Goal: Task Accomplishment & Management: Manage account settings

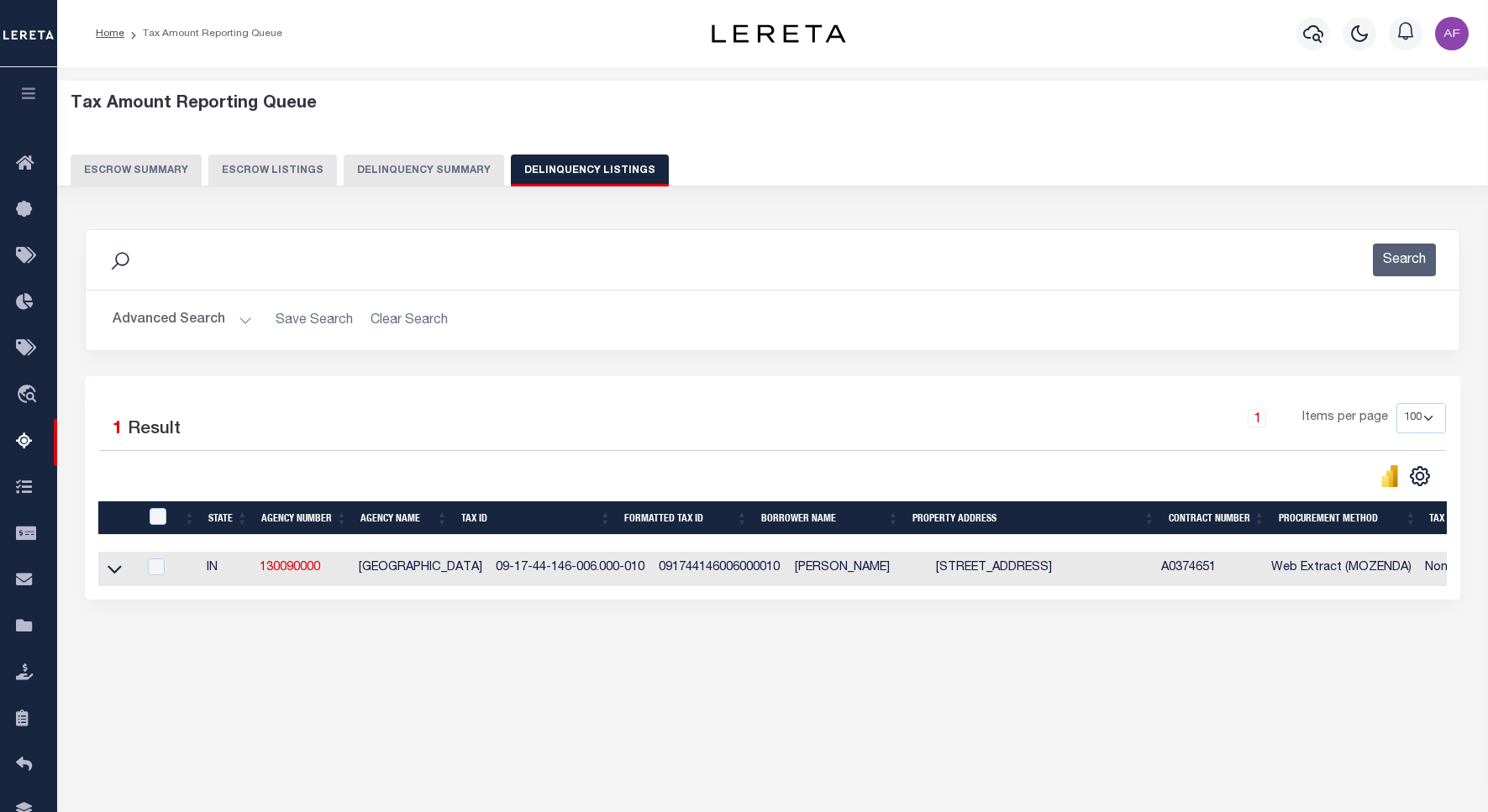
select select
select select "100"
click at [166, 319] on button "Advanced Search" at bounding box center [183, 319] width 140 height 32
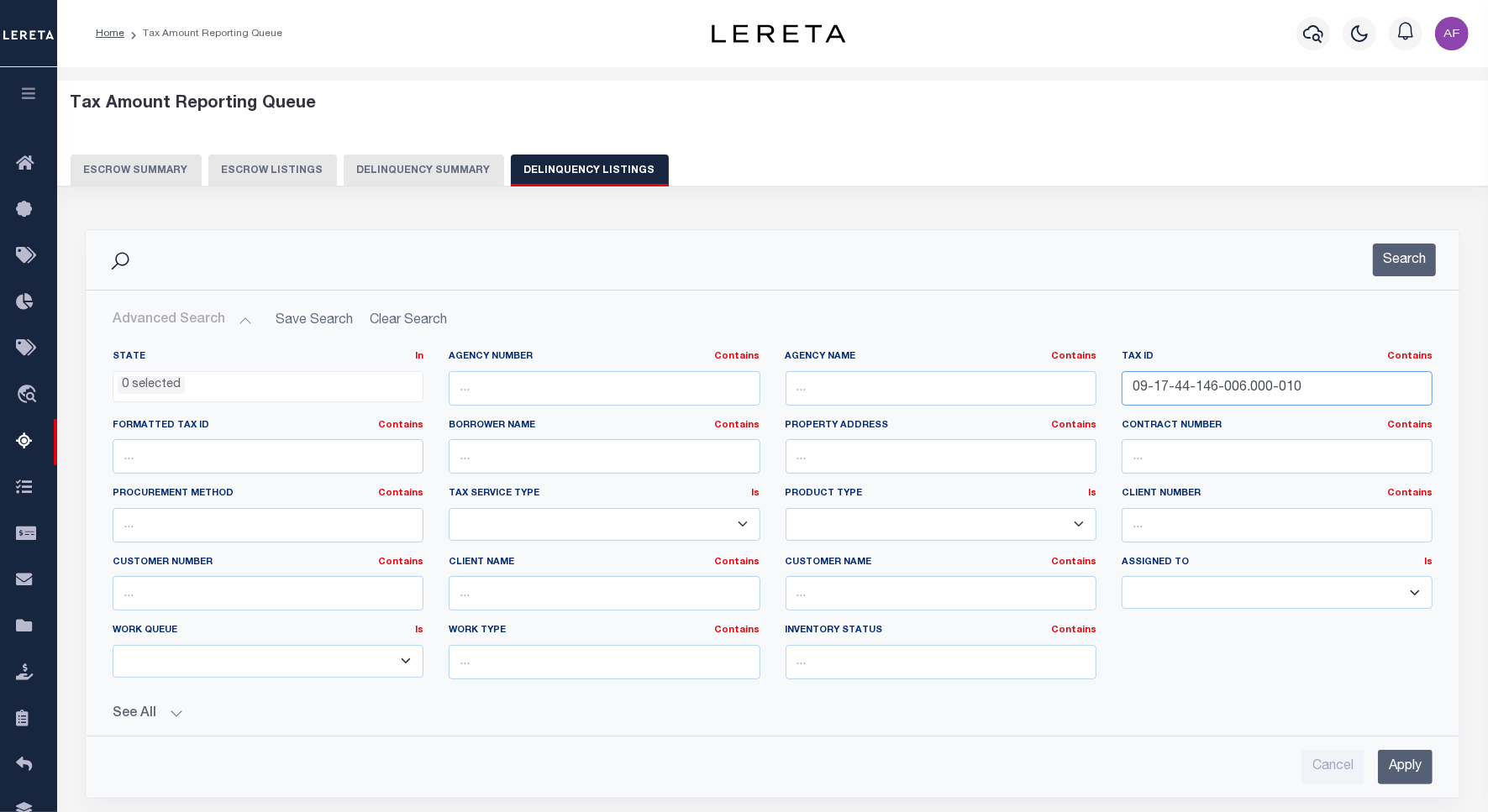
drag, startPoint x: 1330, startPoint y: 393, endPoint x: 1065, endPoint y: 384, distance: 265.2
click at [1065, 384] on div "State In In AK AL AR AZ CA CO CT DC DE FL GA GU HI IA ID IL IN KS KY LA MA MD M…" at bounding box center [773, 521] width 1345 height 343
paste input "16-11-02-420-092.000-016"
type input "16-11-02-420-092.000-016"
click at [1381, 261] on button "Search" at bounding box center [1404, 260] width 63 height 32
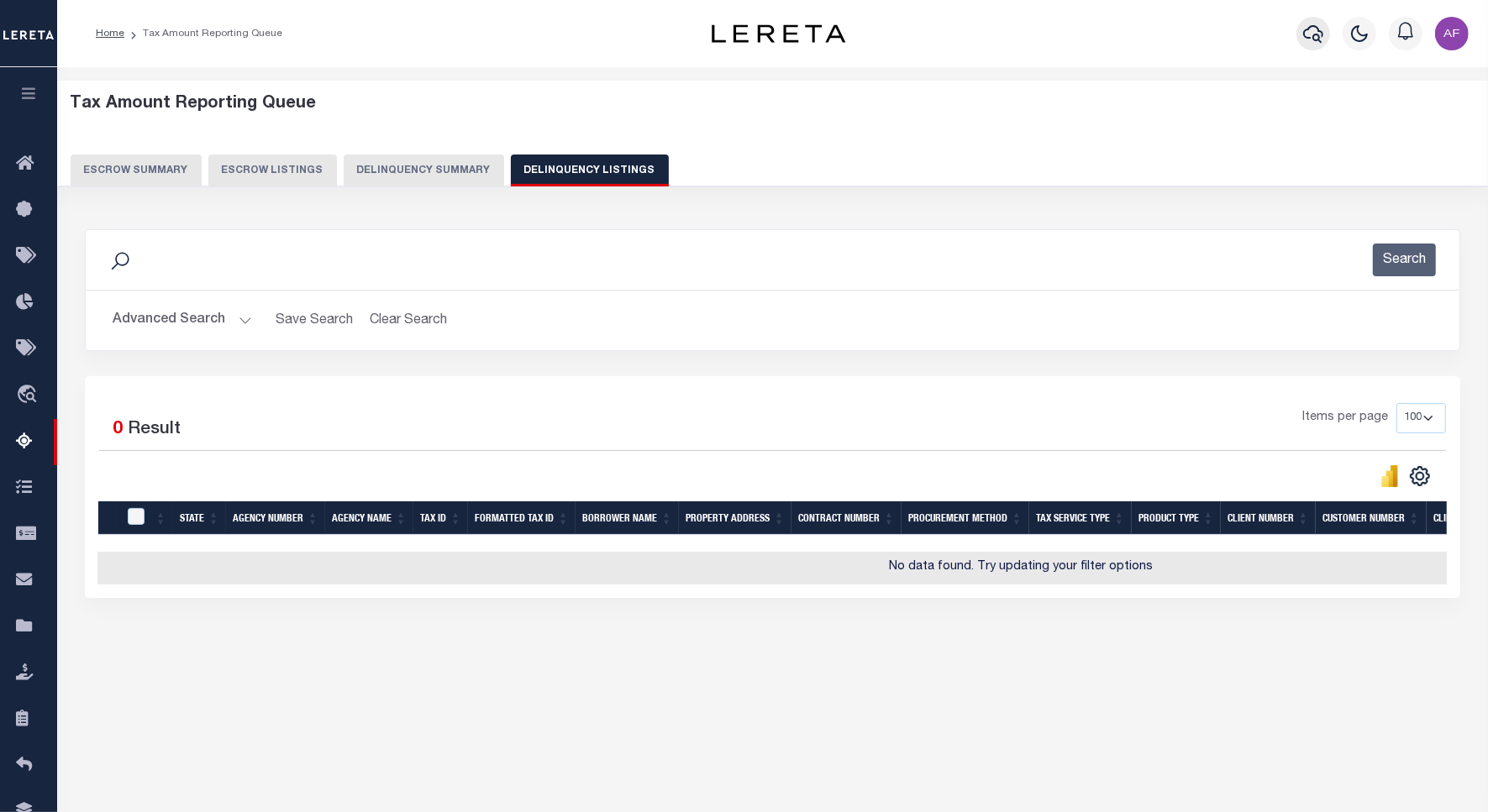
click at [1314, 34] on icon "button" at bounding box center [1313, 33] width 21 height 21
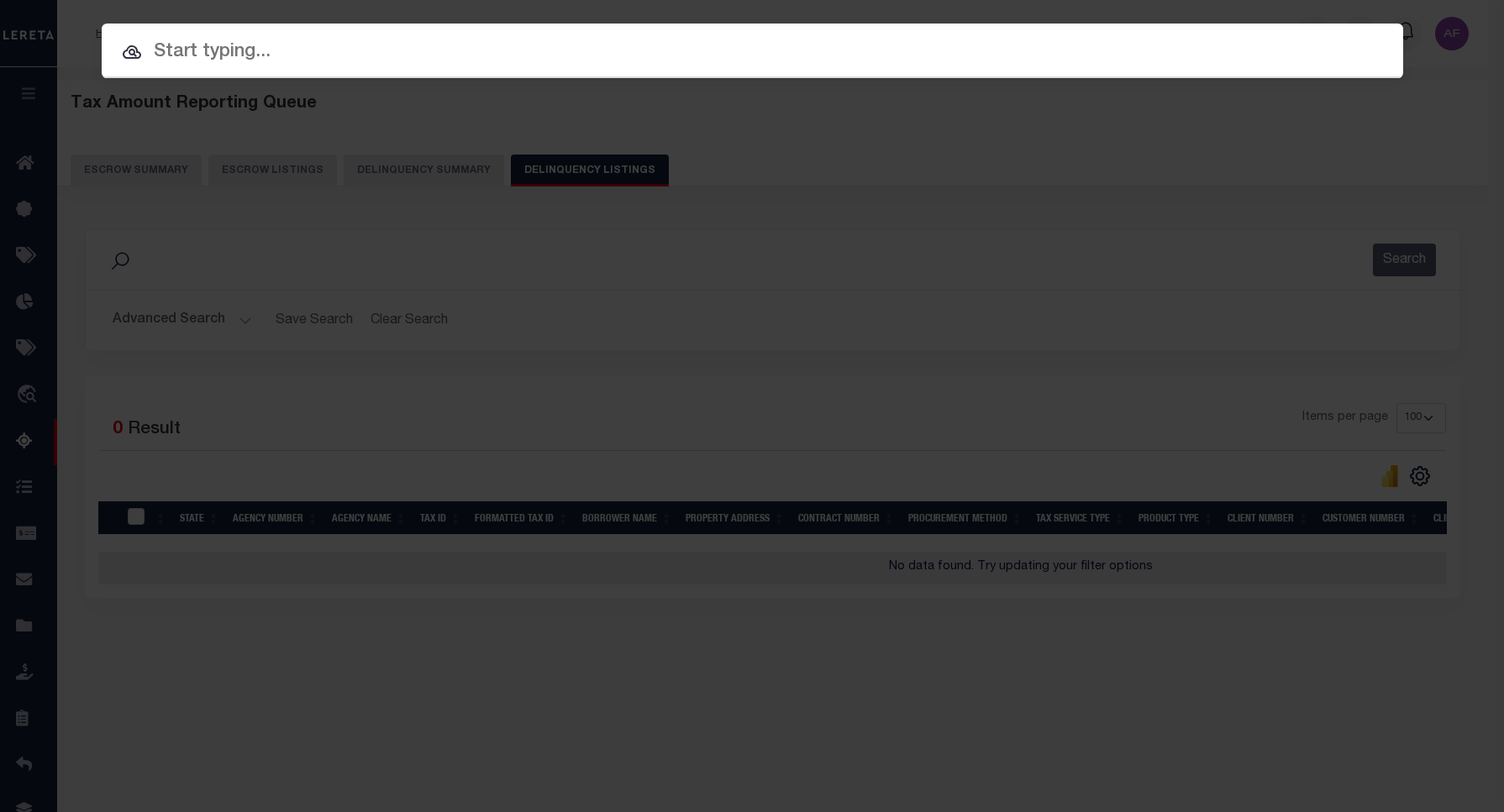
click at [235, 36] on div at bounding box center [752, 50] width 1302 height 54
click at [219, 43] on input "text" at bounding box center [752, 52] width 1302 height 29
paste input "34790233"
type input "34790233"
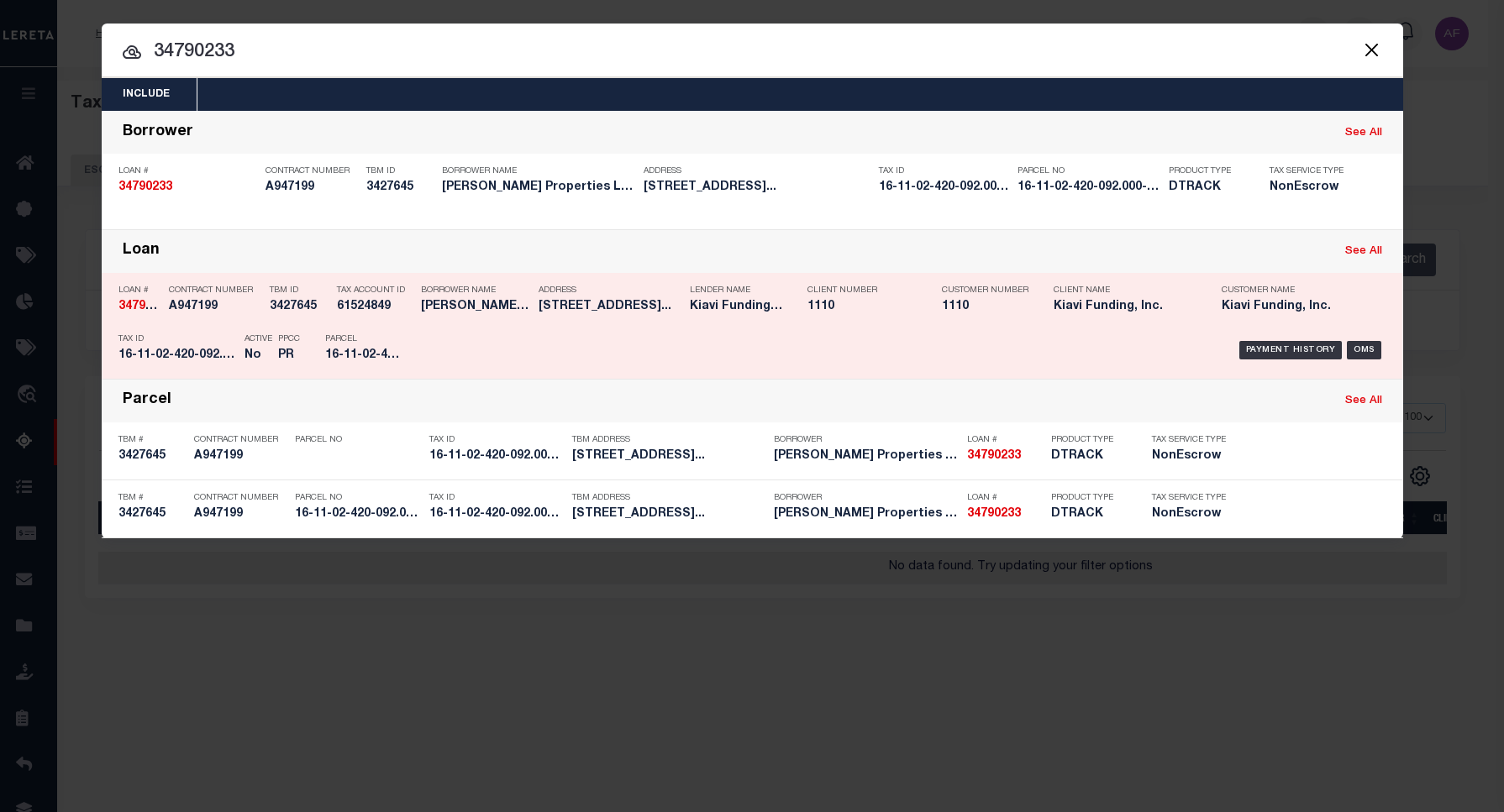
click at [830, 295] on p "Client Number" at bounding box center [861, 291] width 109 height 10
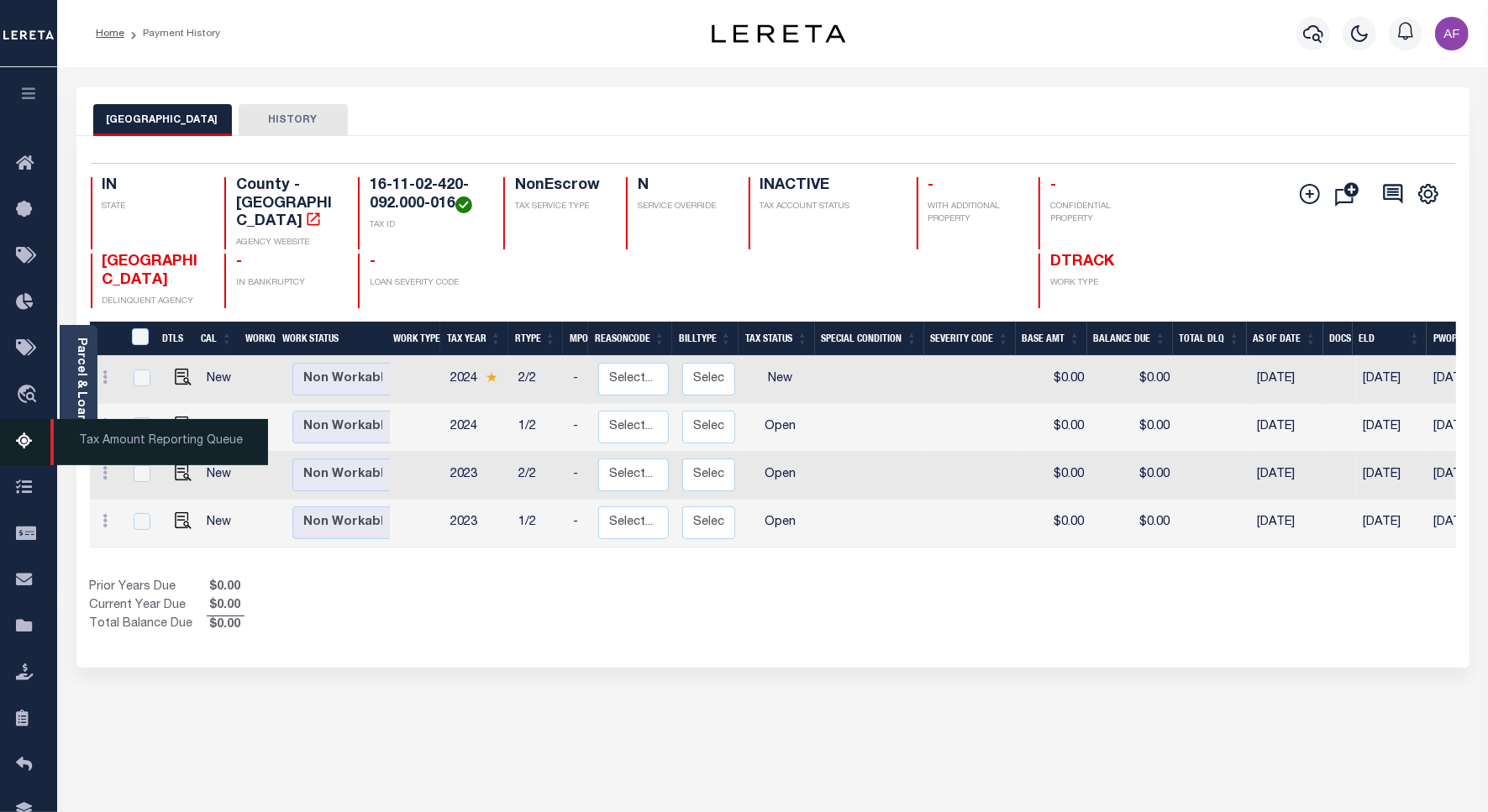
click at [23, 435] on icon at bounding box center [29, 441] width 27 height 21
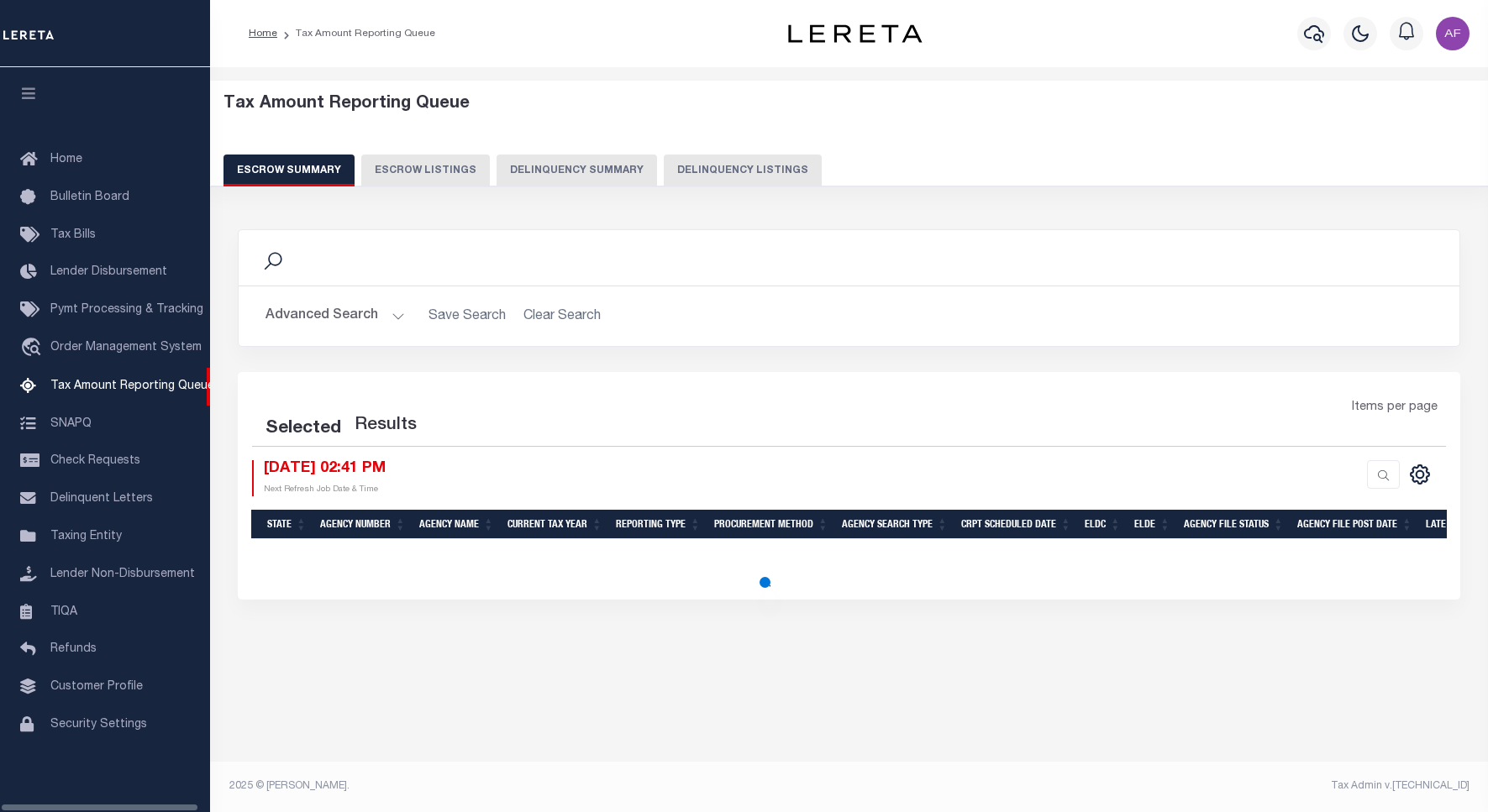
select select "100"
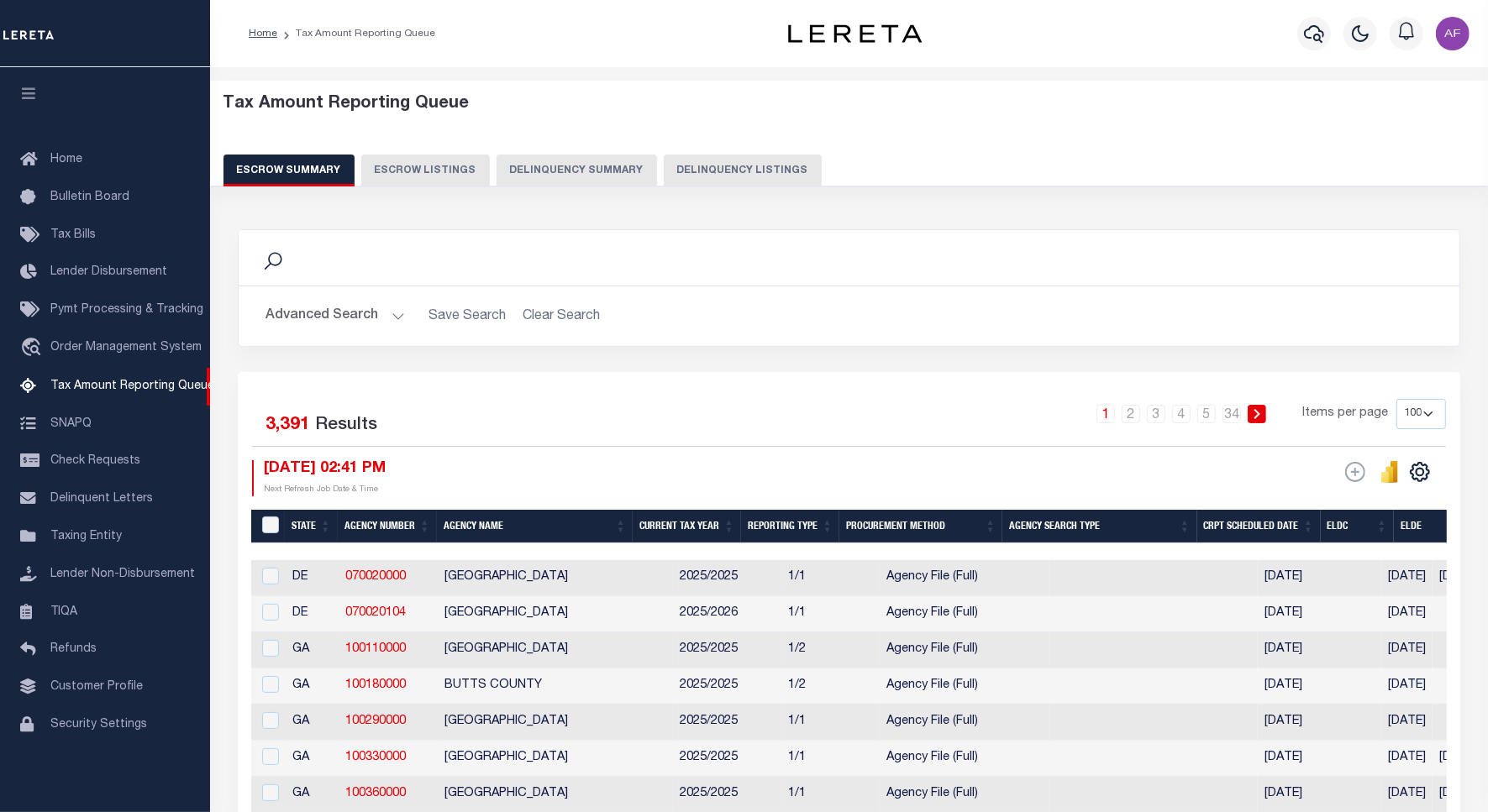
click at [708, 173] on button "Delinquency Listings" at bounding box center [743, 170] width 158 height 31
select select "100"
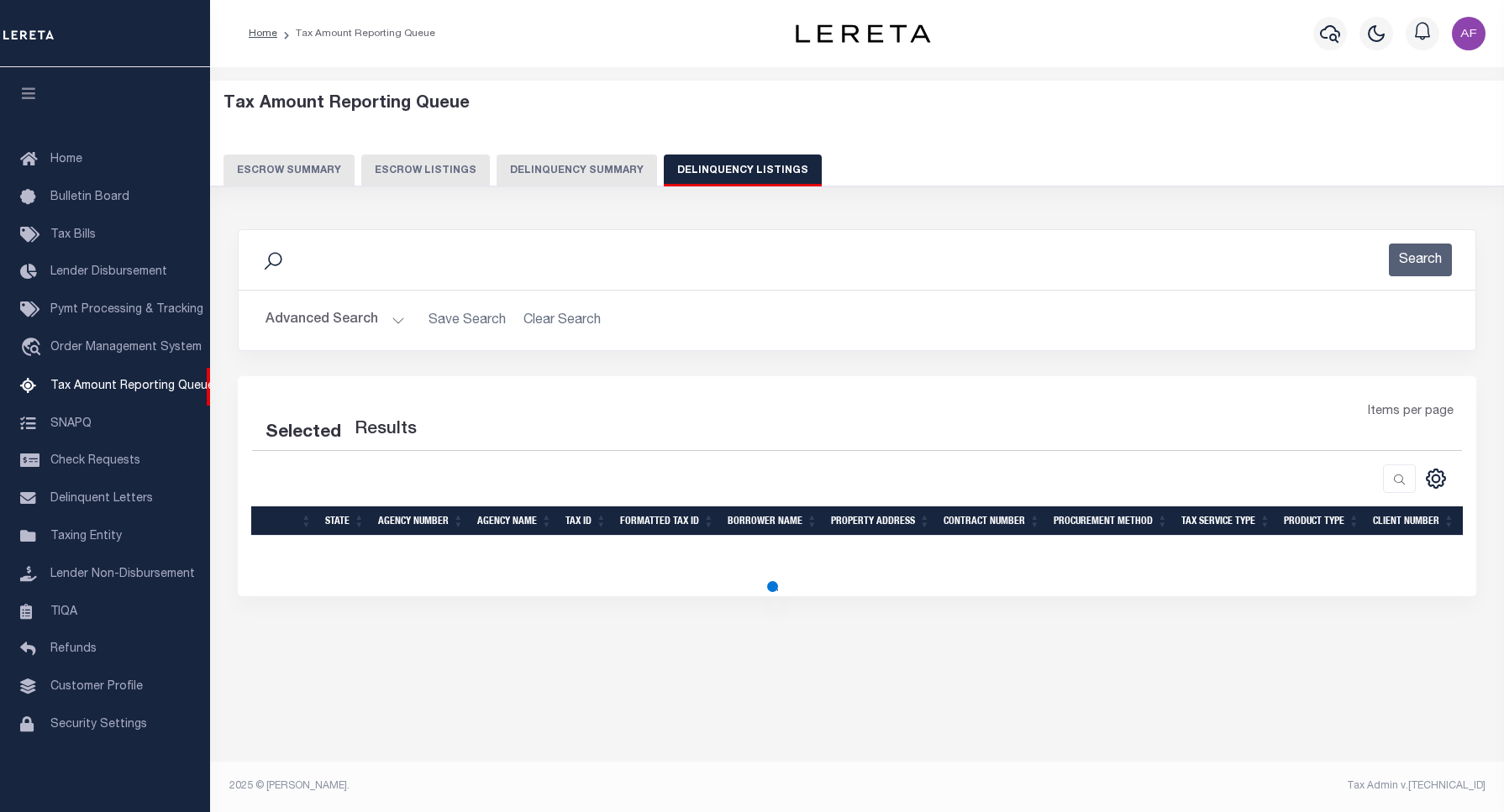
select select "100"
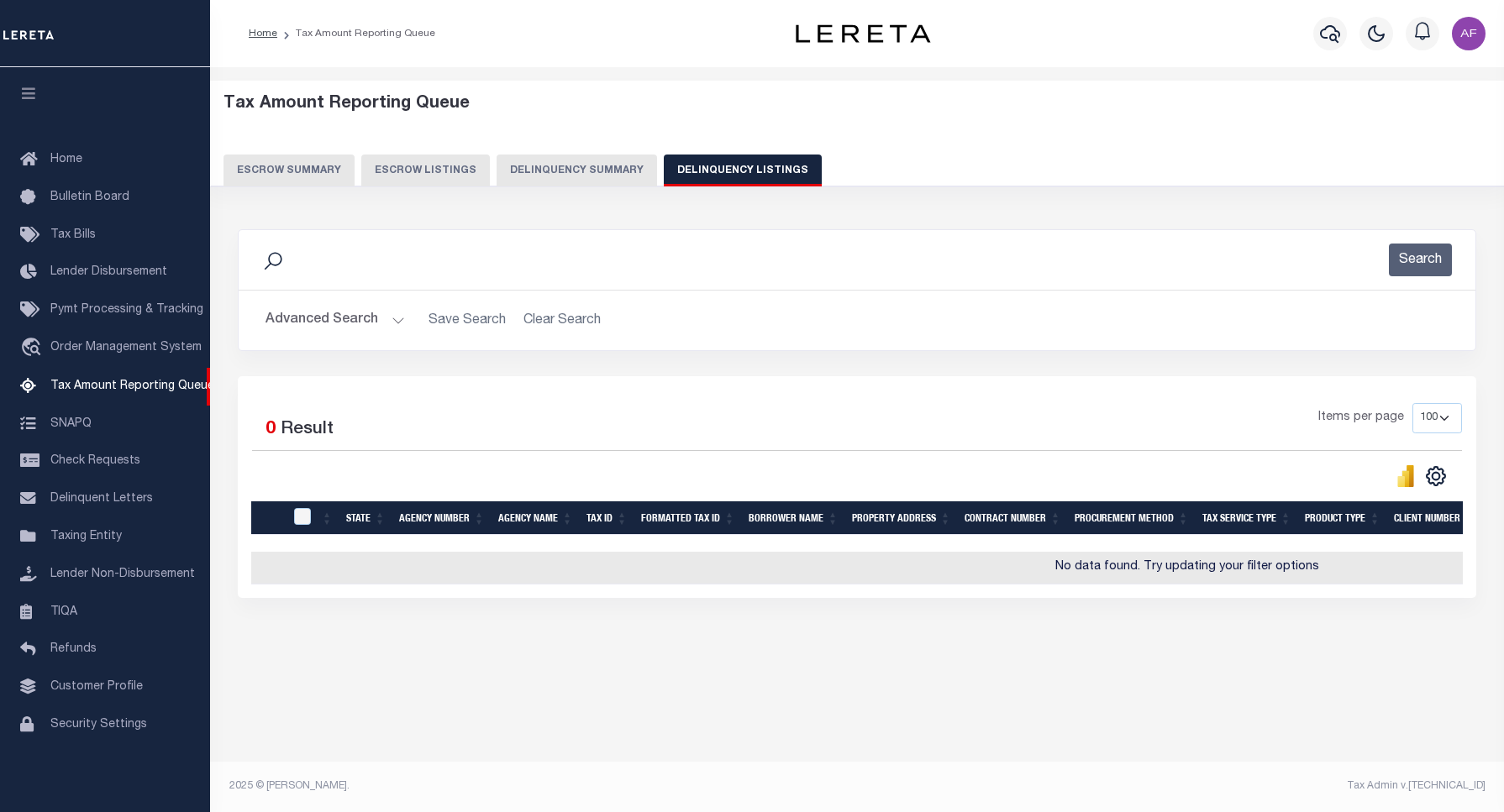
click at [312, 321] on button "Advanced Search" at bounding box center [335, 319] width 140 height 32
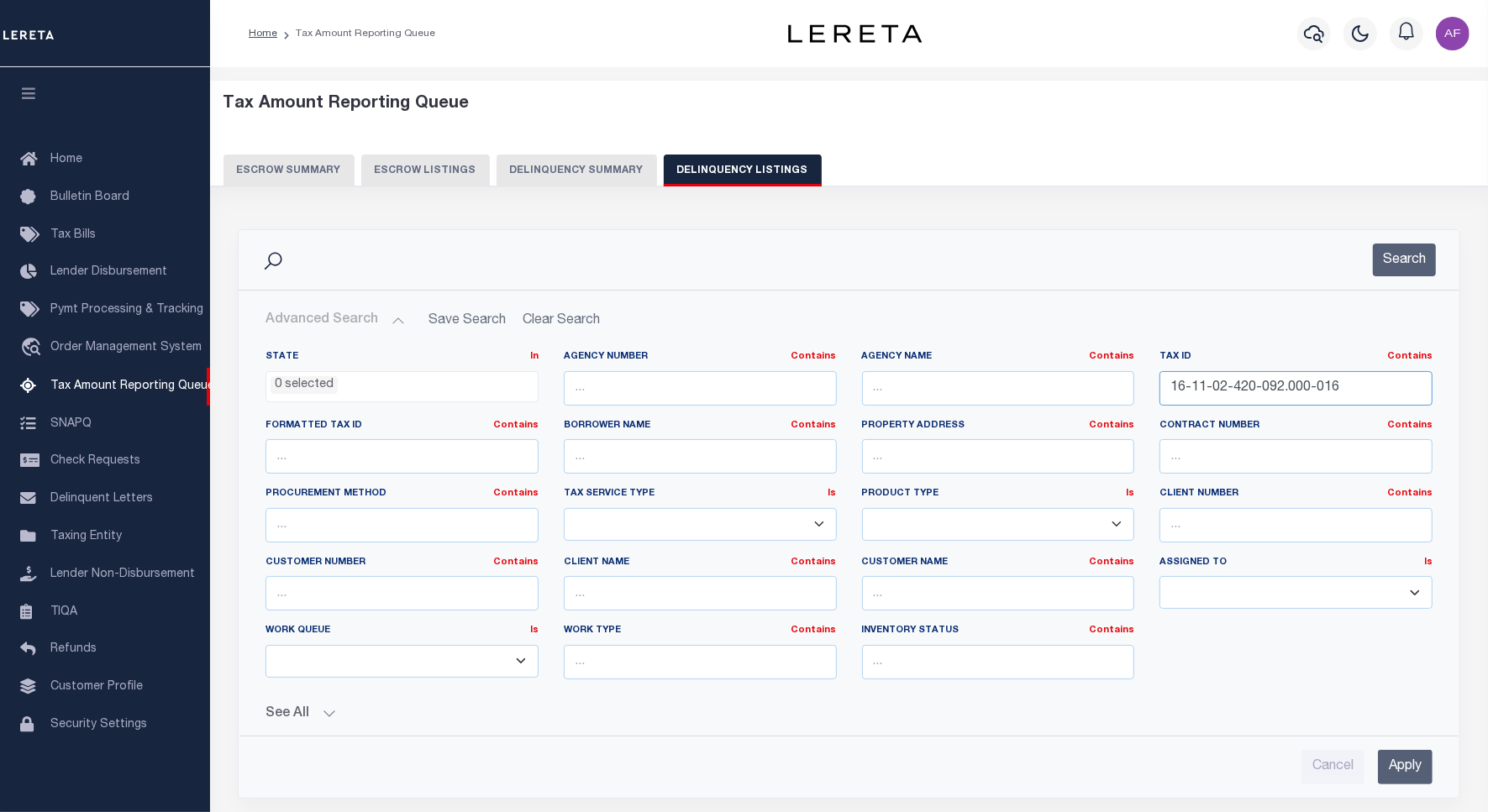
drag, startPoint x: 1349, startPoint y: 388, endPoint x: 984, endPoint y: 395, distance: 365.1
click at [984, 395] on div "State In In AK AL AR AZ CA CO CT DC DE FL GA GU HI IA ID IL IN KS KY LA MA MD M…" at bounding box center [849, 521] width 1193 height 343
paste input "5-07-19-403-004.000-003"
type input "15-07-19-403-004.000-003"
click at [1407, 270] on button "Search" at bounding box center [1404, 260] width 63 height 32
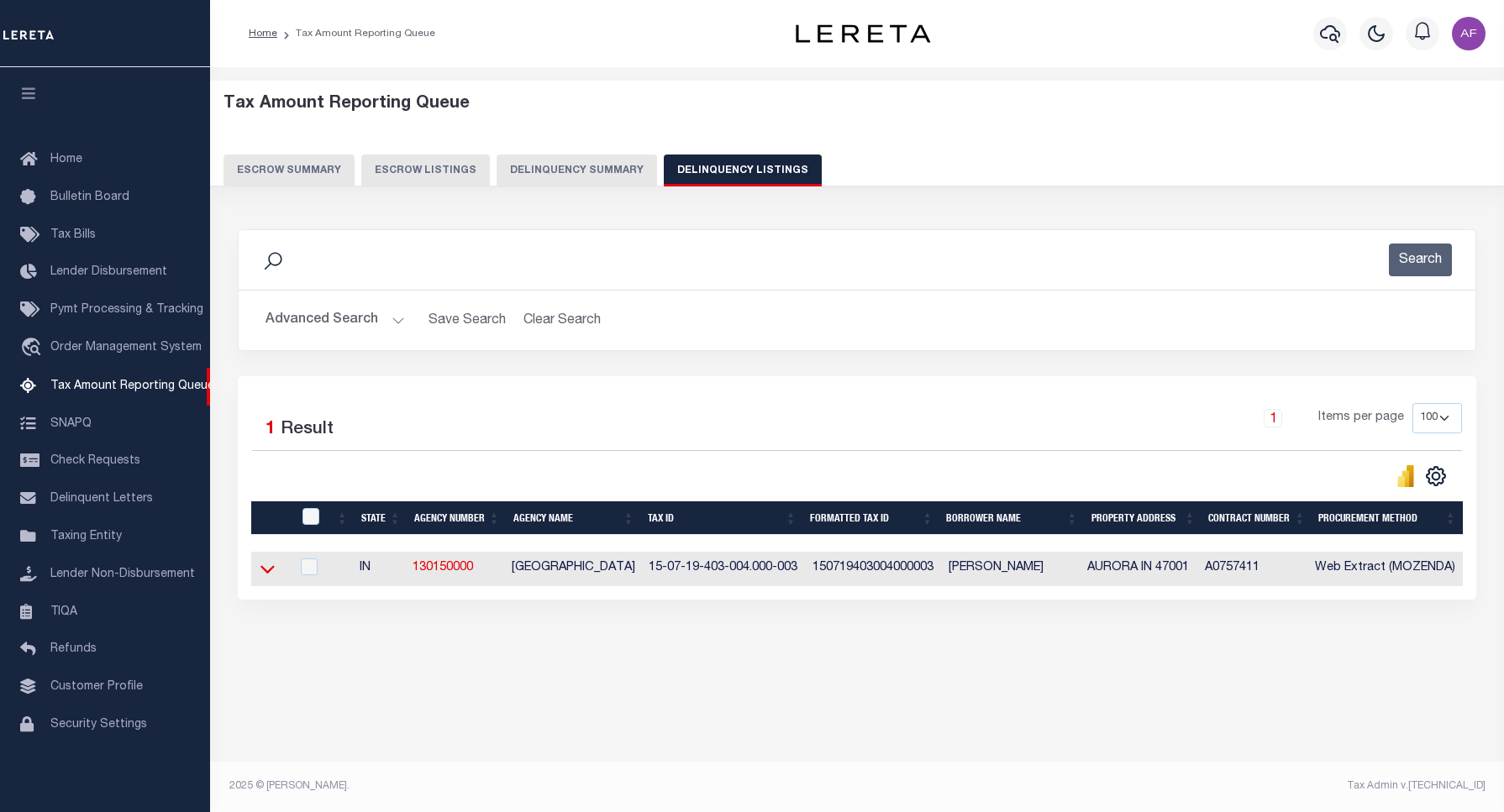
click at [273, 576] on icon at bounding box center [267, 569] width 15 height 18
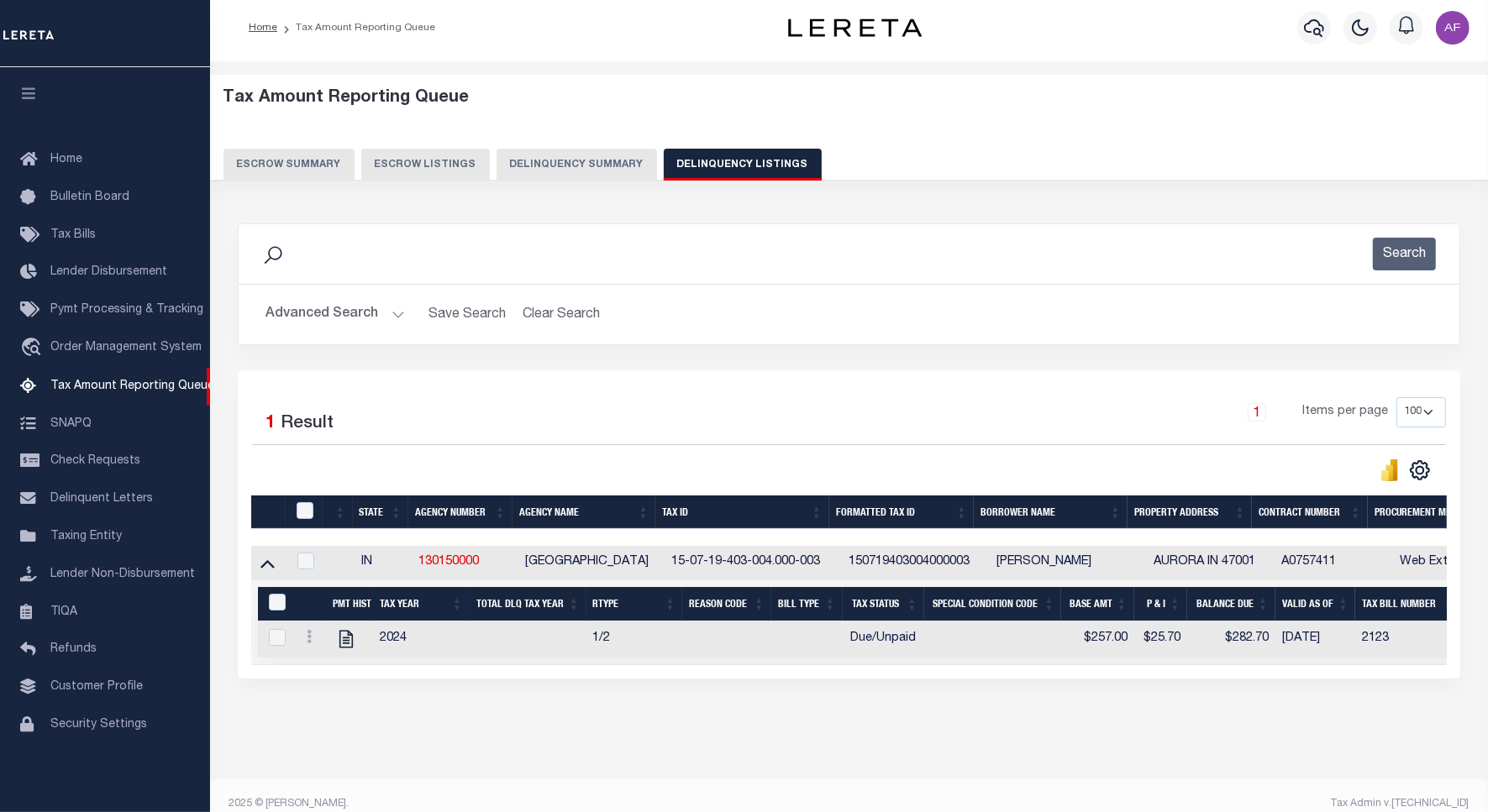
scroll to position [40, 0]
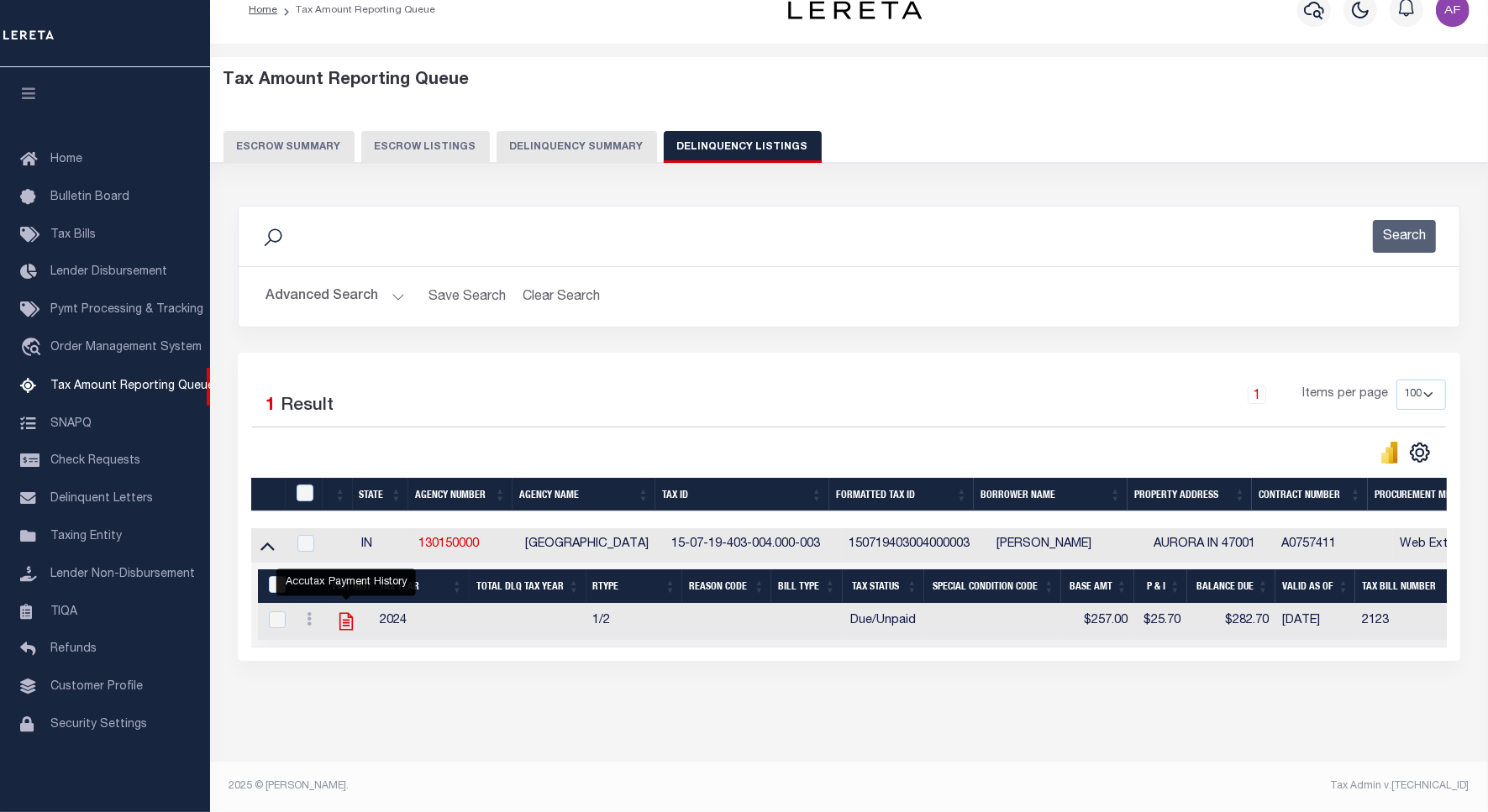
click at [349, 610] on icon "" at bounding box center [346, 621] width 22 height 22
checkbox input "true"
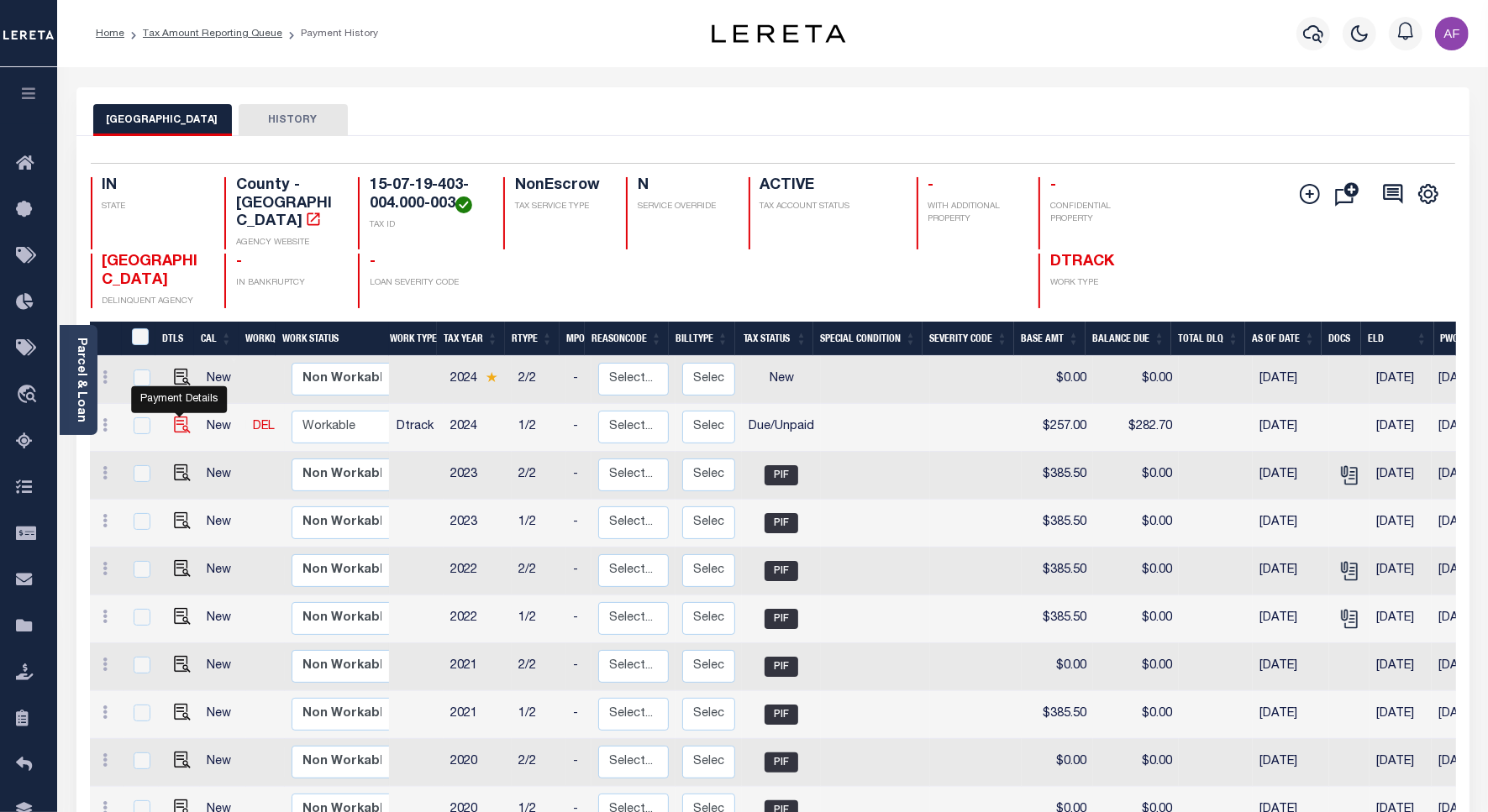
click at [174, 417] on img "" at bounding box center [182, 425] width 17 height 17
checkbox input "true"
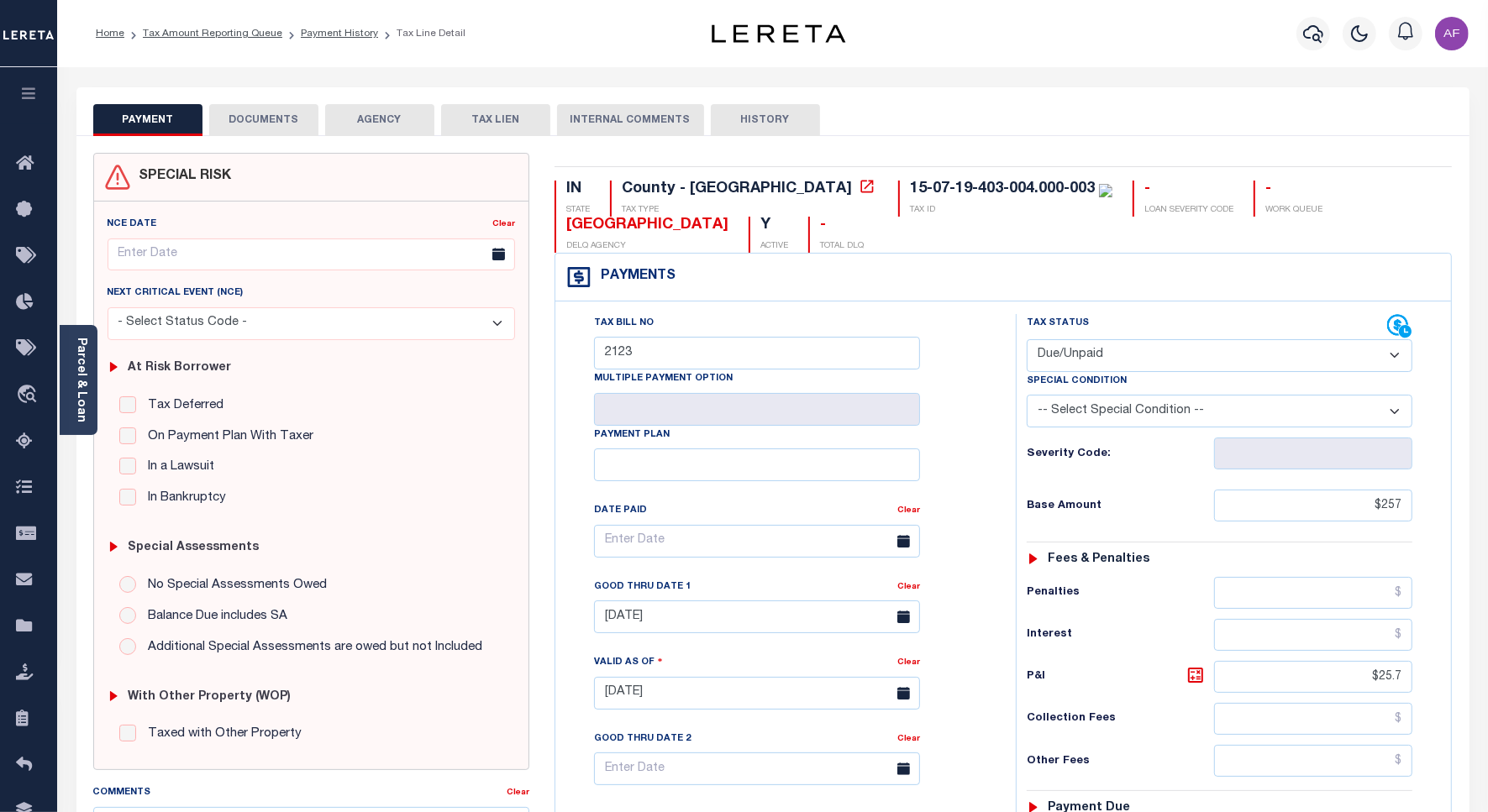
click at [1047, 344] on select "- Select Status Code - Open Due/Unpaid Paid Incomplete No Tax Due Internal Refu…" at bounding box center [1220, 355] width 386 height 32
select select "PYD"
click at [1027, 341] on select "- Select Status Code - Open Due/Unpaid Paid Incomplete No Tax Due Internal Refu…" at bounding box center [1220, 355] width 386 height 32
type input "[DATE]"
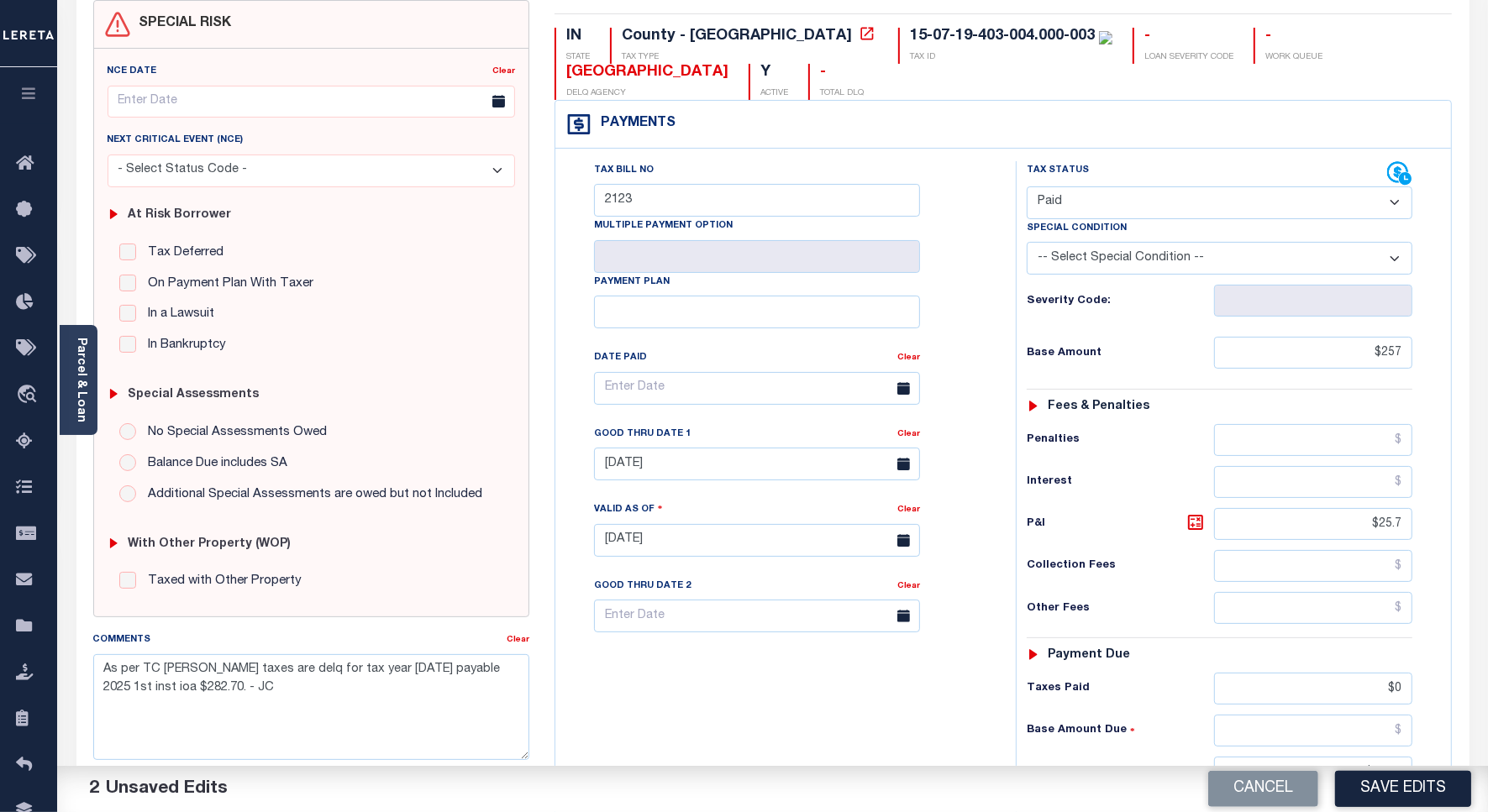
scroll to position [420, 0]
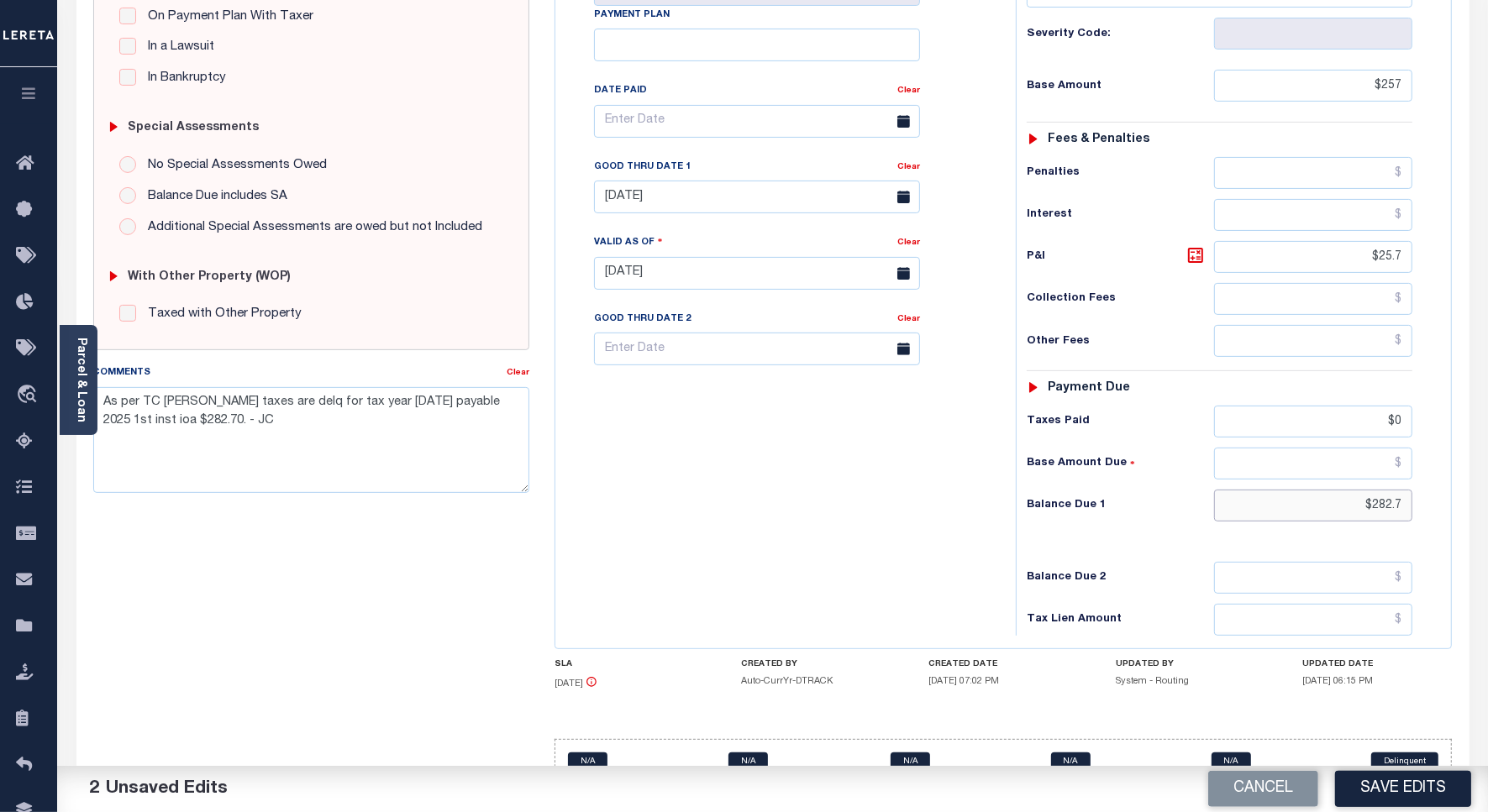
click at [1393, 506] on input "$282.7" at bounding box center [1314, 505] width 199 height 31
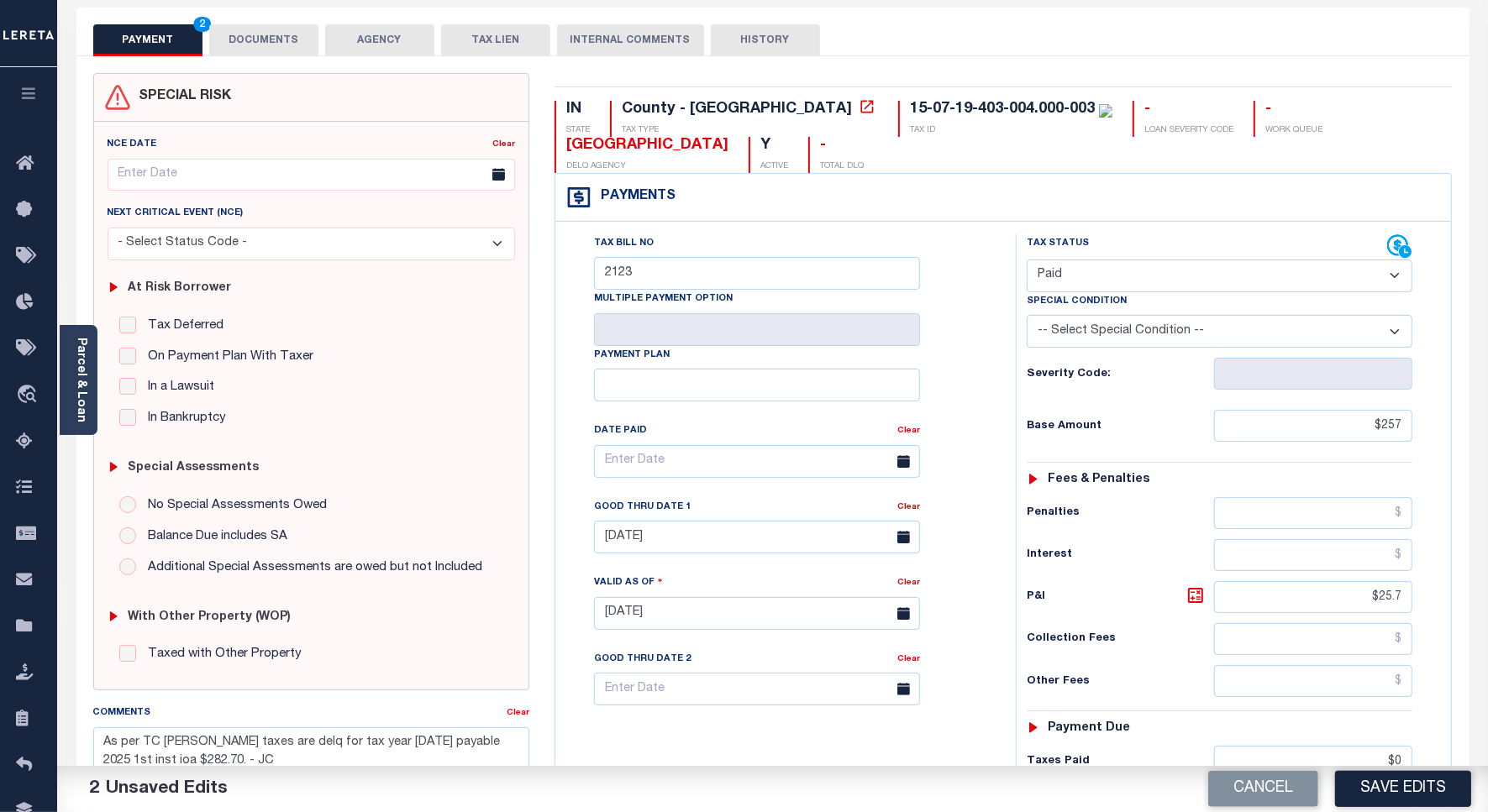
scroll to position [0, 0]
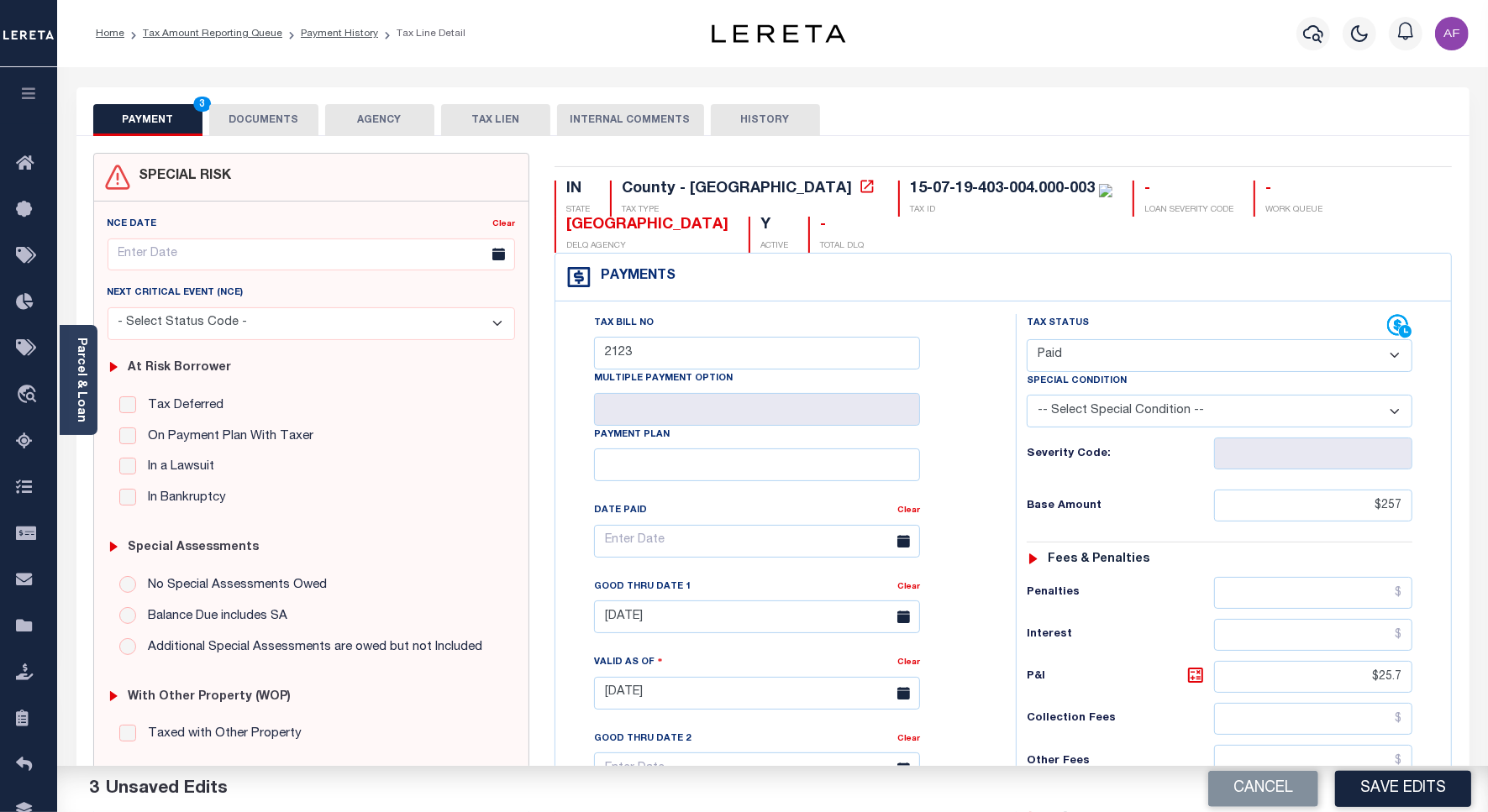
type input "$0.00"
click at [266, 122] on button "DOCUMENTS" at bounding box center [264, 120] width 109 height 31
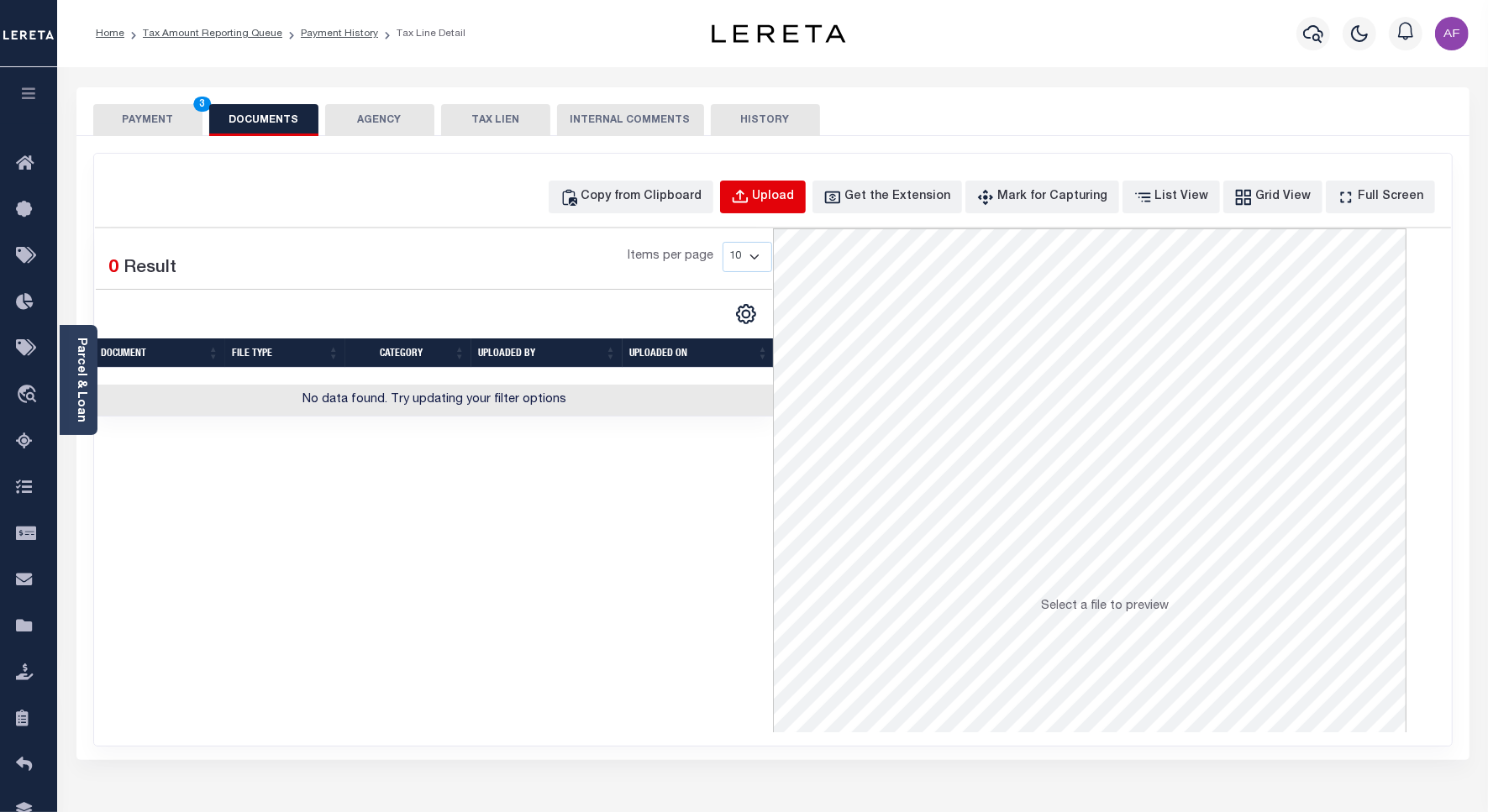
click at [784, 200] on div "Upload" at bounding box center [774, 197] width 42 height 19
select select "POP"
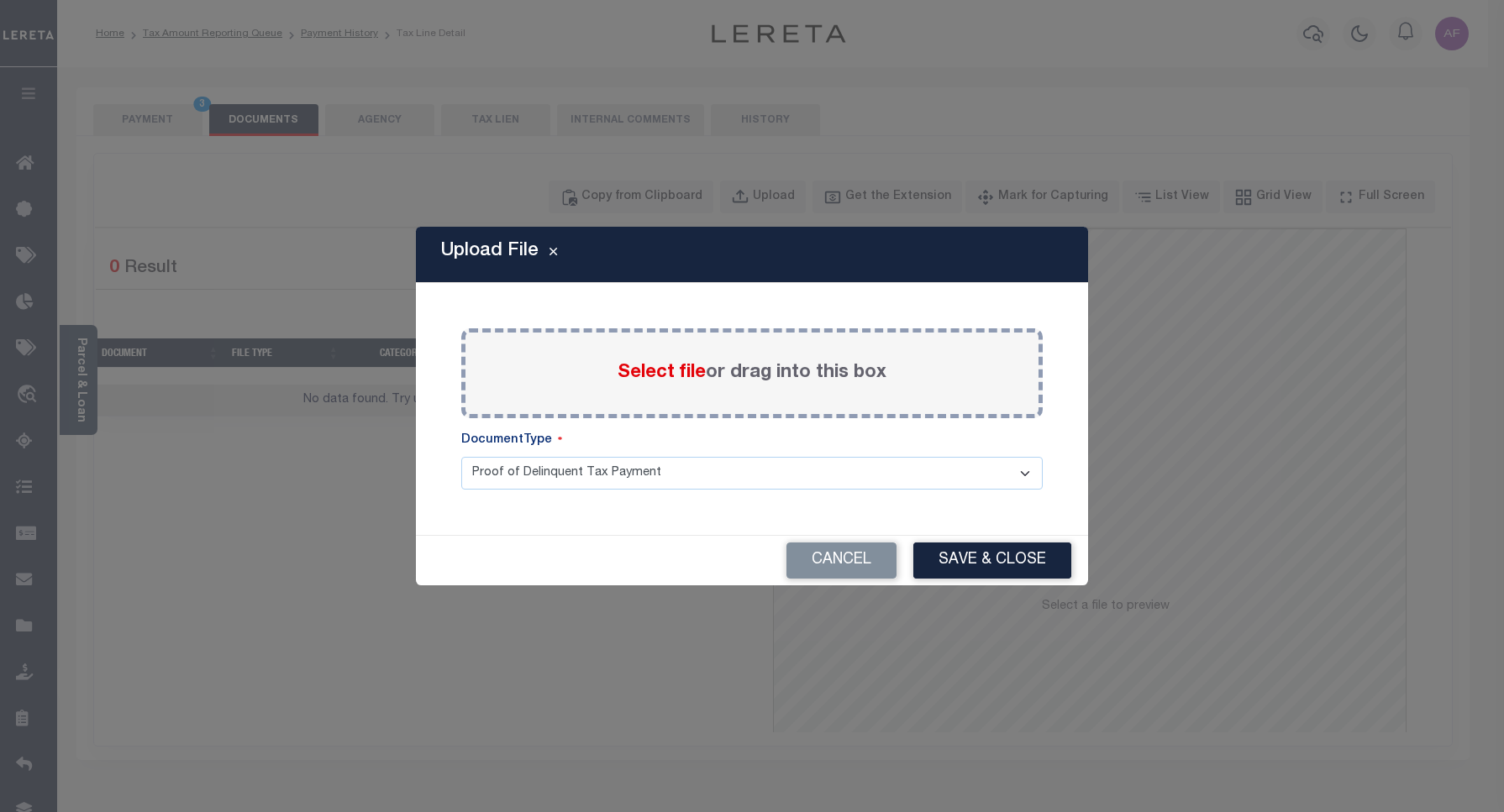
click at [654, 374] on span "Select file" at bounding box center [662, 373] width 88 height 19
click at [0, 0] on input "Select file or drag into this box" at bounding box center [0, 0] width 0 height 0
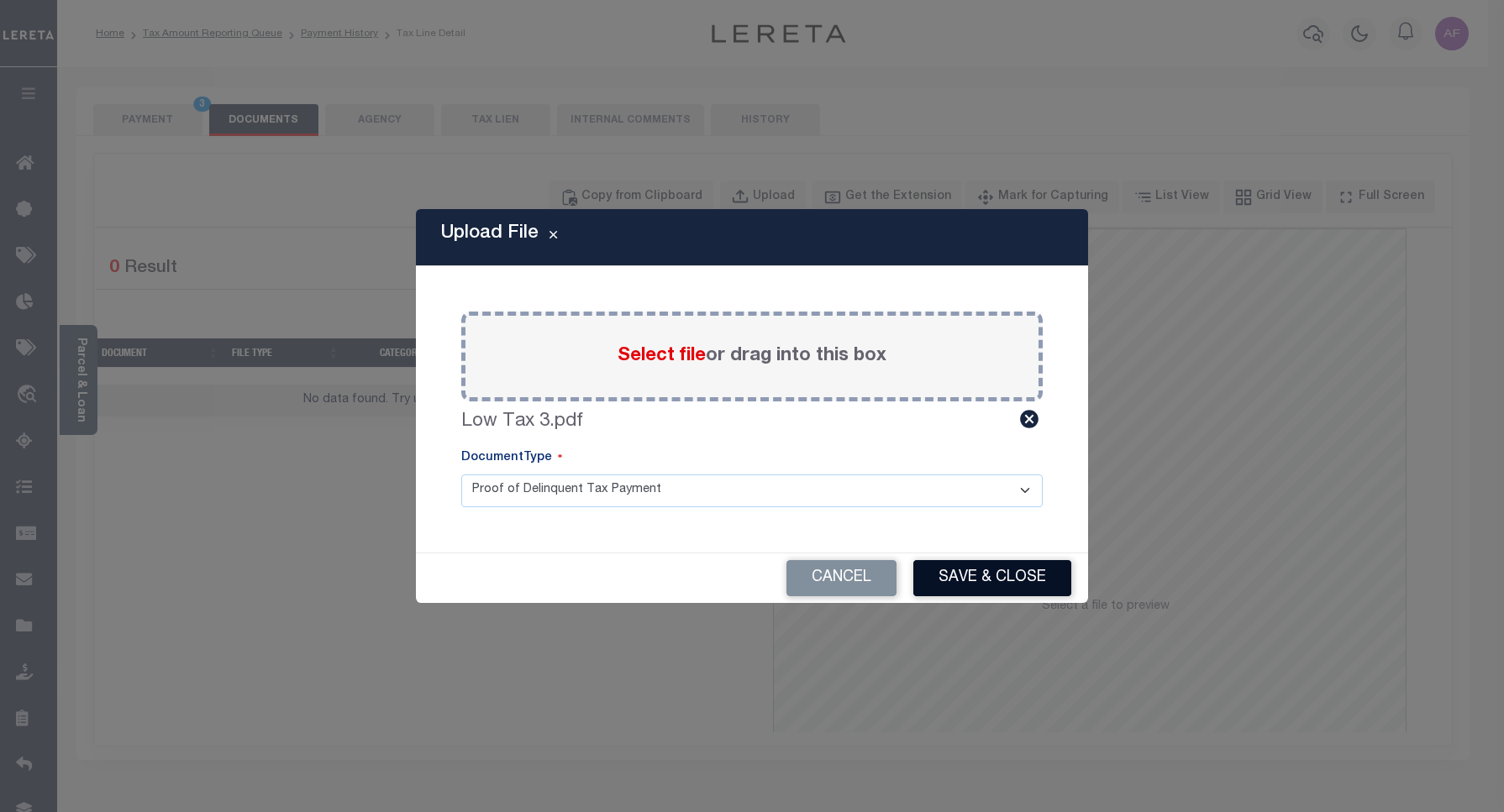
click at [977, 560] on button "Save & Close" at bounding box center [992, 578] width 158 height 36
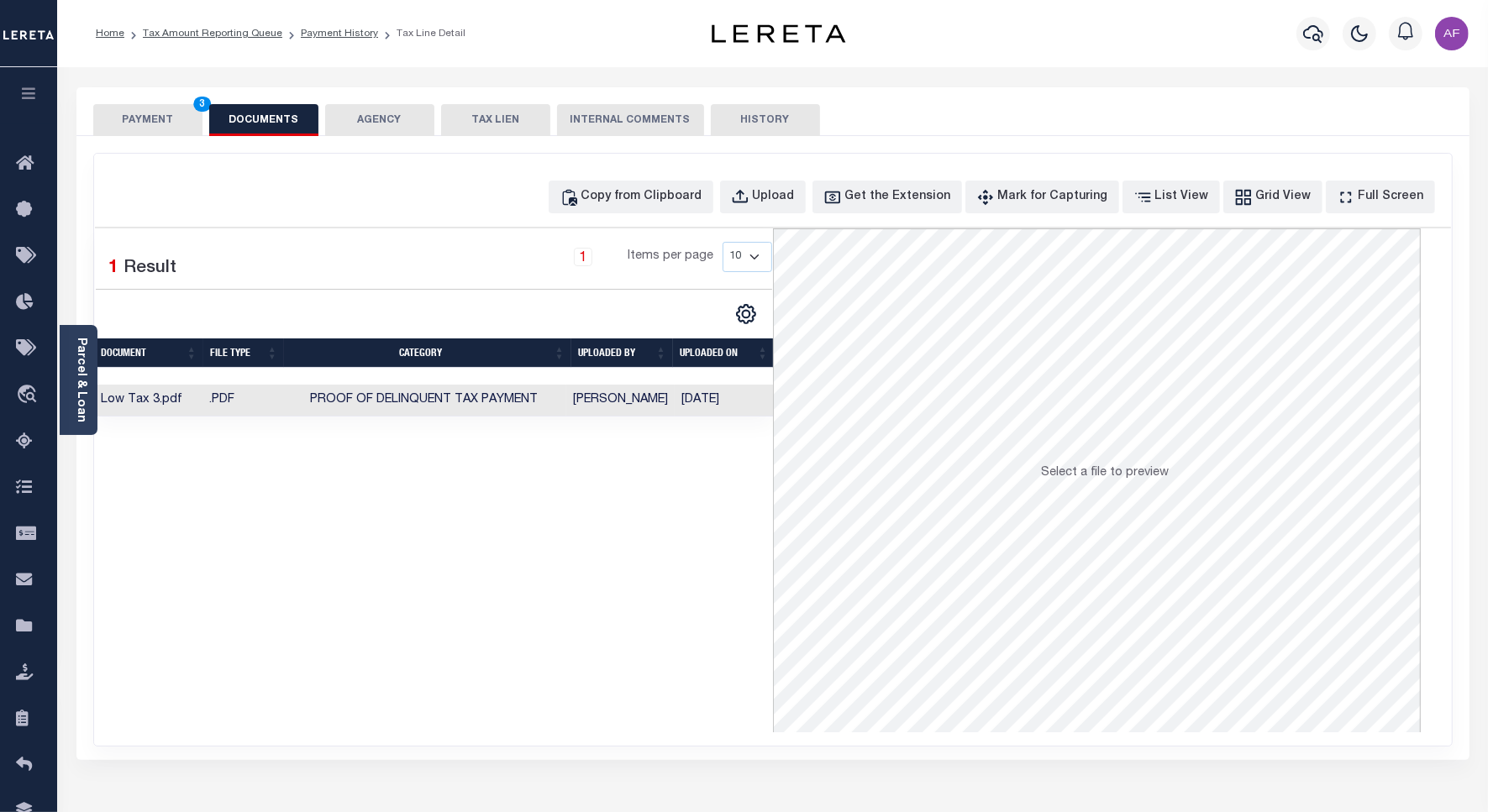
click at [156, 124] on button "PAYMENT 3" at bounding box center [148, 120] width 109 height 31
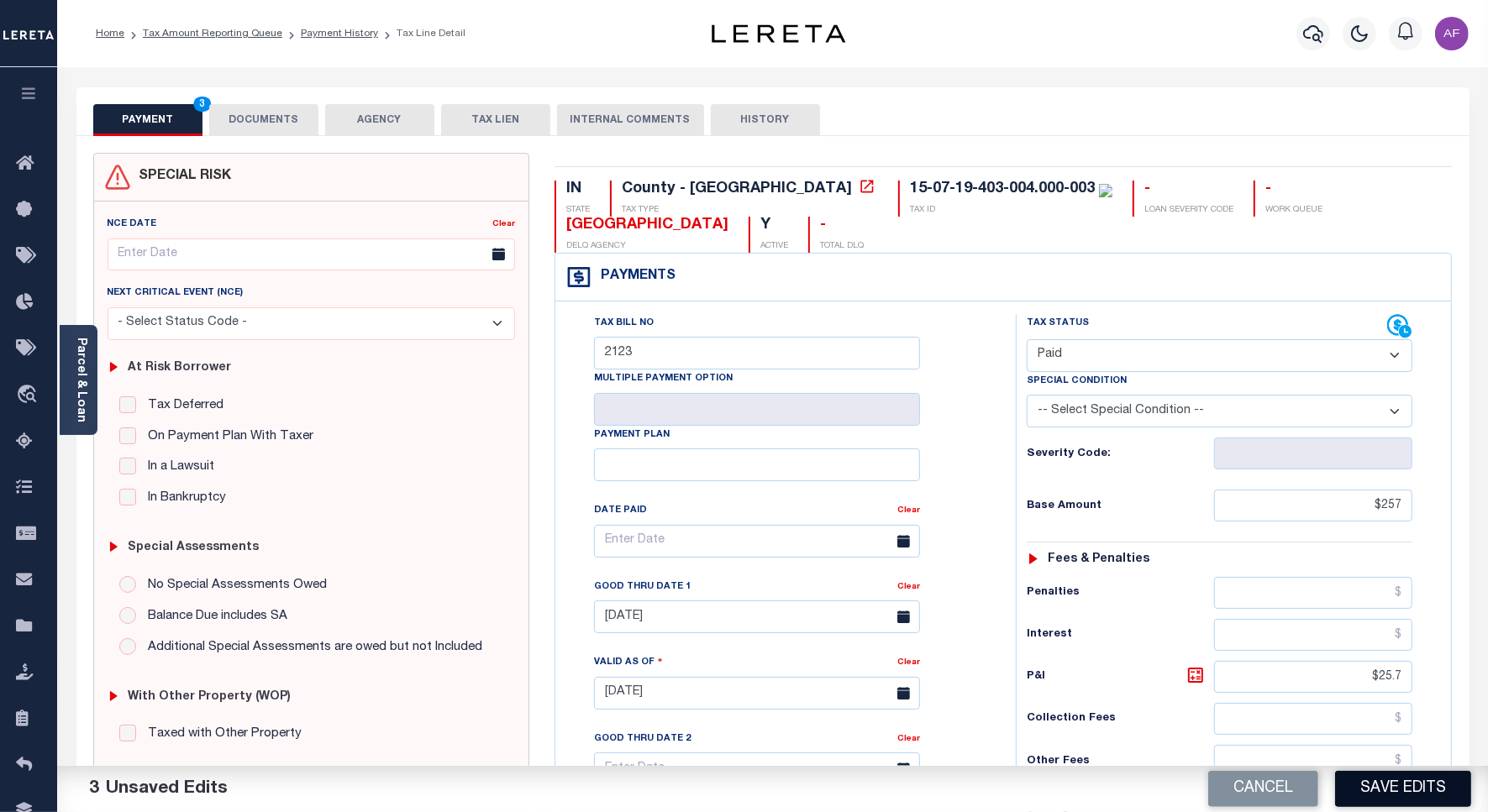
click at [1397, 795] on button "Save Edits" at bounding box center [1403, 788] width 136 height 36
checkbox input "false"
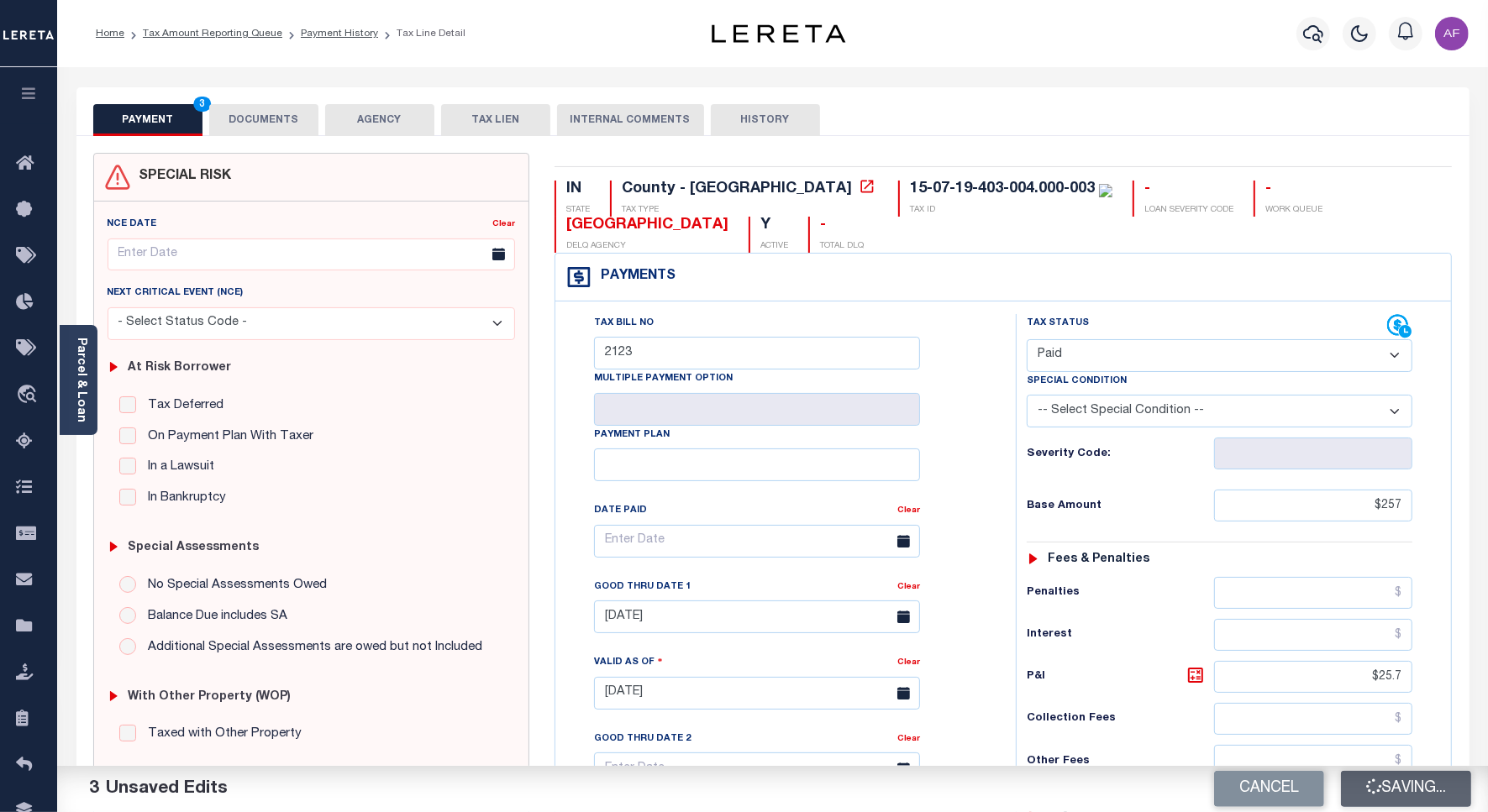
type input "$257"
type input "$25.7"
type input "$0"
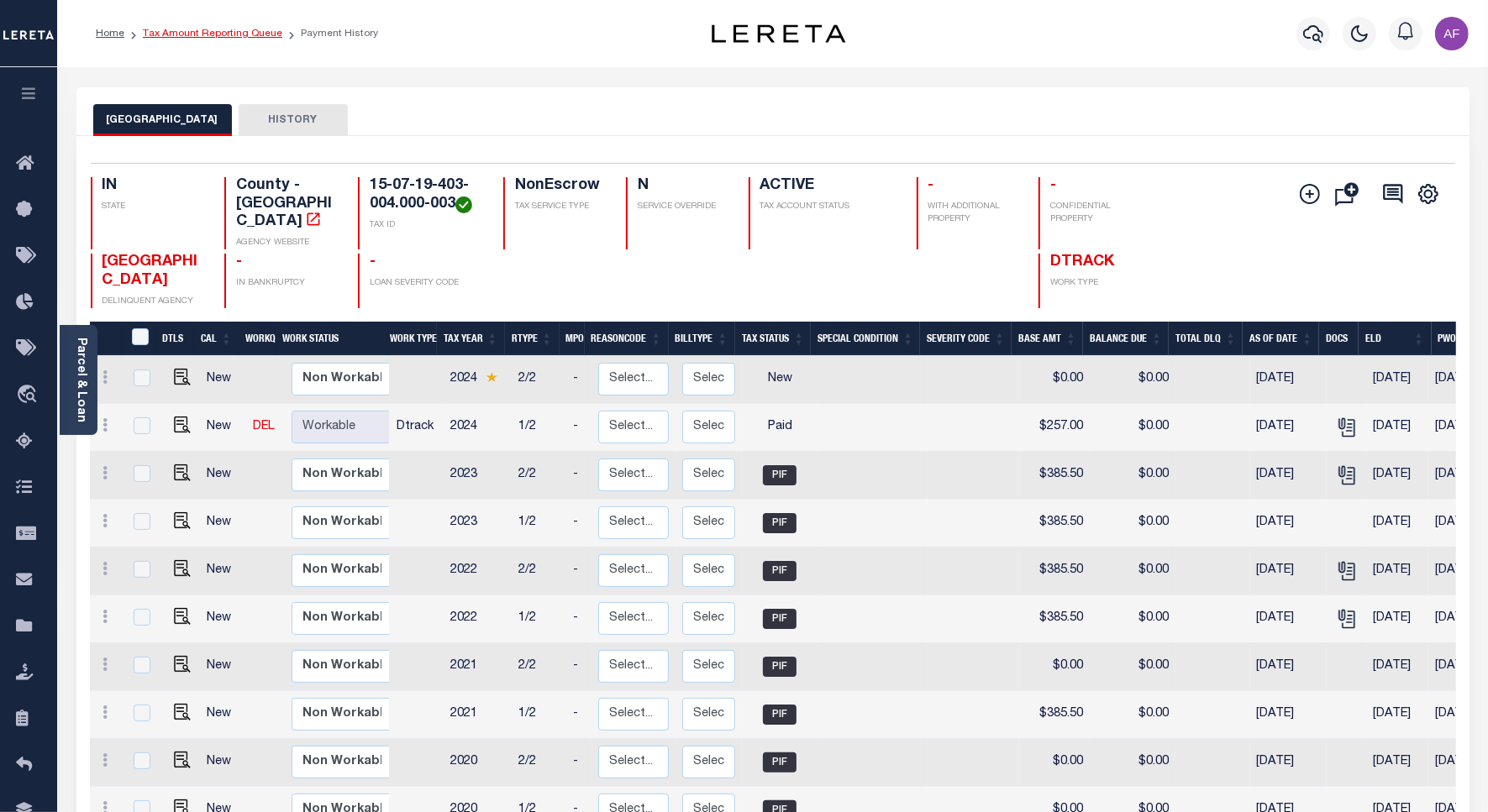
click at [222, 29] on link "Tax Amount Reporting Queue" at bounding box center [212, 33] width 140 height 10
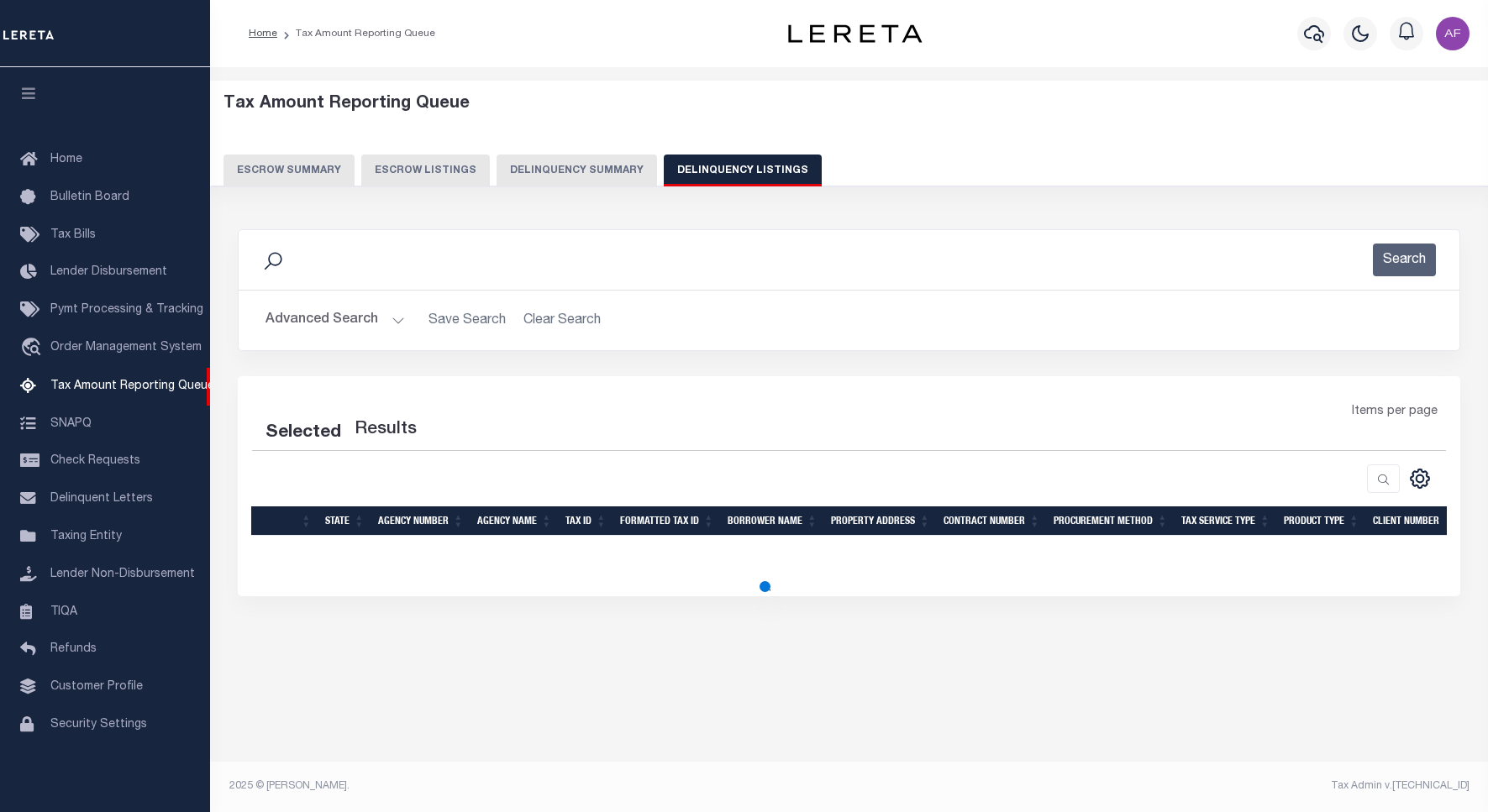
select select "100"
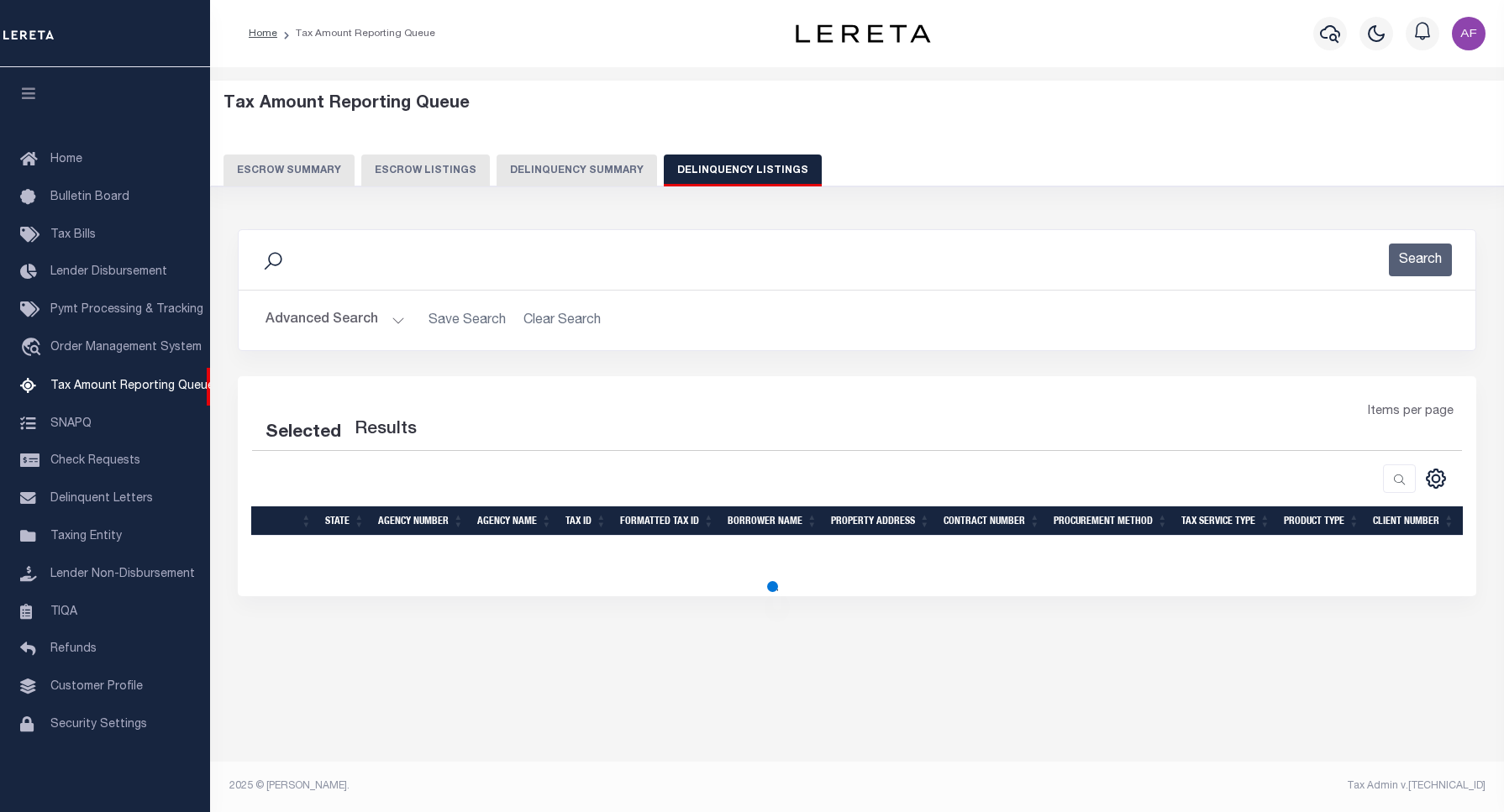
select select "100"
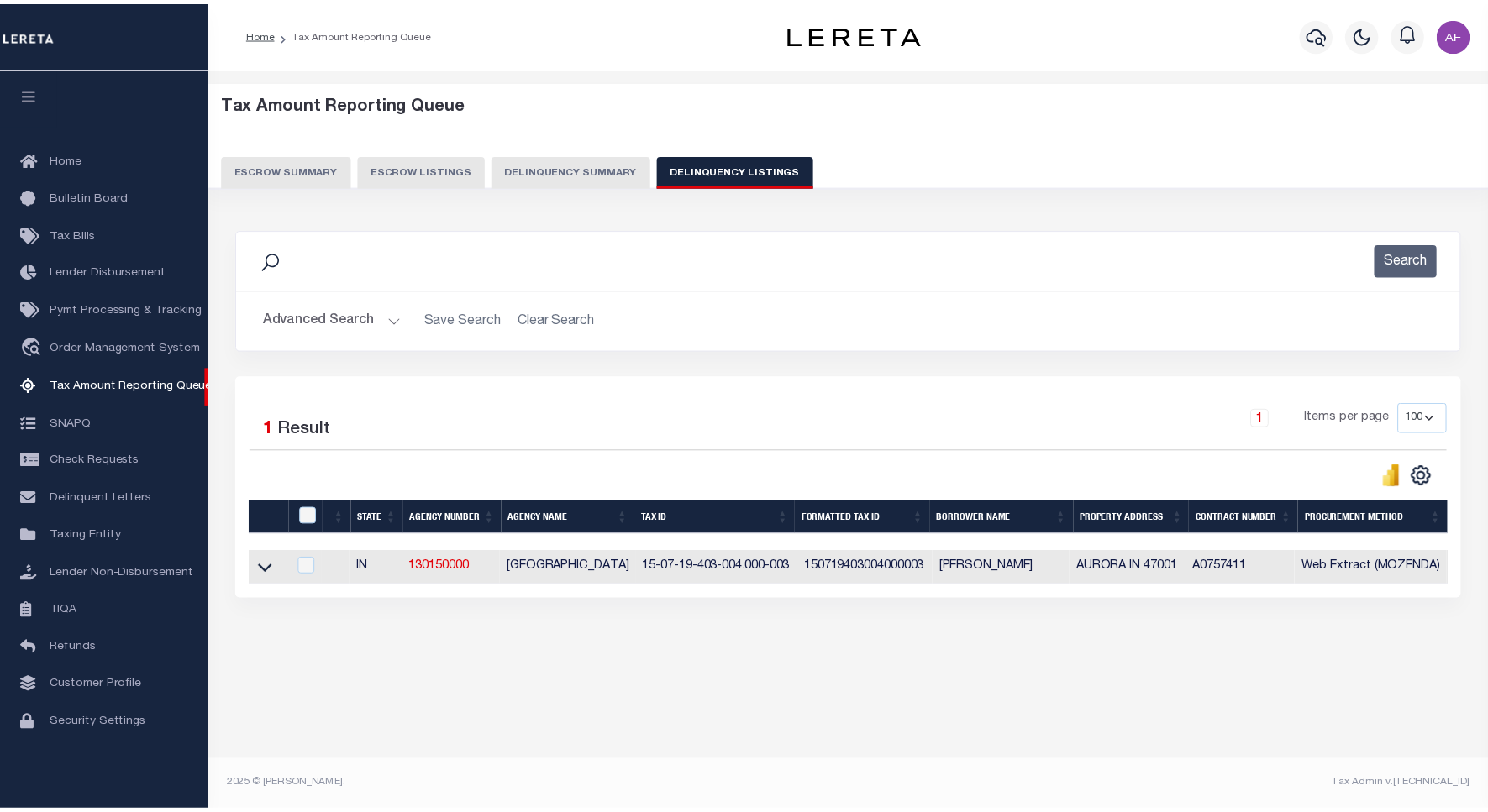
scroll to position [5, 0]
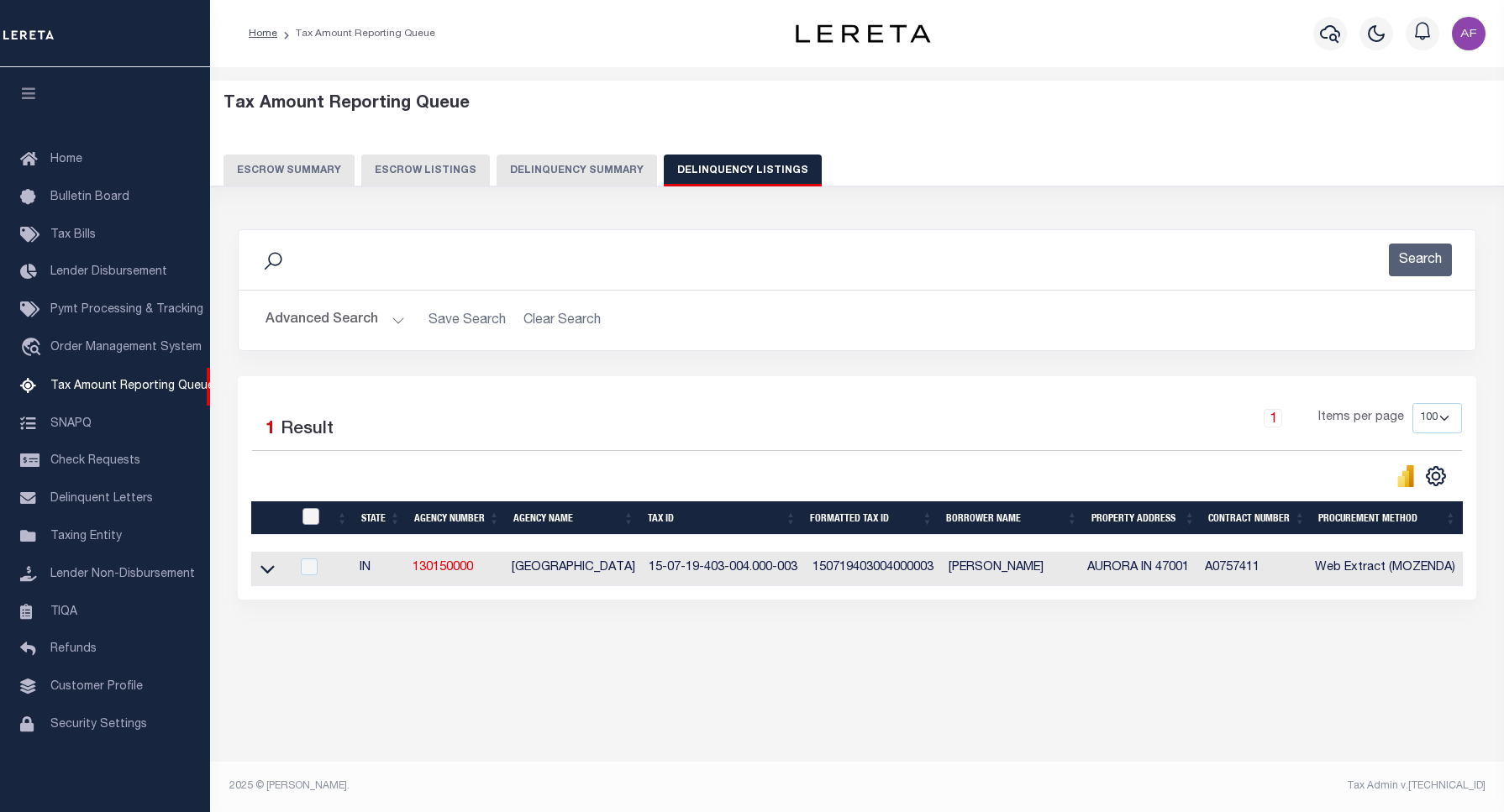
click at [309, 517] on input "checkbox" at bounding box center [311, 516] width 17 height 17
checkbox input "true"
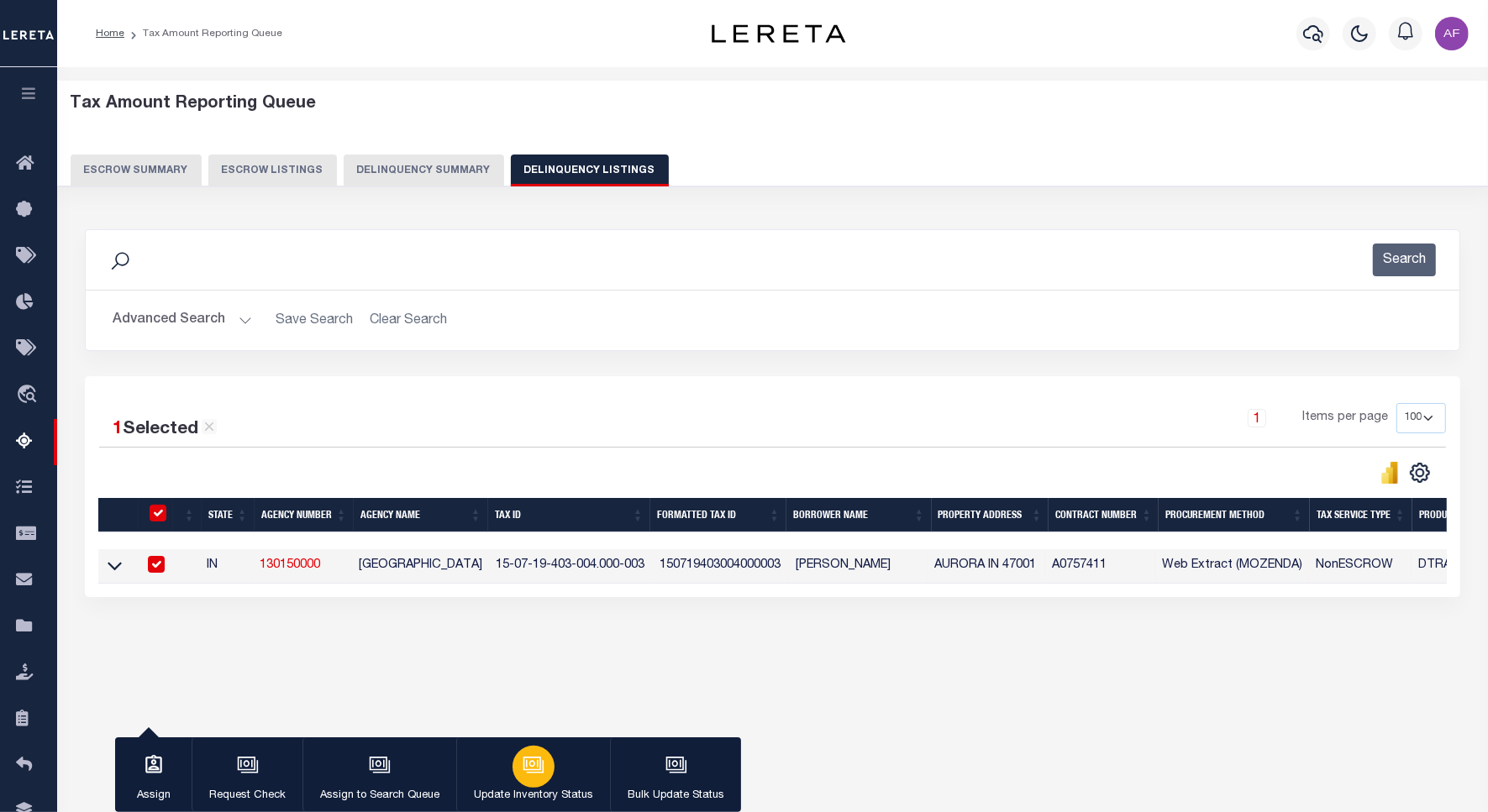
click at [535, 763] on icon "button" at bounding box center [532, 764] width 13 height 8
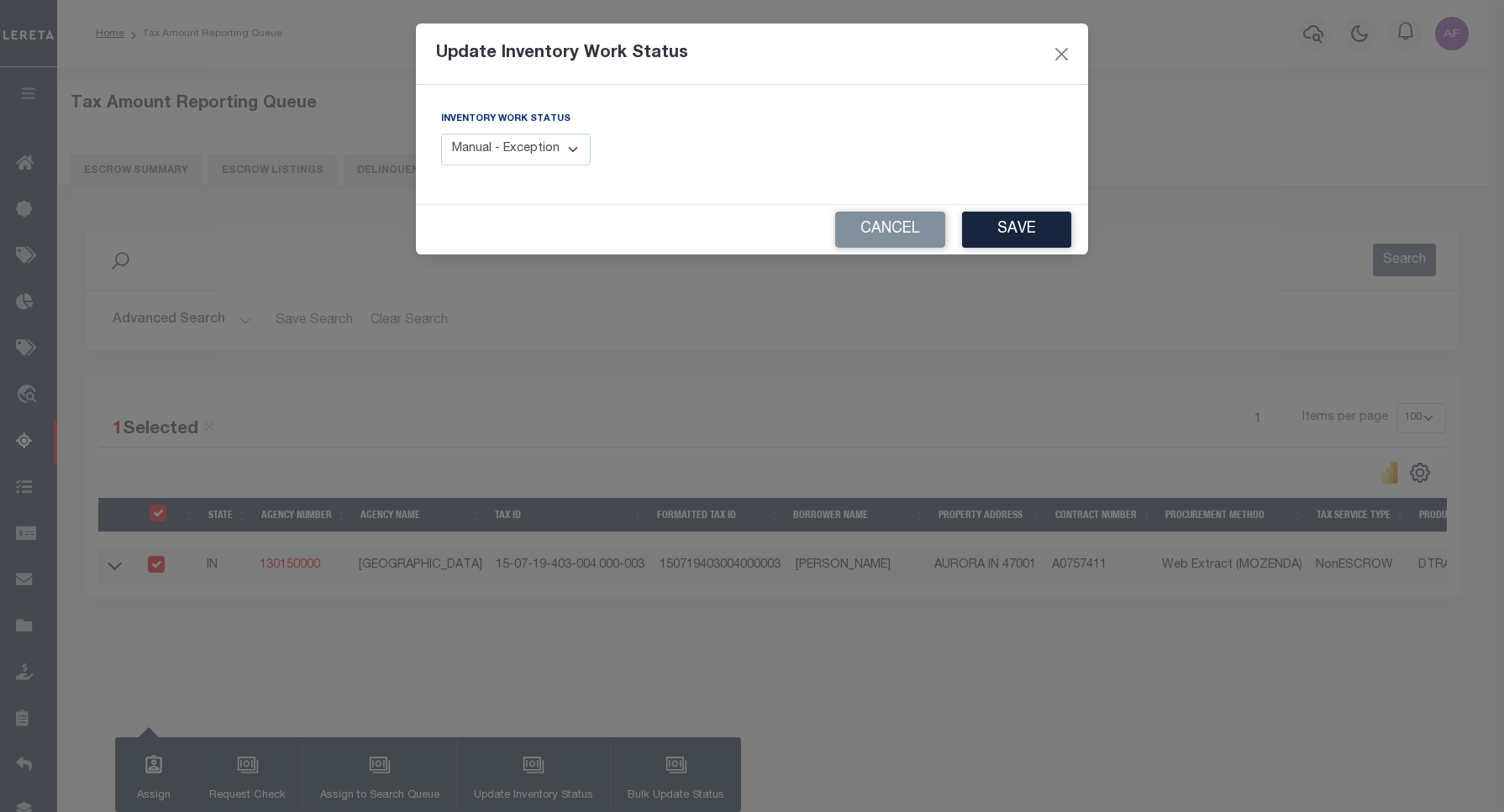
drag, startPoint x: 551, startPoint y: 153, endPoint x: 548, endPoint y: 166, distance: 13.3
click at [551, 153] on select "Manual - Exception Pended - Awaiting Search Late Add Exception Completed" at bounding box center [516, 149] width 149 height 32
select select "4"
click at [441, 134] on select "Manual - Exception Pended - Awaiting Search Late Add Exception Completed" at bounding box center [516, 149] width 149 height 32
click at [1039, 240] on button "Save" at bounding box center [1015, 229] width 109 height 36
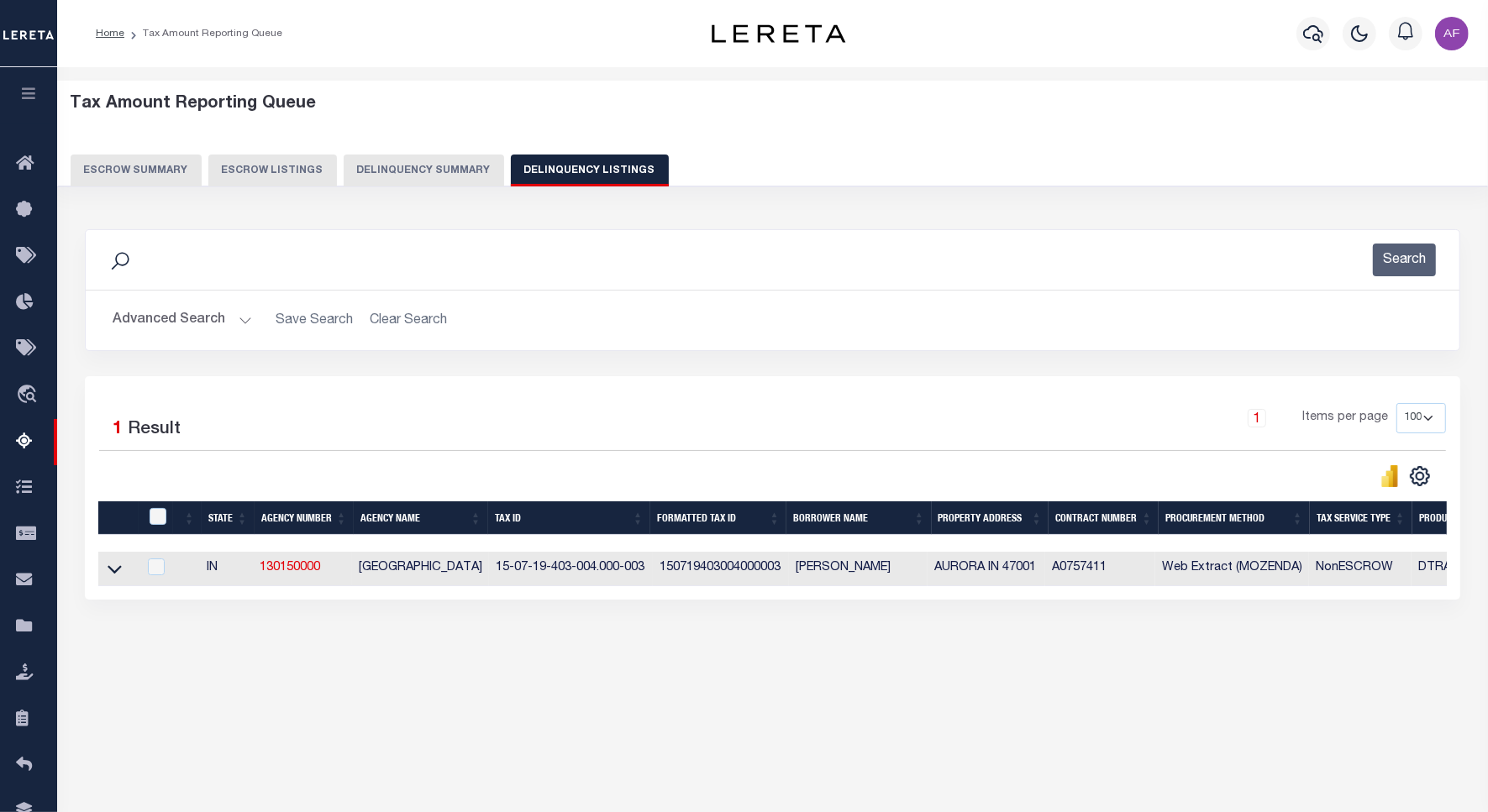
click at [142, 314] on button "Advanced Search" at bounding box center [183, 319] width 140 height 32
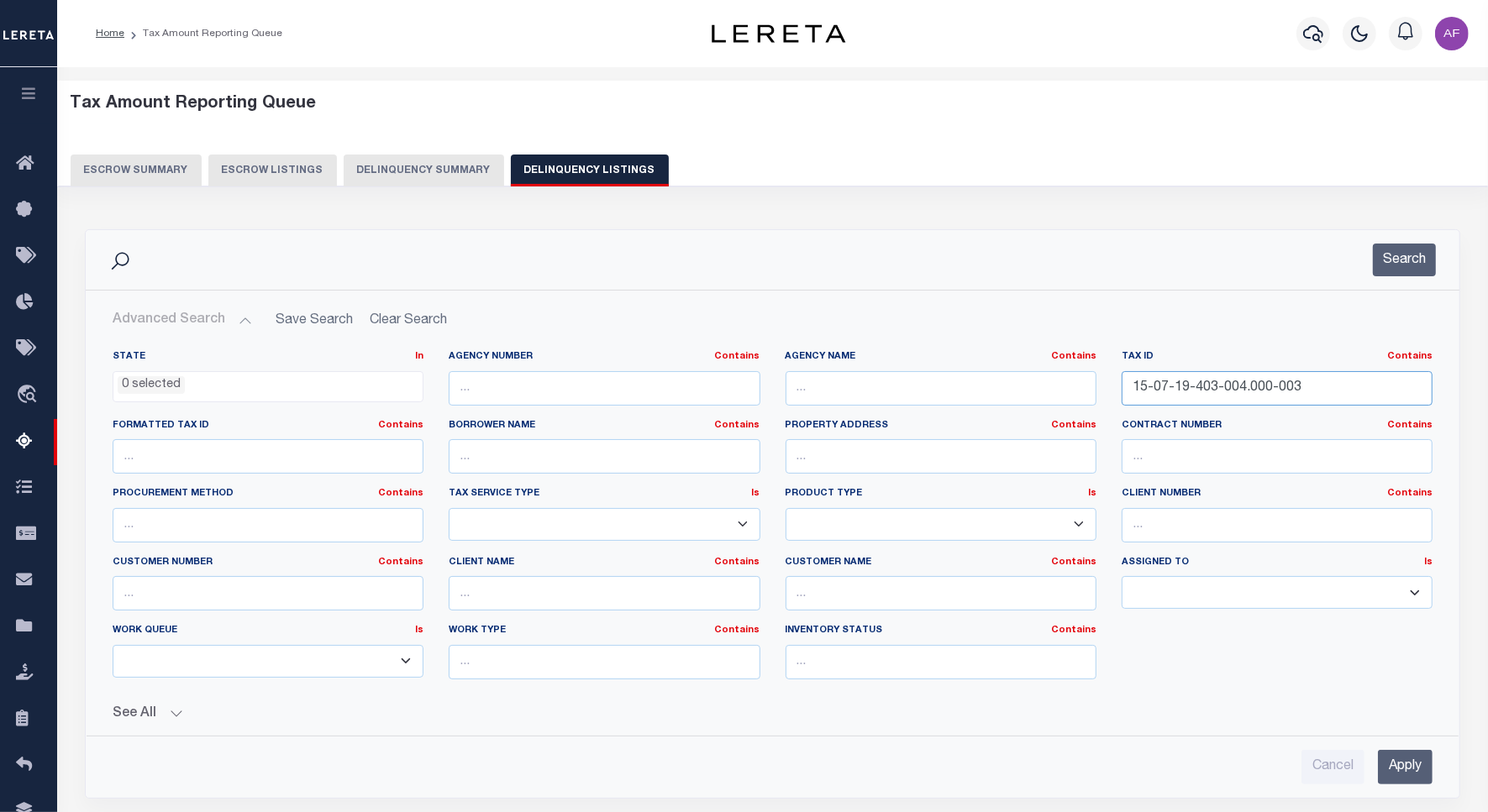
drag, startPoint x: 1316, startPoint y: 384, endPoint x: 991, endPoint y: 368, distance: 325.4
click at [991, 368] on div "State In In AK AL AR AZ CA CO CT DC DE FL GA GU HI IA ID IL IN KS KY LA MA MD M…" at bounding box center [773, 521] width 1345 height 343
click at [1396, 262] on button "Search" at bounding box center [1404, 260] width 63 height 32
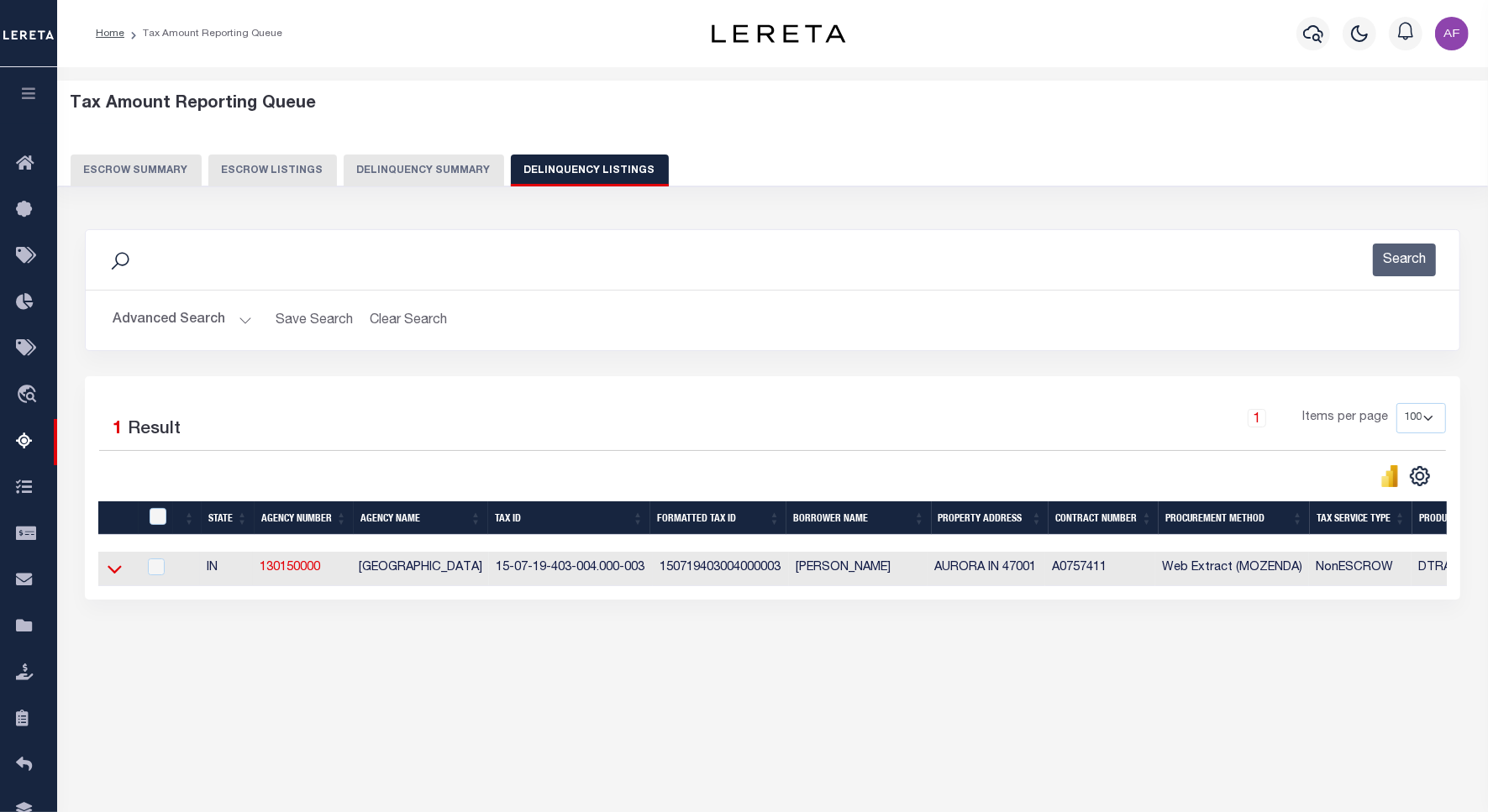
click at [109, 572] on icon at bounding box center [114, 570] width 15 height 9
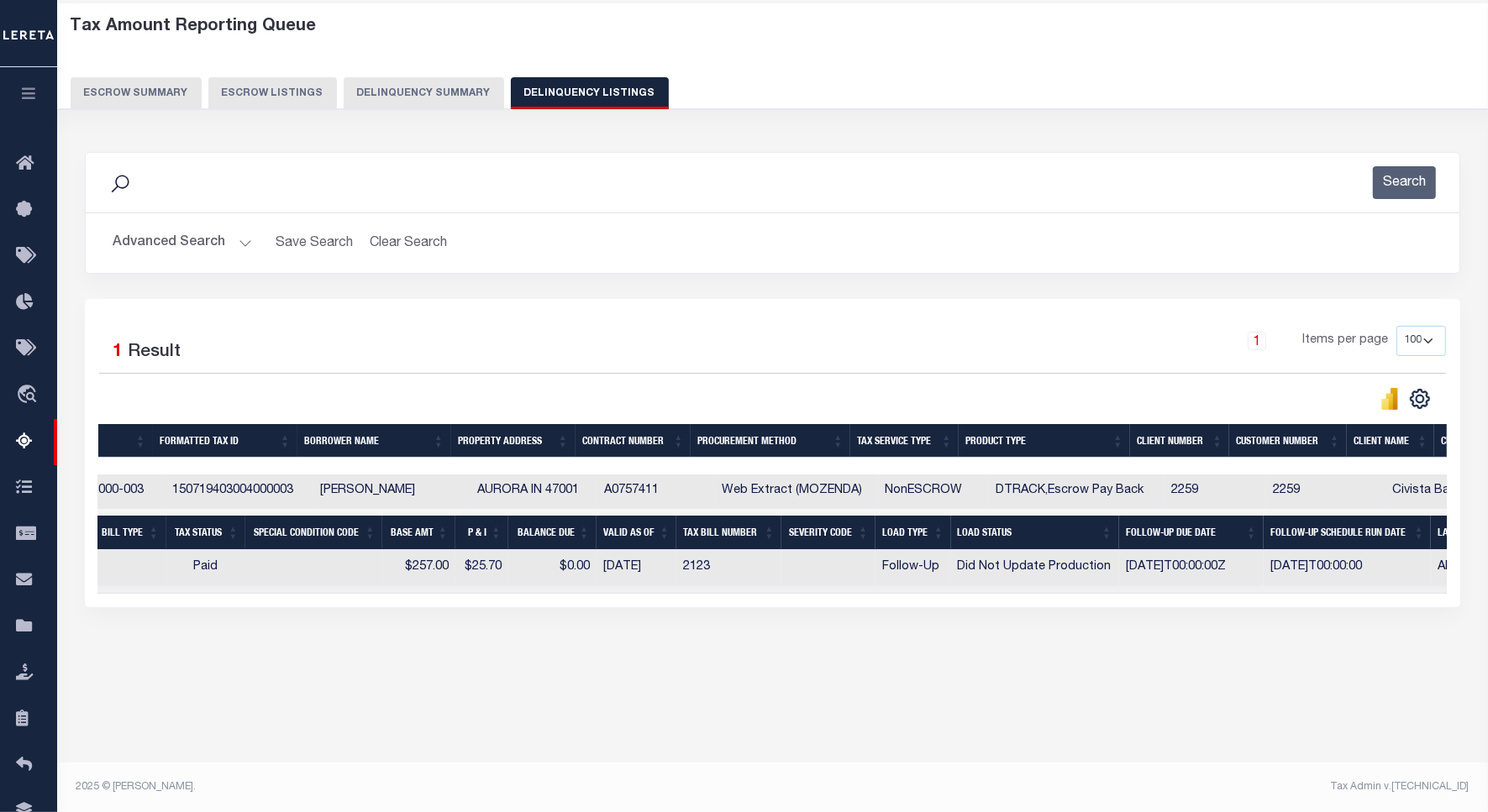
scroll to position [0, 0]
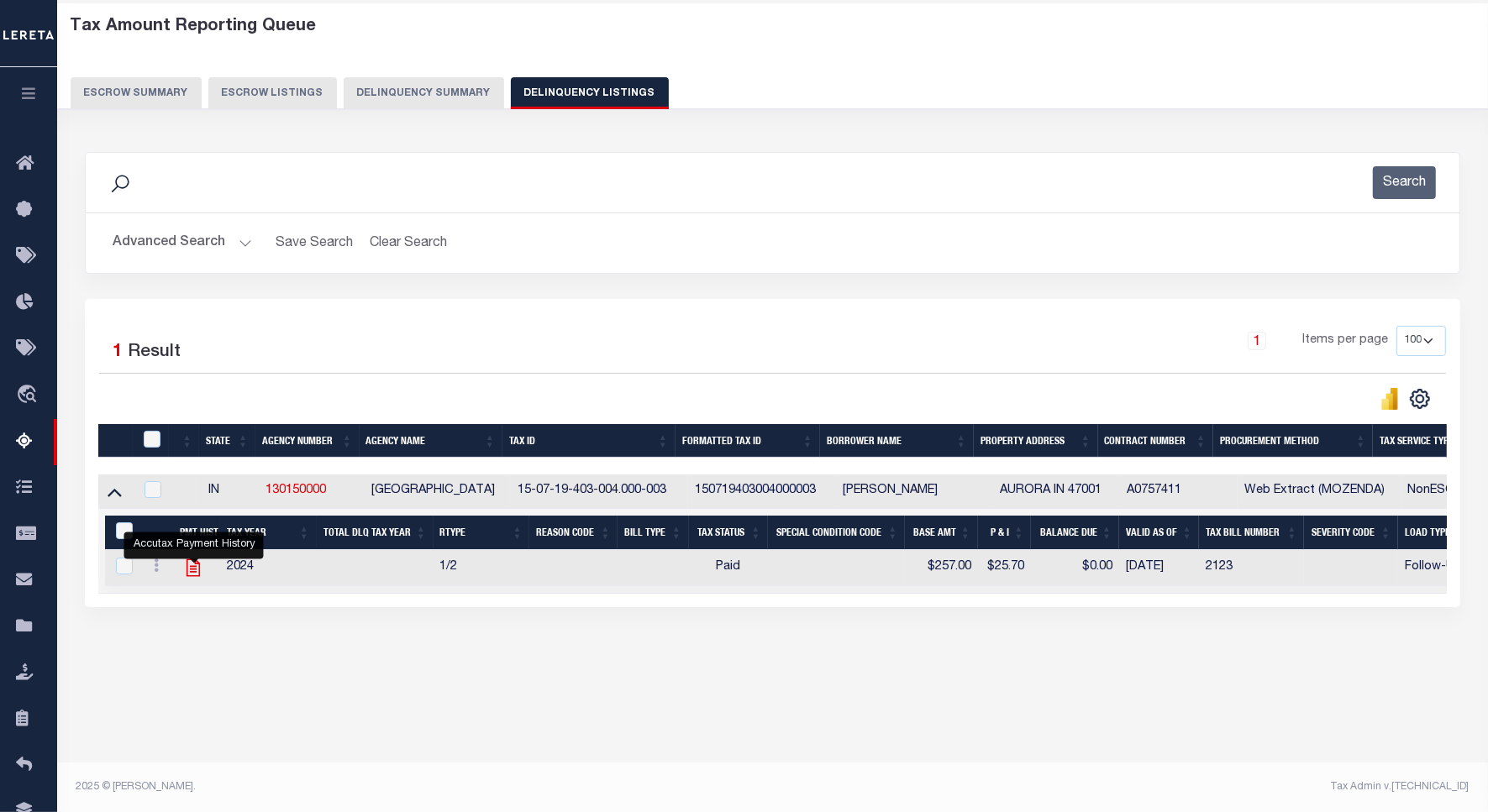
click at [200, 575] on icon "" at bounding box center [194, 568] width 14 height 18
checkbox input "true"
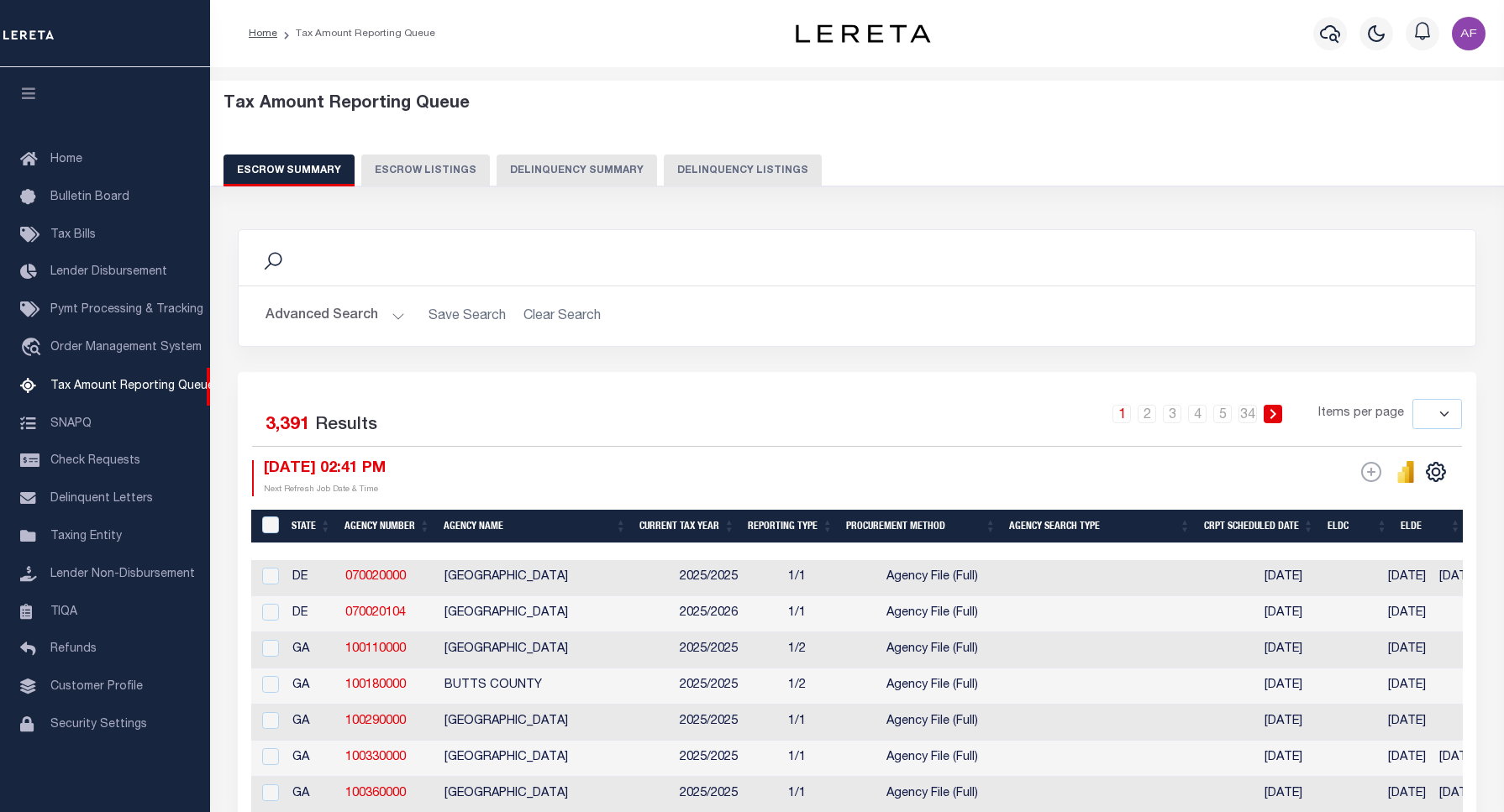
select select
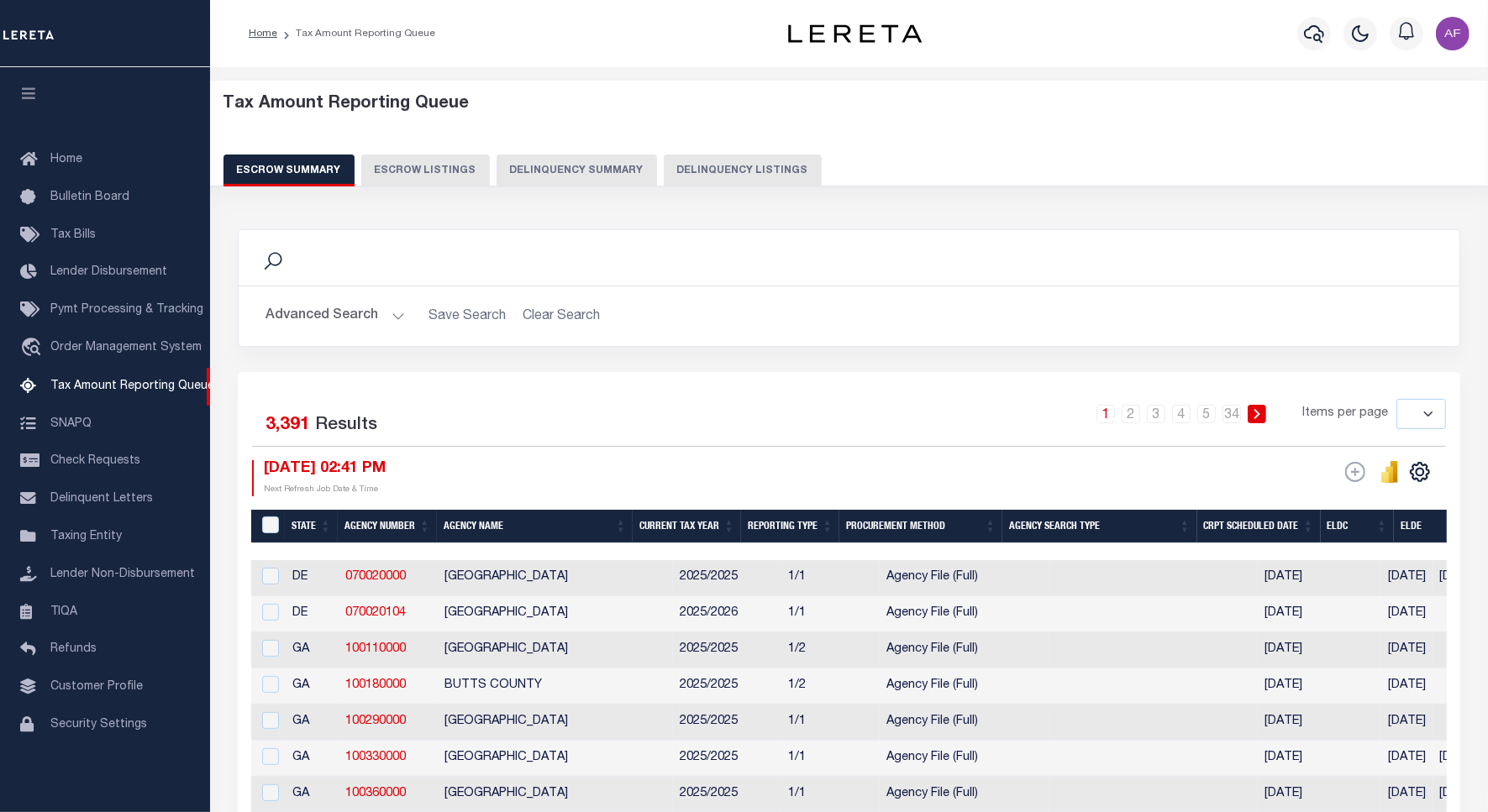
click at [737, 160] on button "Delinquency Listings" at bounding box center [743, 170] width 158 height 31
select select "100"
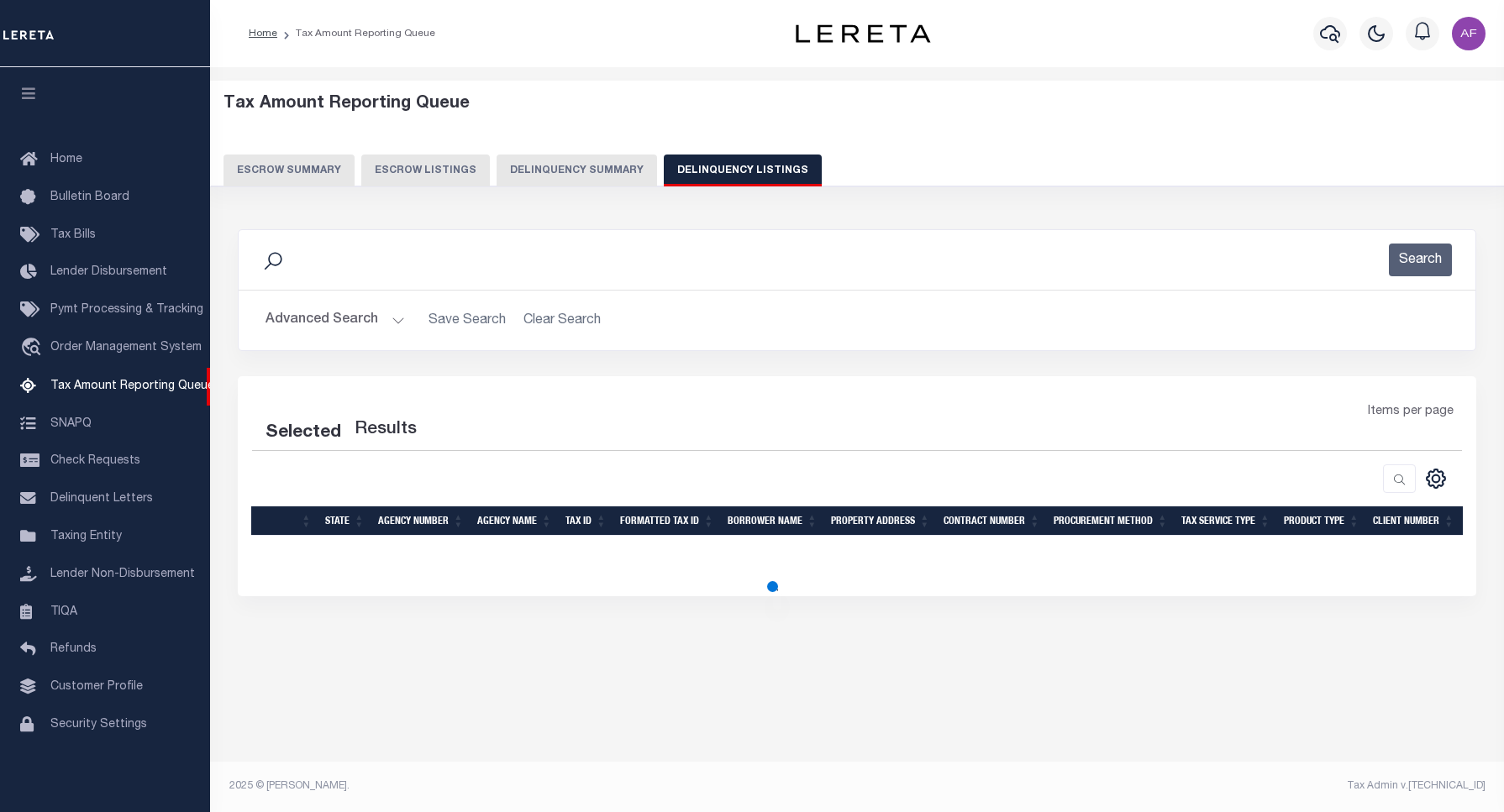
select select "100"
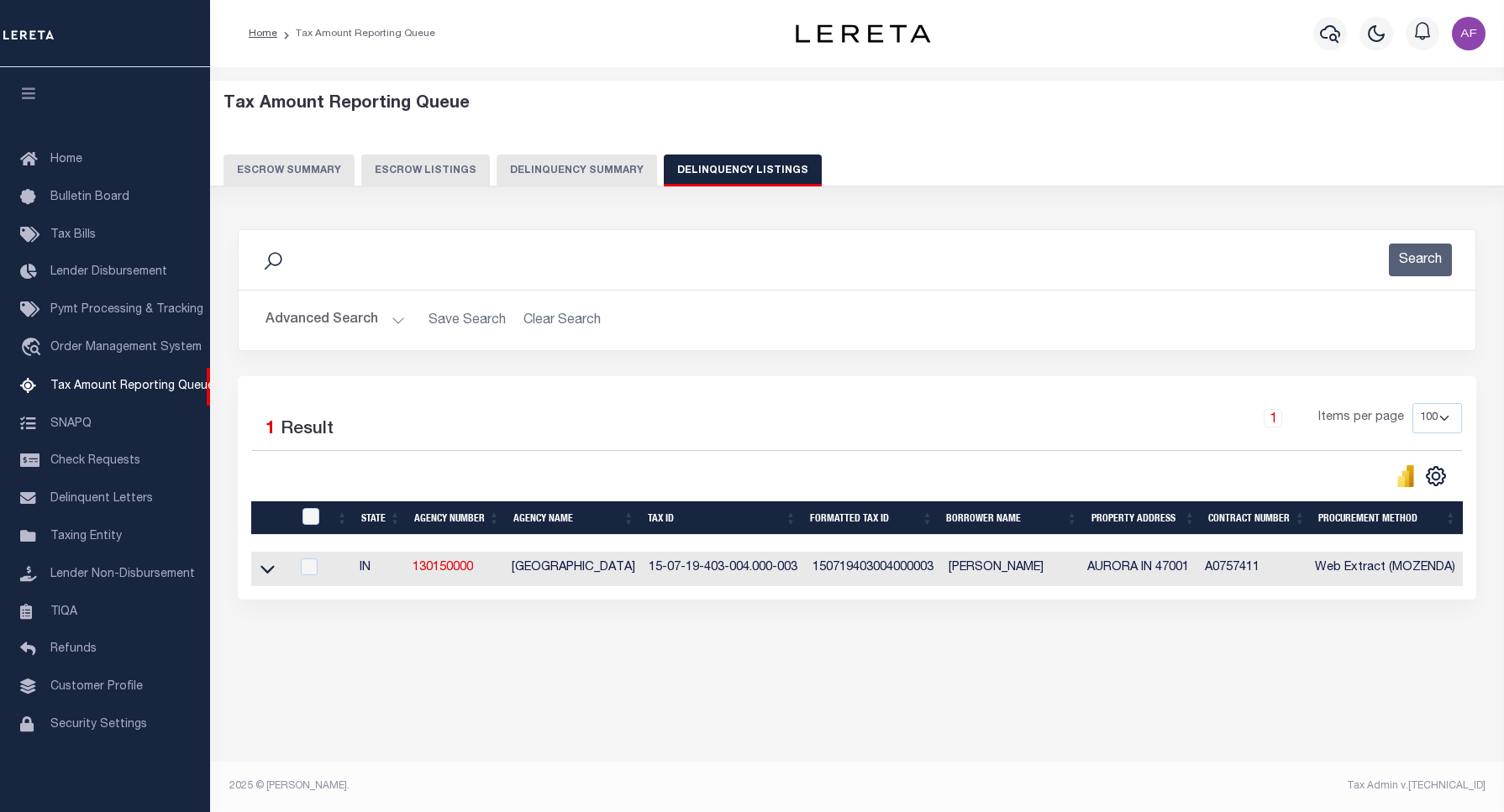
click at [262, 572] on icon at bounding box center [267, 569] width 15 height 18
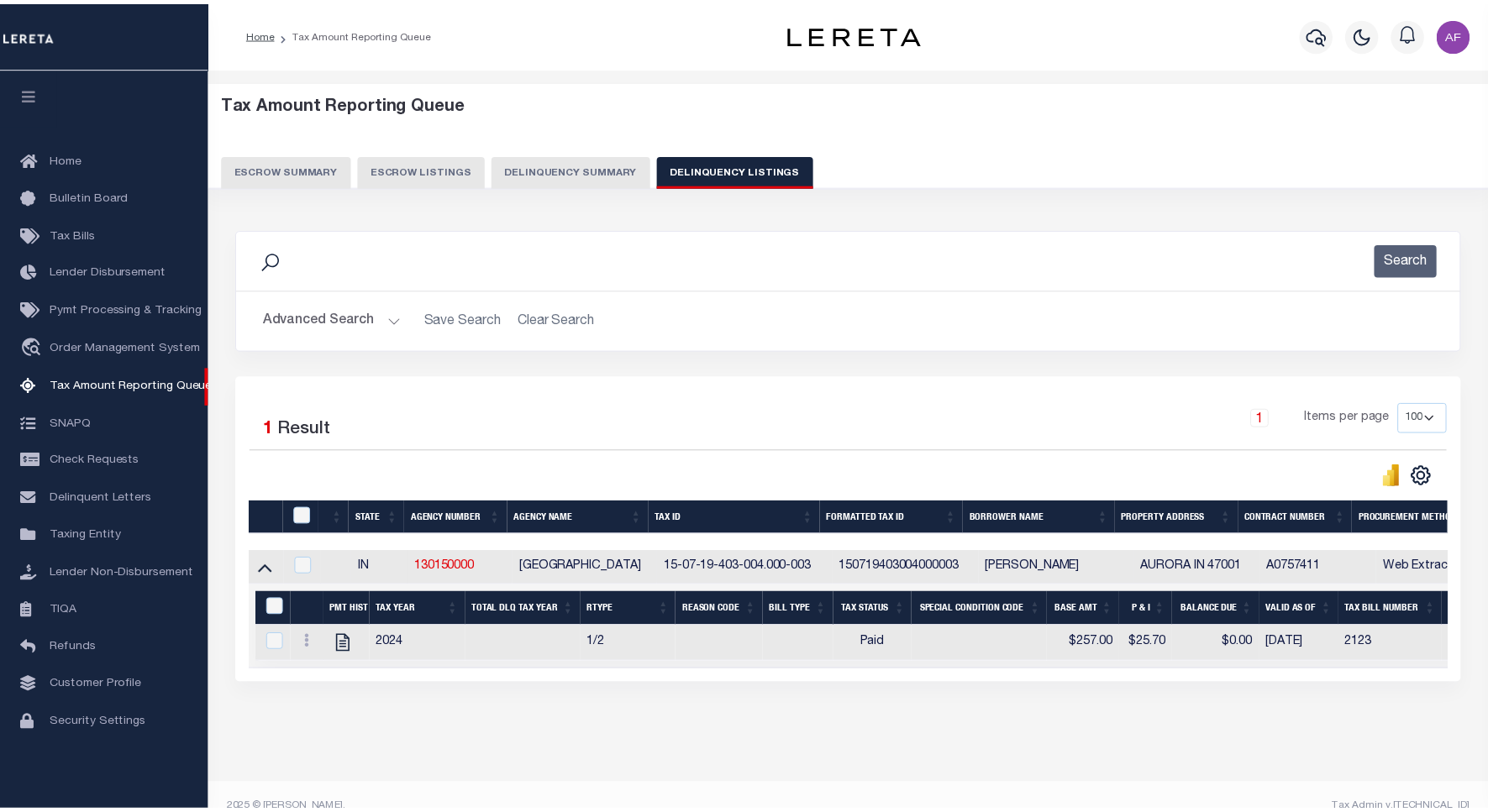
scroll to position [40, 0]
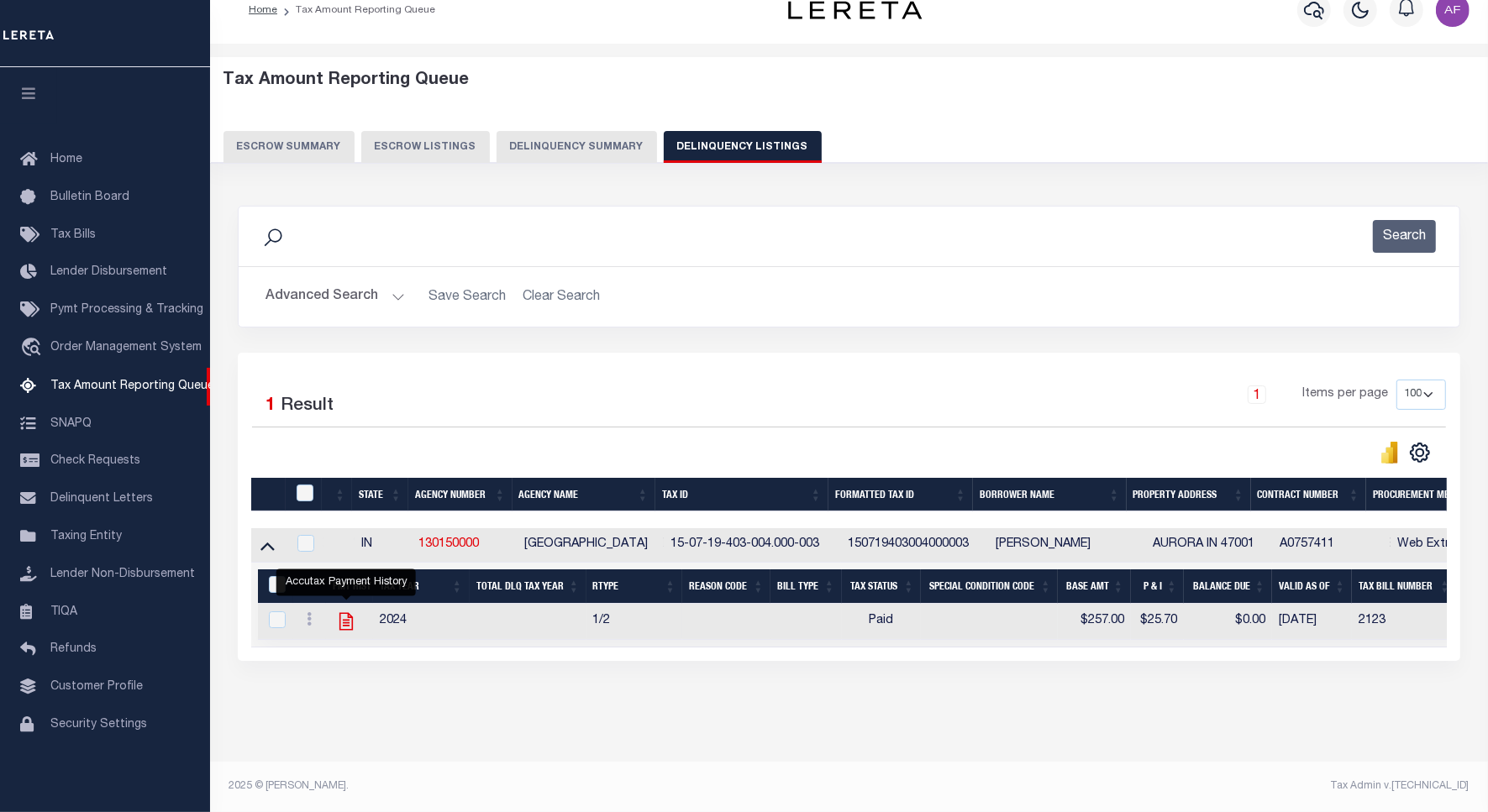
click at [350, 613] on icon "" at bounding box center [346, 621] width 22 height 22
checkbox input "true"
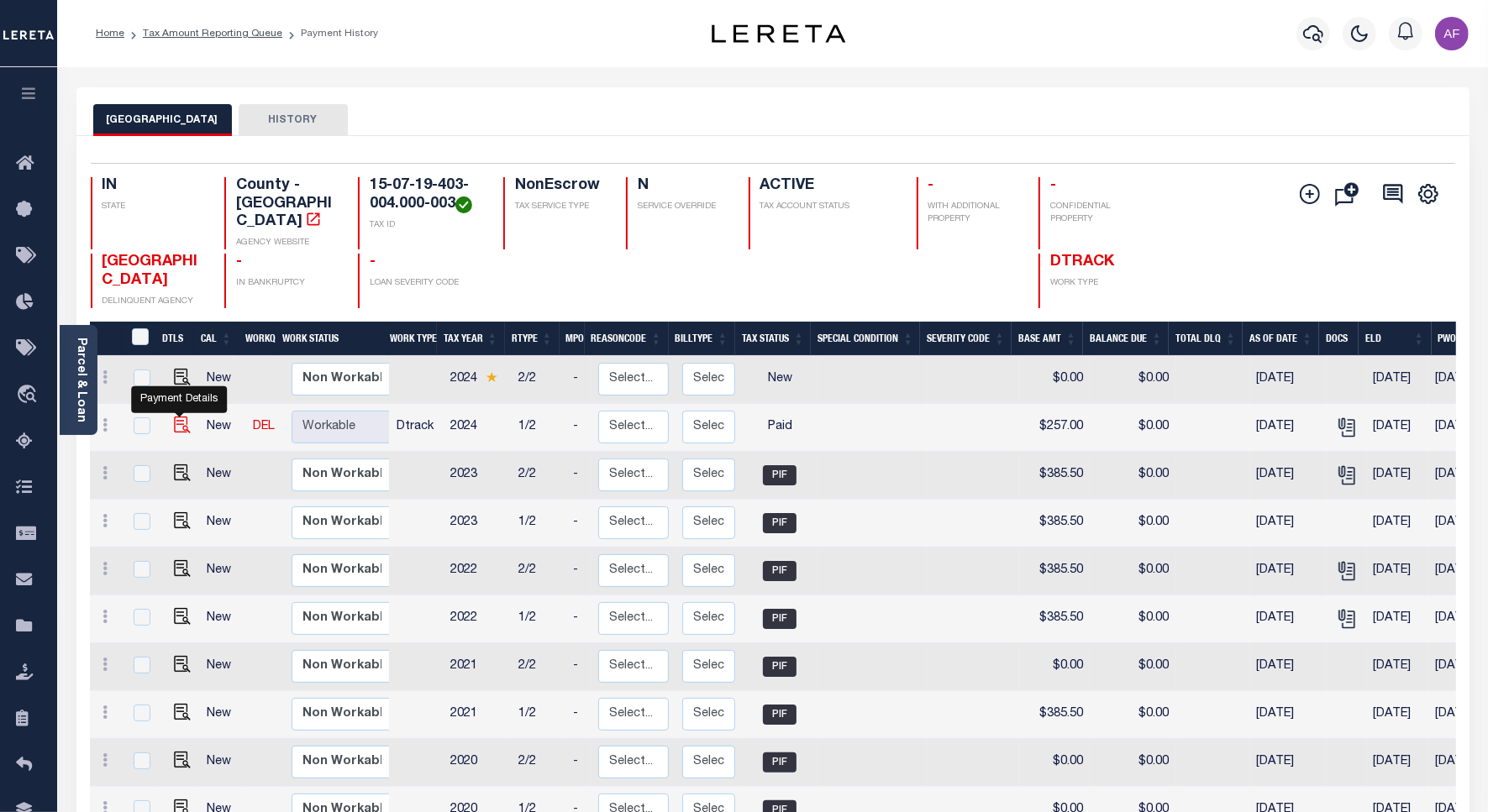
click at [176, 417] on img "" at bounding box center [182, 425] width 17 height 17
checkbox input "true"
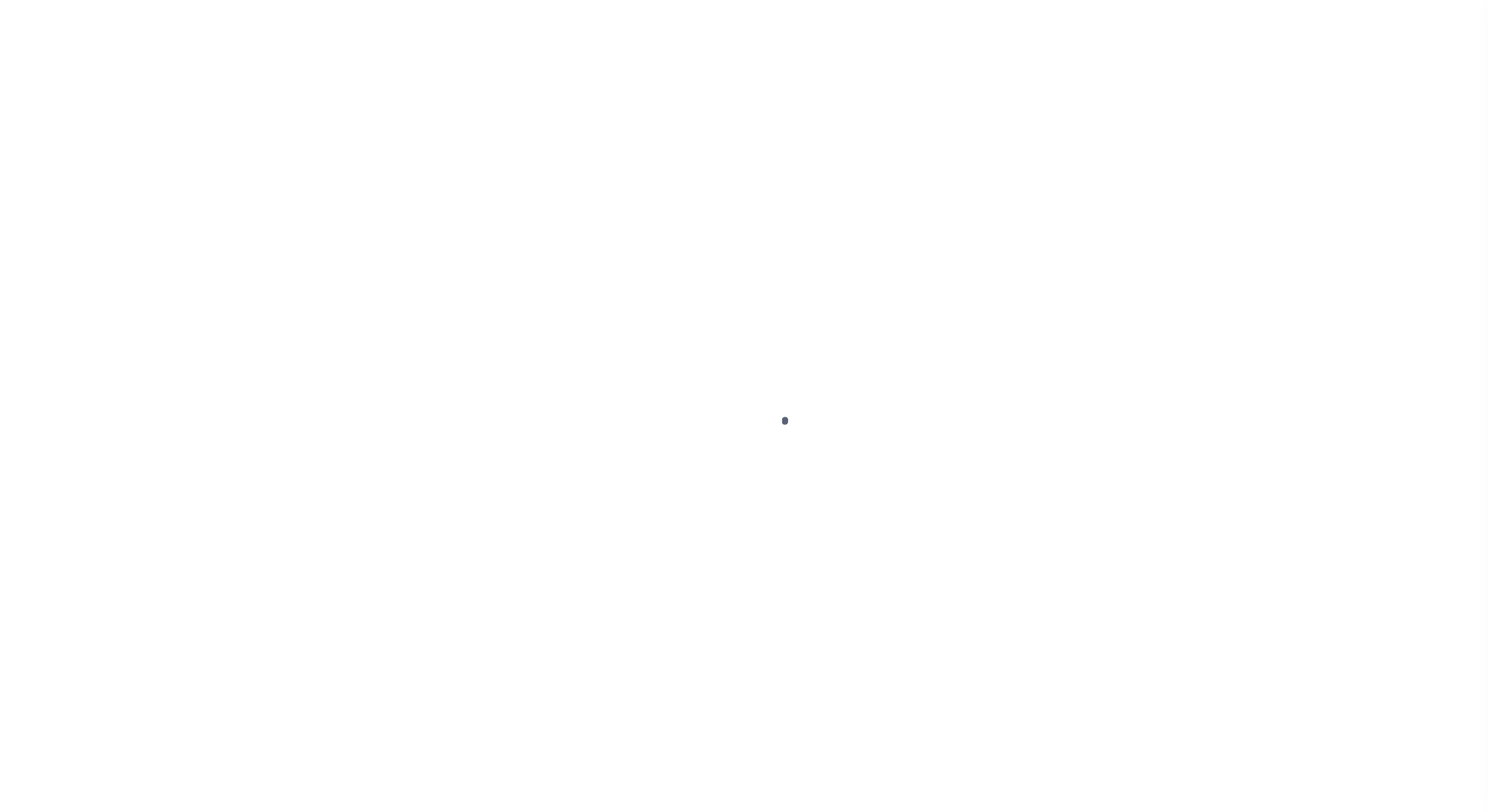
select select "PYD"
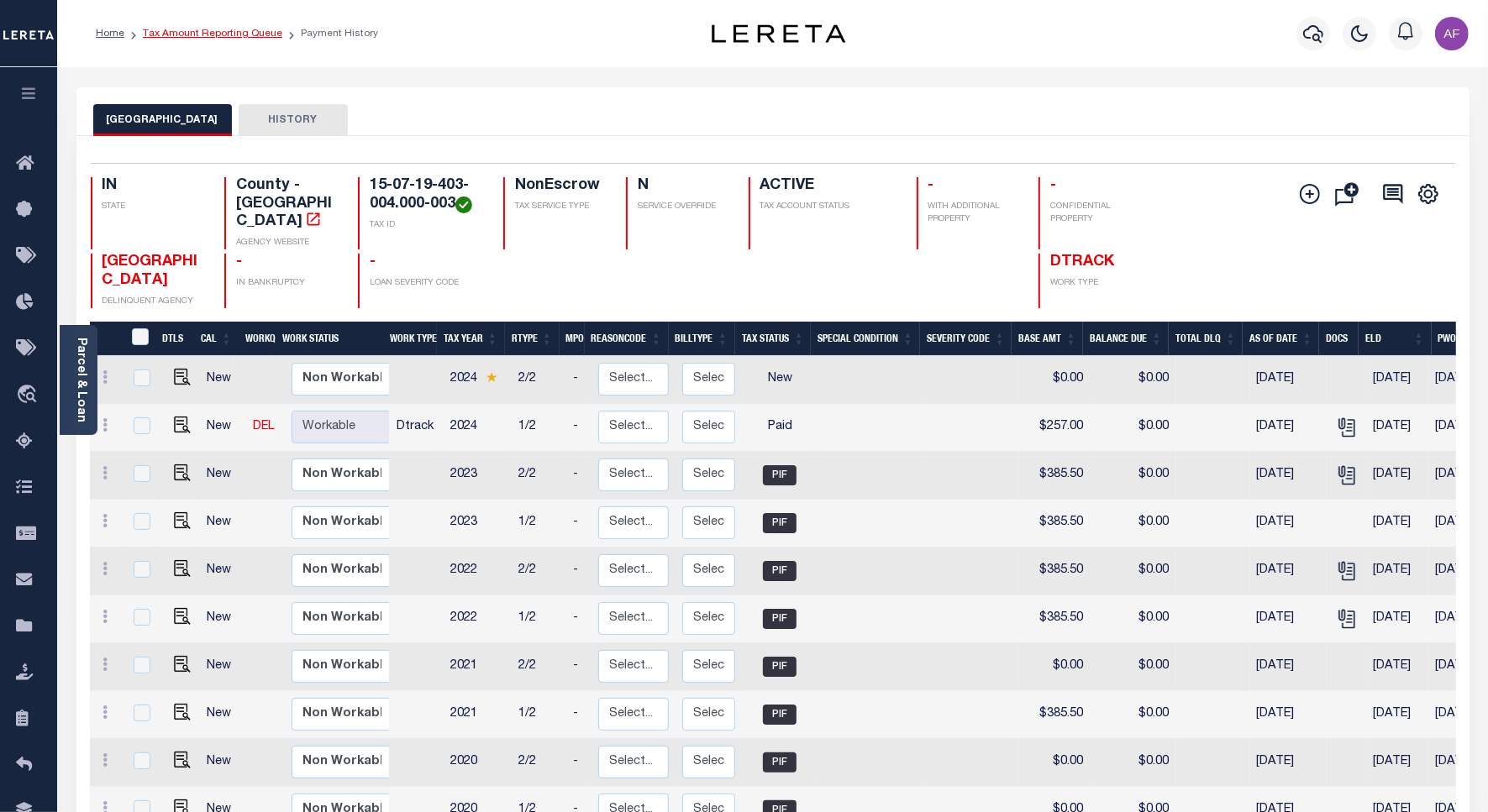
click at [200, 34] on link "Tax Amount Reporting Queue" at bounding box center [212, 33] width 140 height 10
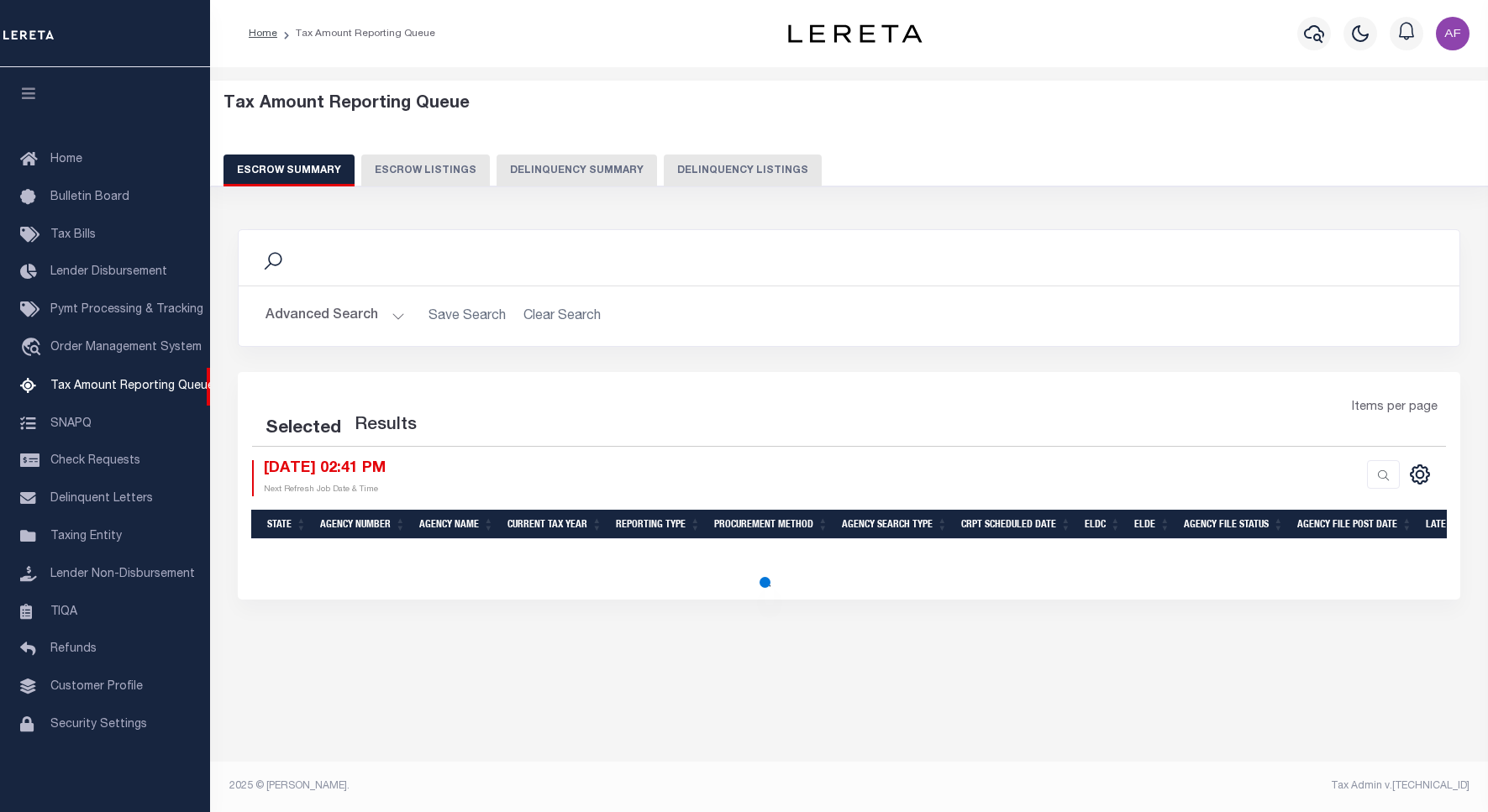
click at [715, 175] on button "Delinquency Listings" at bounding box center [743, 170] width 158 height 31
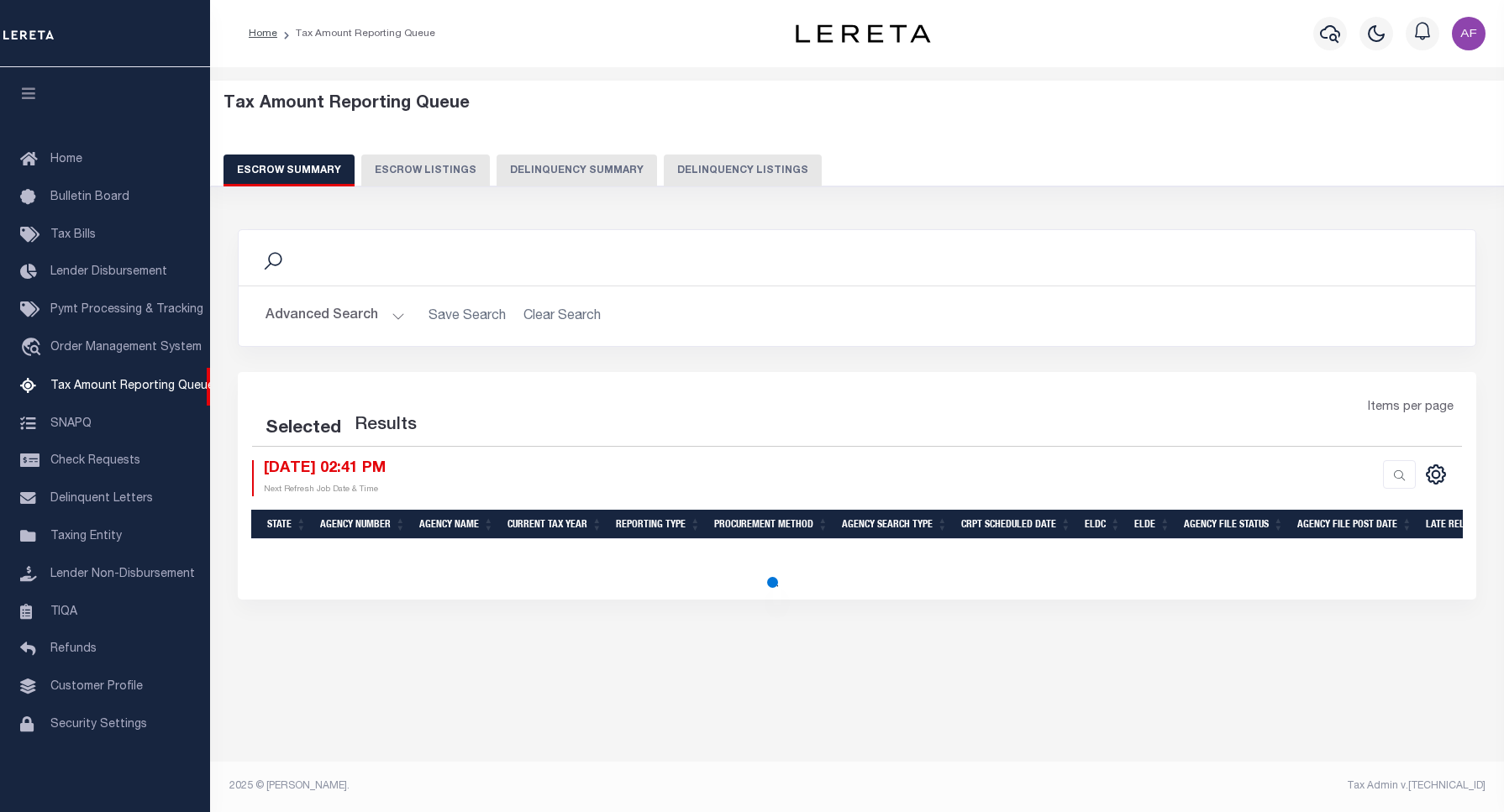
select select "100"
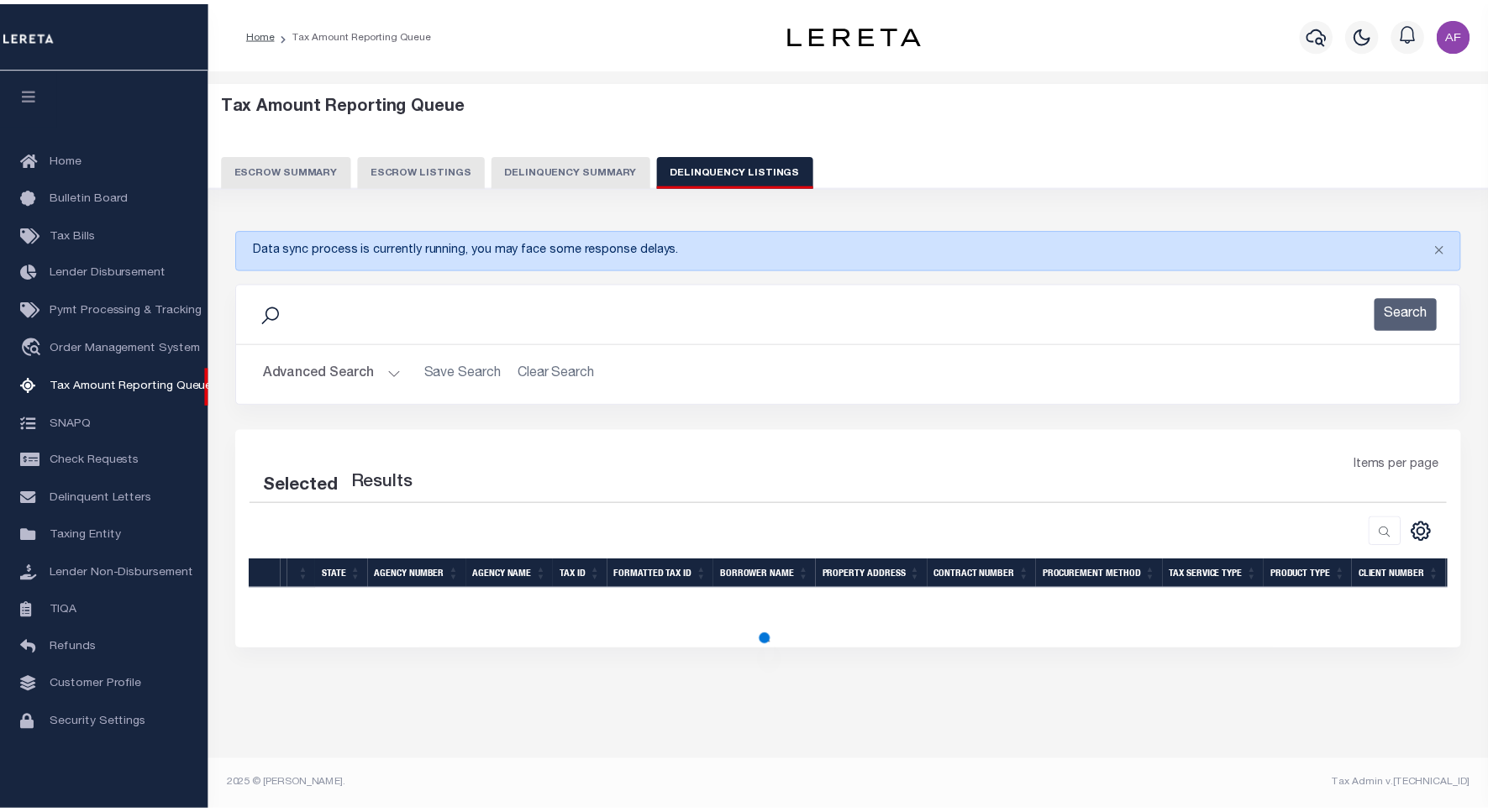
scroll to position [5, 0]
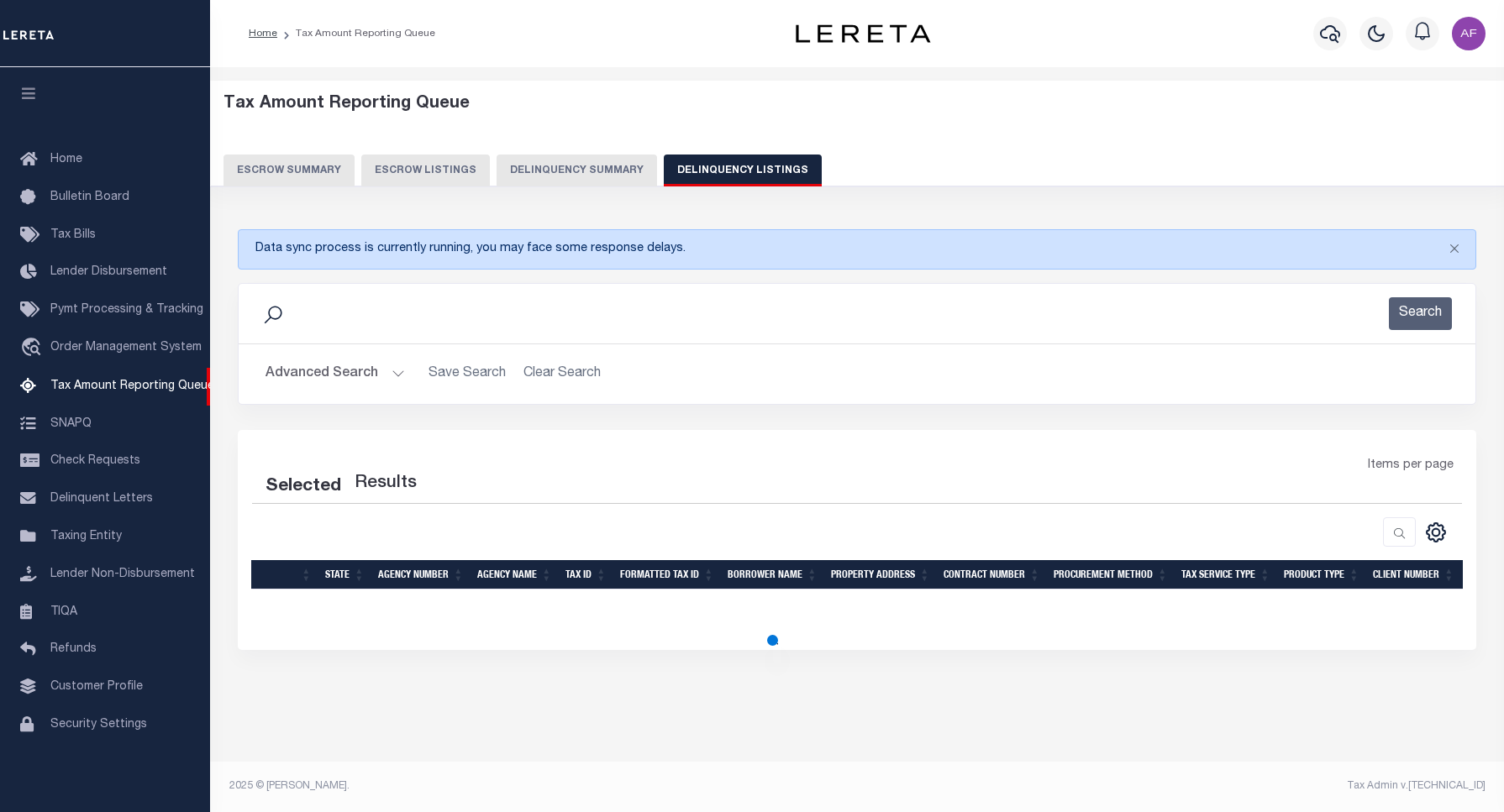
select select "100"
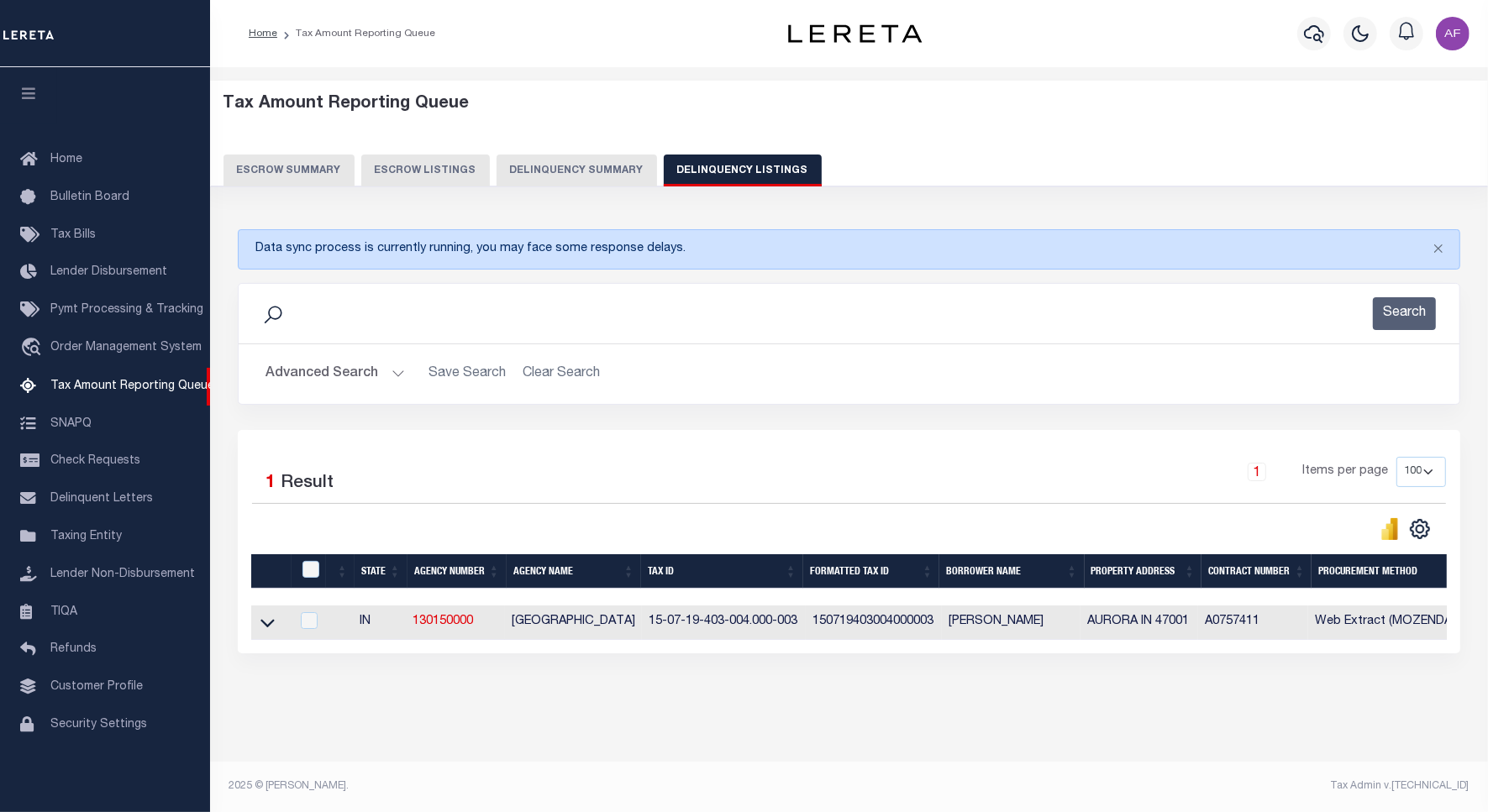
click at [304, 379] on button "Advanced Search" at bounding box center [335, 374] width 140 height 32
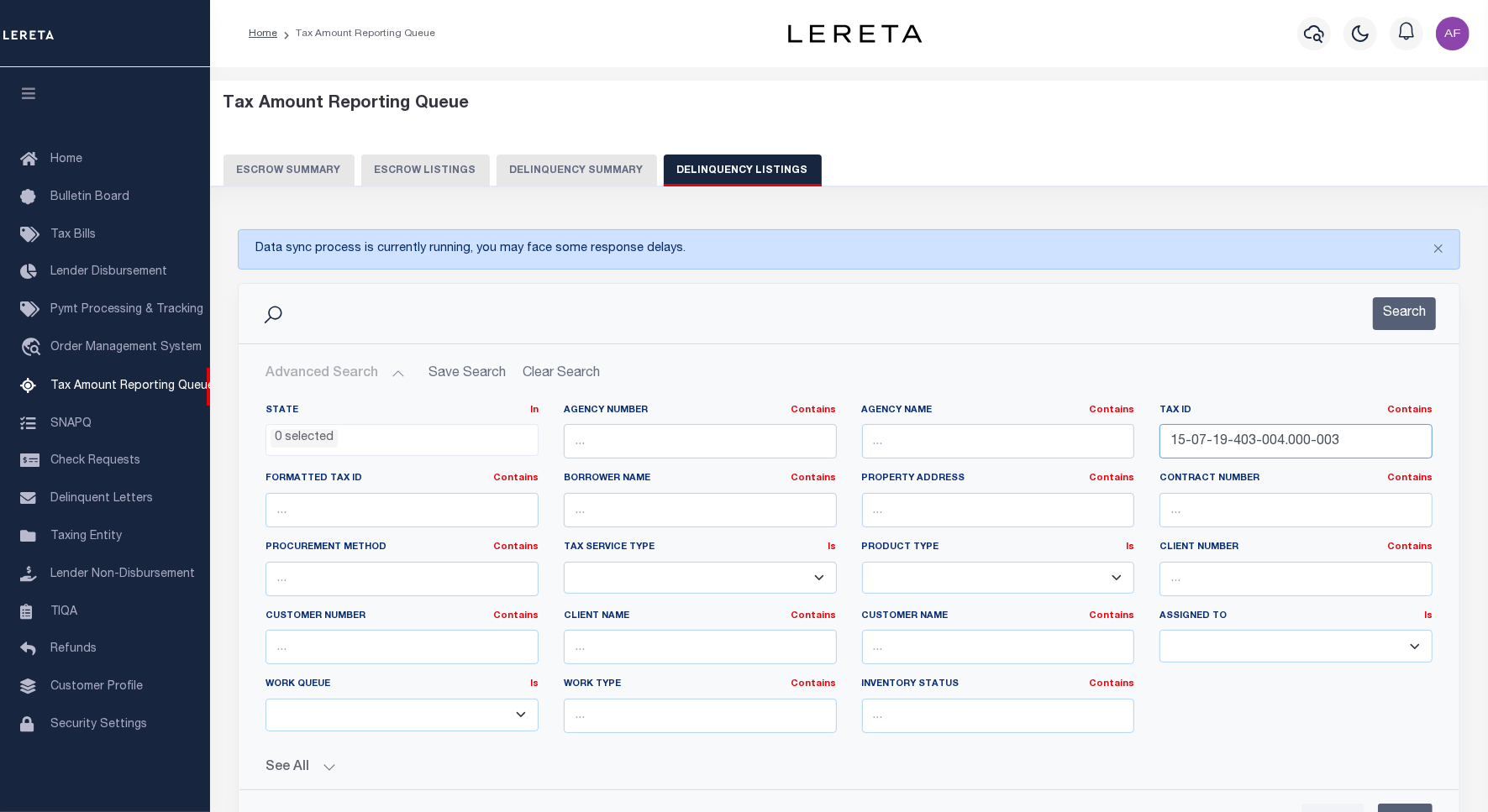
drag, startPoint x: 1160, startPoint y: 438, endPoint x: 1406, endPoint y: 438, distance: 246.0
click at [1406, 438] on input "15-07-19-403-004.000-003" at bounding box center [1296, 441] width 273 height 34
paste input "4-402-102.000-026"
type input "15-07-14-402-102.000-026"
click at [1388, 325] on button "Search" at bounding box center [1404, 314] width 63 height 32
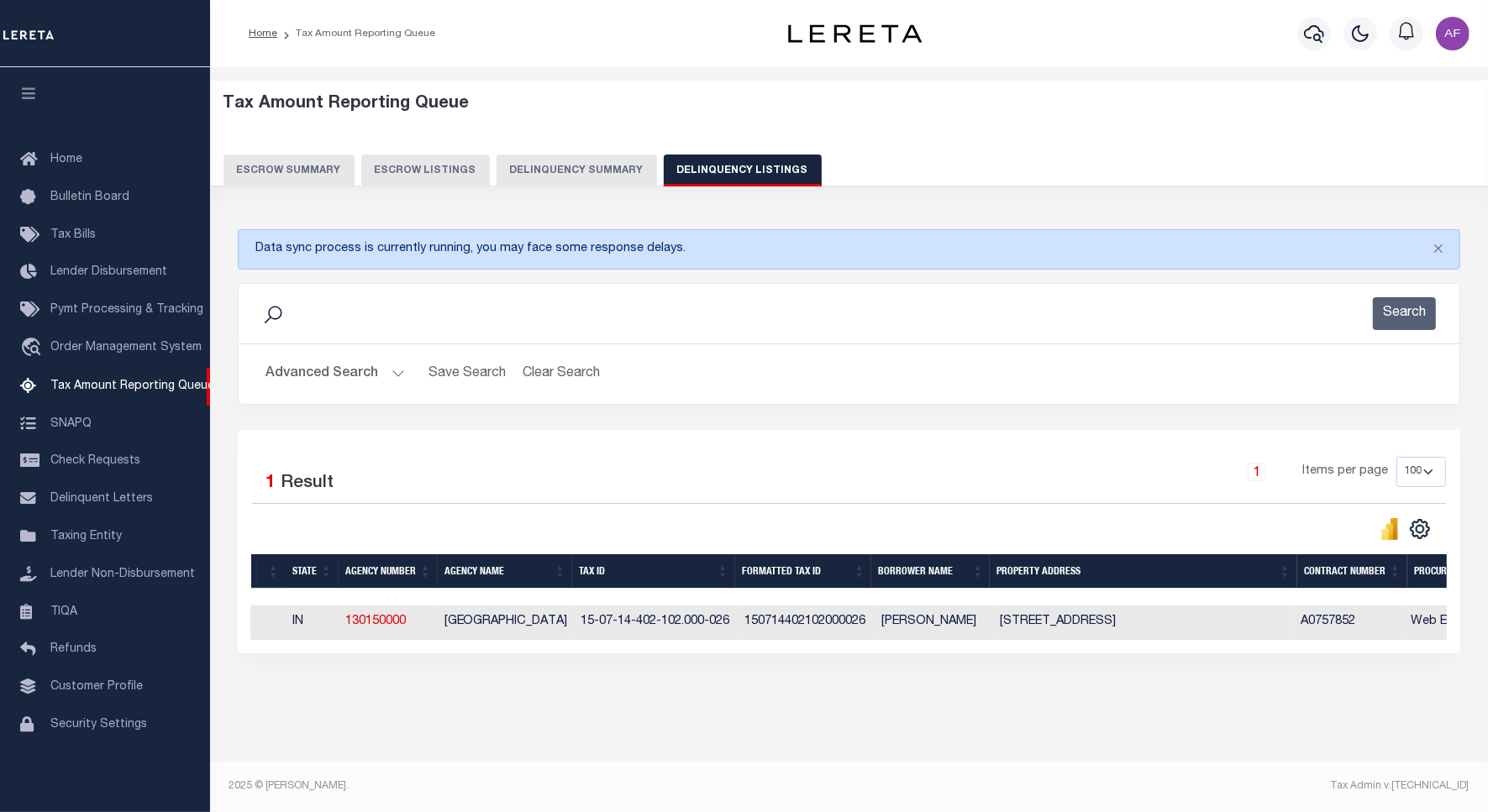
scroll to position [0, 0]
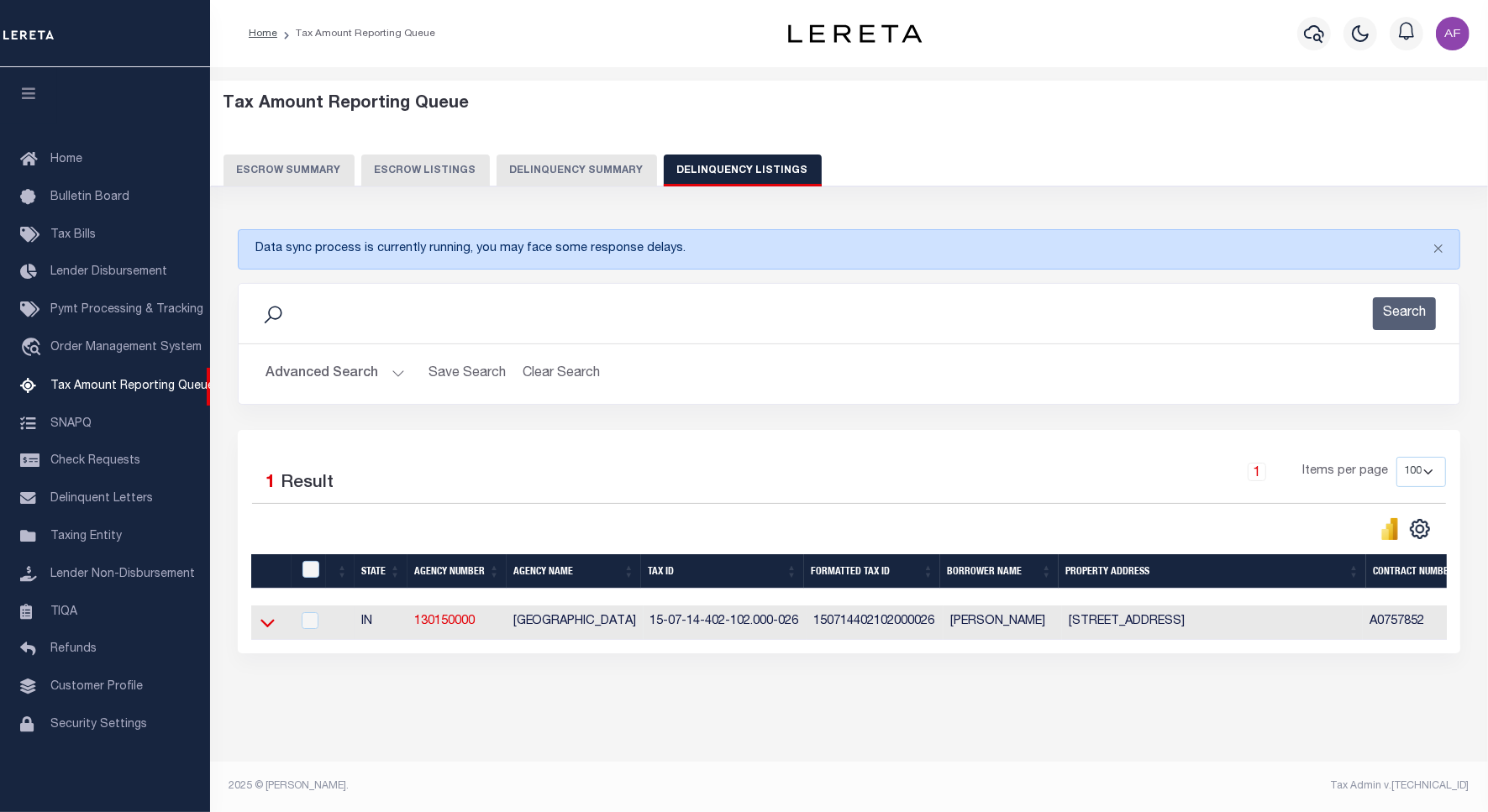
click at [262, 626] on icon at bounding box center [268, 623] width 15 height 9
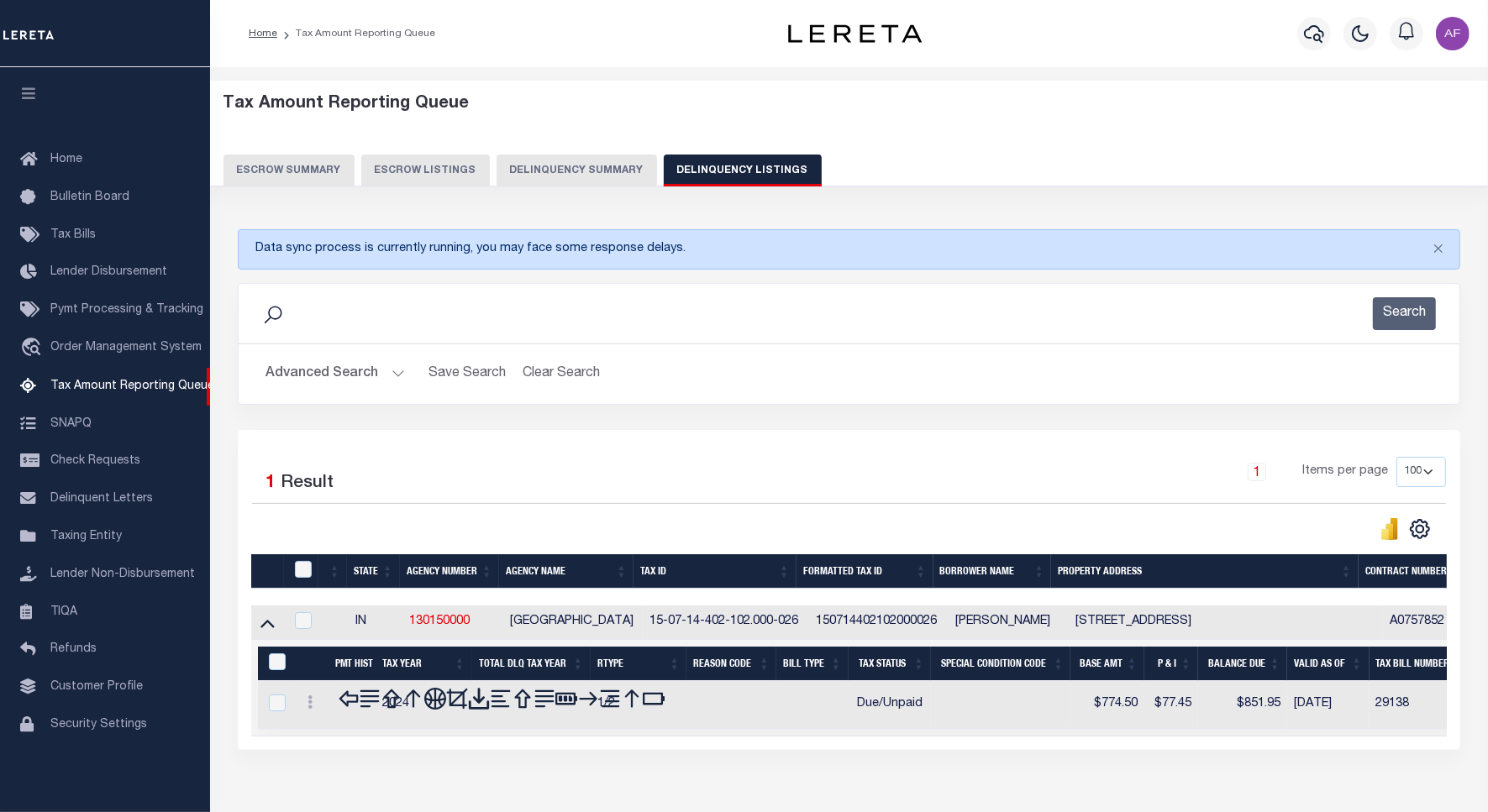
scroll to position [94, 0]
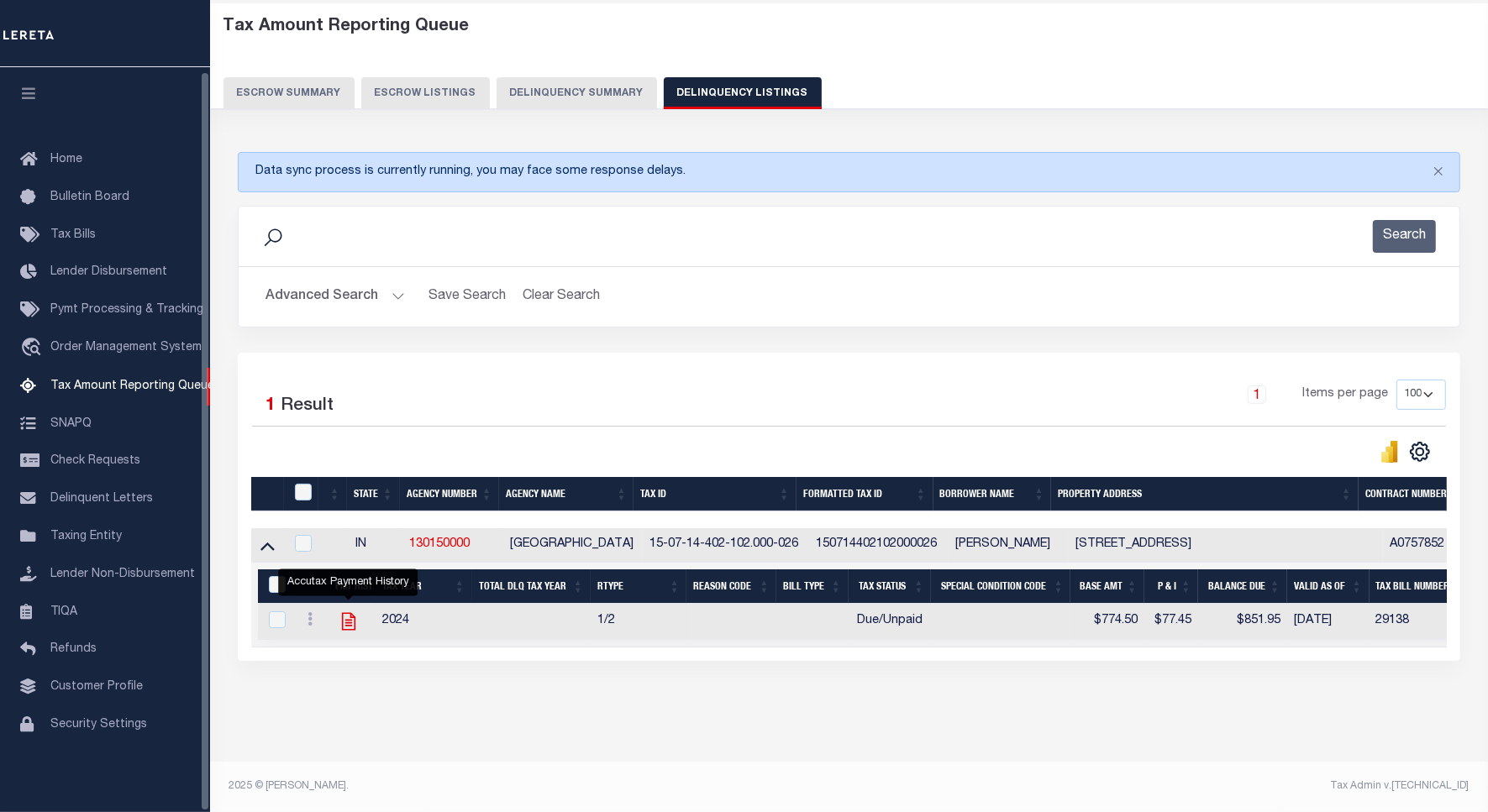
click at [344, 613] on icon "" at bounding box center [349, 621] width 22 height 22
checkbox input "true"
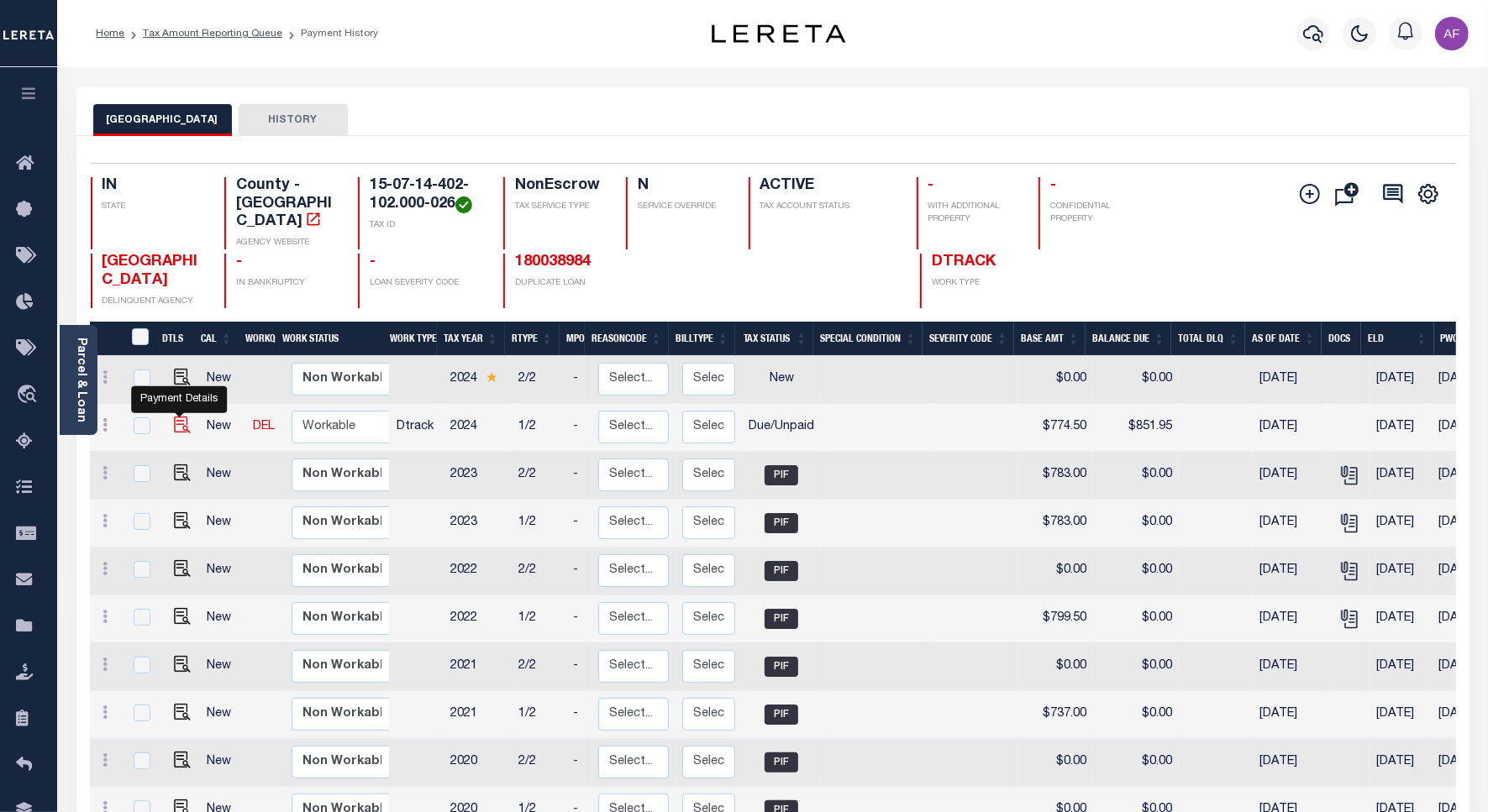
click at [187, 417] on img "" at bounding box center [182, 425] width 17 height 17
checkbox input "true"
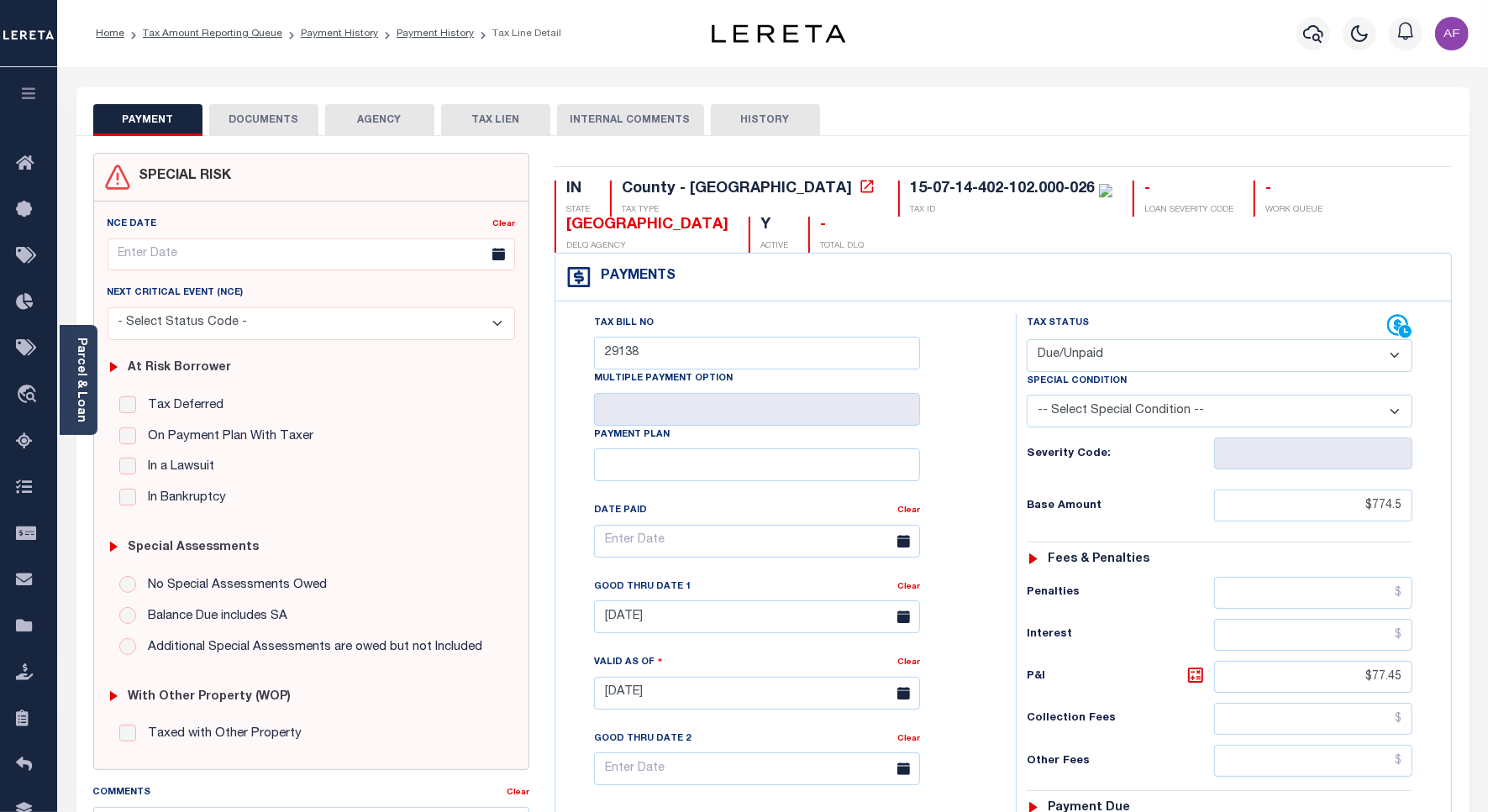
click at [1073, 359] on select "- Select Status Code - Open Due/Unpaid Paid Incomplete No Tax Due Internal Refu…" at bounding box center [1220, 355] width 386 height 32
select select "PYD"
click at [1027, 341] on select "- Select Status Code - Open Due/Unpaid Paid Incomplete No Tax Due Internal Refu…" at bounding box center [1220, 355] width 386 height 32
type input "09/09/2025"
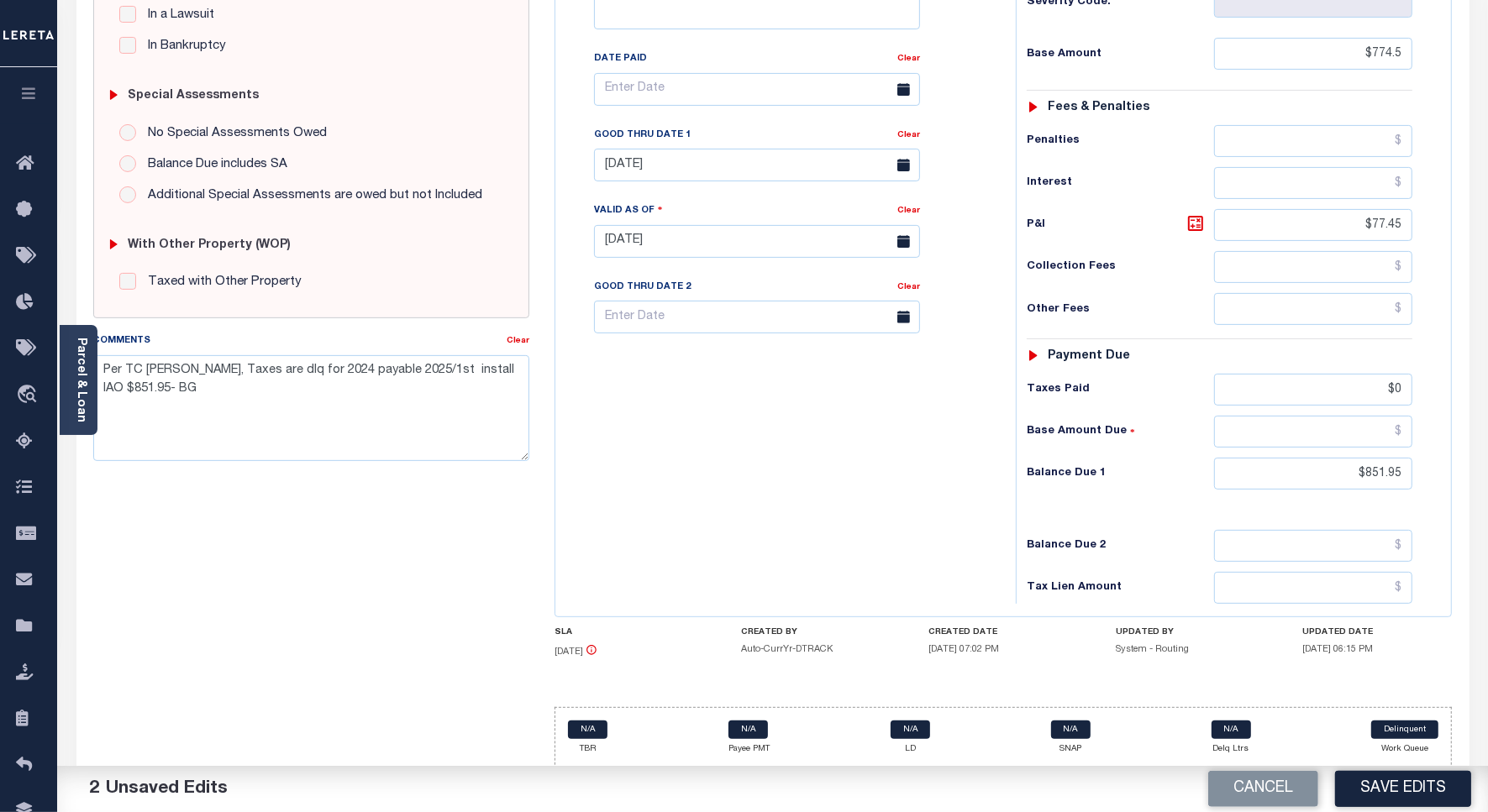
scroll to position [471, 0]
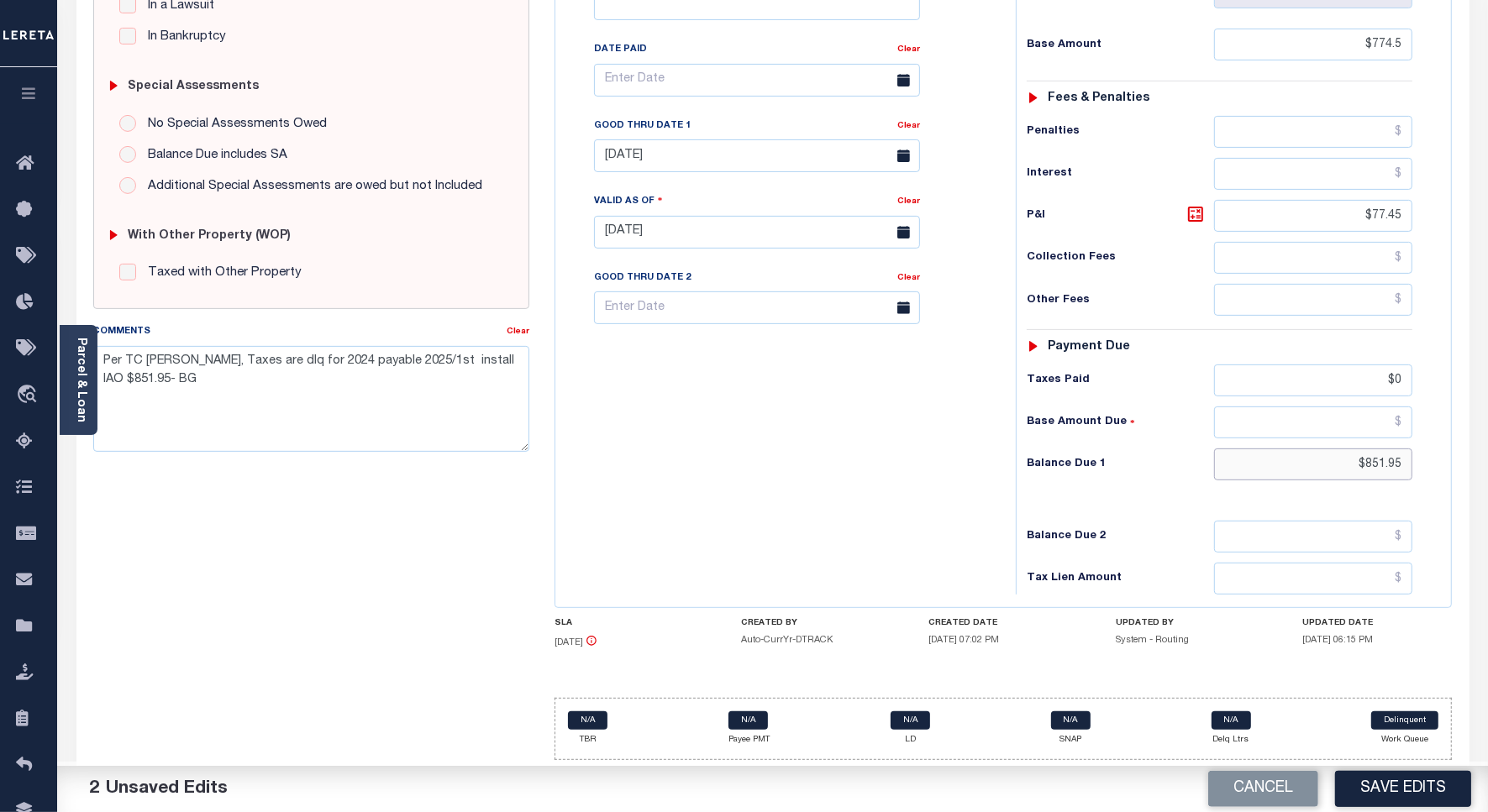
click at [1379, 463] on input "$851.95" at bounding box center [1314, 464] width 199 height 31
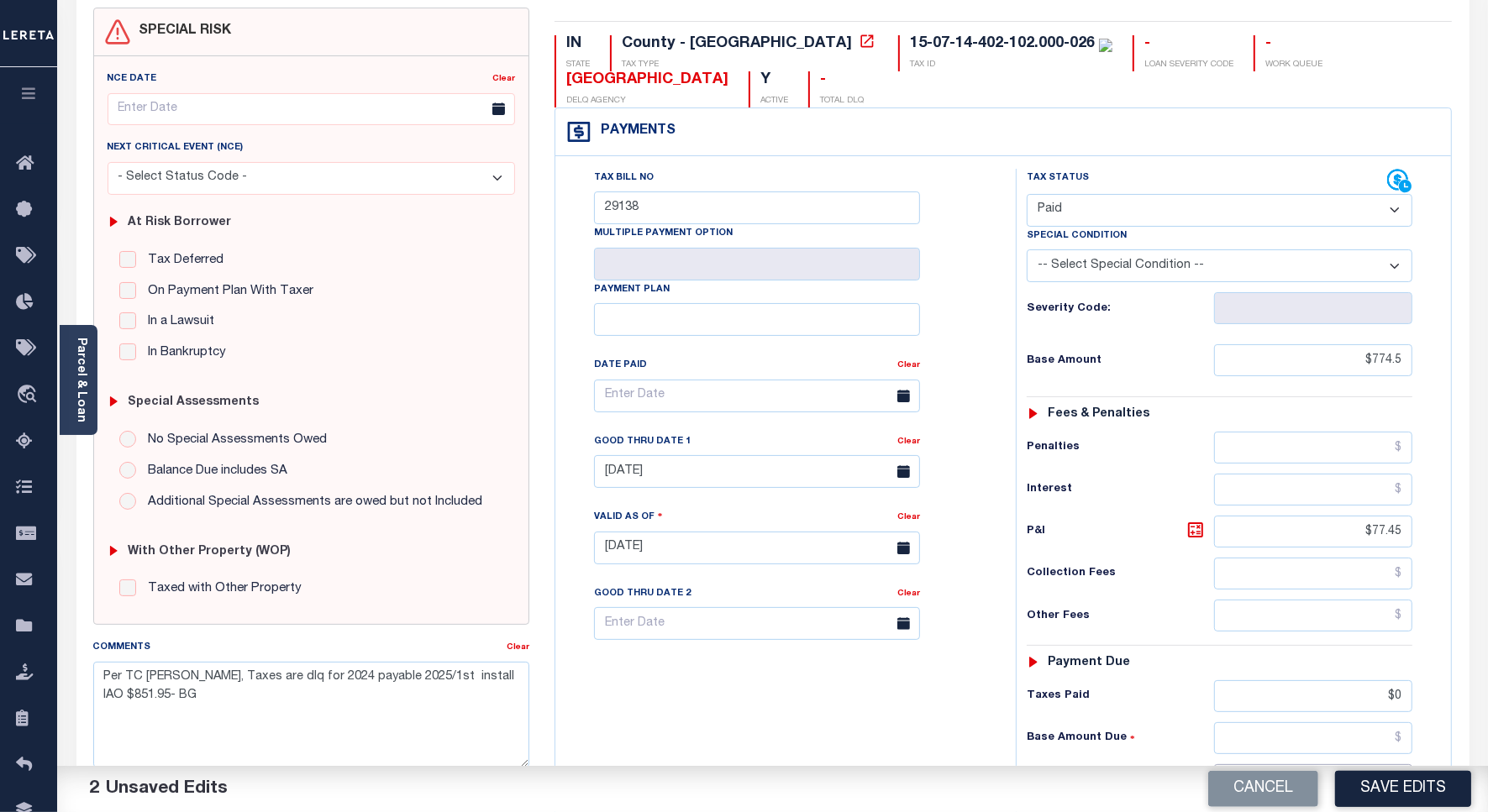
scroll to position [0, 0]
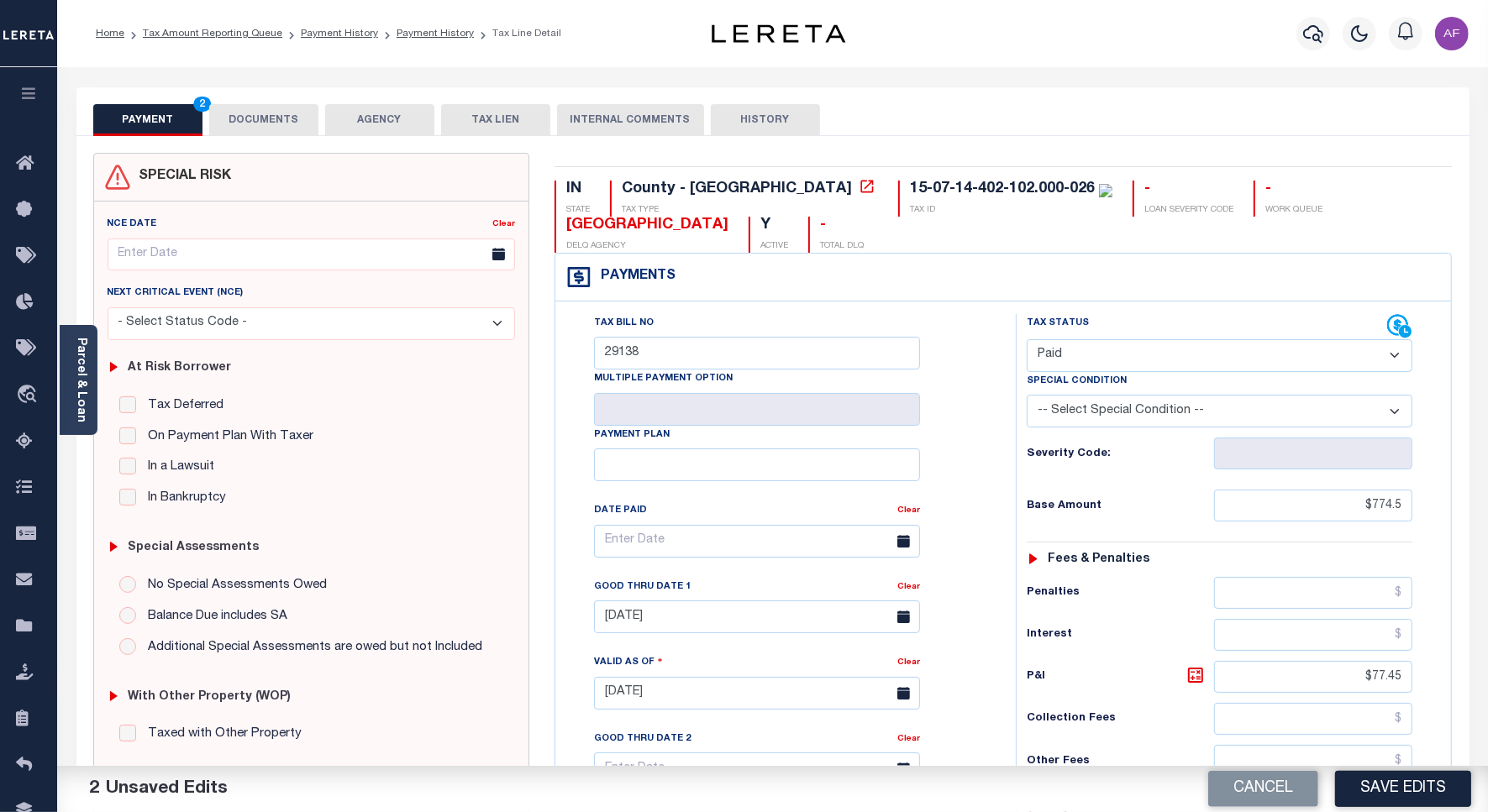
type input "$0.00"
click at [271, 118] on button "DOCUMENTS" at bounding box center [264, 120] width 109 height 31
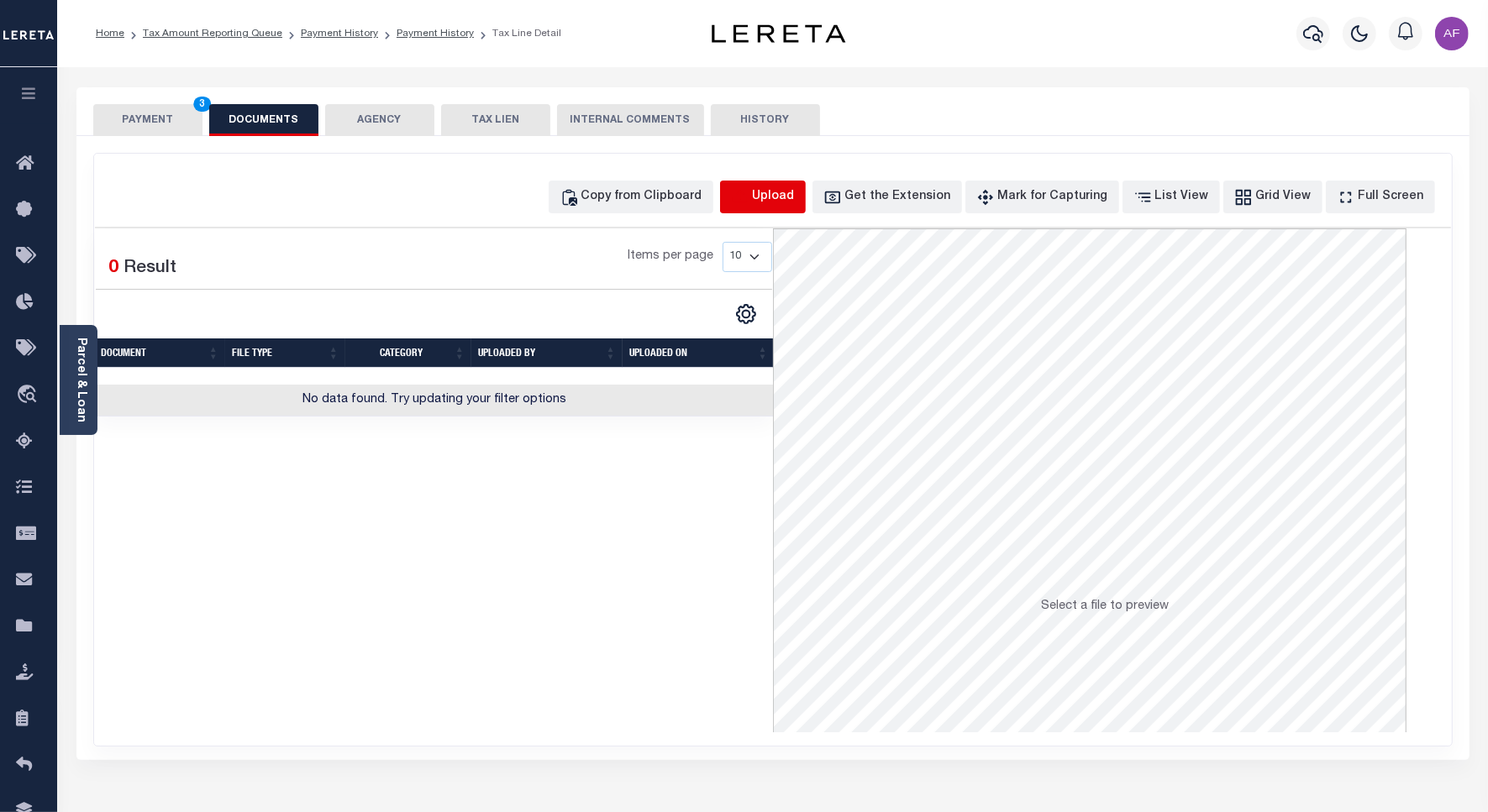
click at [749, 200] on icon "button" at bounding box center [740, 197] width 19 height 19
select select "POP"
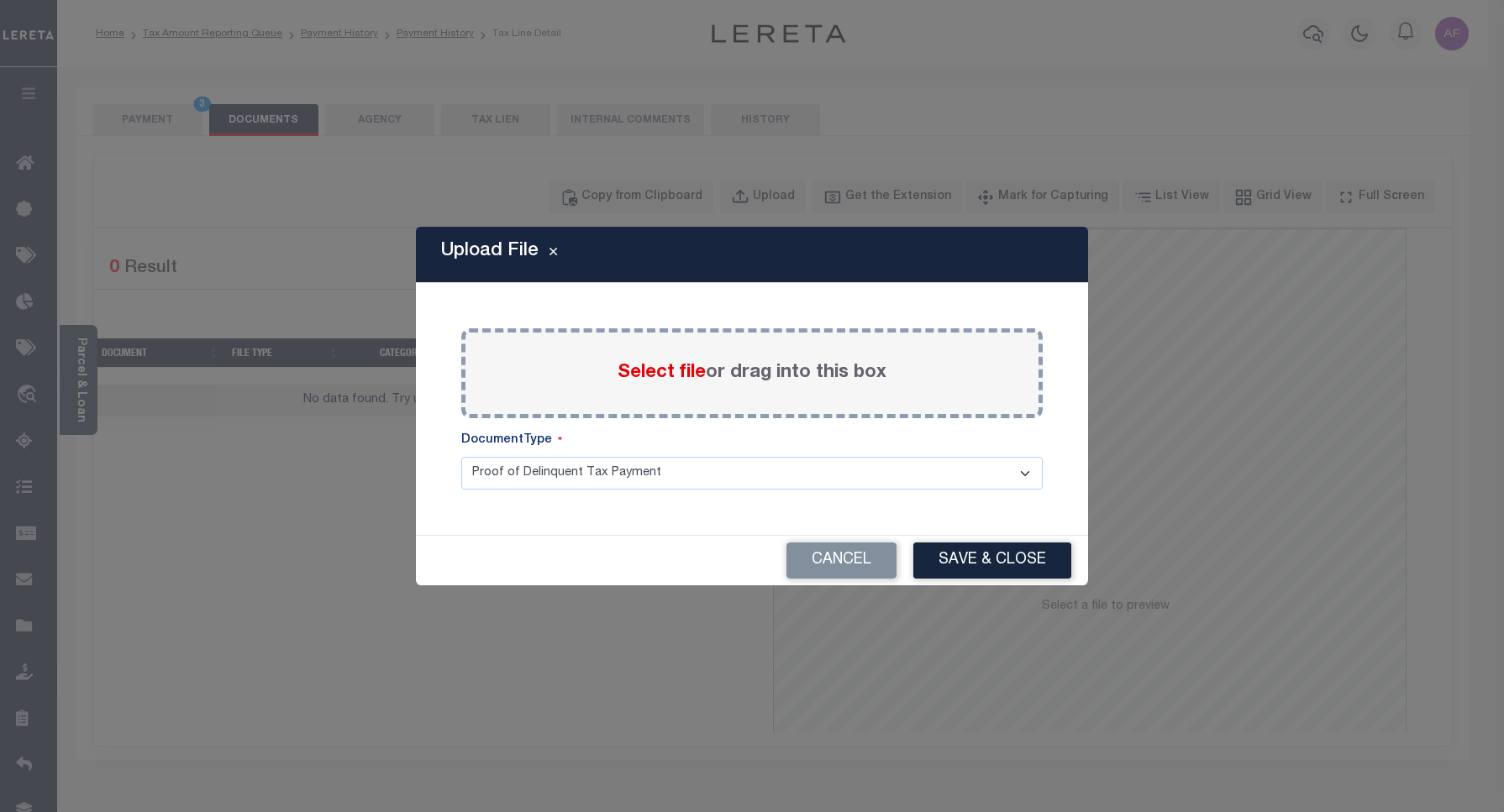
click at [674, 372] on span "Select file" at bounding box center [662, 373] width 88 height 19
click at [0, 0] on input "Select file or drag into this box" at bounding box center [0, 0] width 0 height 0
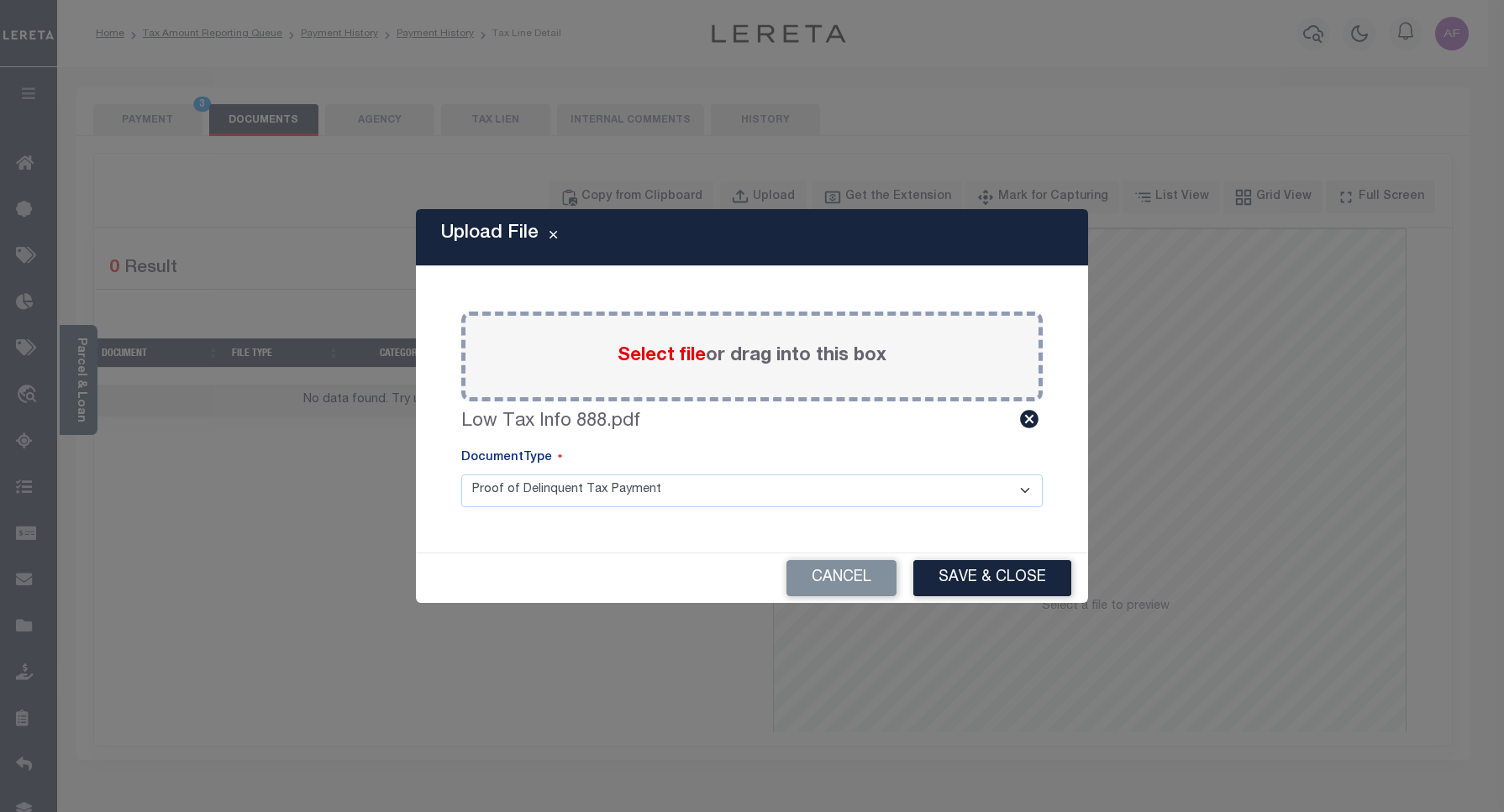
click at [968, 573] on button "Save & Close" at bounding box center [992, 578] width 158 height 36
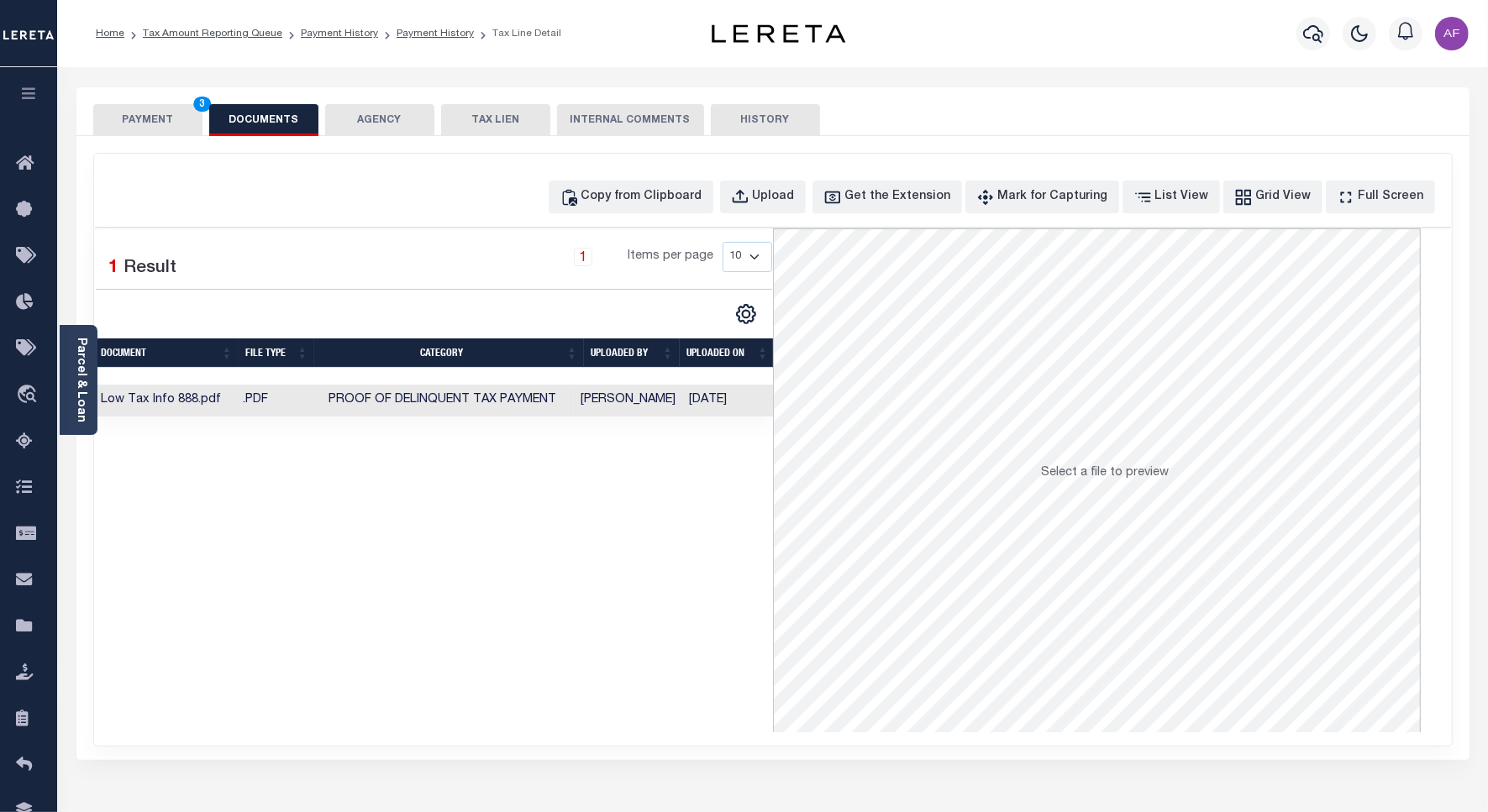
click at [142, 120] on button "PAYMENT 3" at bounding box center [148, 120] width 109 height 31
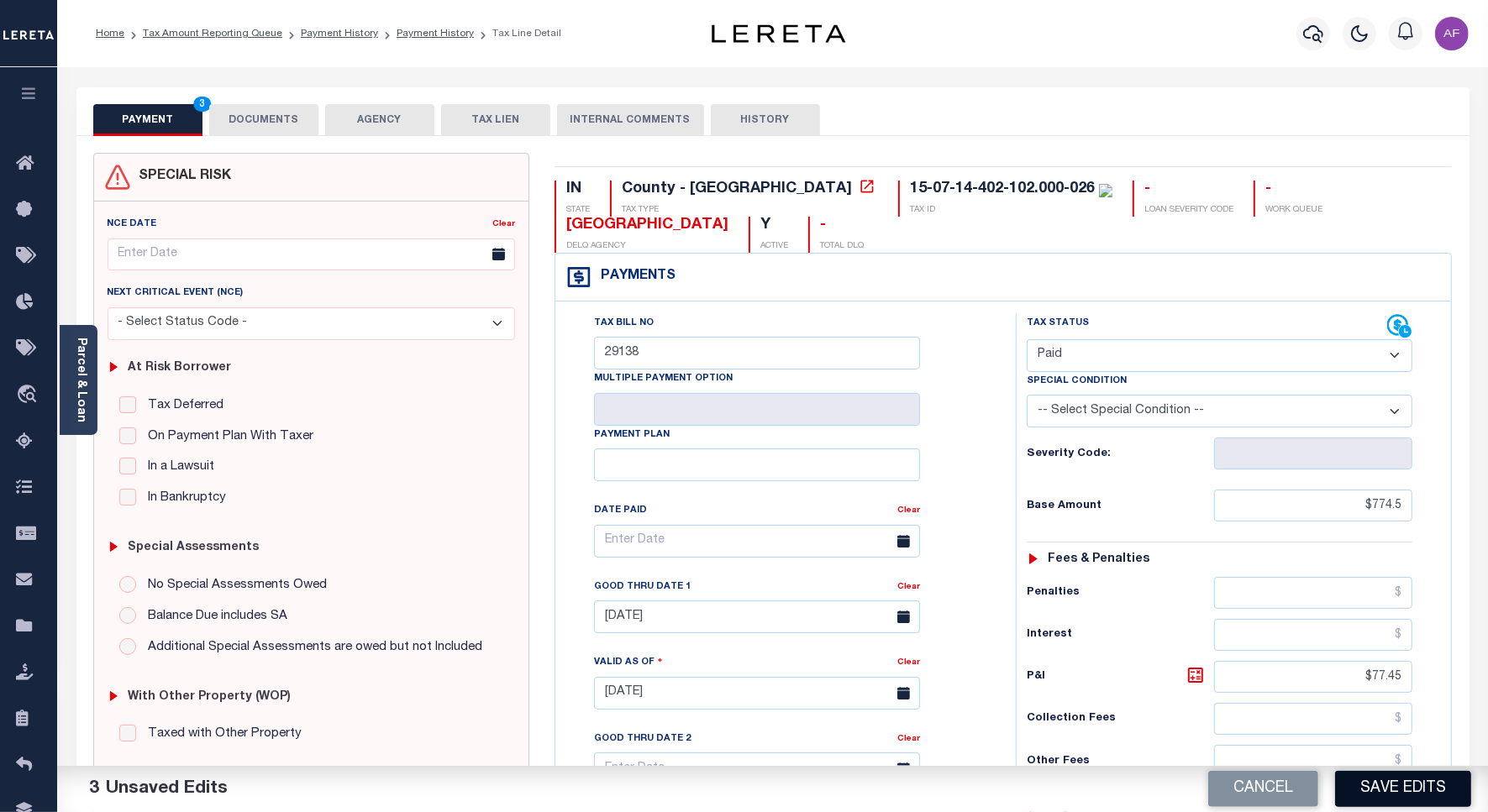
click at [1418, 789] on button "Save Edits" at bounding box center [1403, 788] width 136 height 36
checkbox input "false"
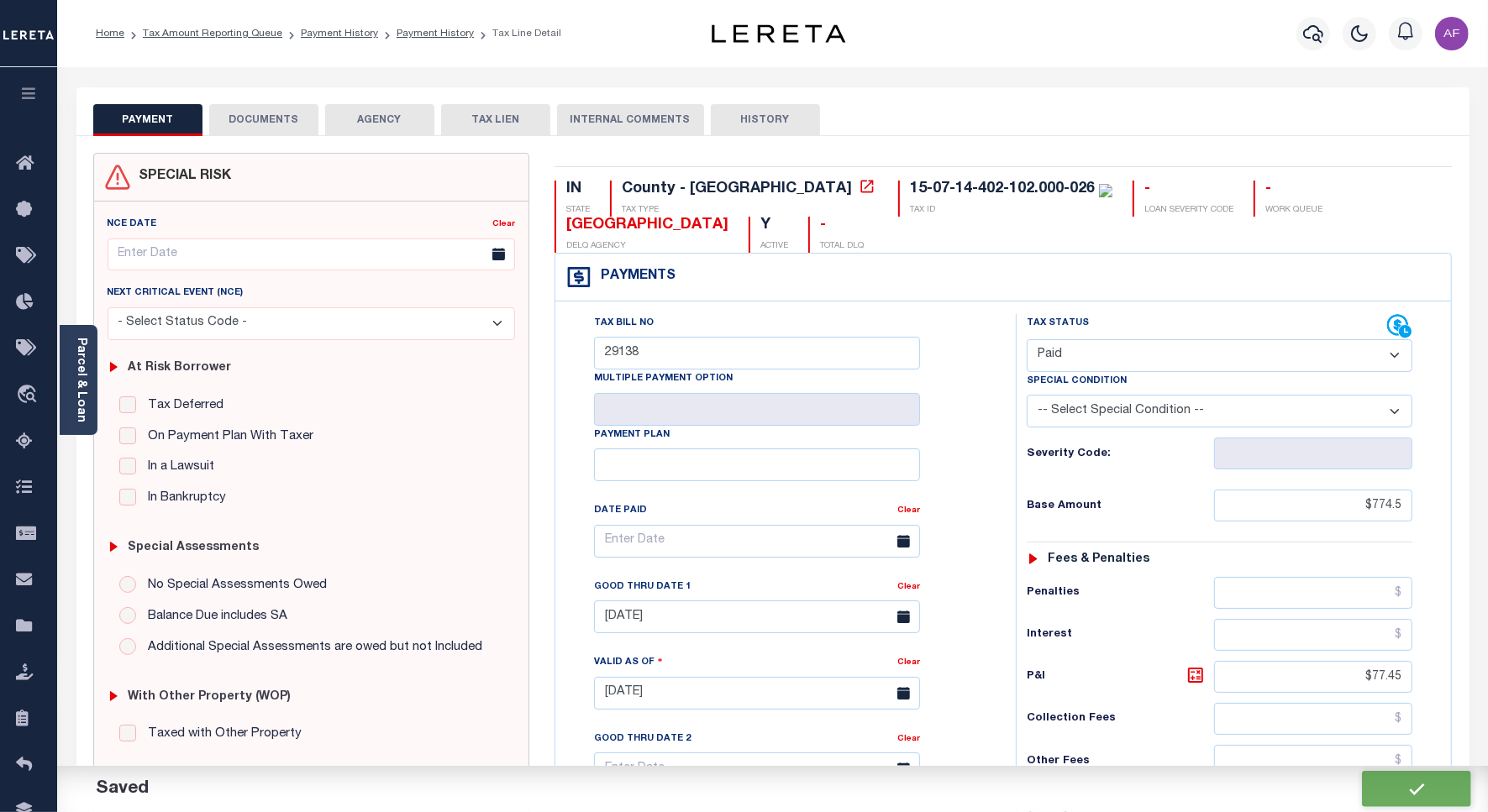
type input "$774.5"
type input "$77.45"
type input "$0"
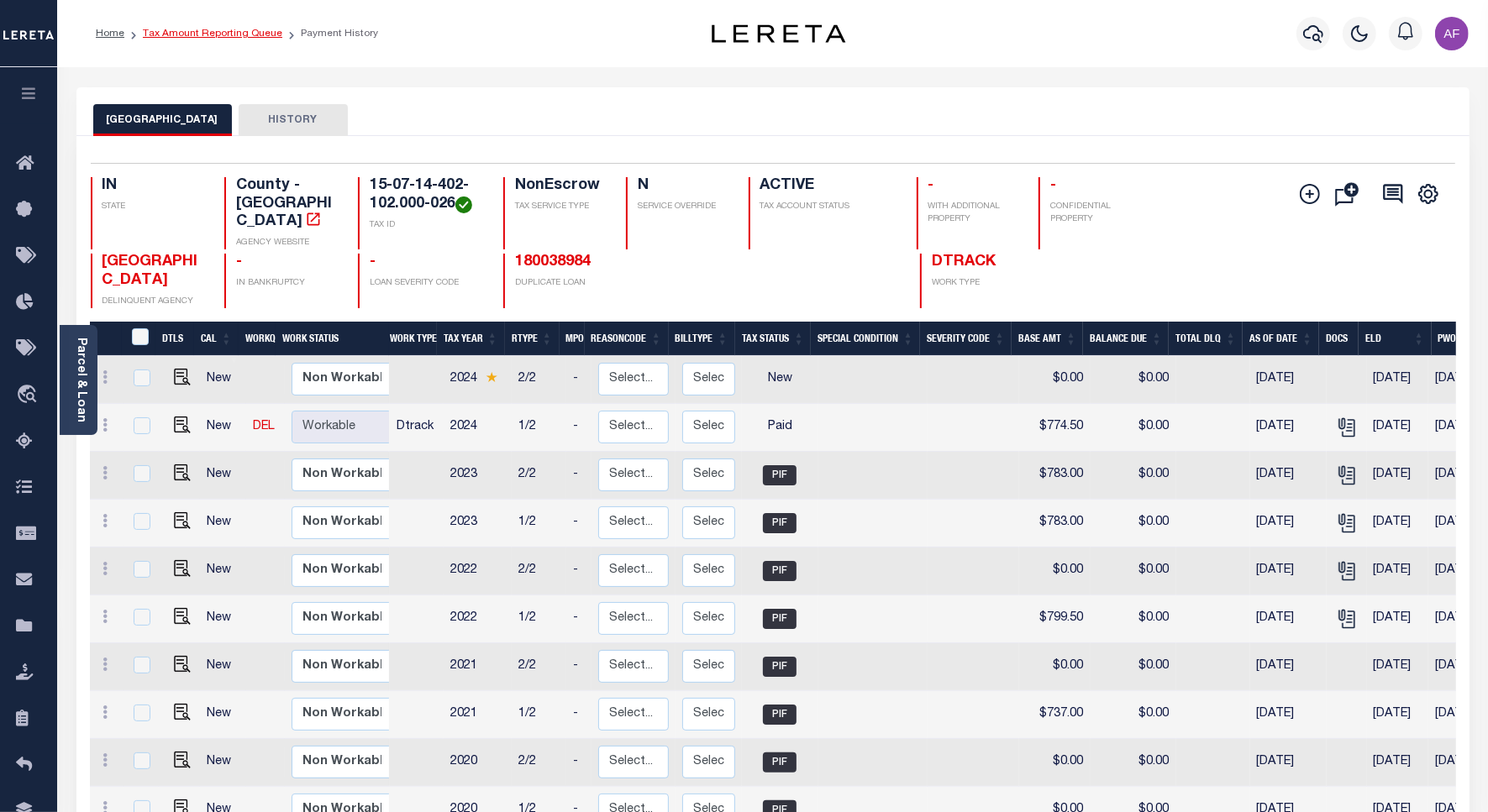
click at [237, 31] on link "Tax Amount Reporting Queue" at bounding box center [212, 33] width 140 height 10
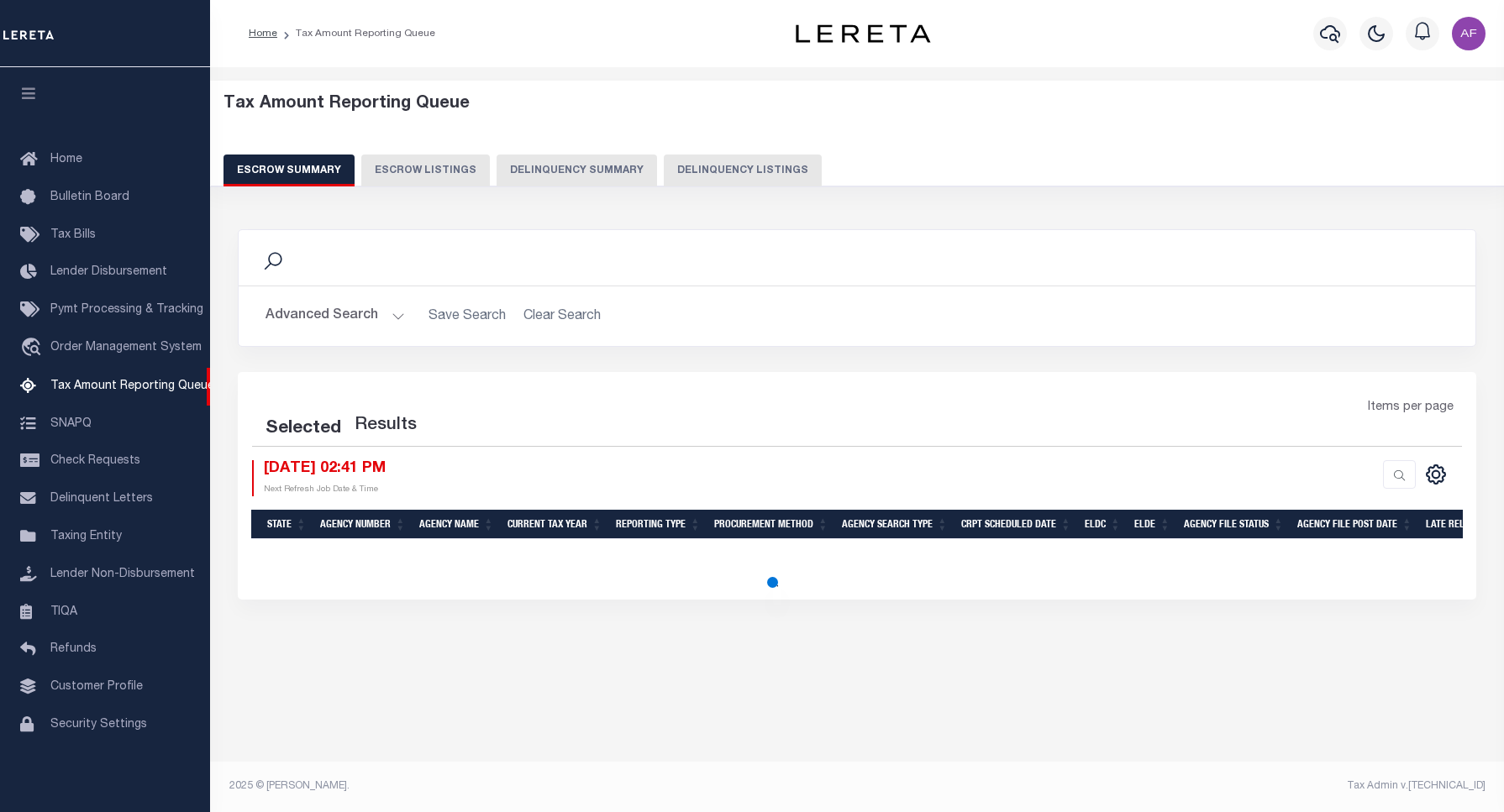
click at [711, 162] on button "Delinquency Listings" at bounding box center [742, 170] width 158 height 31
select select "100"
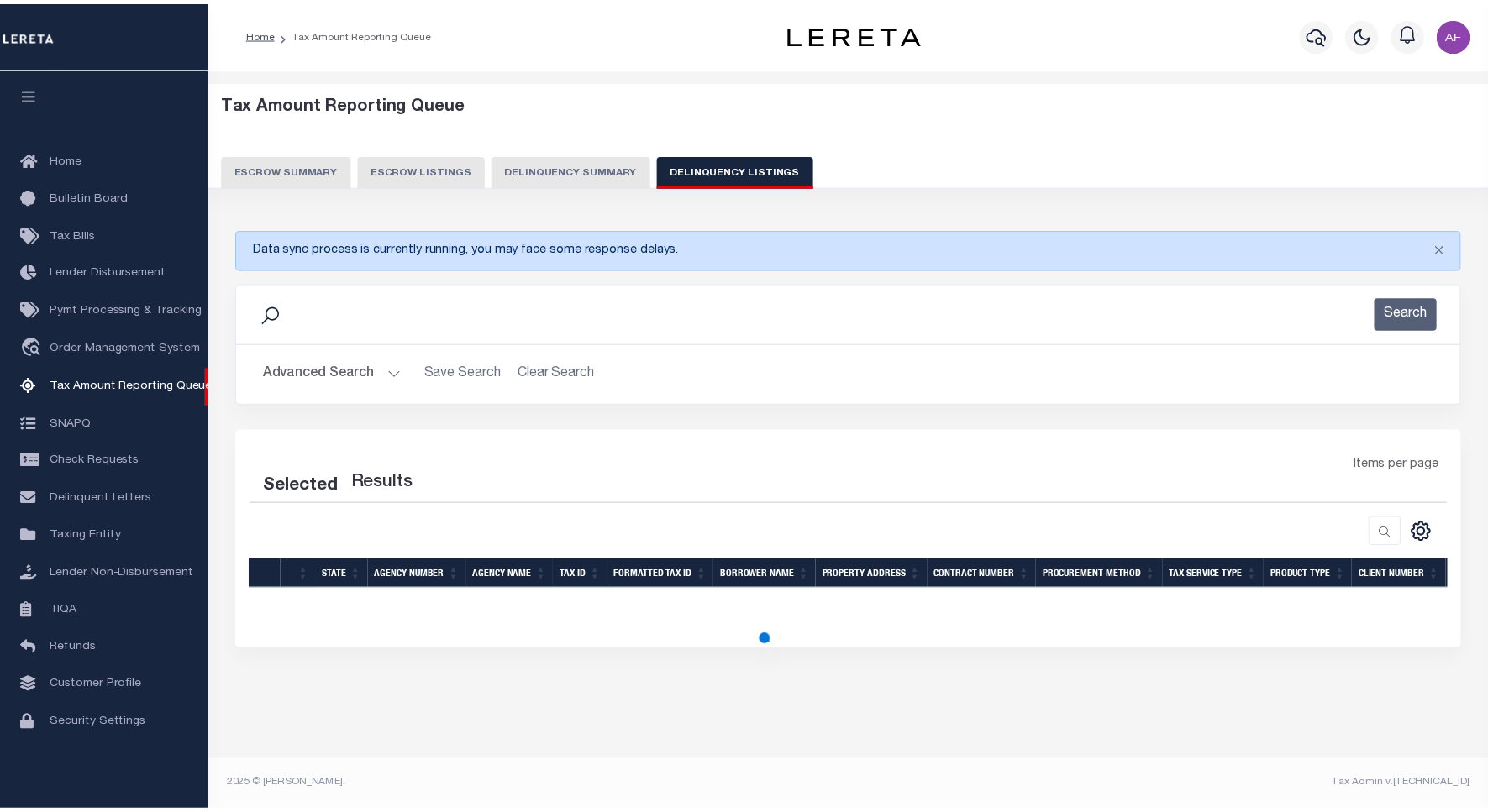
scroll to position [5, 0]
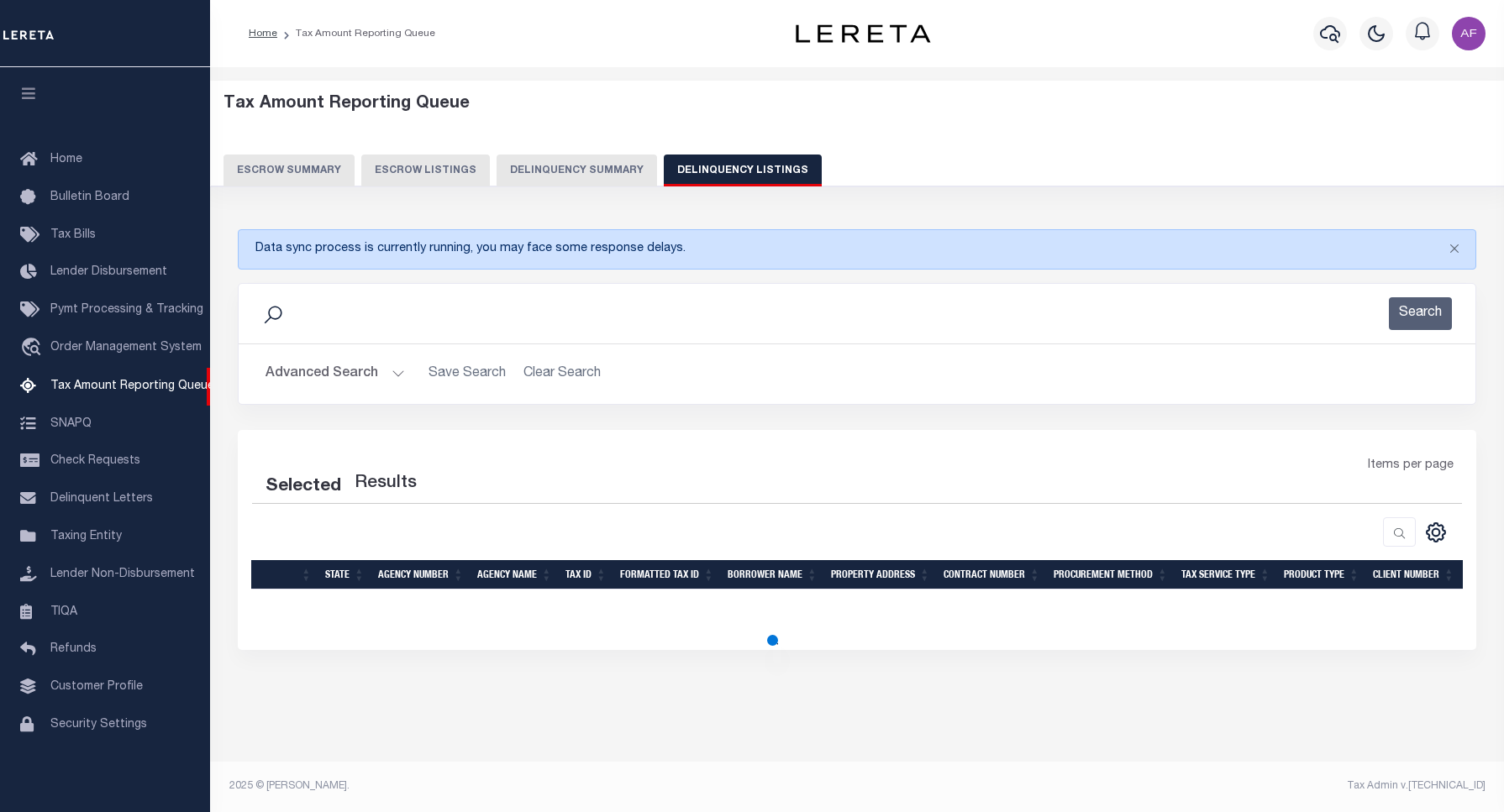
select select "100"
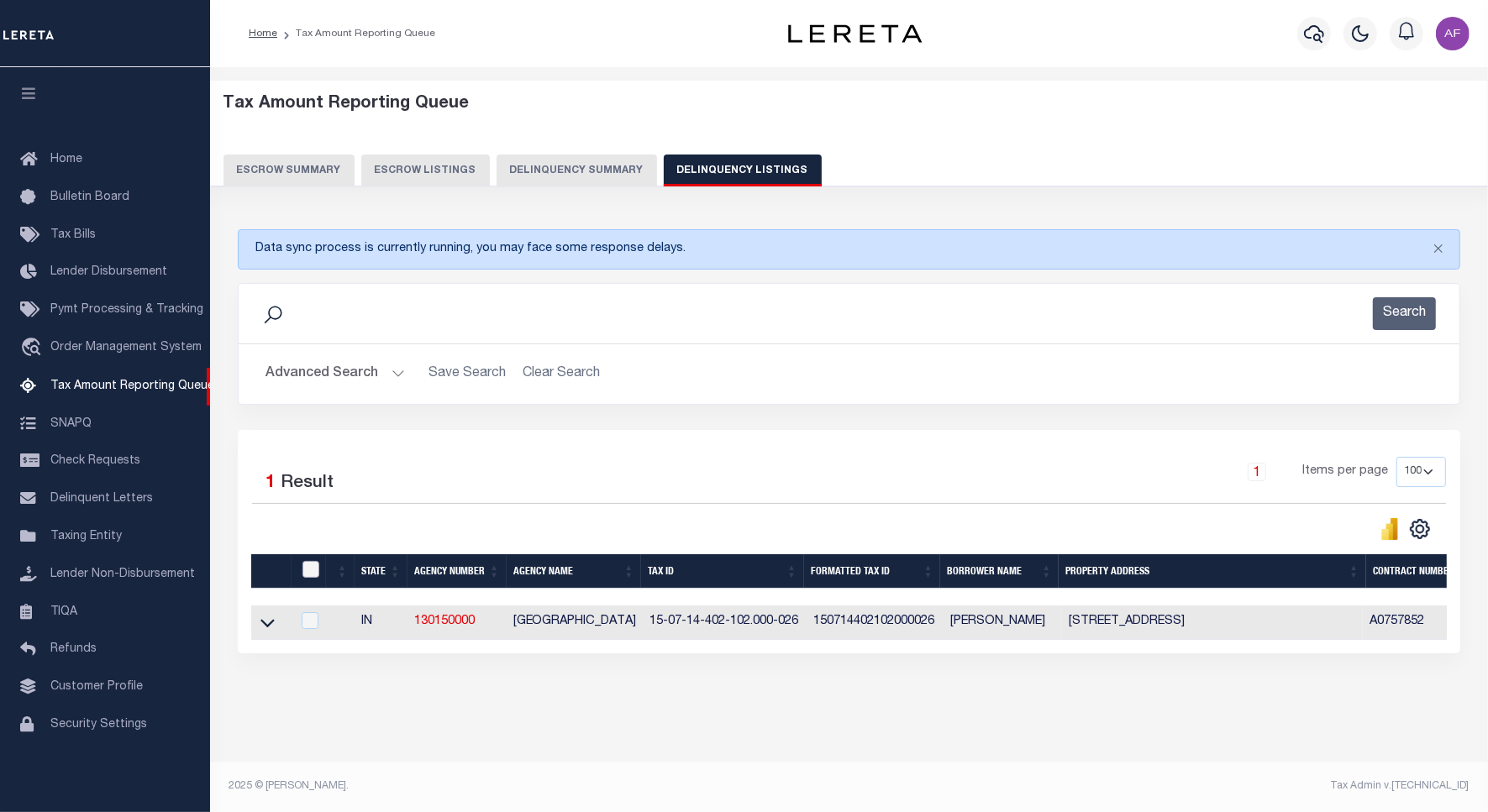
click at [314, 569] on input "checkbox" at bounding box center [311, 569] width 17 height 17
checkbox input "true"
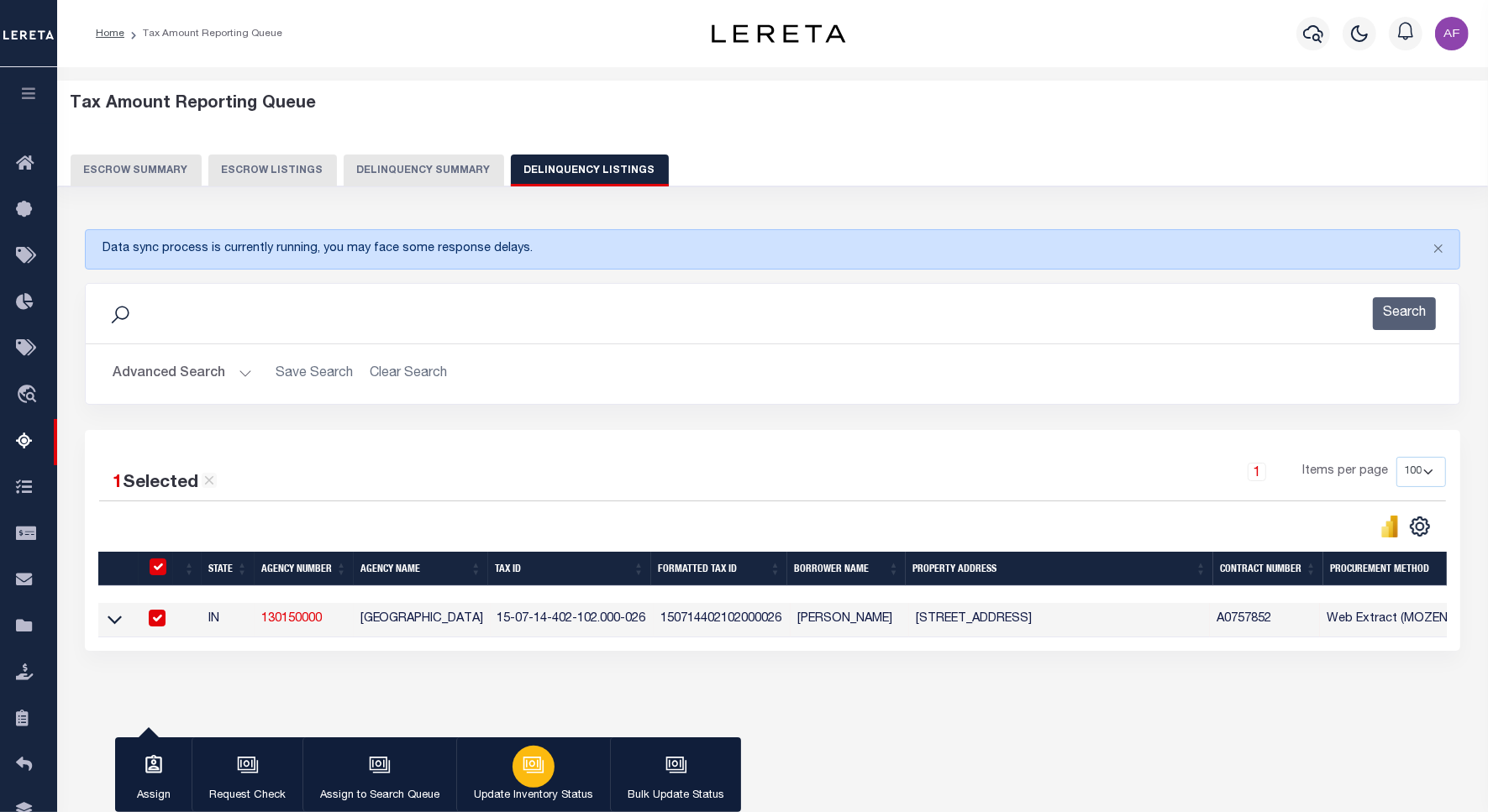
click at [502, 783] on button "Update Inventory Status" at bounding box center [533, 775] width 153 height 76
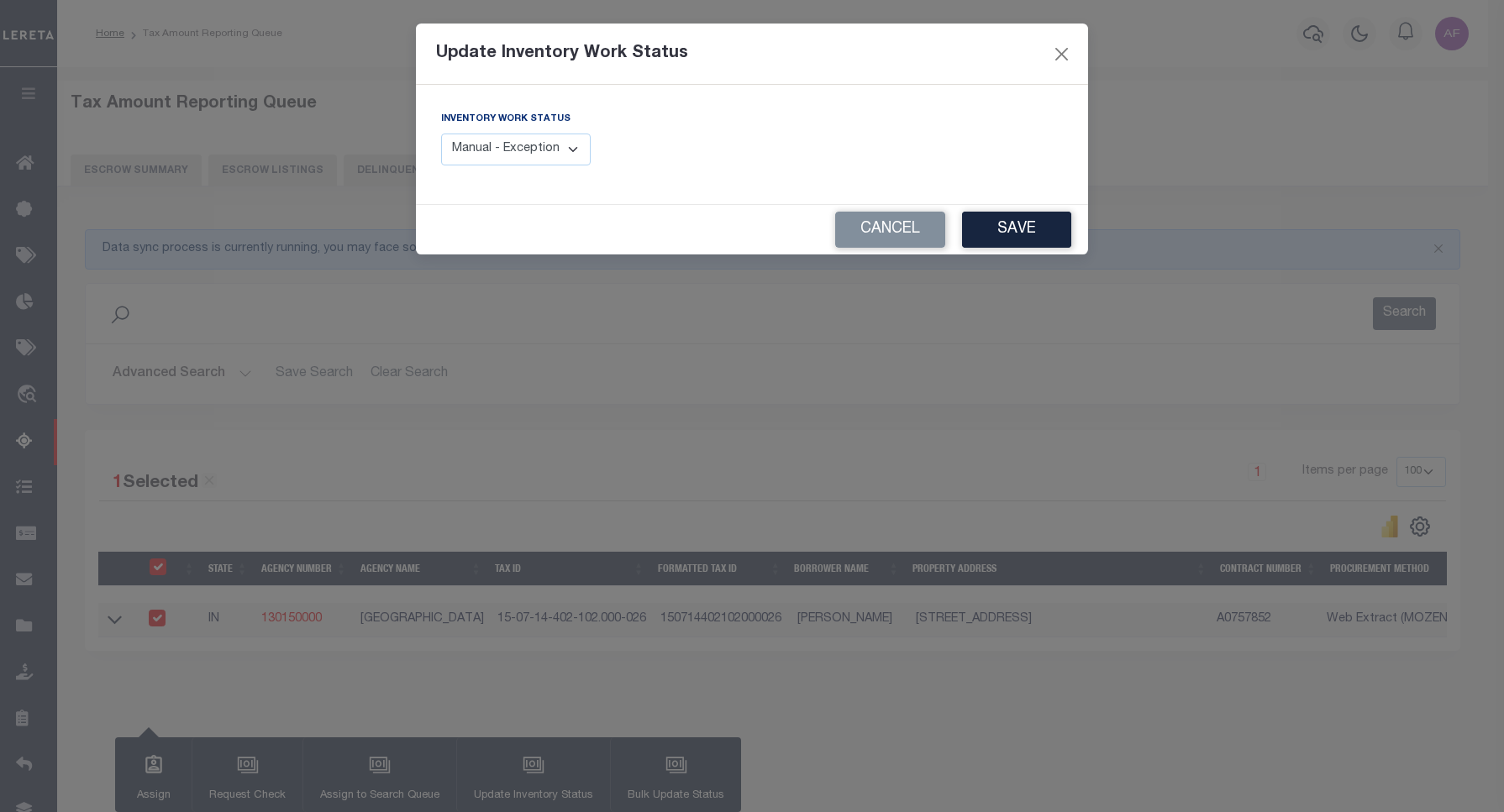
click at [517, 144] on select "Manual - Exception Pended - Awaiting Search Late Add Exception Completed" at bounding box center [516, 149] width 149 height 32
select select "4"
click at [441, 134] on select "Manual - Exception Pended - Awaiting Search Late Add Exception Completed" at bounding box center [516, 149] width 149 height 32
click at [1020, 240] on button "Save" at bounding box center [1015, 229] width 109 height 36
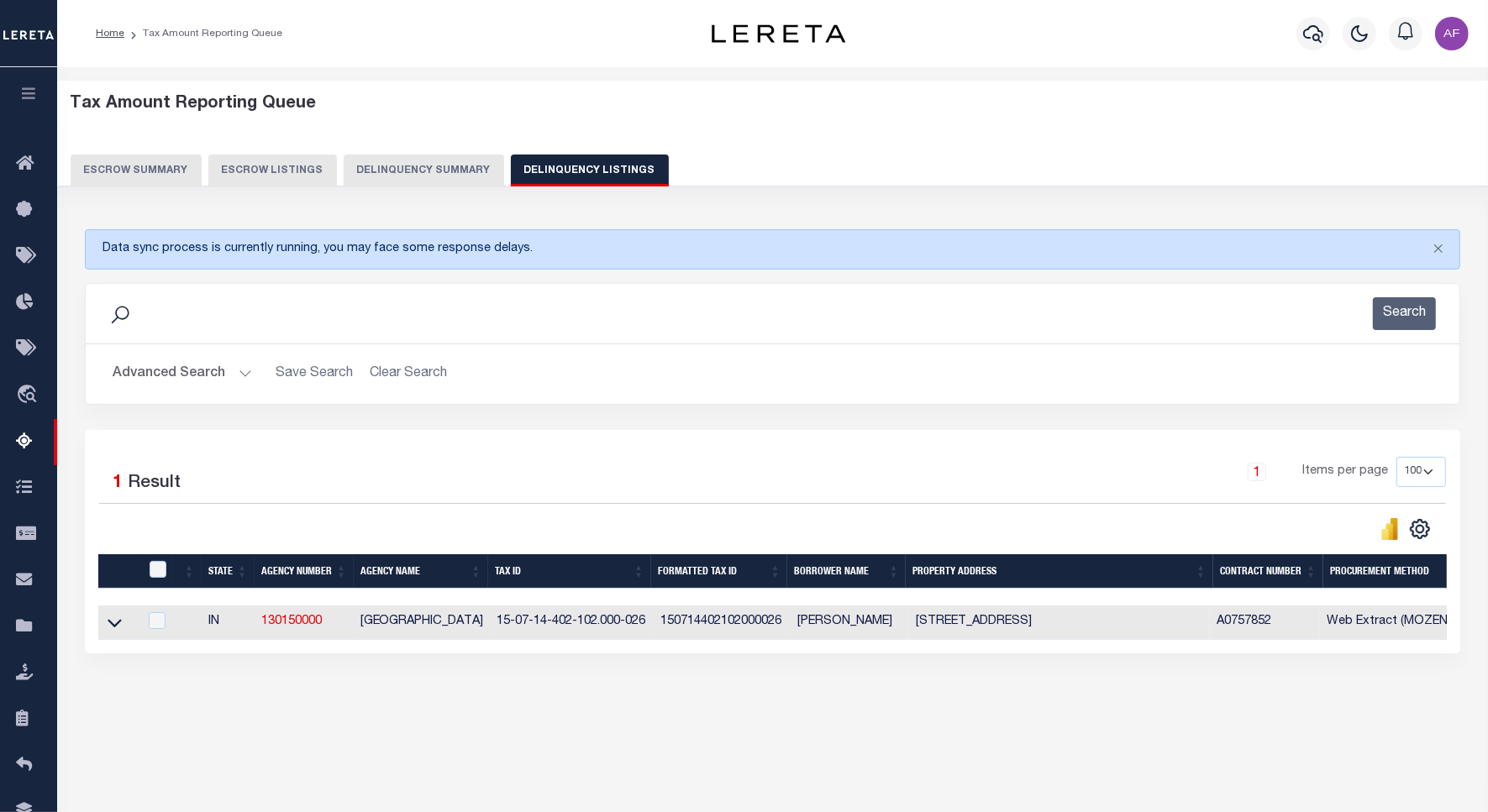
click at [166, 382] on button "Advanced Search" at bounding box center [183, 374] width 140 height 32
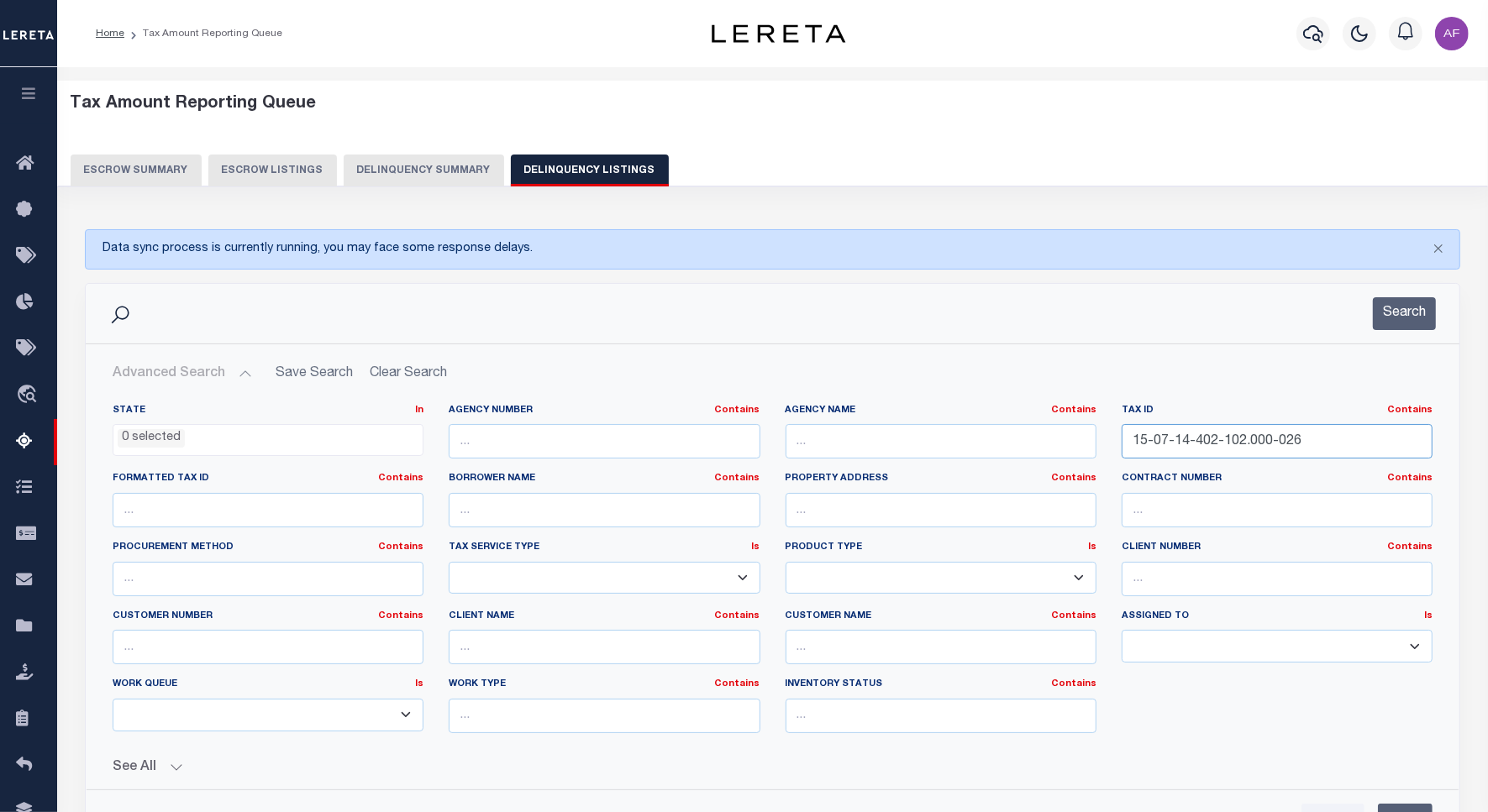
drag, startPoint x: 1303, startPoint y: 443, endPoint x: 1078, endPoint y: 437, distance: 225.1
click at [1078, 437] on div "State In In AK AL AR AZ CA CO CT DC DE FL GA GU HI IA ID IL IN KS KY LA MA MD M…" at bounding box center [773, 575] width 1345 height 343
paste input "9-403-011.000-003"
type input "15-07-19-403-011.000-003"
click at [1401, 298] on button "Search" at bounding box center [1404, 314] width 63 height 32
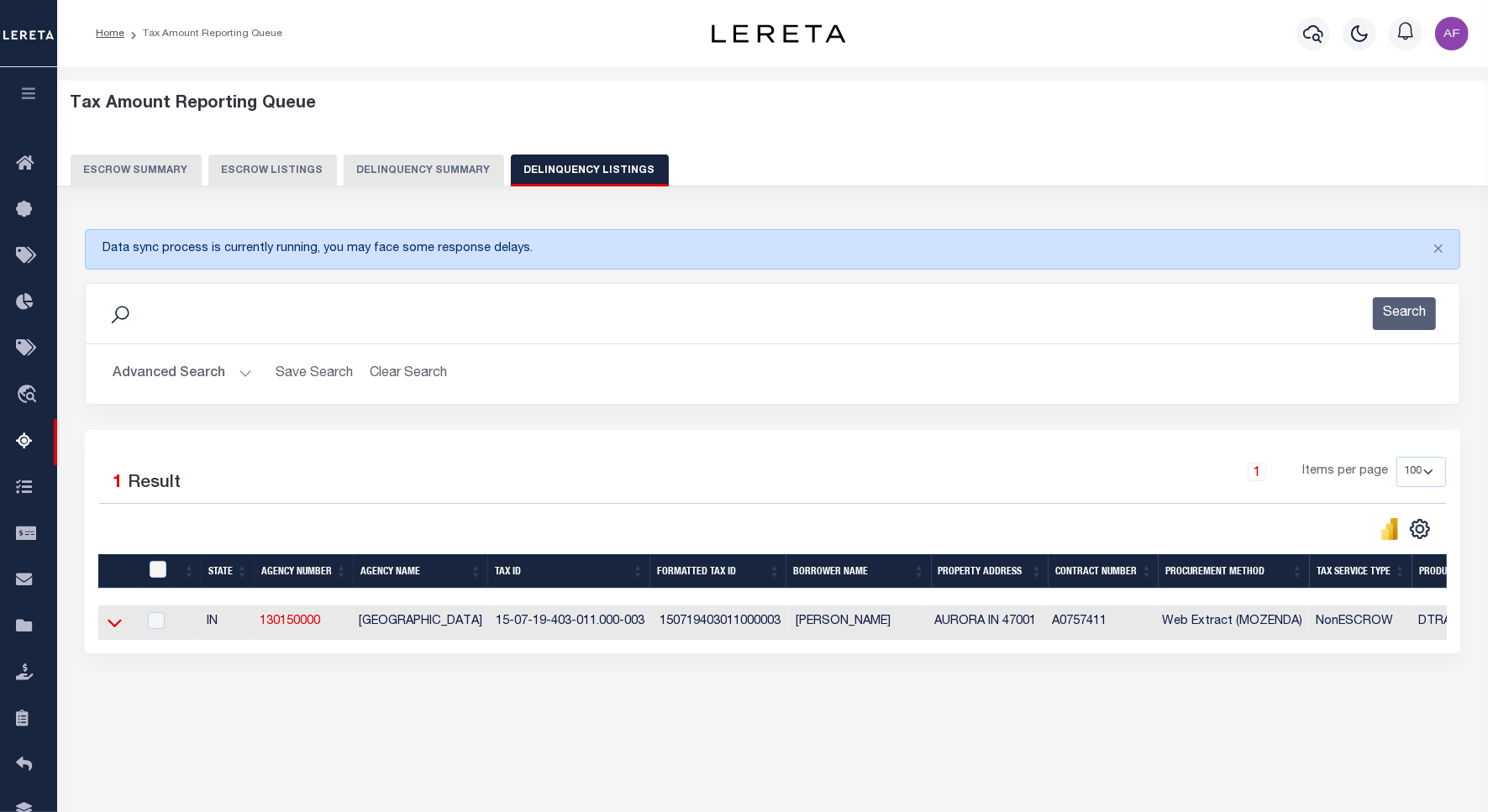
click at [119, 628] on icon at bounding box center [114, 623] width 15 height 18
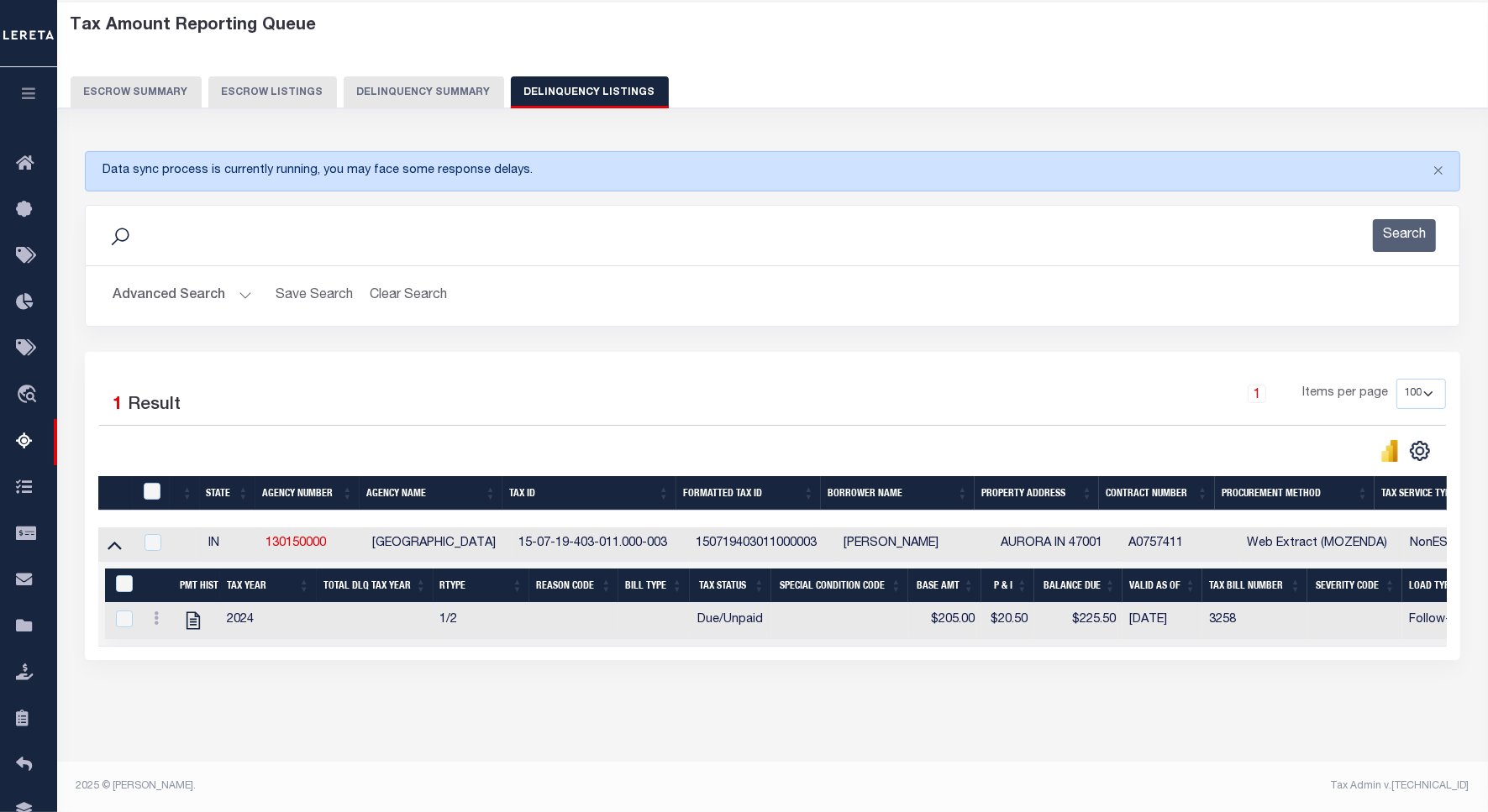
scroll to position [94, 0]
click at [192, 615] on icon "" at bounding box center [194, 621] width 14 height 18
checkbox input "true"
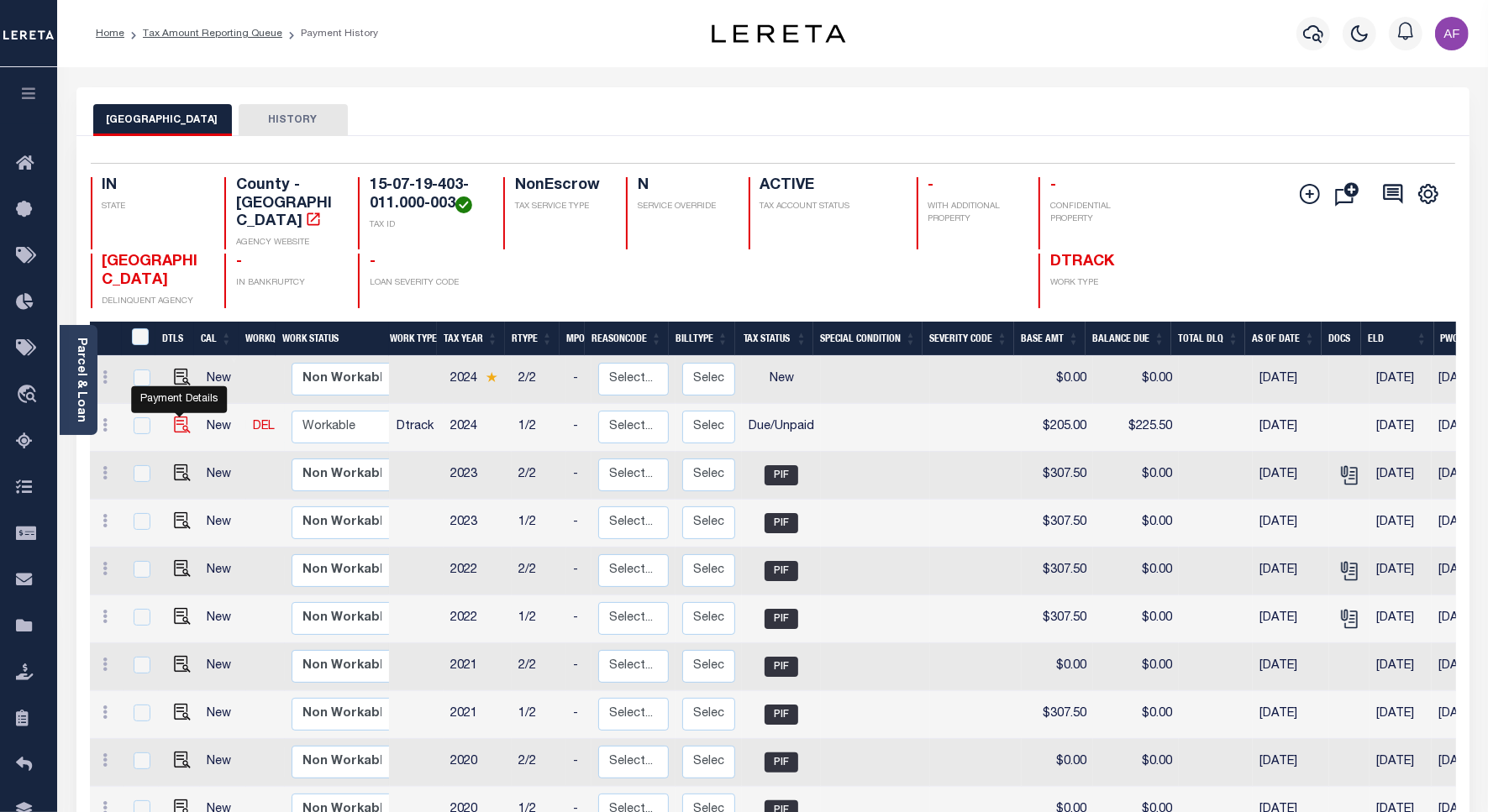
click at [186, 417] on img "" at bounding box center [182, 425] width 17 height 17
checkbox input "true"
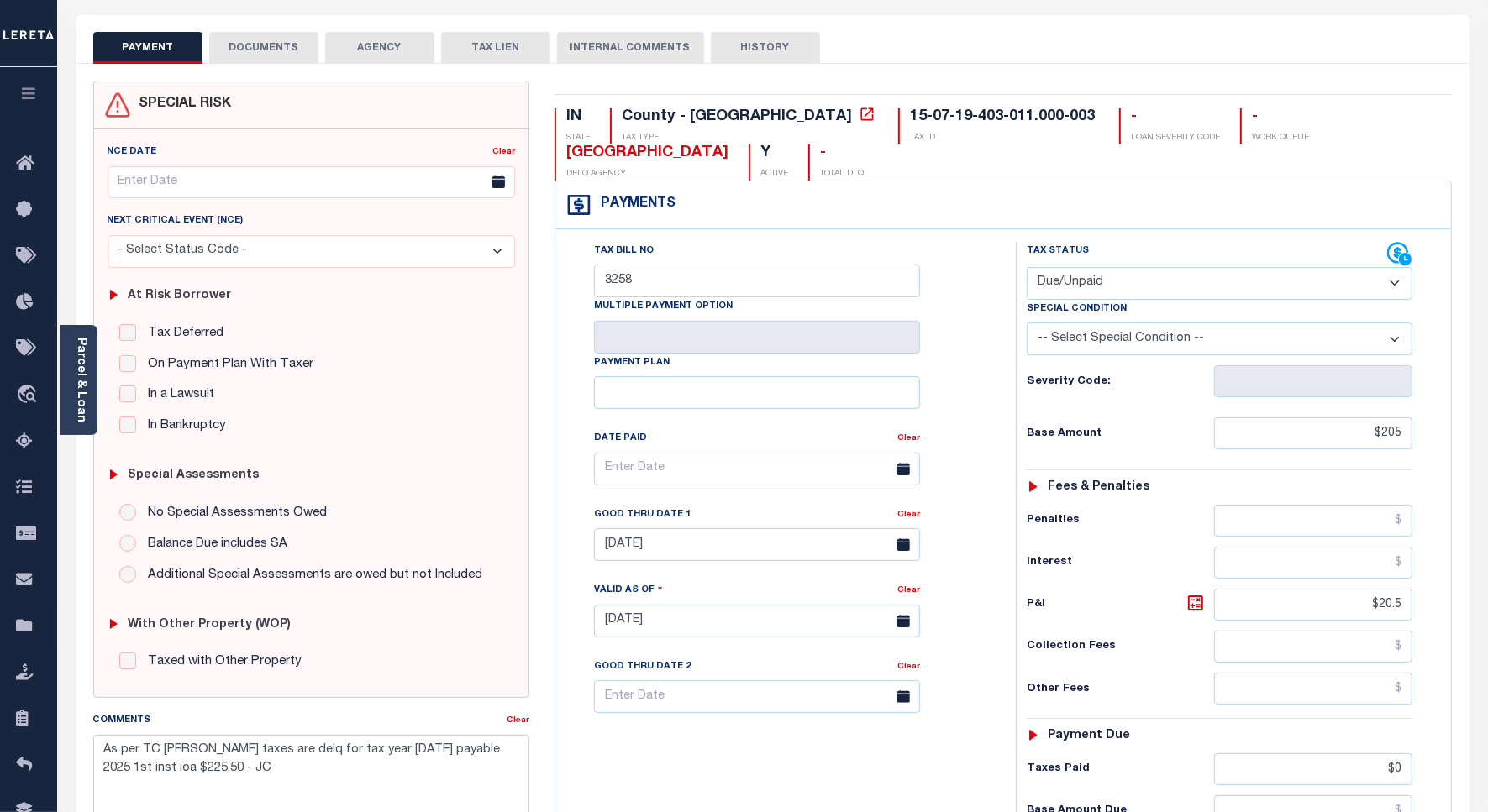
scroll to position [50, 0]
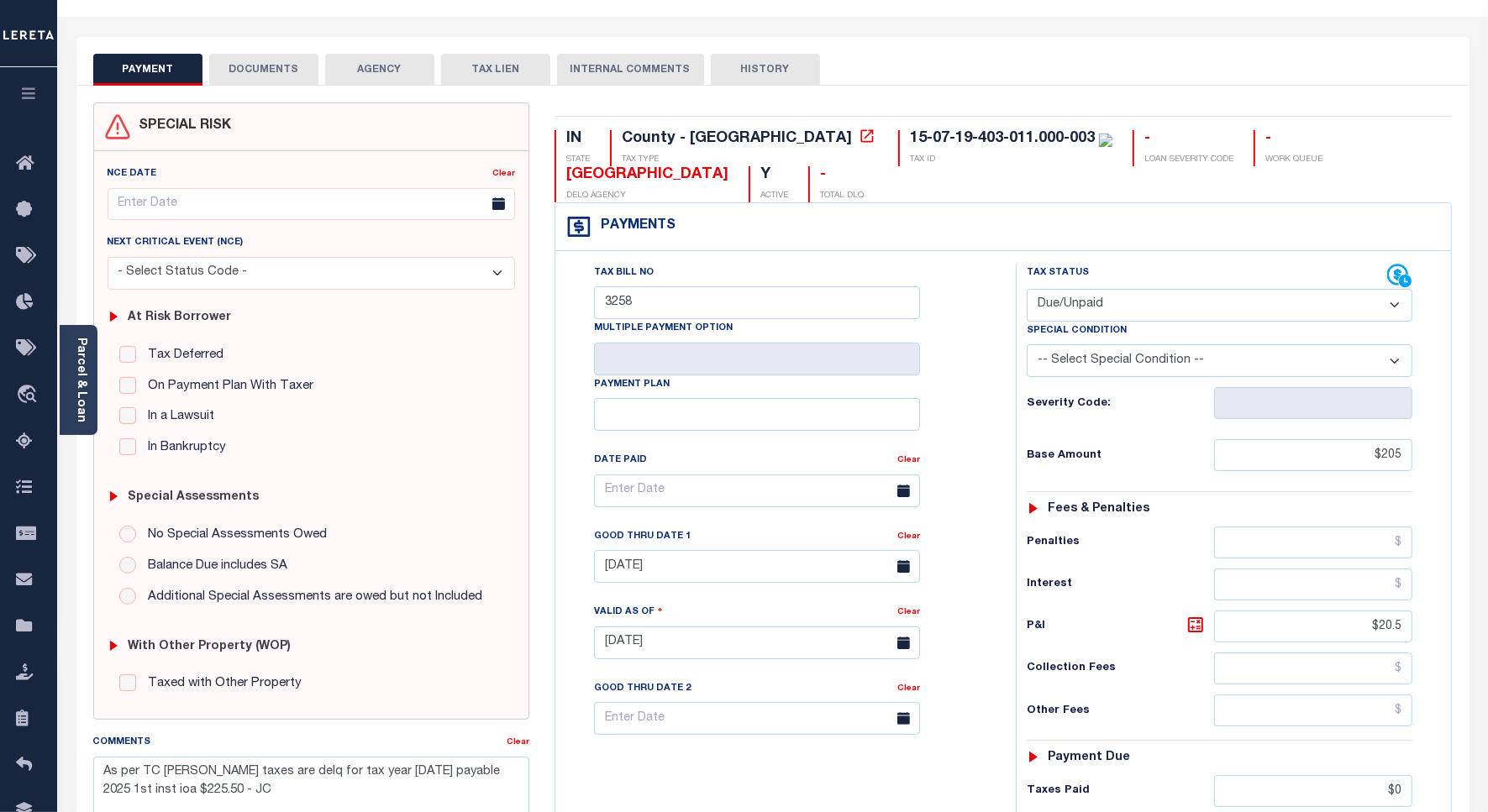
click at [1072, 304] on select "- Select Status Code - Open Due/Unpaid Paid Incomplete No Tax Due Internal Refu…" at bounding box center [1220, 305] width 386 height 32
select select "PYD"
click at [1027, 291] on select "- Select Status Code - Open Due/Unpaid Paid Incomplete No Tax Due Internal Refu…" at bounding box center [1220, 305] width 386 height 32
type input "[DATE]"
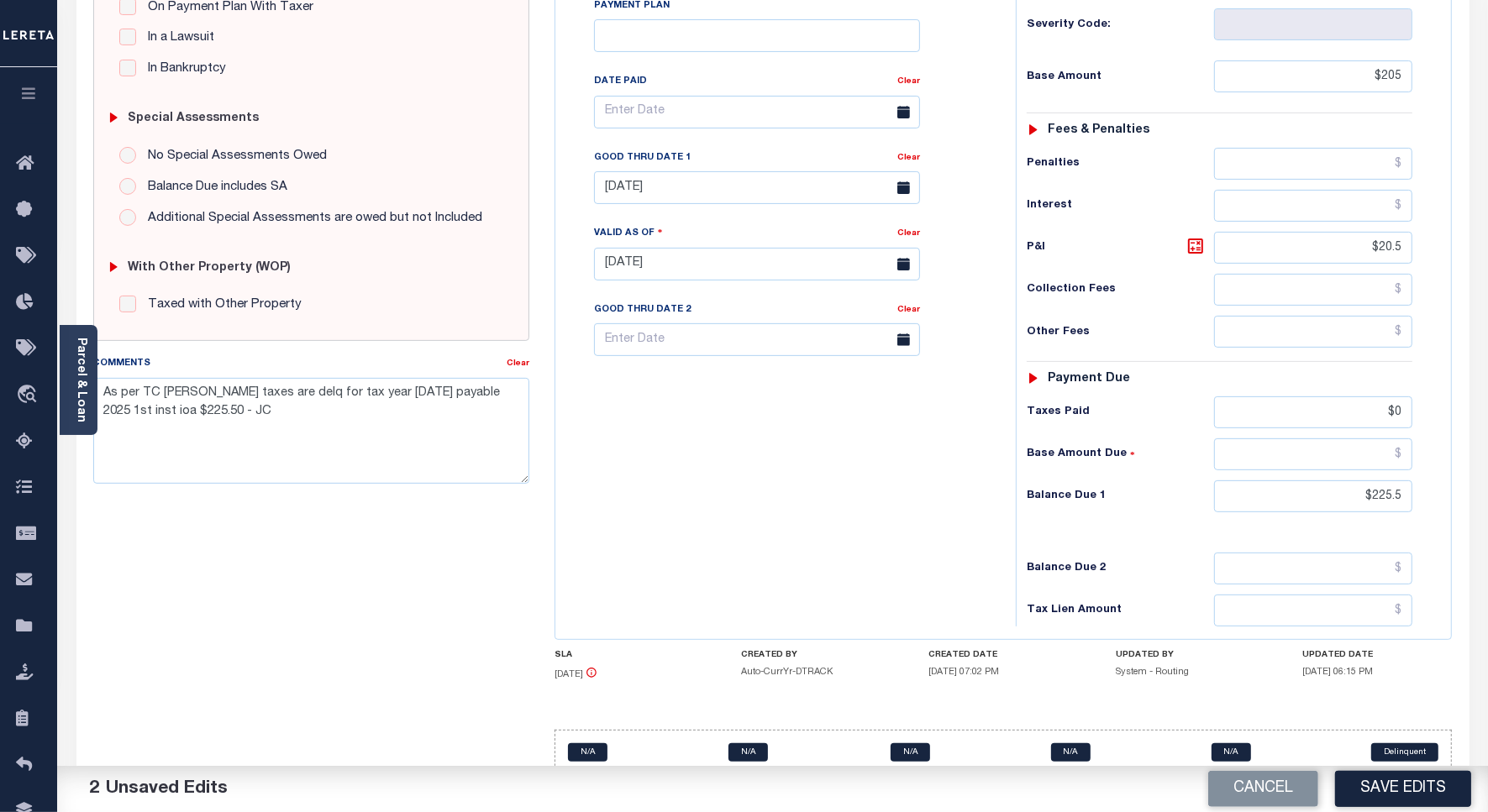
scroll to position [471, 0]
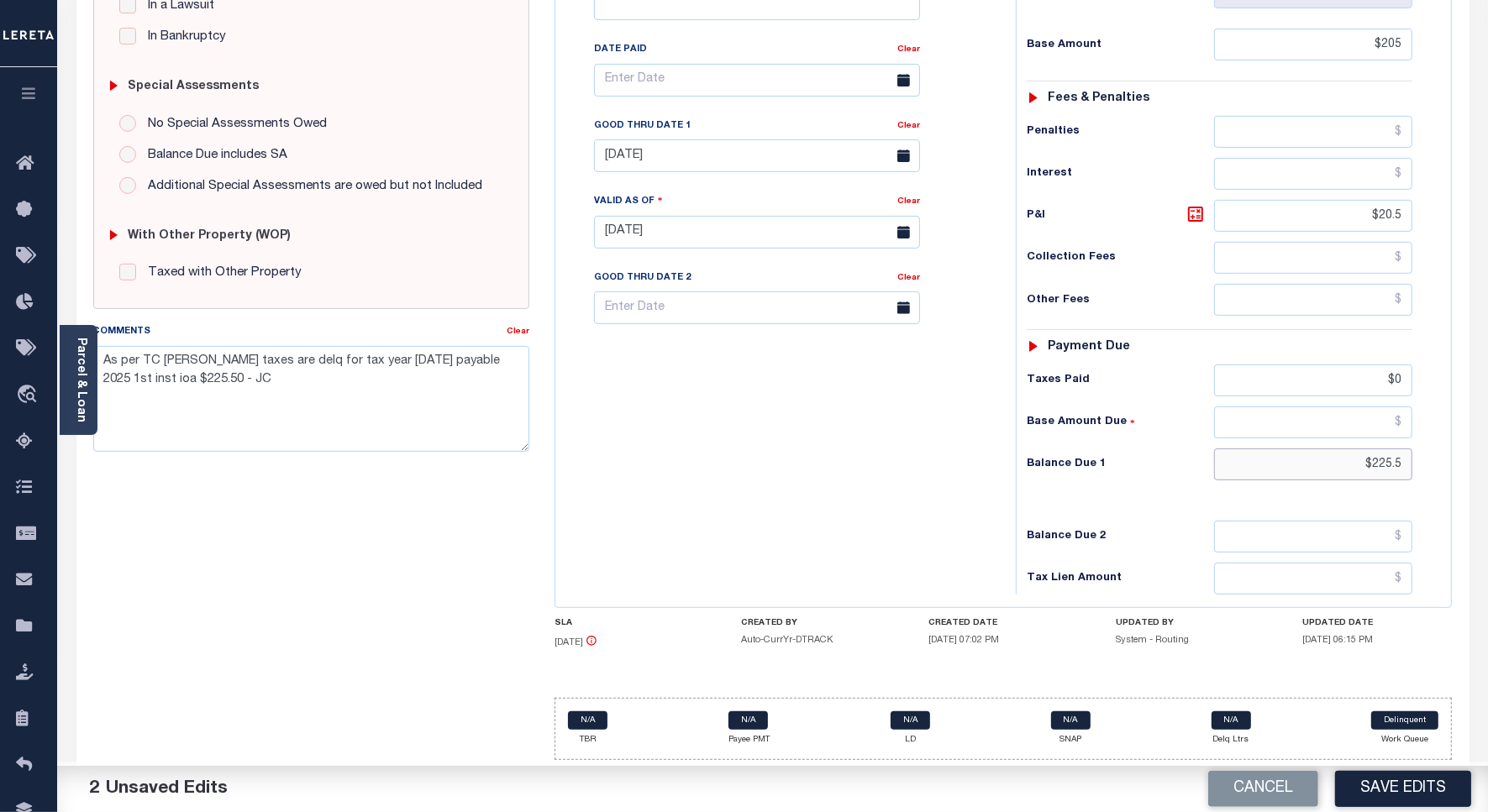
click at [1384, 464] on input "$225.5" at bounding box center [1314, 464] width 199 height 31
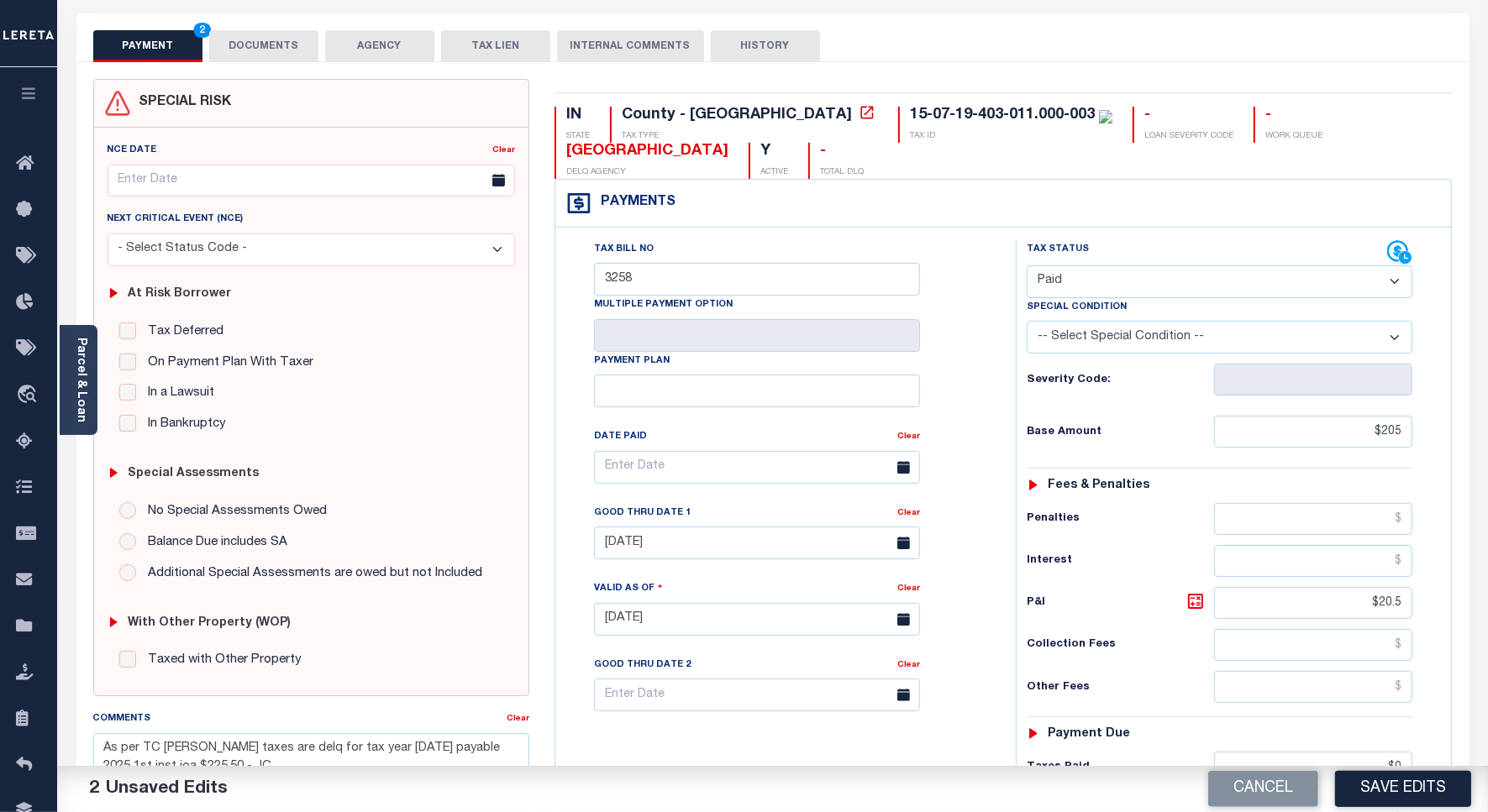
scroll to position [0, 0]
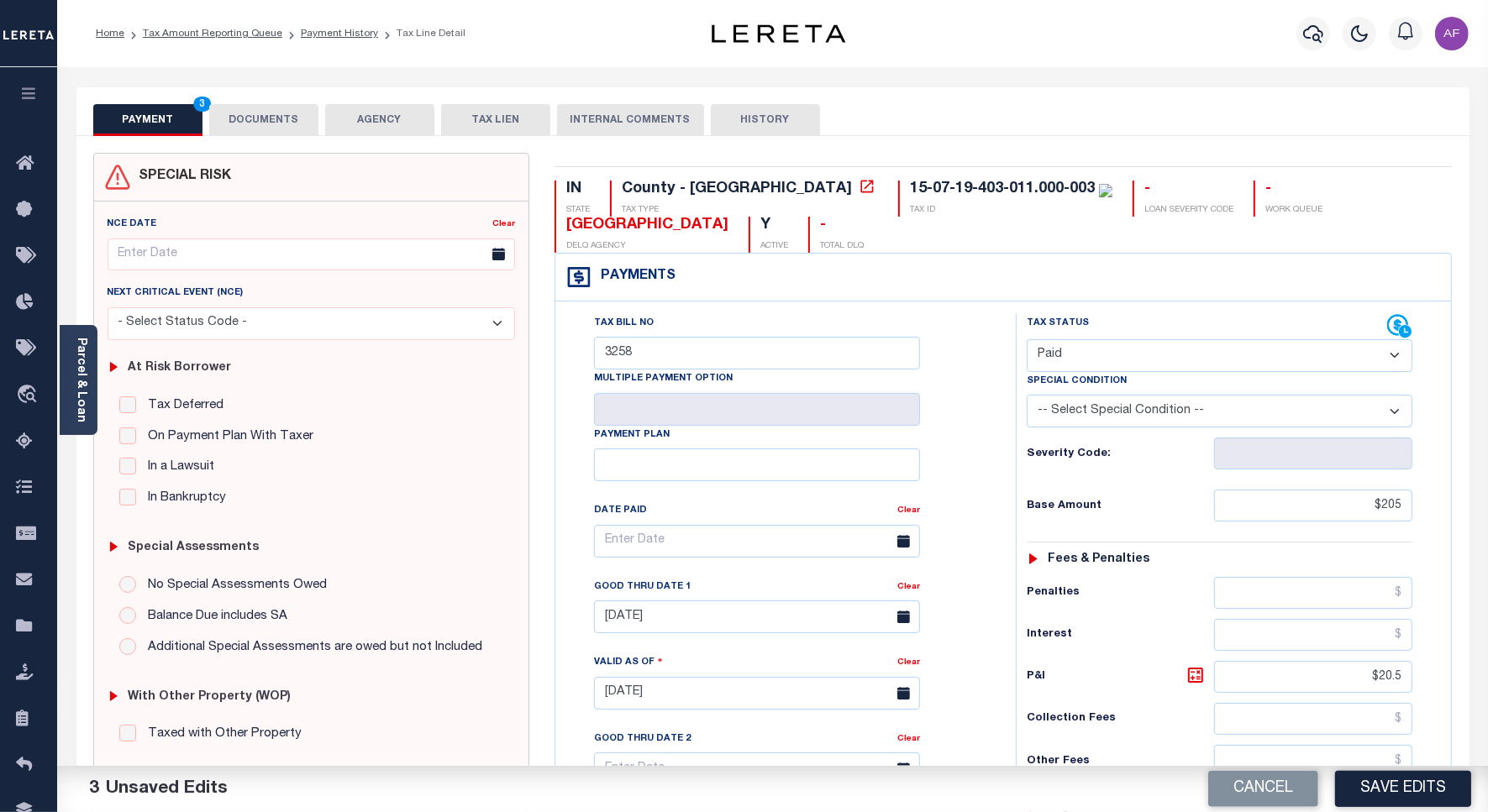
type input "$0.00"
click at [281, 111] on button "DOCUMENTS" at bounding box center [264, 120] width 109 height 31
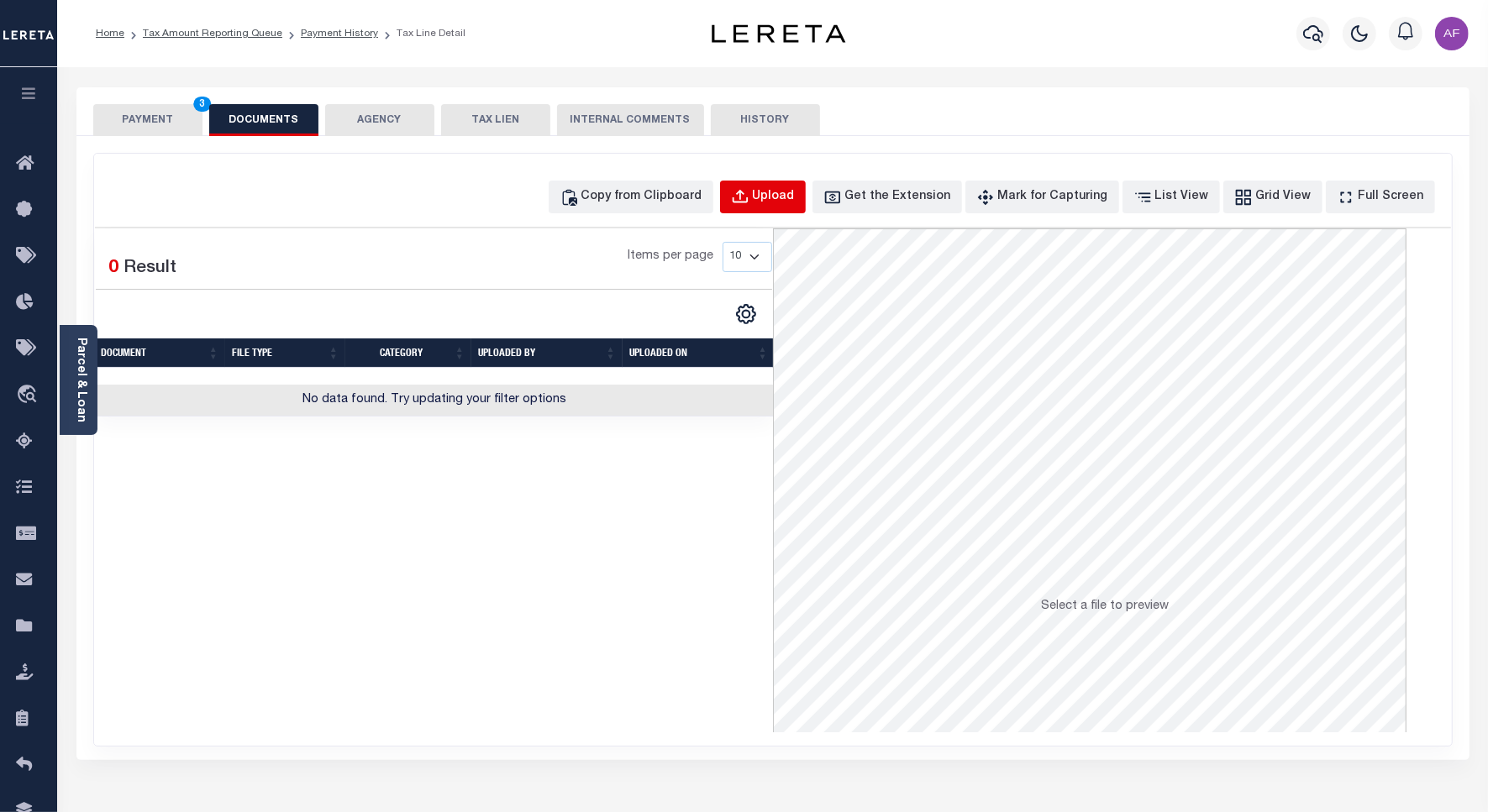
click at [795, 200] on div "Upload" at bounding box center [774, 197] width 42 height 19
select select "POP"
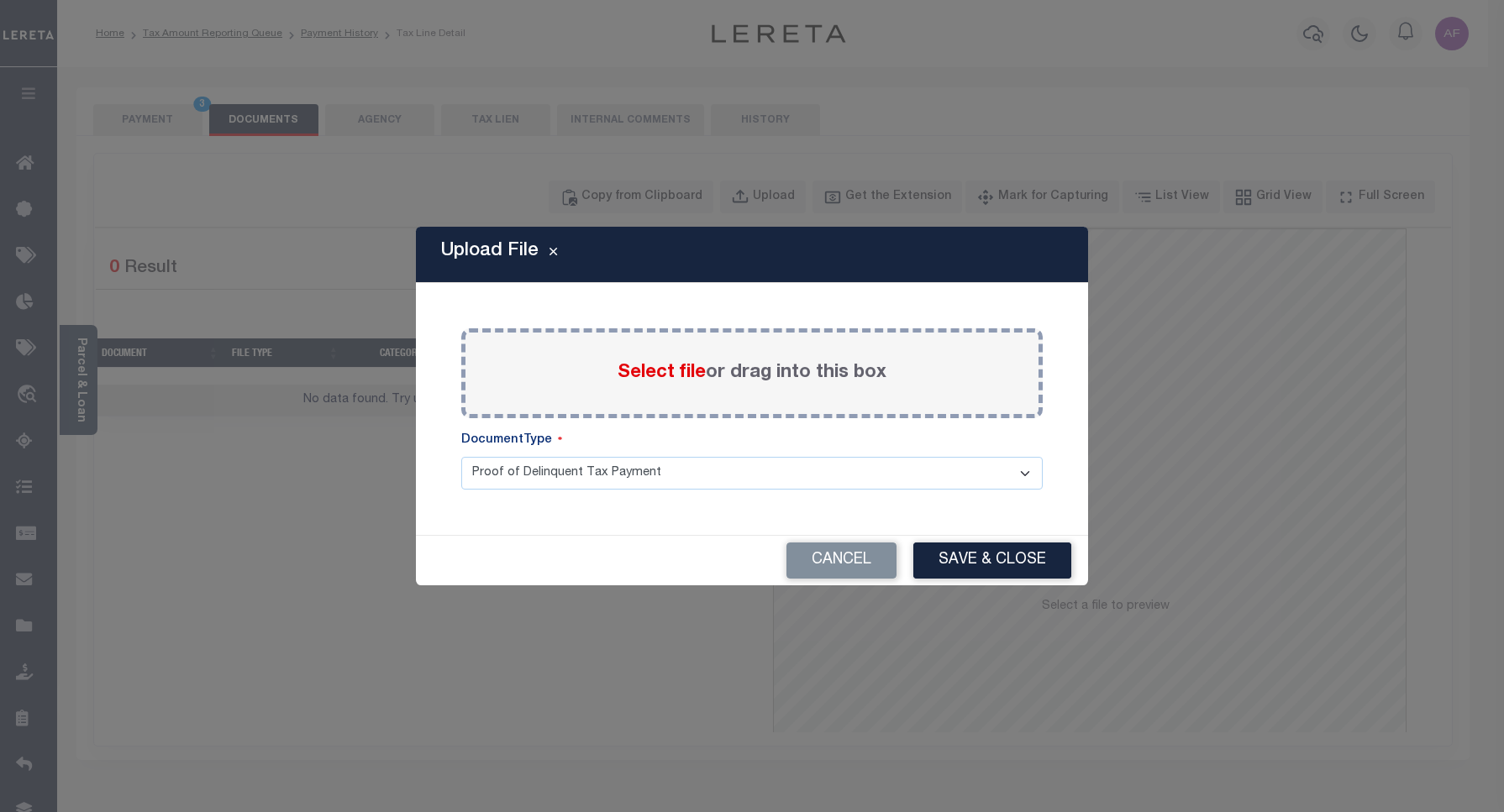
click at [668, 373] on span "Select file" at bounding box center [662, 373] width 88 height 19
click at [0, 0] on input "Select file or drag into this box" at bounding box center [0, 0] width 0 height 0
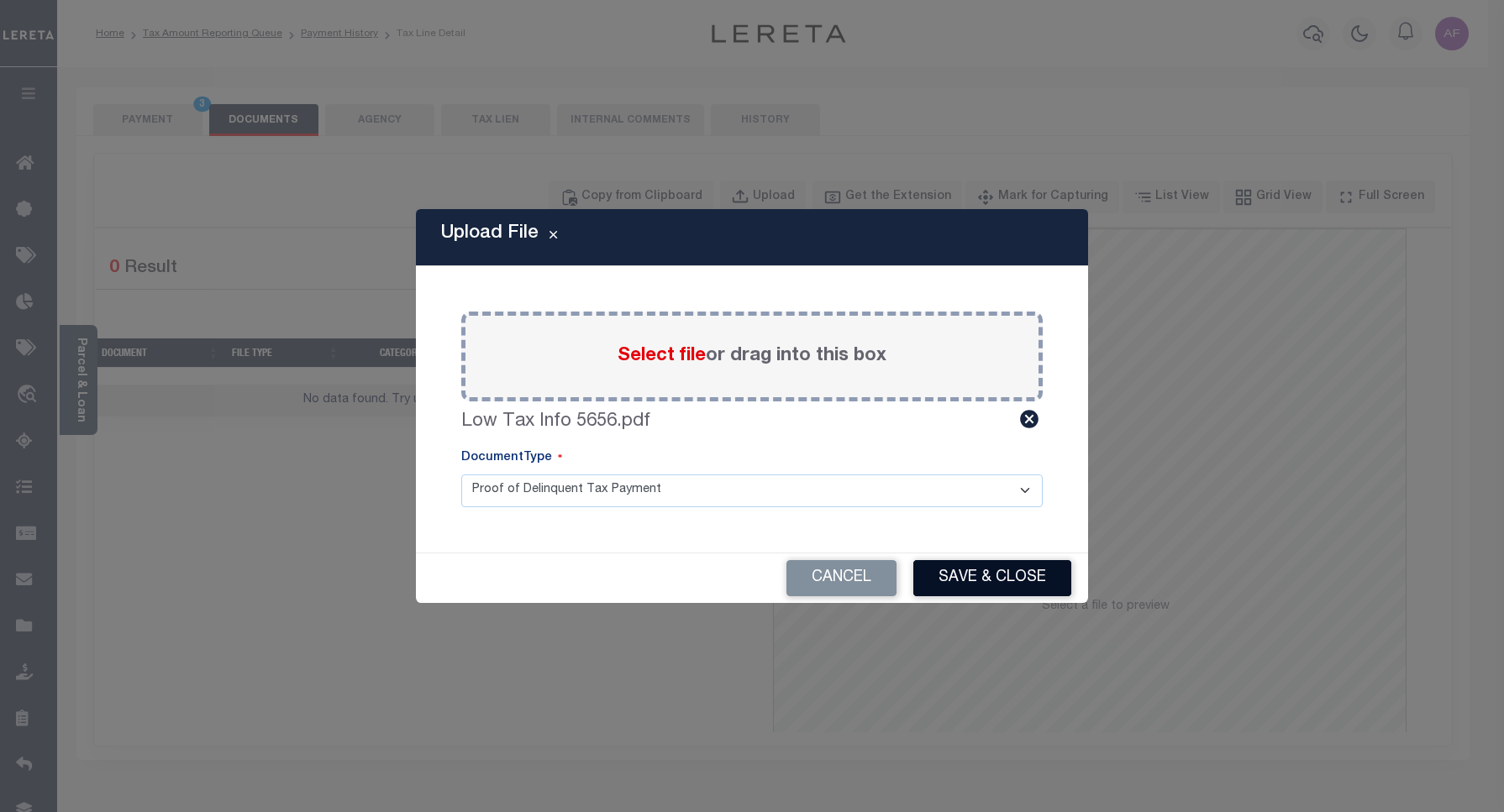
click at [960, 563] on button "Save & Close" at bounding box center [992, 578] width 158 height 36
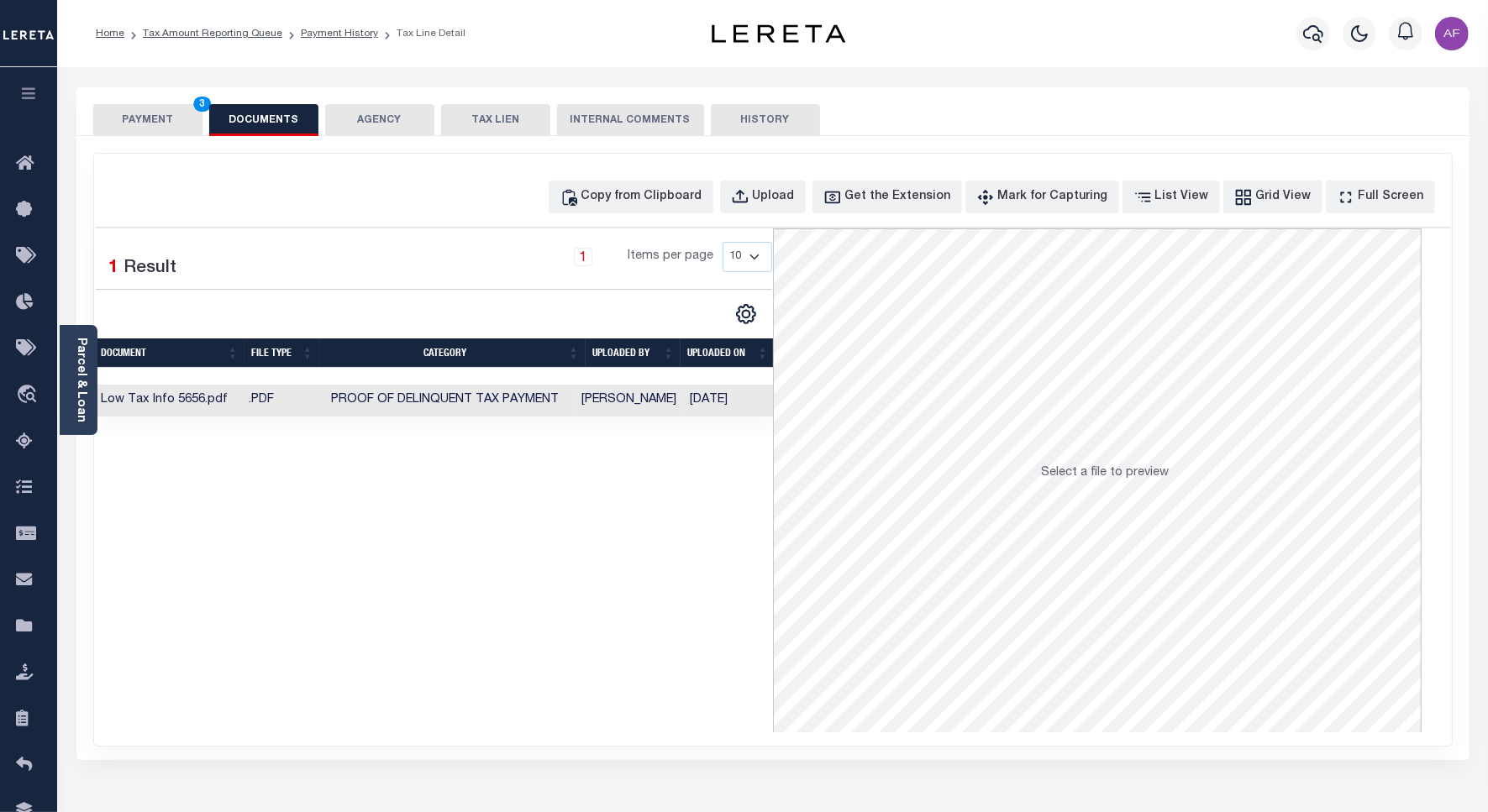
click at [148, 113] on button "PAYMENT 3" at bounding box center [148, 120] width 109 height 31
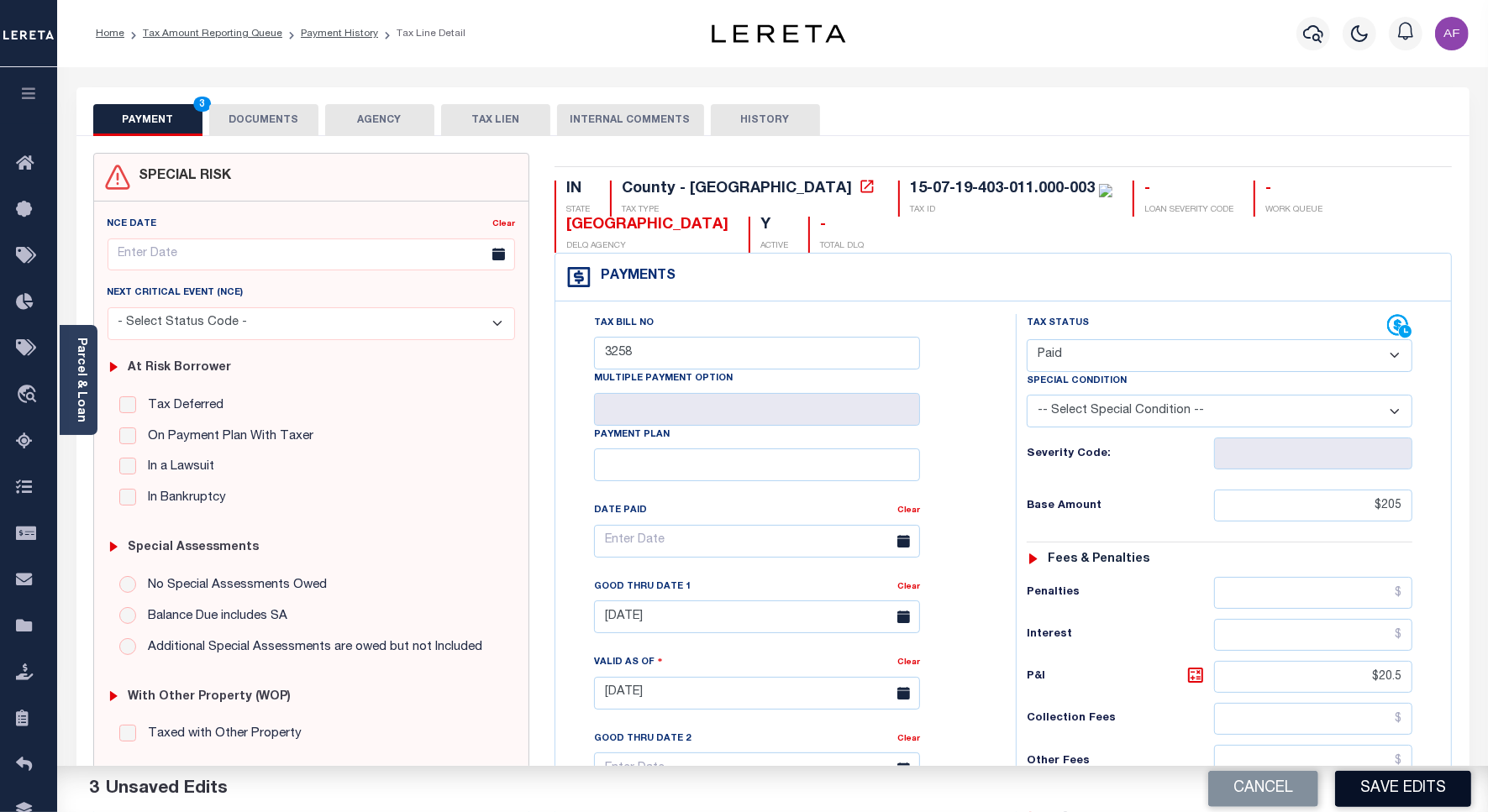
click at [1426, 790] on button "Save Edits" at bounding box center [1403, 788] width 136 height 36
checkbox input "false"
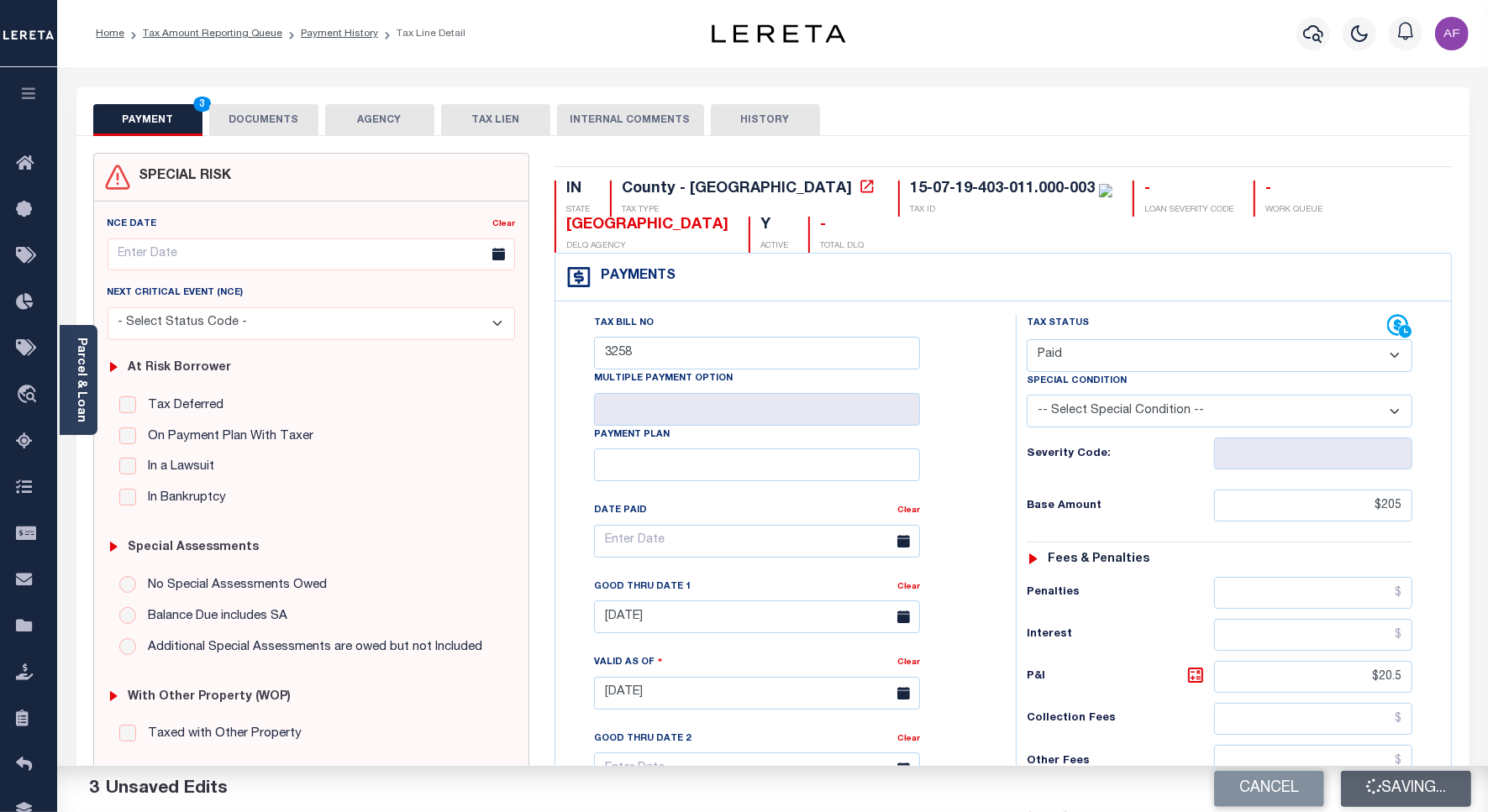
type input "$205"
type input "$20.5"
type input "$0"
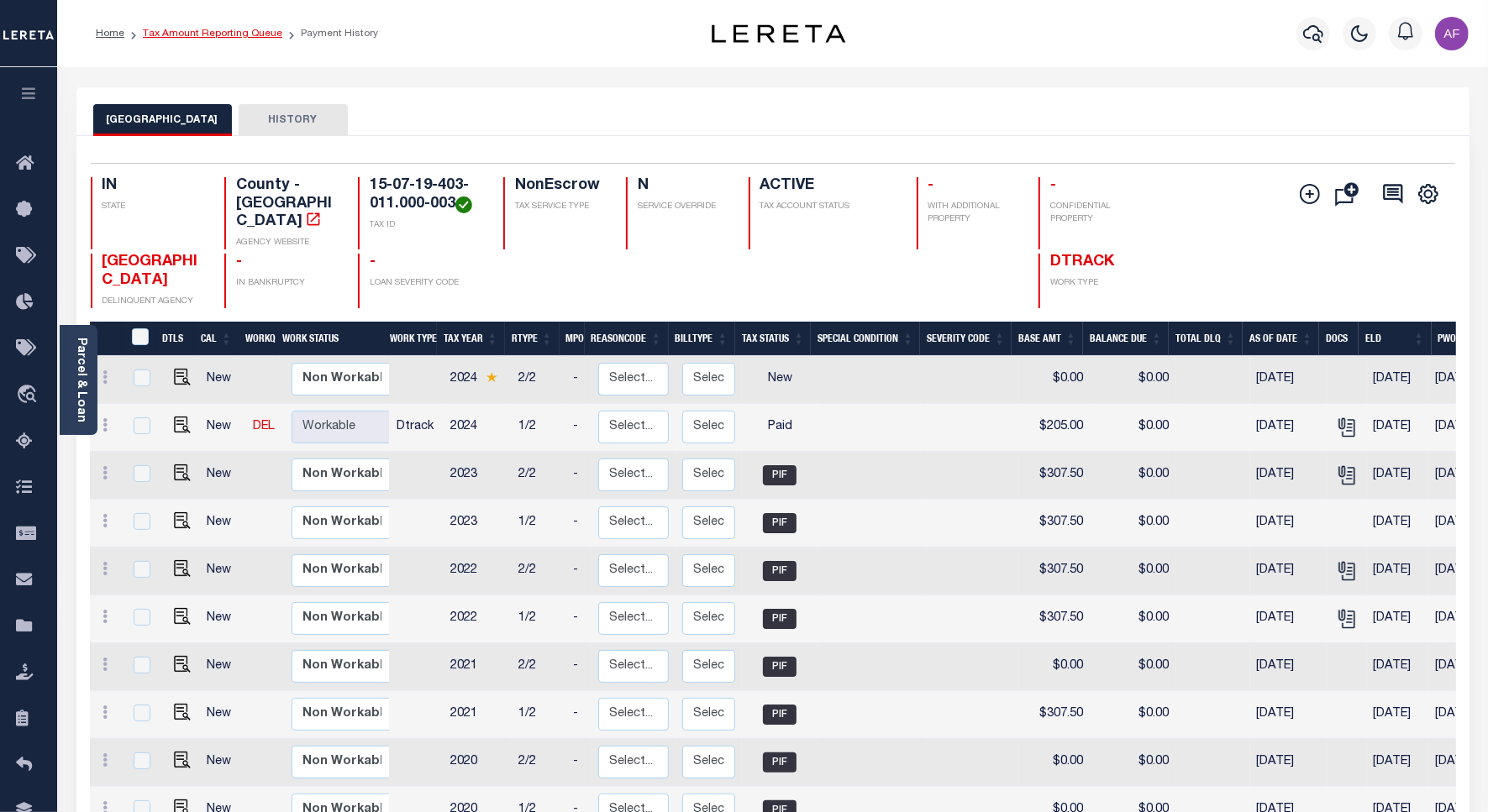
click at [173, 34] on link "Tax Amount Reporting Queue" at bounding box center [212, 33] width 140 height 10
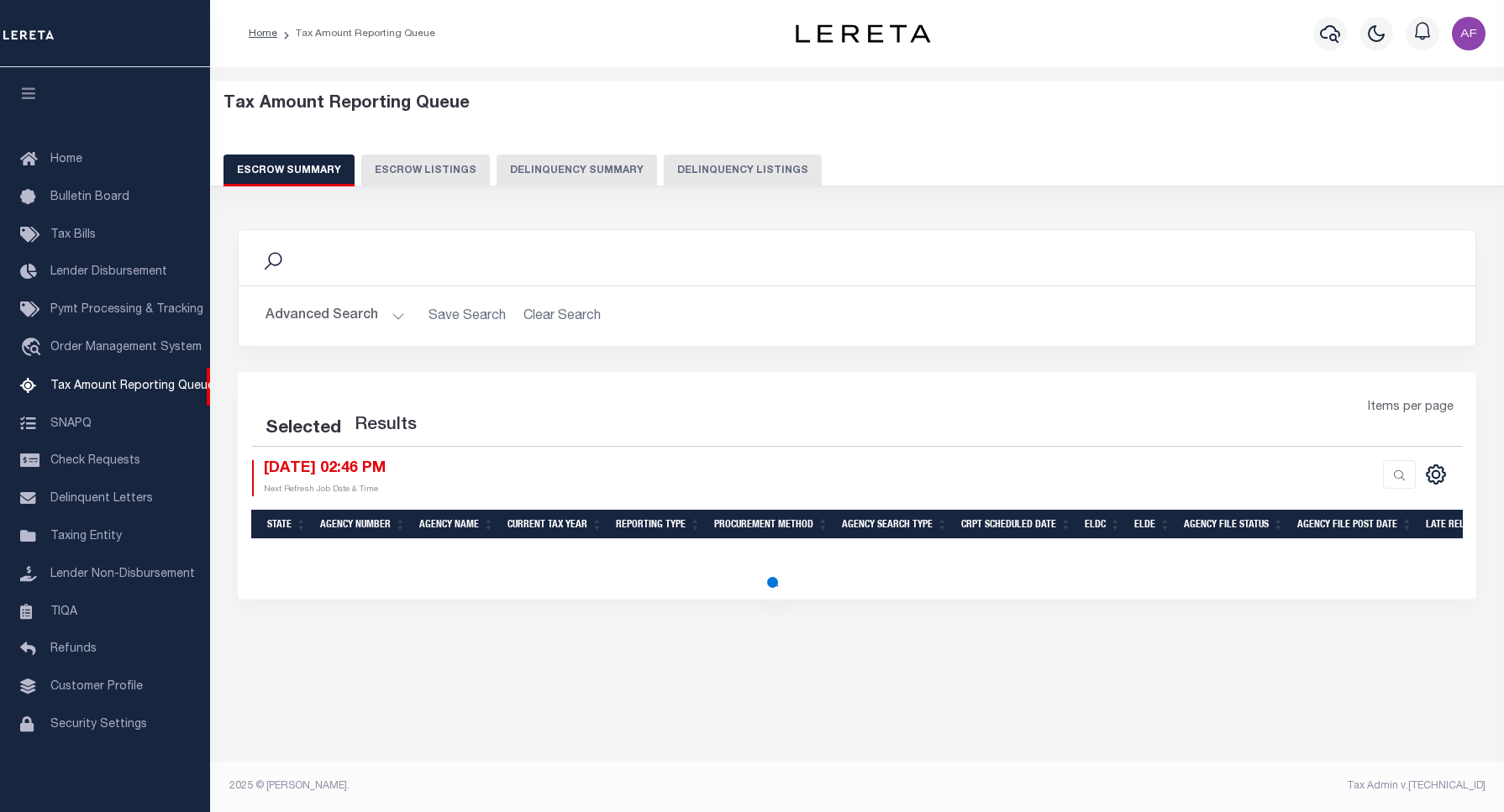
click at [723, 158] on button "Delinquency Listings" at bounding box center [742, 170] width 158 height 31
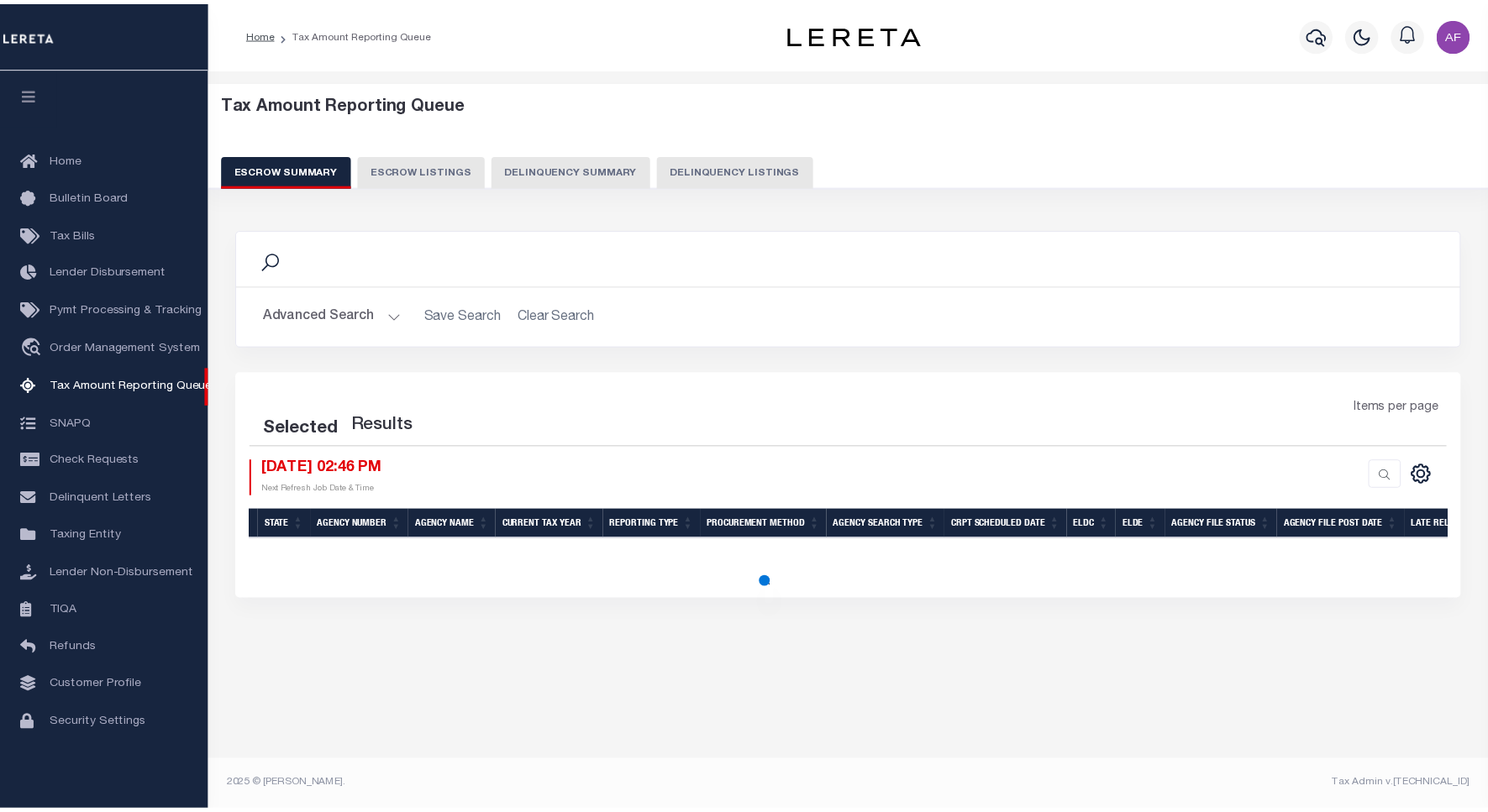
scroll to position [5, 0]
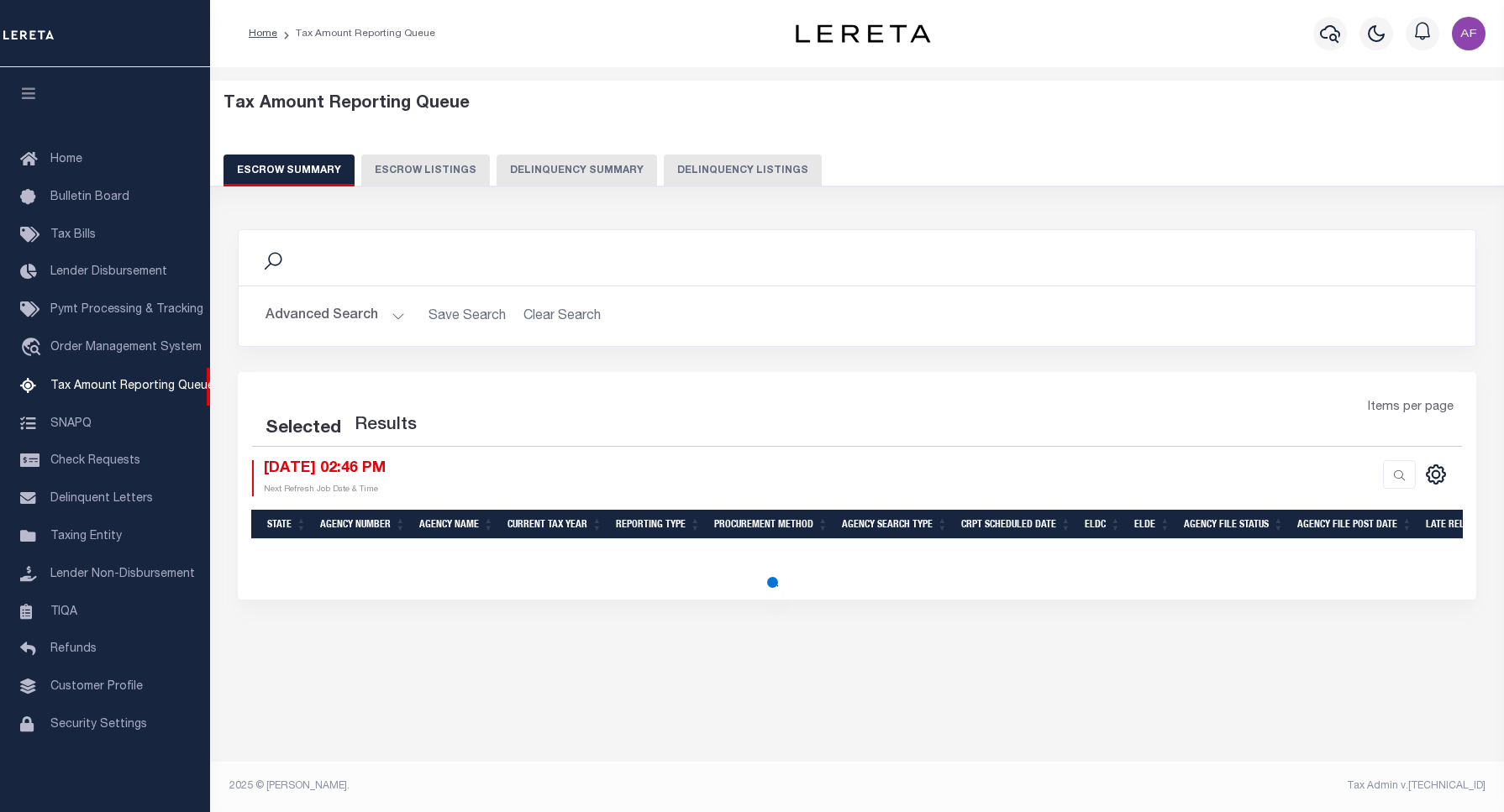
select select "100"
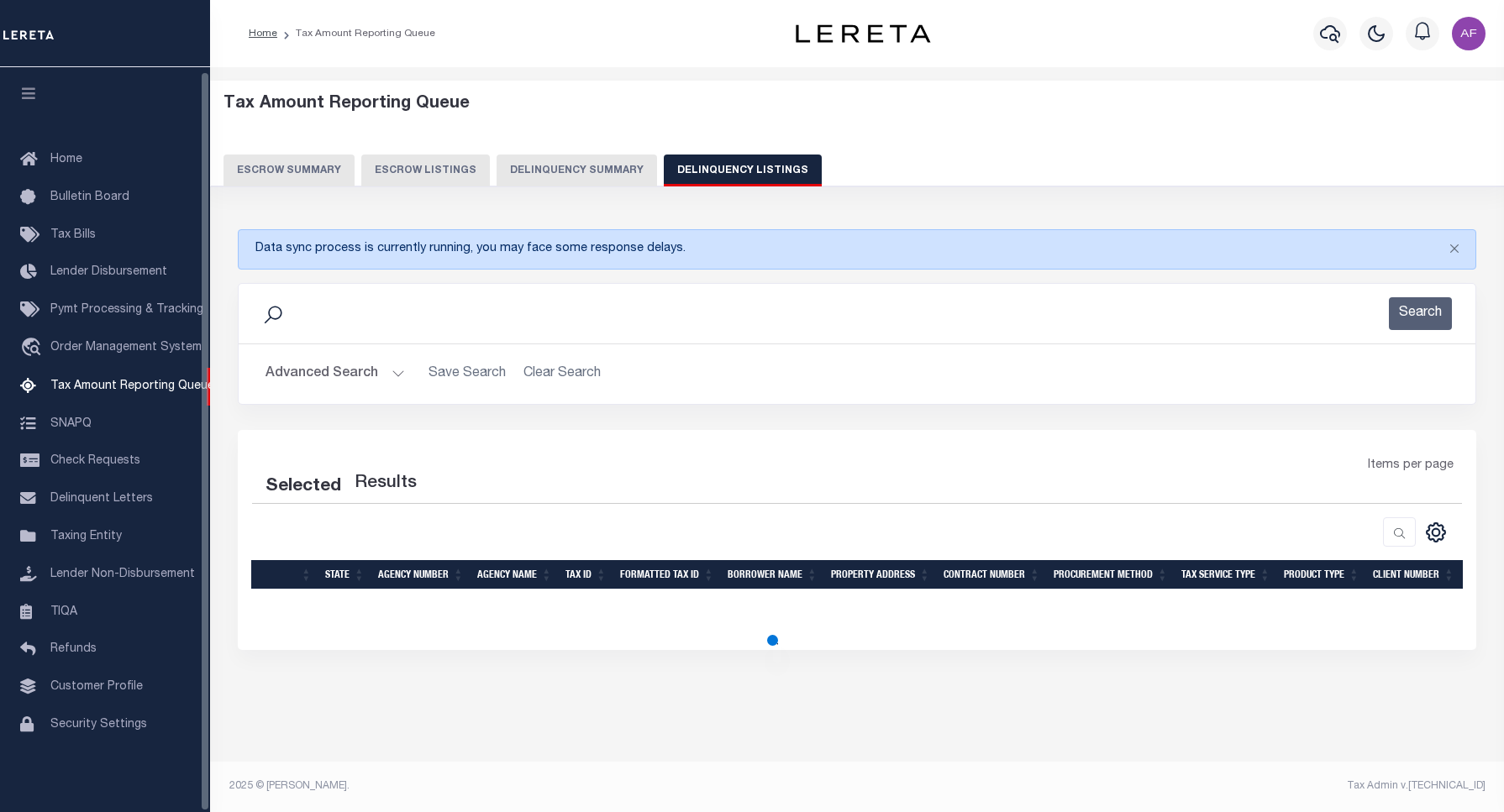
select select "100"
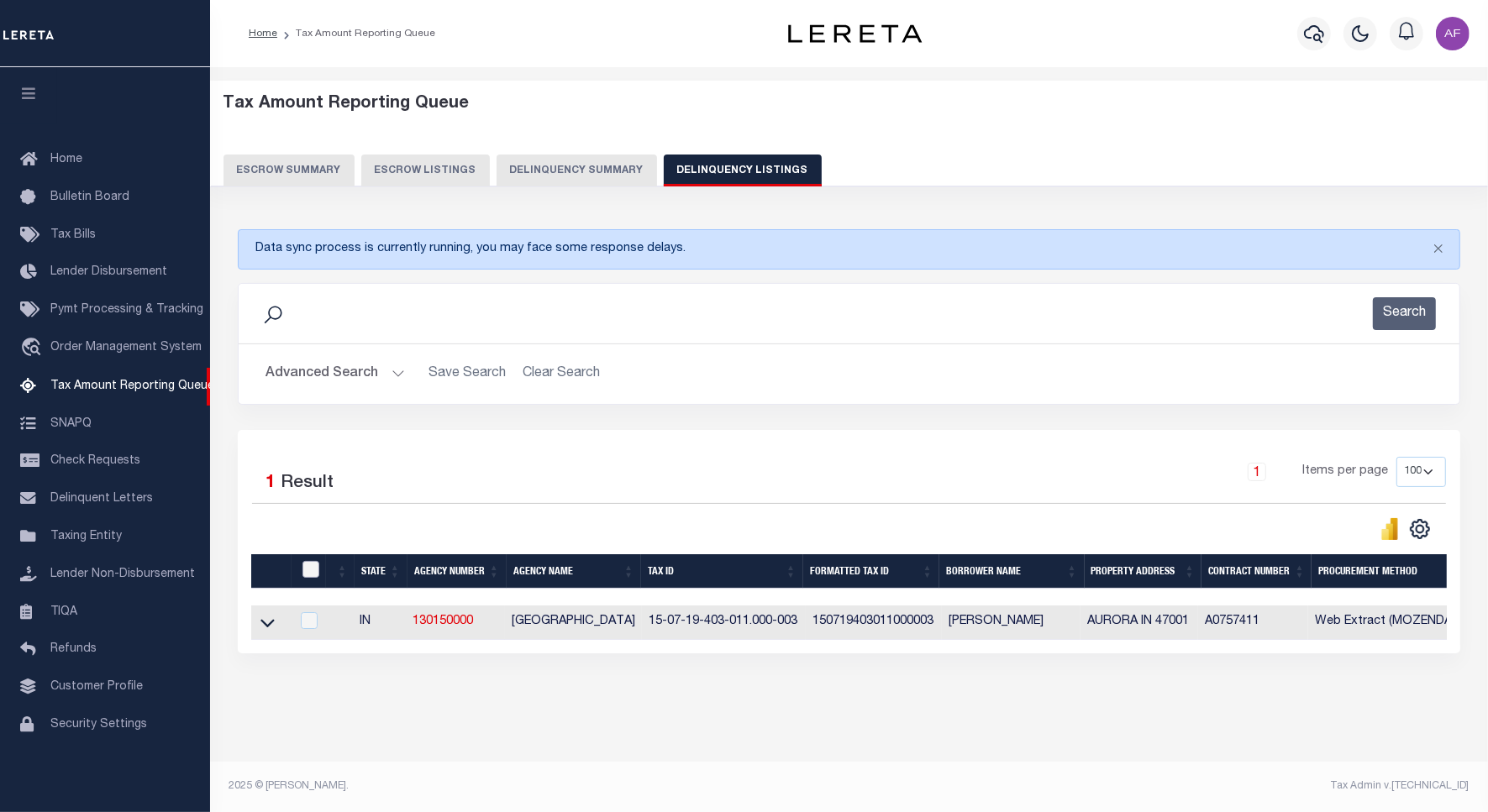
click at [305, 571] on input "checkbox" at bounding box center [311, 569] width 17 height 17
checkbox input "true"
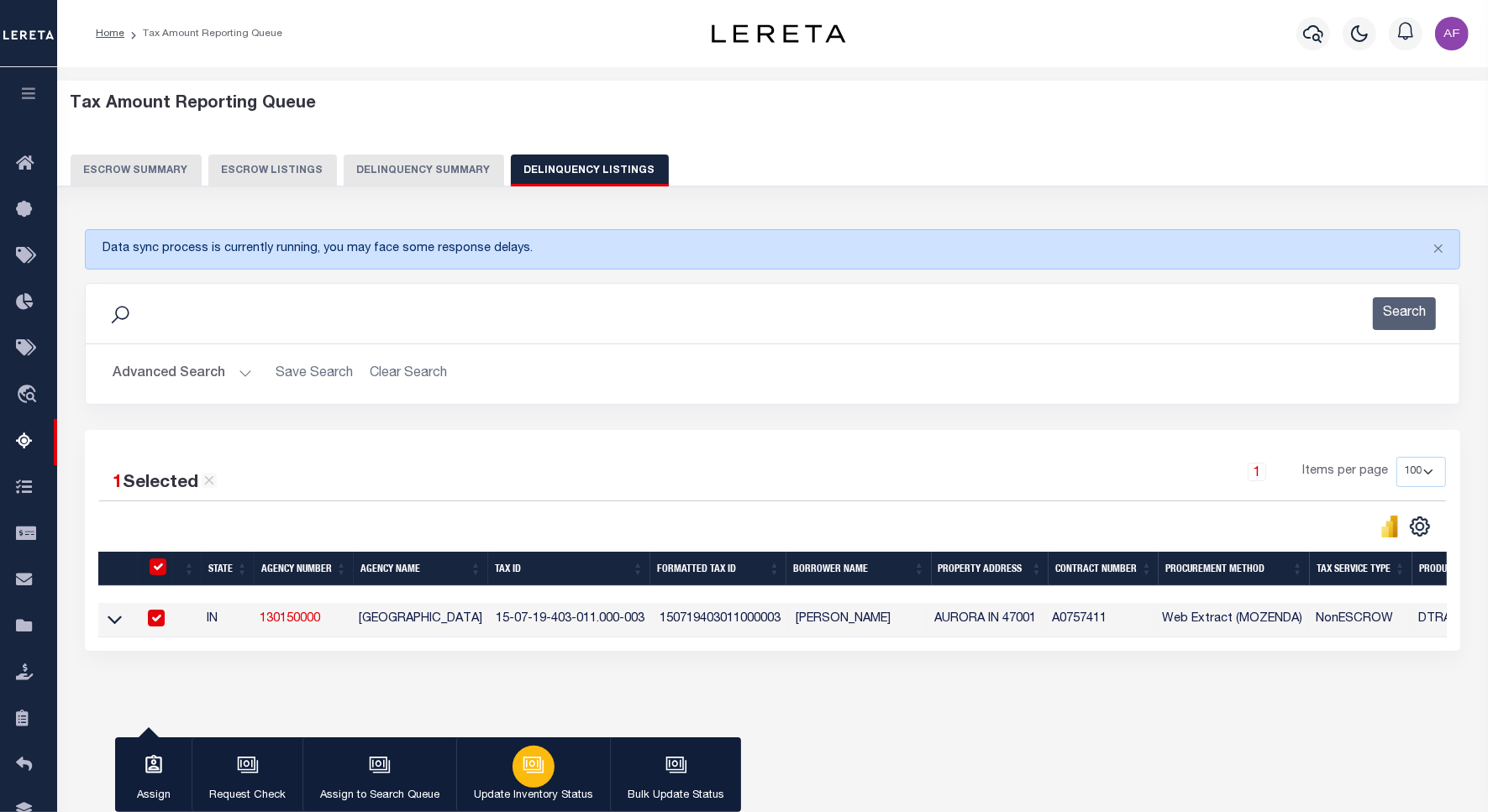
click at [532, 765] on icon "button" at bounding box center [532, 764] width 13 height 8
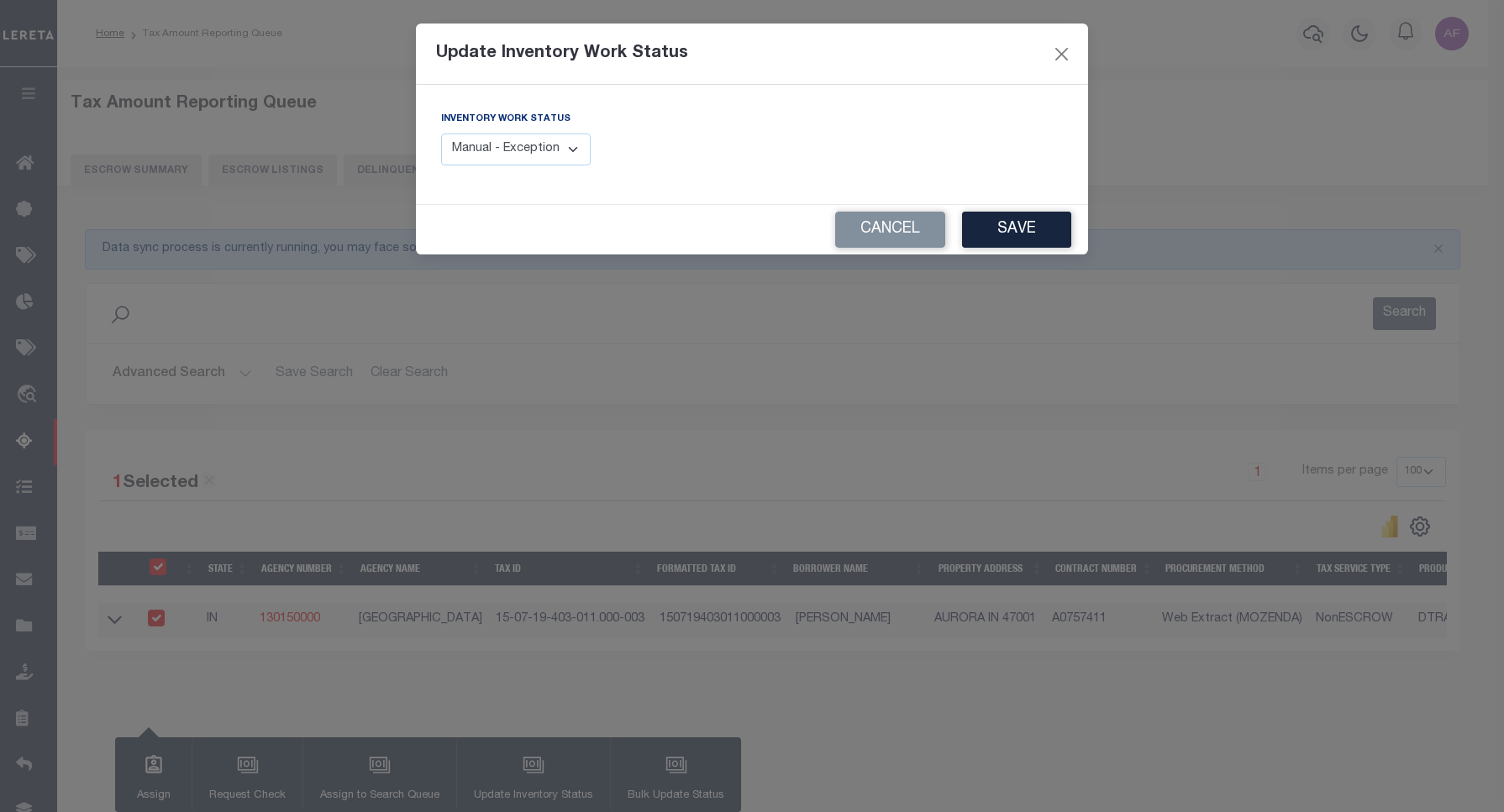
click at [544, 147] on select "Manual - Exception Pended - Awaiting Search Late Add Exception Completed" at bounding box center [516, 149] width 149 height 32
select select "4"
click at [441, 134] on select "Manual - Exception Pended - Awaiting Search Late Add Exception Completed" at bounding box center [516, 149] width 149 height 32
click at [1001, 231] on button "Save" at bounding box center [1015, 229] width 109 height 36
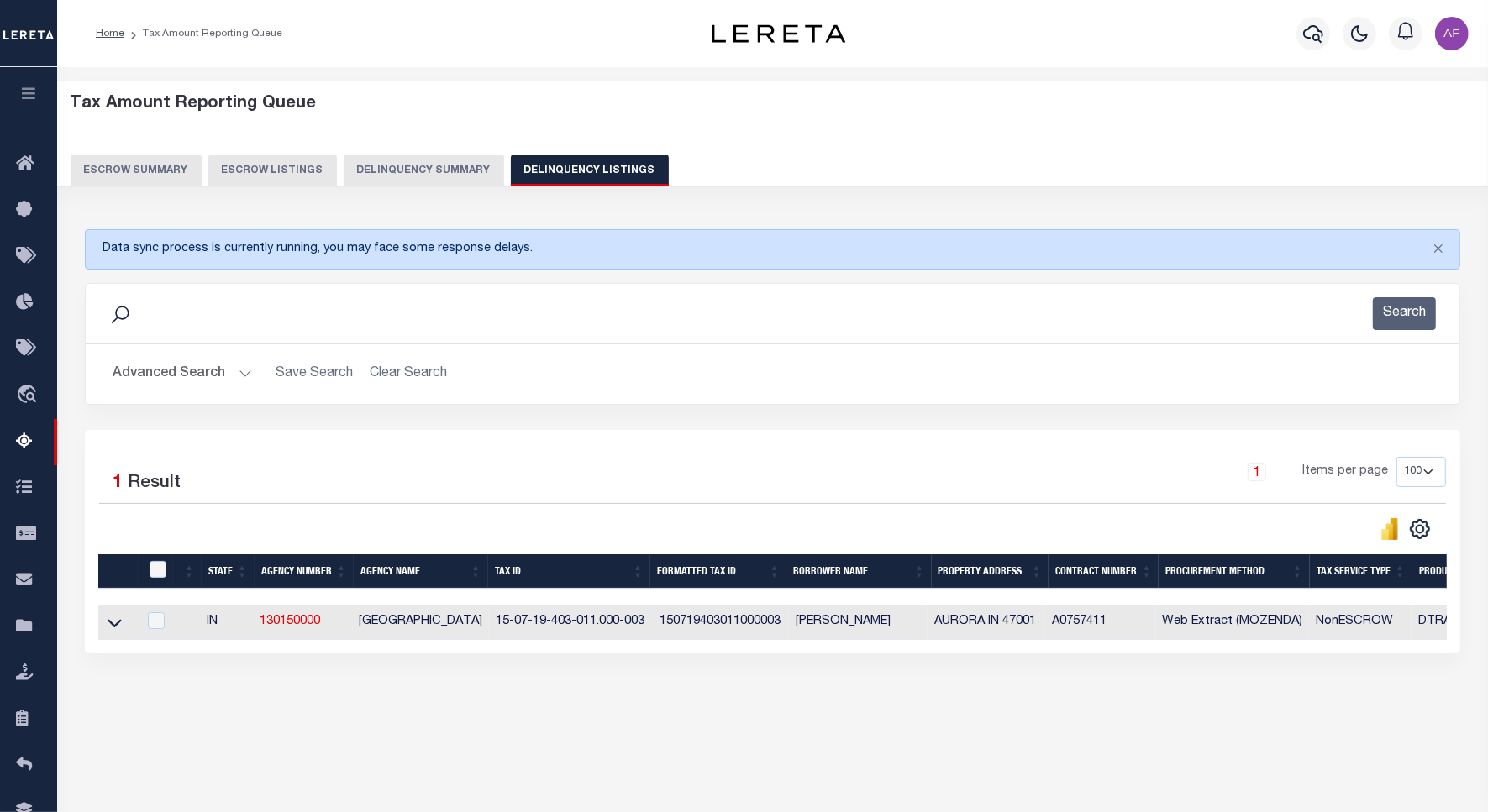
click at [148, 371] on button "Advanced Search" at bounding box center [183, 374] width 140 height 32
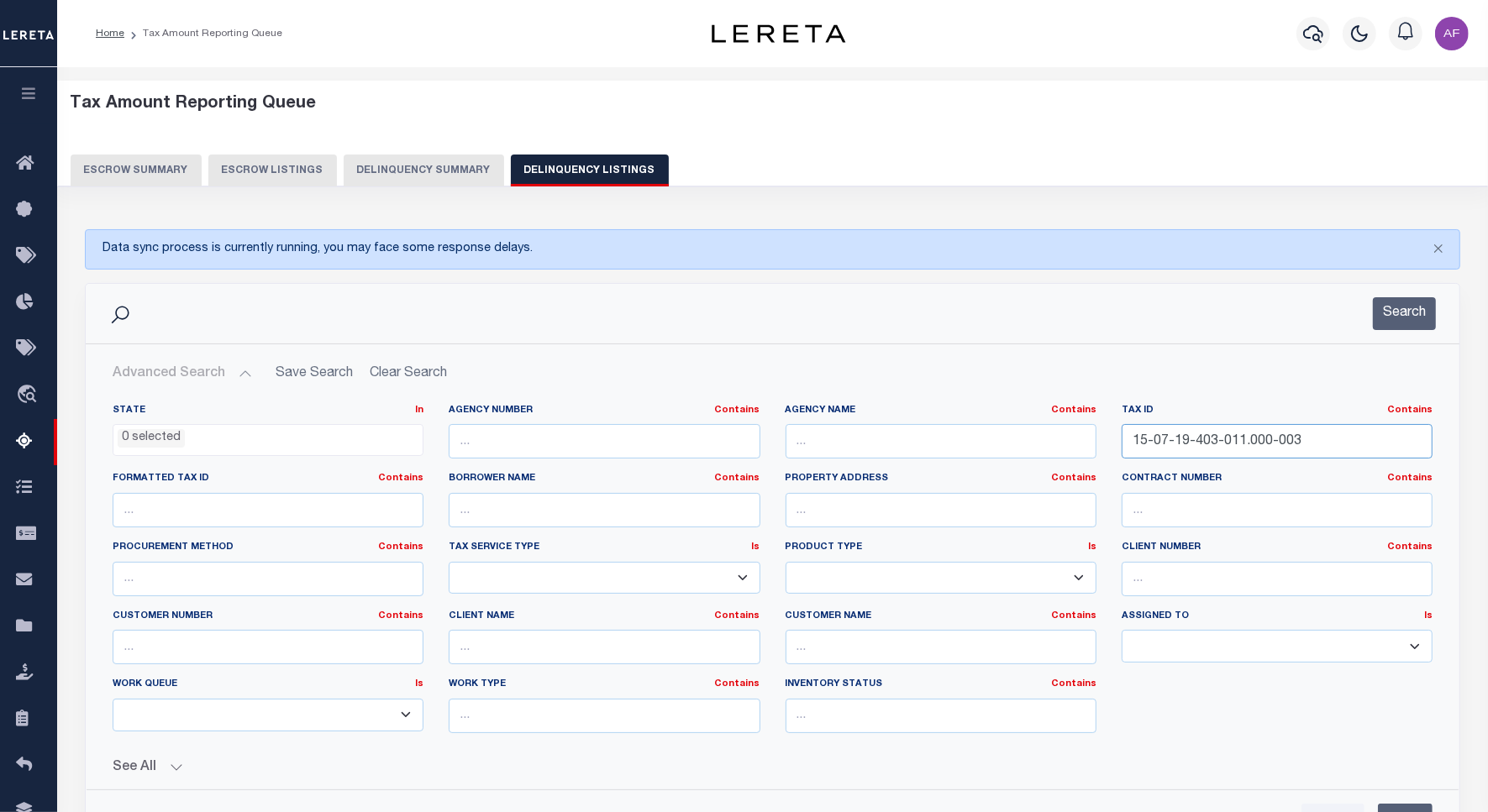
drag, startPoint x: 1298, startPoint y: 443, endPoint x: 968, endPoint y: 439, distance: 330.0
click at [968, 439] on div "State In In AK AL AR AZ CA CO CT DC DE FL GA GU HI IA ID IL IN KS [GEOGRAPHIC_D…" at bounding box center [773, 575] width 1345 height 343
paste input "29-201-018"
type input "15-07-29-201-018.000-003"
click at [1422, 311] on button "Search" at bounding box center [1404, 314] width 63 height 32
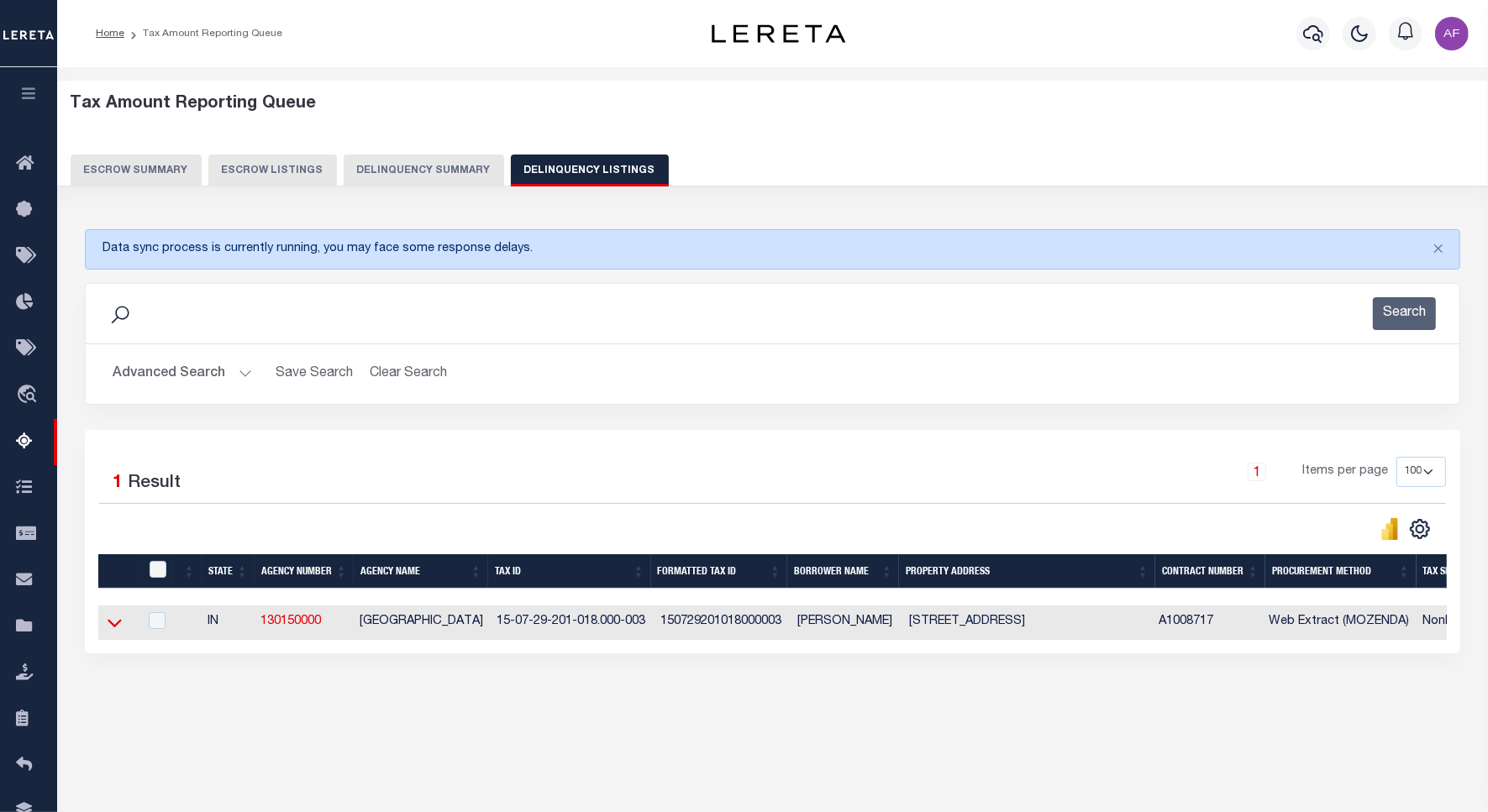
click at [119, 632] on icon at bounding box center [114, 623] width 15 height 18
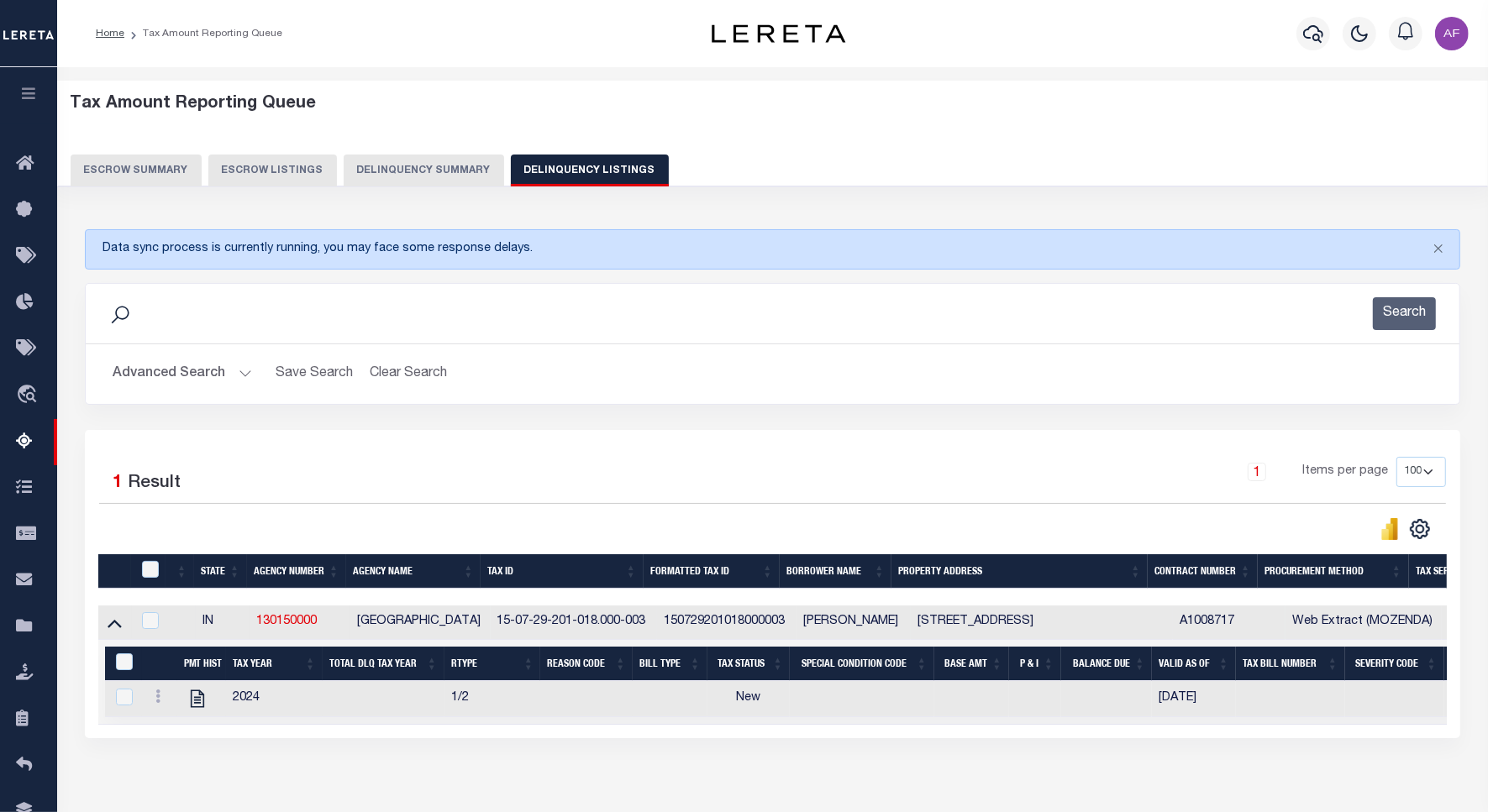
scroll to position [94, 0]
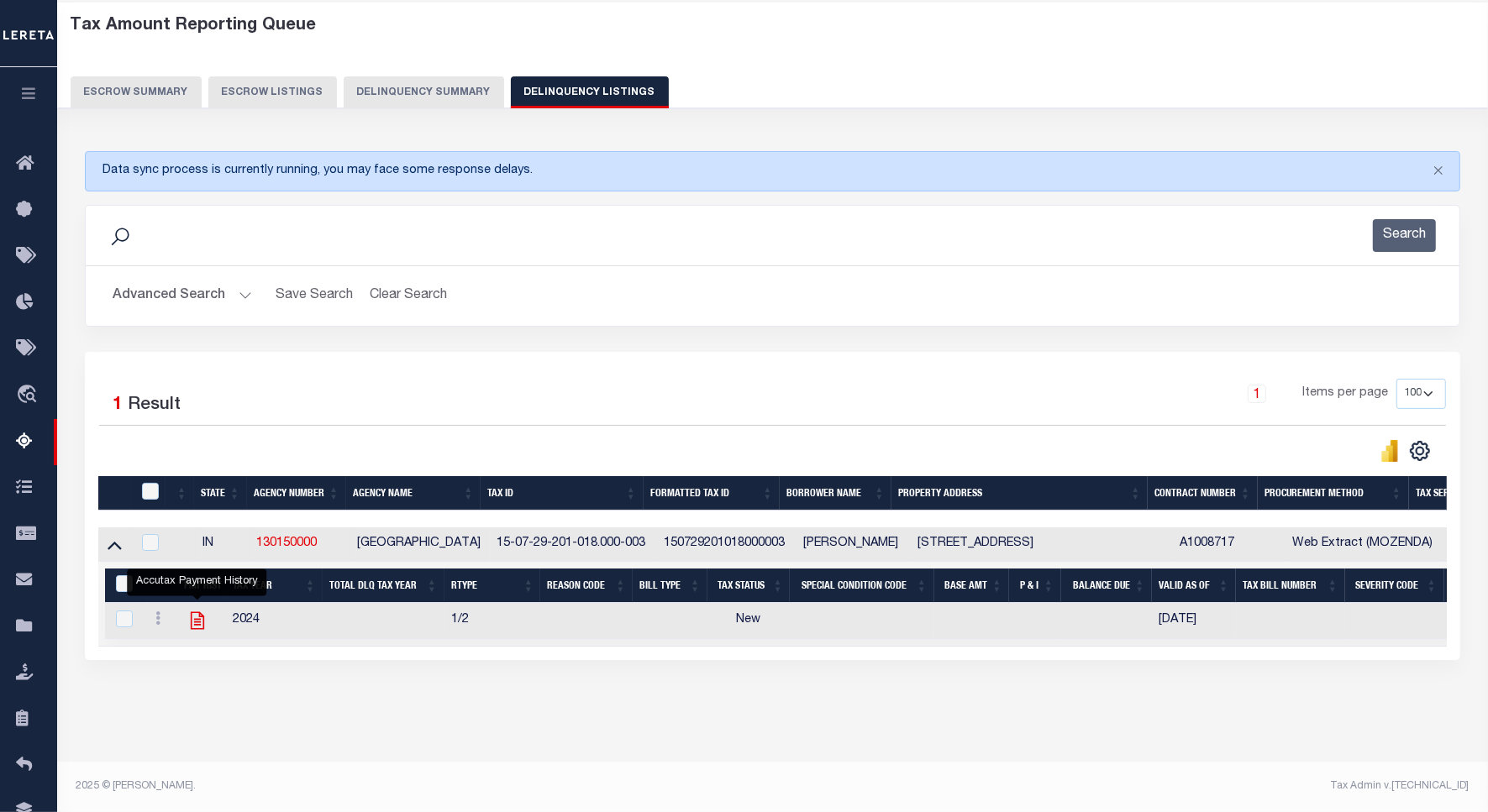
click at [198, 612] on icon "" at bounding box center [197, 621] width 14 height 18
checkbox input "true"
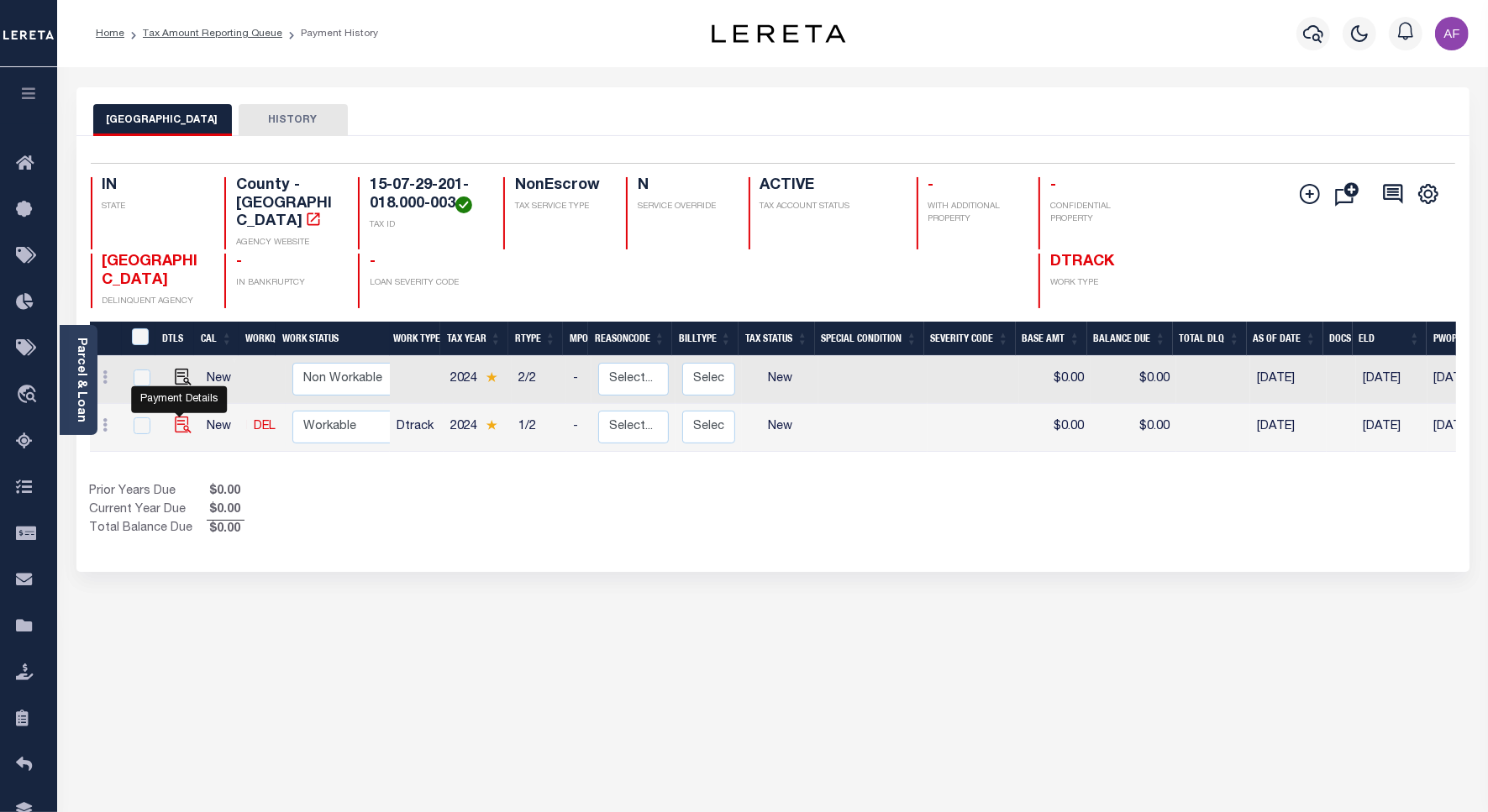
click at [175, 417] on img "" at bounding box center [183, 425] width 17 height 17
checkbox input "true"
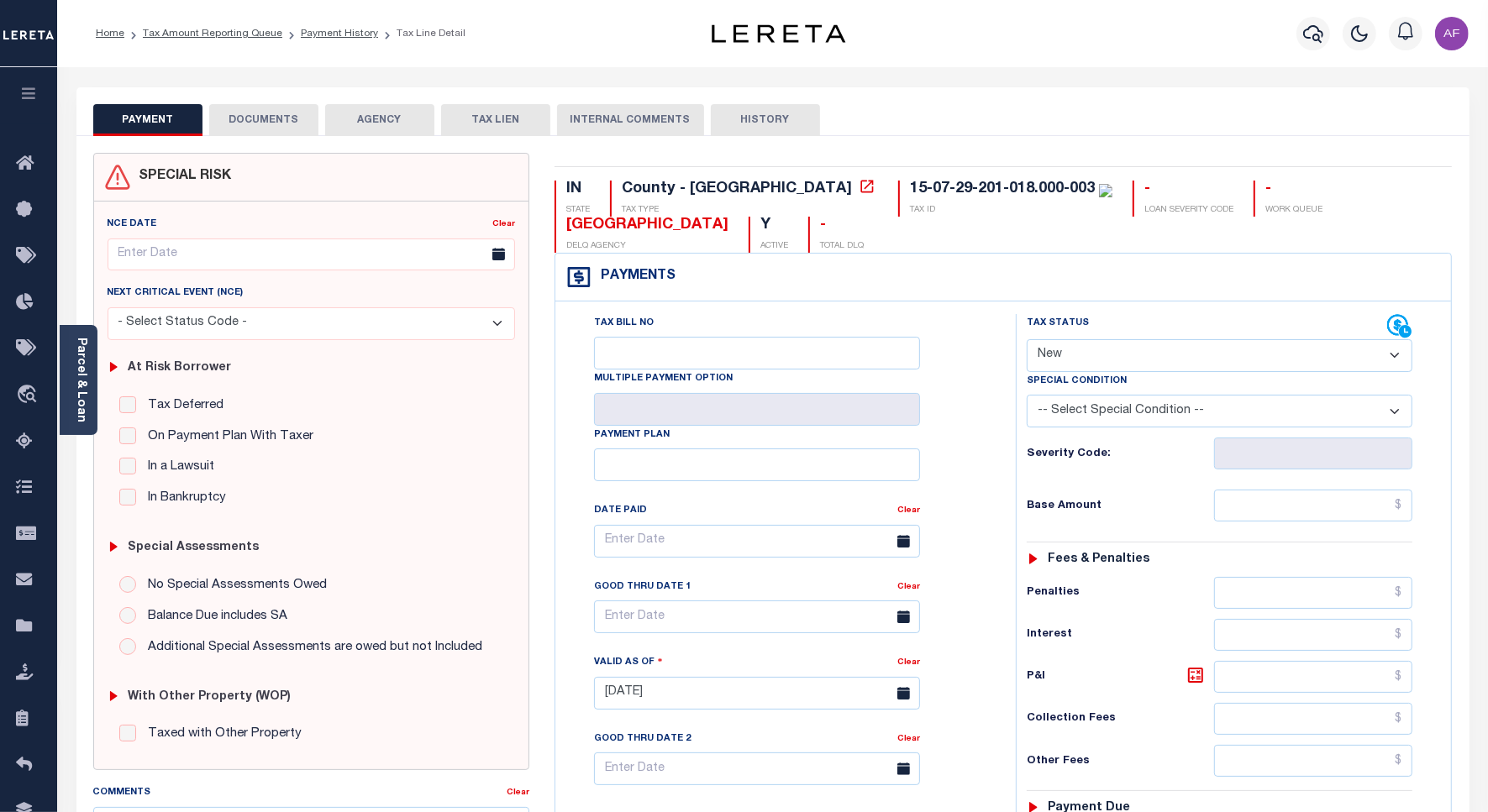
click at [1095, 367] on select "- Select Status Code - Open Due/Unpaid Paid Incomplete No Tax Due Internal Refu…" at bounding box center [1220, 355] width 386 height 32
select select "PYD"
click at [1027, 341] on select "- Select Status Code - Open Due/Unpaid Paid Incomplete No Tax Due Internal Refu…" at bounding box center [1220, 355] width 386 height 32
type input "[DATE]"
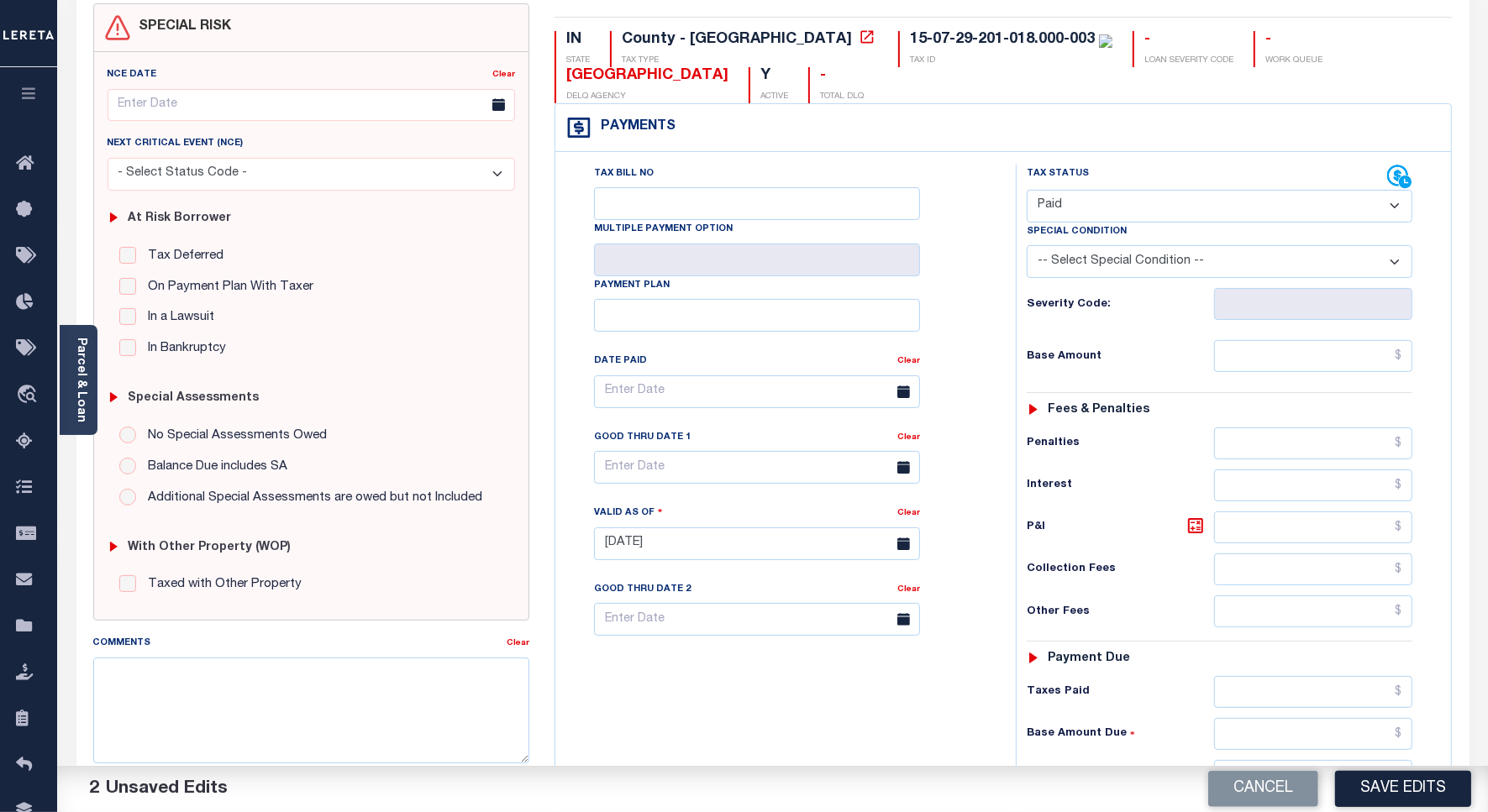
scroll to position [210, 0]
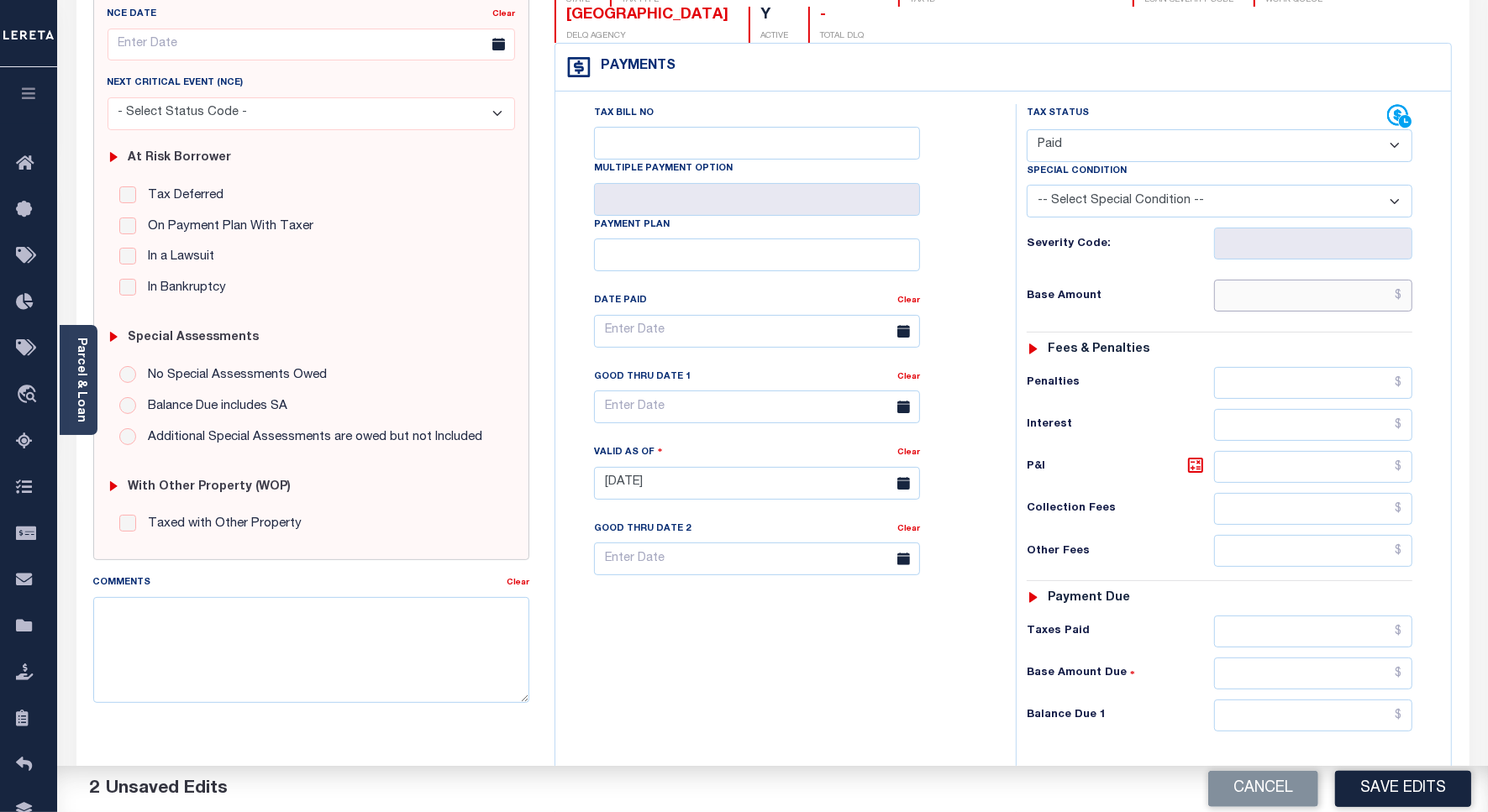
click at [1341, 305] on input "text" at bounding box center [1314, 296] width 199 height 31
paste input "778.50"
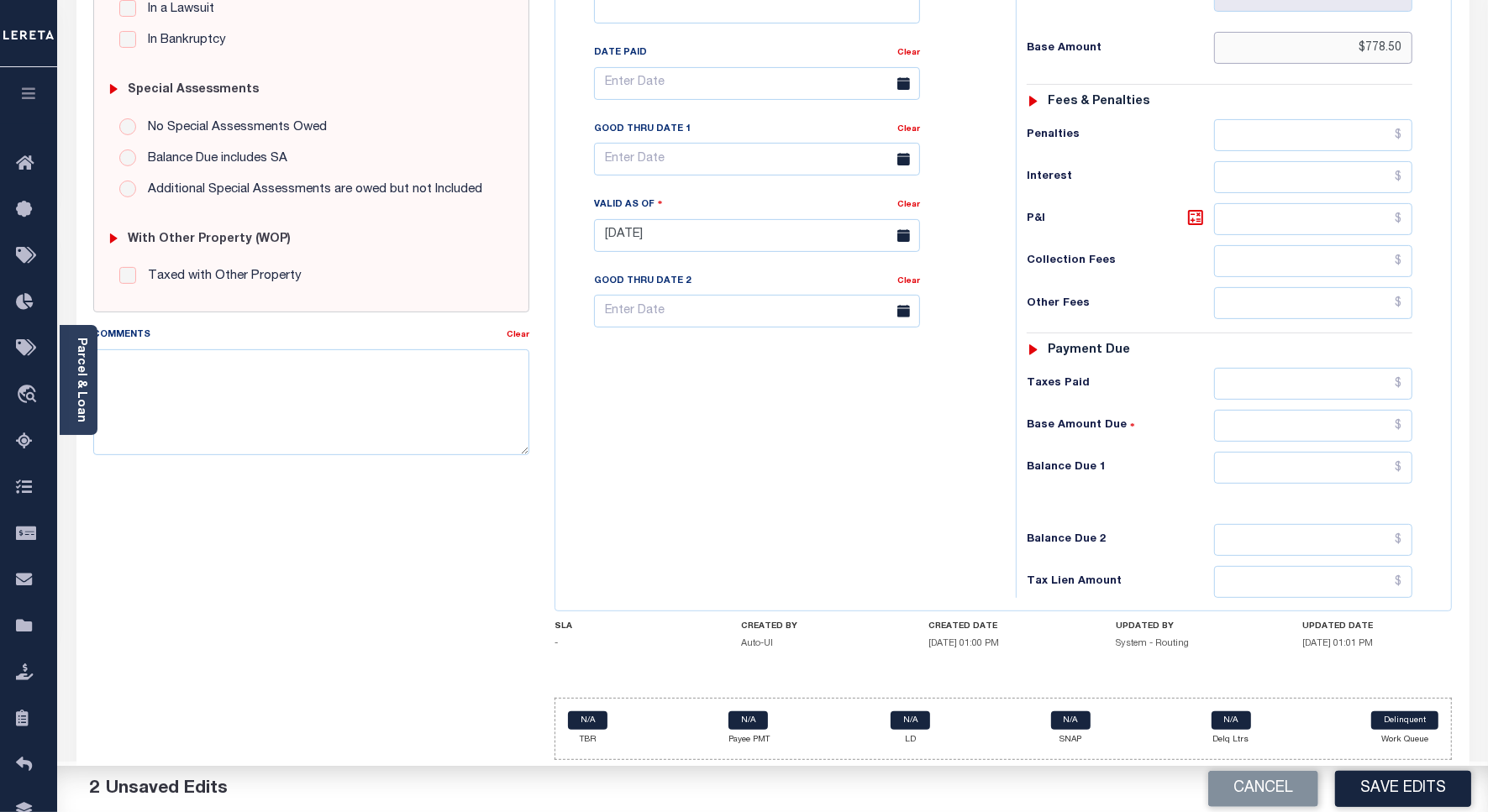
scroll to position [468, 0]
type input "$778.50"
click at [1338, 468] on input "text" at bounding box center [1314, 468] width 199 height 31
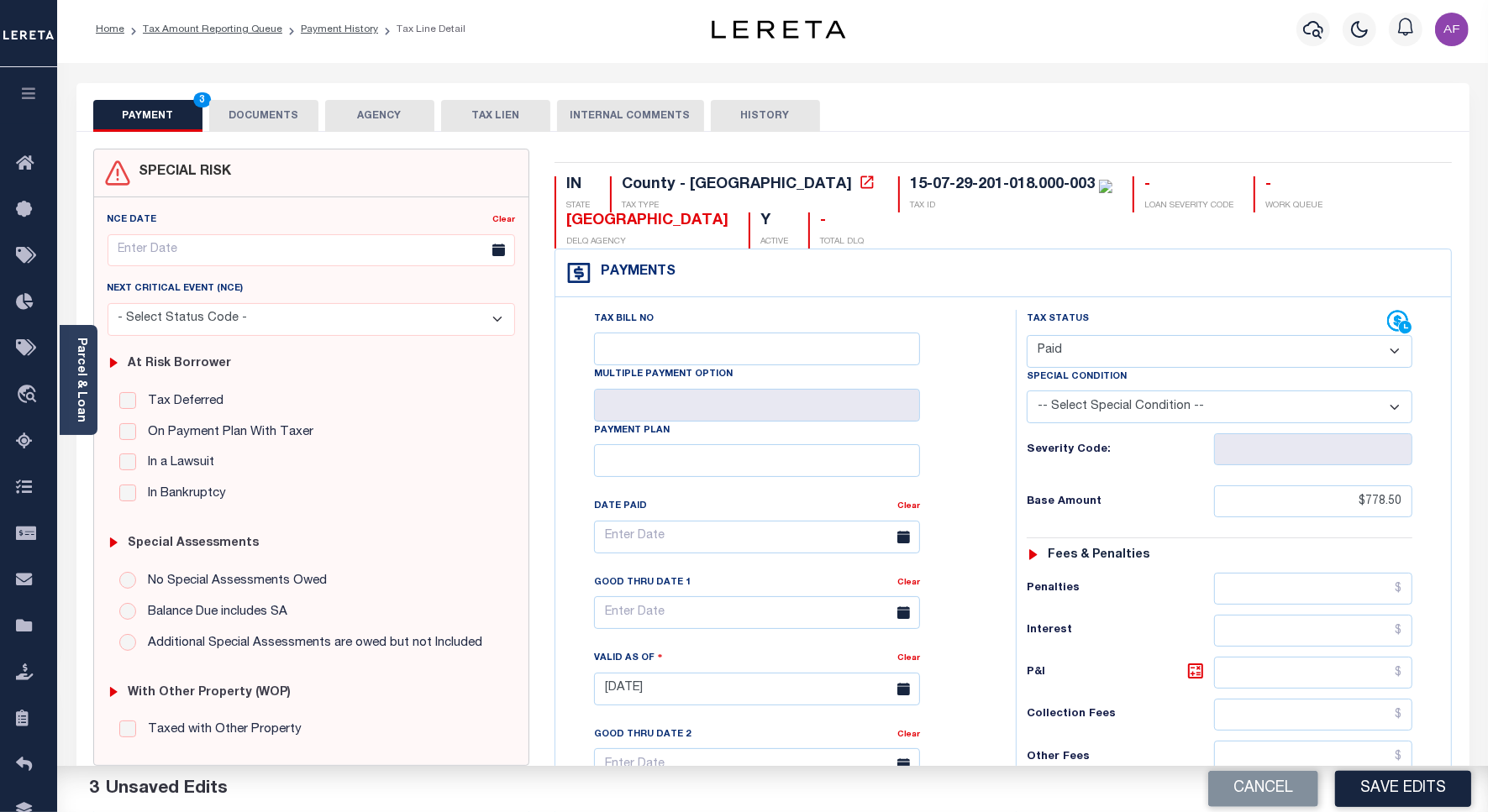
scroll to position [0, 0]
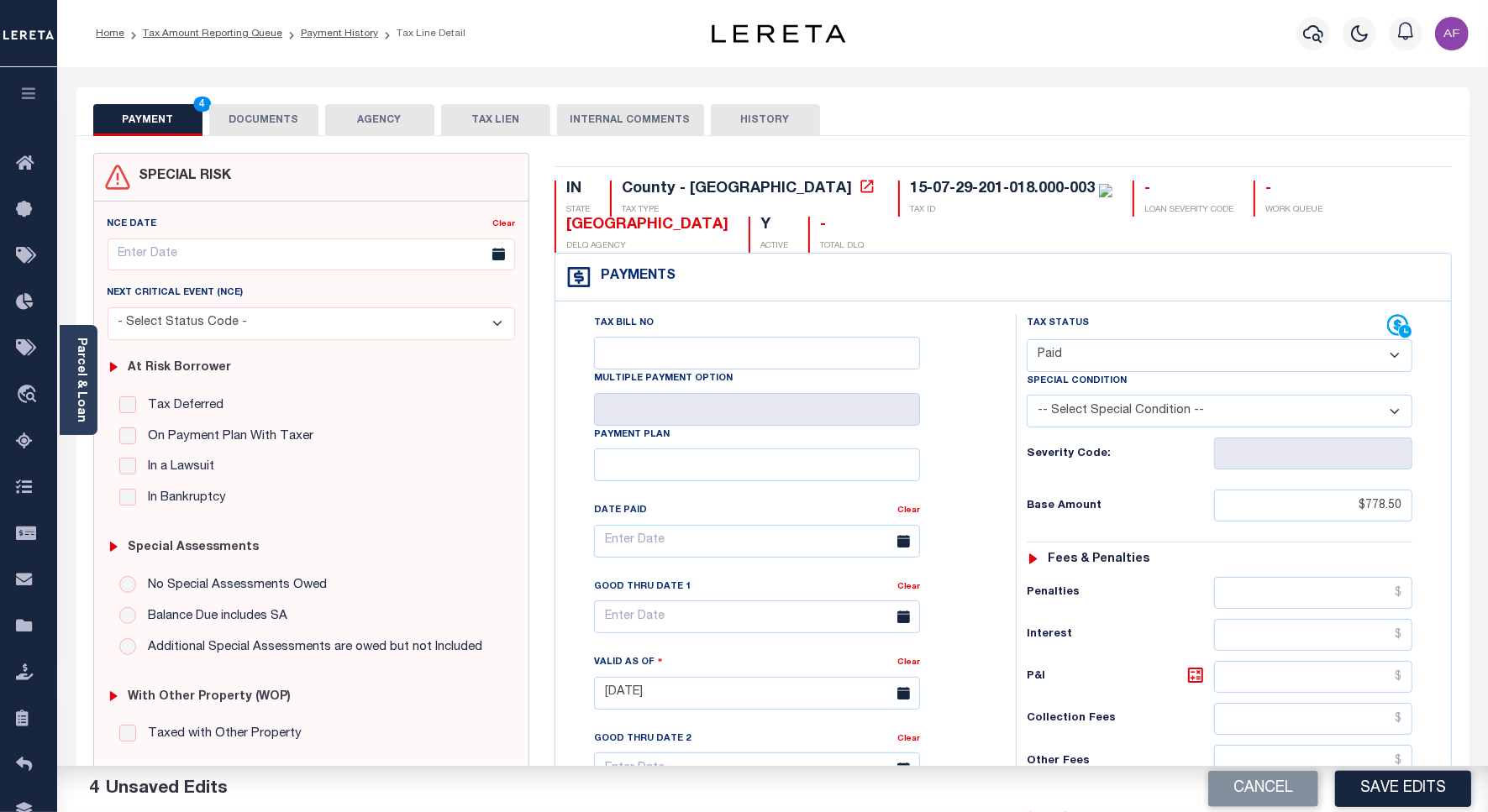
type input "$0.00"
click at [259, 112] on button "DOCUMENTS" at bounding box center [264, 120] width 109 height 31
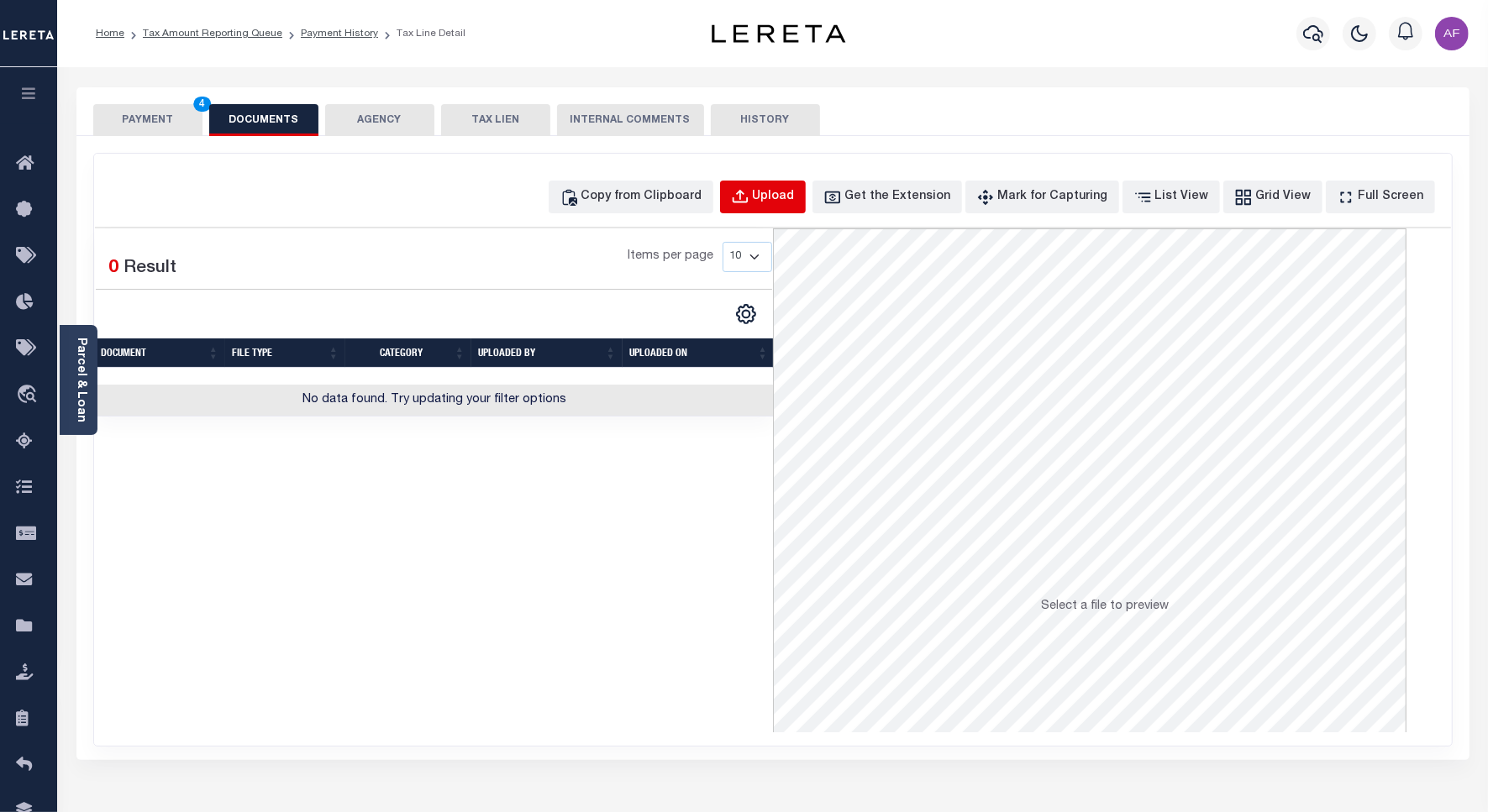
click at [805, 250] on div "Copy from Clipboard Upload Get the Extension Mark for Capturing Got it List Vie…" at bounding box center [773, 449] width 1358 height 592
click at [651, 195] on div "Copy from Clipboard" at bounding box center [641, 197] width 121 height 19
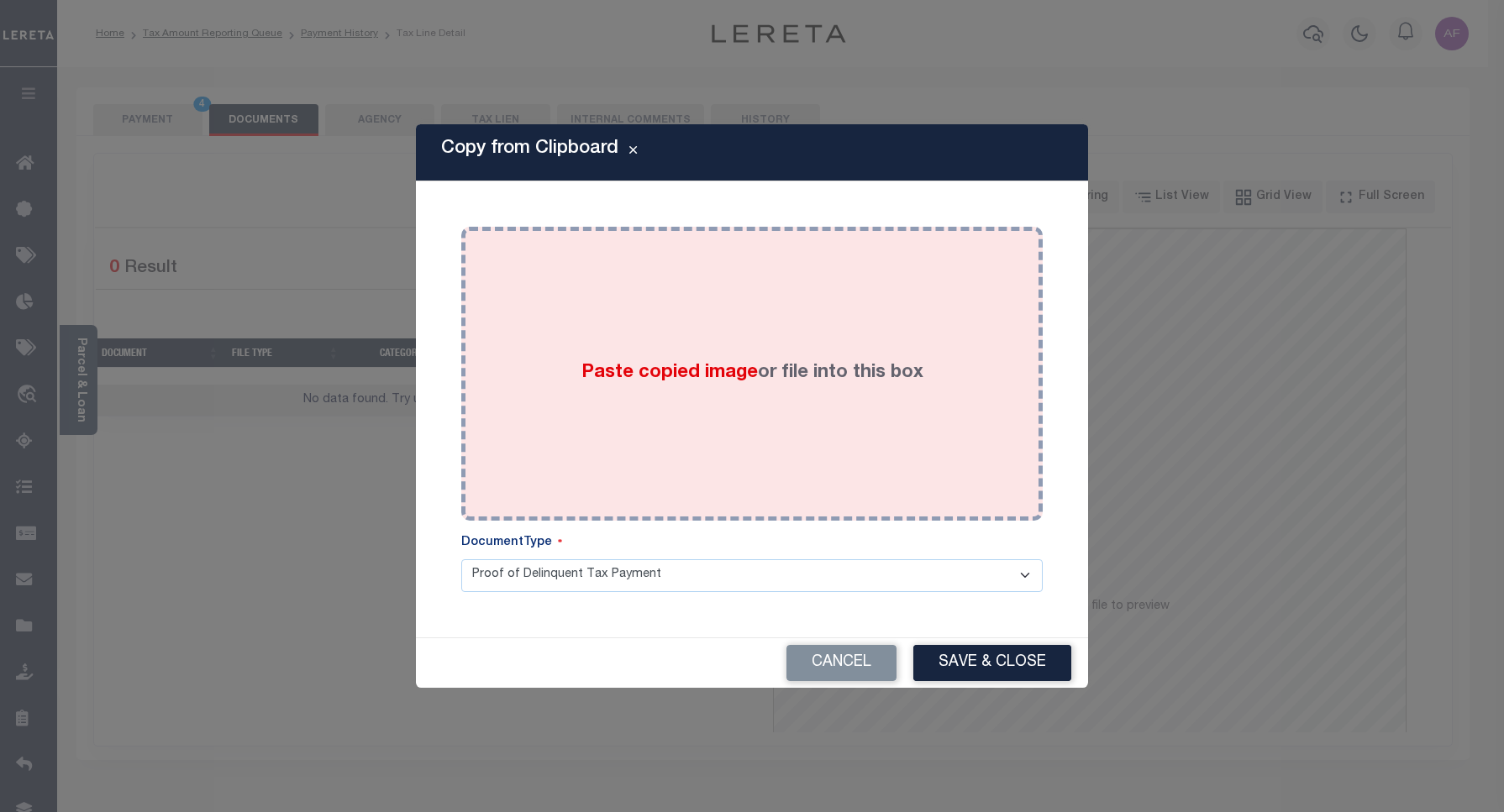
click at [632, 345] on div "Paste copied image or file into this box" at bounding box center [752, 374] width 556 height 268
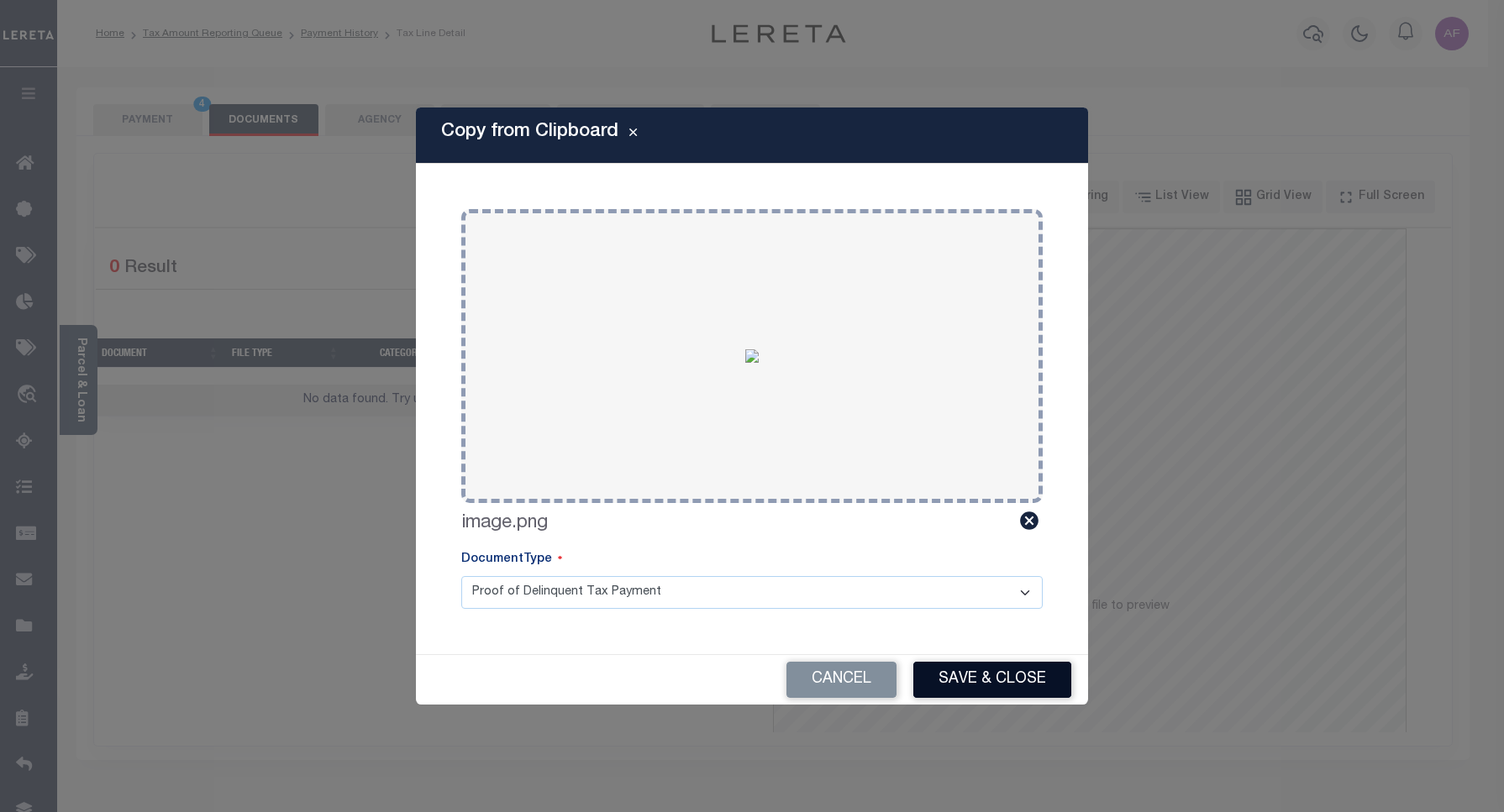
click at [1009, 685] on button "Save & Close" at bounding box center [992, 679] width 158 height 36
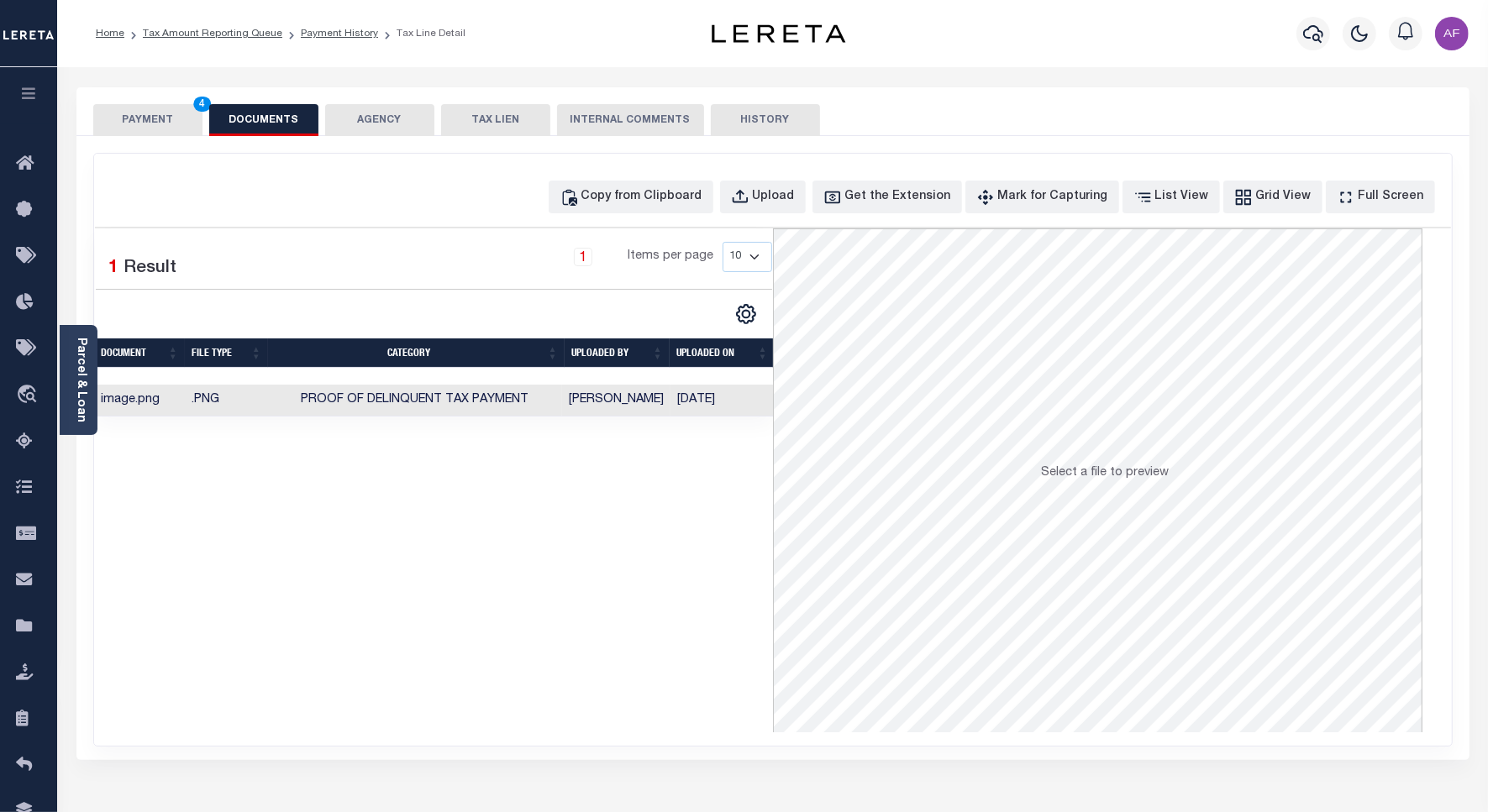
click at [114, 114] on button "PAYMENT 4" at bounding box center [148, 120] width 109 height 31
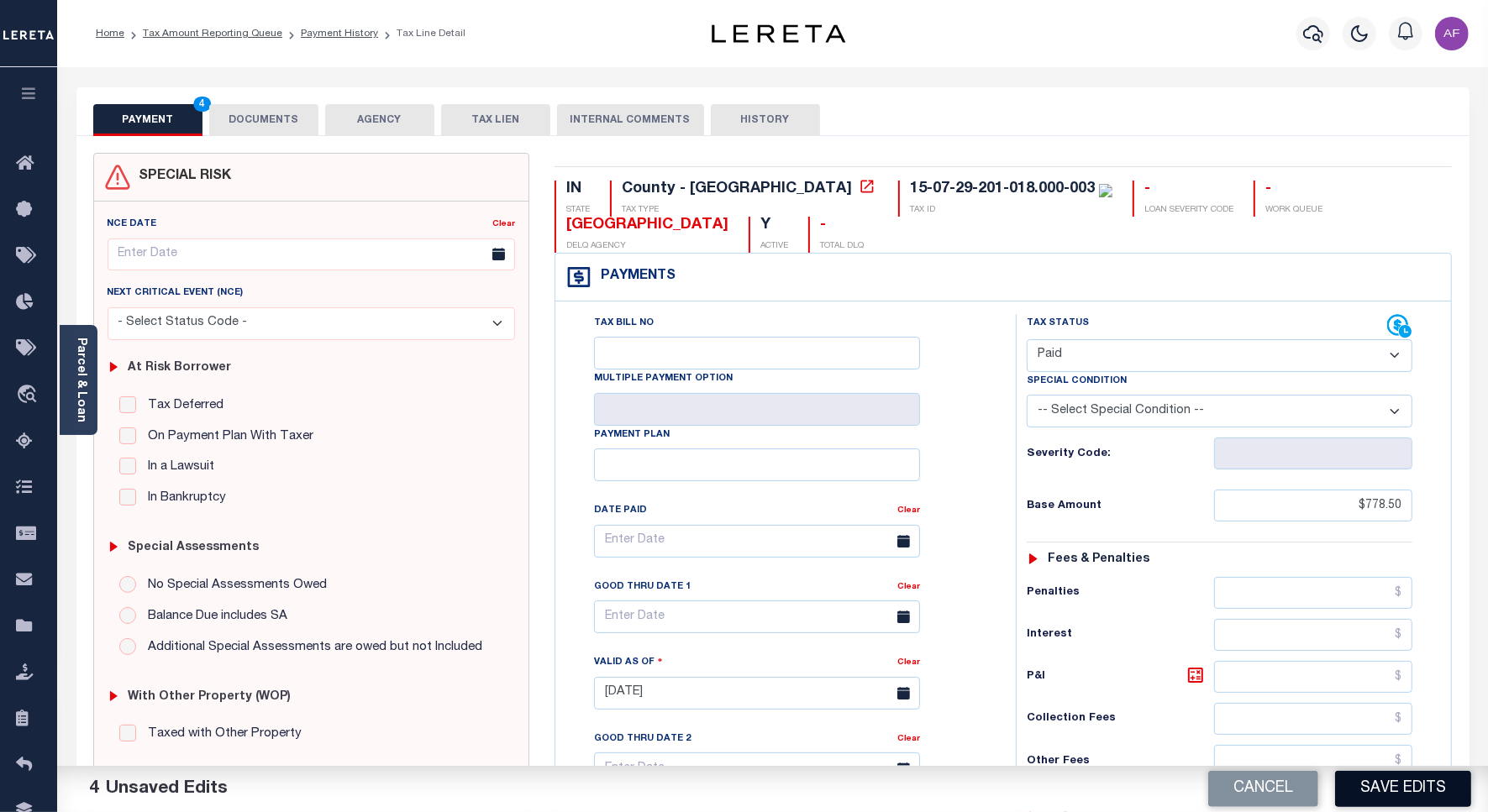
click at [1406, 789] on button "Save Edits" at bounding box center [1403, 788] width 136 height 36
checkbox input "false"
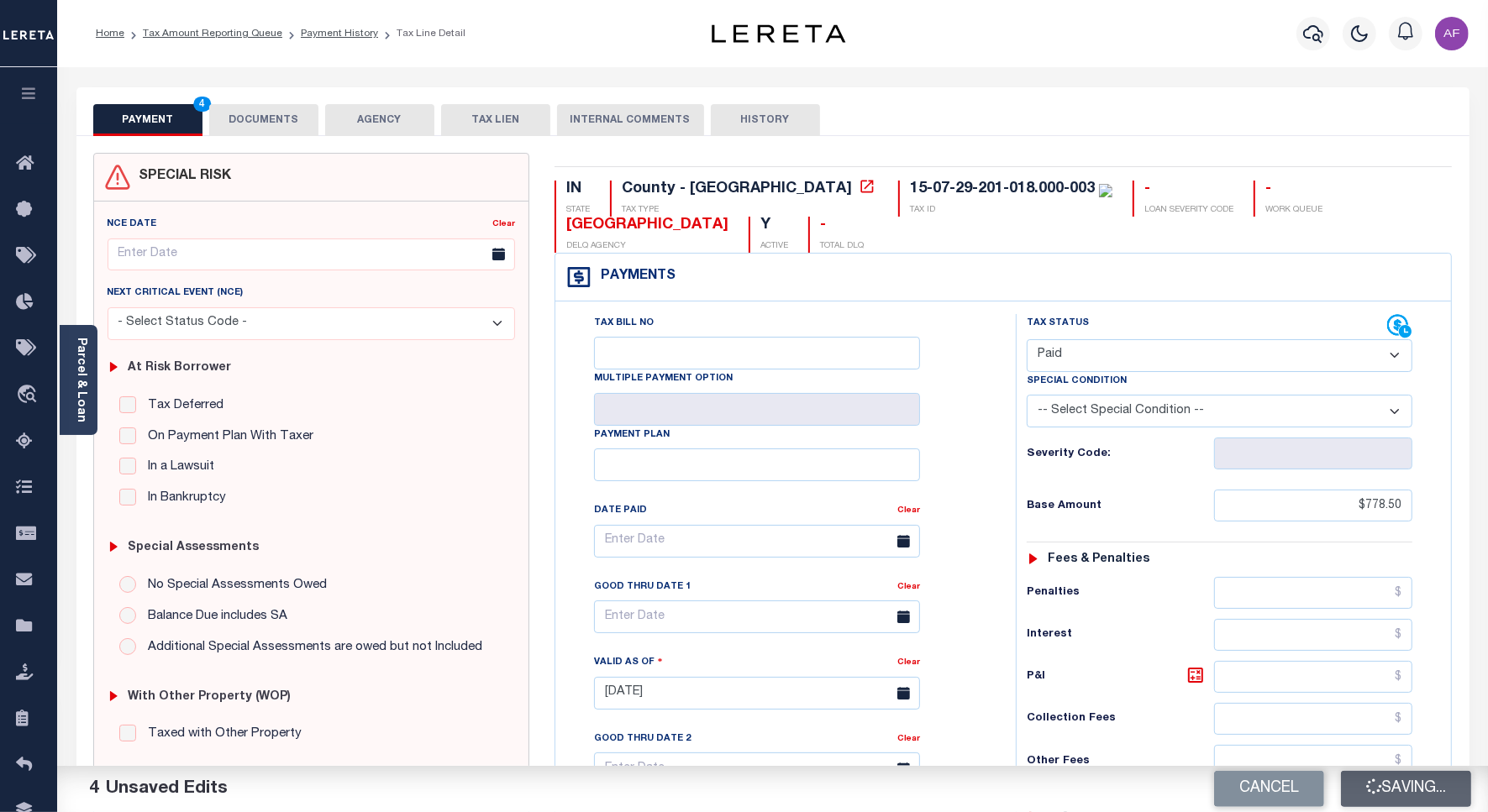
type input "$778.5"
type input "$0"
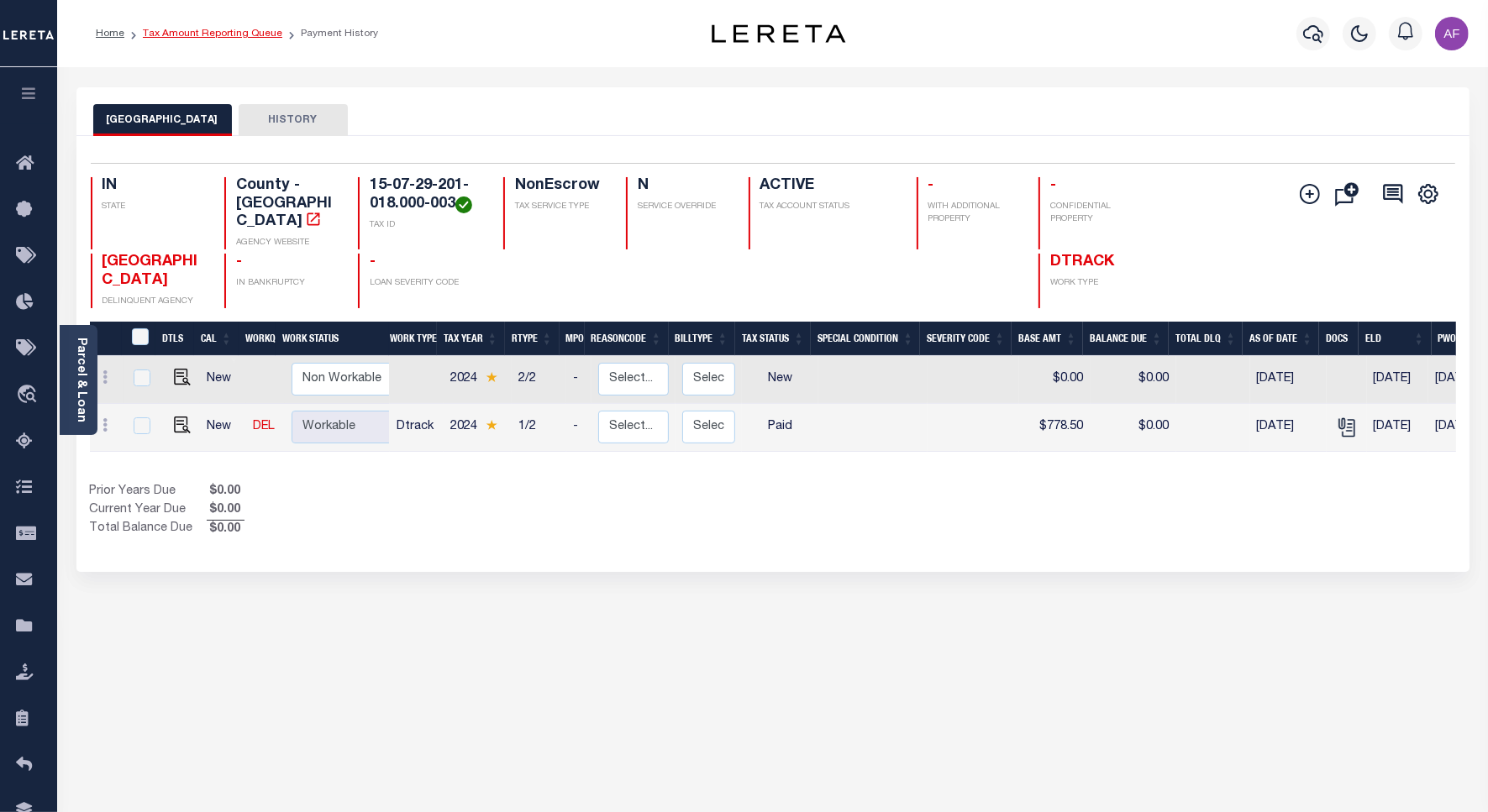
click at [196, 29] on link "Tax Amount Reporting Queue" at bounding box center [212, 33] width 140 height 10
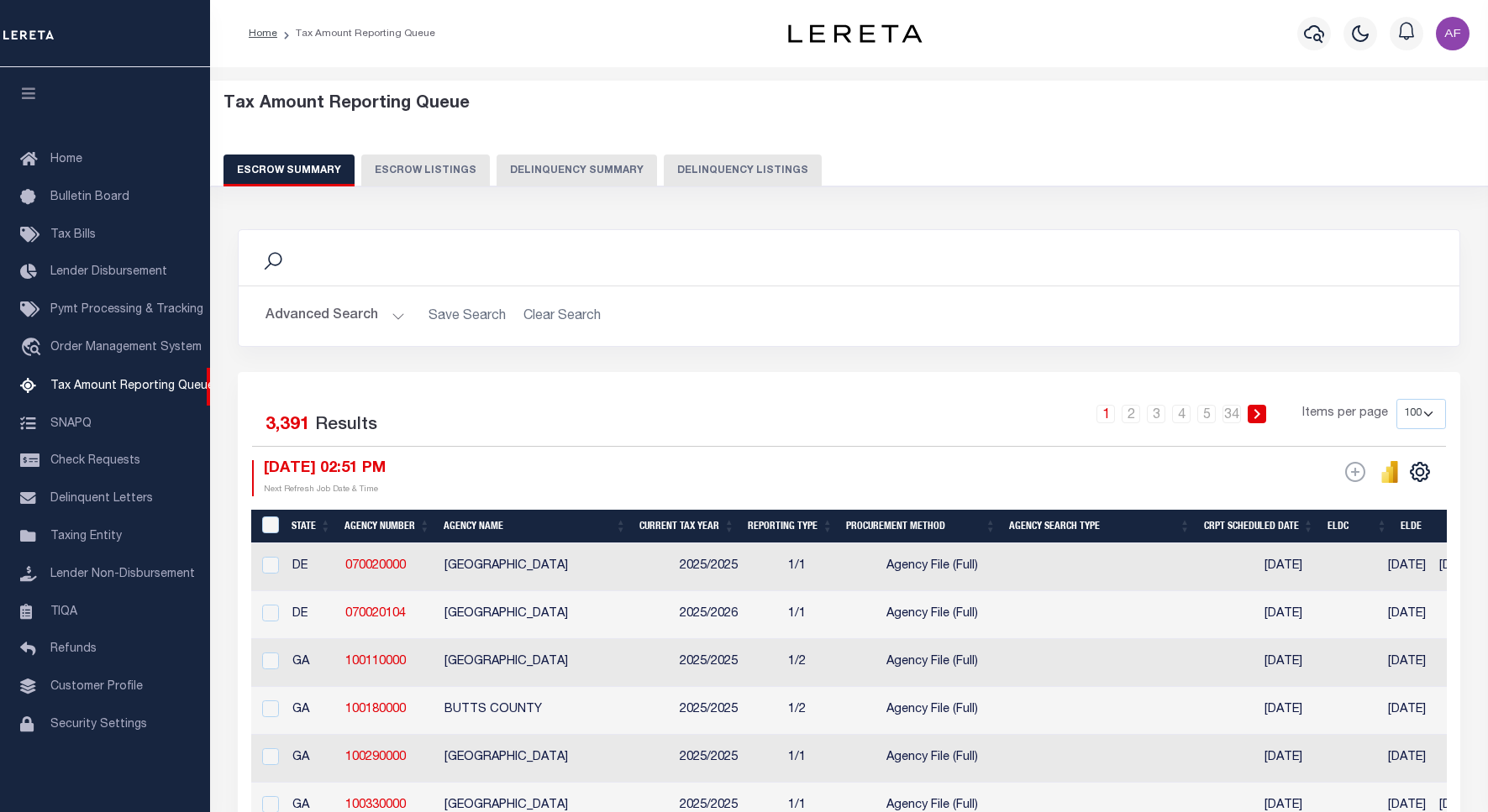
click at [746, 175] on button "Delinquency Listings" at bounding box center [743, 170] width 158 height 31
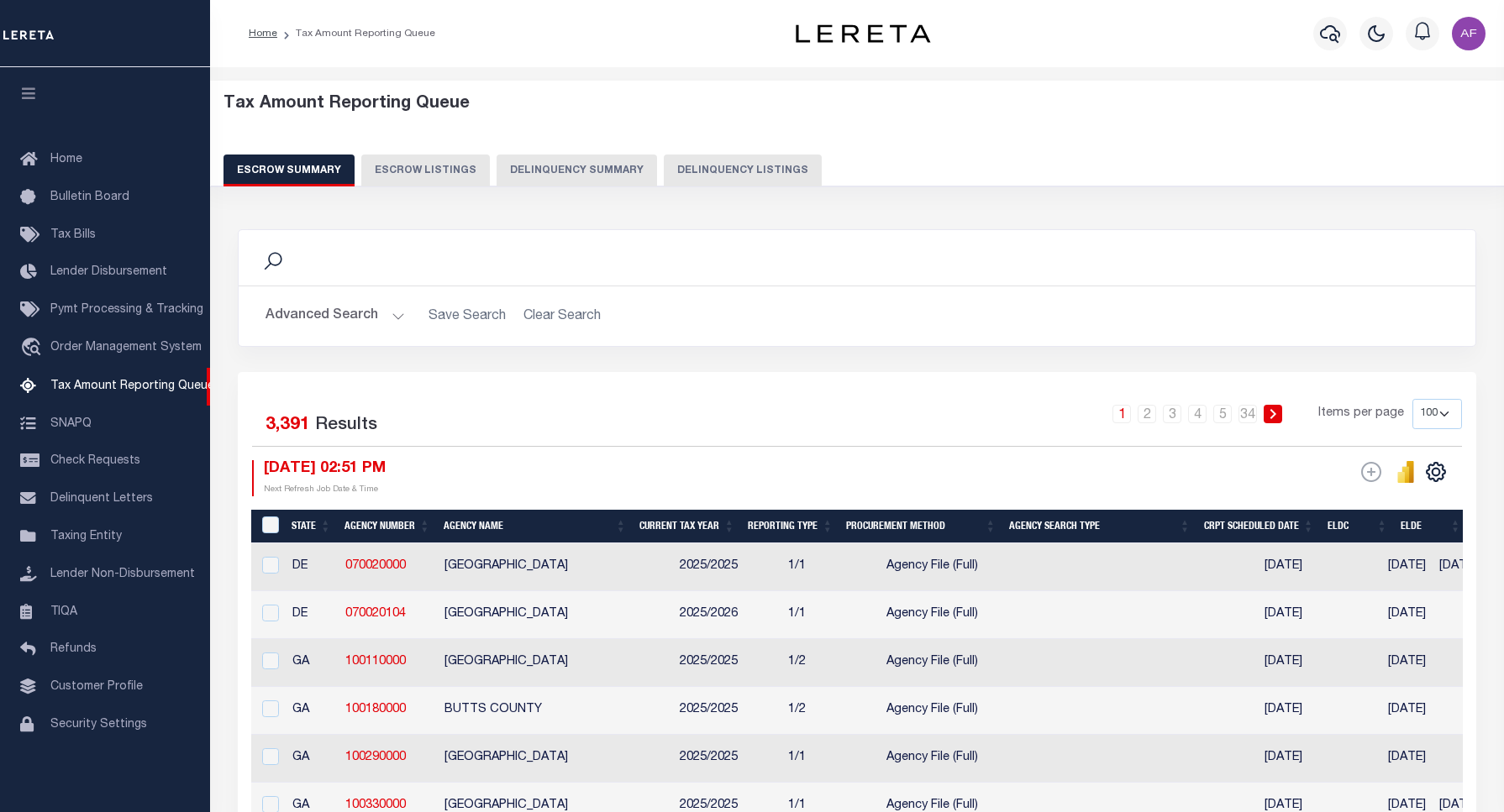
select select "100"
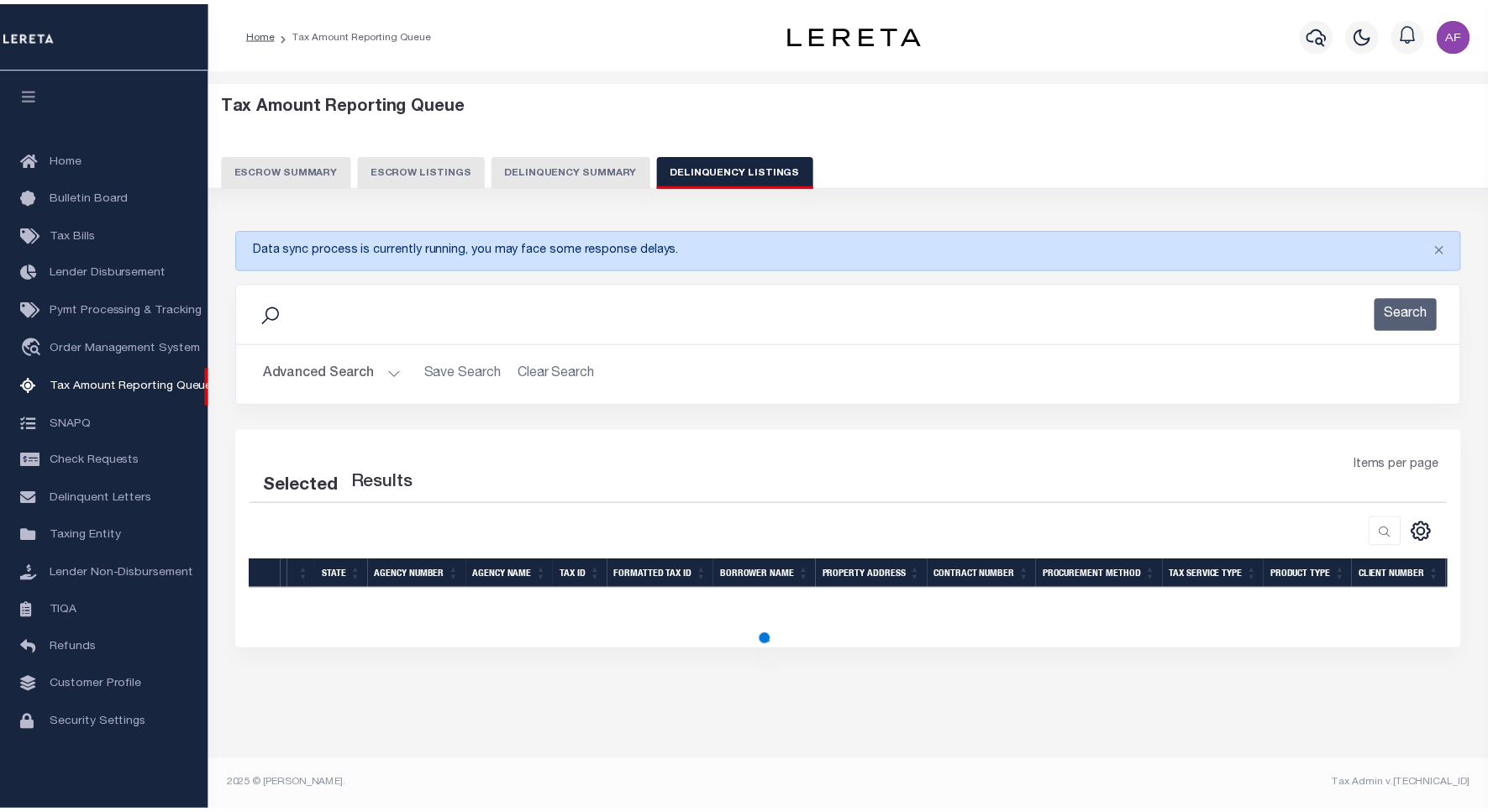
scroll to position [5, 0]
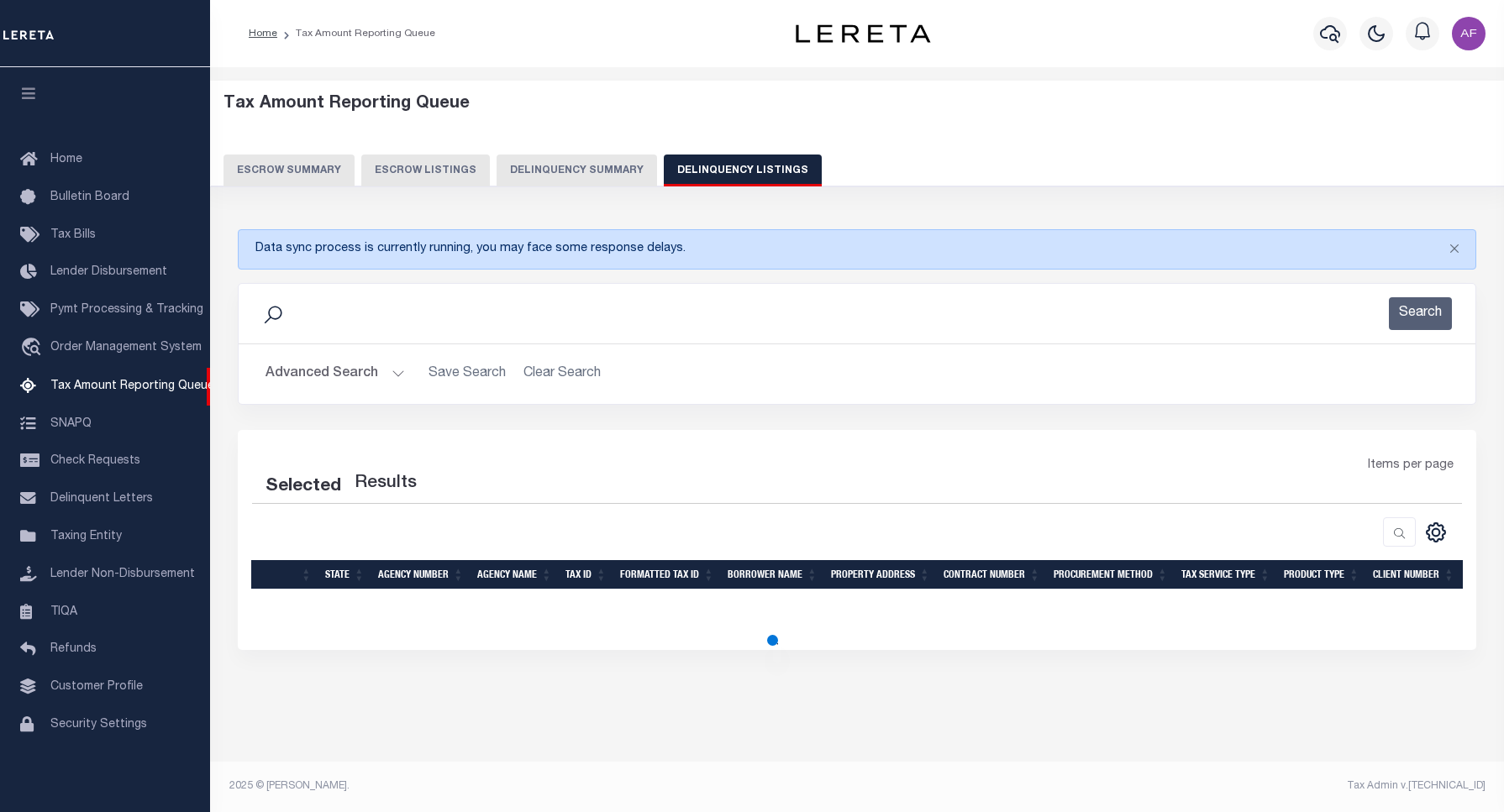
select select "100"
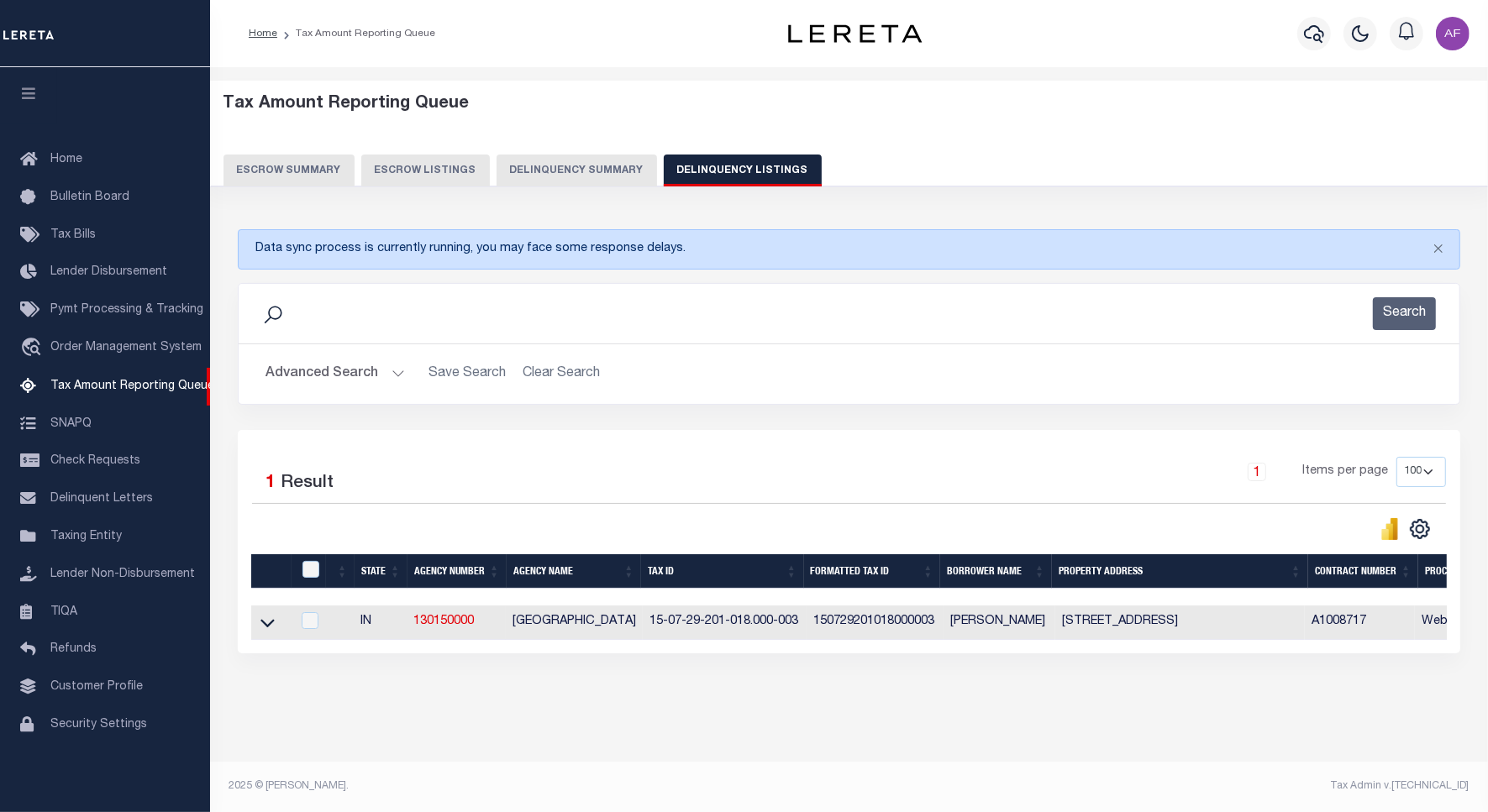
click at [299, 572] on div at bounding box center [312, 570] width 28 height 19
click at [311, 572] on input "checkbox" at bounding box center [311, 569] width 17 height 17
checkbox input "true"
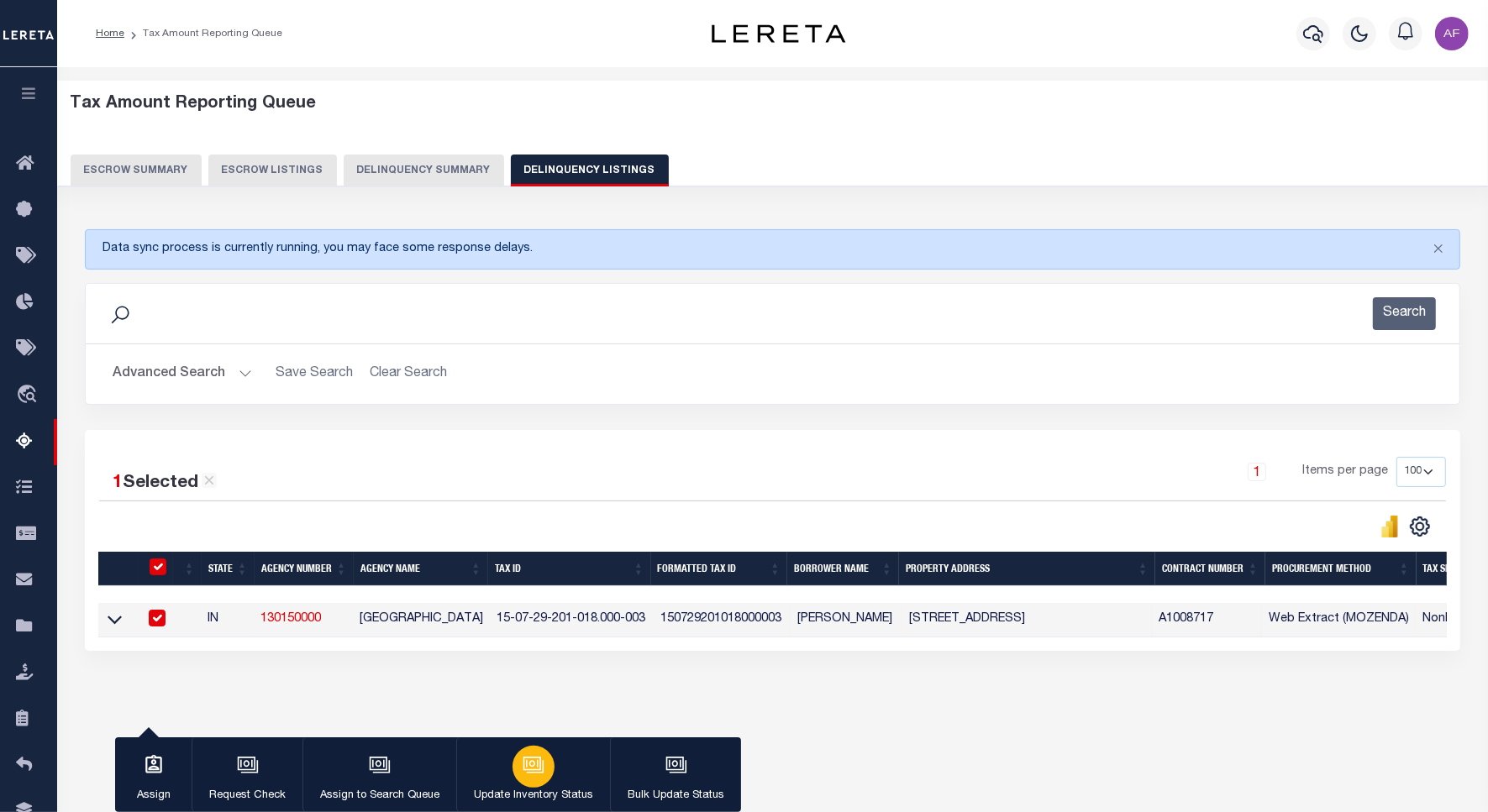
click at [523, 758] on icon "button" at bounding box center [534, 765] width 22 height 22
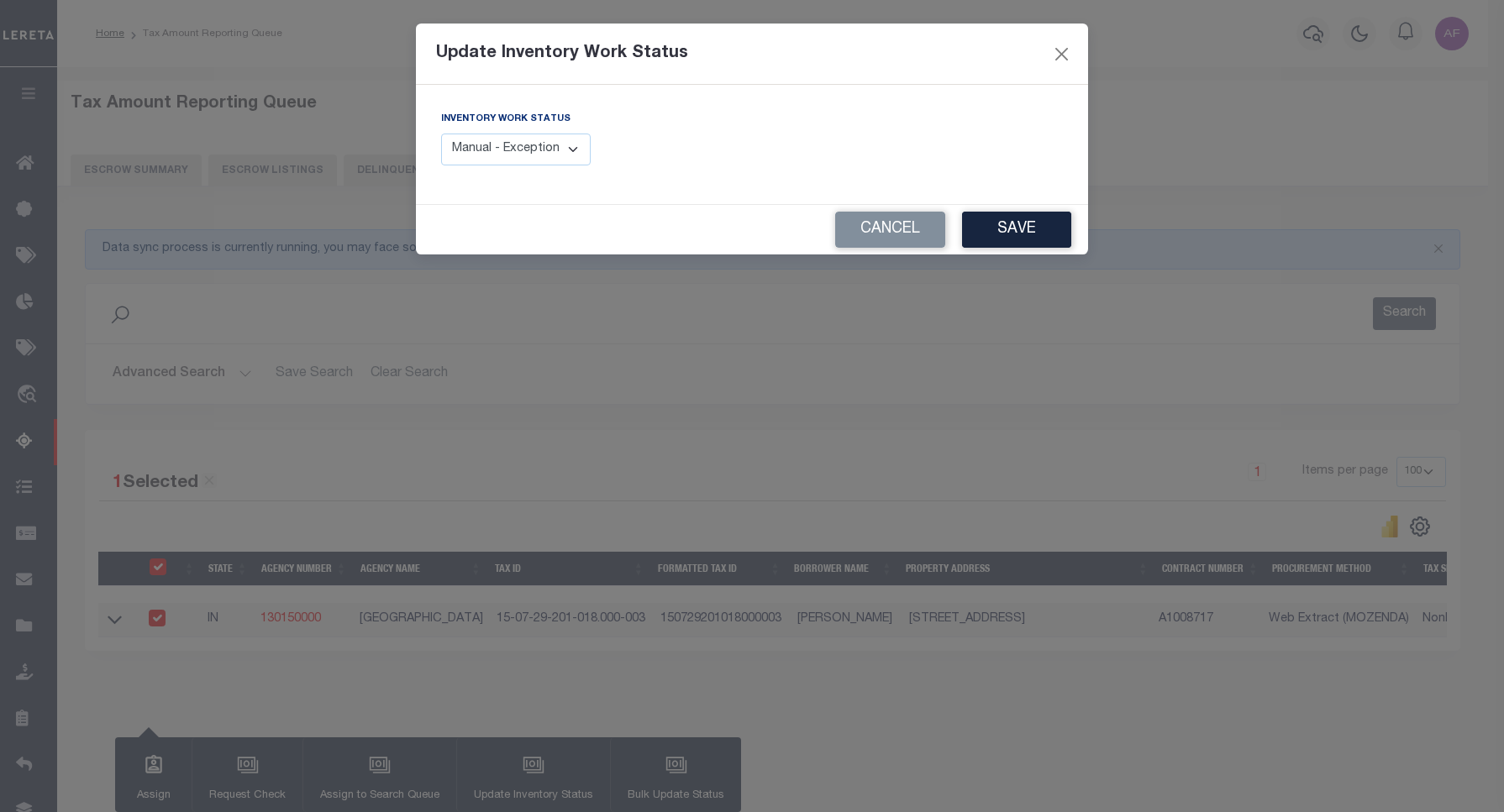
click at [568, 157] on select "Manual - Exception Pended - Awaiting Search Late Add Exception Completed" at bounding box center [516, 149] width 149 height 32
select select "4"
click at [441, 134] on select "Manual - Exception Pended - Awaiting Search Late Add Exception Completed" at bounding box center [516, 149] width 149 height 32
click at [967, 223] on button "Save" at bounding box center [1015, 229] width 109 height 36
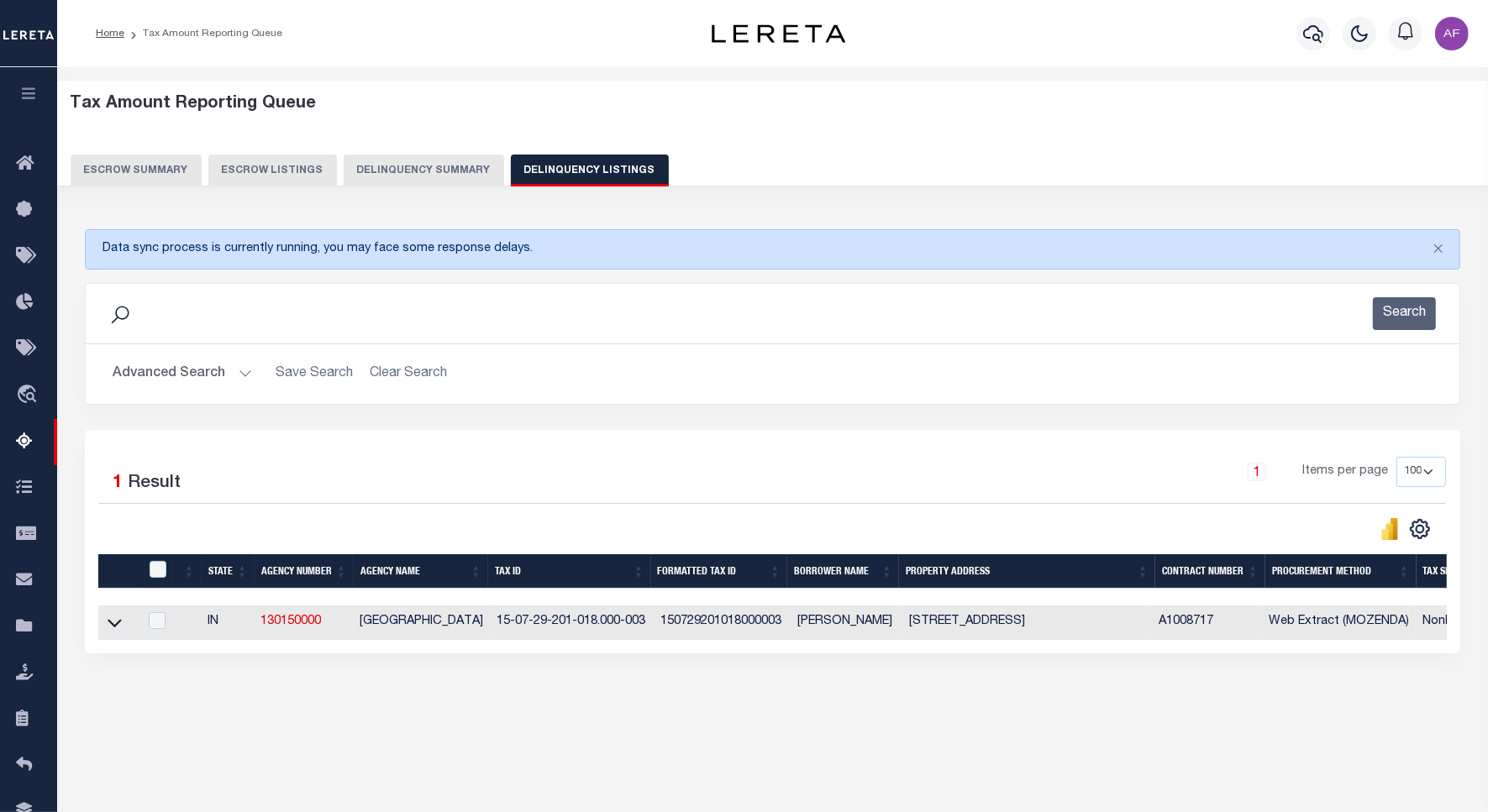
click at [176, 382] on button "Advanced Search" at bounding box center [183, 374] width 140 height 32
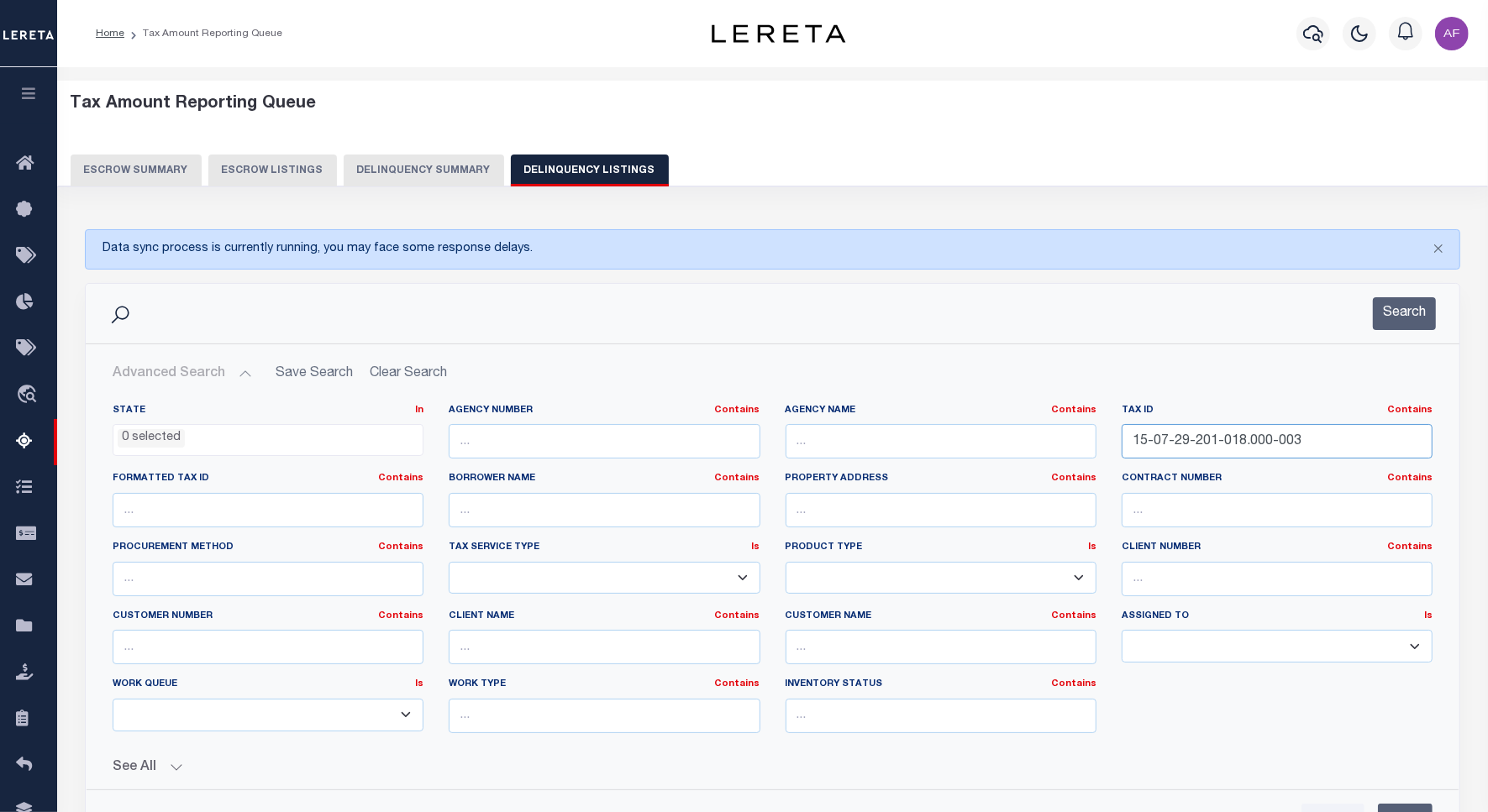
drag, startPoint x: 1317, startPoint y: 439, endPoint x: 1099, endPoint y: 452, distance: 218.4
click at [1099, 452] on div "State In In AK AL AR AZ CA CO CT DC DE FL GA GU HI IA ID IL IN KS [GEOGRAPHIC_D…" at bounding box center [773, 575] width 1345 height 343
paste input "402-016"
type input "15-07-29-402-016.000-003"
click at [1413, 316] on button "Search" at bounding box center [1404, 314] width 63 height 32
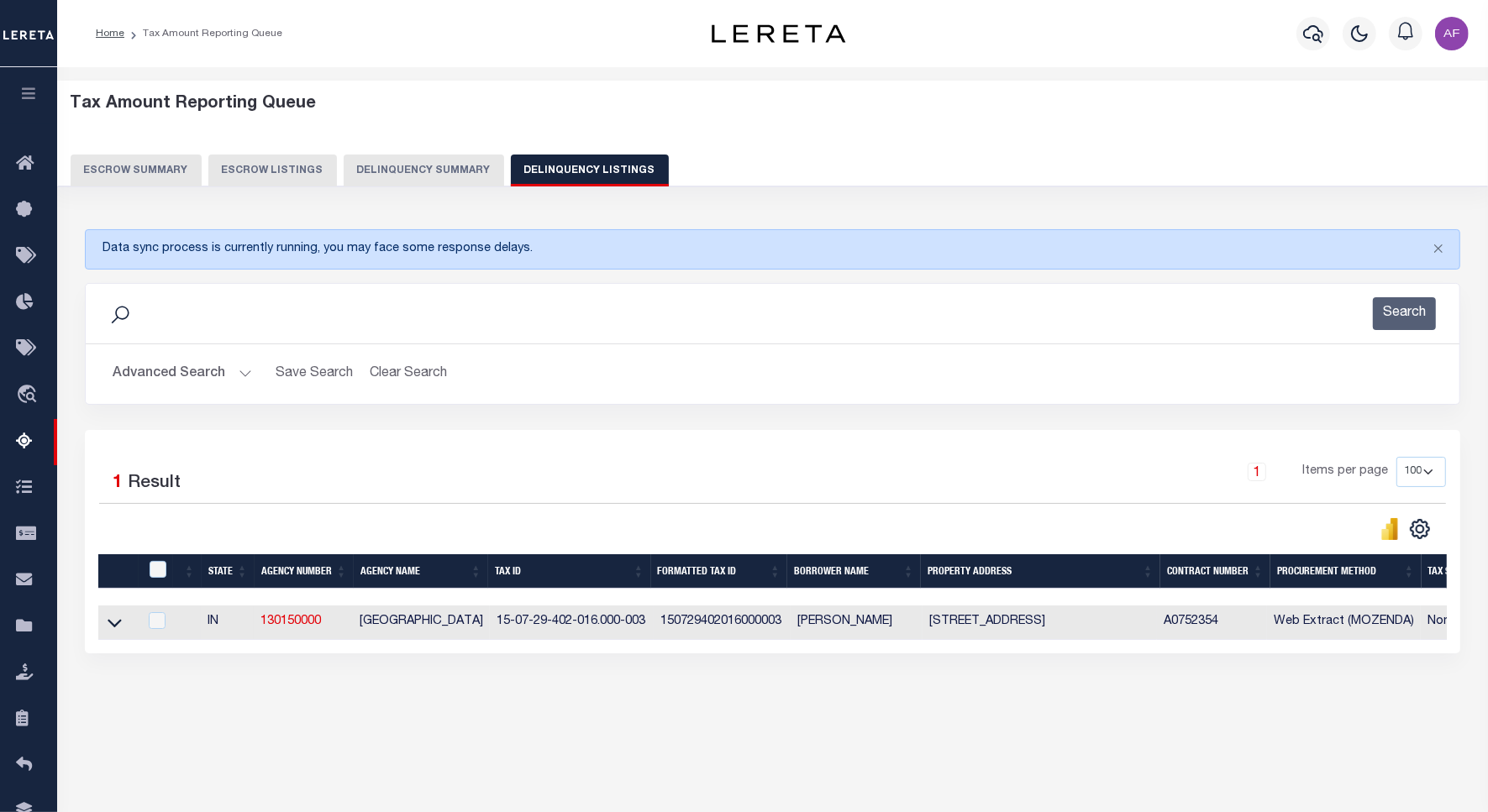
click at [124, 627] on td at bounding box center [118, 622] width 39 height 34
checkbox input "true"
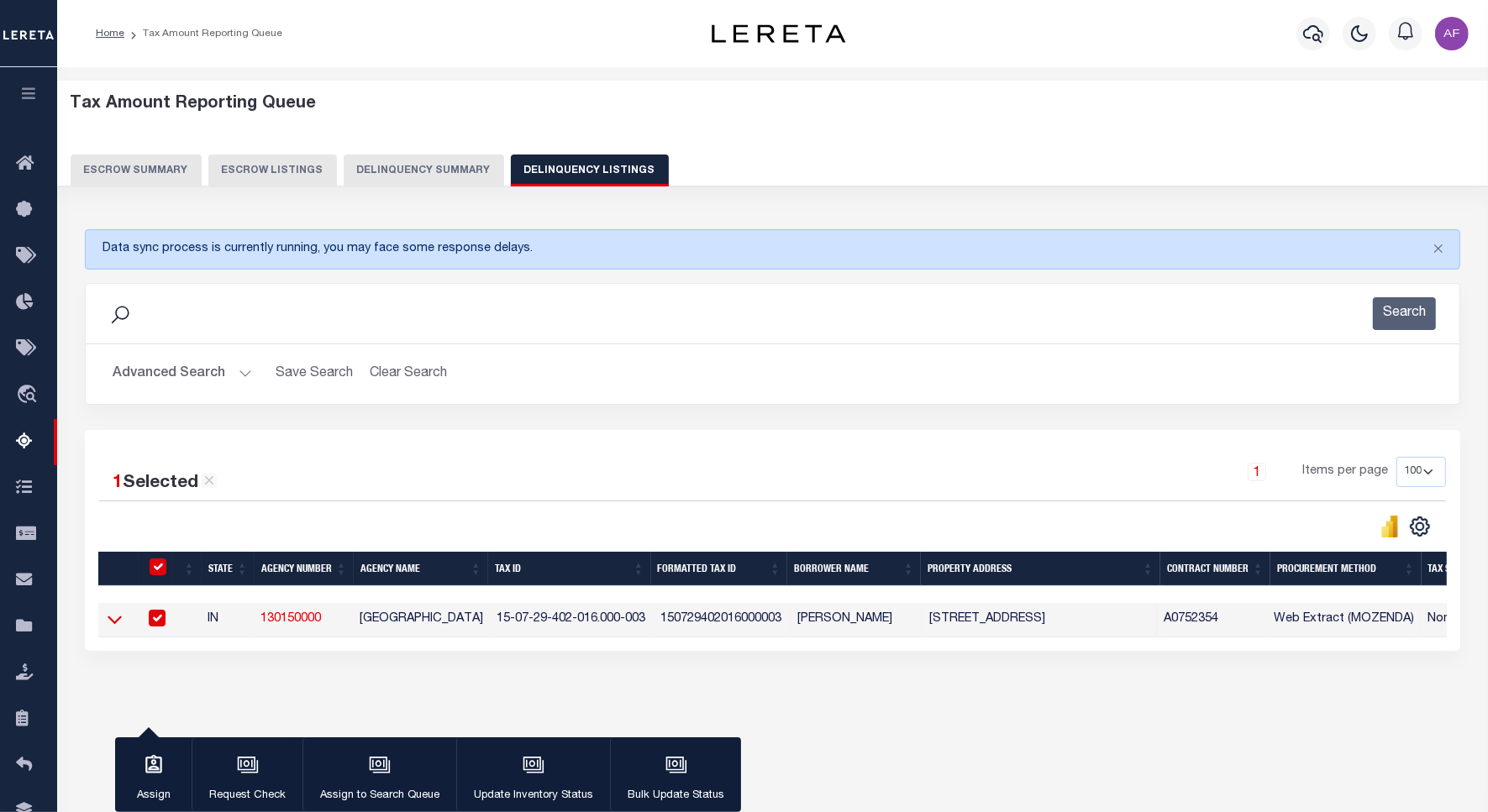
click at [115, 625] on icon at bounding box center [114, 620] width 15 height 9
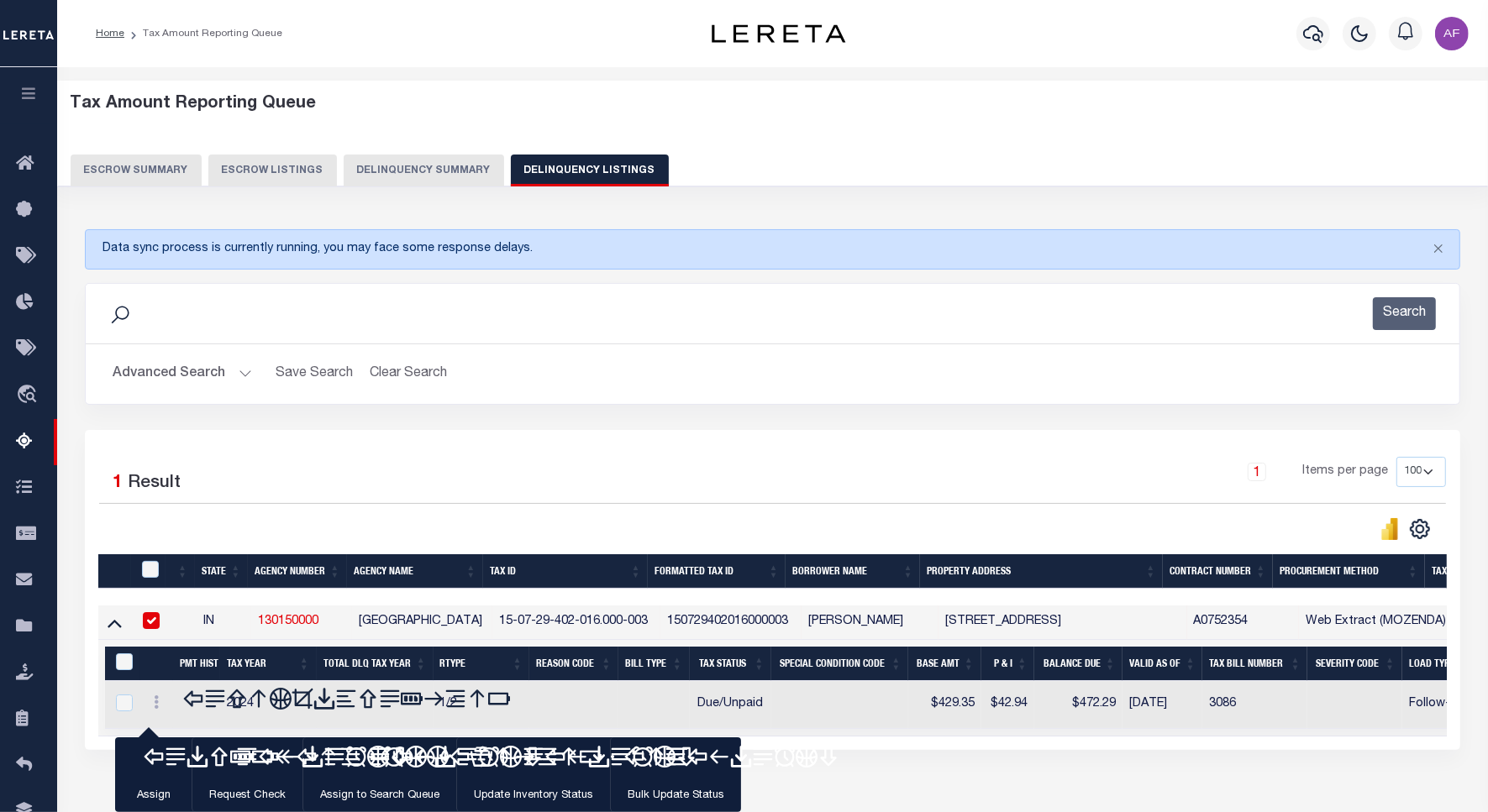
scroll to position [94, 0]
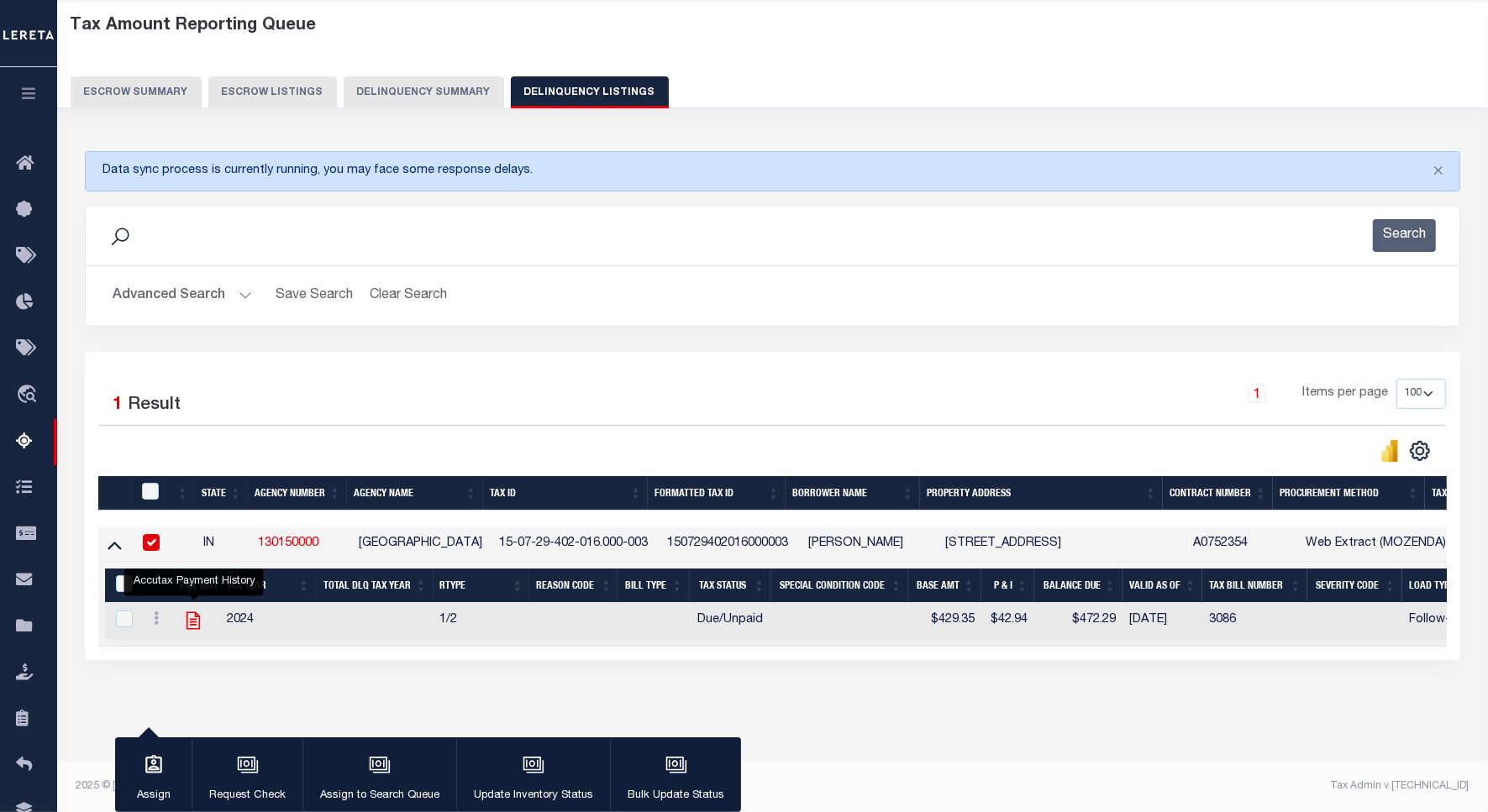
click at [194, 609] on icon "" at bounding box center [193, 620] width 22 height 22
checkbox input "true"
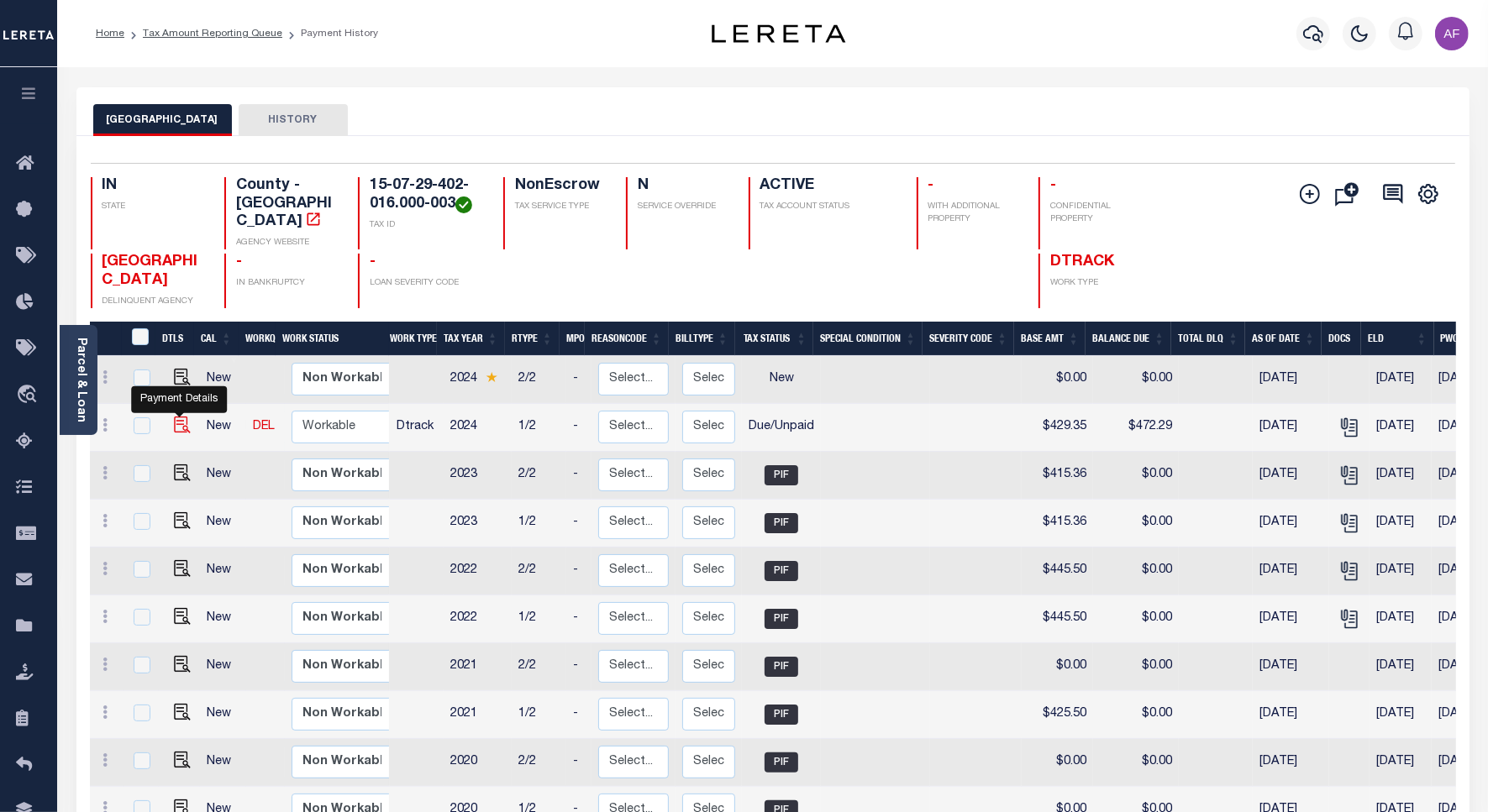
click at [182, 419] on img "" at bounding box center [182, 425] width 17 height 17
checkbox input "true"
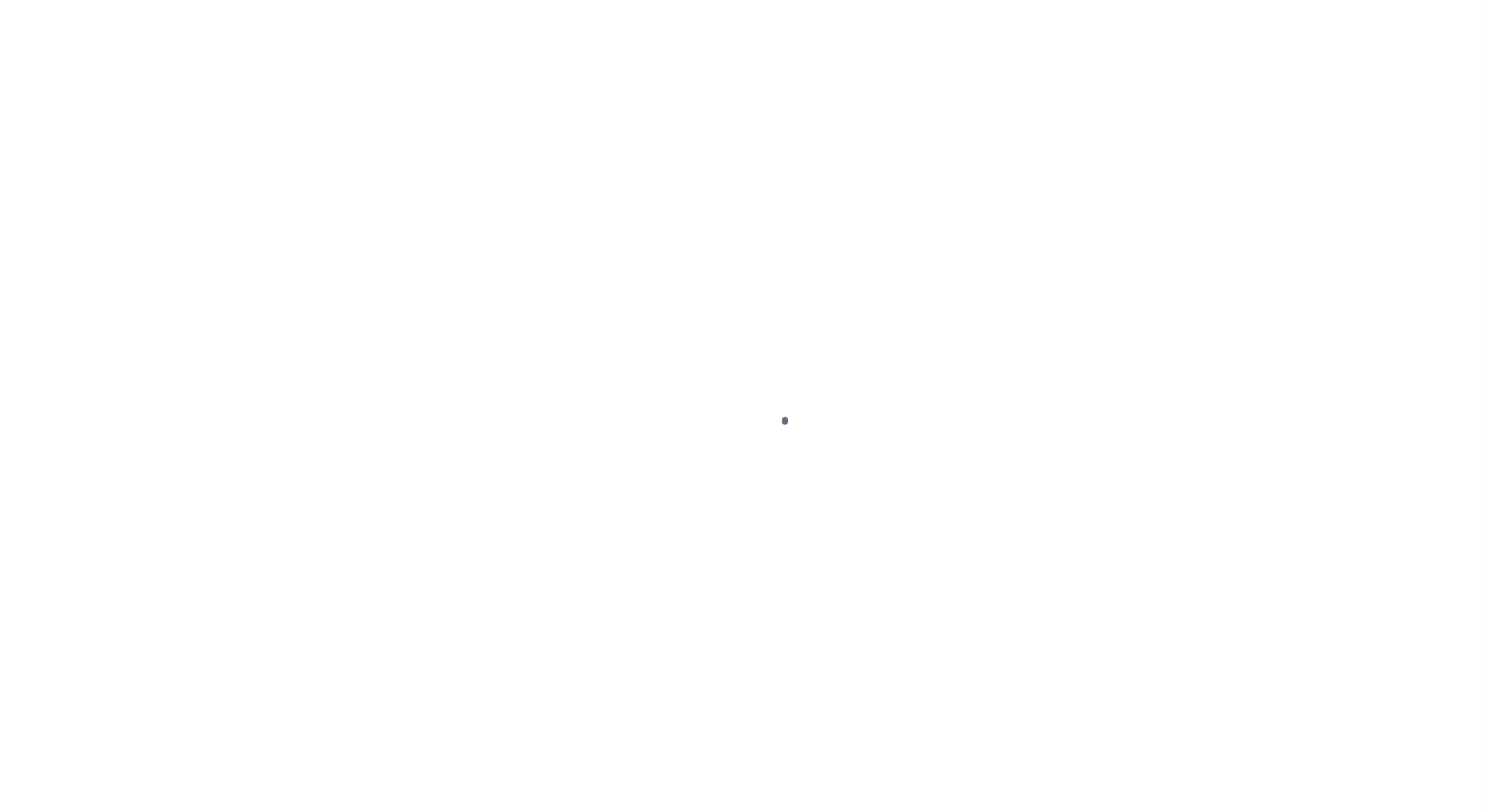
select select "DUE"
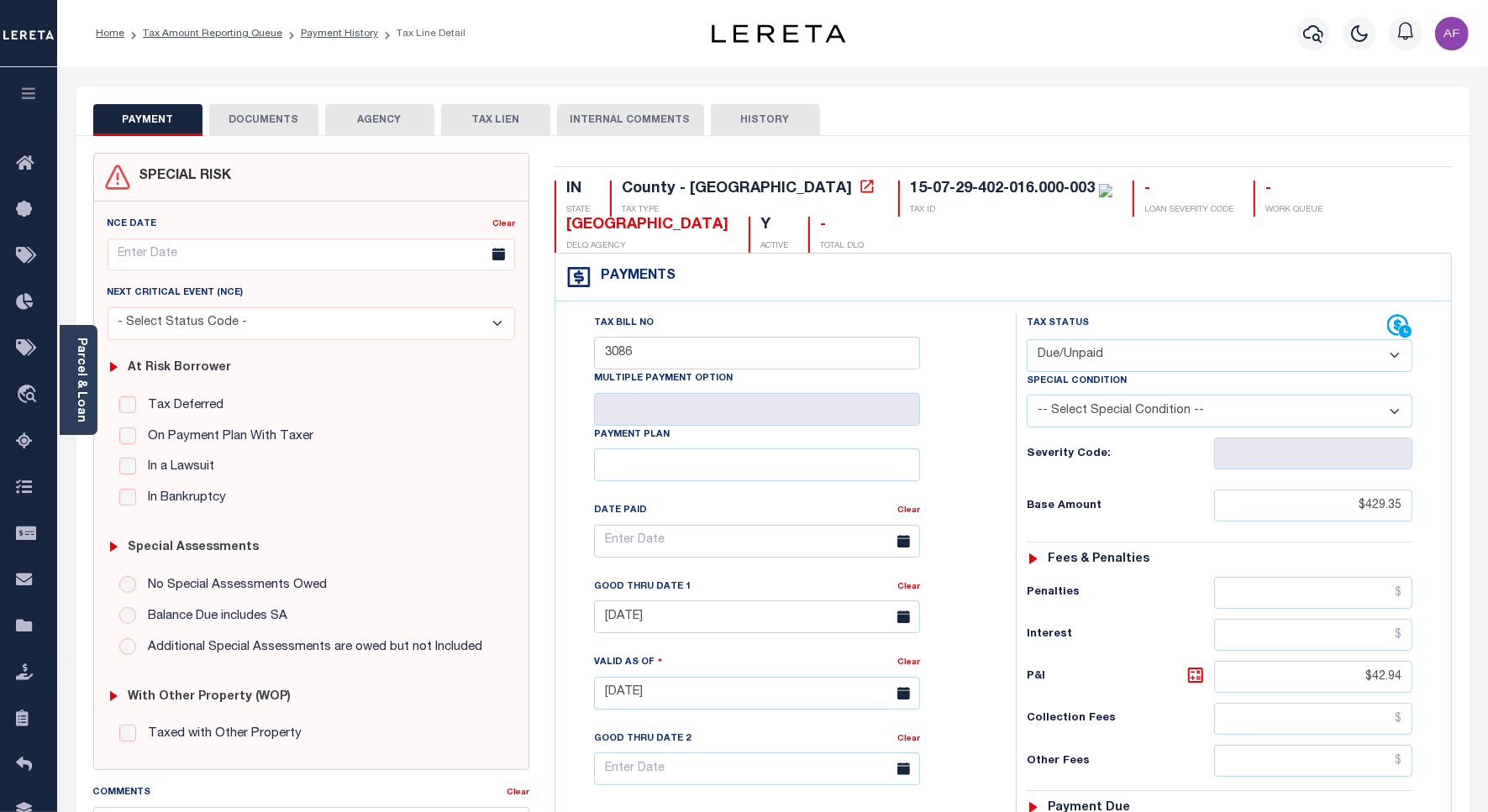
click at [266, 116] on button "DOCUMENTS" at bounding box center [264, 120] width 109 height 31
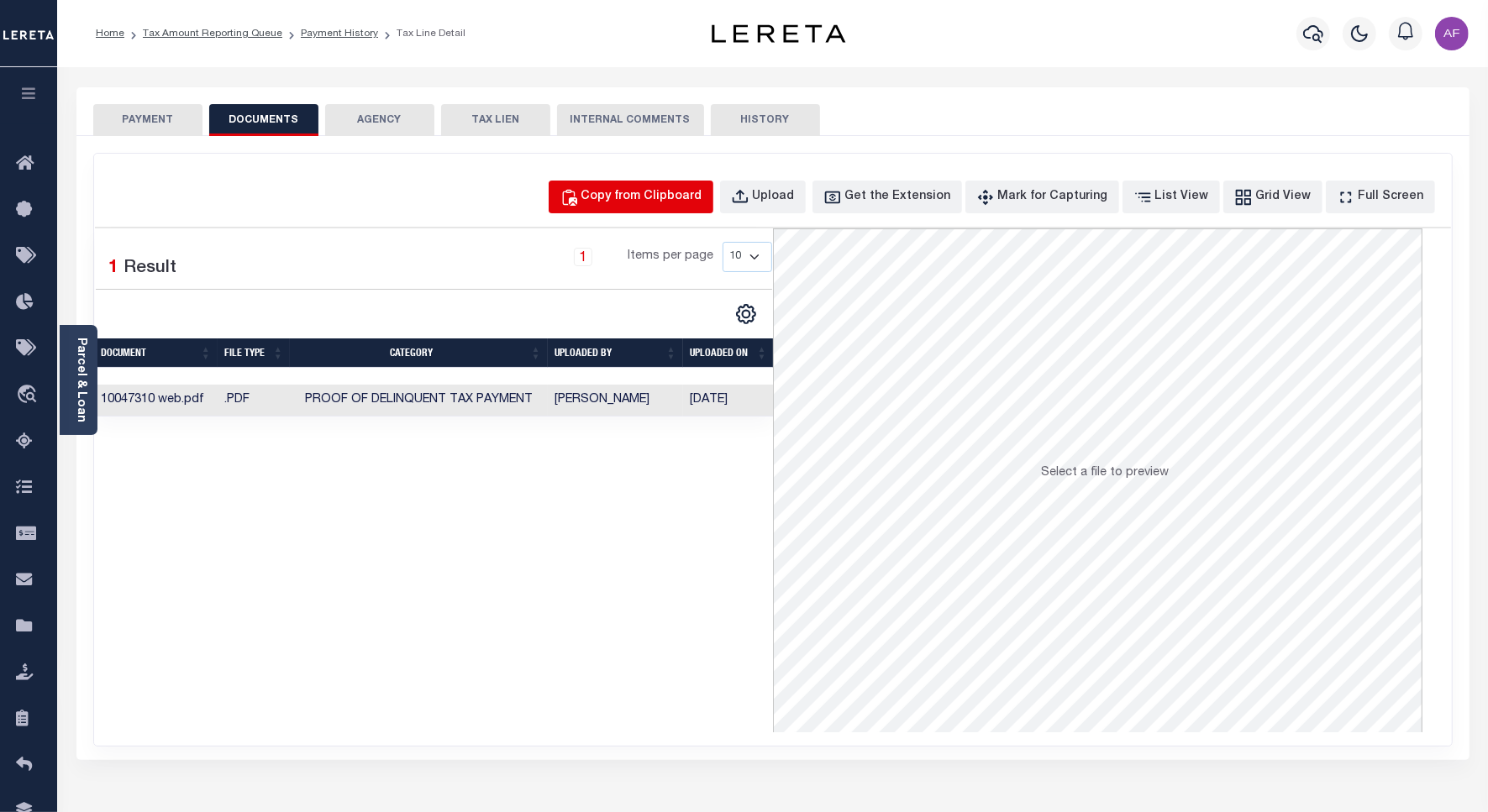
click at [673, 196] on div "Copy from Clipboard" at bounding box center [641, 197] width 121 height 19
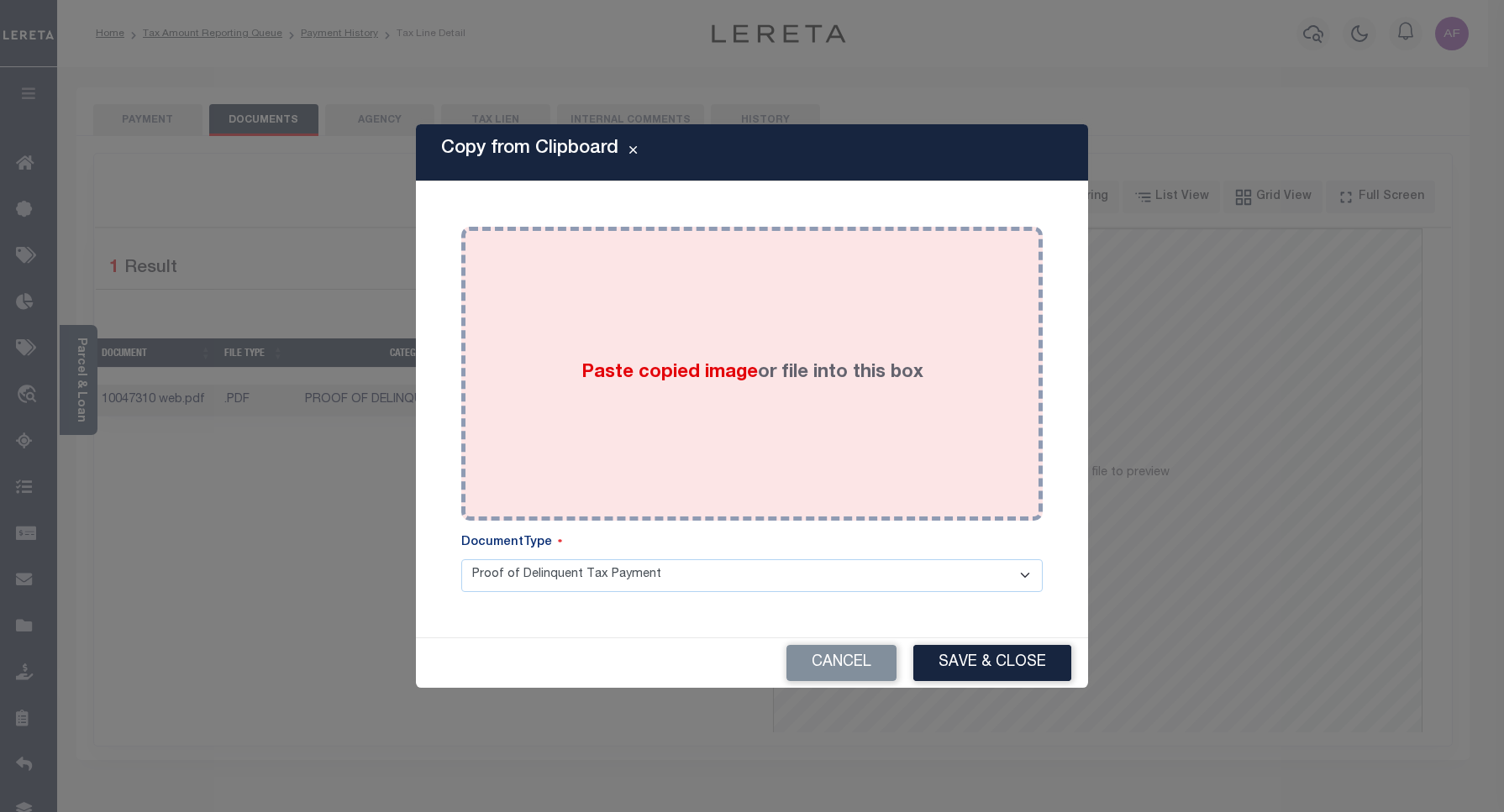
click at [748, 373] on span "Paste copied image" at bounding box center [668, 373] width 176 height 19
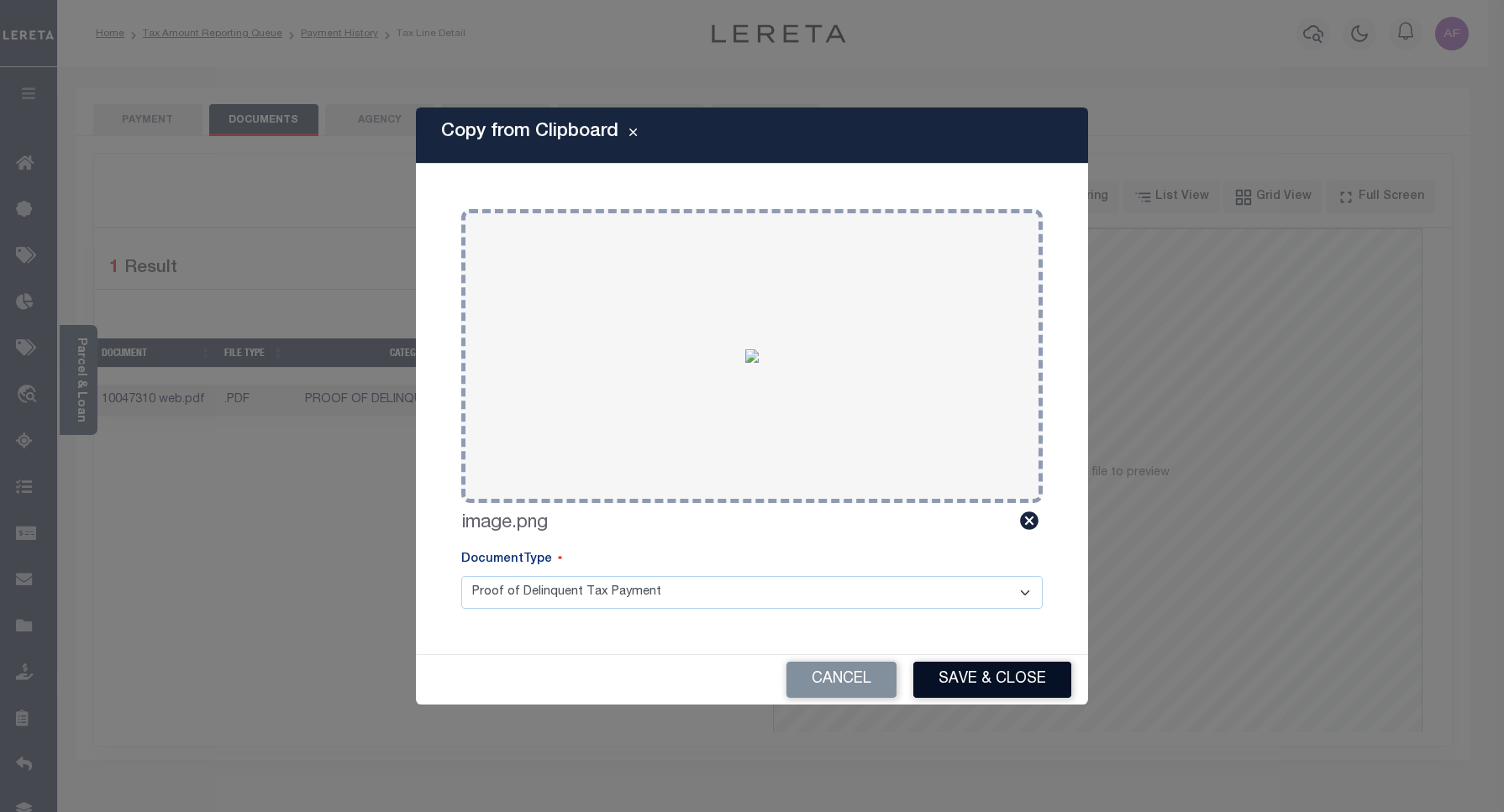
click at [996, 666] on button "Save & Close" at bounding box center [992, 679] width 158 height 36
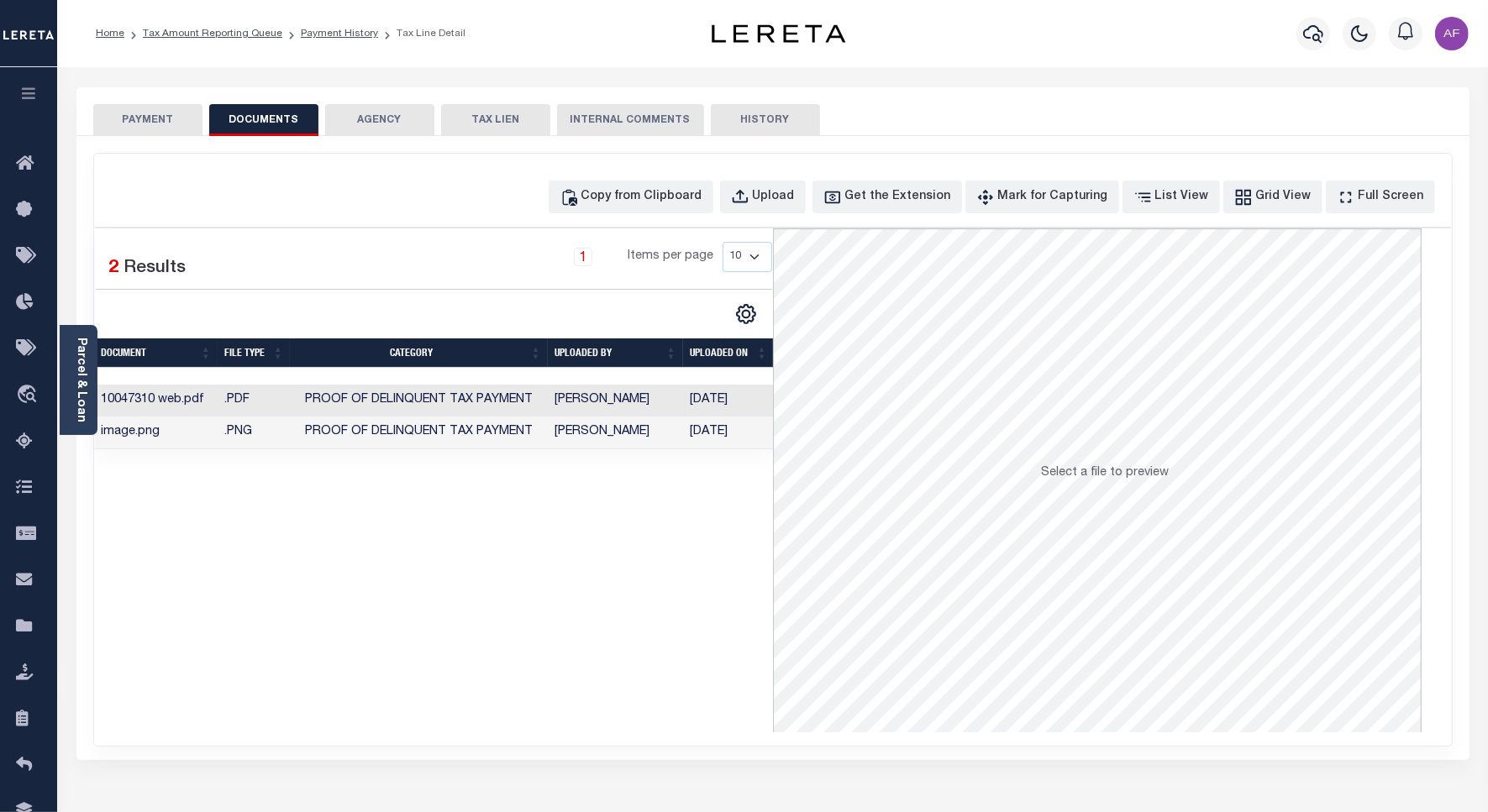
click at [126, 114] on button "PAYMENT" at bounding box center [148, 120] width 109 height 31
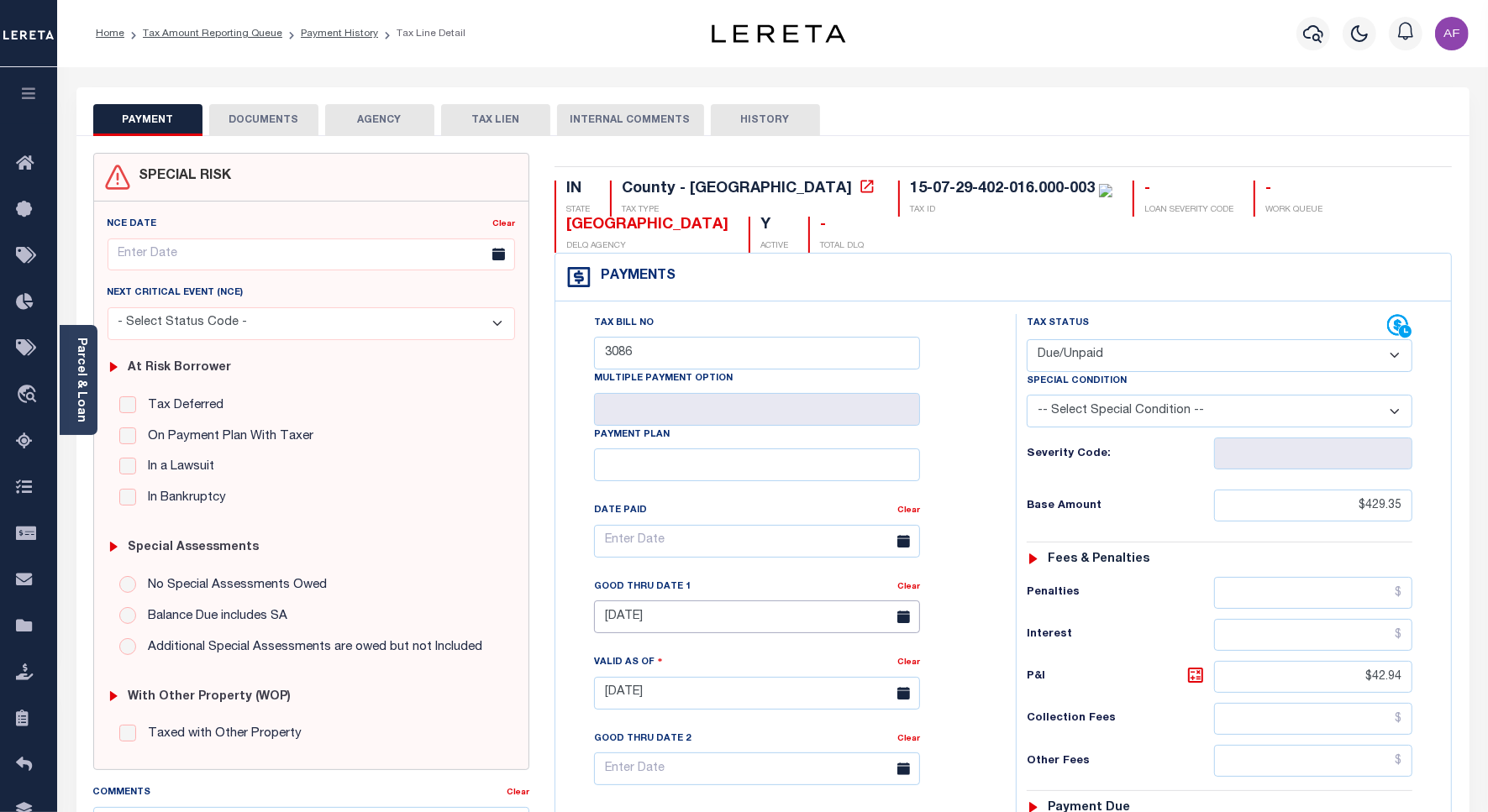
click at [673, 621] on input "[DATE]" at bounding box center [757, 616] width 327 height 32
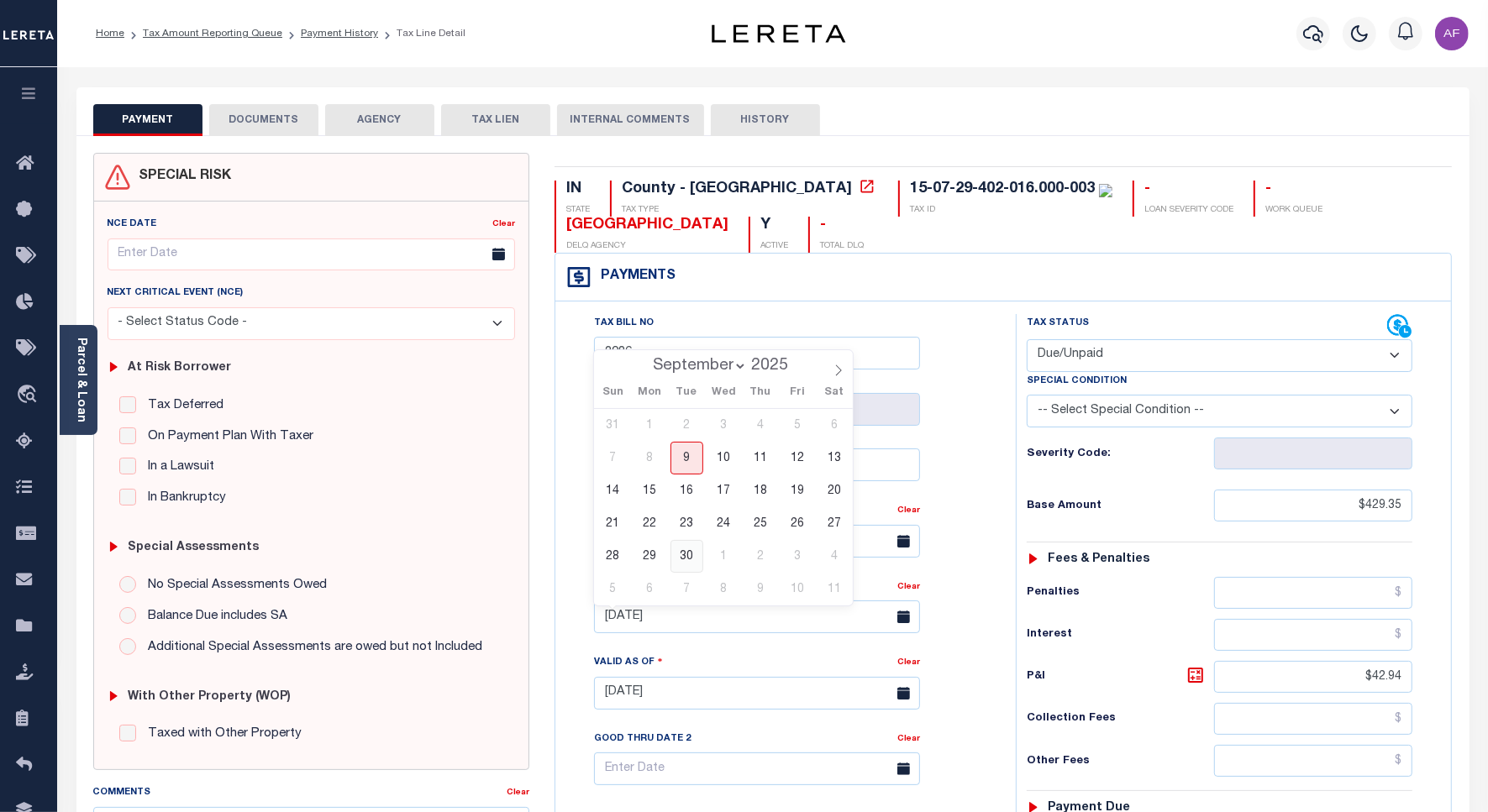
click at [679, 551] on span "30" at bounding box center [686, 555] width 32 height 32
type input "09/30/2025"
type input "[DATE]"
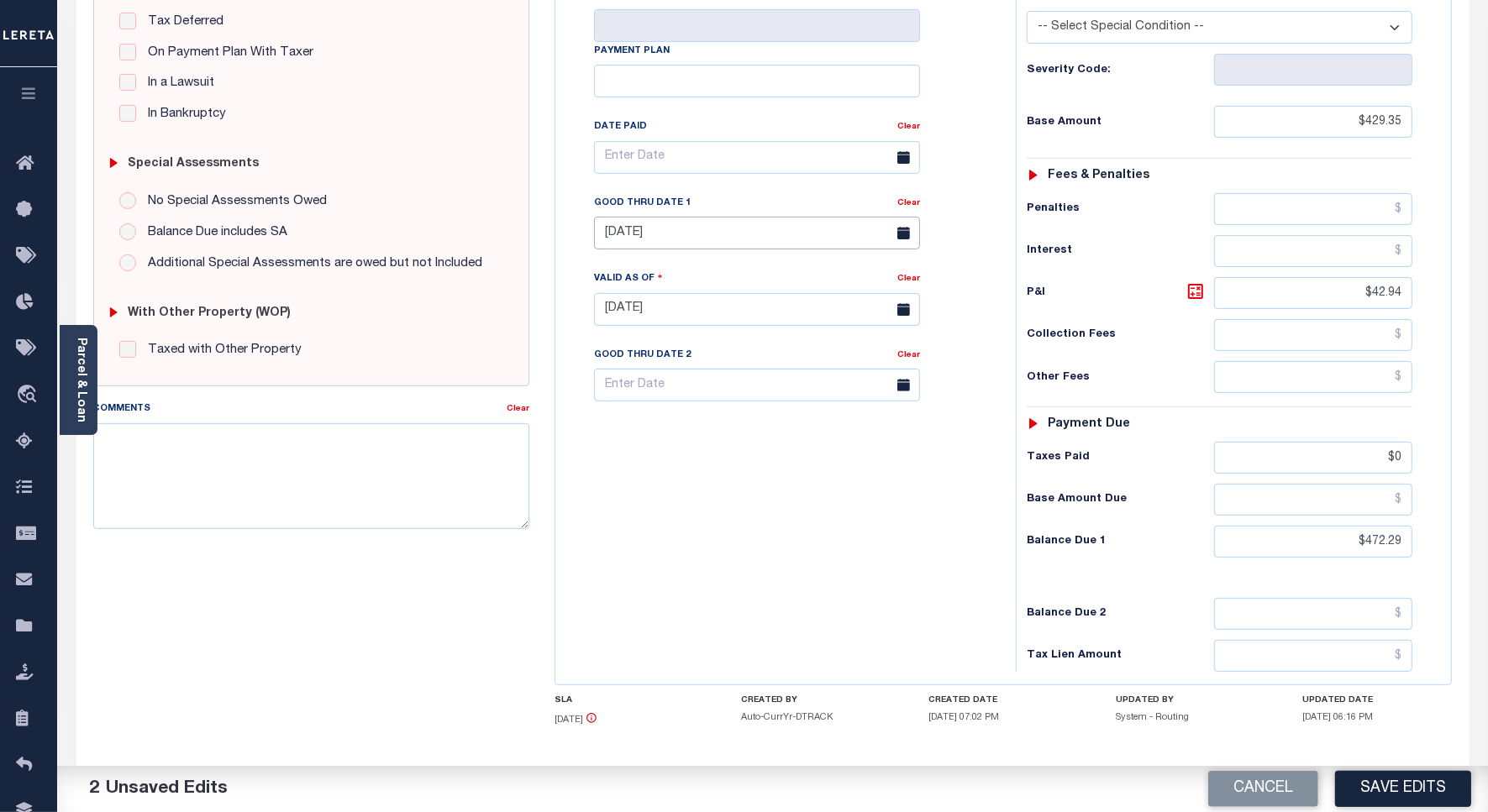
scroll to position [420, 0]
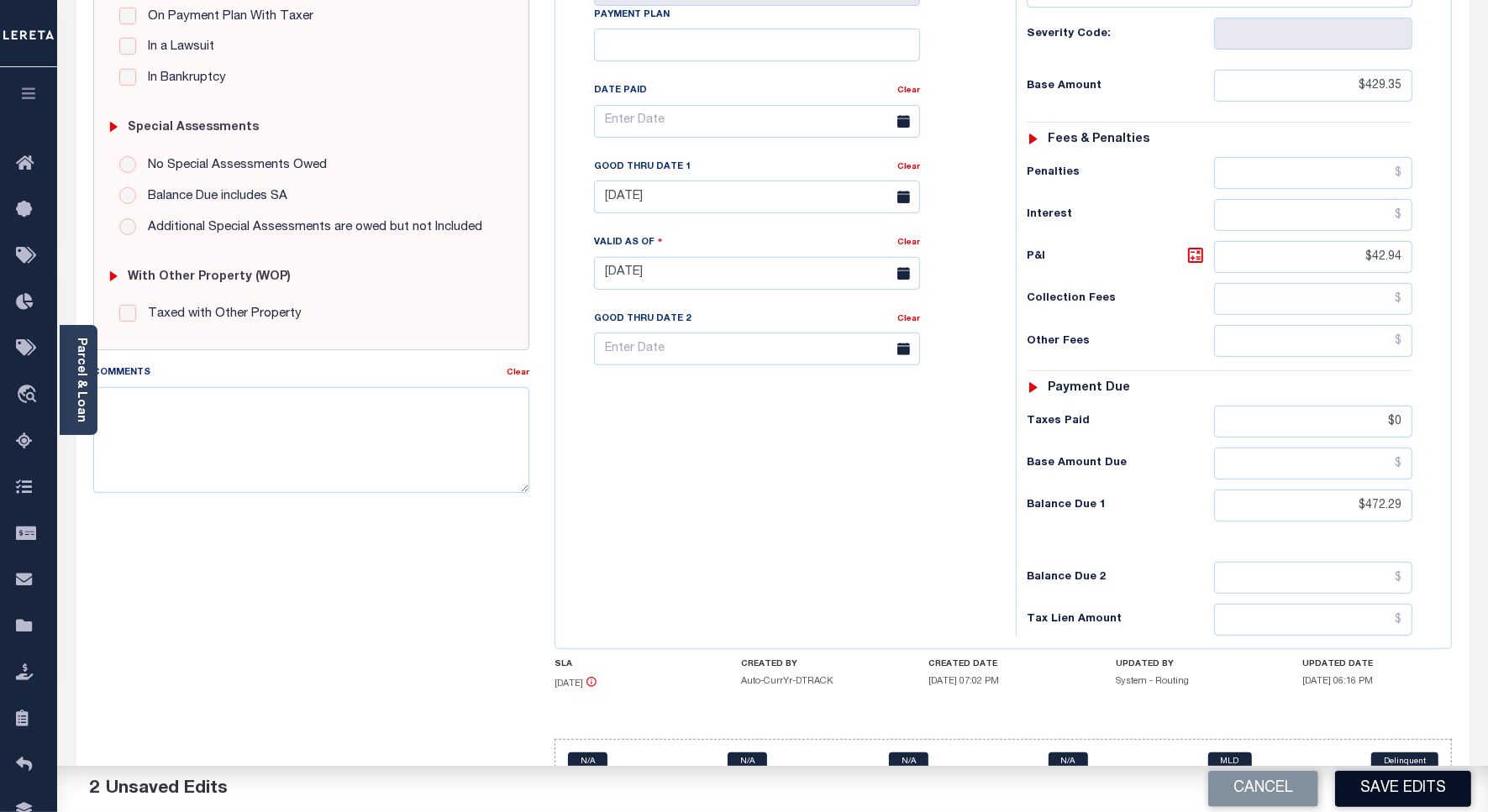
click at [1416, 780] on button "Save Edits" at bounding box center [1403, 788] width 136 height 36
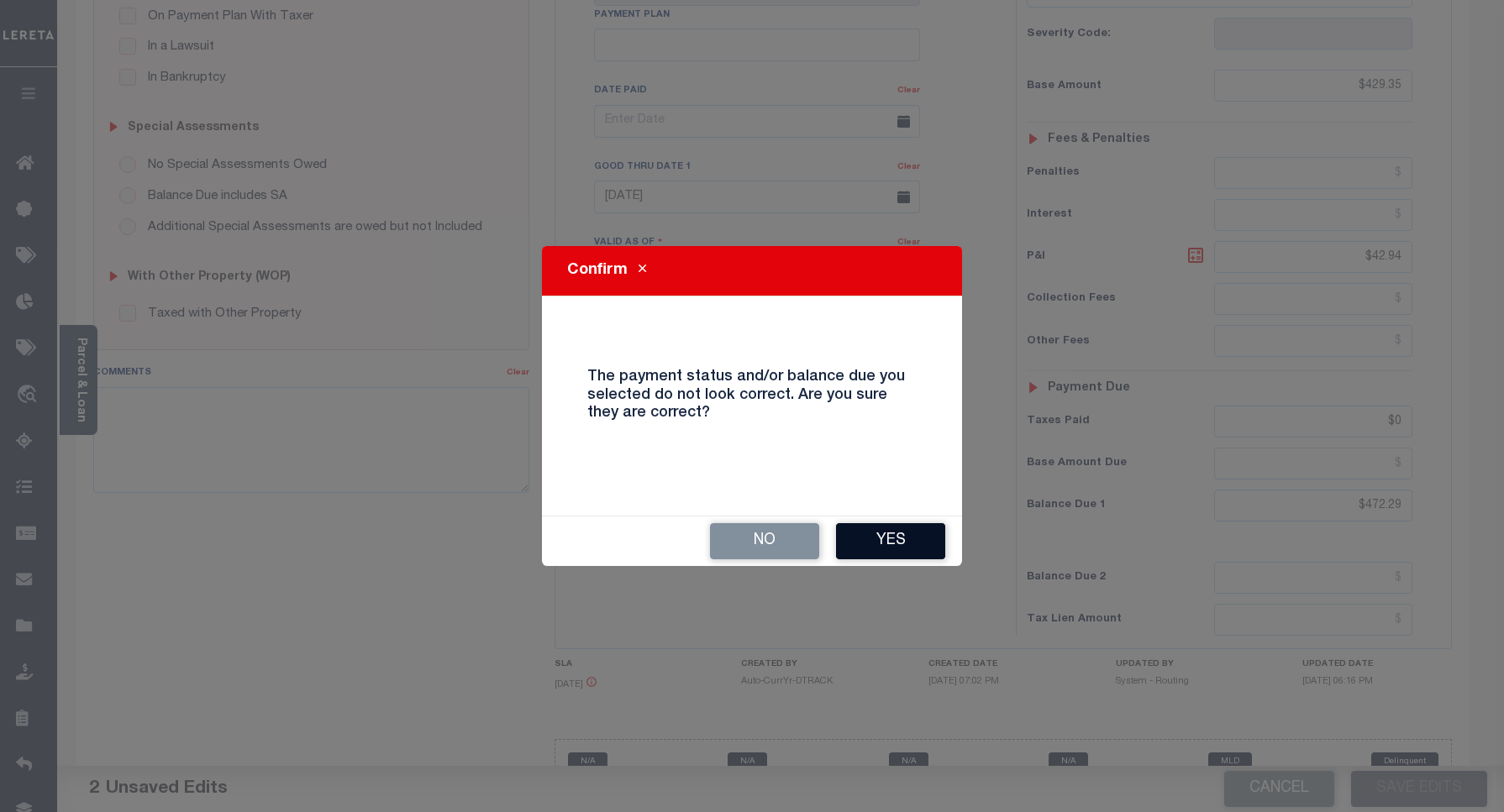
click at [888, 544] on button "Yes" at bounding box center [890, 541] width 109 height 36
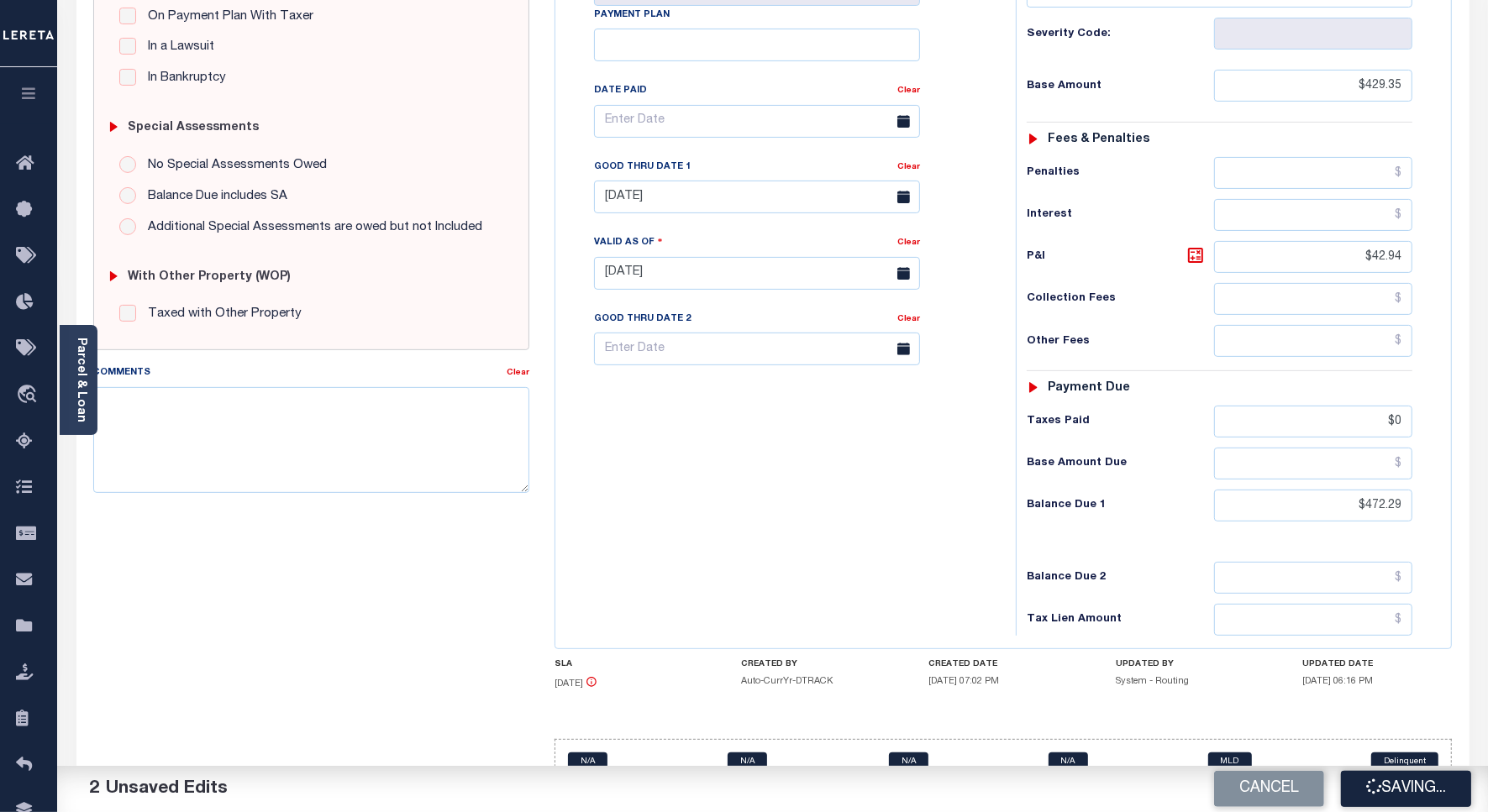
checkbox input "false"
type input "$429.35"
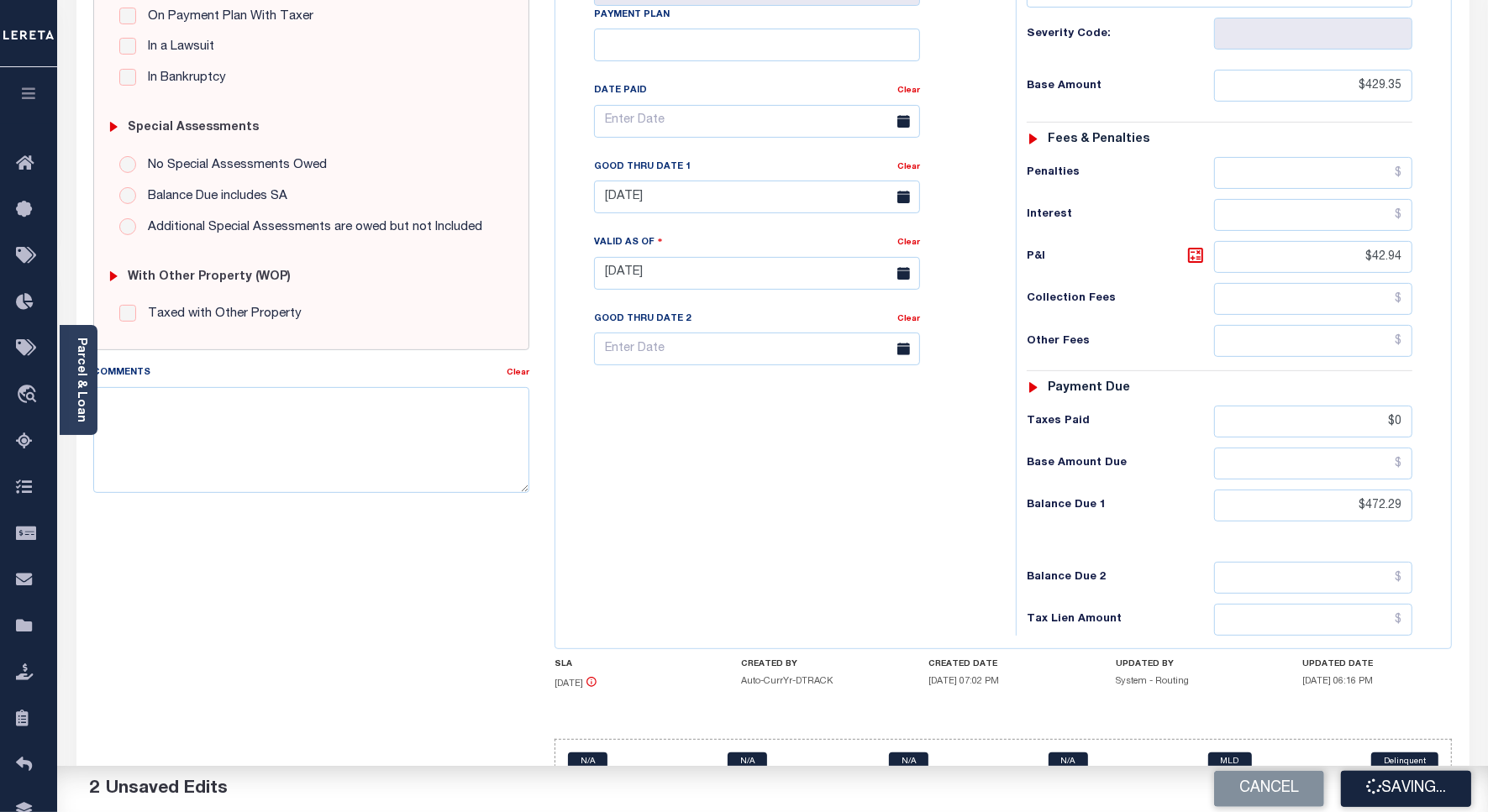
type input "$42.94"
type input "$0"
type input "$472.29"
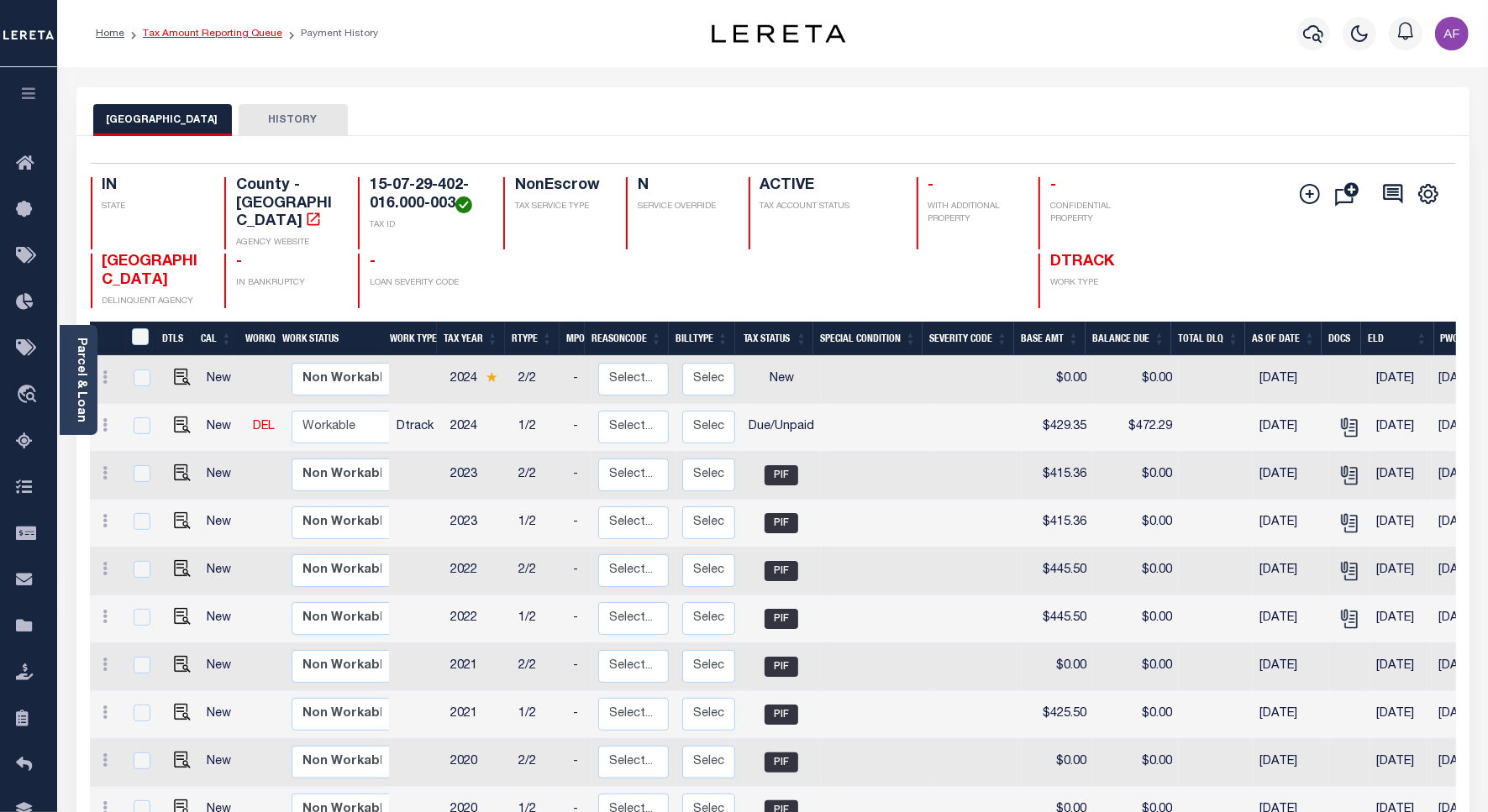
click at [189, 29] on link "Tax Amount Reporting Queue" at bounding box center [212, 33] width 140 height 10
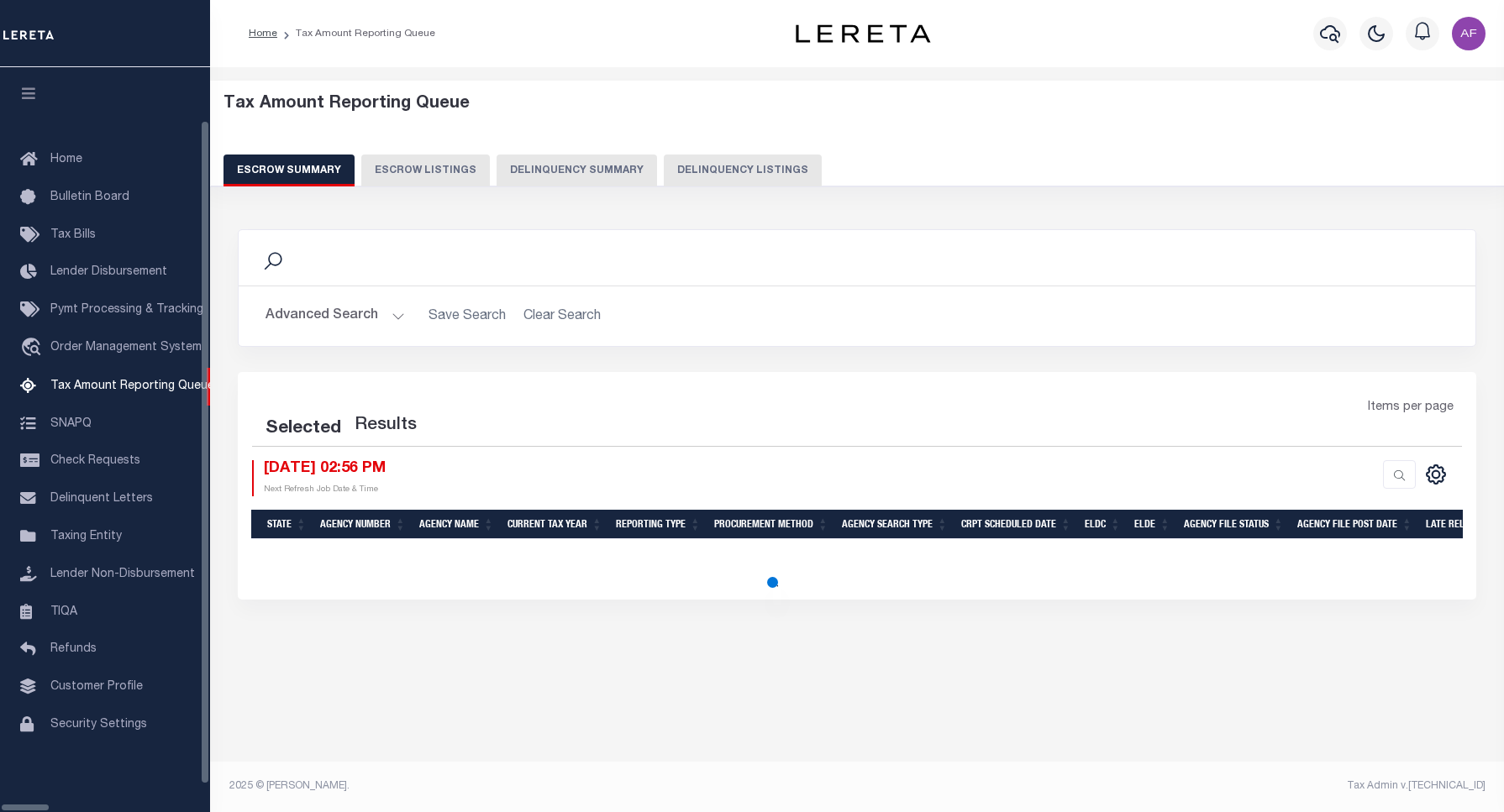
click at [698, 170] on button "Delinquency Listings" at bounding box center [742, 170] width 158 height 31
select select "100"
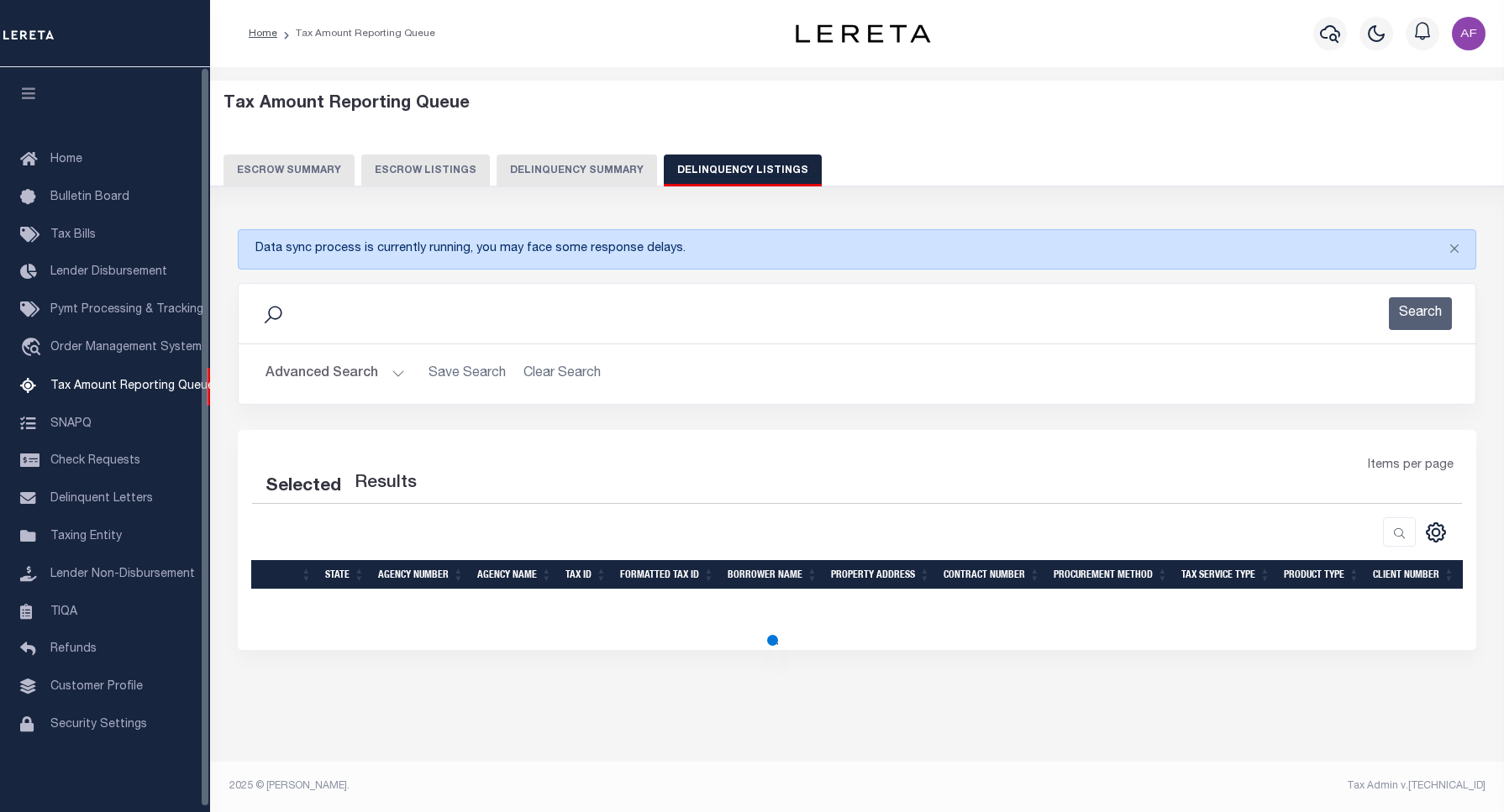
select select "100"
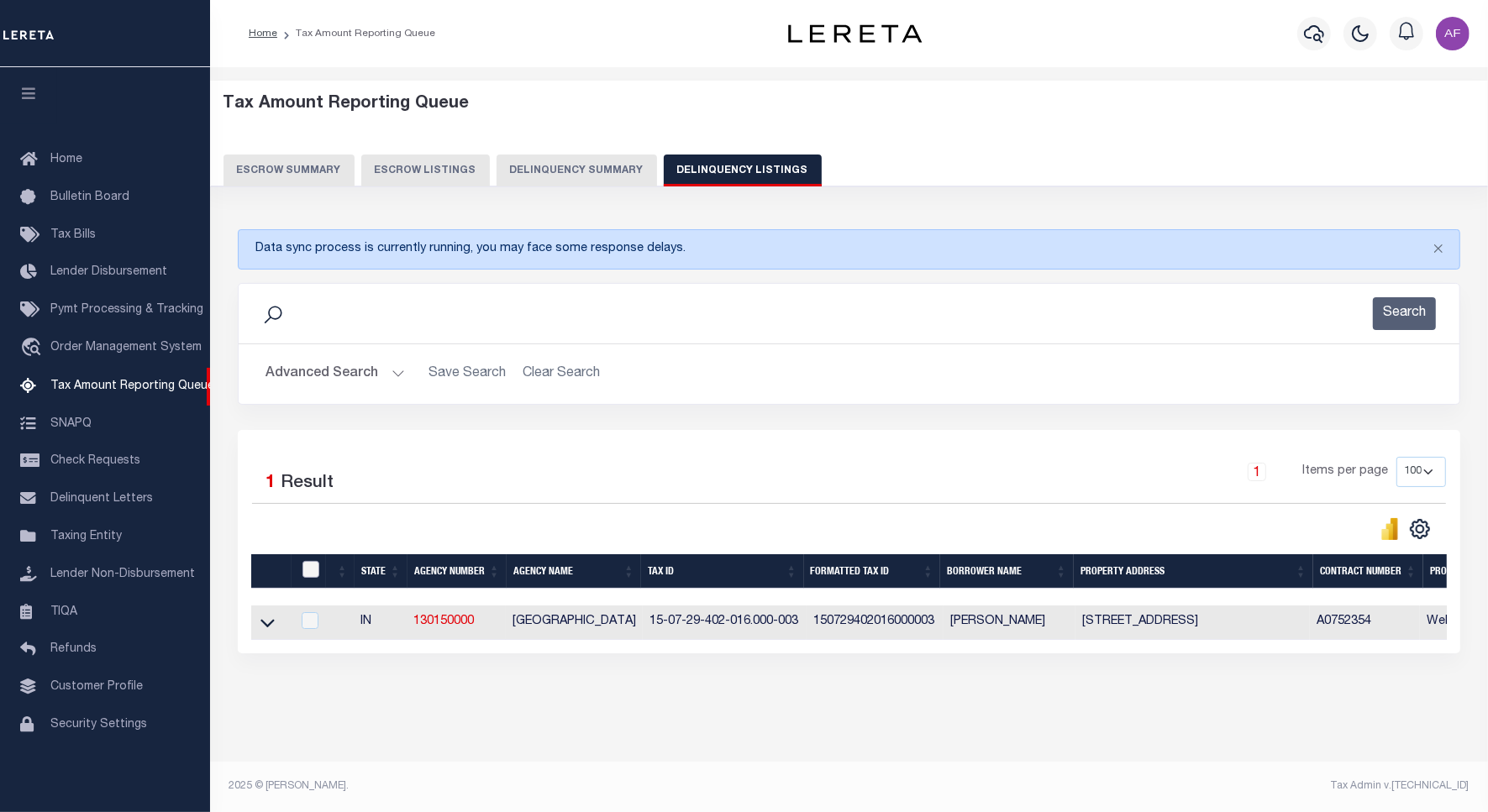
click at [307, 569] on input "checkbox" at bounding box center [311, 569] width 17 height 17
checkbox input "true"
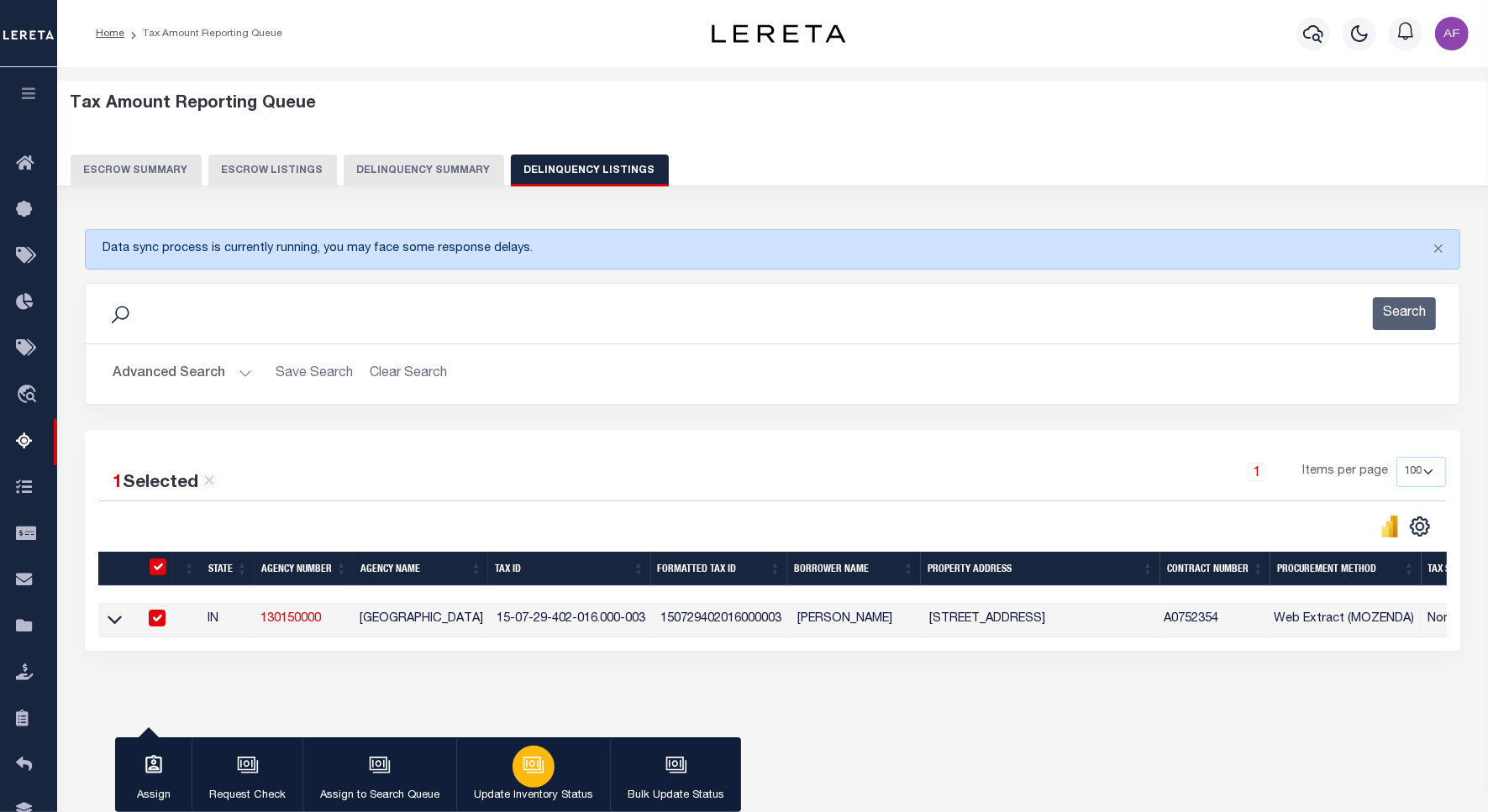
click at [556, 775] on button "Update Inventory Status" at bounding box center [533, 775] width 153 height 76
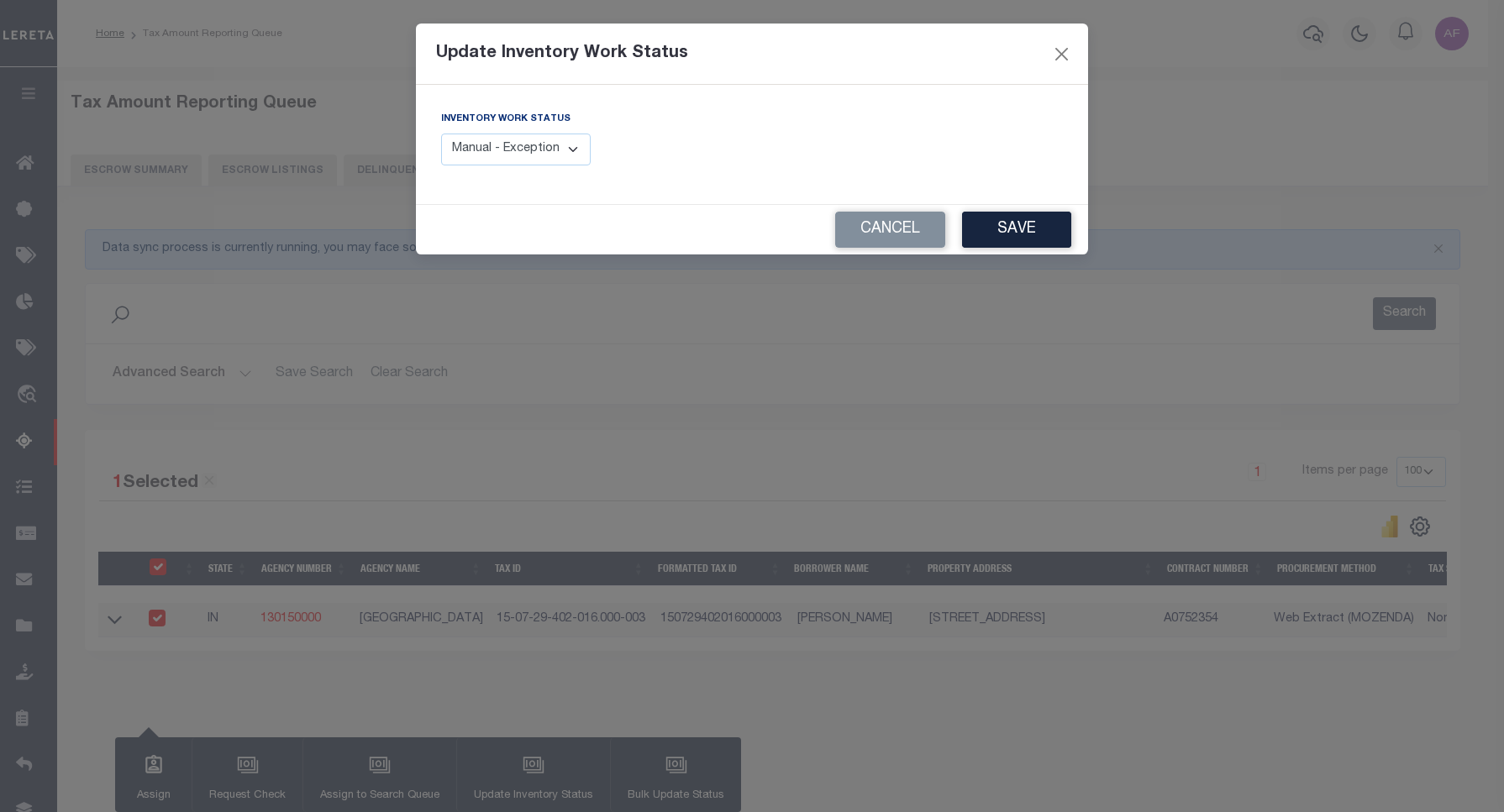
click at [551, 153] on select "Manual - Exception Pended - Awaiting Search Late Add Exception Completed" at bounding box center [516, 149] width 149 height 32
select select "4"
click at [441, 134] on select "Manual - Exception Pended - Awaiting Search Late Add Exception Completed" at bounding box center [516, 149] width 149 height 32
click at [997, 238] on button "Save" at bounding box center [1015, 229] width 109 height 36
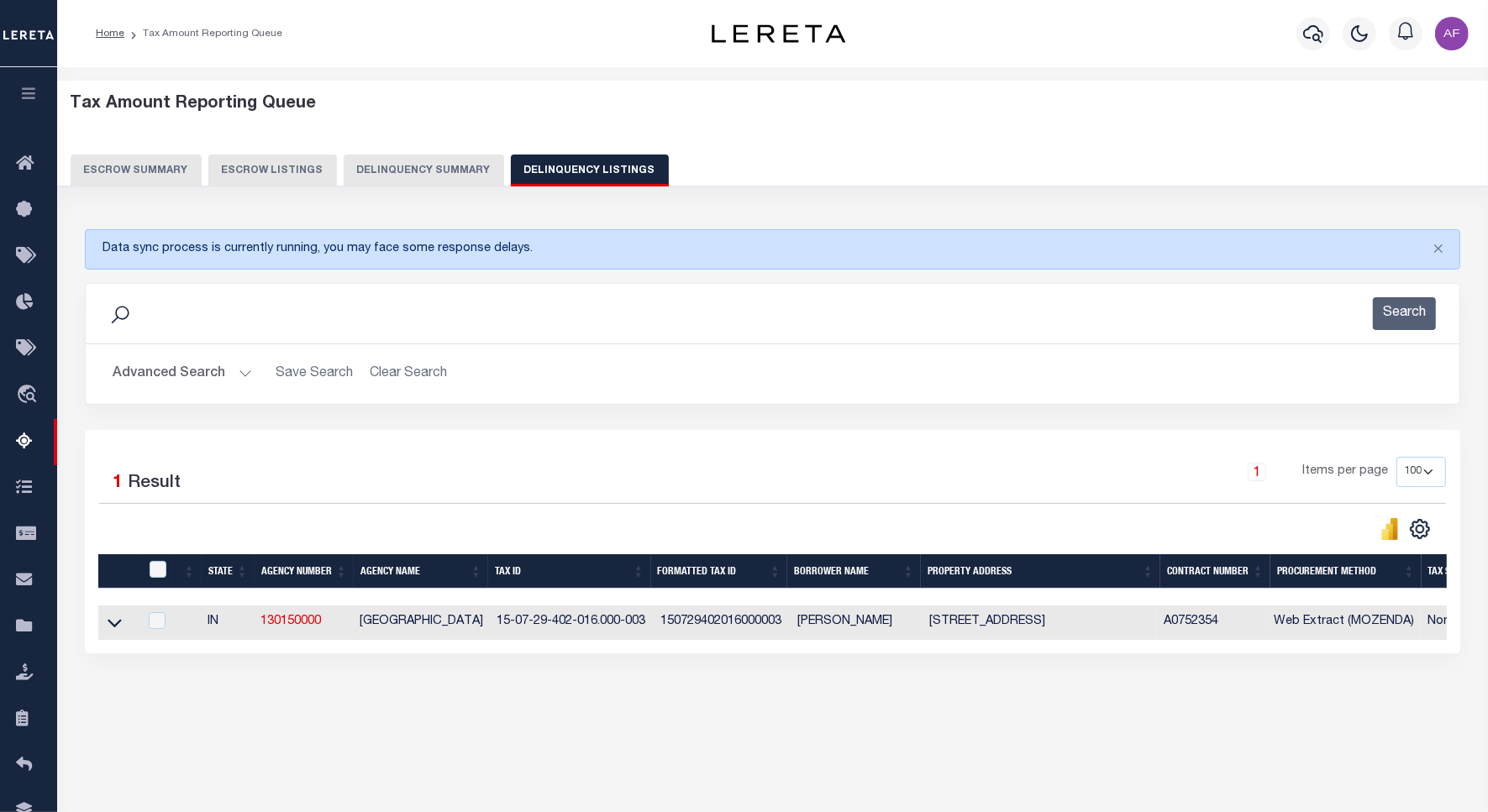
click at [179, 386] on button "Advanced Search" at bounding box center [183, 374] width 140 height 32
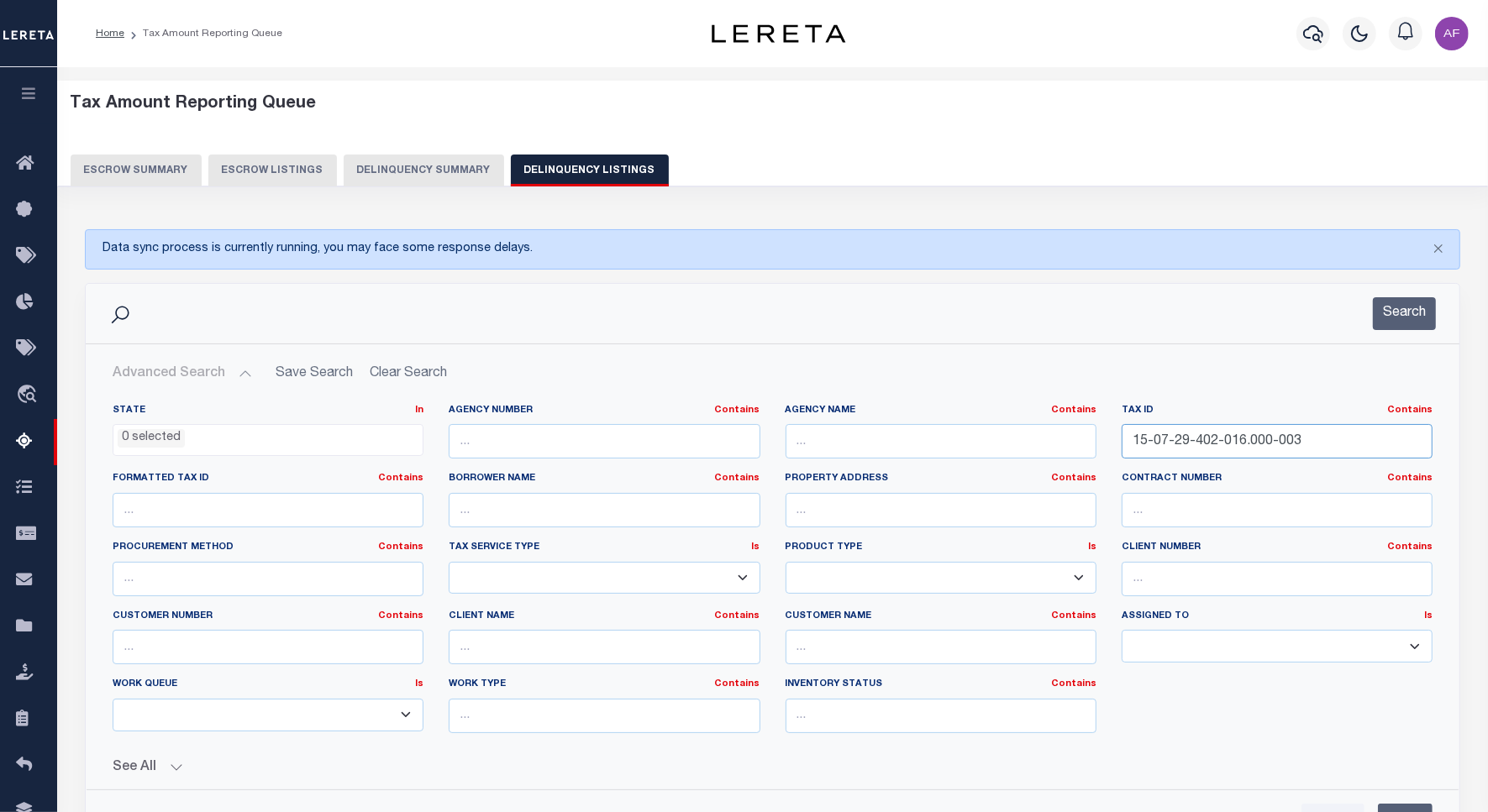
drag, startPoint x: 1301, startPoint y: 451, endPoint x: 1101, endPoint y: 451, distance: 200.0
click at [1101, 451] on div "State In In AK AL AR AZ CA CO CT DC DE FL GA GU HI IA ID IL IN KS [GEOGRAPHIC_D…" at bounding box center [773, 575] width 1345 height 343
paste input "8-20-300-020.000-021"
type input "15-08-20-300-020.000-021"
click at [1418, 288] on div "Search" at bounding box center [772, 314] width 1374 height 60
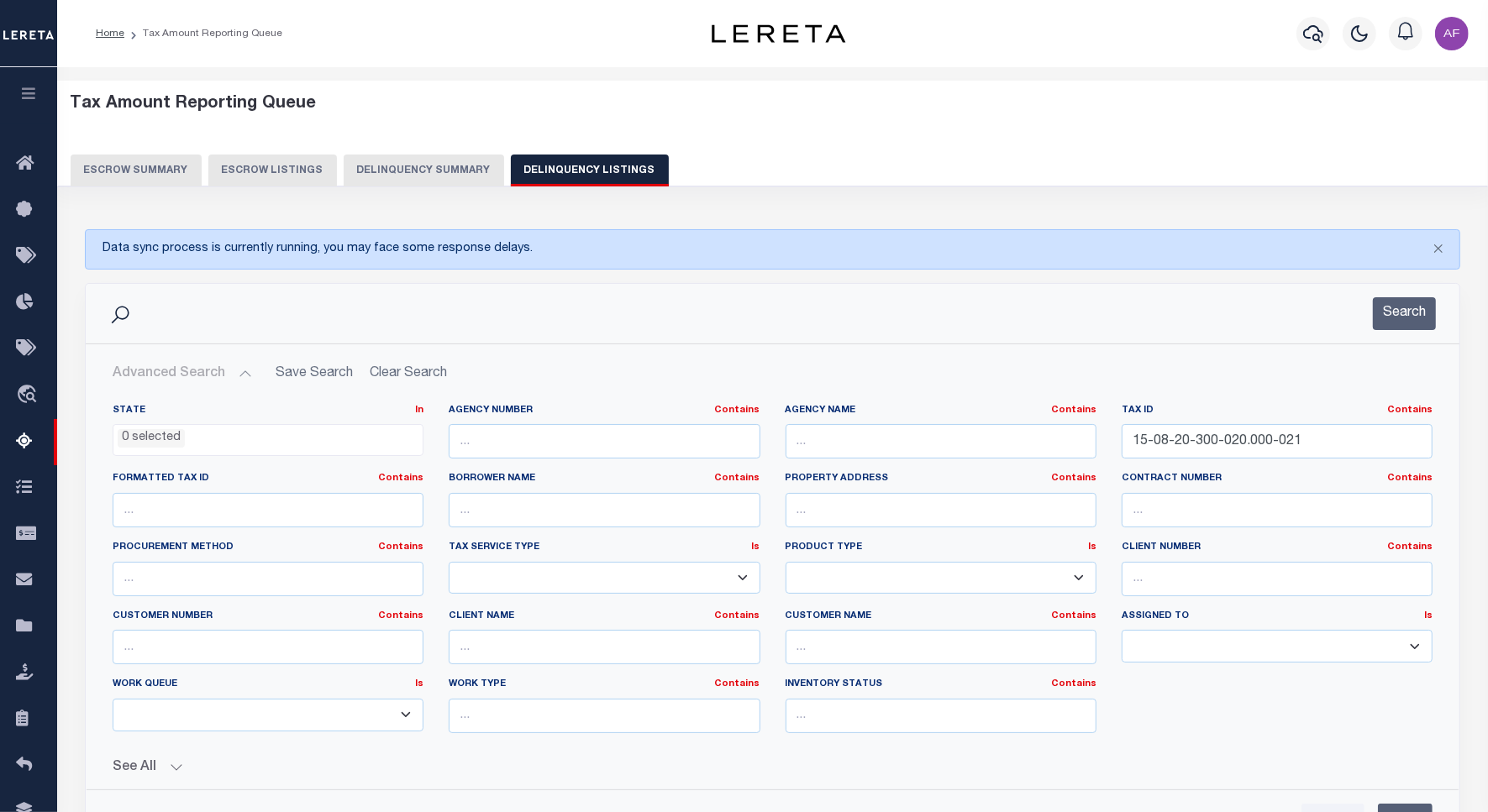
click at [1381, 332] on div "Search" at bounding box center [772, 314] width 1374 height 60
click at [1401, 319] on button "Search" at bounding box center [1404, 314] width 63 height 32
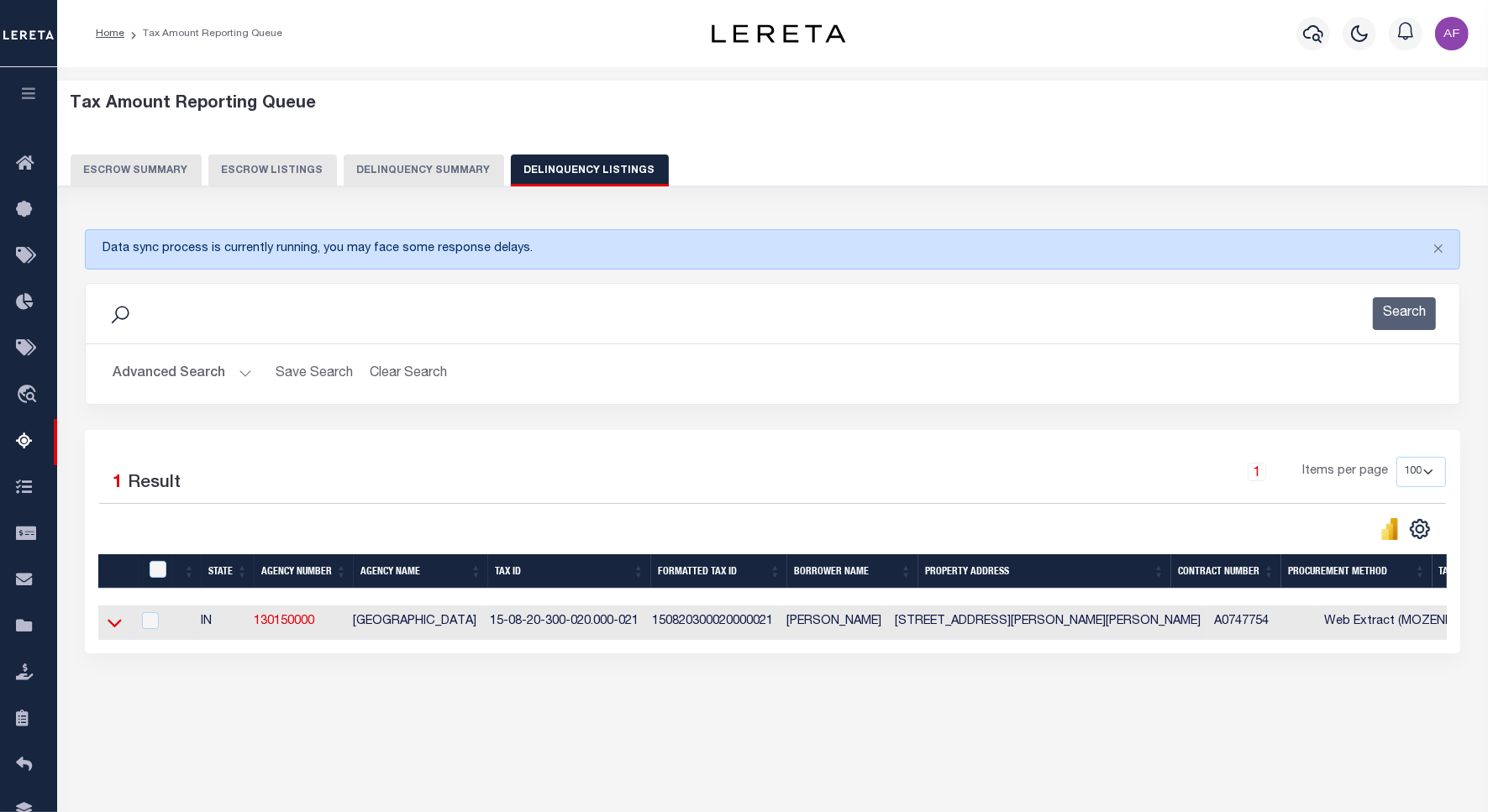
click at [116, 623] on icon at bounding box center [114, 623] width 15 height 18
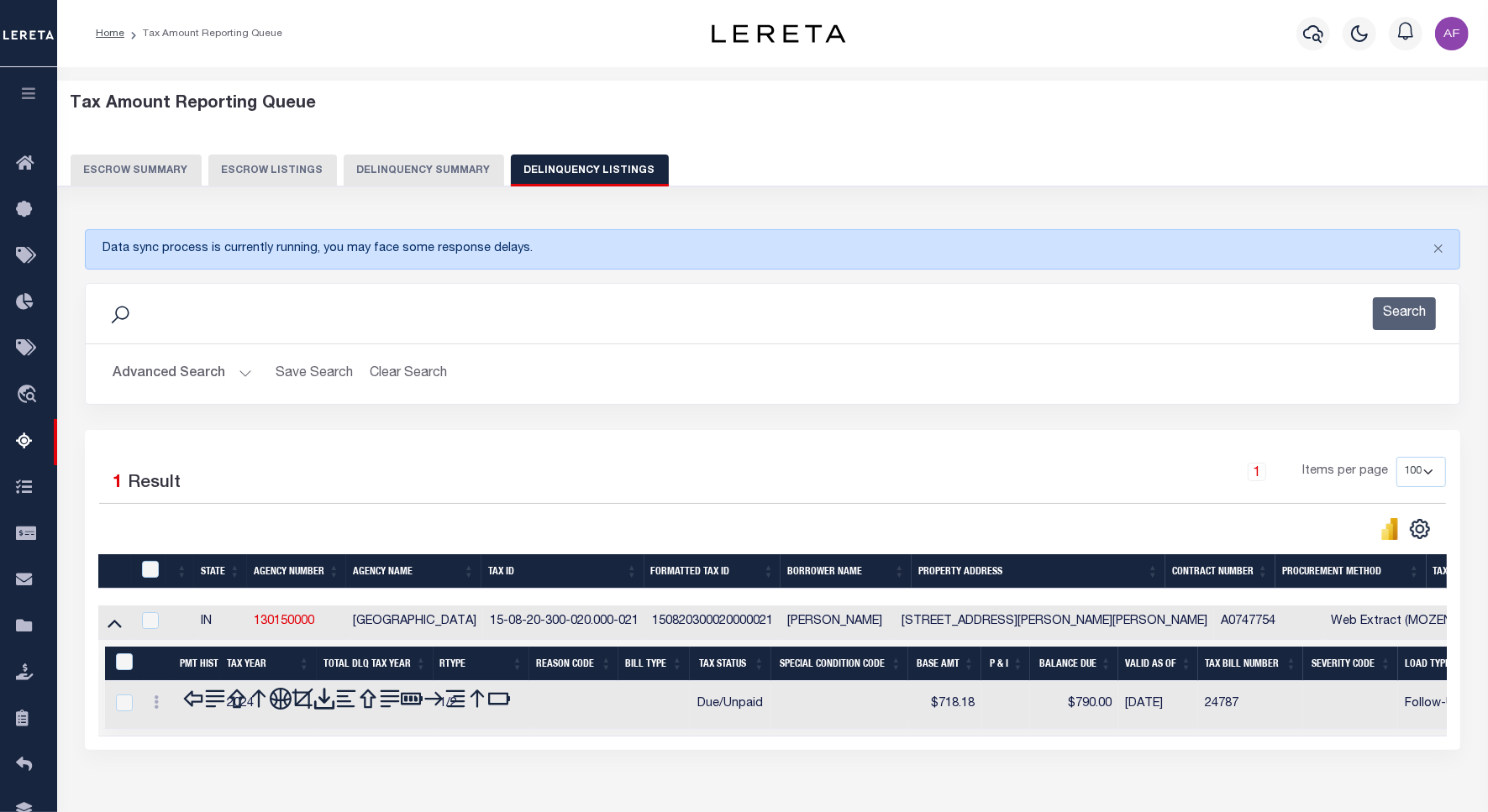
scroll to position [94, 0]
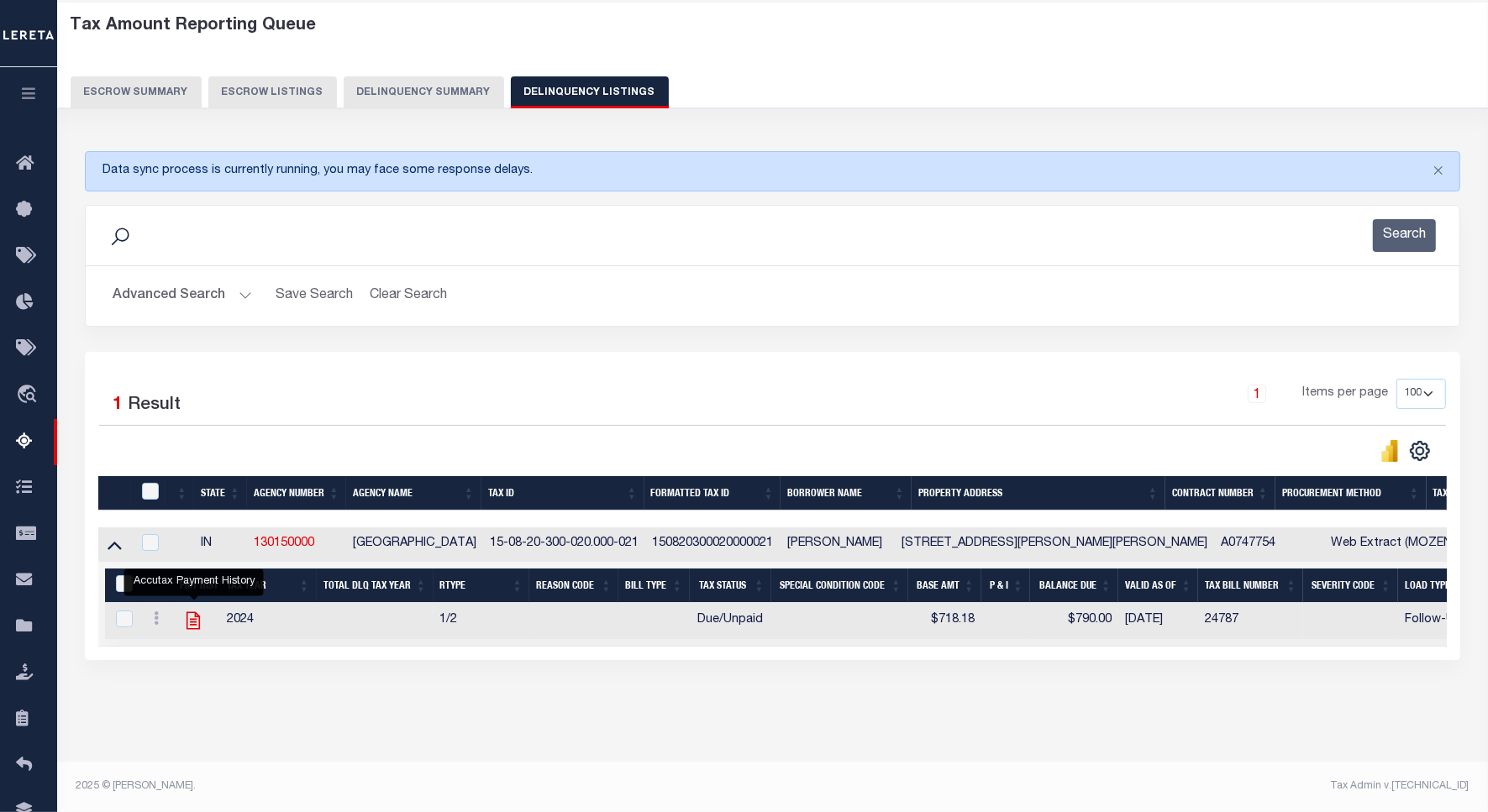
click at [196, 609] on icon "" at bounding box center [193, 620] width 22 height 22
checkbox input "true"
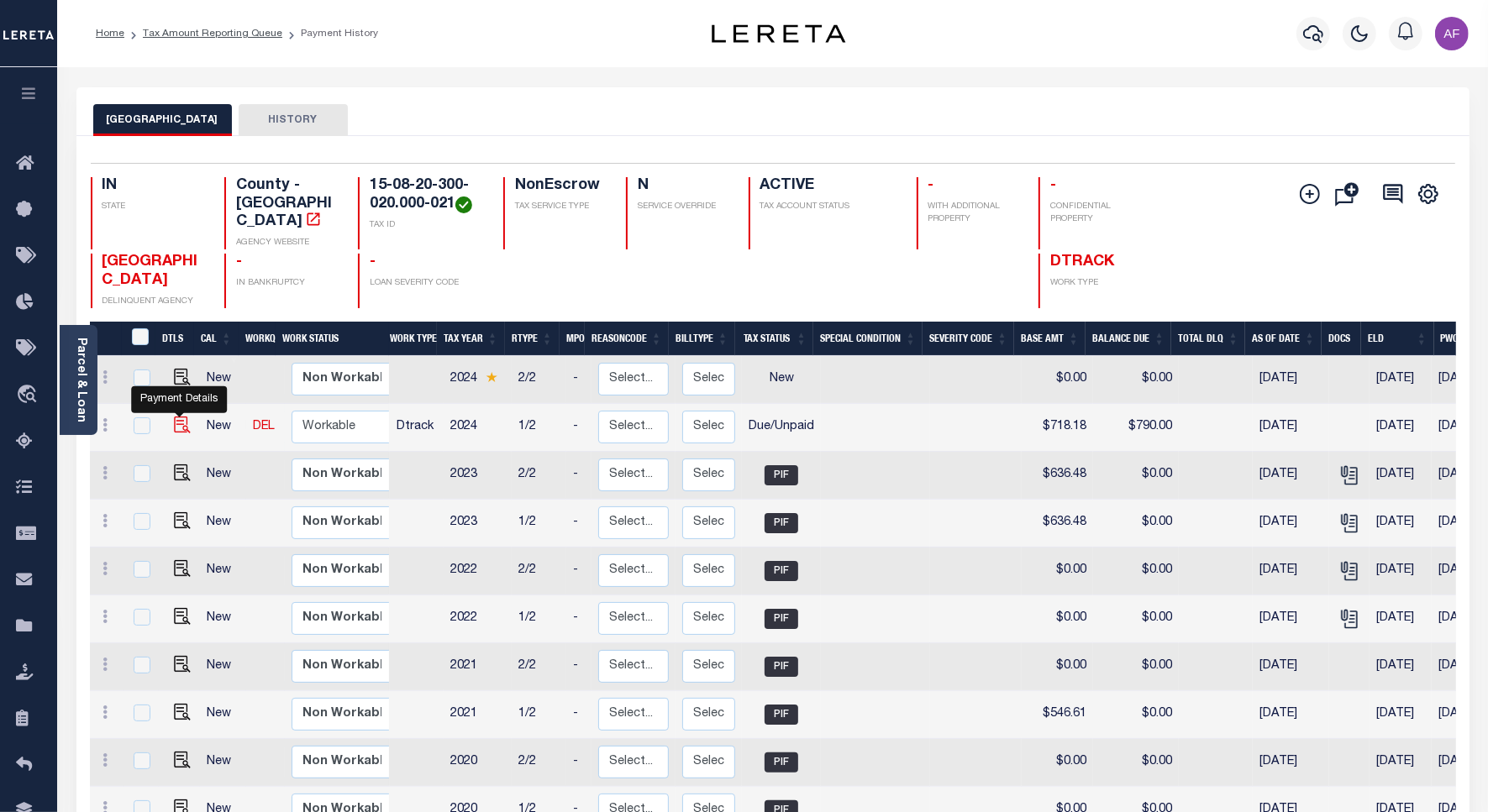
click at [179, 417] on img "" at bounding box center [182, 425] width 17 height 17
checkbox input "true"
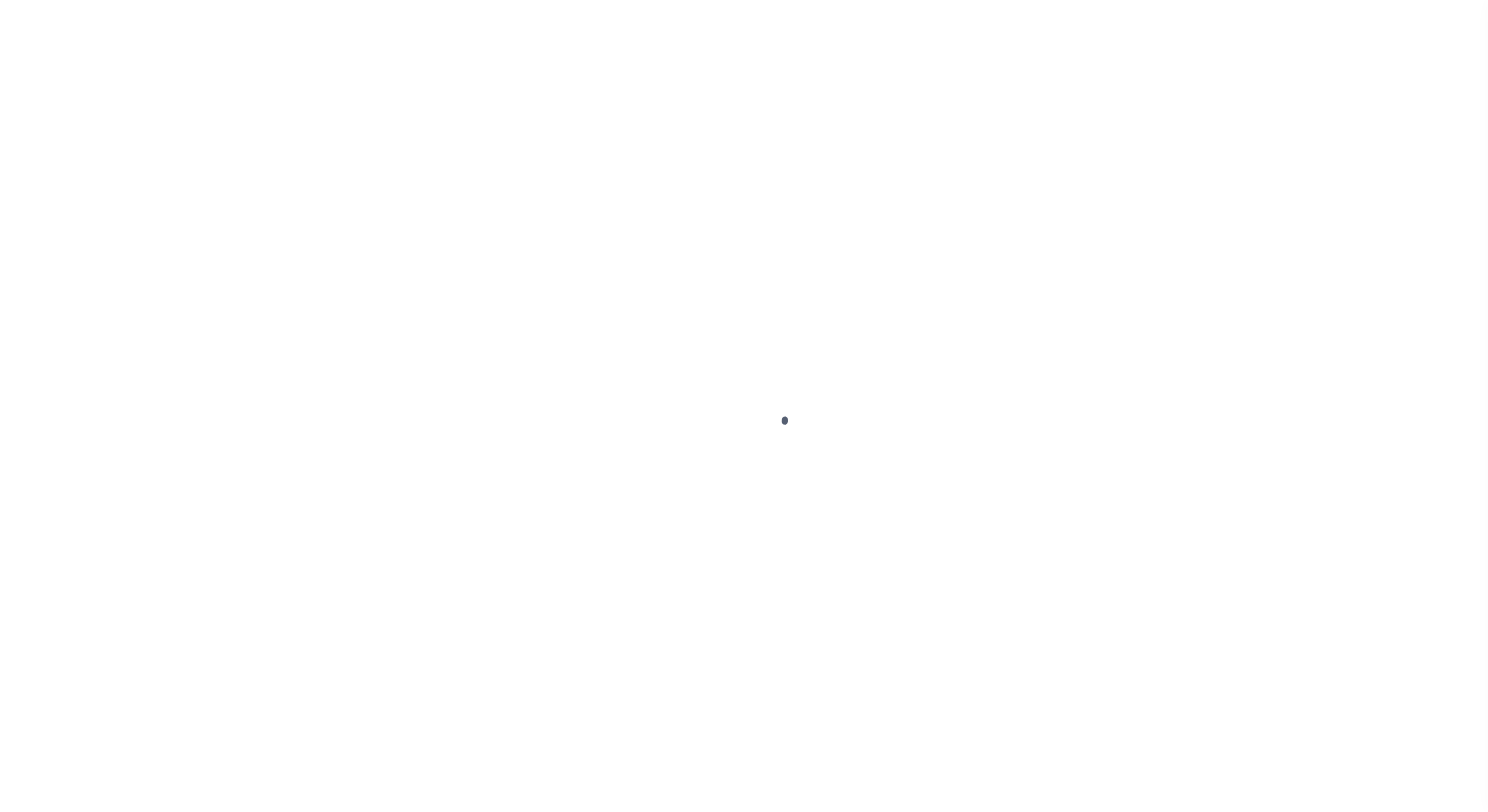
select select "DUE"
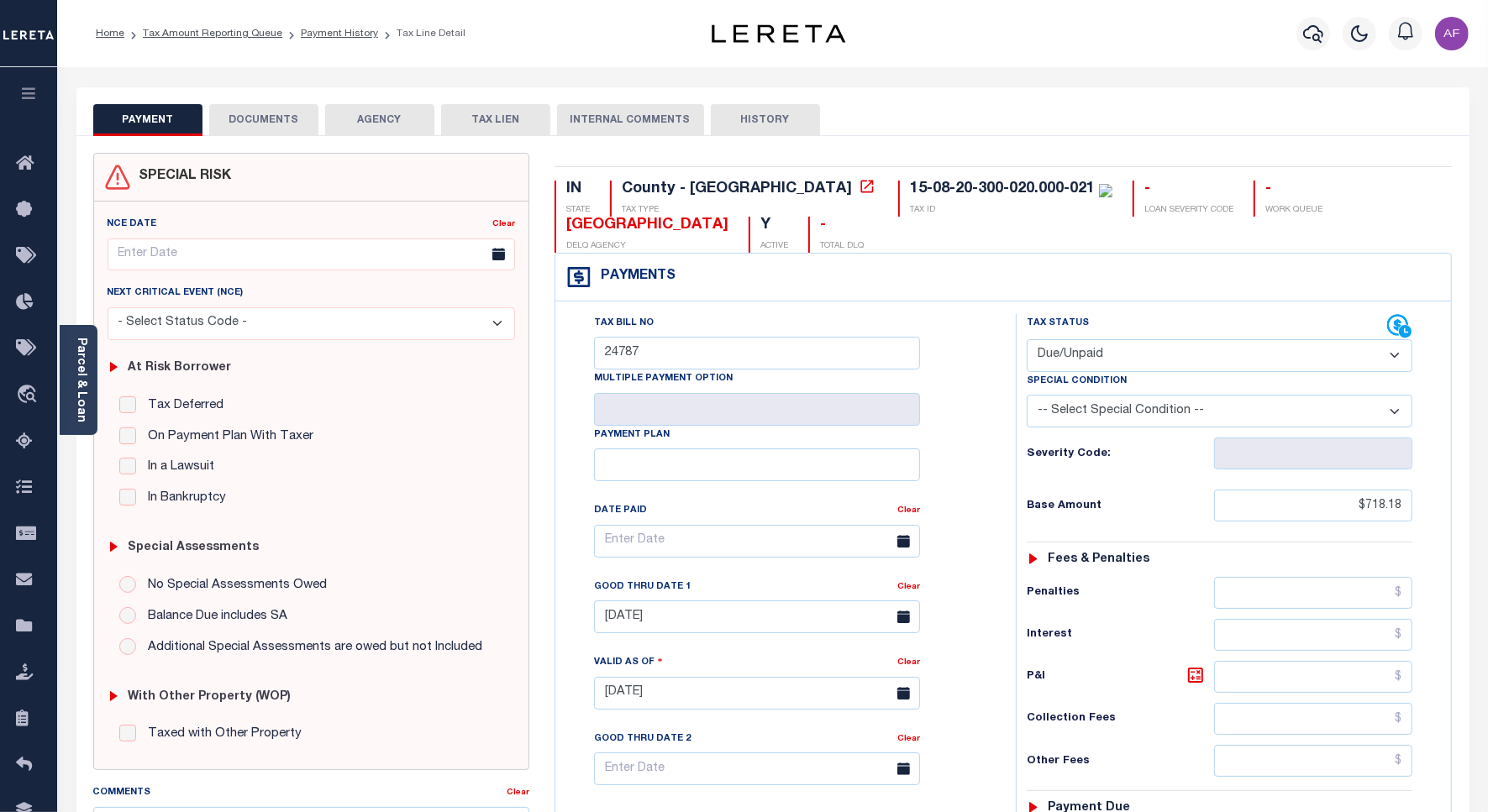
click at [1086, 357] on select "- Select Status Code - Open Due/Unpaid Paid Incomplete No Tax Due Internal Refu…" at bounding box center [1220, 355] width 386 height 32
click at [962, 363] on div "Tax Bill No 24787 Multiple Payment Option Payment Plan Clear Clear [DATE] Valid…" at bounding box center [782, 550] width 419 height 471
click at [284, 120] on button "DOCUMENTS" at bounding box center [264, 120] width 109 height 31
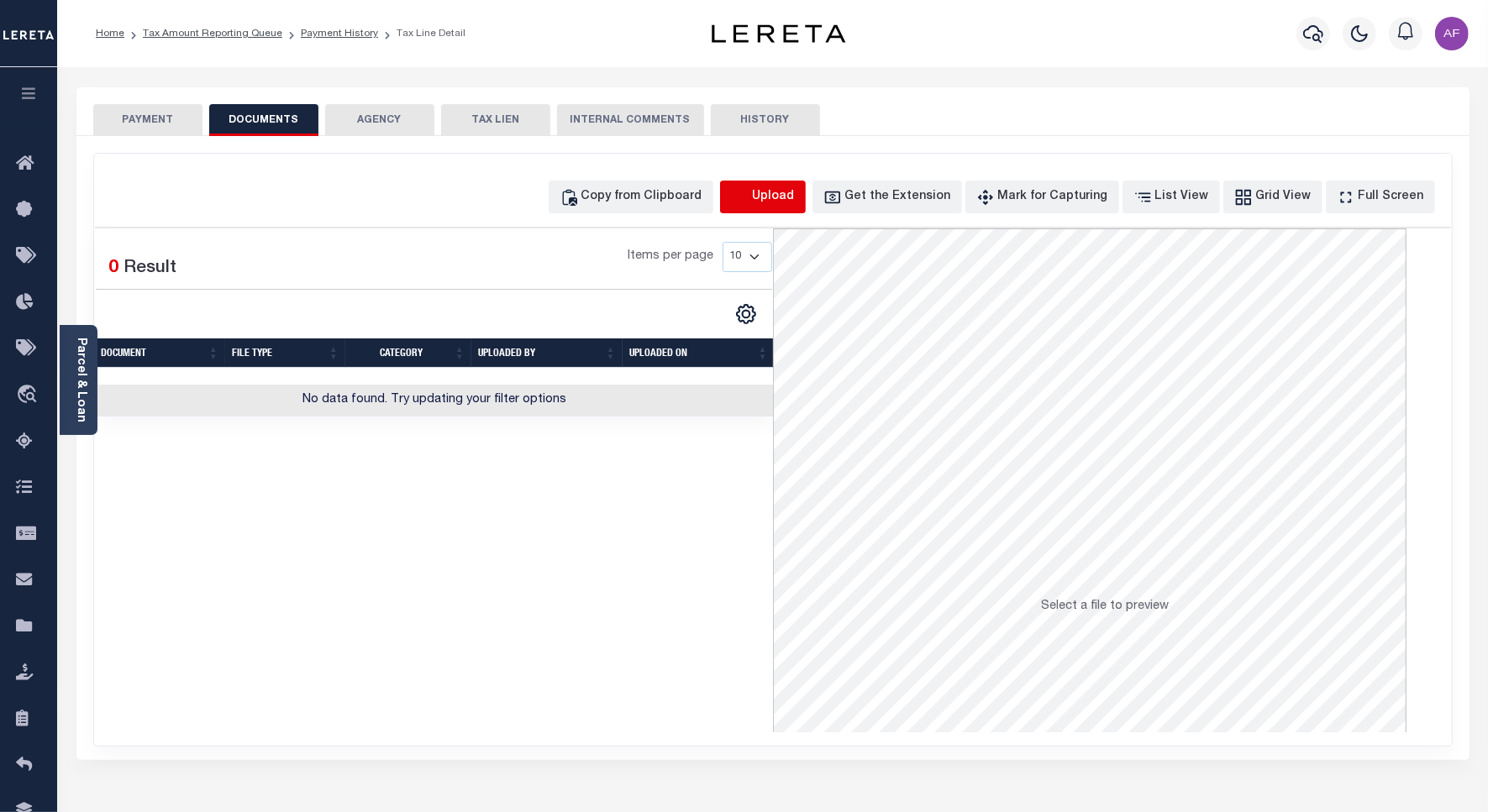
click at [747, 200] on icon "button" at bounding box center [739, 196] width 15 height 14
select select "POP"
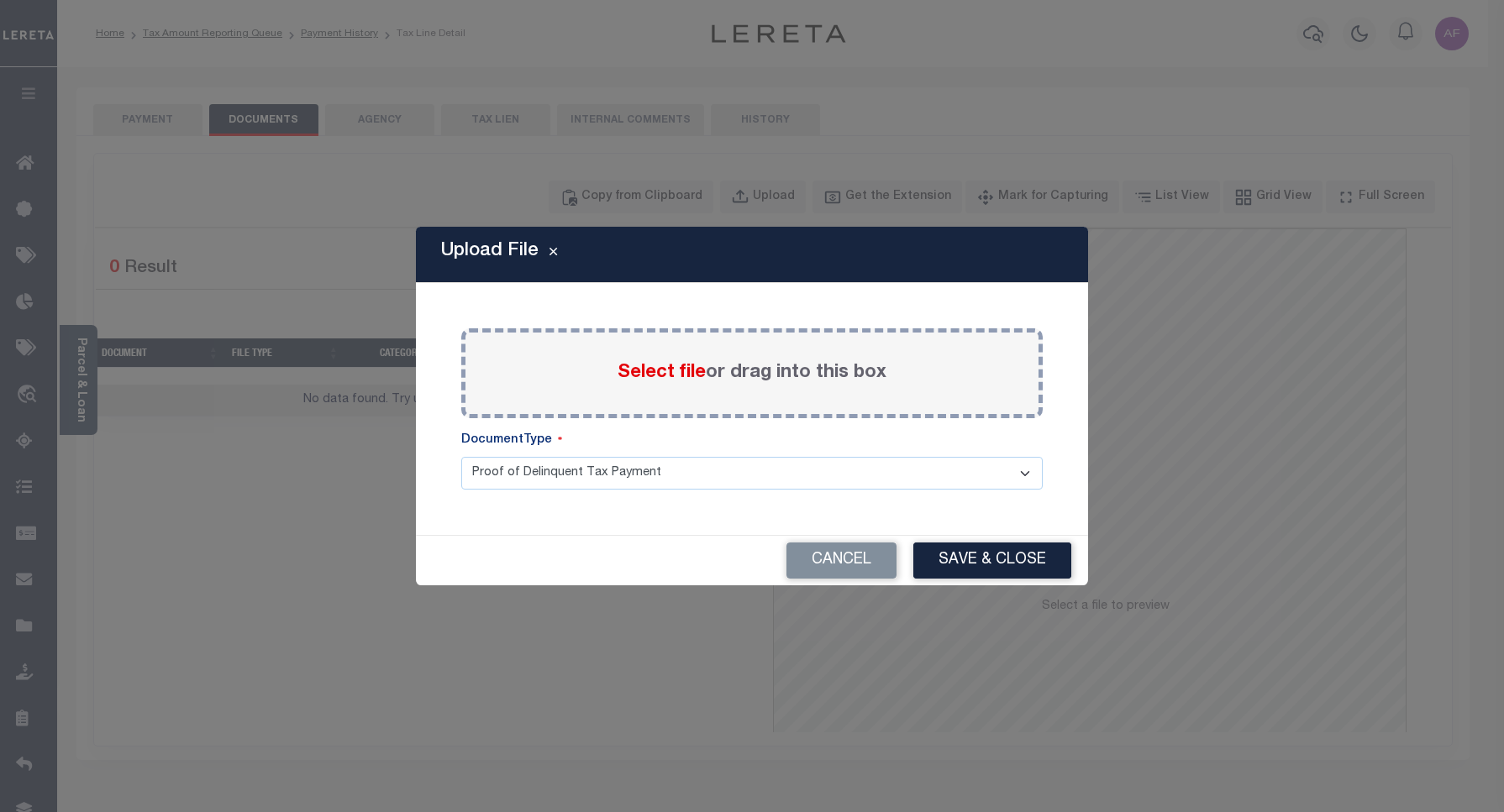
click at [685, 378] on span "Select file" at bounding box center [662, 373] width 88 height 19
click at [0, 0] on input "Select file or drag into this box" at bounding box center [0, 0] width 0 height 0
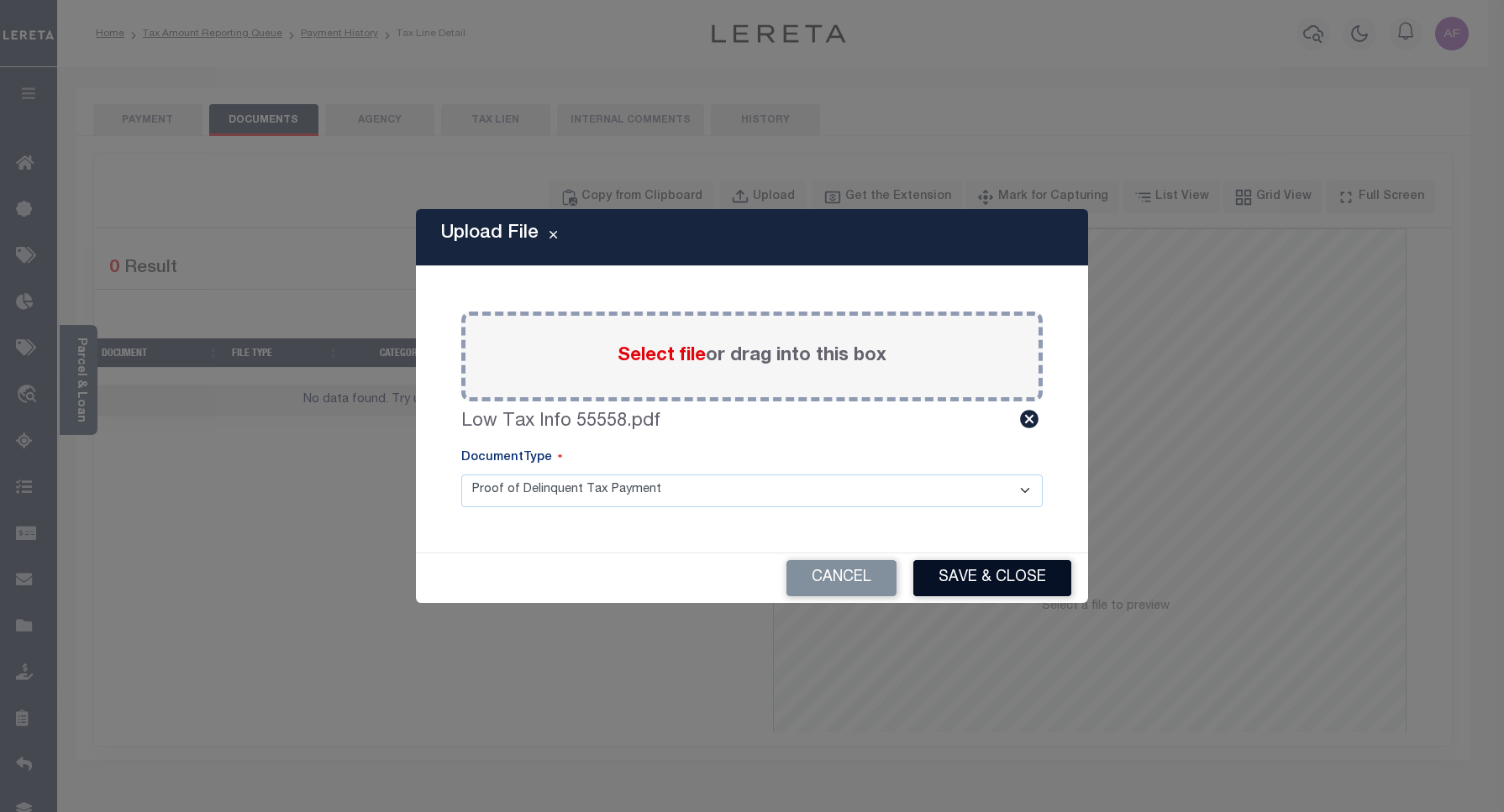
click at [985, 563] on button "Save & Close" at bounding box center [992, 578] width 158 height 36
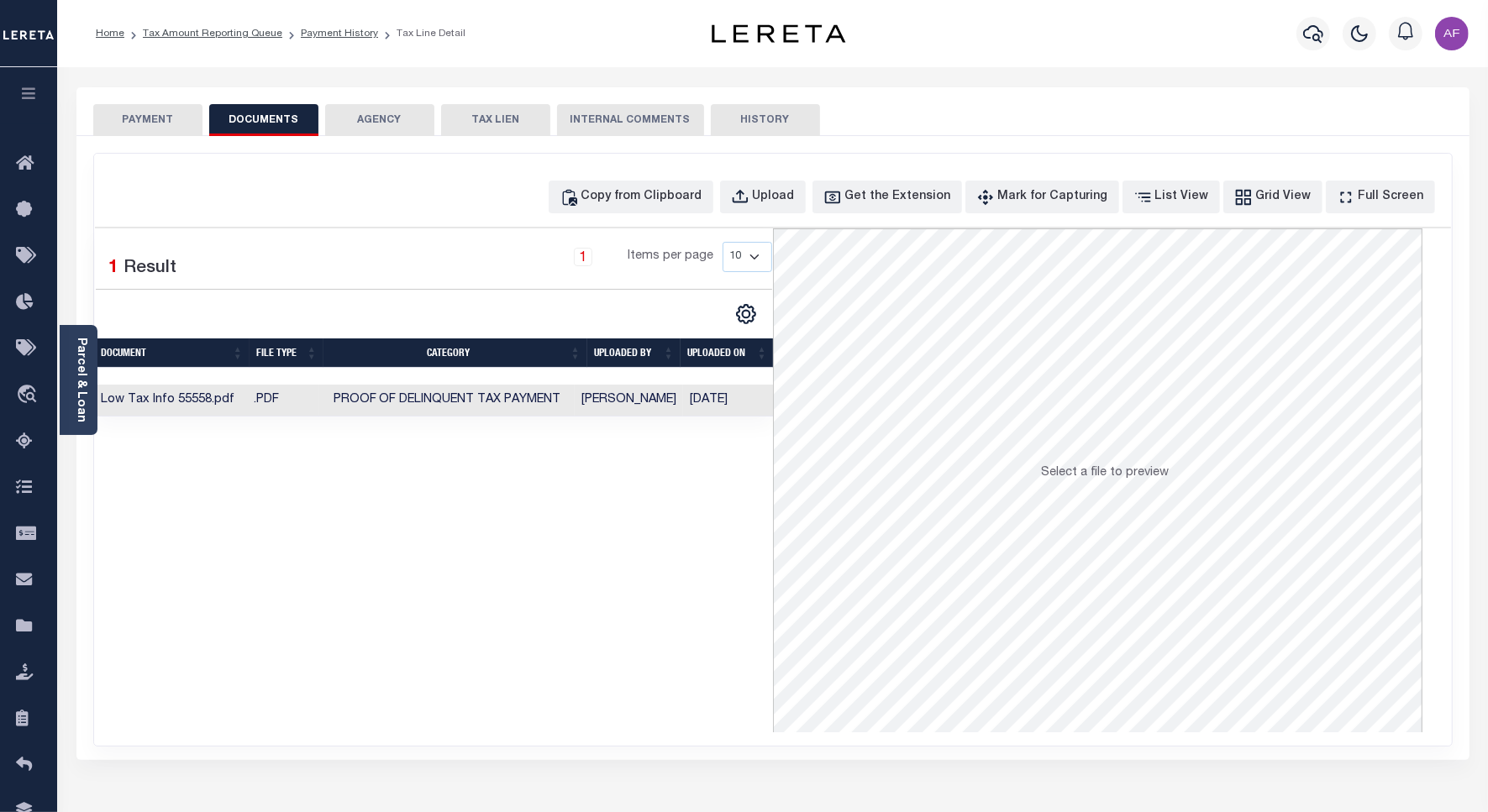
click at [145, 116] on button "PAYMENT" at bounding box center [148, 120] width 109 height 31
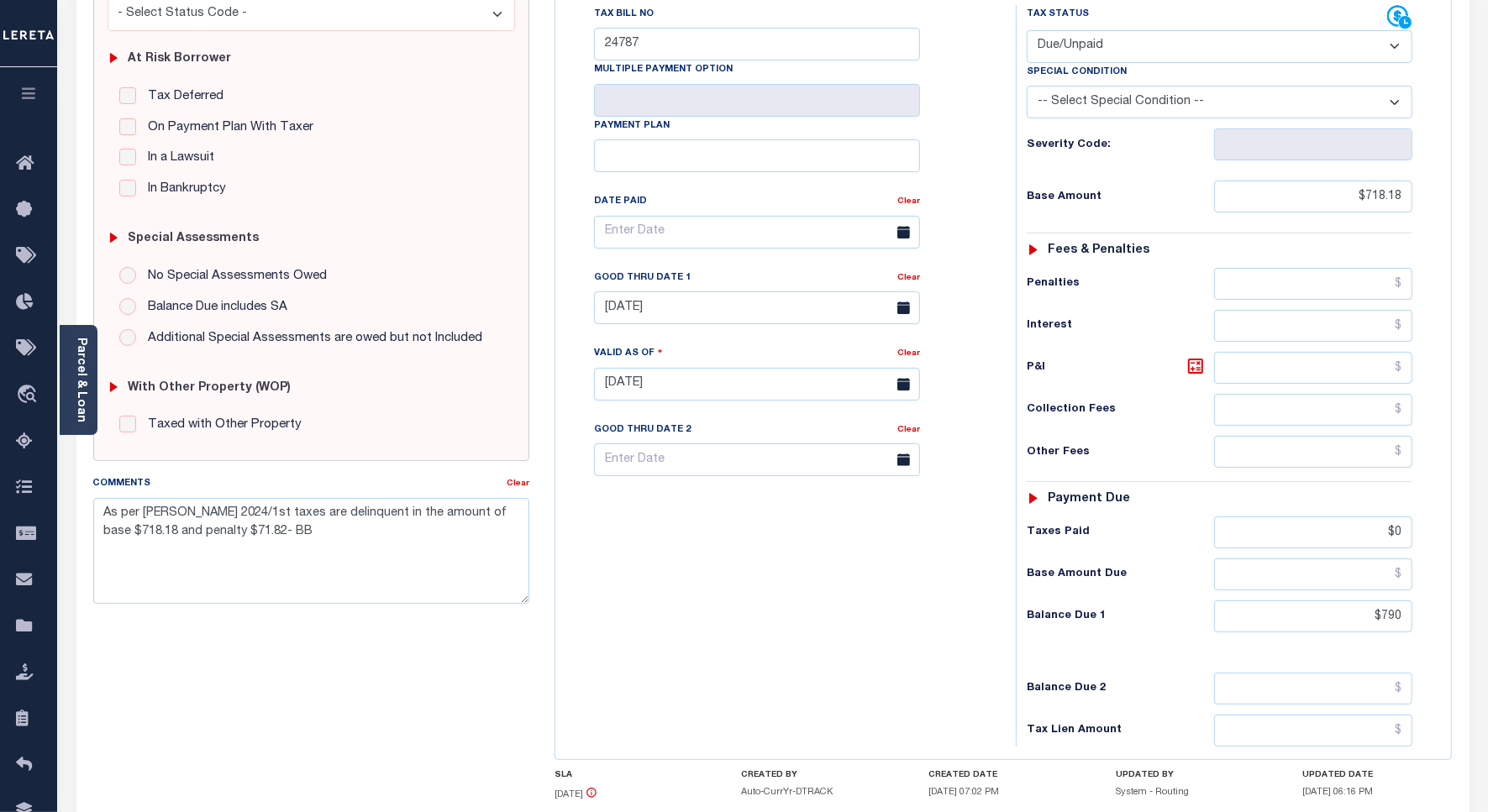
scroll to position [465, 0]
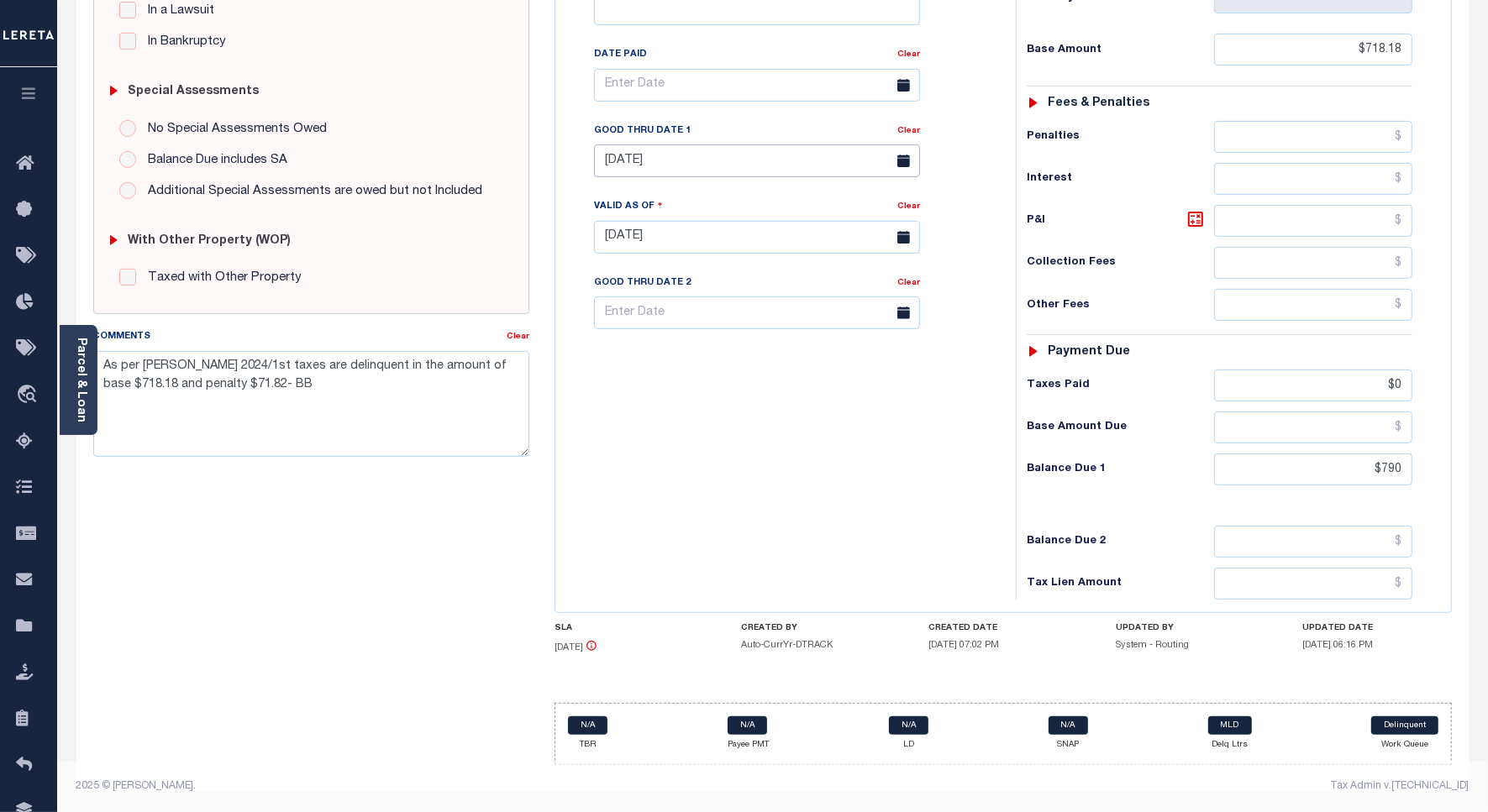
click at [631, 166] on input "[DATE]" at bounding box center [757, 160] width 327 height 32
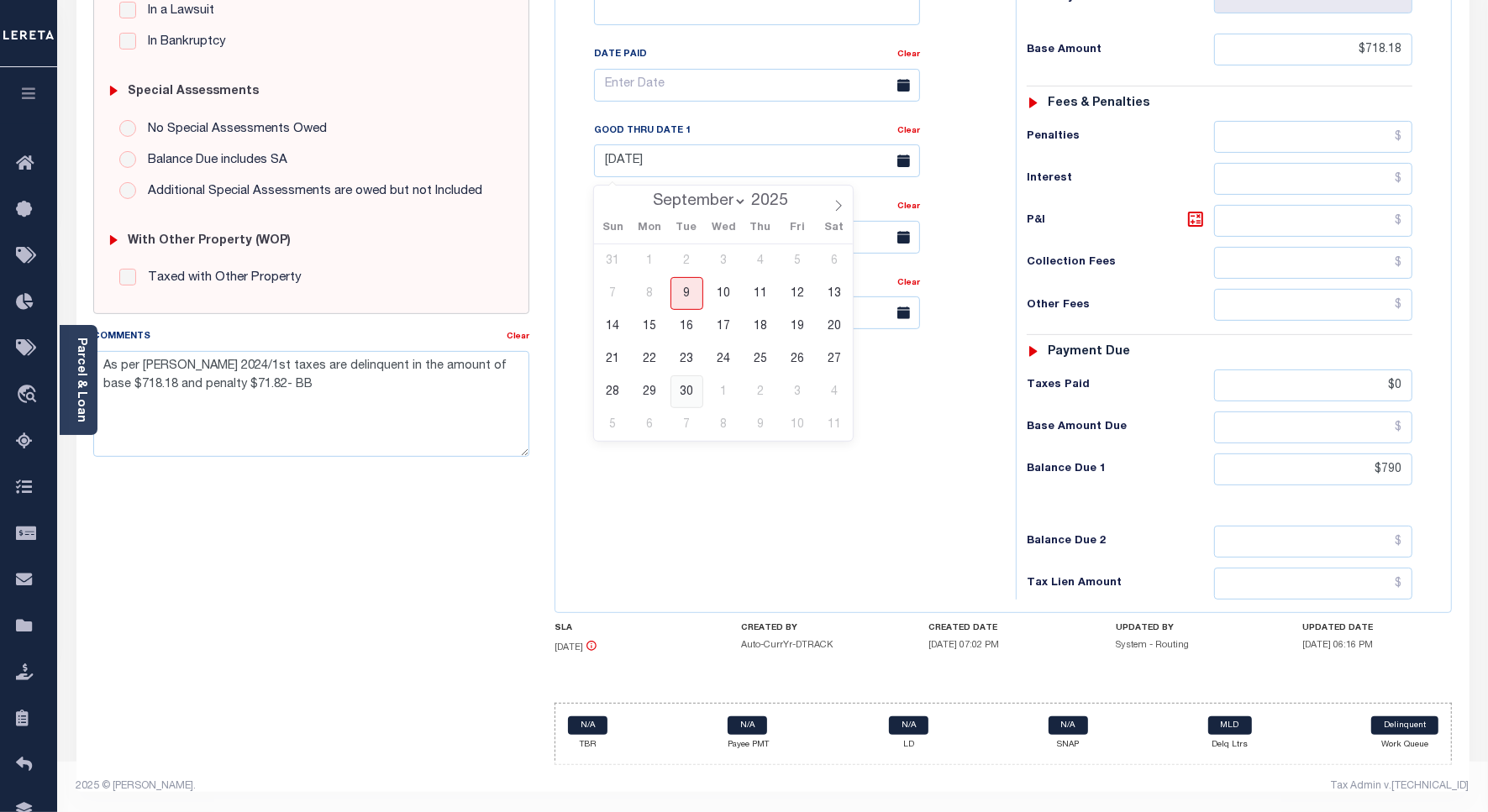
click at [686, 389] on span "30" at bounding box center [686, 391] width 32 height 32
type input "[DATE]"
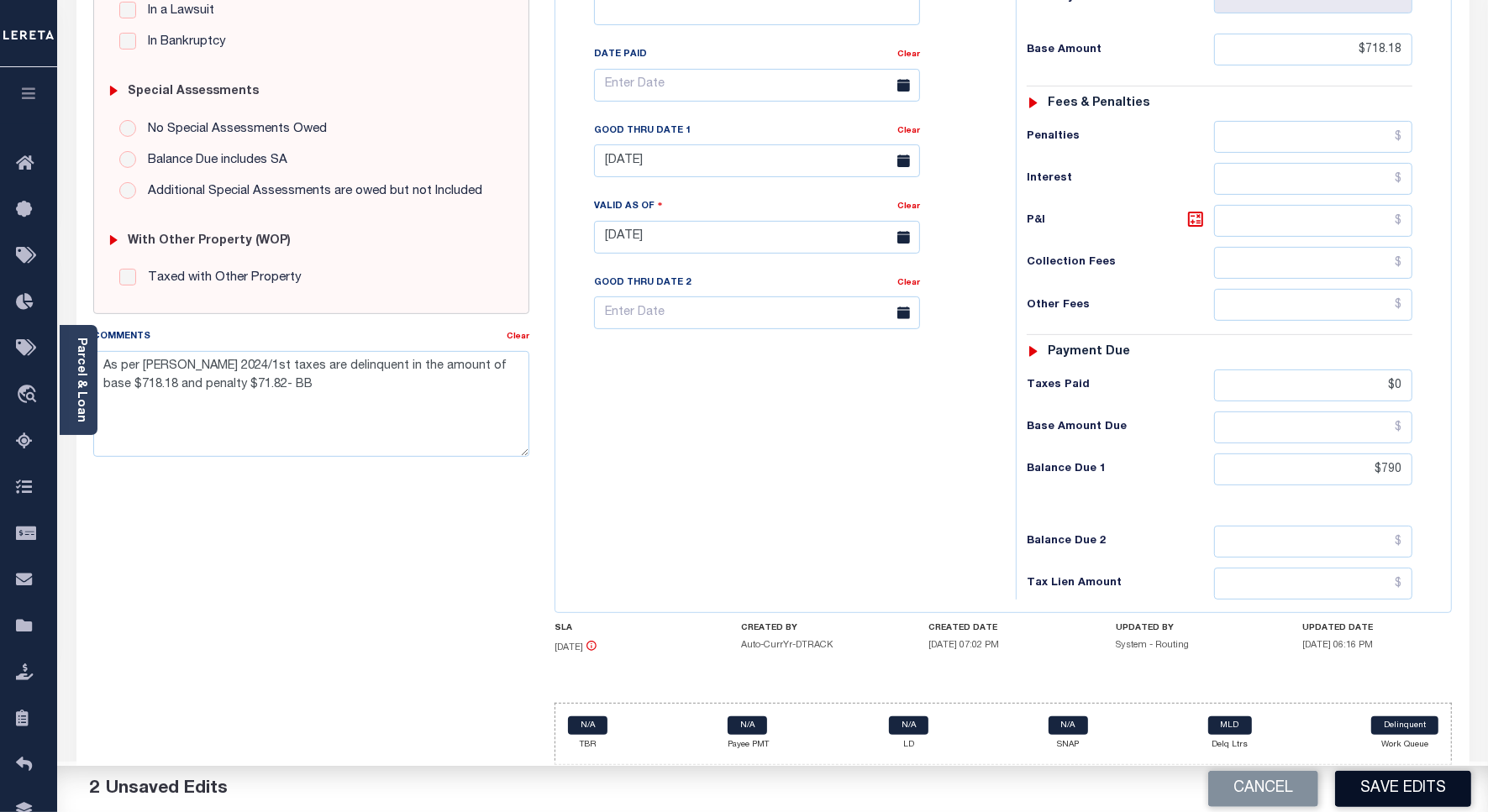
click at [1397, 783] on button "Save Edits" at bounding box center [1403, 788] width 136 height 36
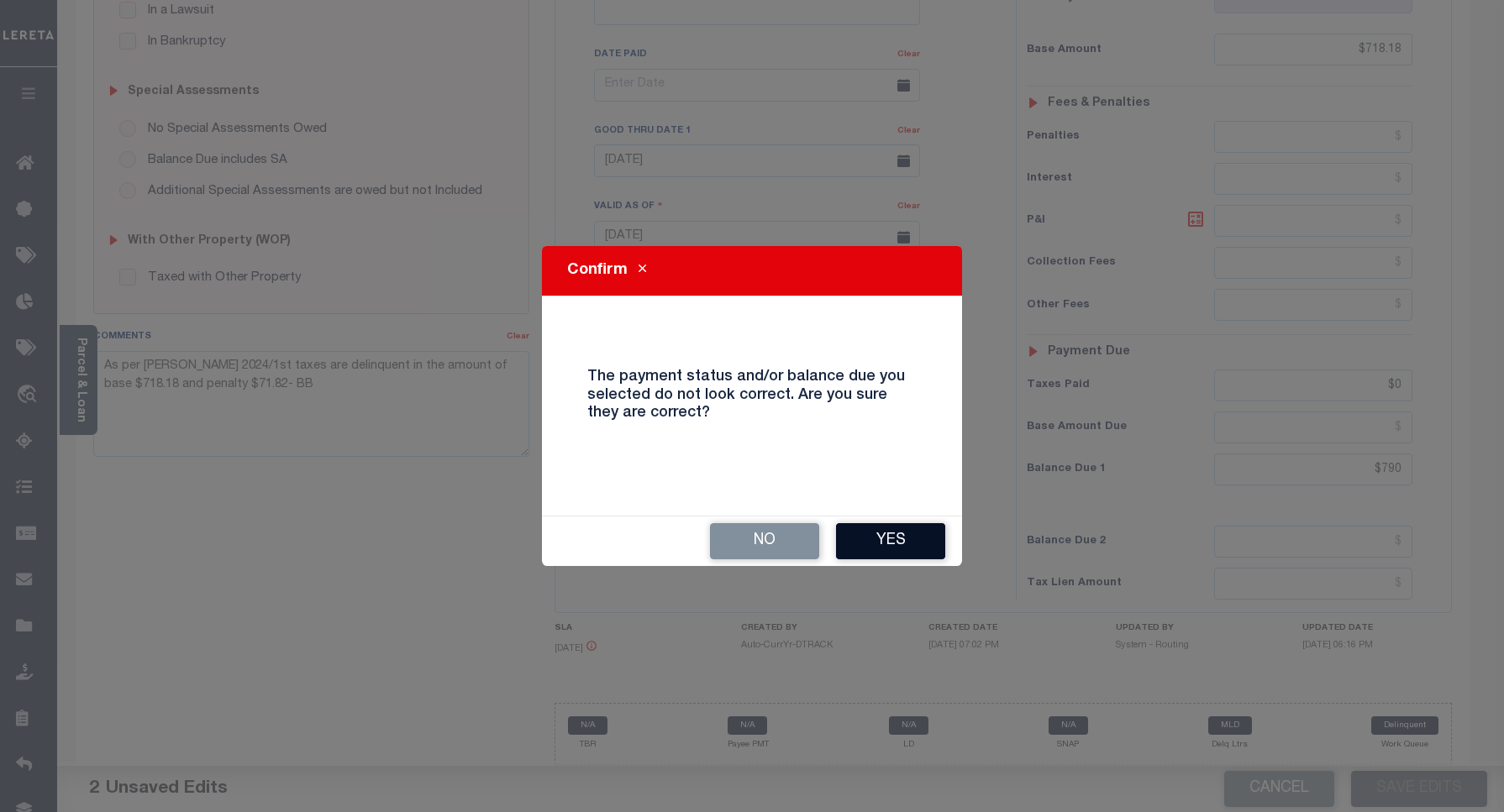
click at [881, 530] on button "Yes" at bounding box center [890, 541] width 109 height 36
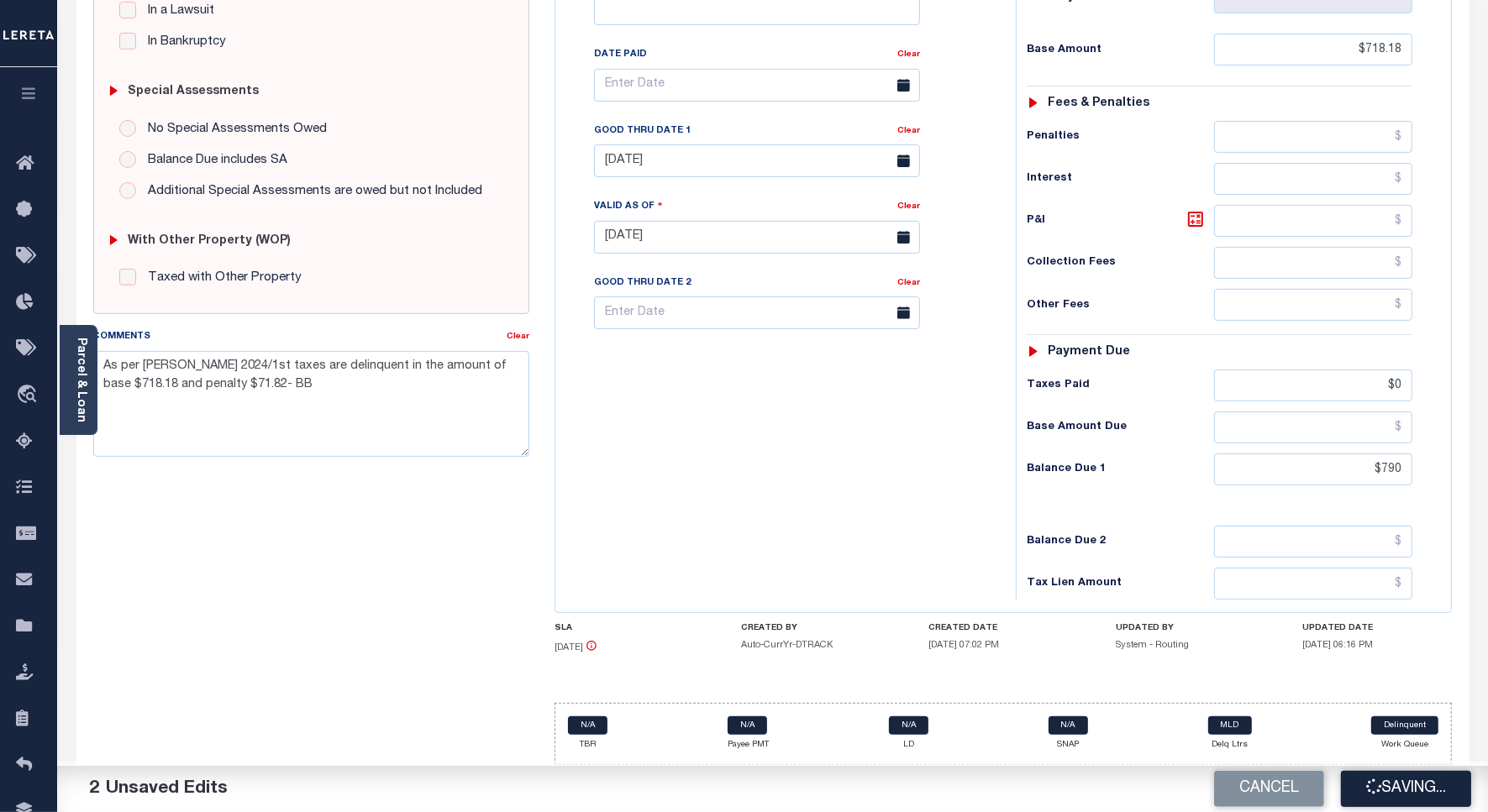
scroll to position [463, 0]
checkbox input "false"
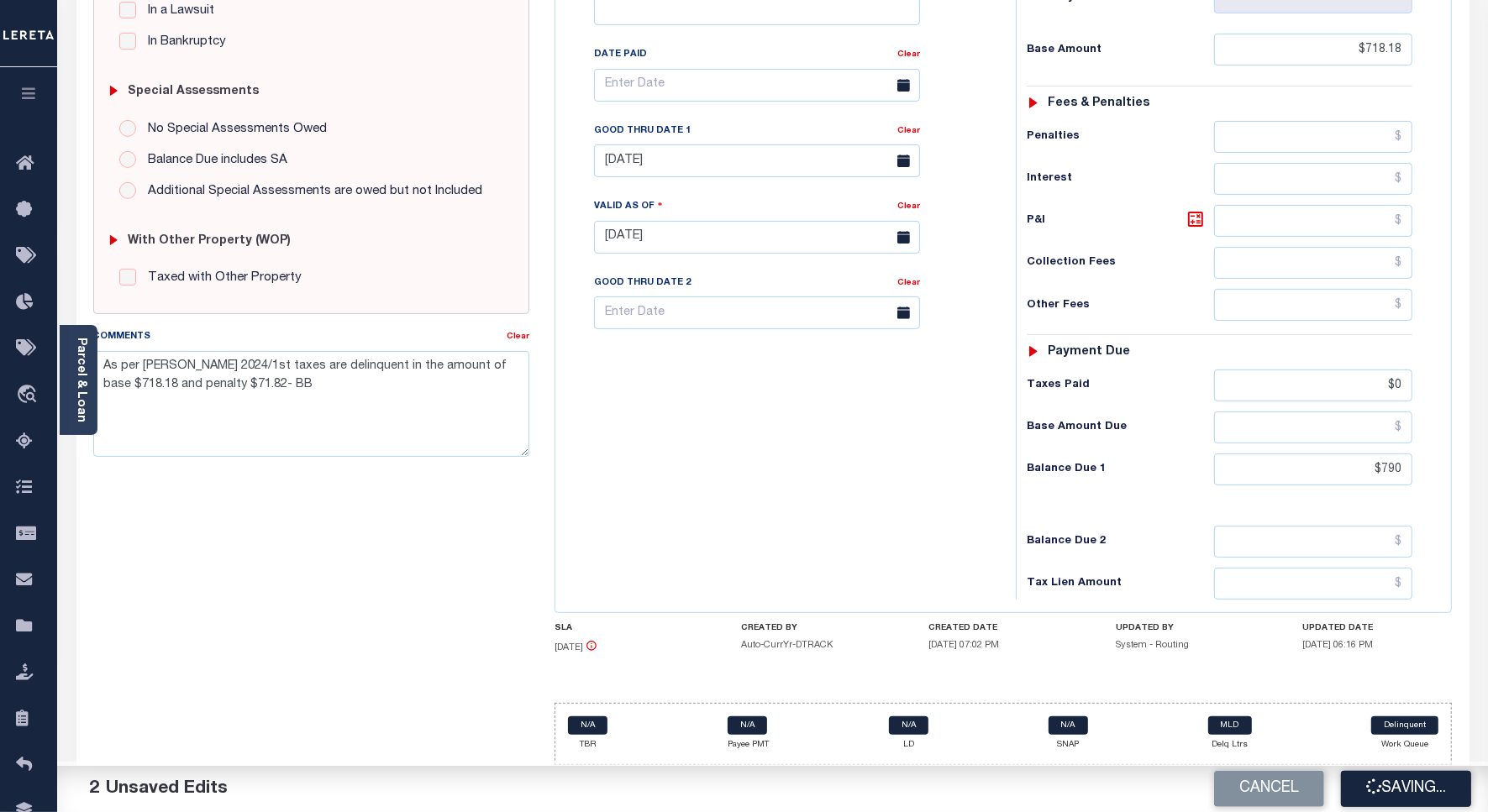
type input "$718.18"
type input "$0"
type input "$790"
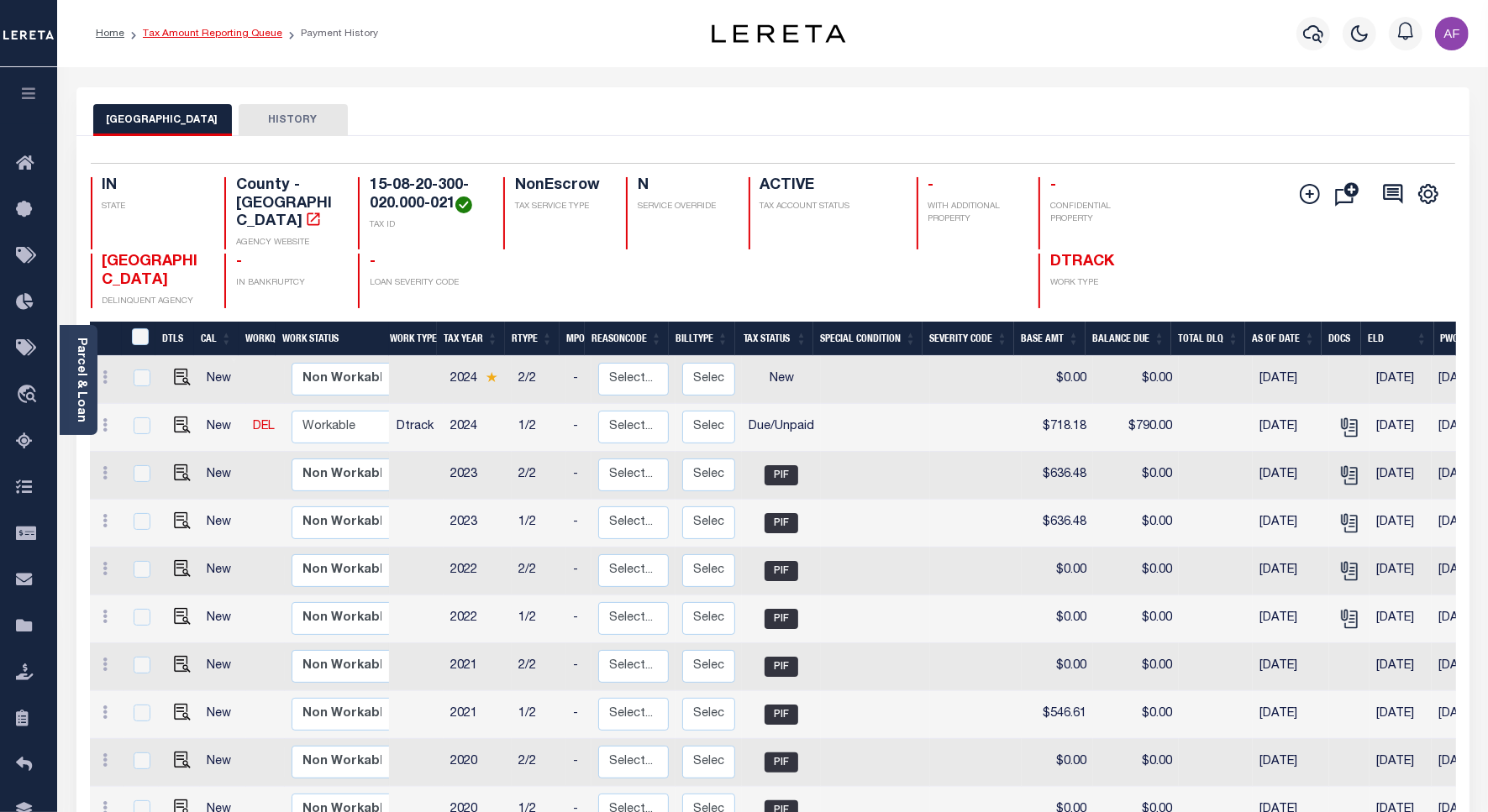
click at [198, 36] on link "Tax Amount Reporting Queue" at bounding box center [212, 33] width 140 height 10
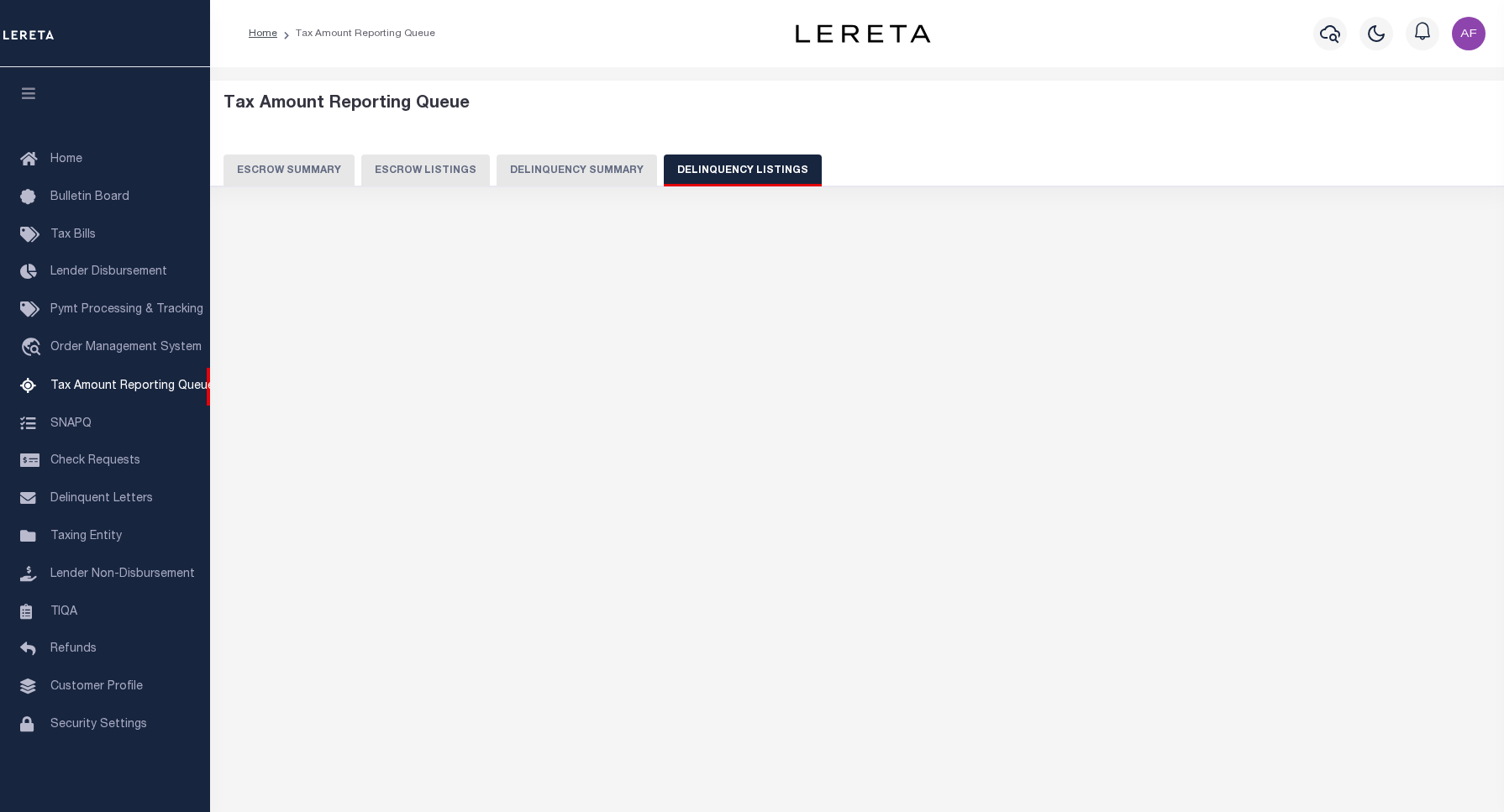
select select "100"
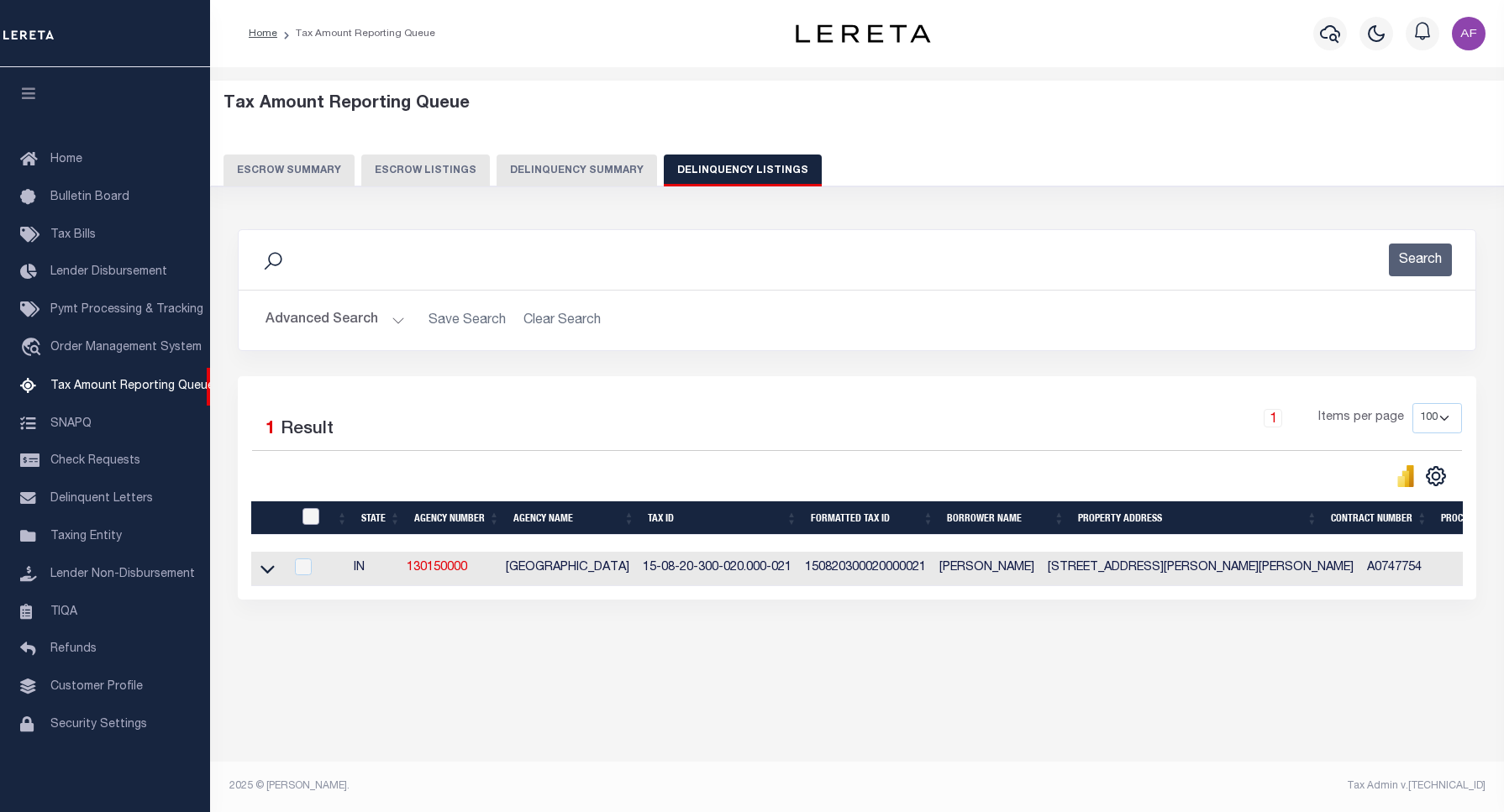
click at [305, 517] on input "checkbox" at bounding box center [311, 516] width 17 height 17
checkbox input "true"
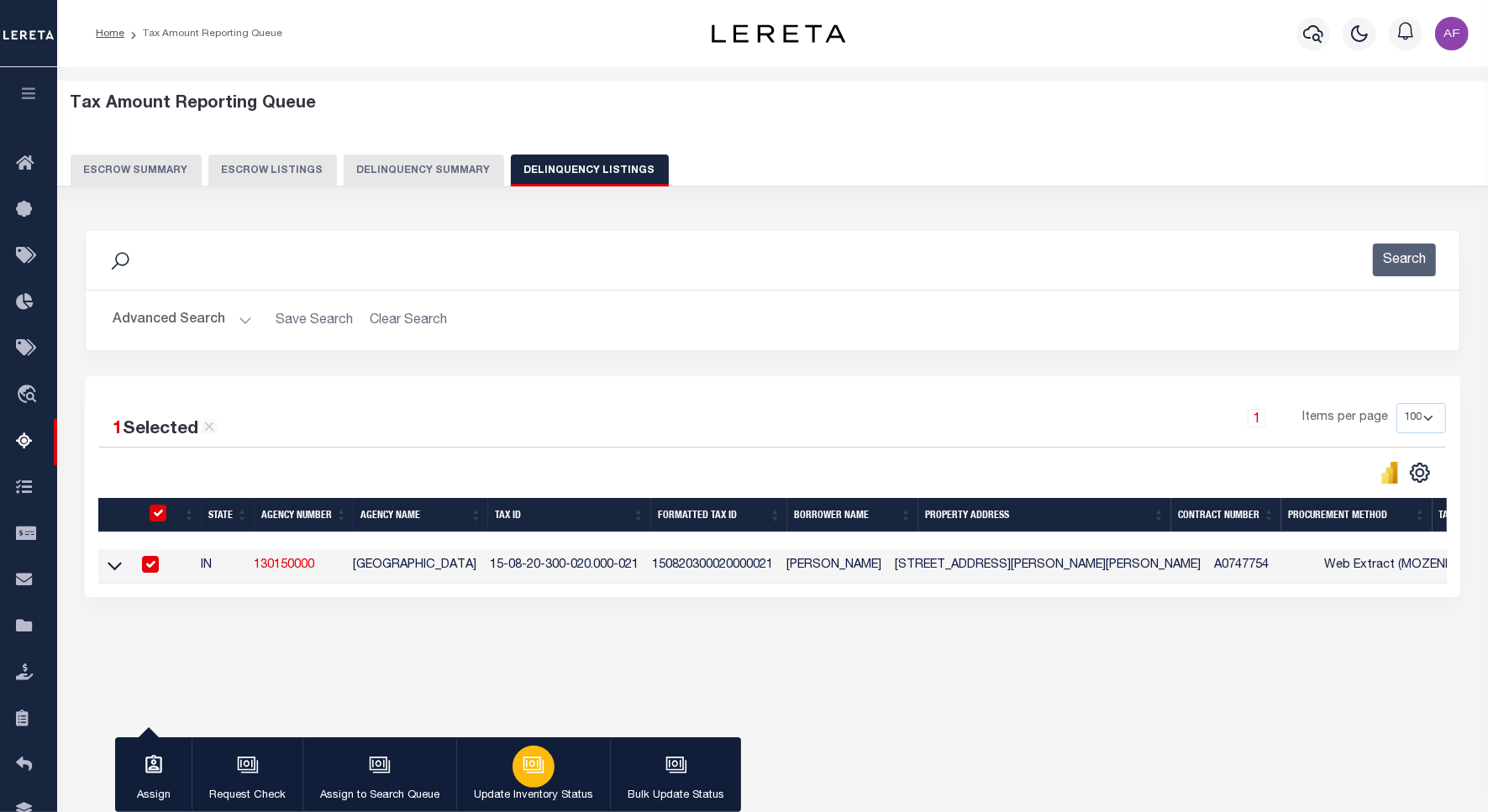
click at [486, 770] on button "Update Inventory Status" at bounding box center [533, 775] width 153 height 76
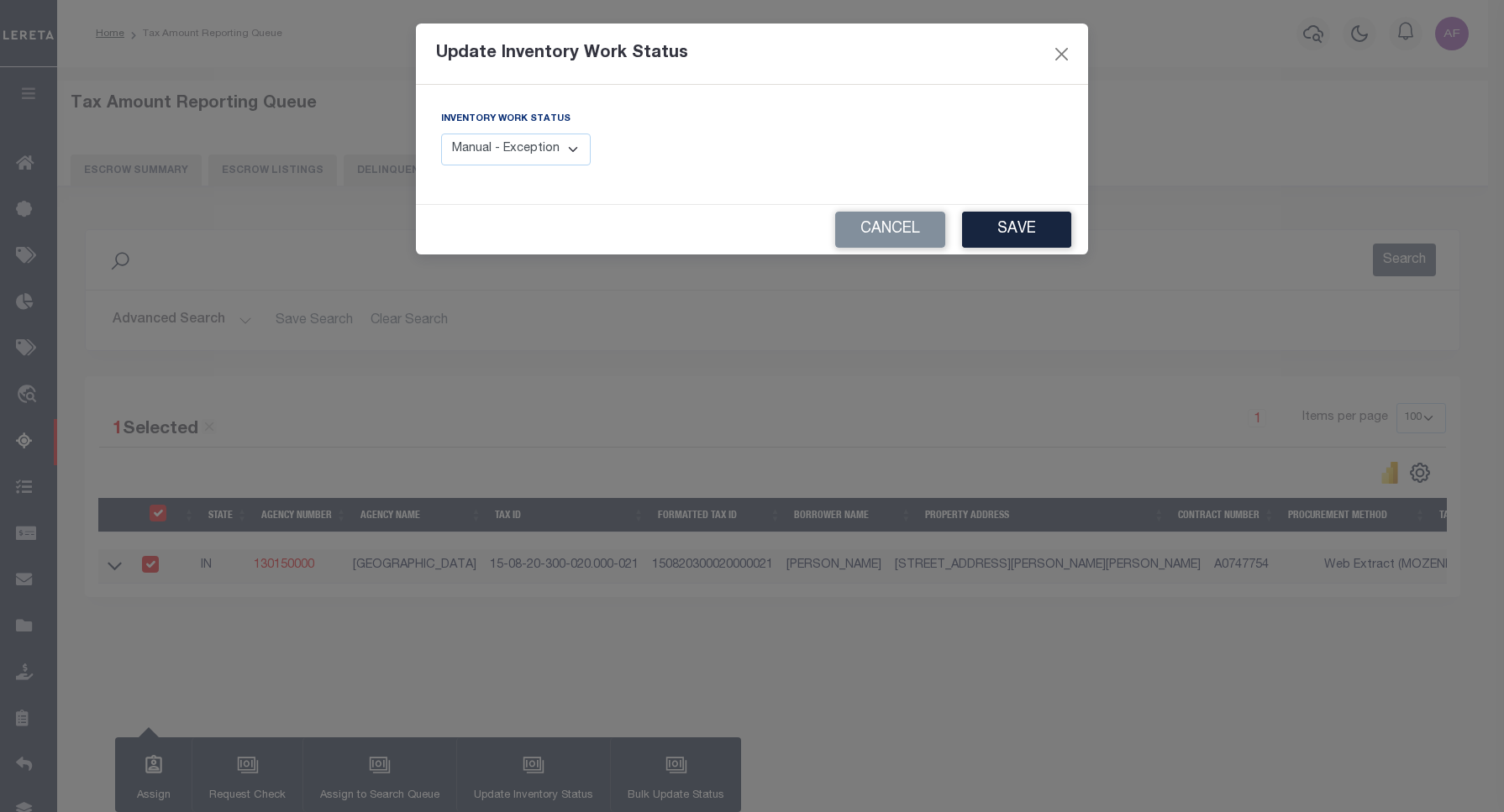
click at [505, 152] on select "Manual - Exception Pended - Awaiting Search Late Add Exception Completed" at bounding box center [516, 149] width 149 height 32
select select "4"
click at [441, 134] on select "Manual - Exception Pended - Awaiting Search Late Add Exception Completed" at bounding box center [516, 149] width 149 height 32
click at [1016, 225] on button "Save" at bounding box center [1015, 229] width 109 height 36
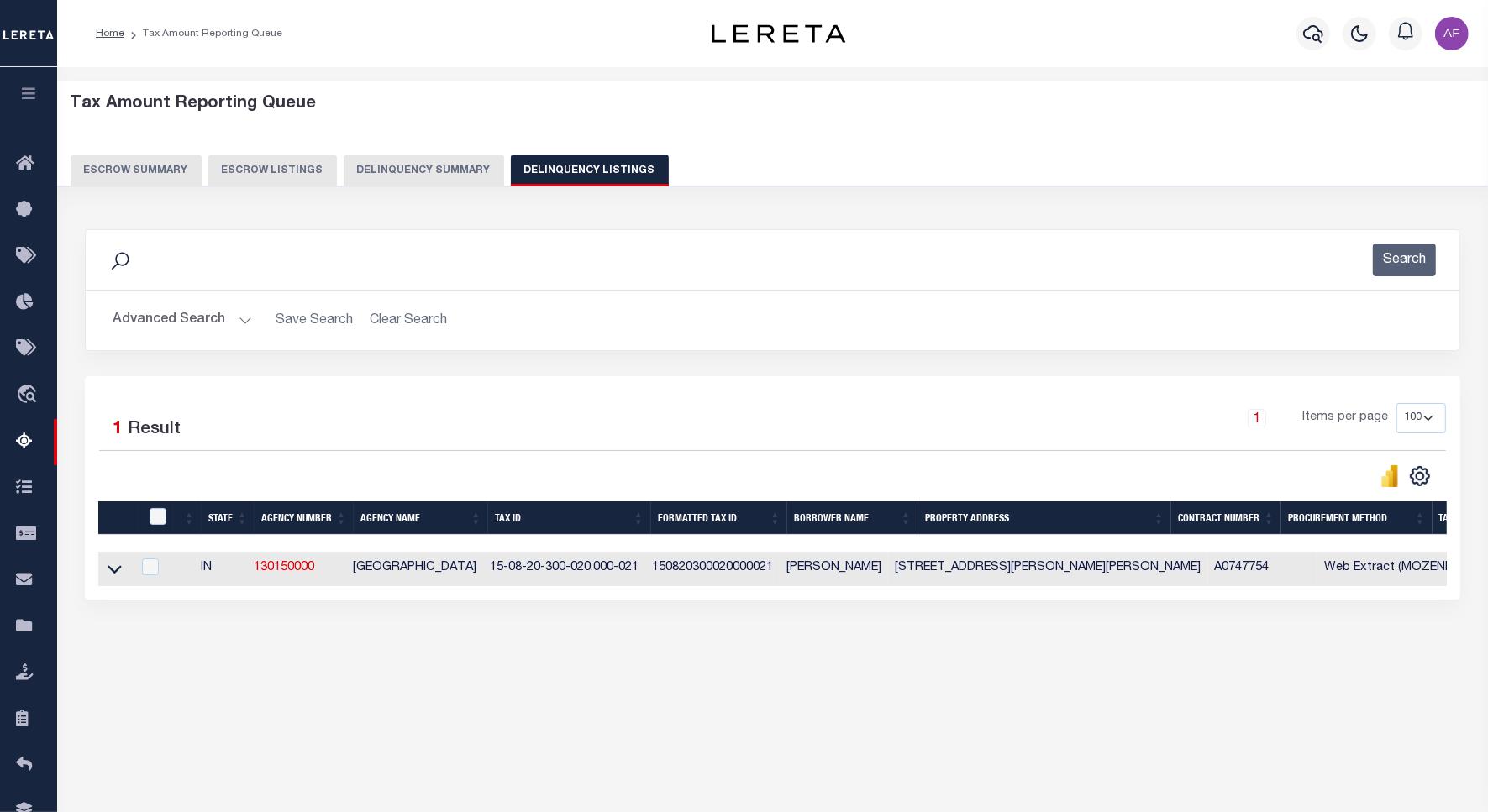
click at [127, 321] on button "Advanced Search" at bounding box center [183, 319] width 140 height 32
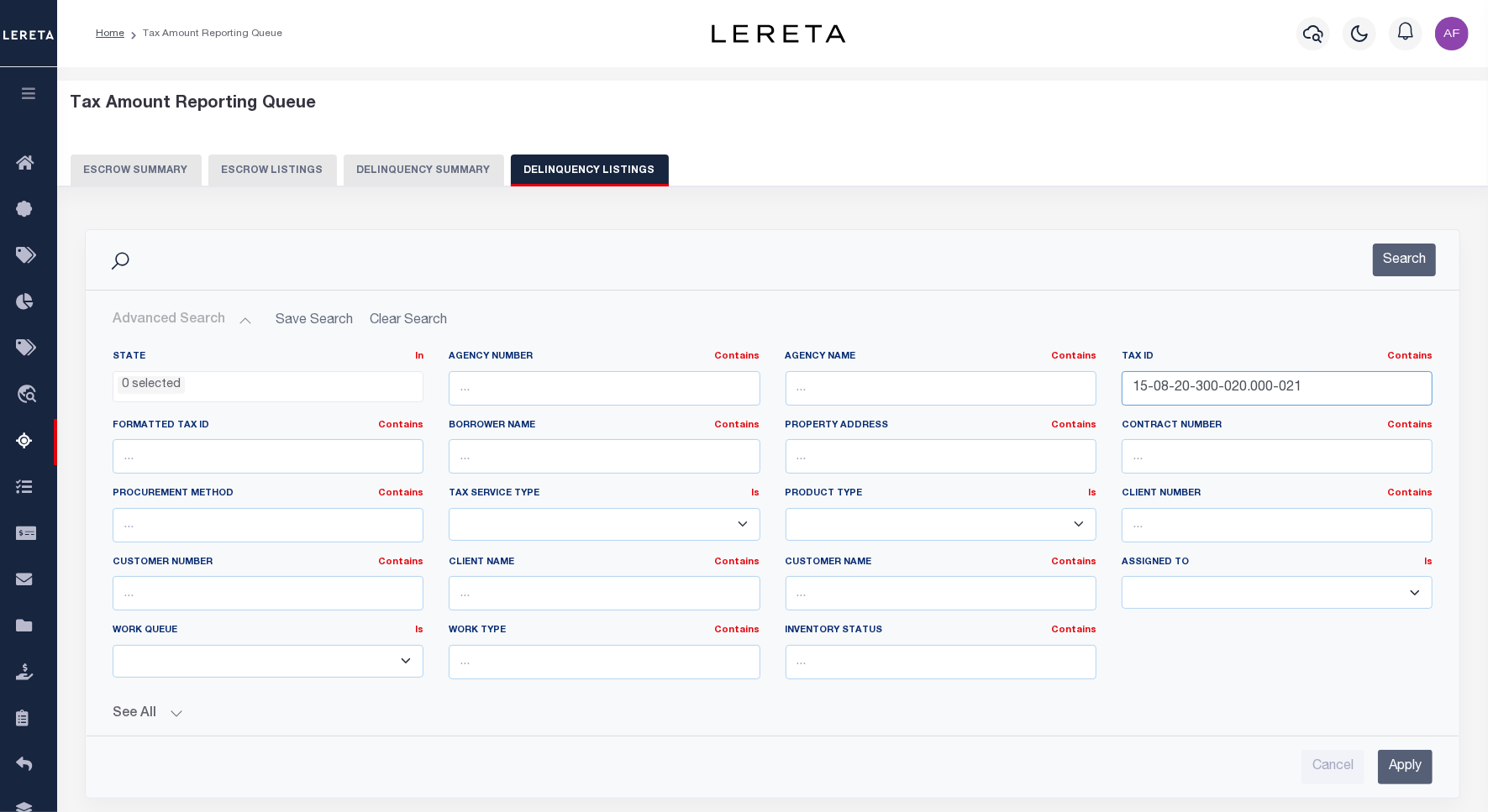
drag, startPoint x: 1303, startPoint y: 388, endPoint x: 1082, endPoint y: 389, distance: 221.0
click at [1082, 389] on div "State In In AK AL AR AZ CA CO CT DC DE FL GA GU HI IA ID IL IN KS KY LA MA MD M…" at bounding box center [773, 521] width 1345 height 343
paste input "9-10-103-005.000-022"
type input "15-09-10-103-005.000-022"
click at [1389, 258] on button "Search" at bounding box center [1404, 260] width 63 height 32
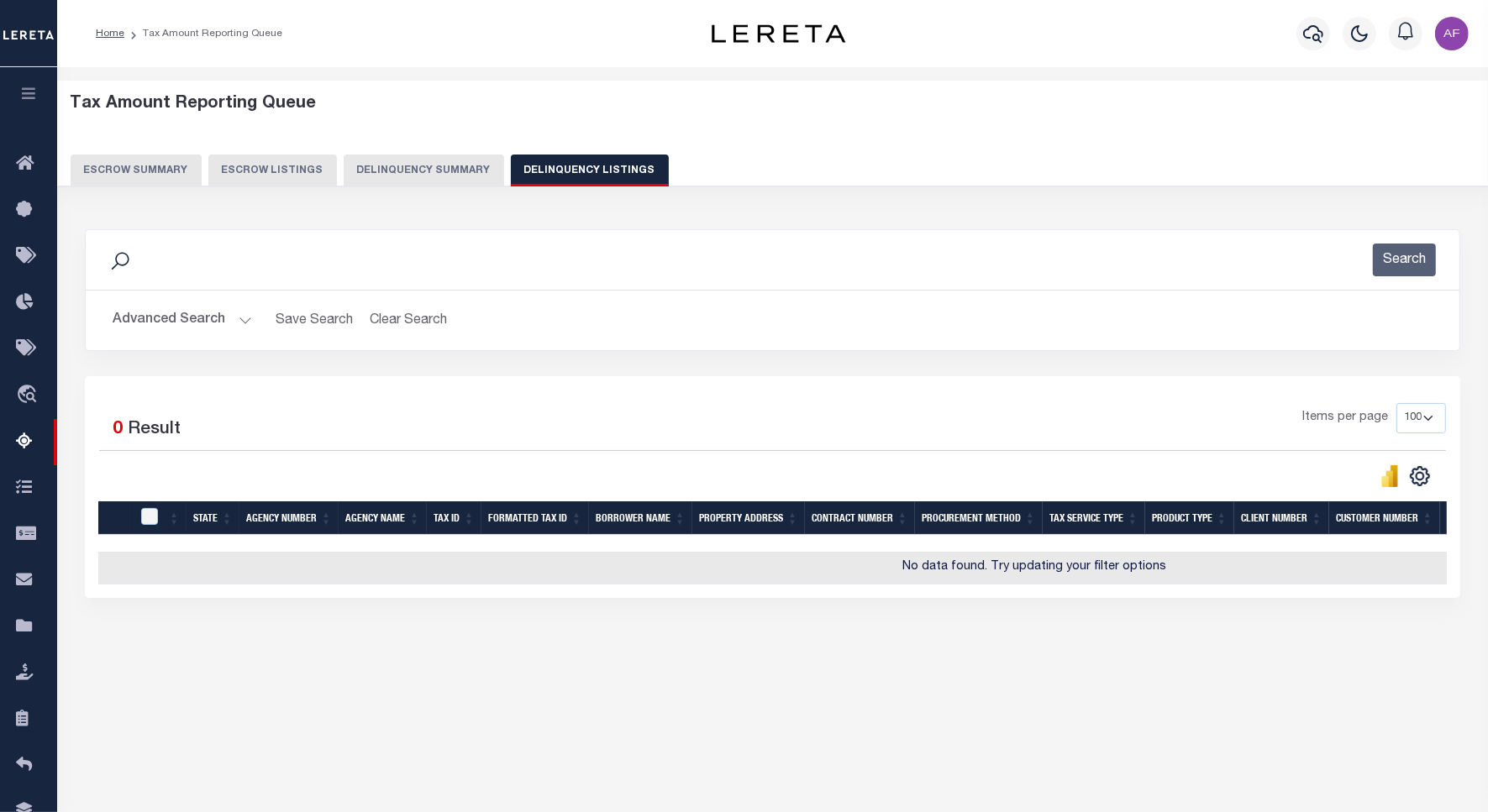
click at [204, 324] on button "Advanced Search" at bounding box center [183, 319] width 140 height 32
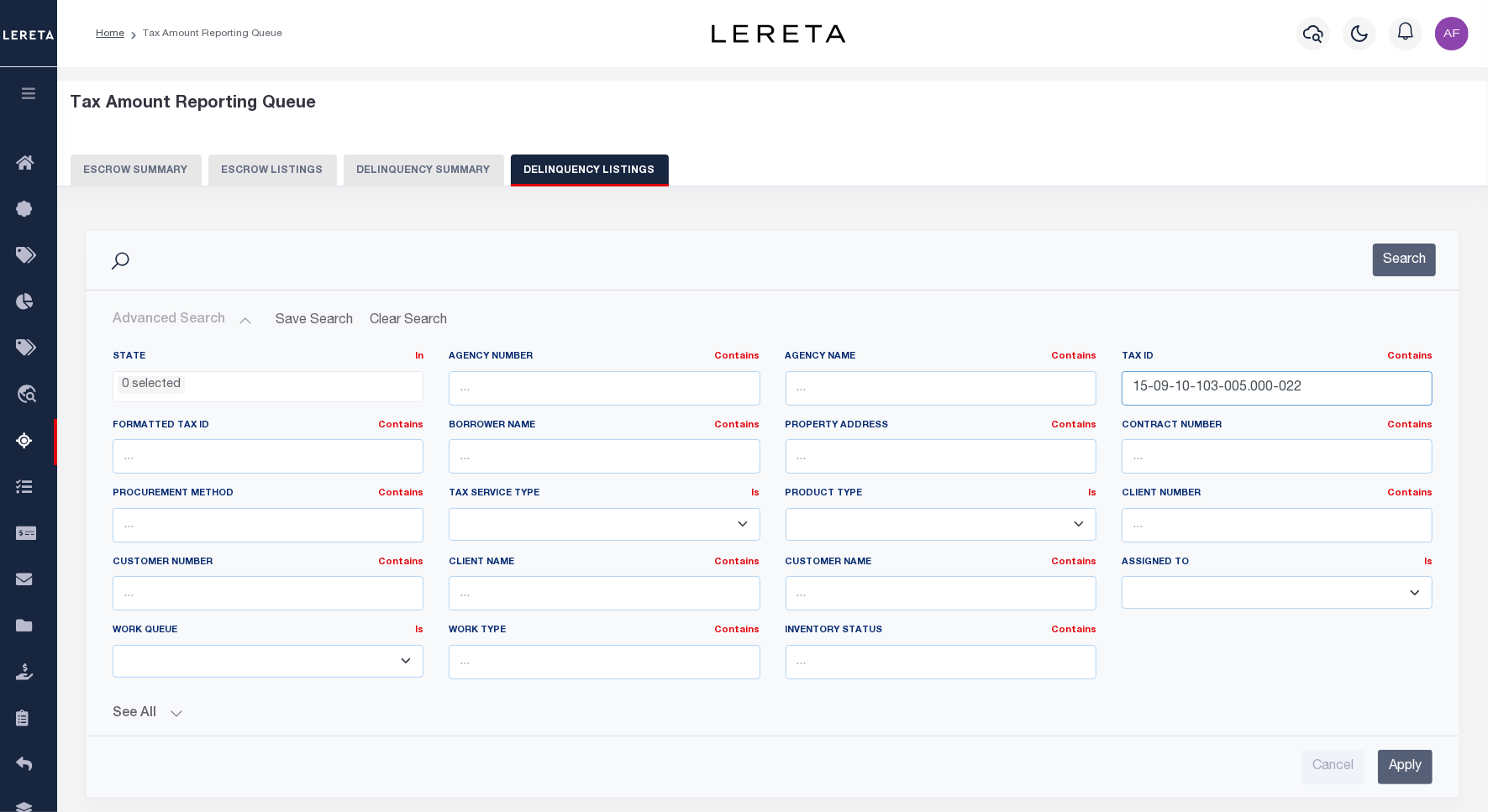
drag, startPoint x: 1300, startPoint y: 386, endPoint x: 919, endPoint y: 349, distance: 382.8
click at [919, 349] on div "State In In AK AL AR AZ CA CO CT DC DE FL GA GU HI IA ID IL IN KS KY LA MA MD M…" at bounding box center [772, 530] width 1372 height 385
click at [1425, 267] on button "Search" at bounding box center [1404, 260] width 63 height 32
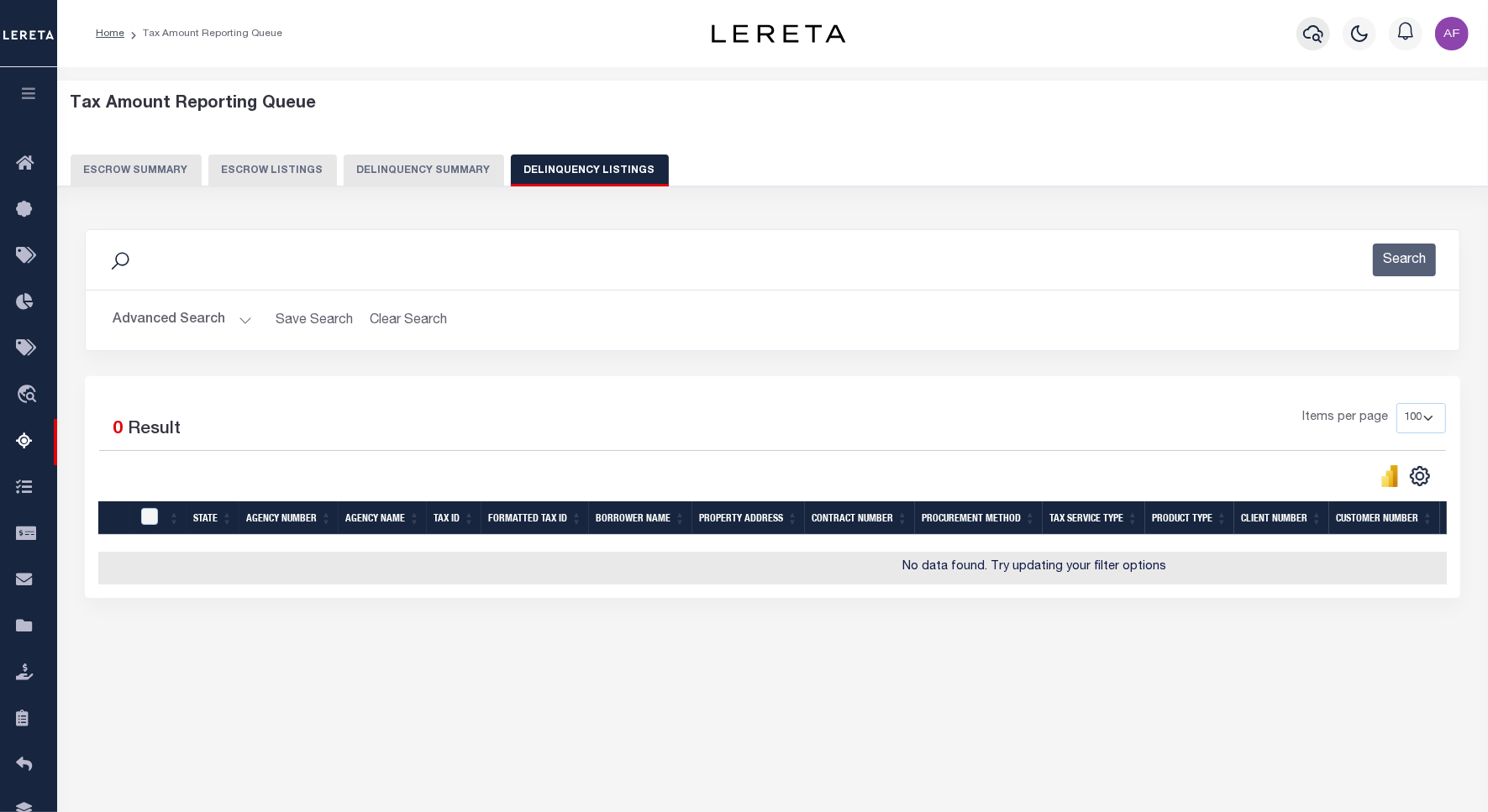
click at [1312, 38] on icon "button" at bounding box center [1313, 33] width 21 height 21
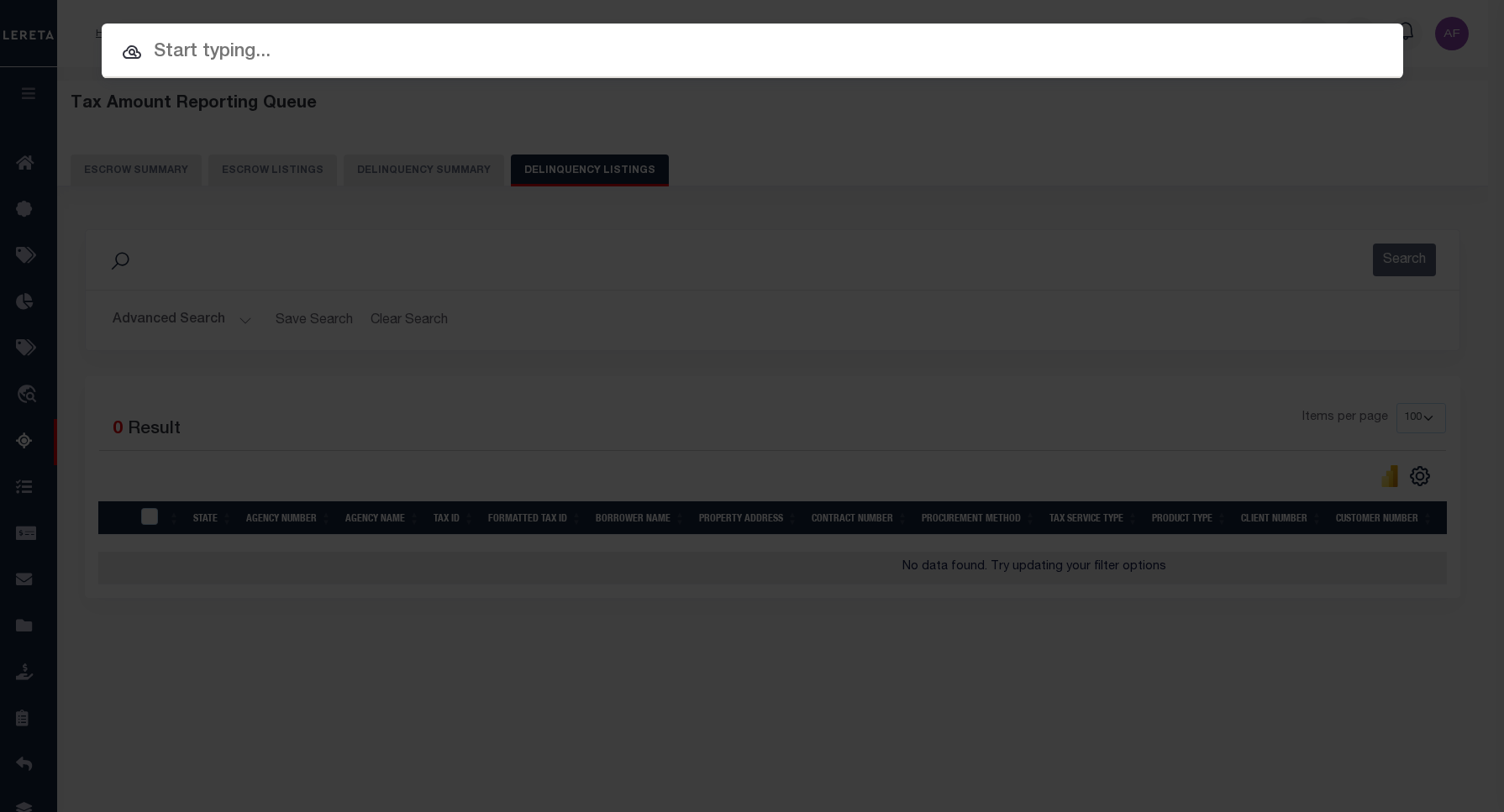
click at [431, 55] on input "text" at bounding box center [752, 52] width 1302 height 29
paste input "Retrieving data. Wait a few seconds and try to cut or copy again."
type input "Retrieving data. Wait a few seconds and try to cut or copy again."
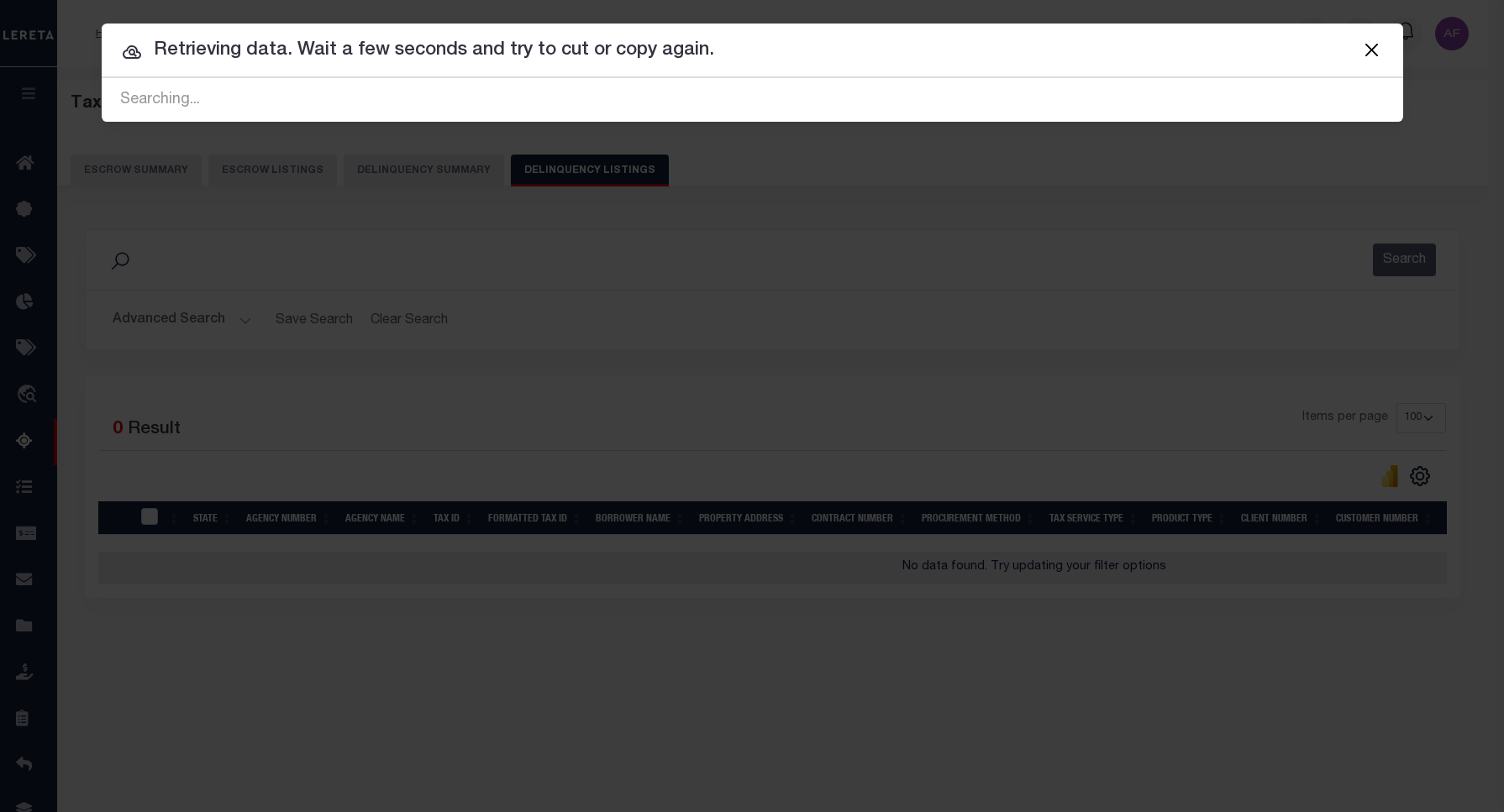
drag, startPoint x: 714, startPoint y: 49, endPoint x: 145, endPoint y: 29, distance: 569.4
click at [118, 28] on div "Include Loans TBM Customers Borrowers Payments (Lender Non-Disb) Payments (Lend…" at bounding box center [752, 73] width 1302 height 98
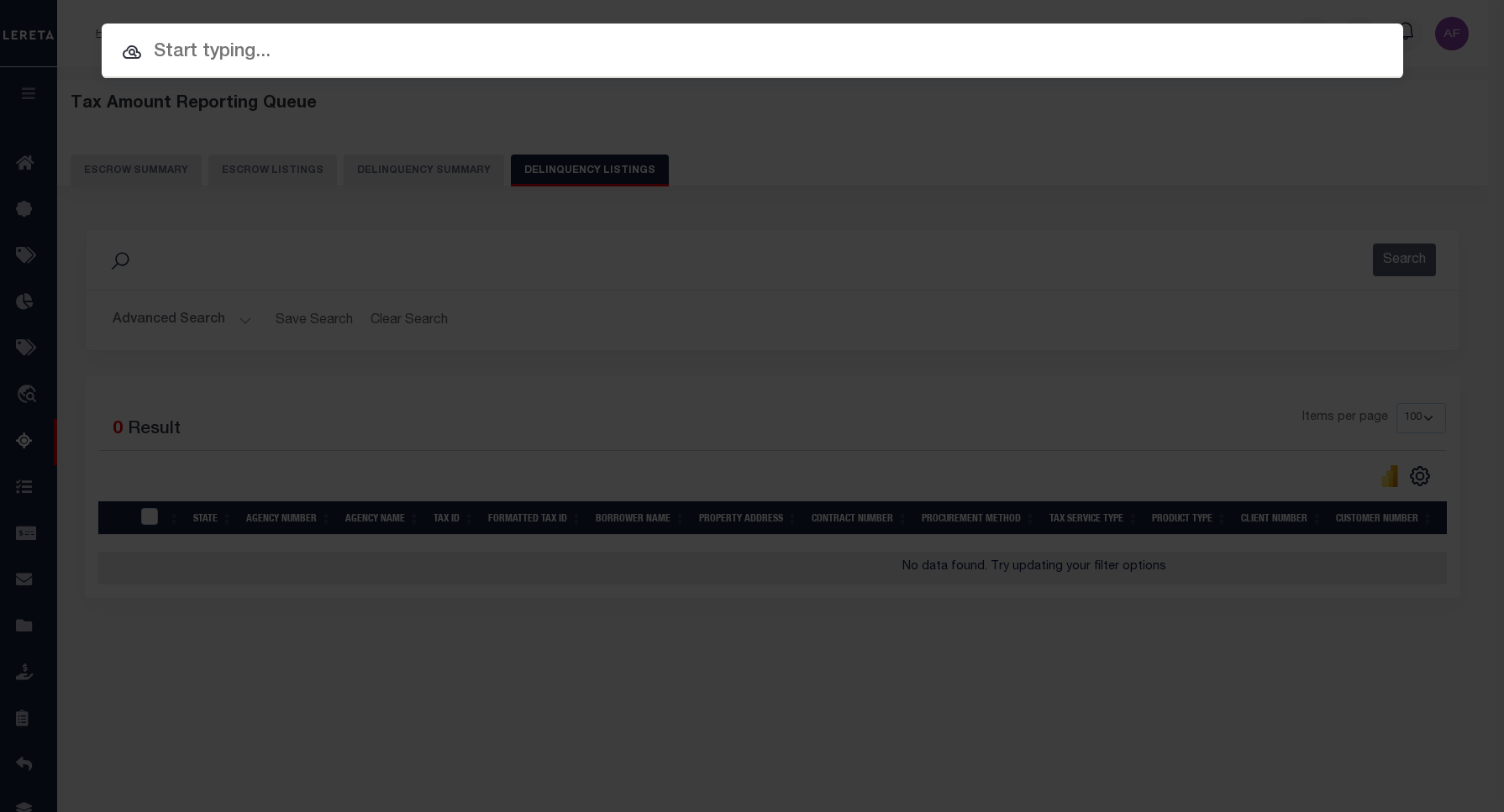
click at [296, 50] on input "text" at bounding box center [752, 52] width 1302 height 29
paste input "617954019"
type input "617954019"
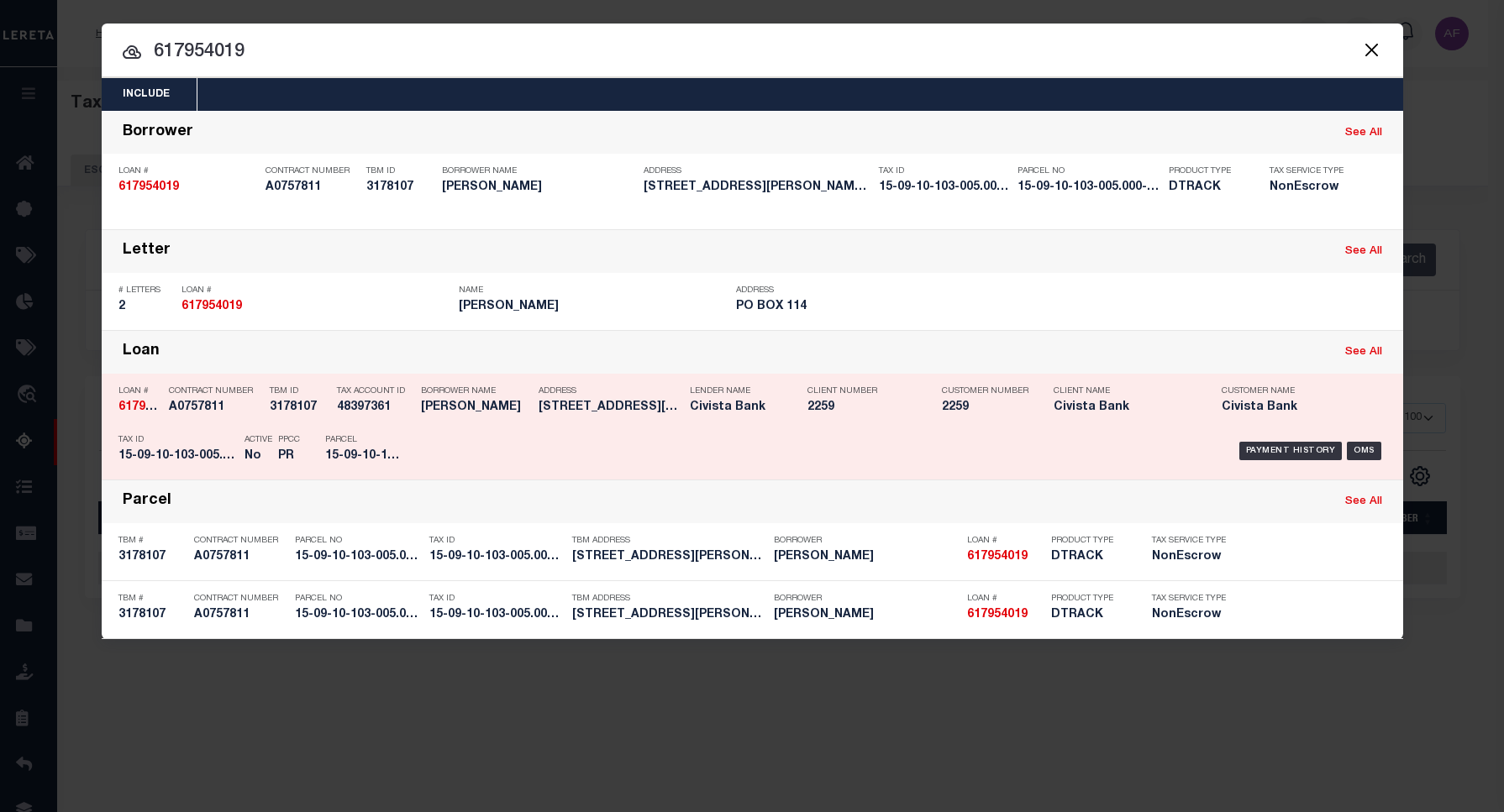
click at [851, 366] on div "Loan See All" at bounding box center [752, 353] width 1302 height 43
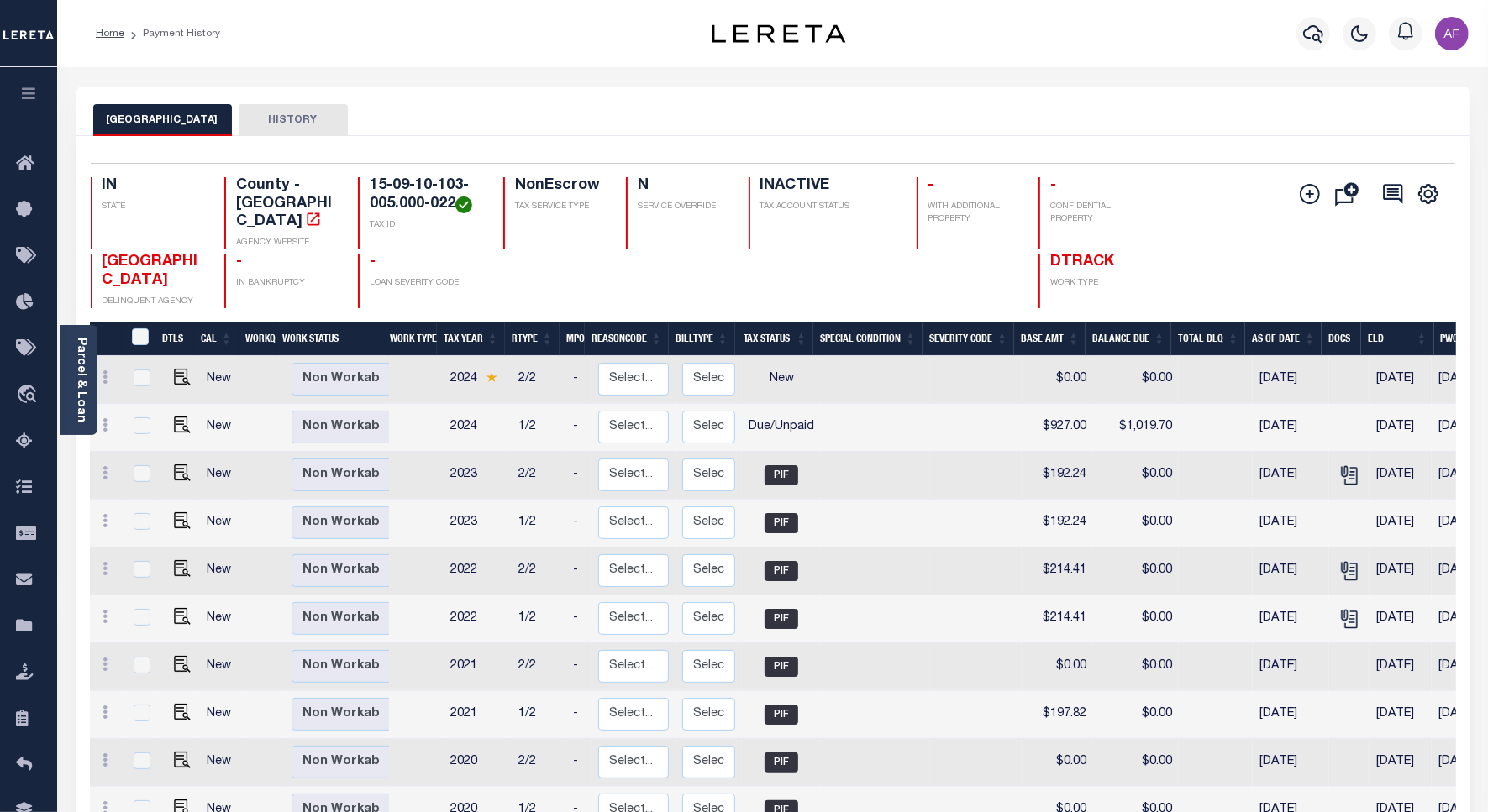
click at [342, 404] on td "Non Workable Workable" at bounding box center [345, 428] width 120 height 48
checkbox input "true"
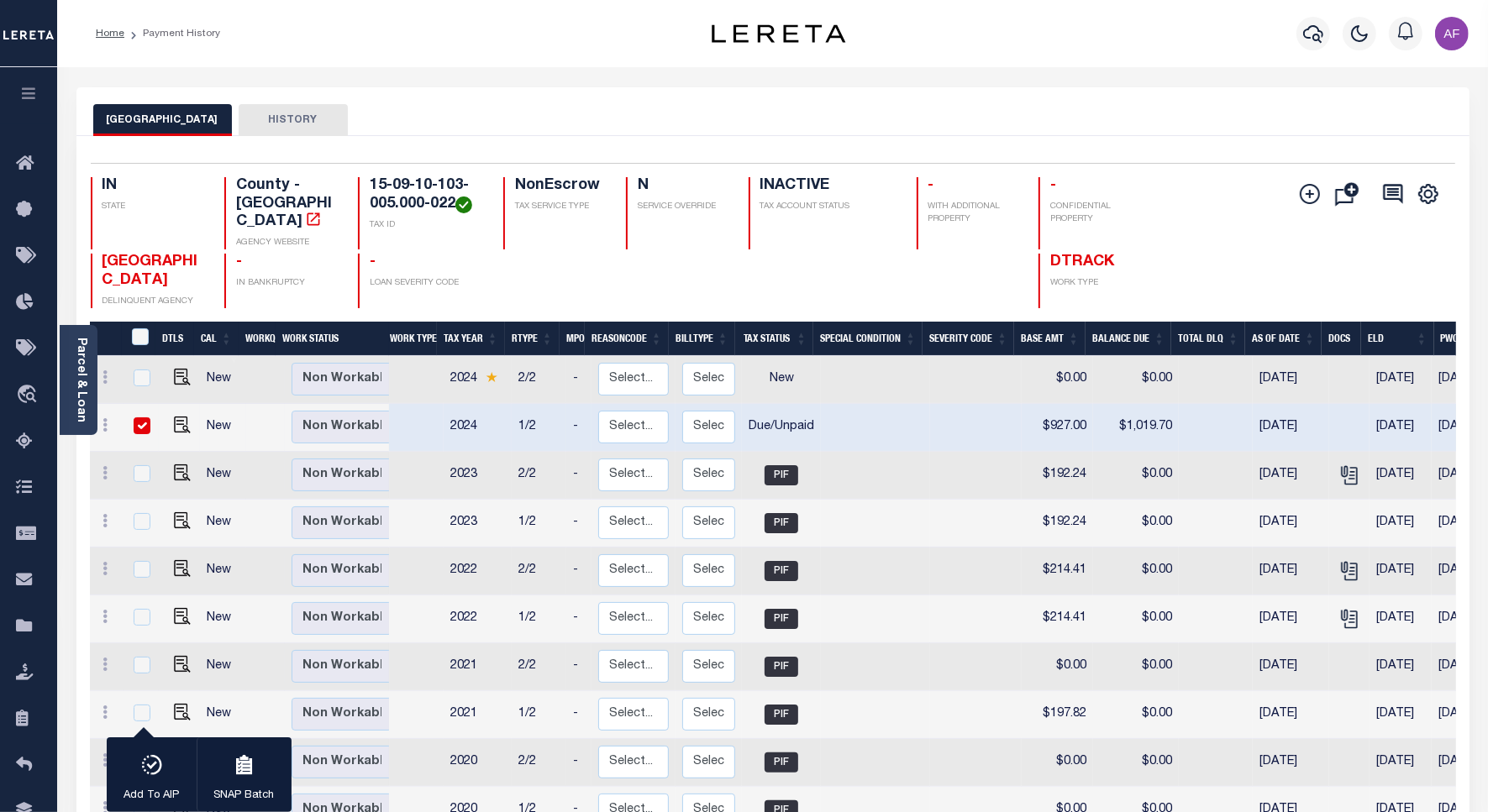
click at [130, 418] on div at bounding box center [141, 427] width 23 height 19
checkbox input "false"
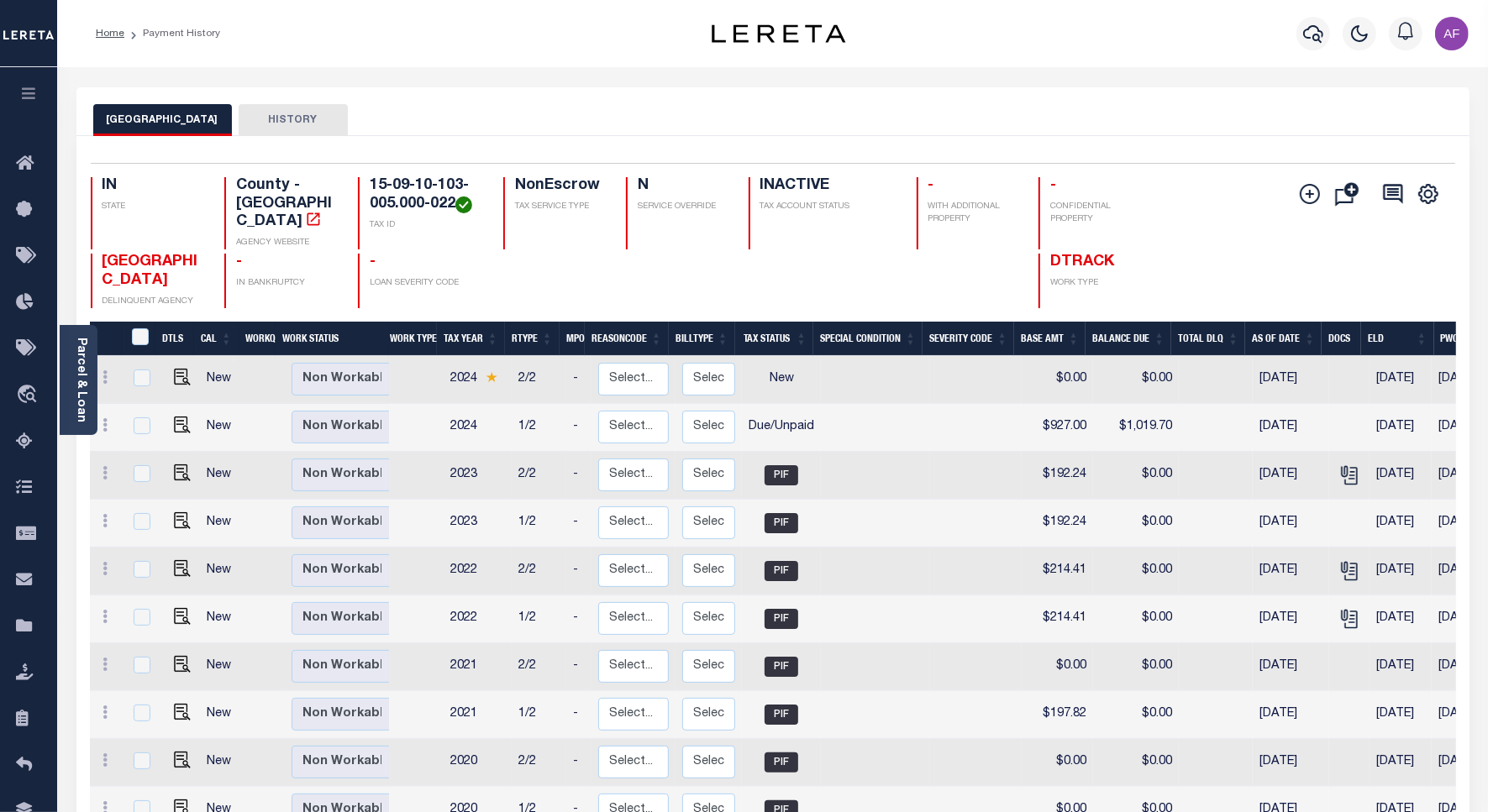
click at [285, 416] on td "Non Workable Workable" at bounding box center [345, 428] width 120 height 48
checkbox input "true"
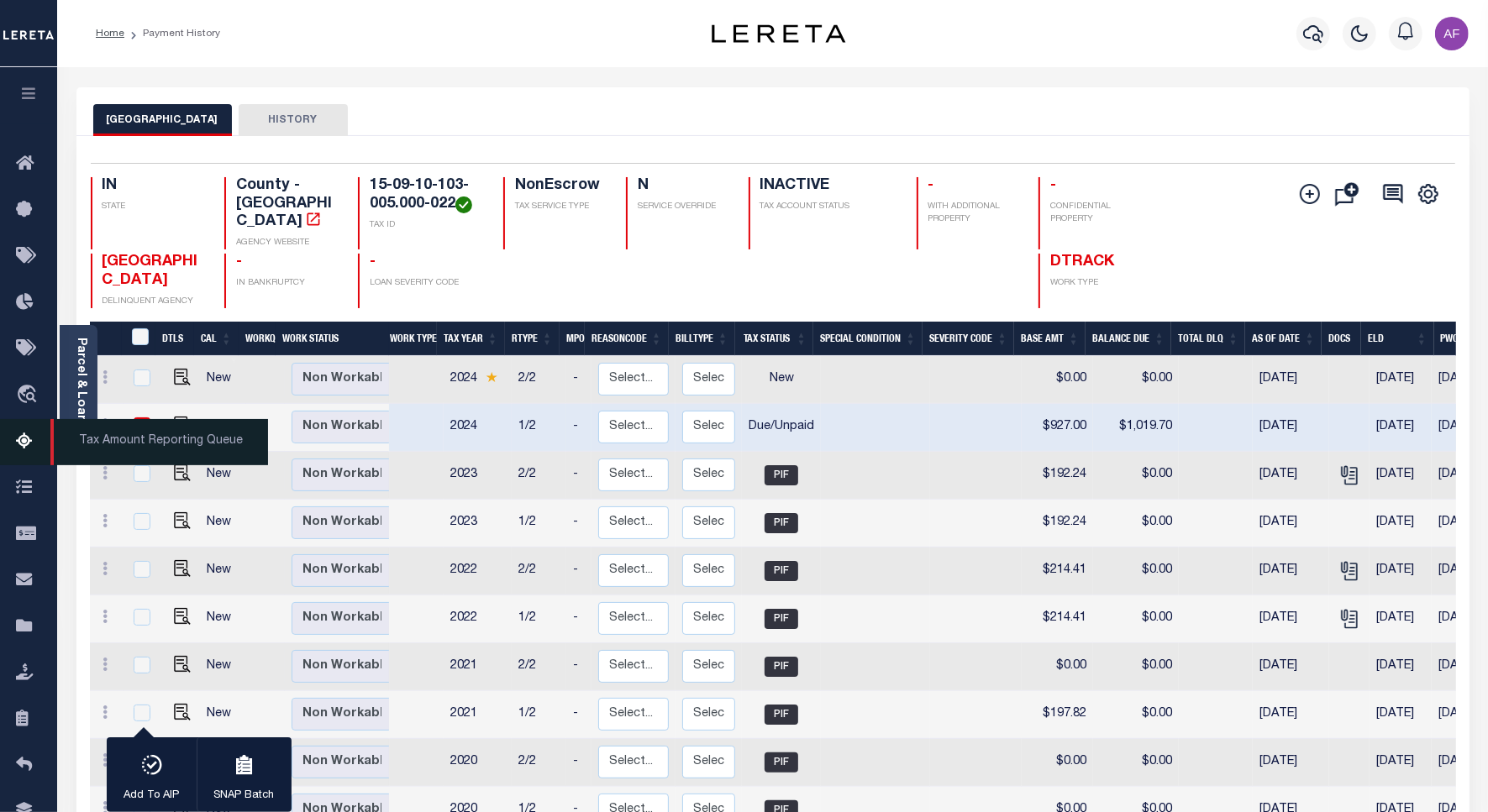
click at [22, 441] on icon at bounding box center [29, 441] width 27 height 21
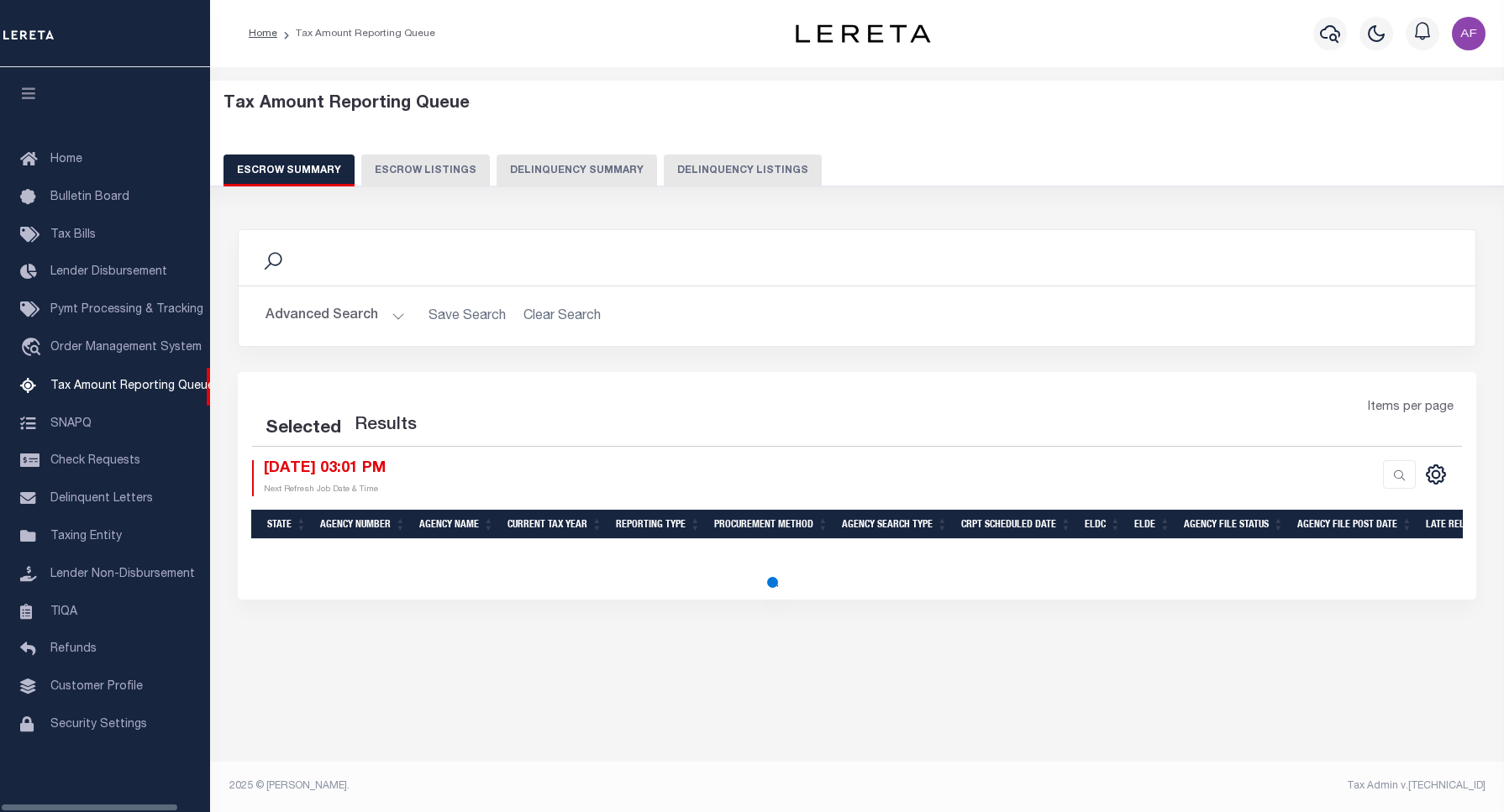
click at [702, 172] on button "Delinquency Listings" at bounding box center [742, 170] width 158 height 31
select select "100"
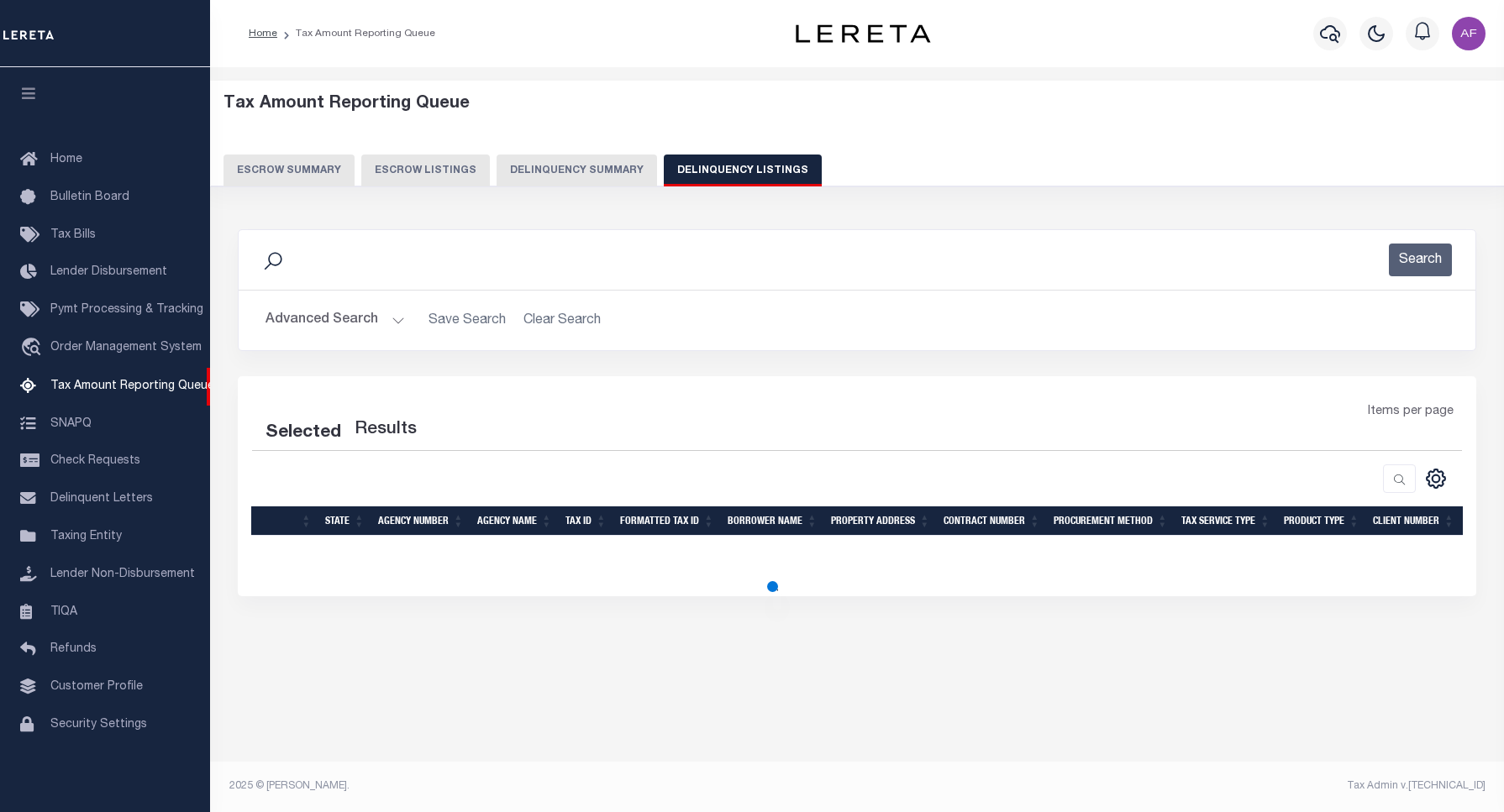
select select "100"
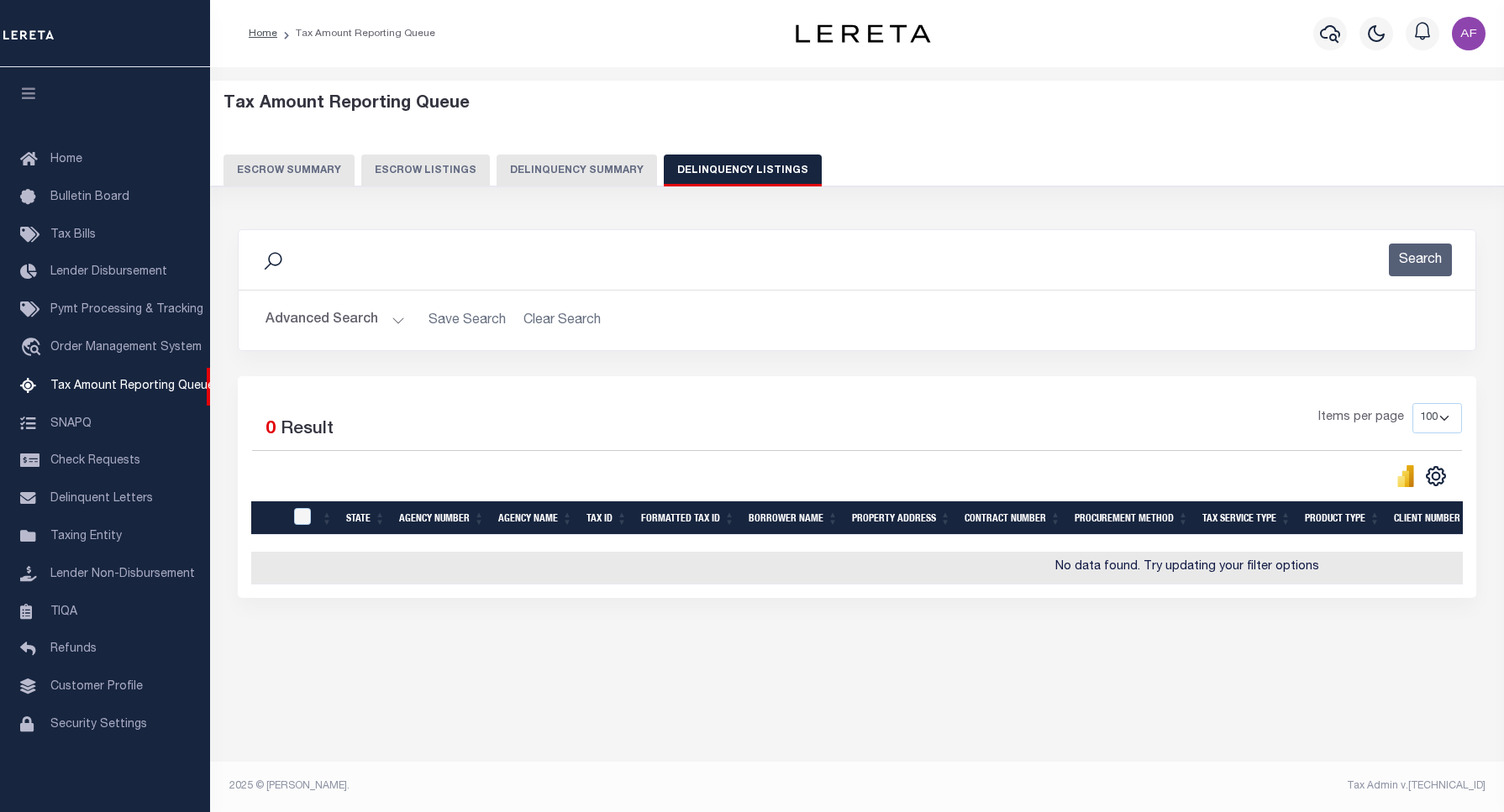
click at [326, 319] on button "Advanced Search" at bounding box center [335, 319] width 140 height 32
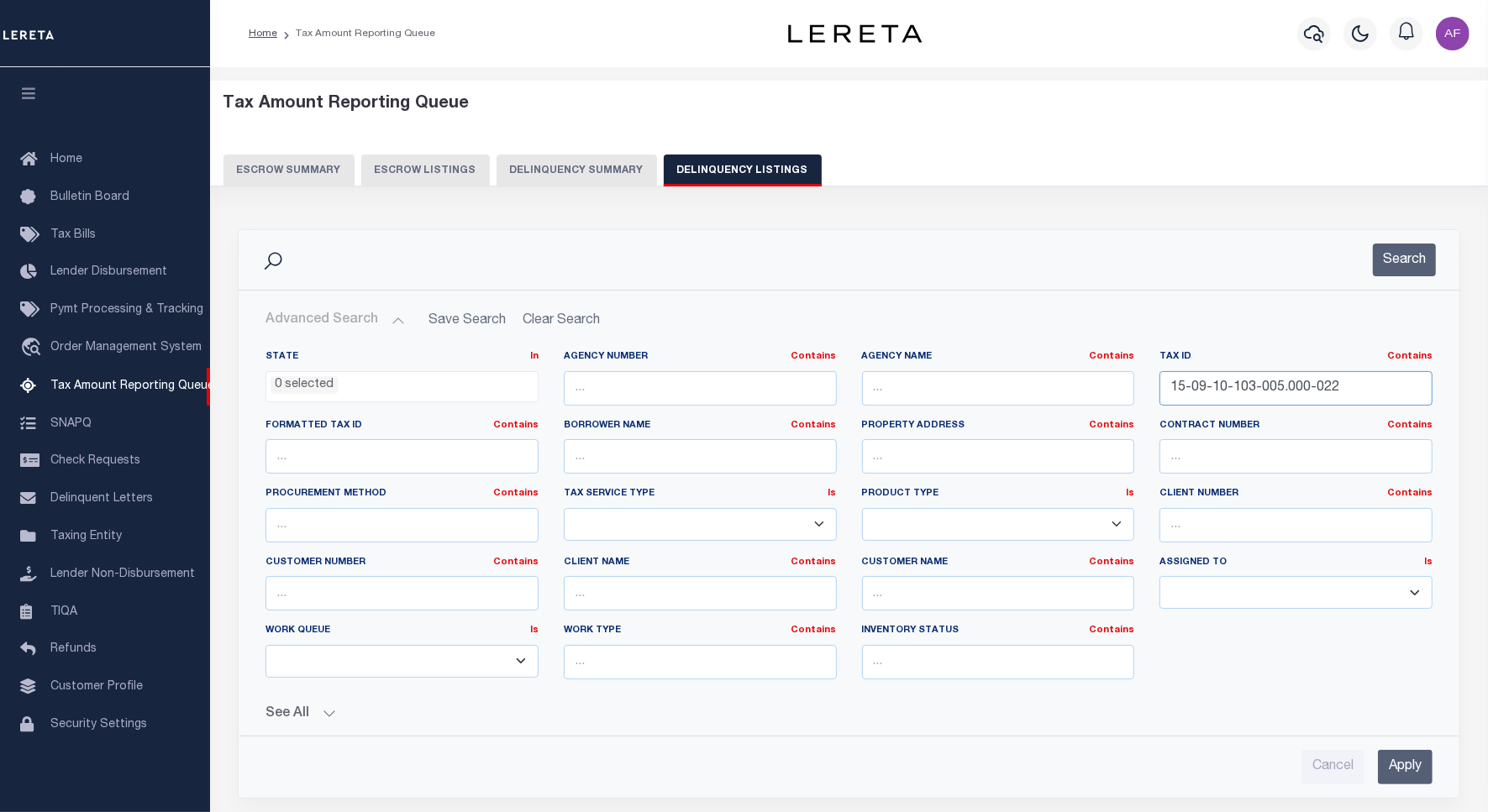
drag, startPoint x: 1341, startPoint y: 384, endPoint x: 946, endPoint y: 355, distance: 396.1
click at [946, 355] on div "State In In AK AL AR AZ CA CO CT DC DE FL GA GU HI IA ID IL IN KS KY LA MA MD M…" at bounding box center [849, 521] width 1193 height 343
paste input "1-100-025.000-021"
type input "15-09-11-100-025.000-021"
click at [1417, 242] on div "Search" at bounding box center [850, 260] width 1221 height 60
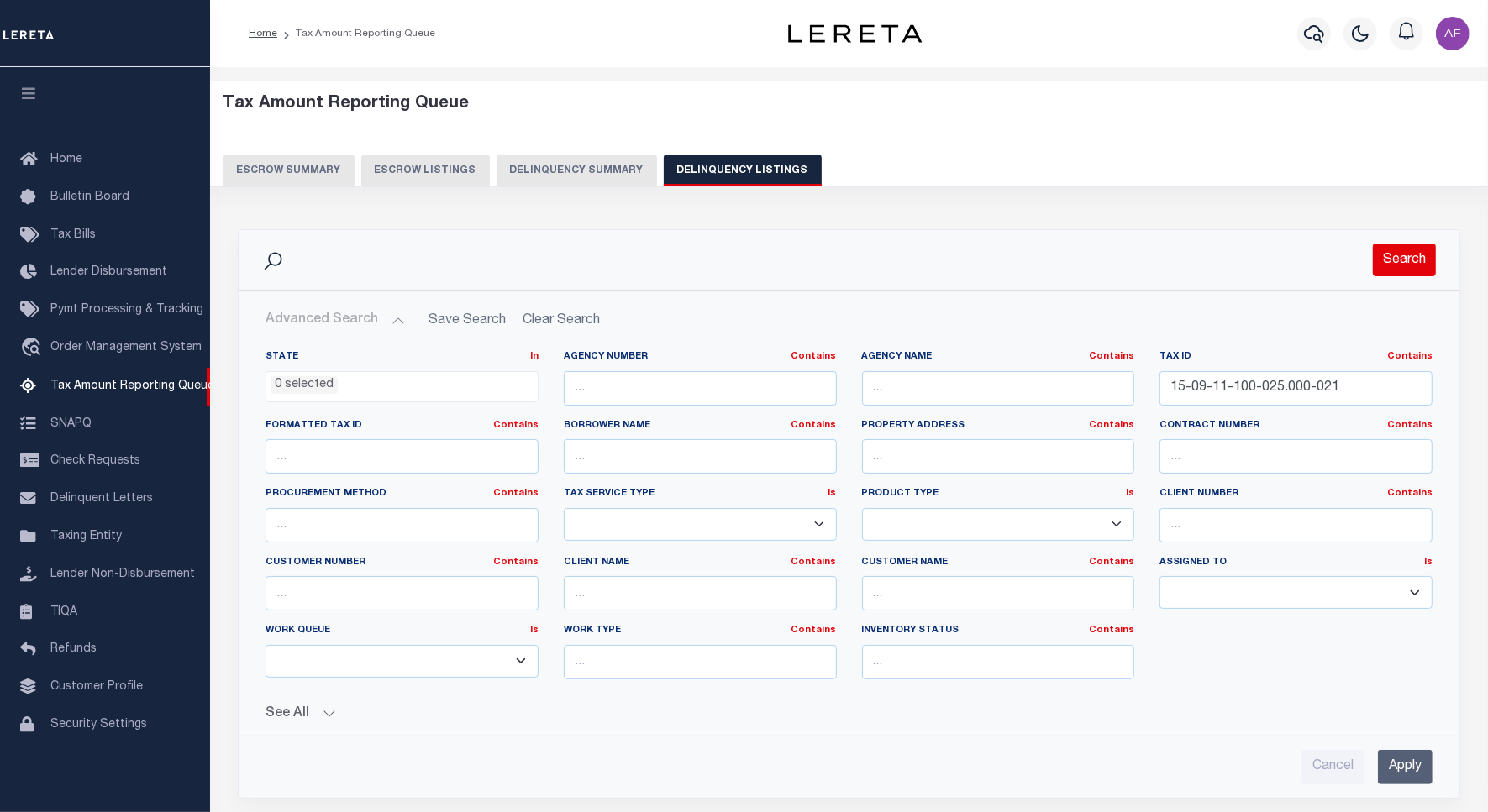
click at [1401, 267] on button "Search" at bounding box center [1404, 260] width 63 height 32
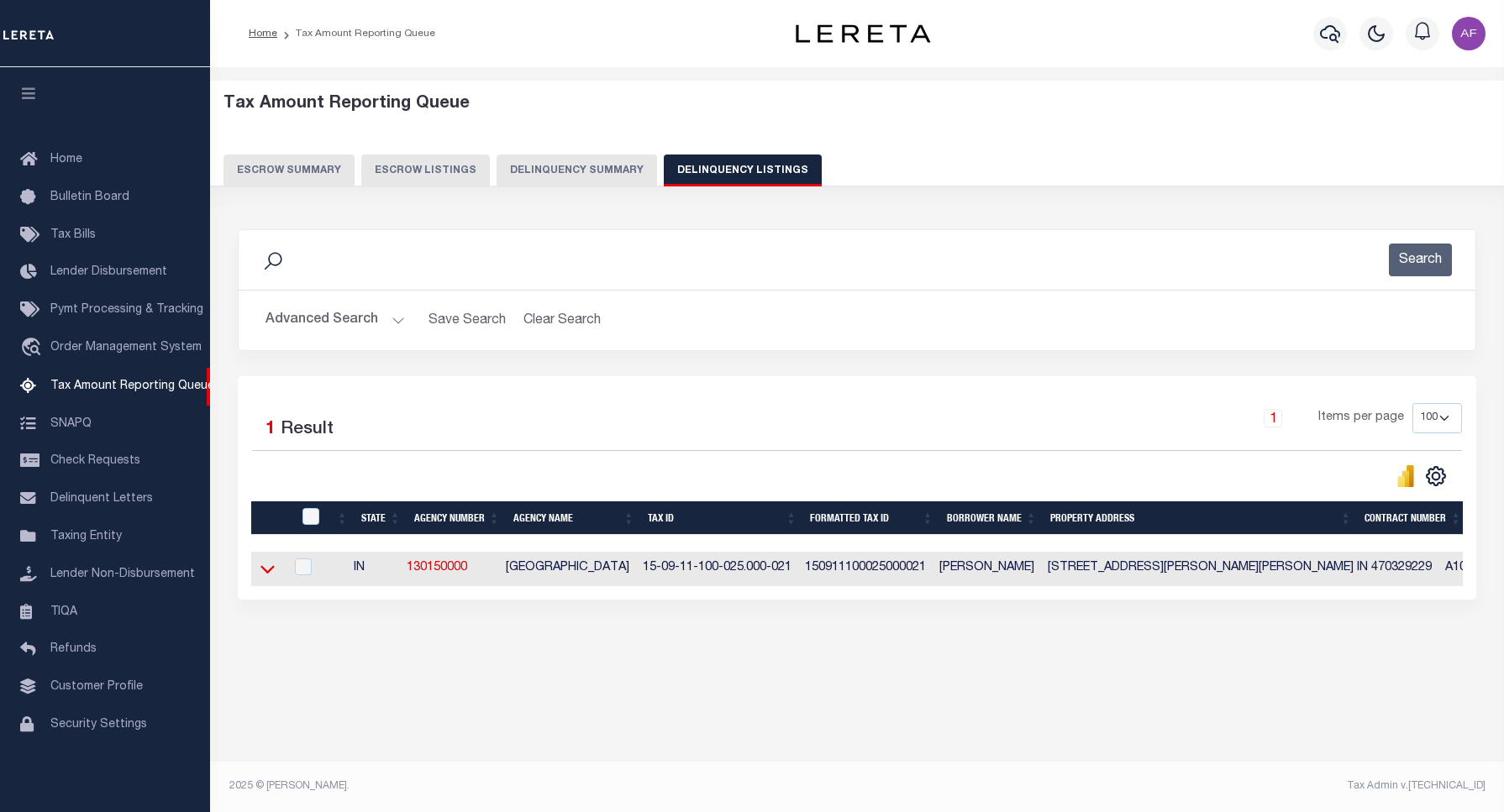
click at [271, 578] on icon at bounding box center [267, 569] width 15 height 18
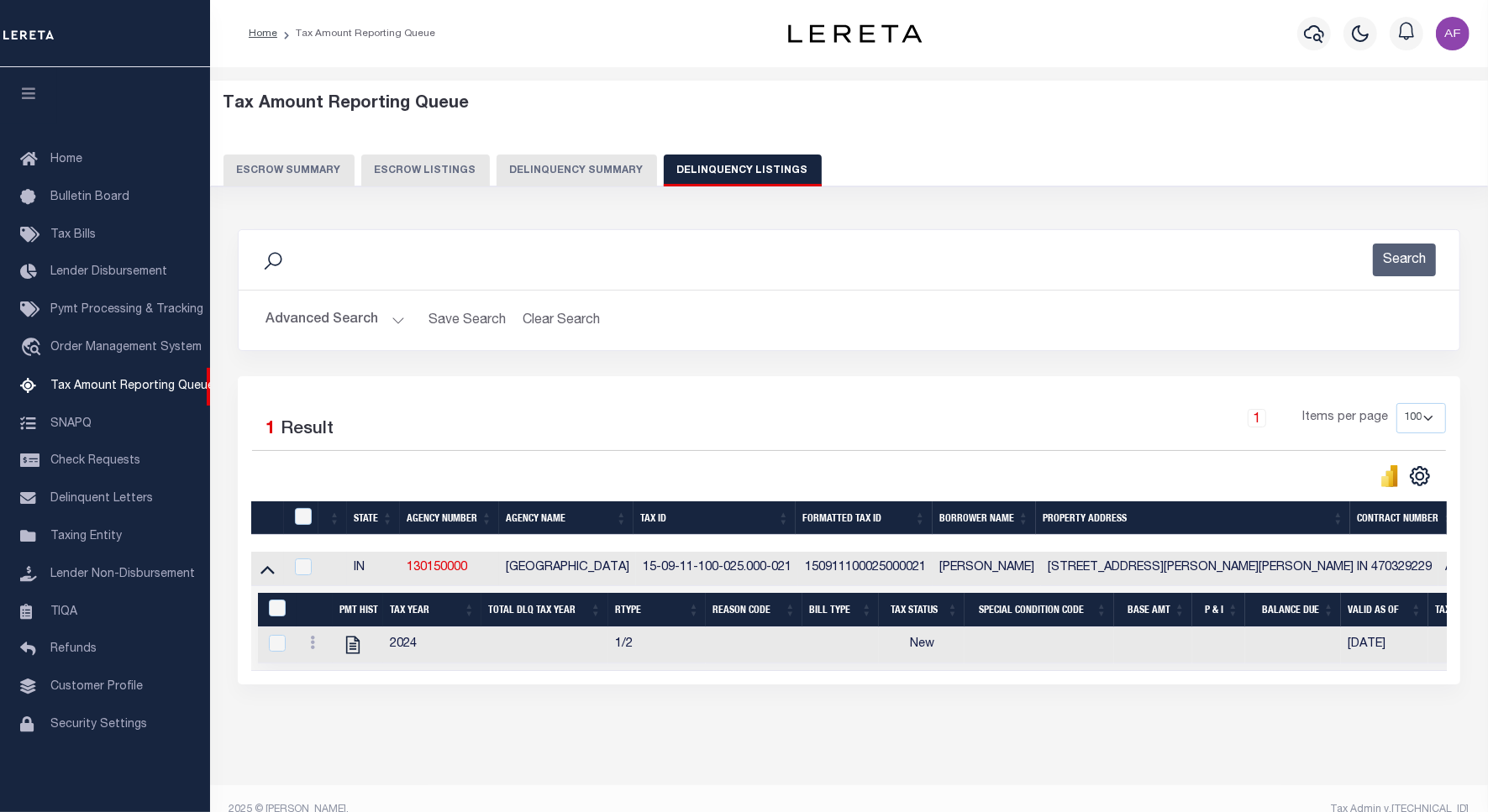
scroll to position [40, 0]
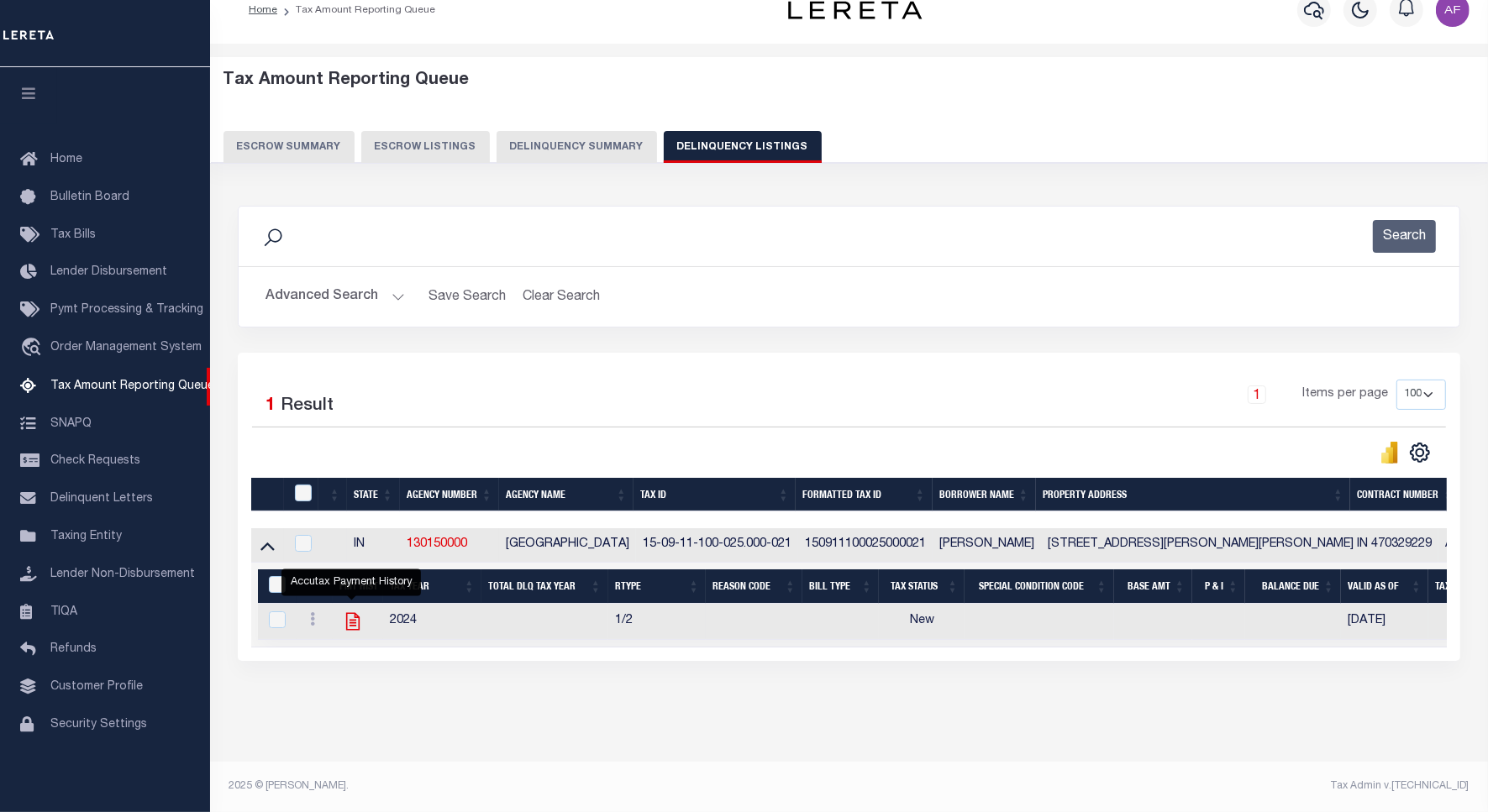
click at [359, 611] on icon "" at bounding box center [353, 621] width 22 height 22
checkbox input "true"
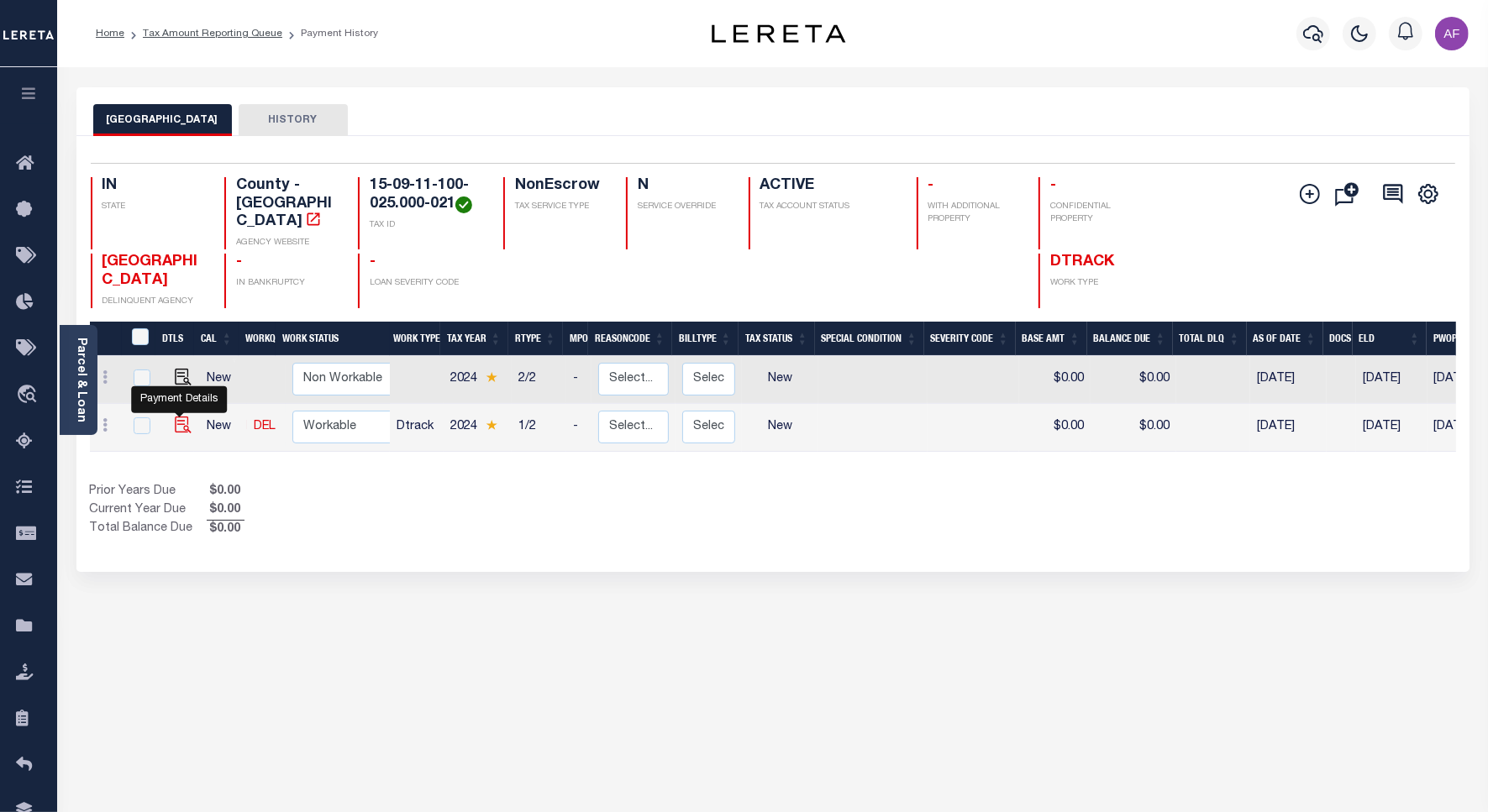
click at [178, 417] on img "" at bounding box center [183, 425] width 17 height 17
checkbox input "true"
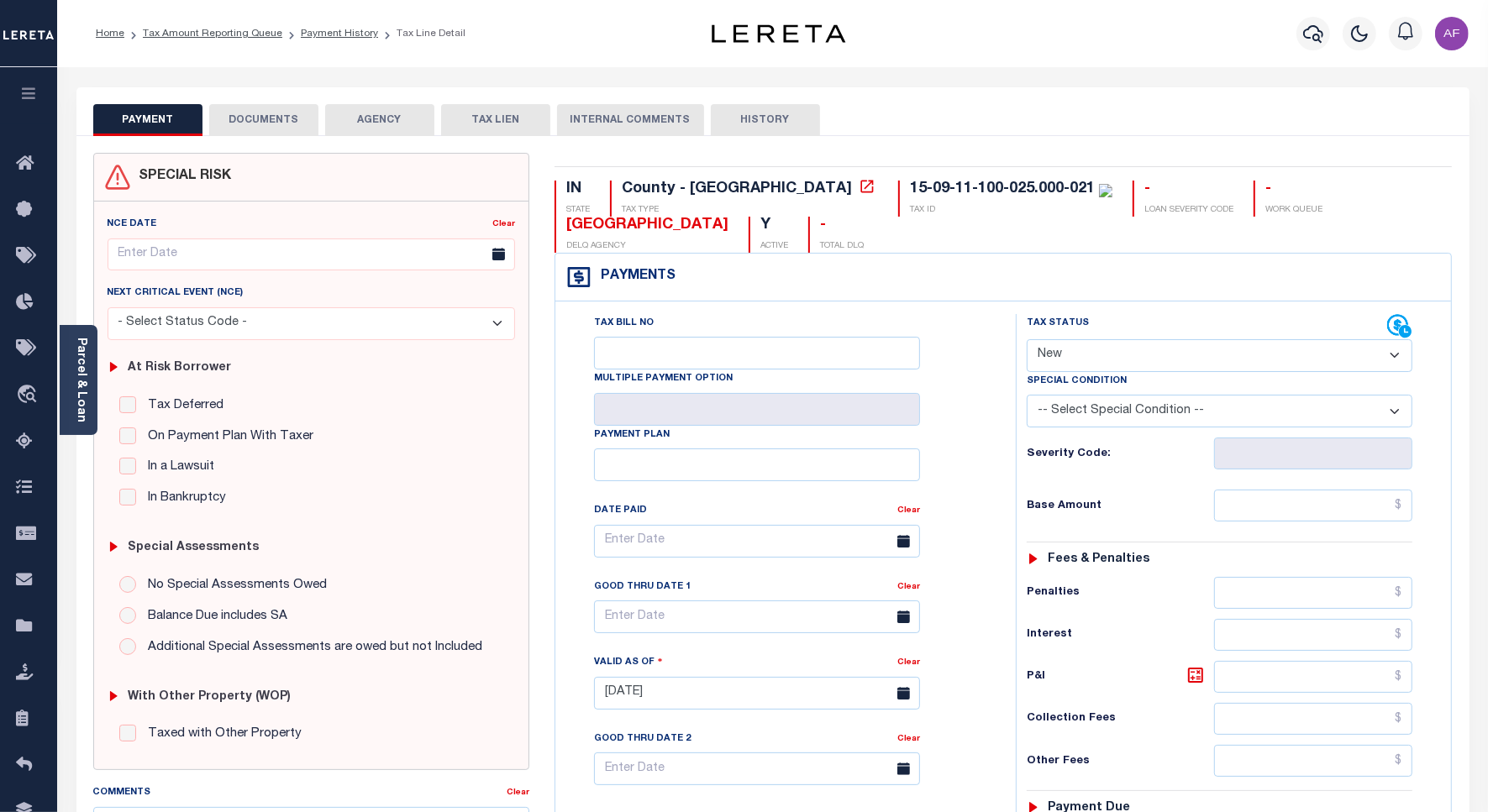
click at [1057, 349] on select "- Select Status Code - Open Due/Unpaid Paid Incomplete No Tax Due Internal Refu…" at bounding box center [1220, 355] width 386 height 32
select select "PYD"
click at [1027, 341] on select "- Select Status Code - Open Due/Unpaid Paid Incomplete No Tax Due Internal Refu…" at bounding box center [1220, 355] width 386 height 32
type input "[DATE]"
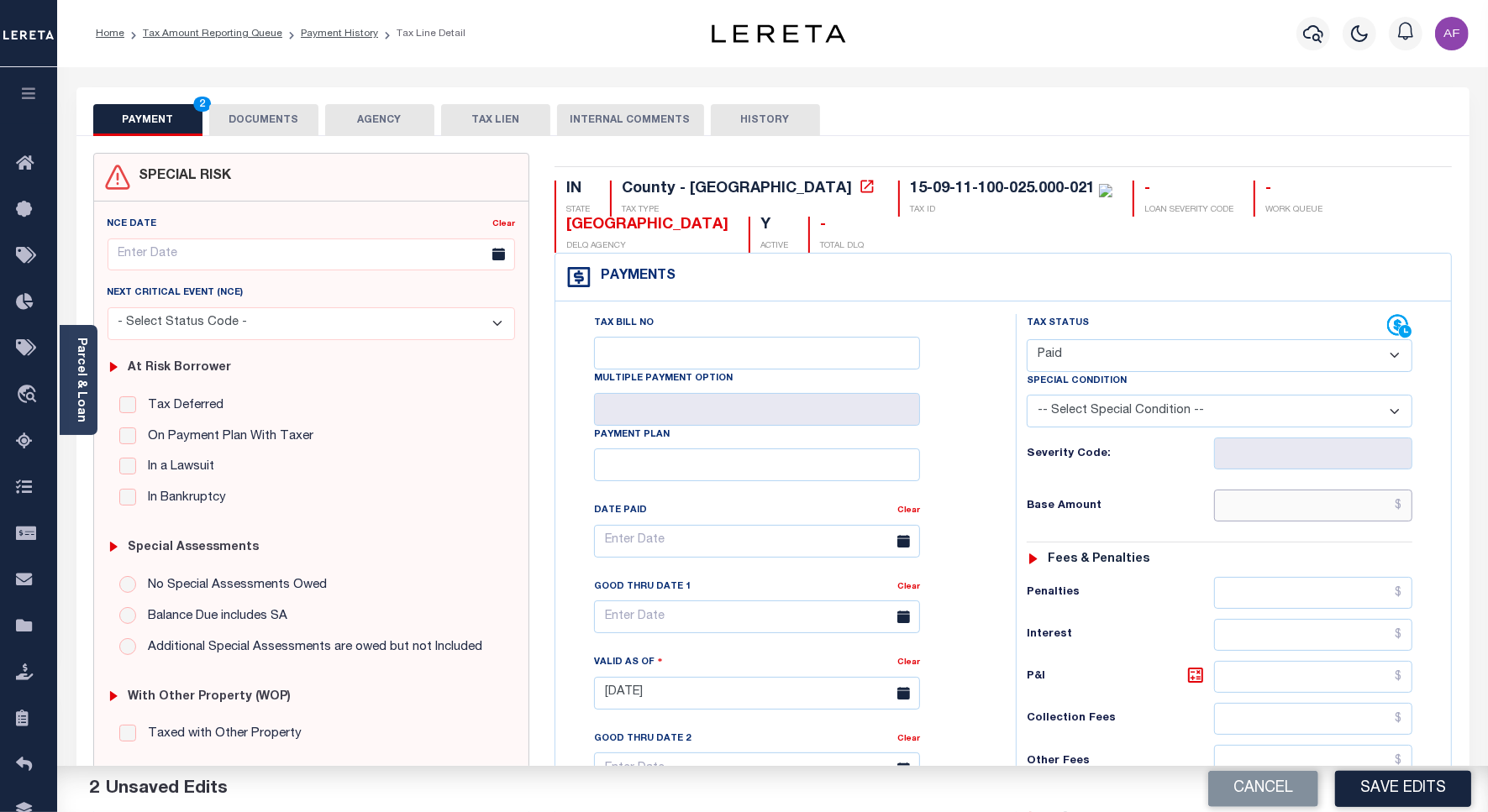
click at [1351, 508] on input "text" at bounding box center [1314, 505] width 199 height 31
paste input "1,287.00"
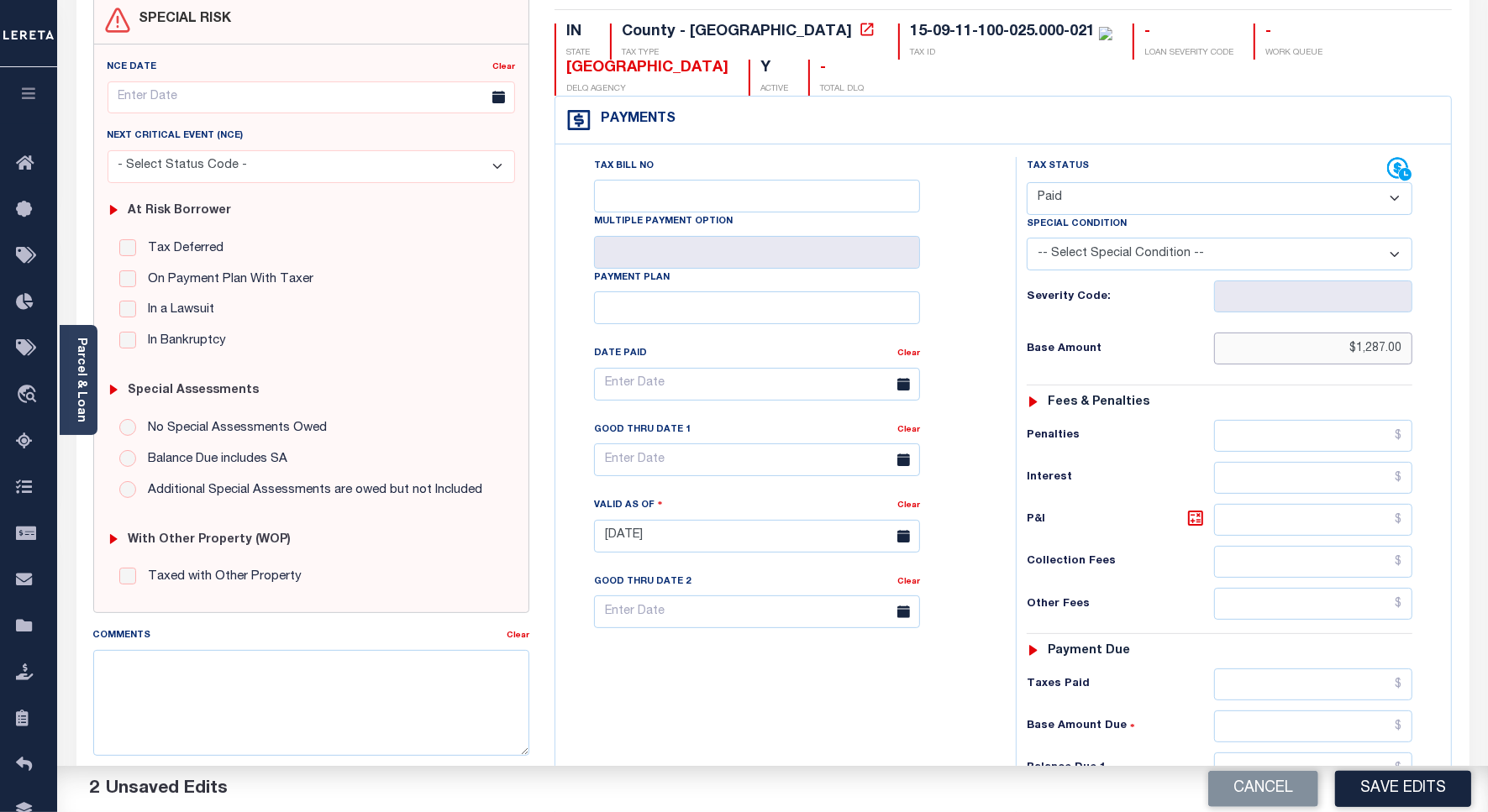
scroll to position [468, 0]
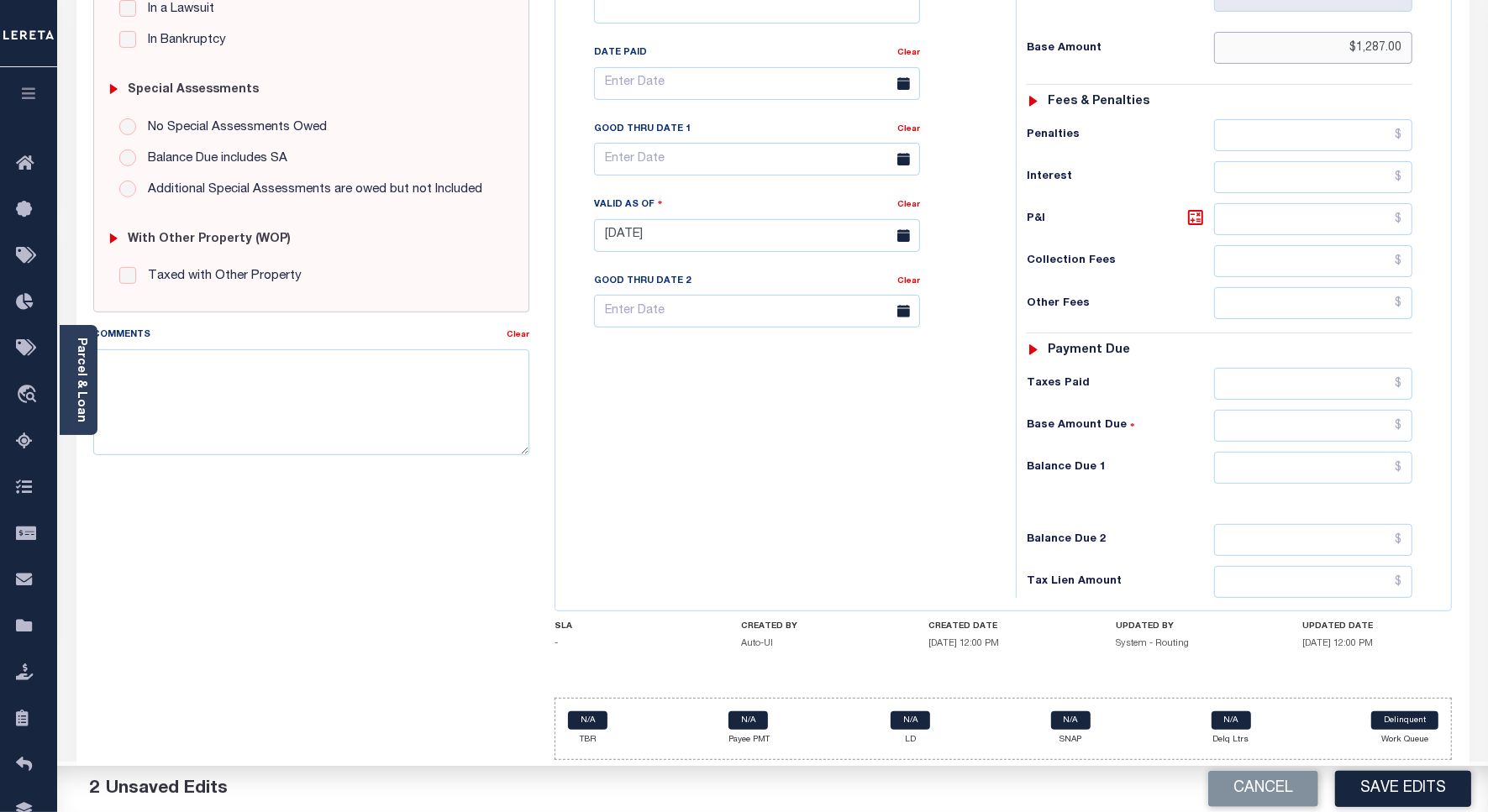
type input "$1,287.00"
click at [1349, 380] on input "text" at bounding box center [1314, 383] width 199 height 31
paste input "1,287.00"
type input "$1,287.00"
click at [1372, 476] on input "text" at bounding box center [1314, 468] width 199 height 31
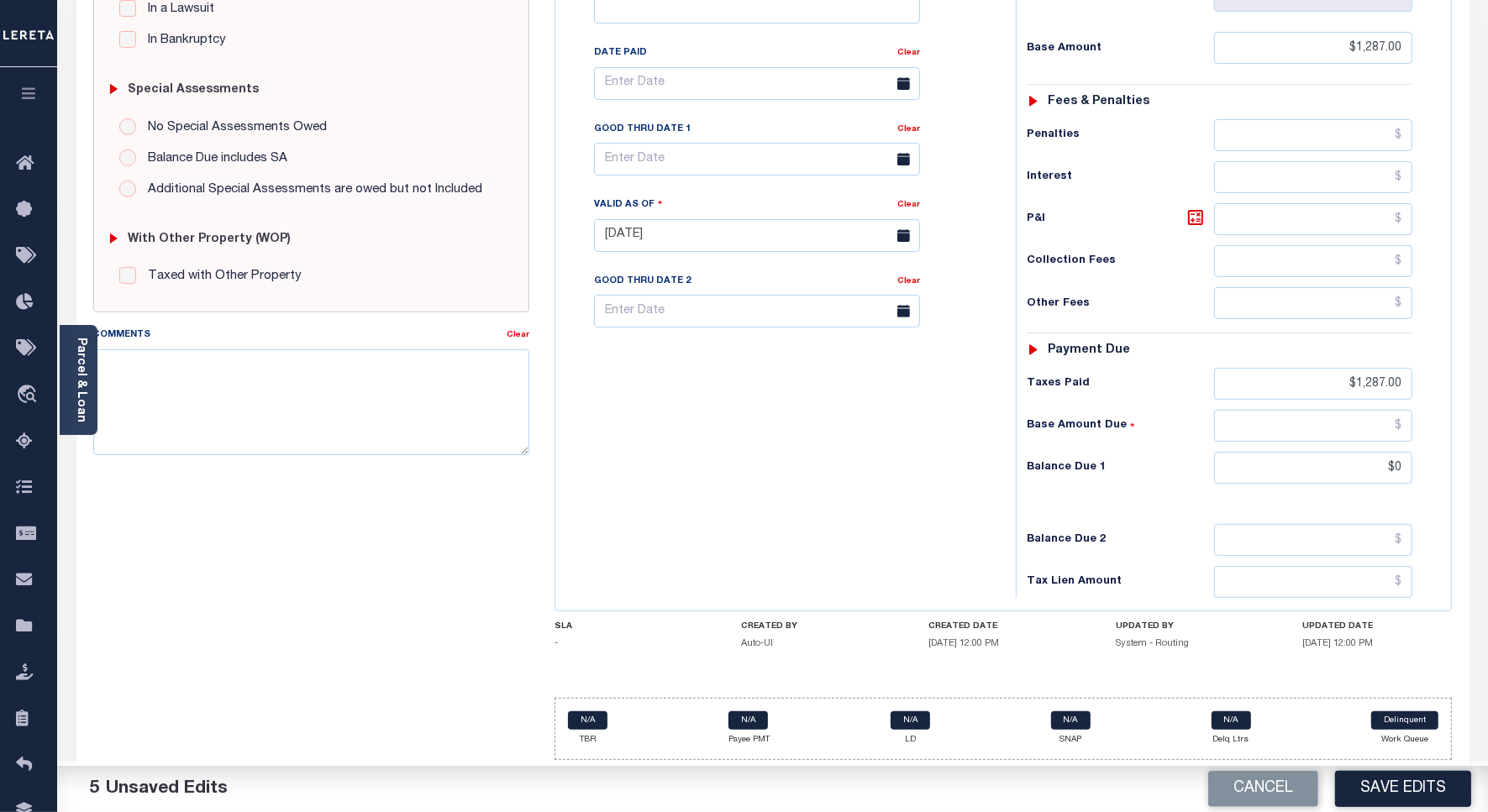
type input "$0.00"
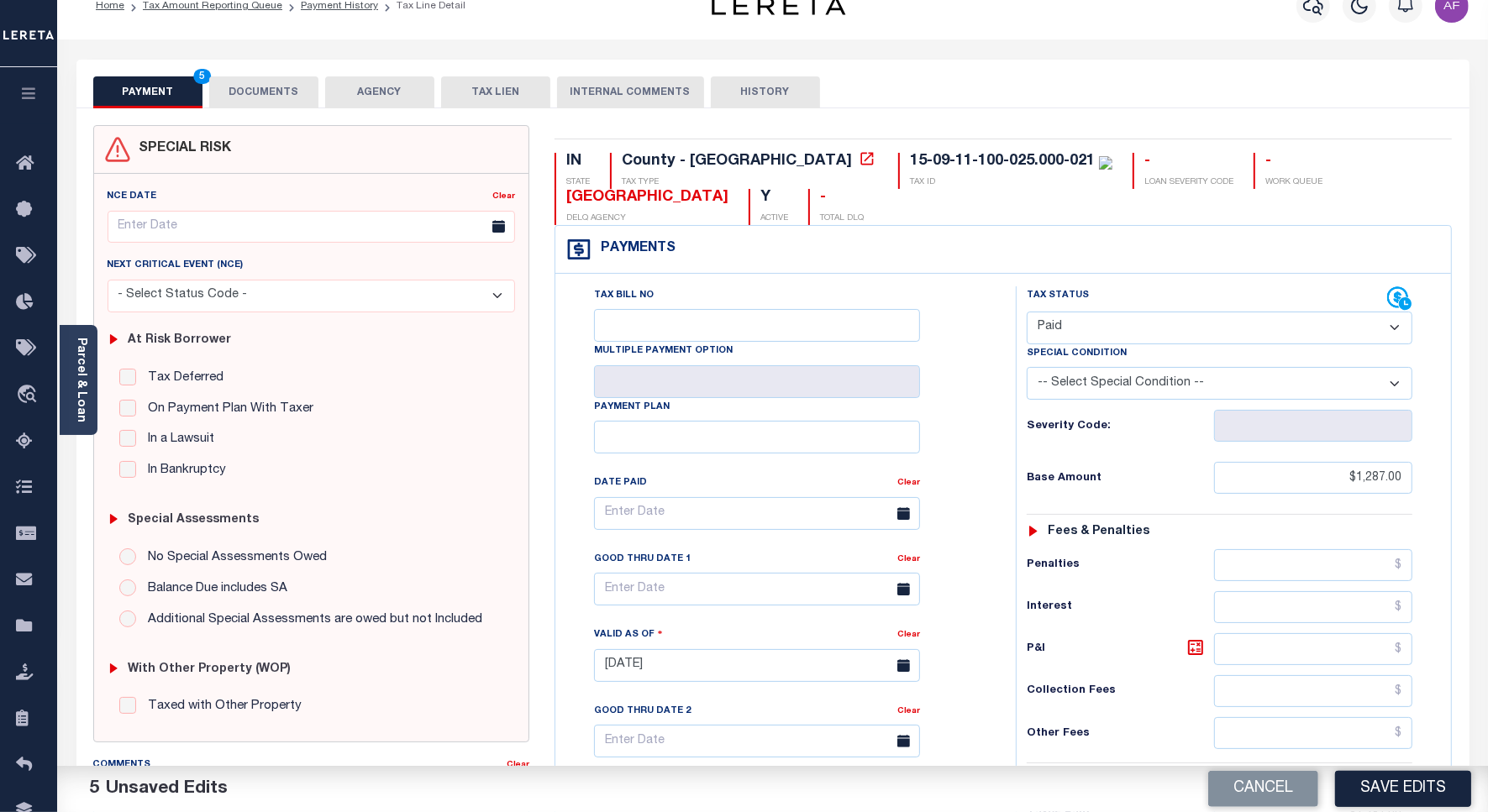
scroll to position [0, 0]
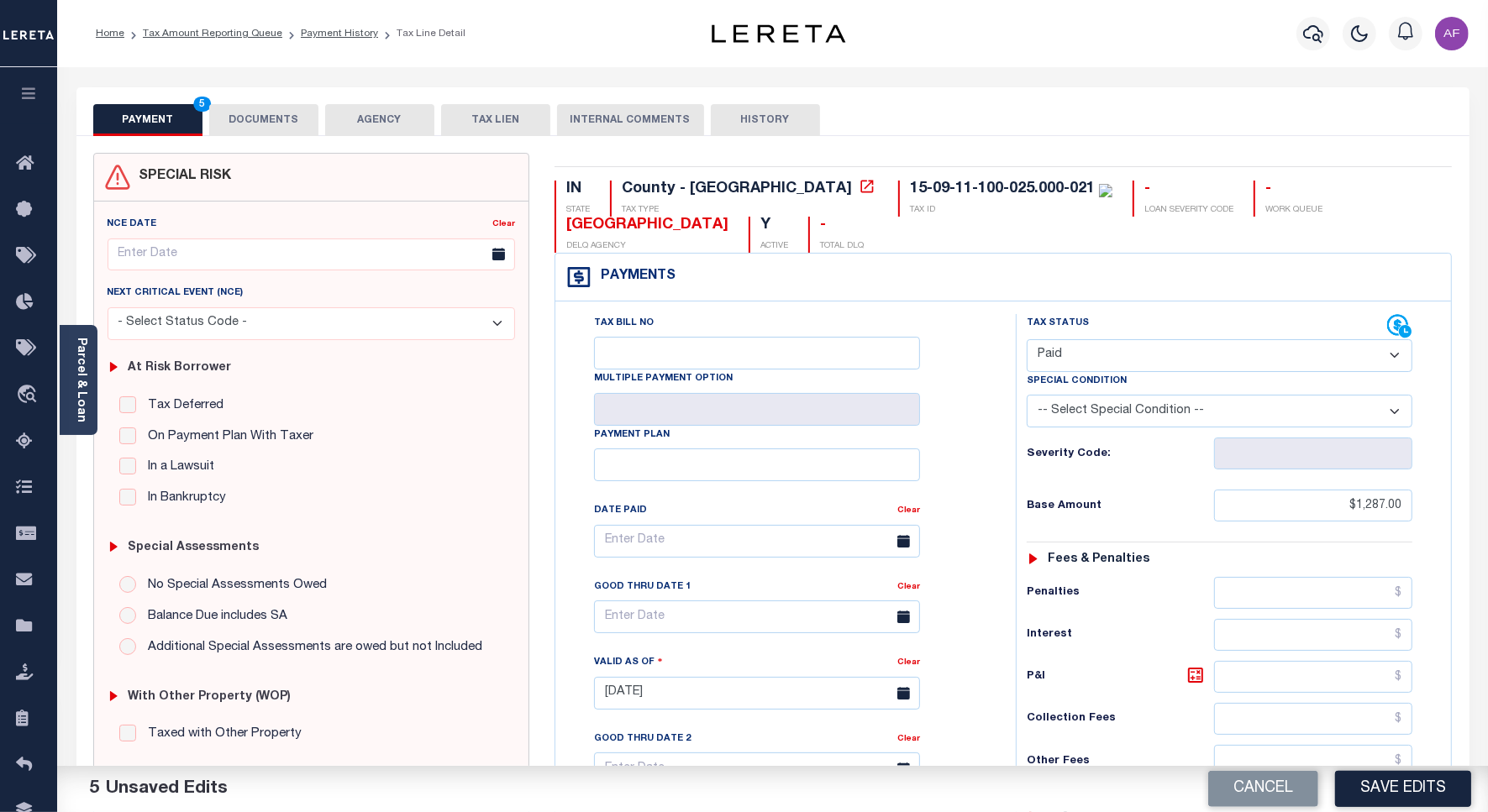
click at [246, 131] on button "DOCUMENTS" at bounding box center [264, 120] width 109 height 31
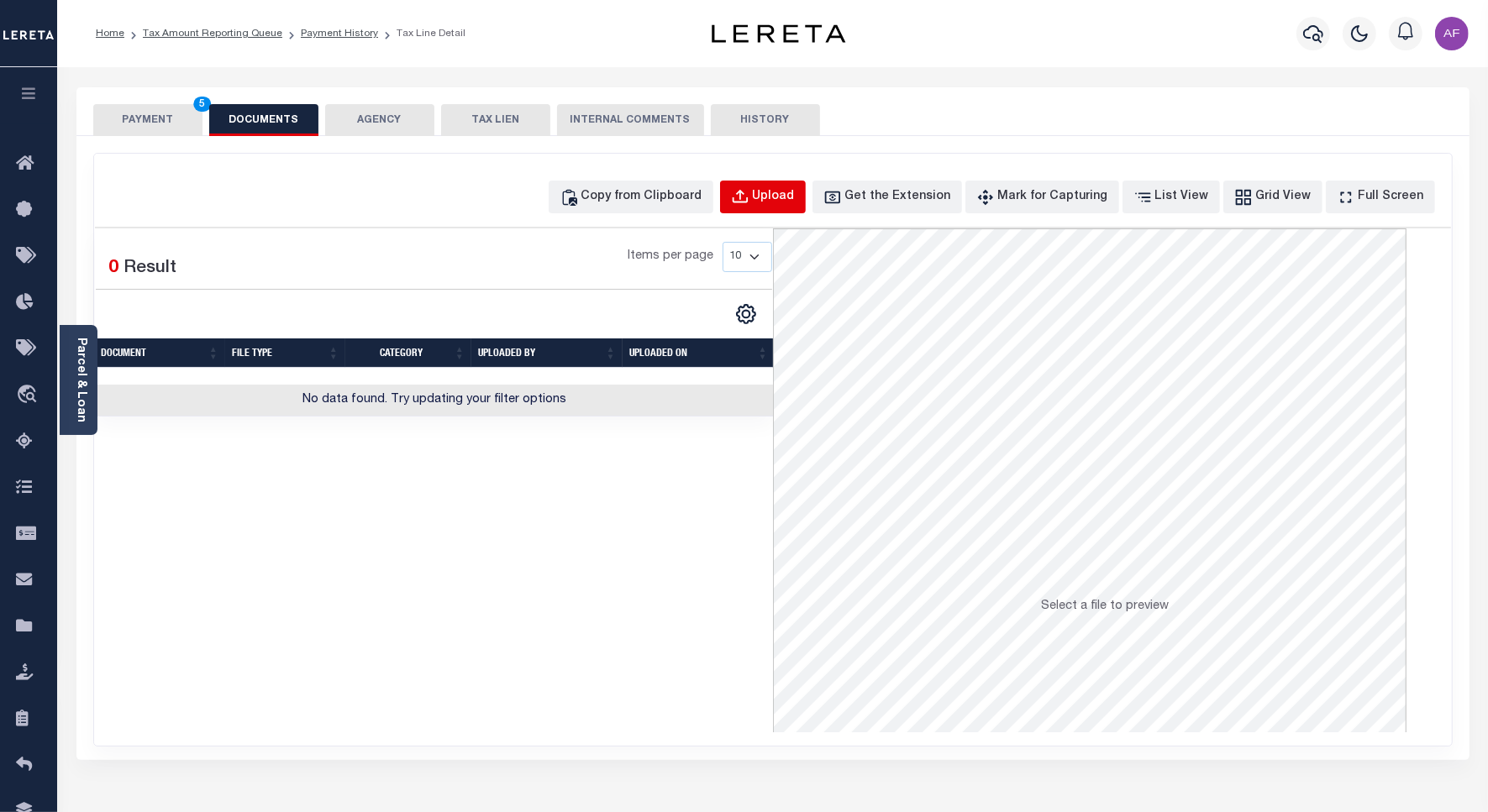
click at [795, 202] on div "Upload" at bounding box center [774, 197] width 42 height 19
select select "POP"
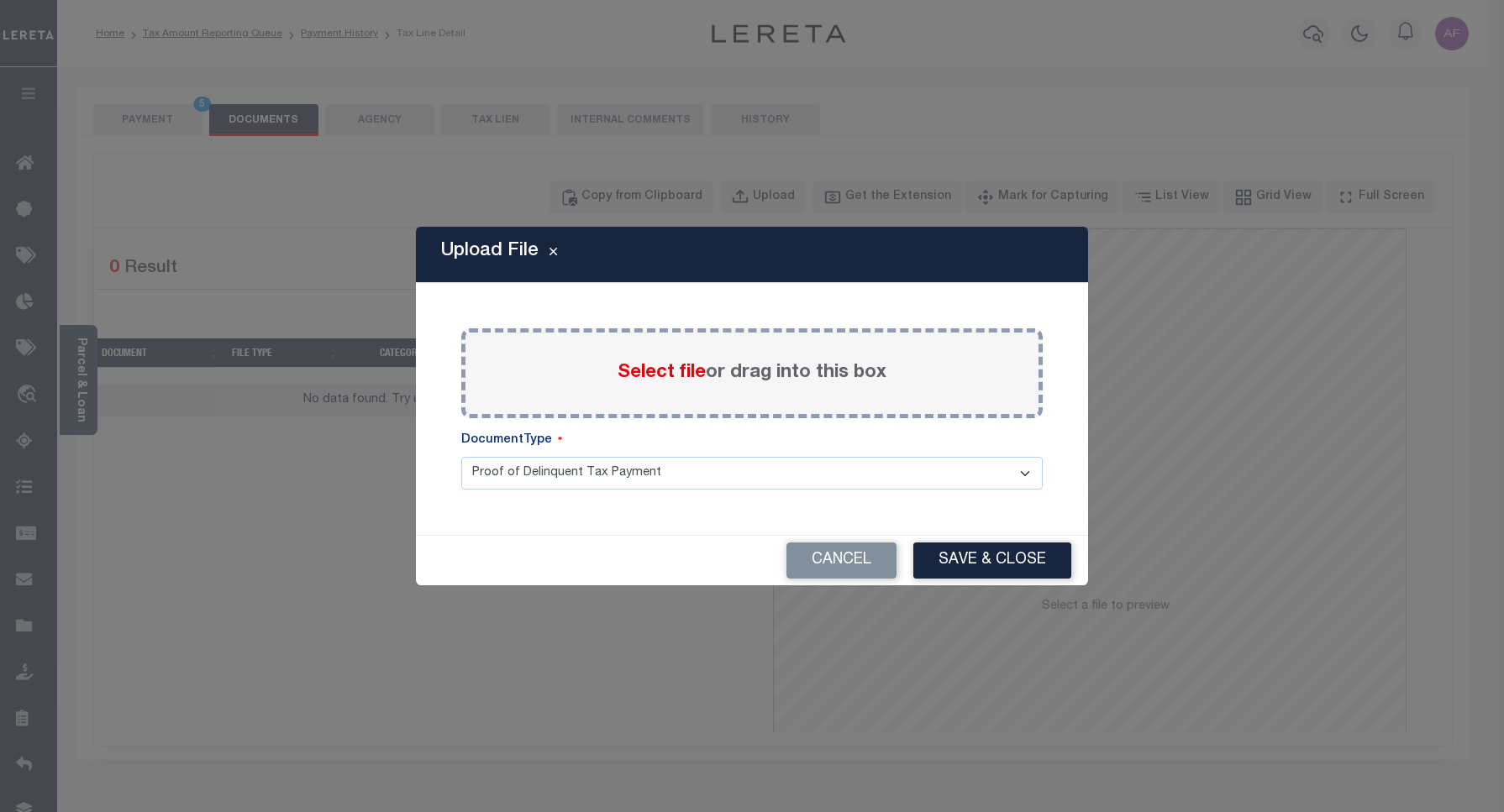
click at [658, 380] on span "Select file" at bounding box center [662, 373] width 88 height 19
click at [0, 0] on input "Select file or drag into this box" at bounding box center [0, 0] width 0 height 0
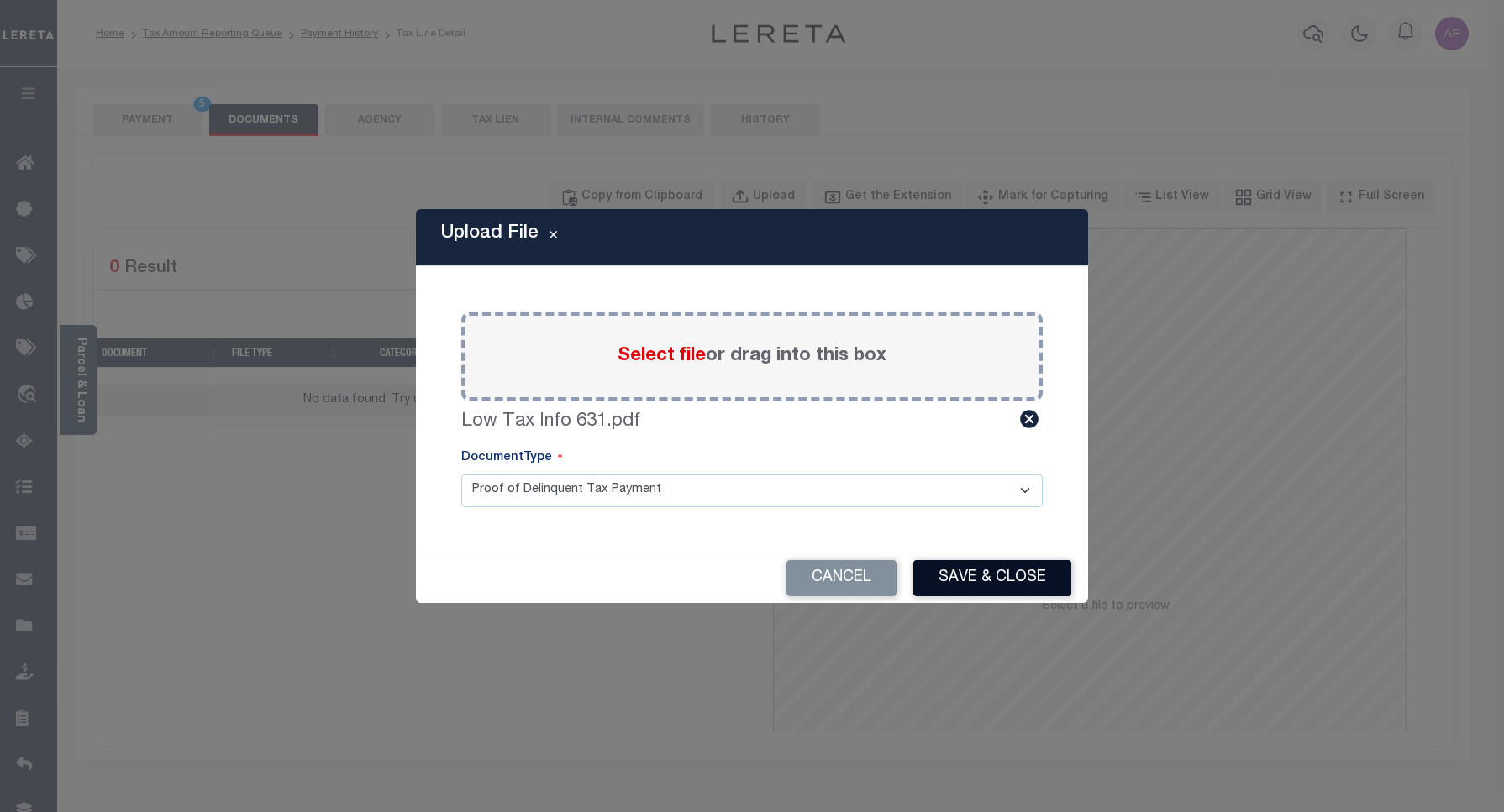
click at [990, 564] on button "Save & Close" at bounding box center [992, 578] width 158 height 36
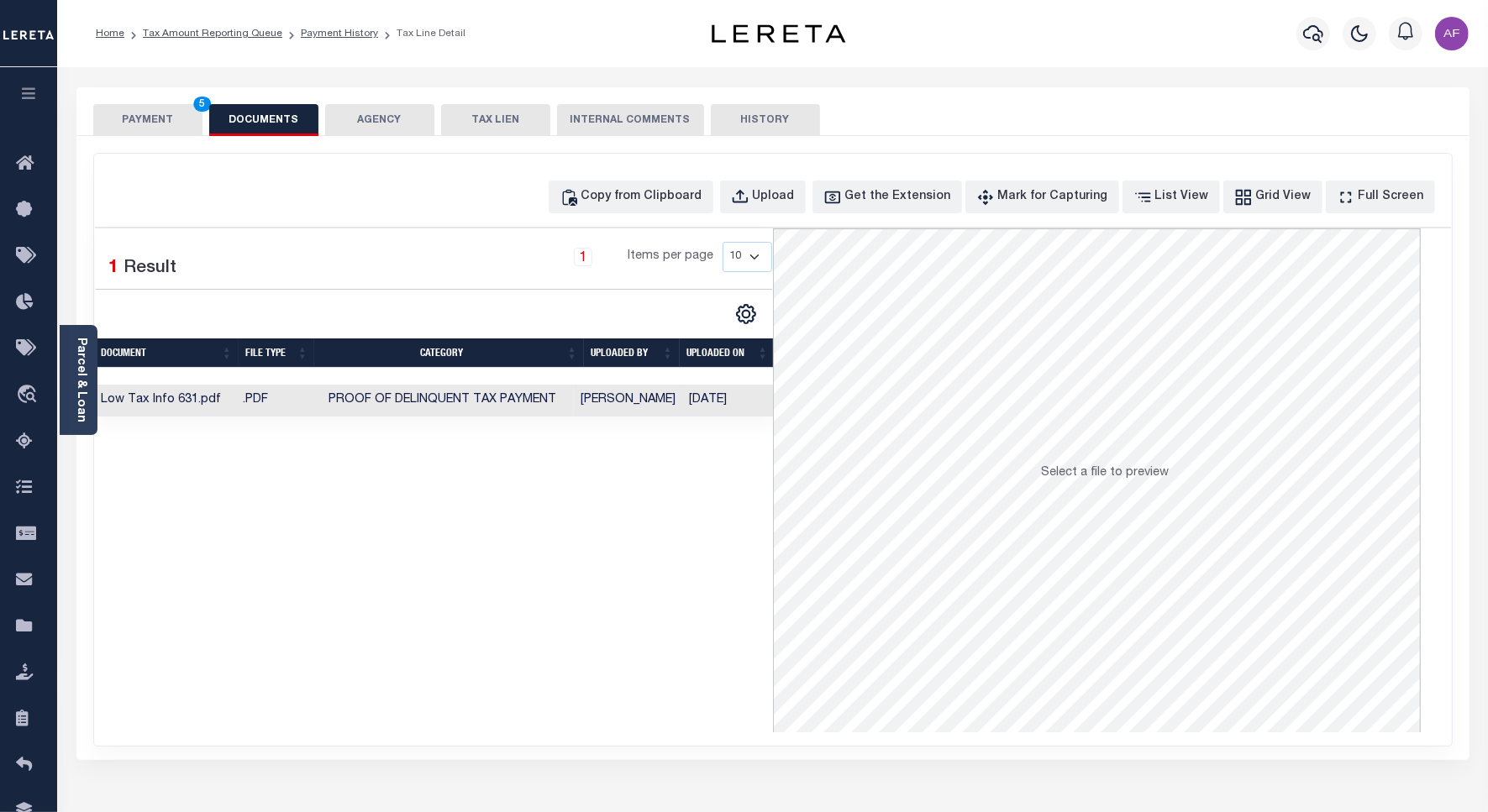
click at [136, 124] on button "PAYMENT 5" at bounding box center [148, 120] width 109 height 31
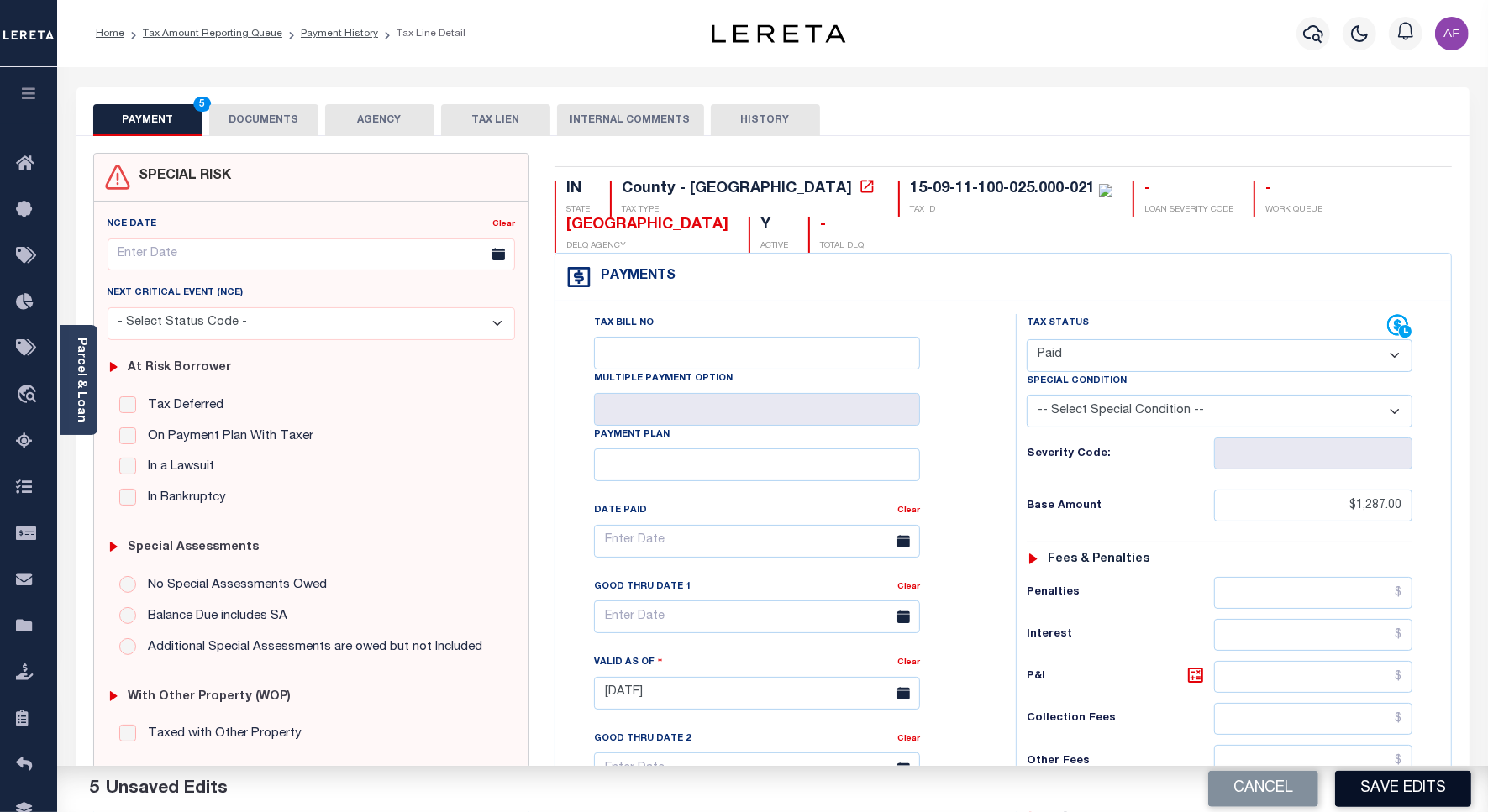
click at [1376, 790] on button "Save Edits" at bounding box center [1403, 788] width 136 height 36
checkbox input "false"
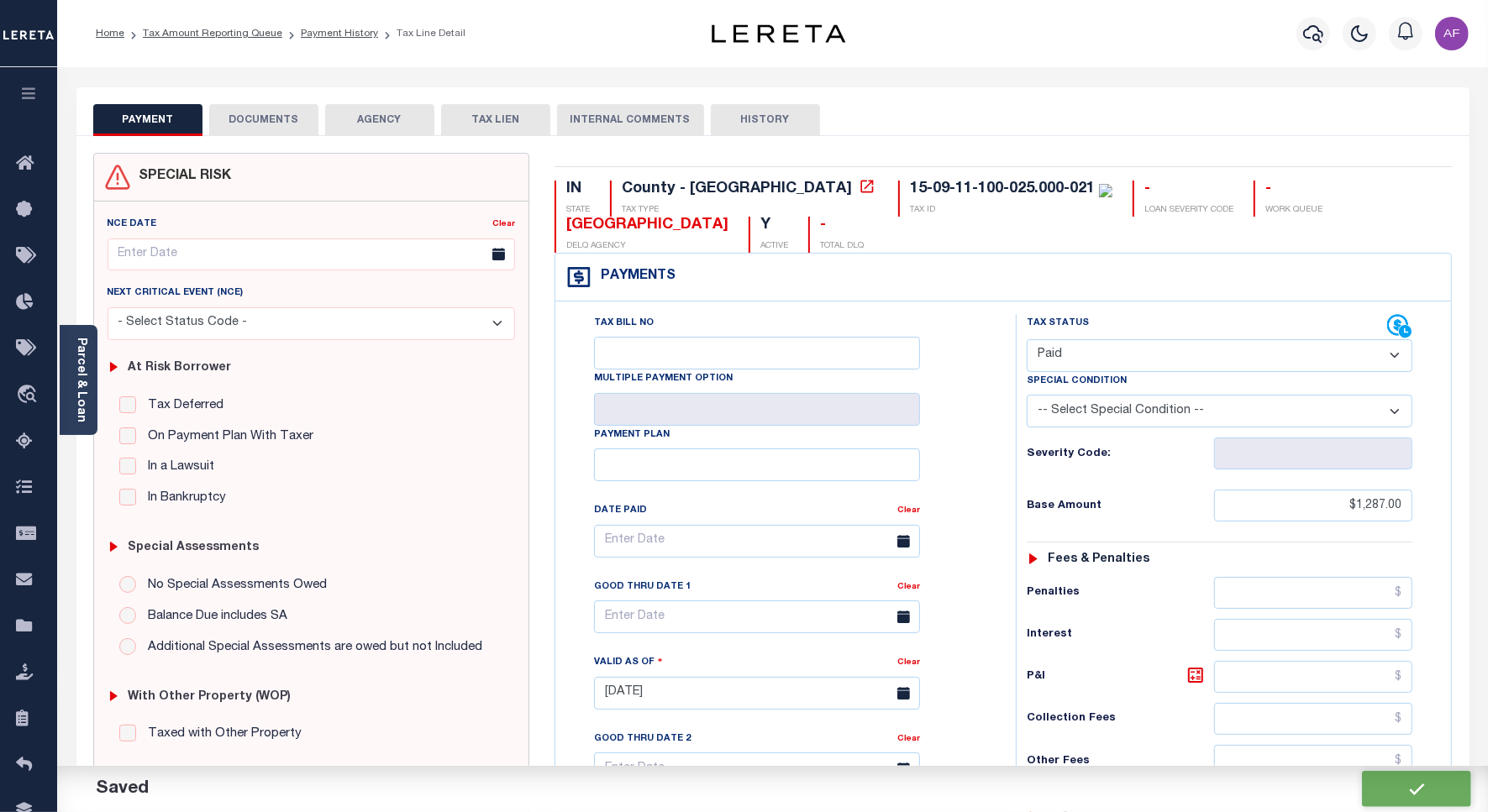
type input "$1,287"
type input "$0"
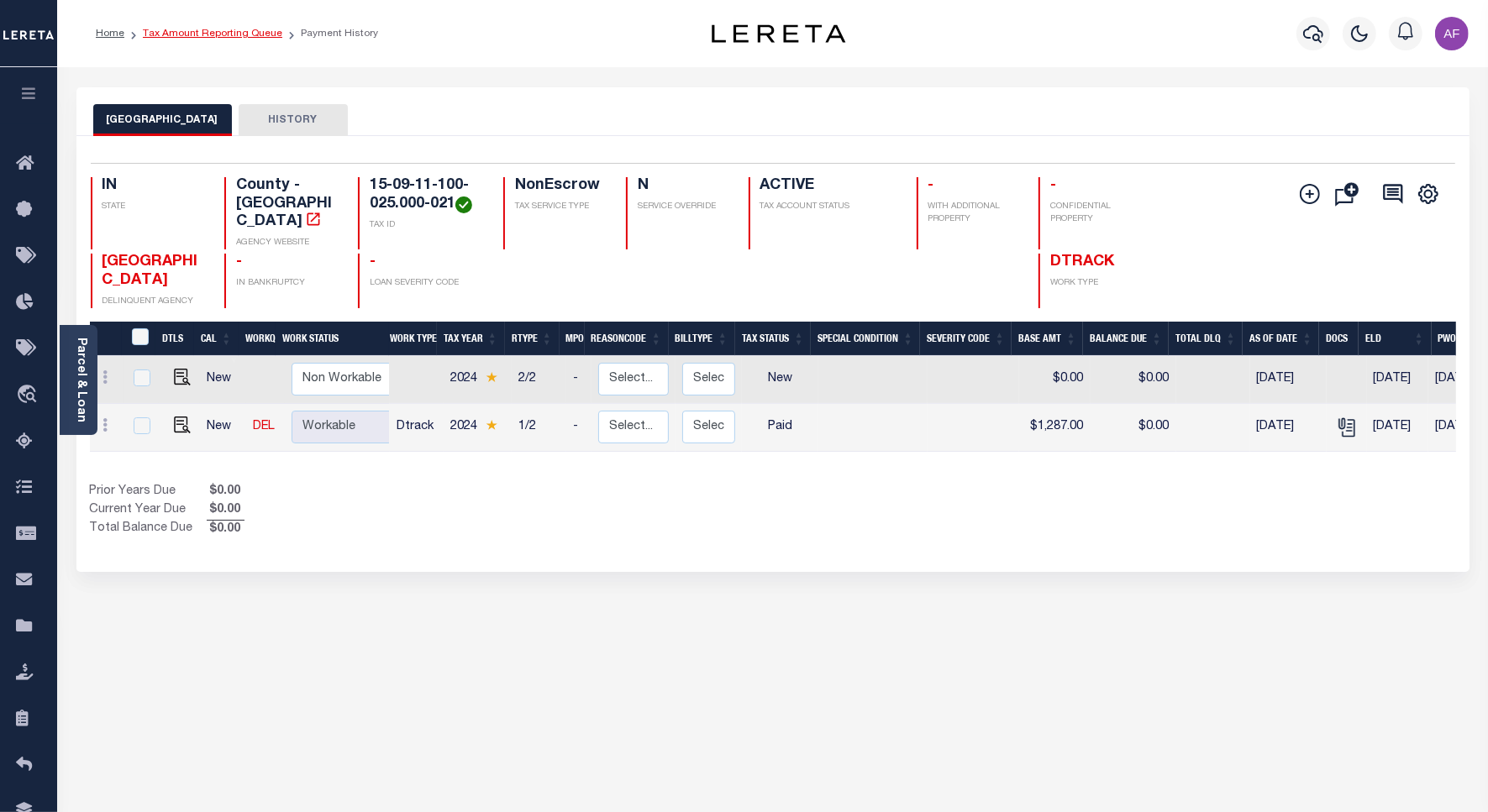
click at [189, 33] on link "Tax Amount Reporting Queue" at bounding box center [212, 33] width 140 height 10
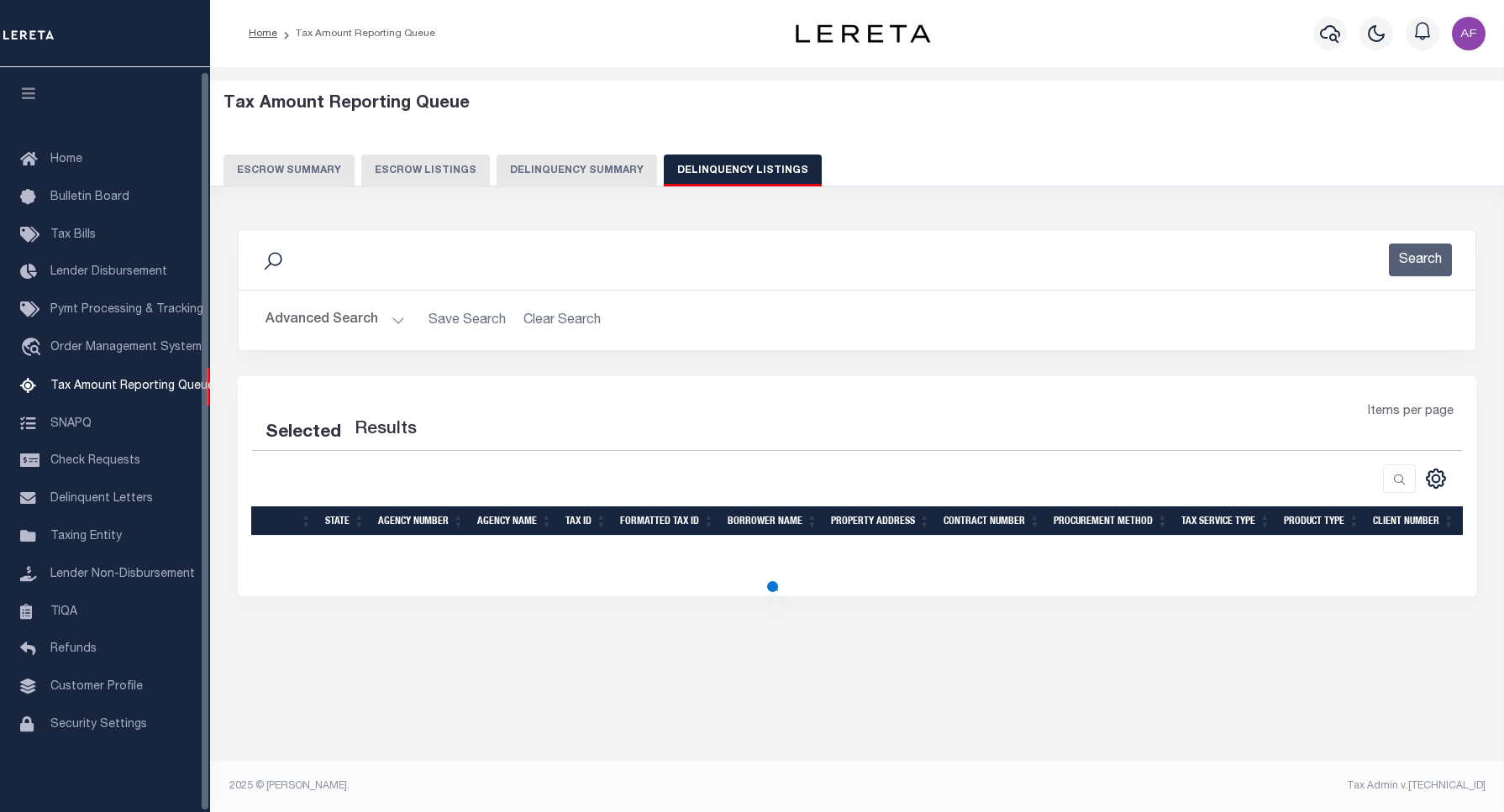
select select "100"
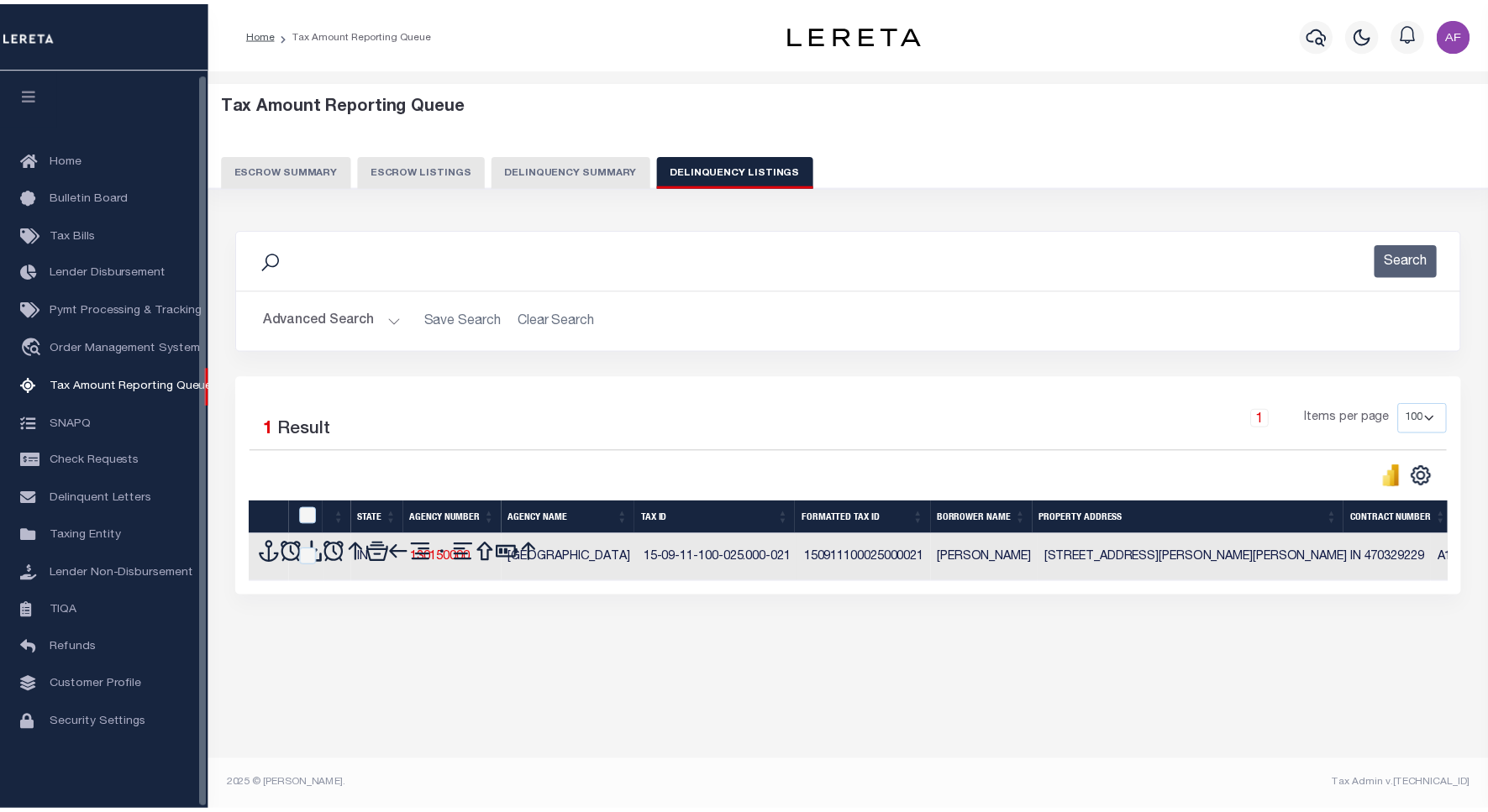
scroll to position [5, 0]
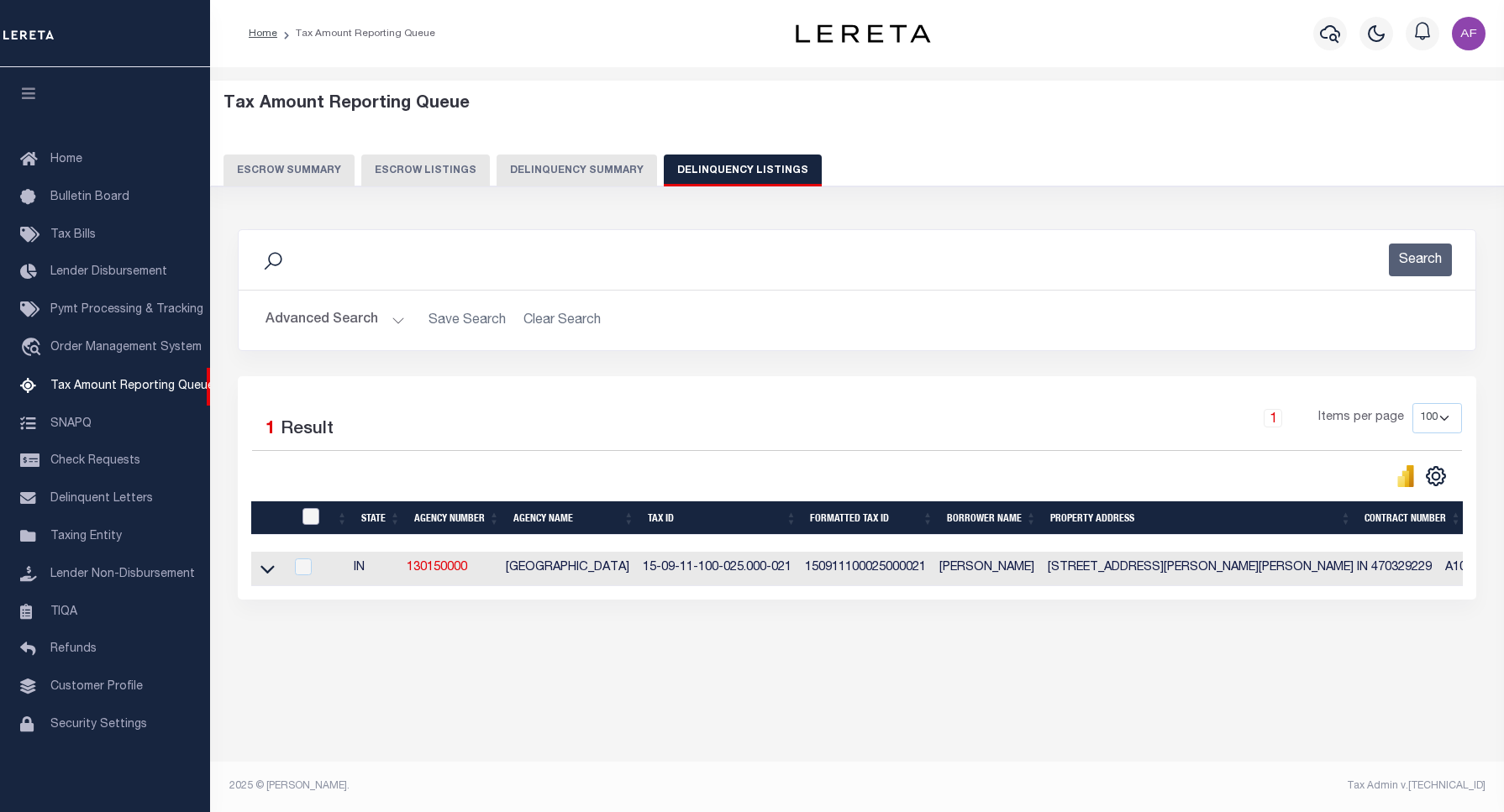
click at [313, 515] on input "checkbox" at bounding box center [311, 516] width 17 height 17
checkbox input "true"
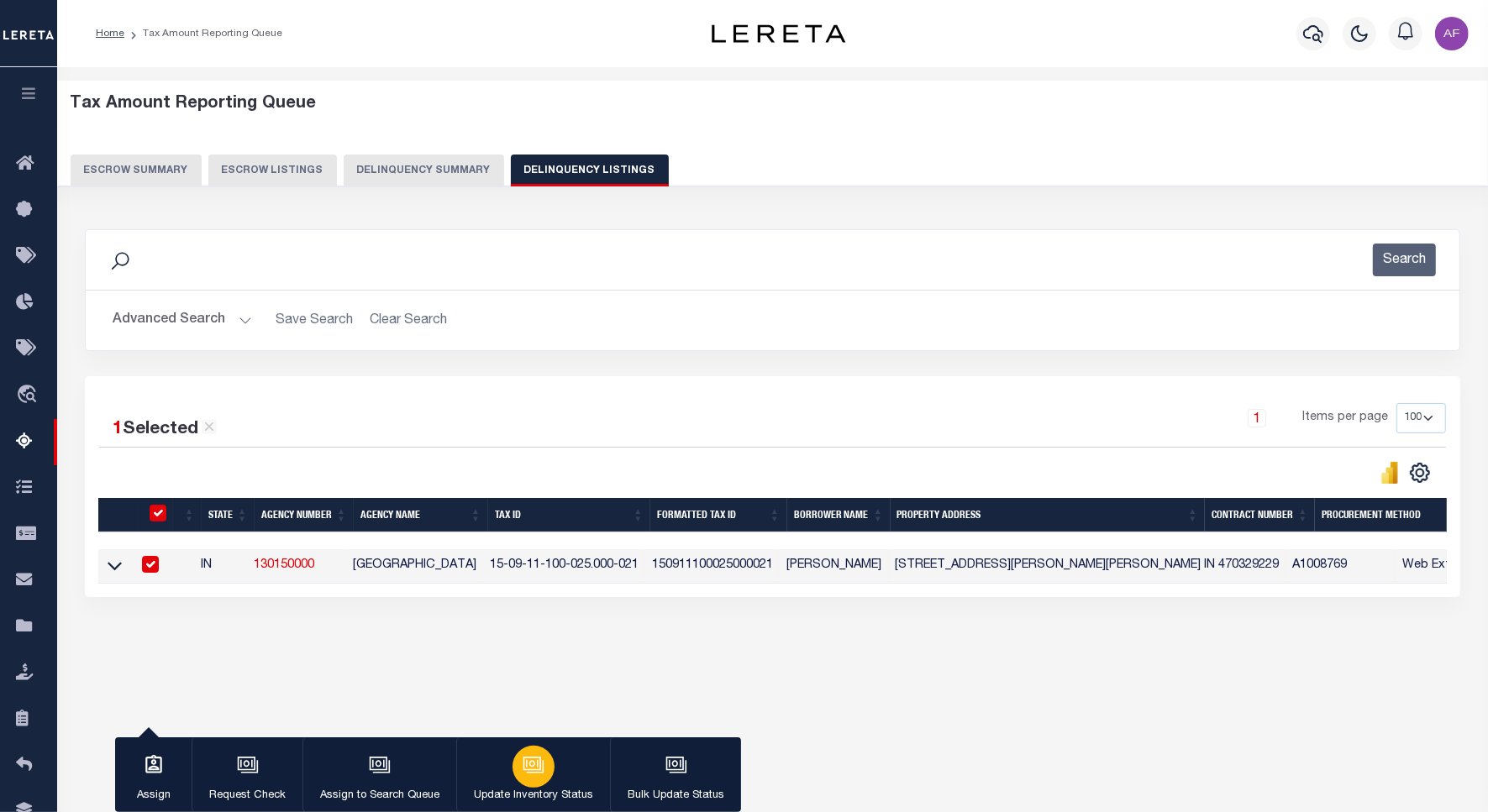
click at [551, 780] on button "Update Inventory Status" at bounding box center [533, 775] width 153 height 76
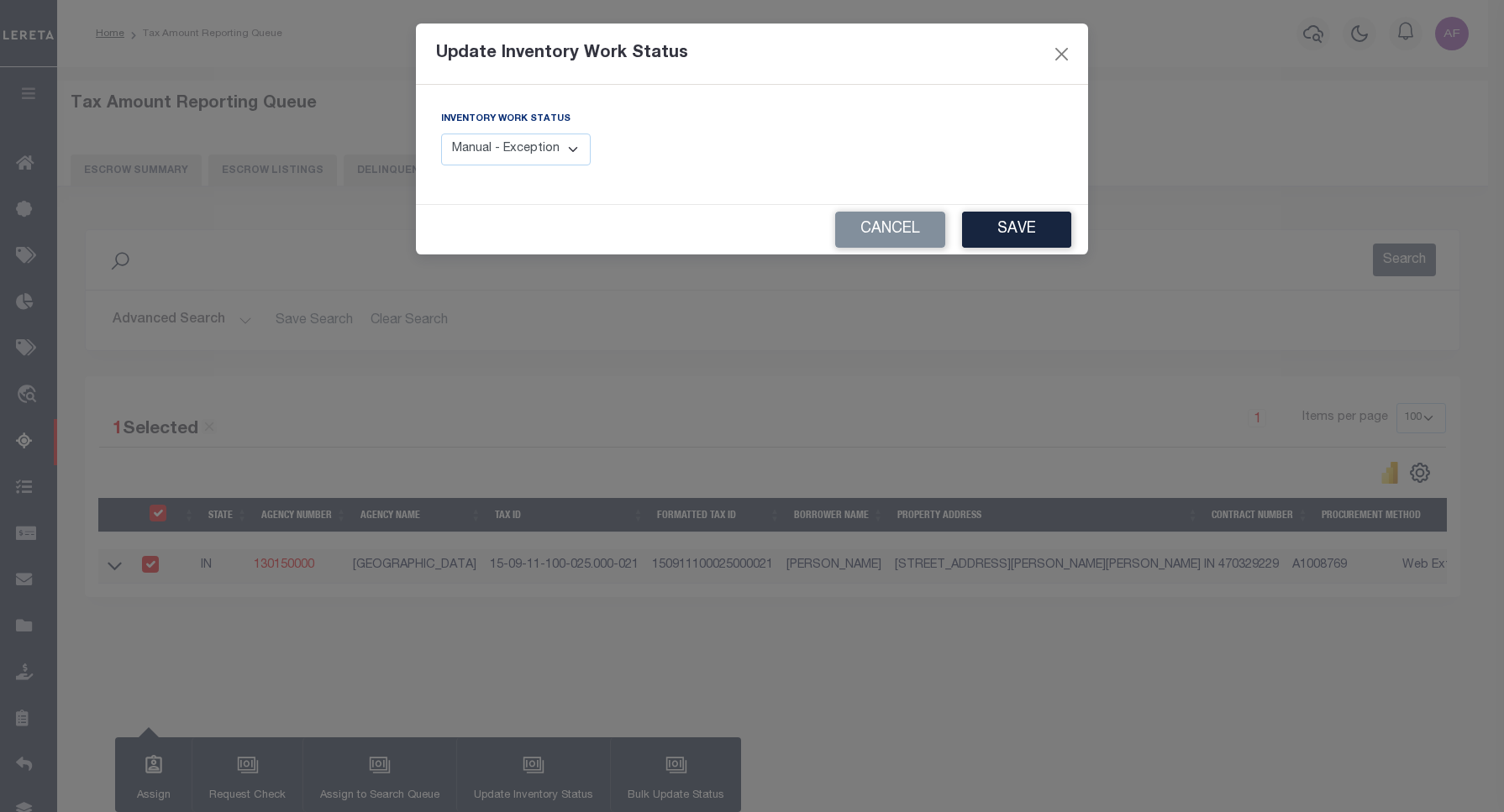
click at [511, 132] on div "Inventory Work Status Manual - Exception Pended - Awaiting Search Late Add Exce…" at bounding box center [516, 138] width 149 height 55
click at [513, 158] on select "Manual - Exception Pended - Awaiting Search Late Add Exception Completed" at bounding box center [516, 149] width 149 height 32
select select "4"
click at [441, 134] on select "Manual - Exception Pended - Awaiting Search Late Add Exception Completed" at bounding box center [516, 149] width 149 height 32
click at [981, 232] on button "Save" at bounding box center [1015, 229] width 109 height 36
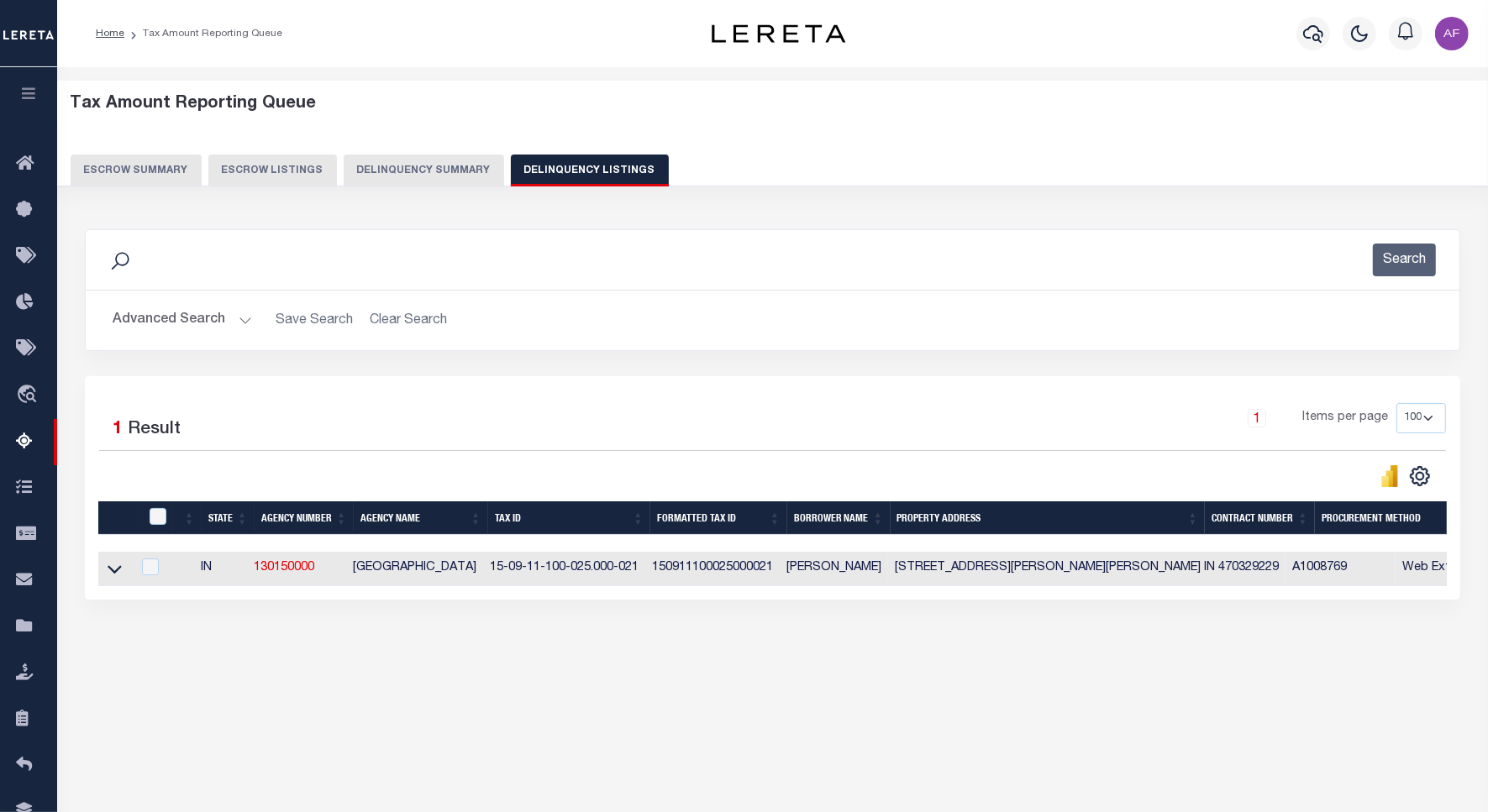
click at [192, 323] on button "Advanced Search" at bounding box center [183, 319] width 140 height 32
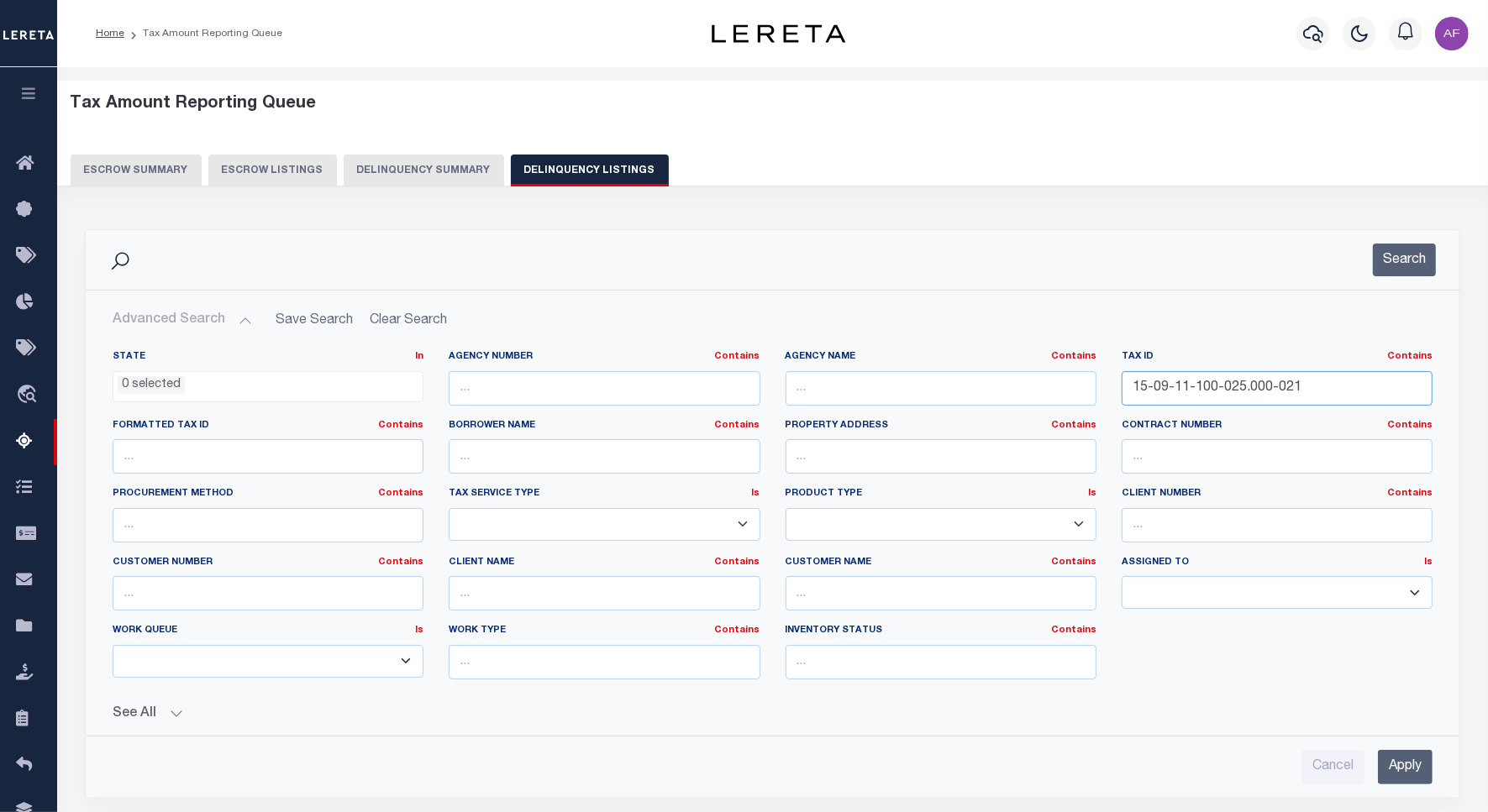
drag, startPoint x: 1320, startPoint y: 387, endPoint x: 1066, endPoint y: 373, distance: 254.4
click at [1066, 373] on div "State In In AK AL AR AZ CA CO CT DC DE FL GA GU HI IA ID IL IN KS [GEOGRAPHIC_D…" at bounding box center [773, 521] width 1345 height 343
paste input "4-300-019.013"
type input "15-09-14-300-019.013-021"
click at [1381, 264] on button "Search" at bounding box center [1404, 260] width 63 height 32
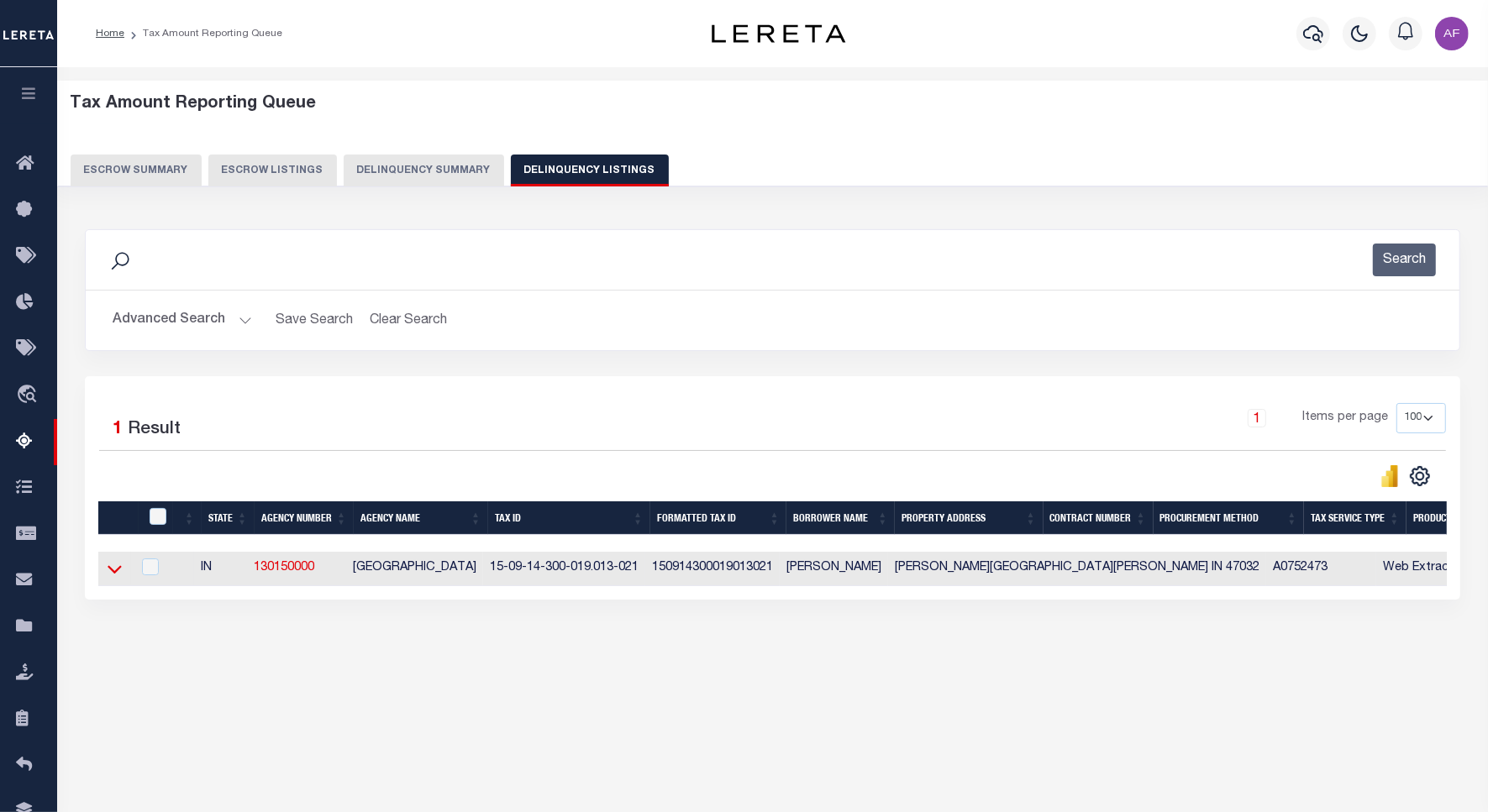
click at [120, 575] on icon at bounding box center [114, 569] width 15 height 18
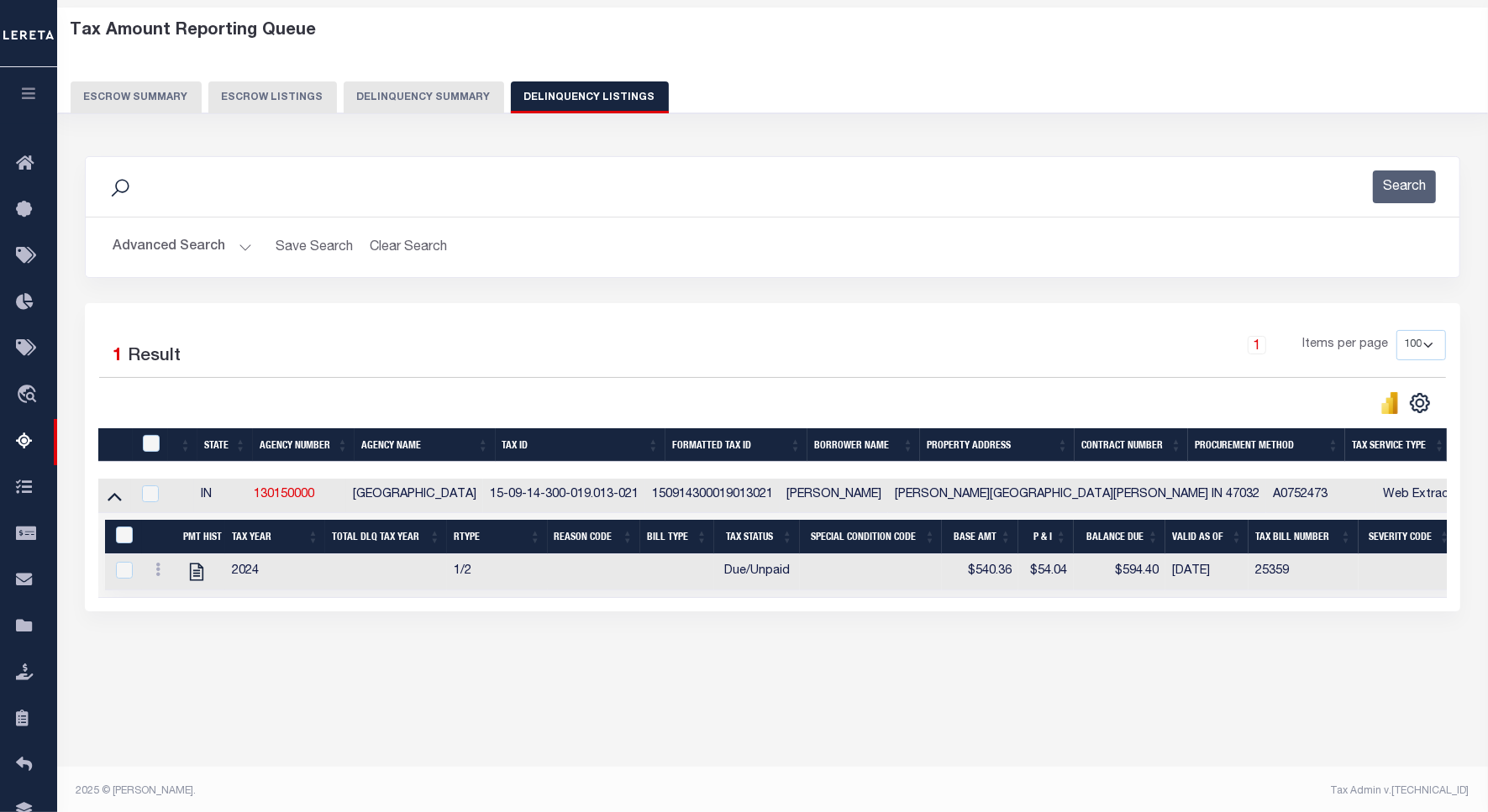
scroll to position [78, 0]
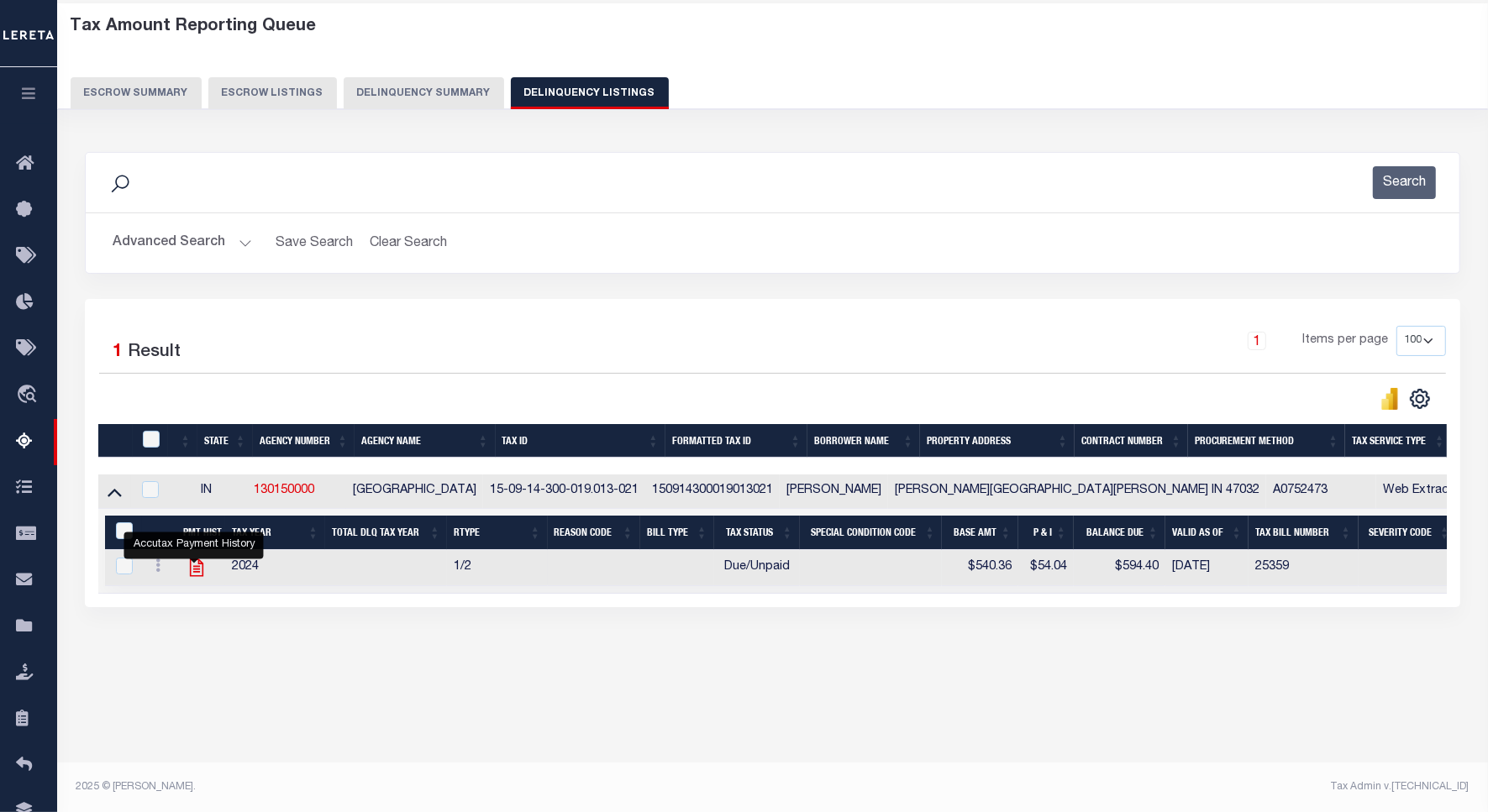
click at [200, 574] on icon "" at bounding box center [197, 568] width 14 height 18
checkbox input "true"
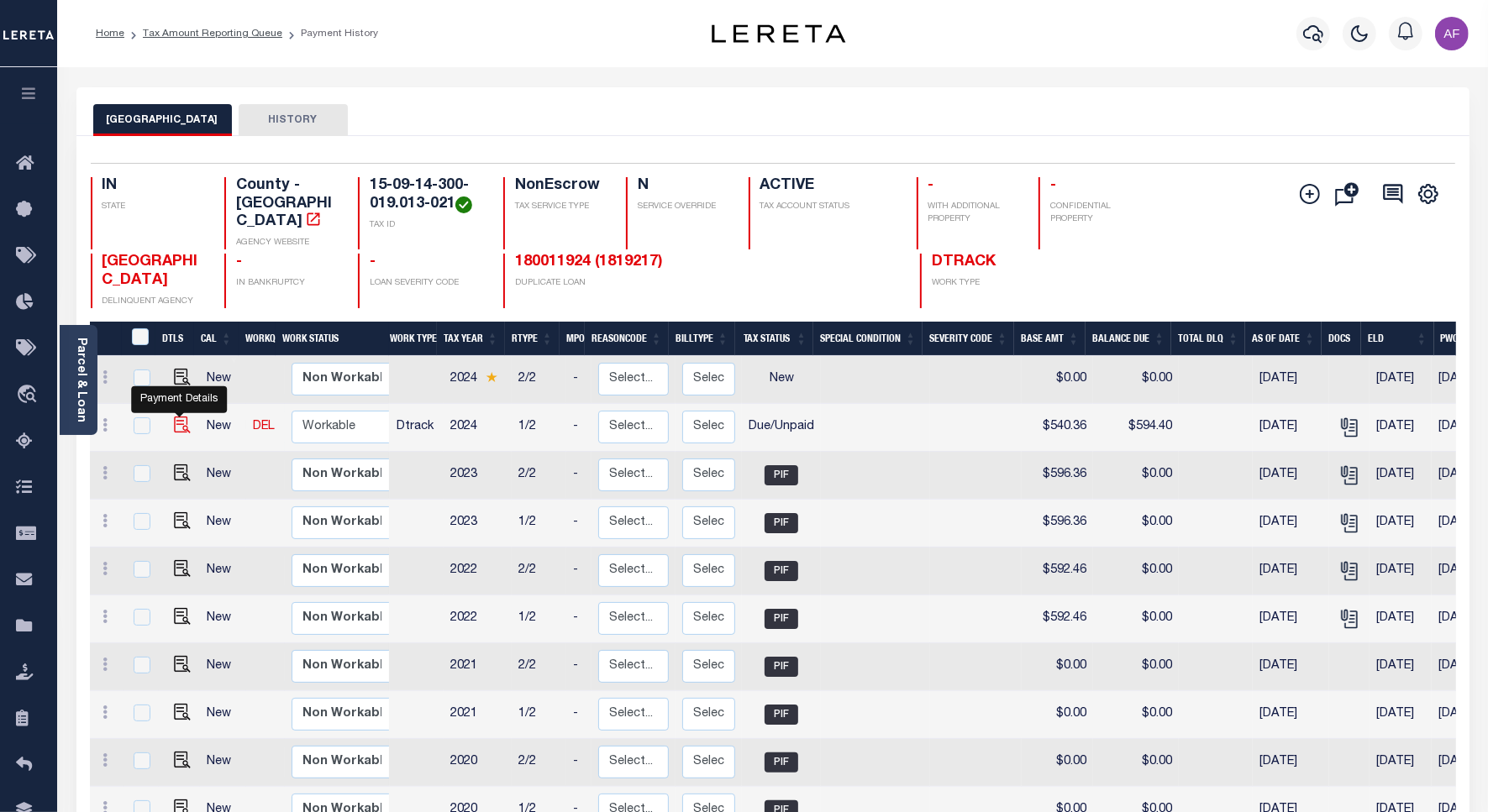
click at [181, 417] on img "" at bounding box center [182, 425] width 17 height 17
checkbox input "true"
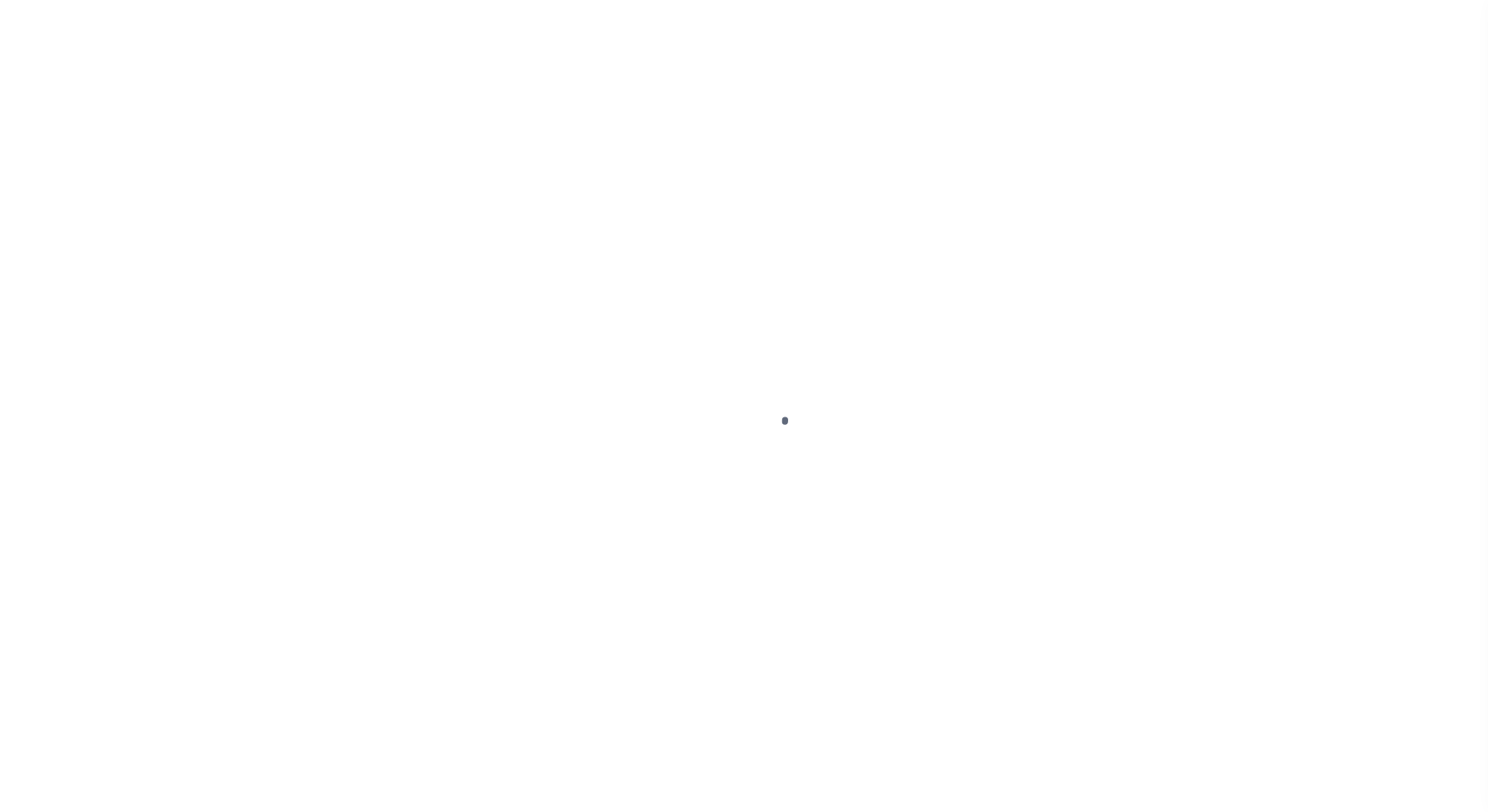
select select "DUE"
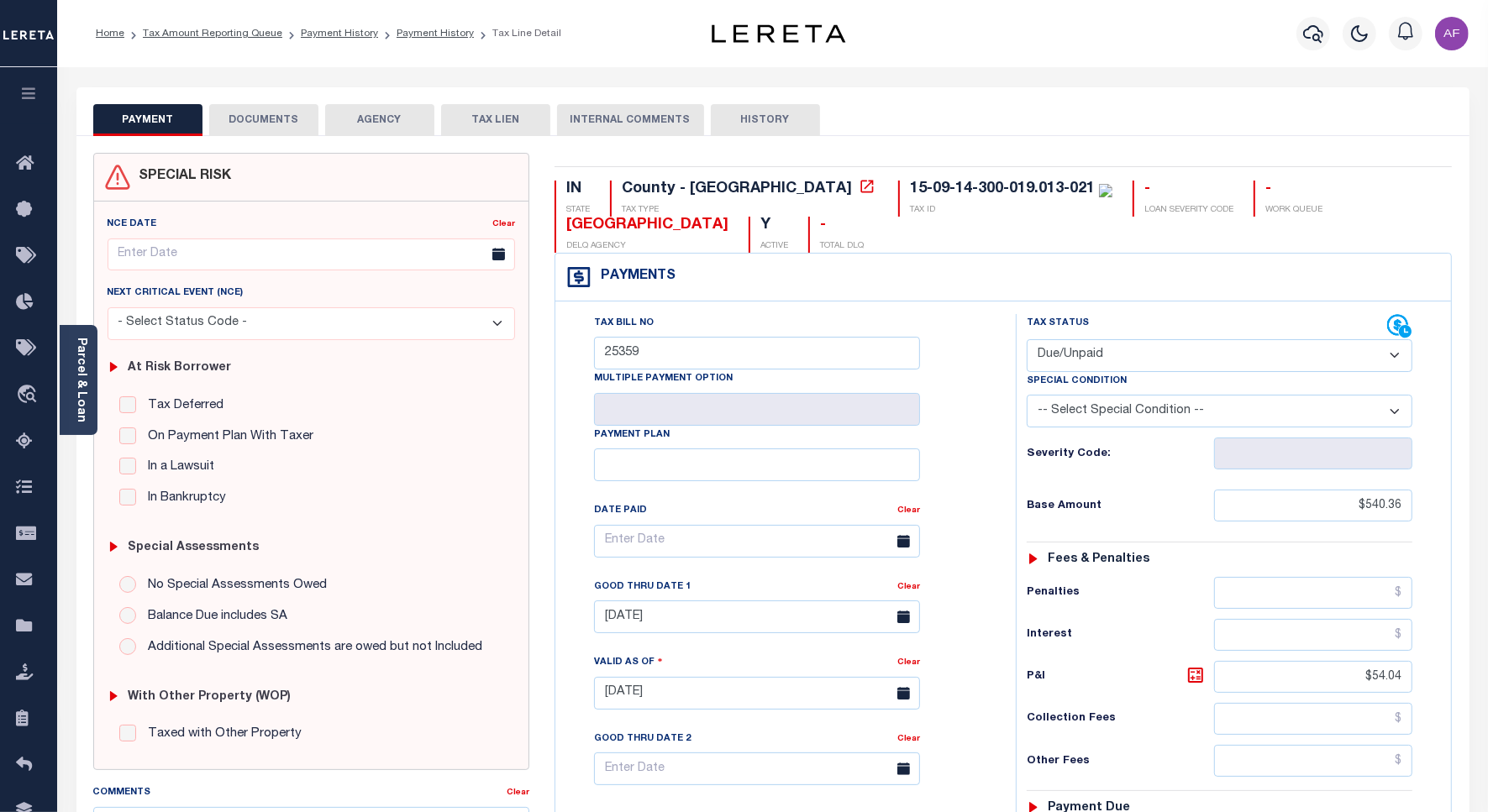
click at [261, 114] on button "DOCUMENTS" at bounding box center [264, 120] width 109 height 31
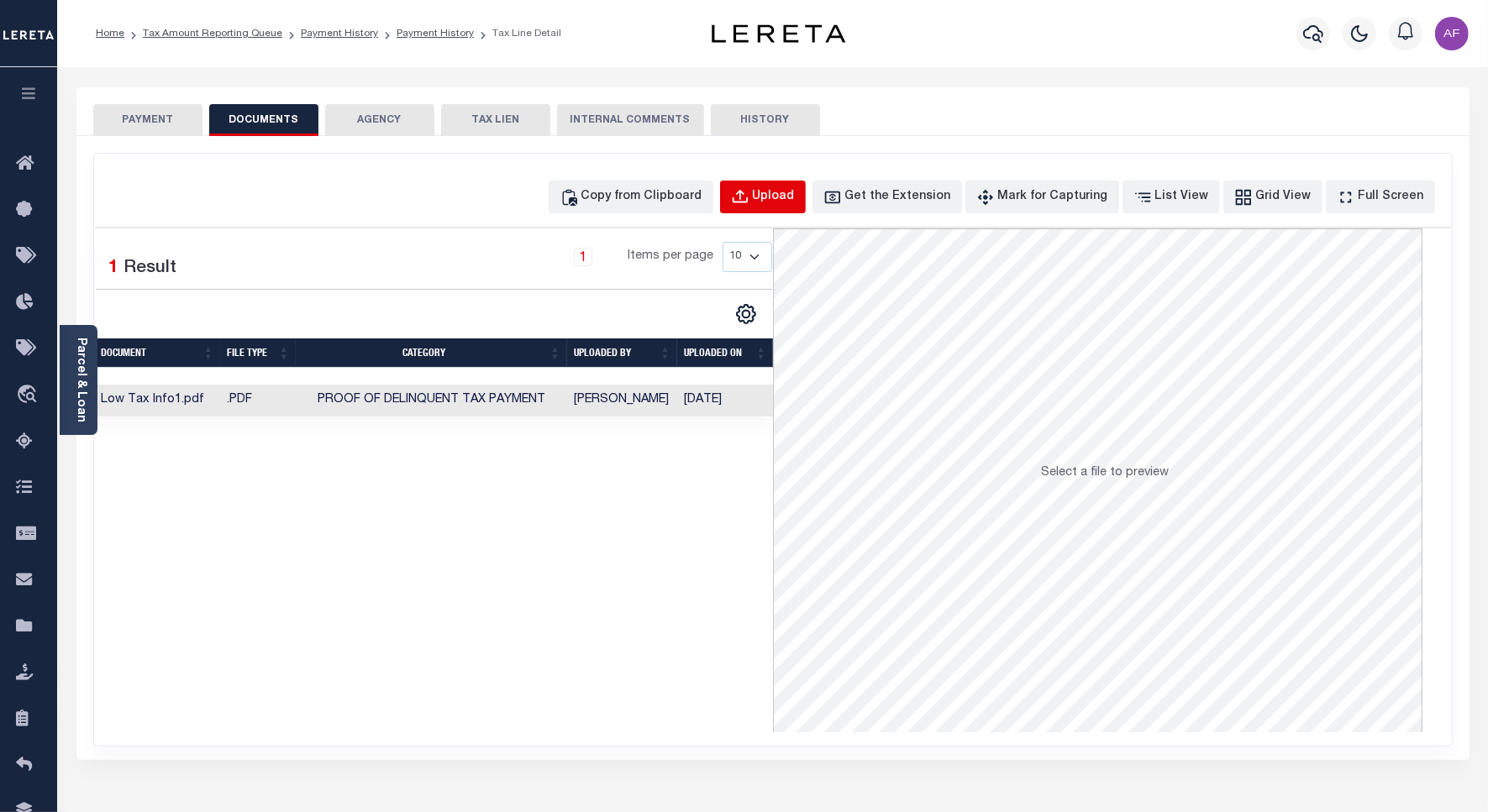
click at [793, 199] on div "Upload" at bounding box center [774, 197] width 42 height 19
select select "POP"
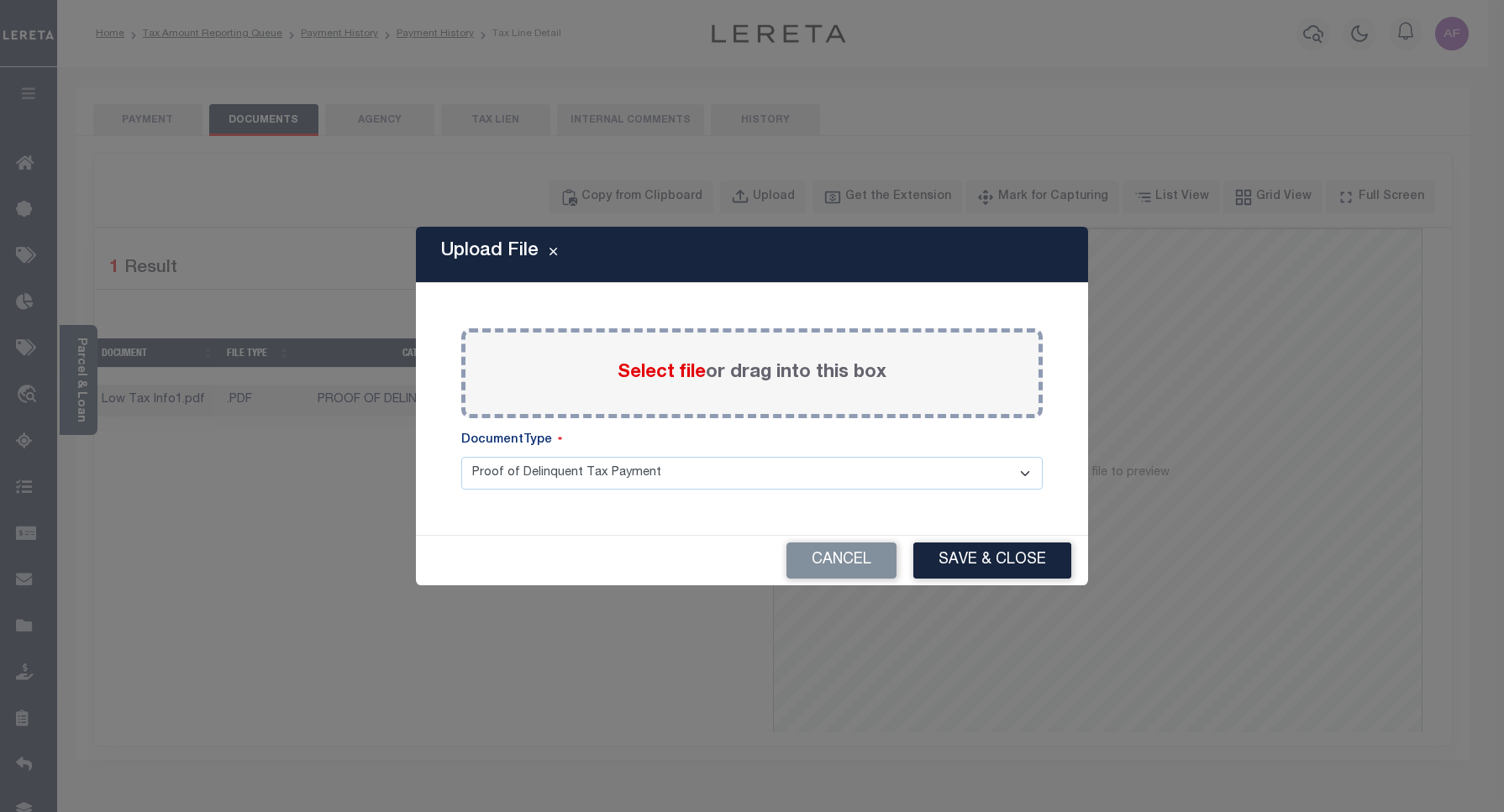
click at [623, 375] on span "Select file" at bounding box center [662, 373] width 88 height 19
click at [0, 0] on input "Select file or drag into this box" at bounding box center [0, 0] width 0 height 0
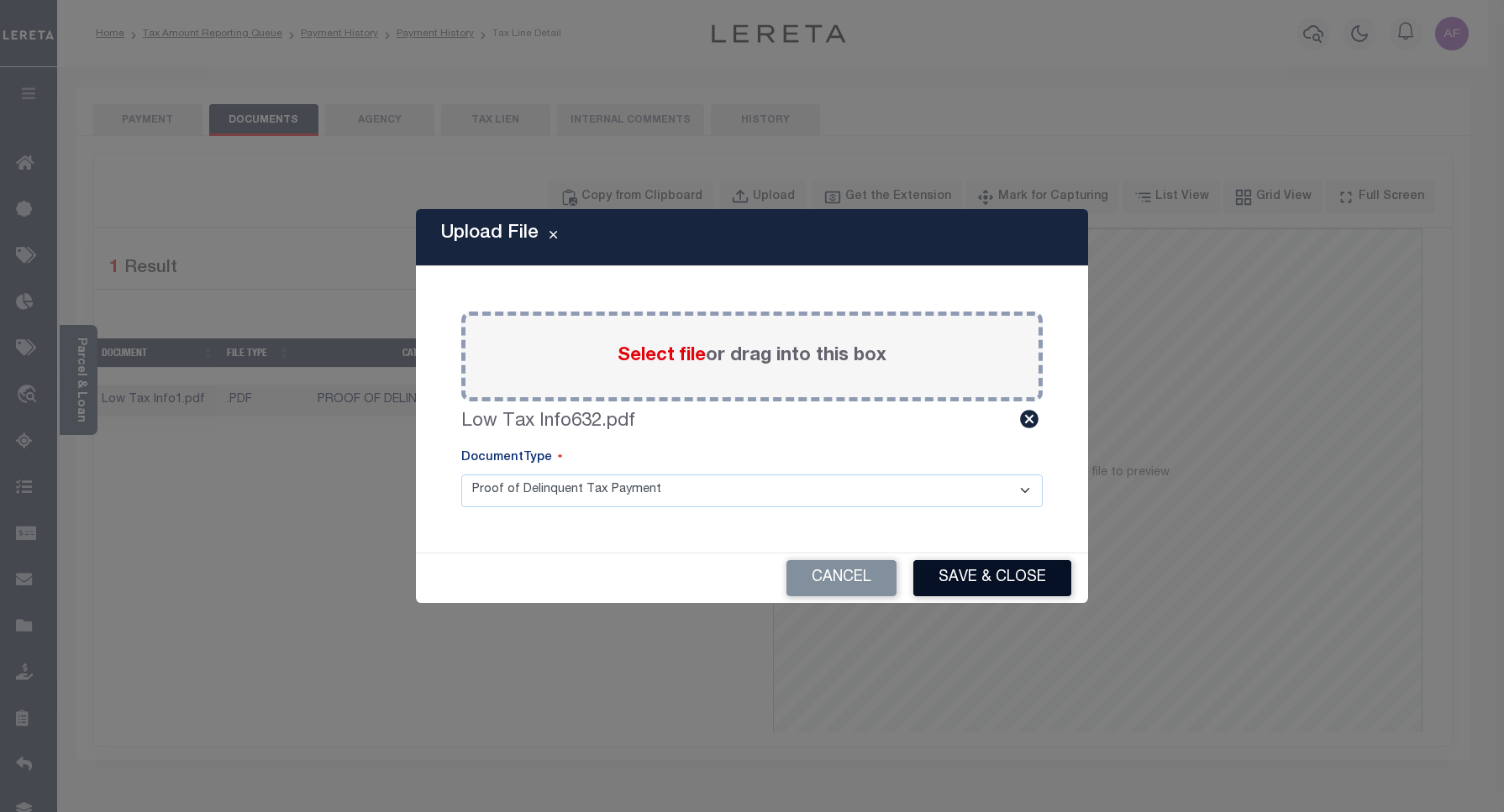
click at [967, 568] on button "Save & Close" at bounding box center [992, 578] width 158 height 36
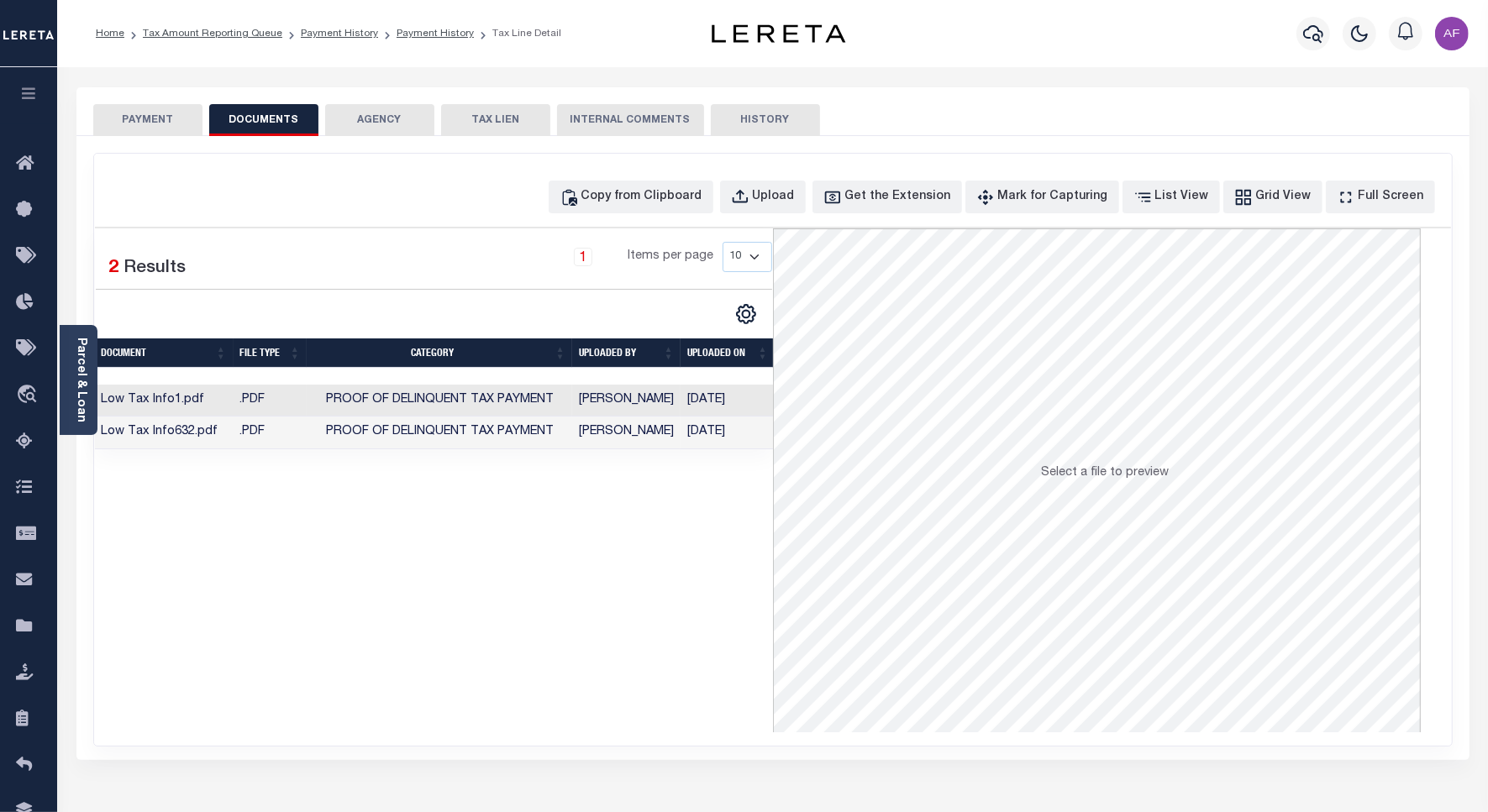
click at [135, 116] on button "PAYMENT" at bounding box center [148, 120] width 109 height 31
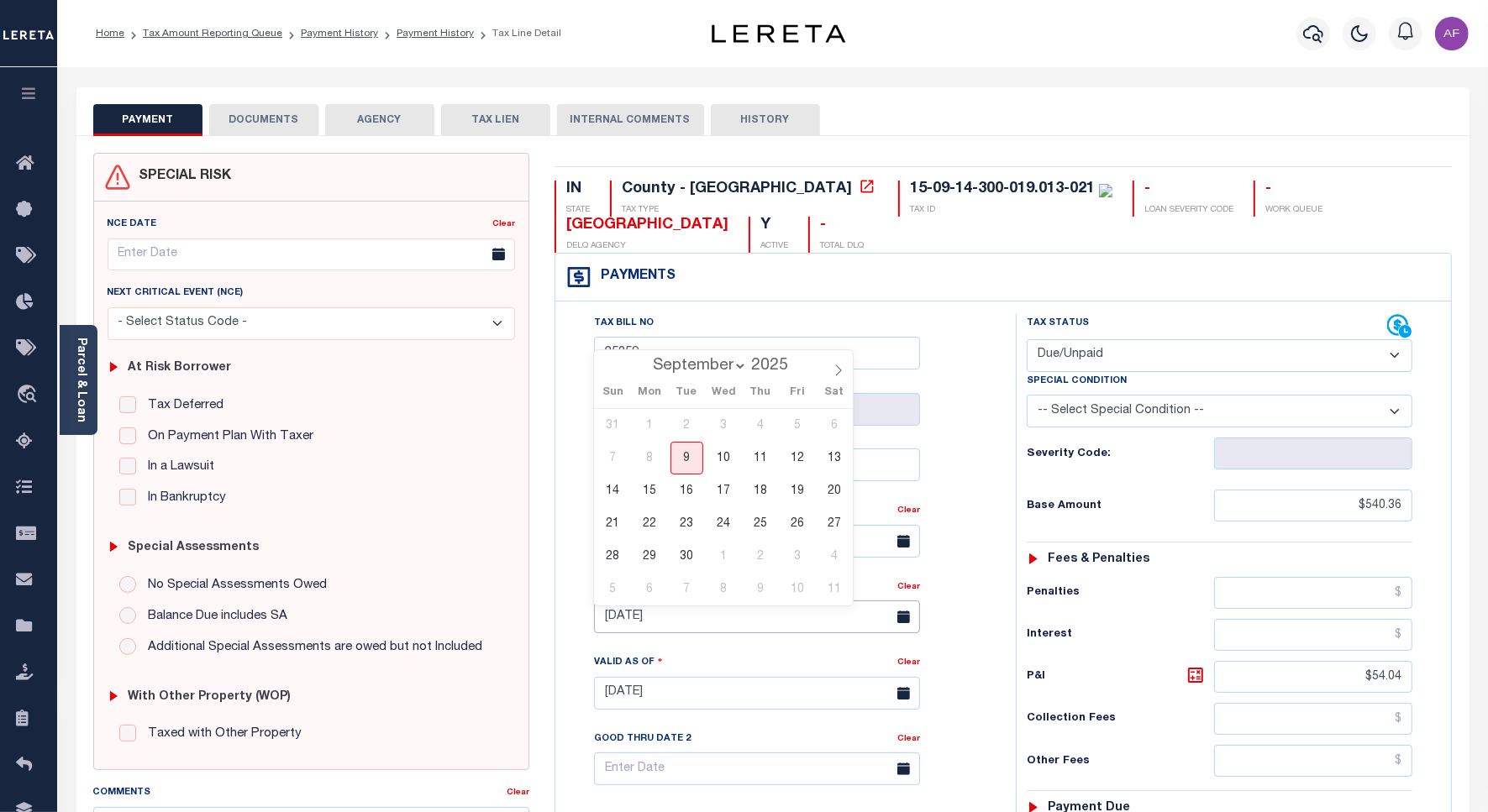
click at [708, 609] on input "[DATE]" at bounding box center [757, 616] width 327 height 32
click at [685, 560] on span "30" at bounding box center [686, 555] width 32 height 32
type input "[DATE]"
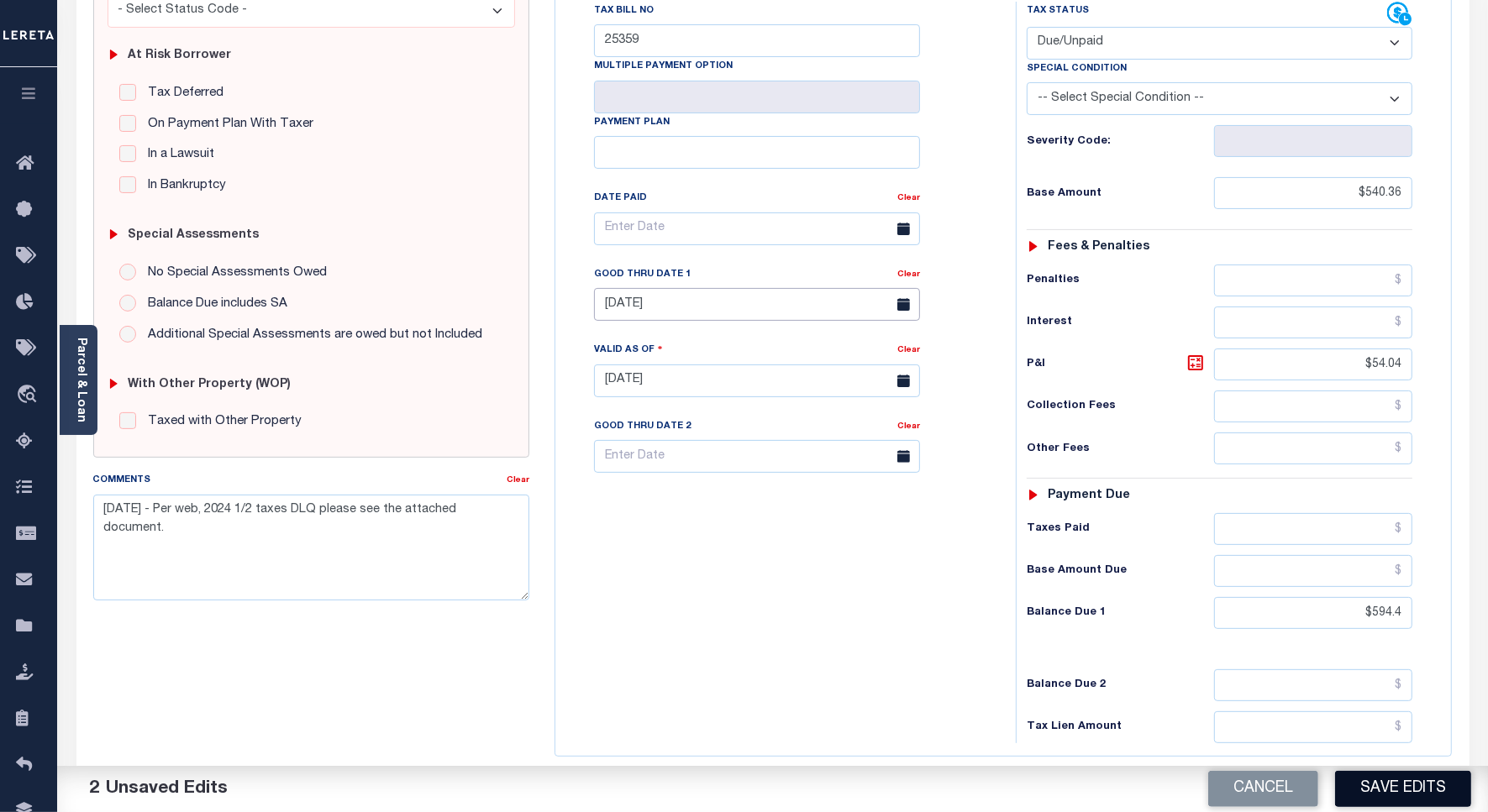
scroll to position [420, 0]
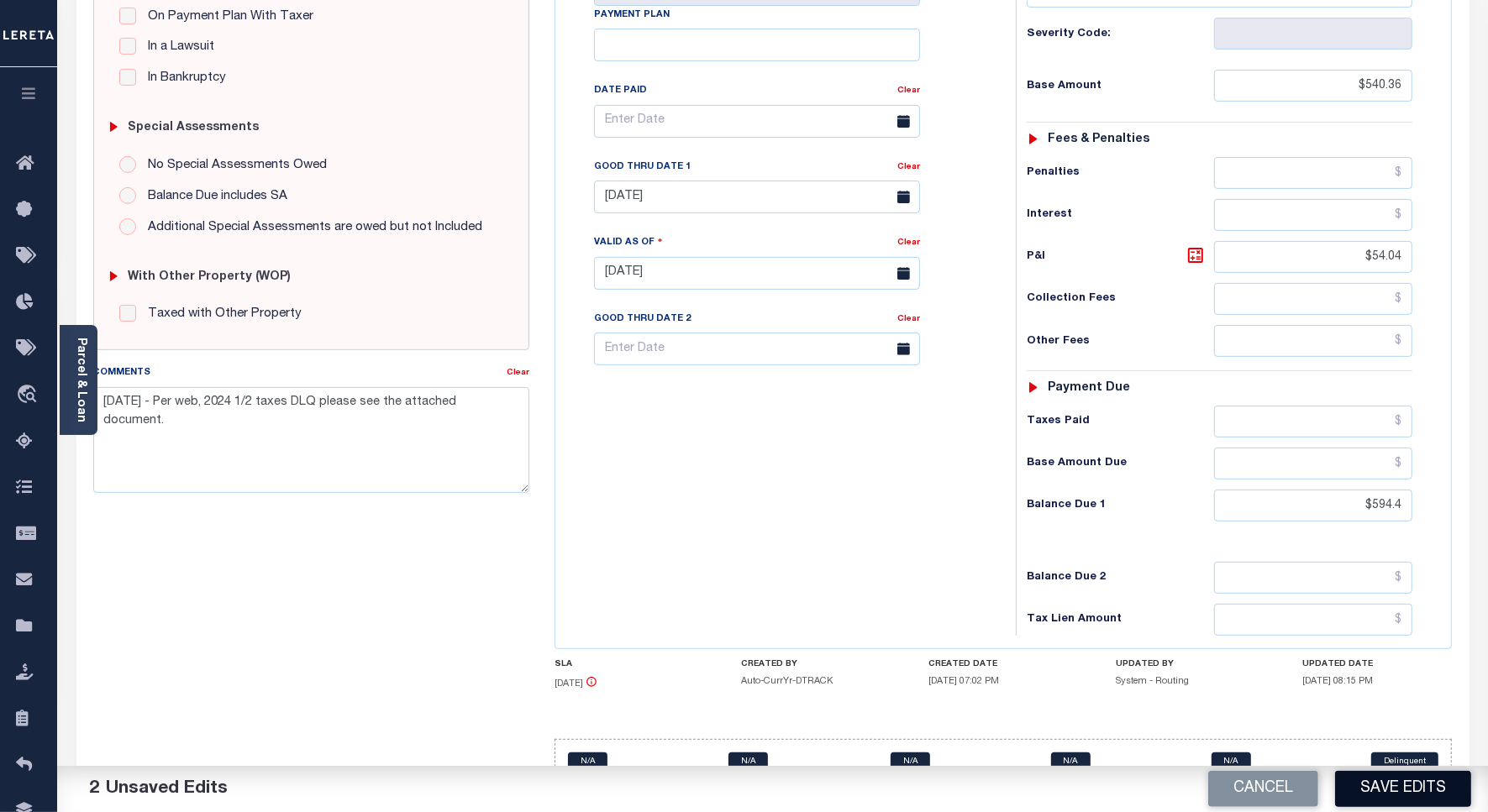
click at [1360, 803] on button "Save Edits" at bounding box center [1403, 788] width 136 height 36
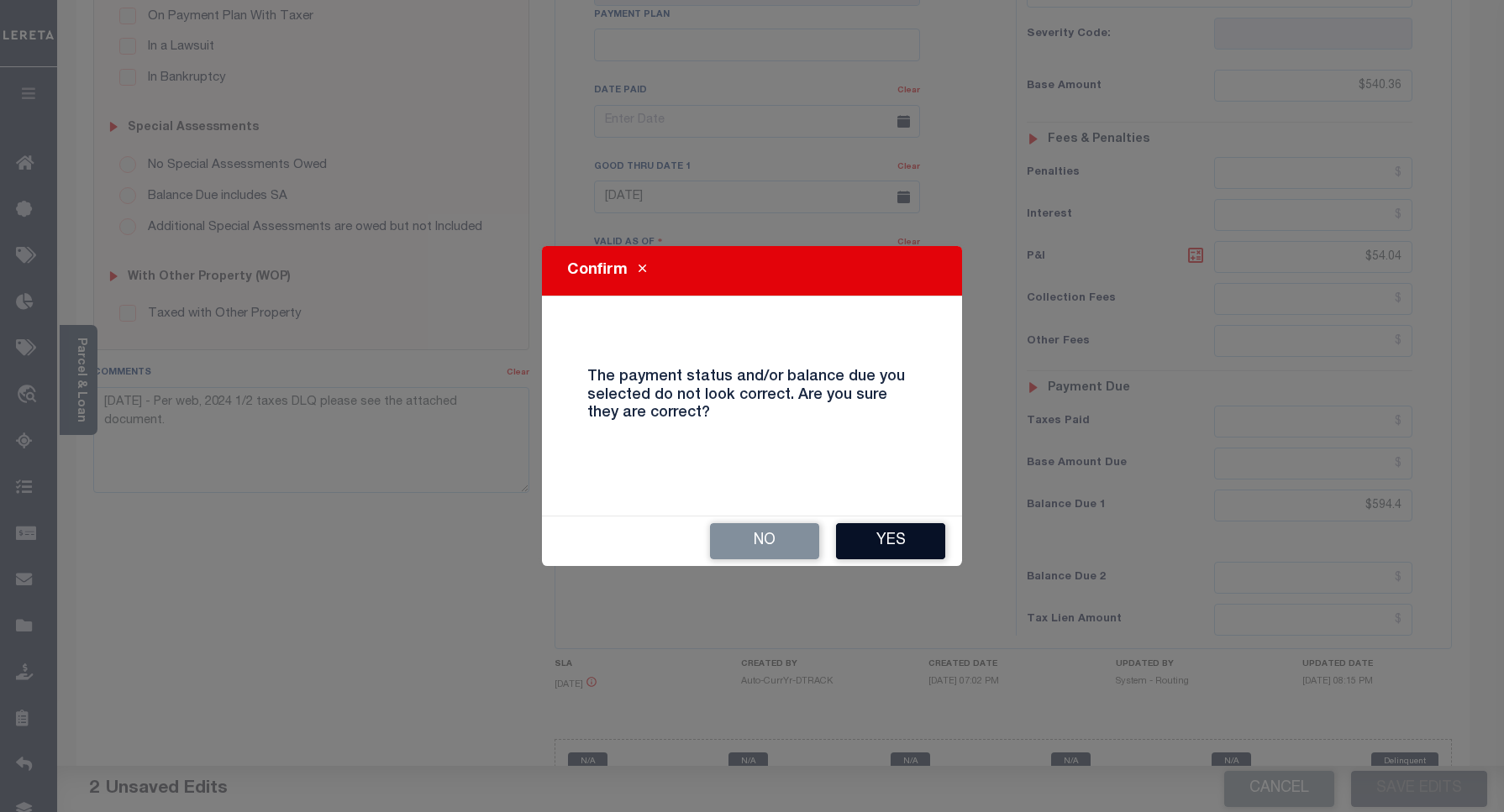
click at [887, 535] on button "Yes" at bounding box center [890, 541] width 109 height 36
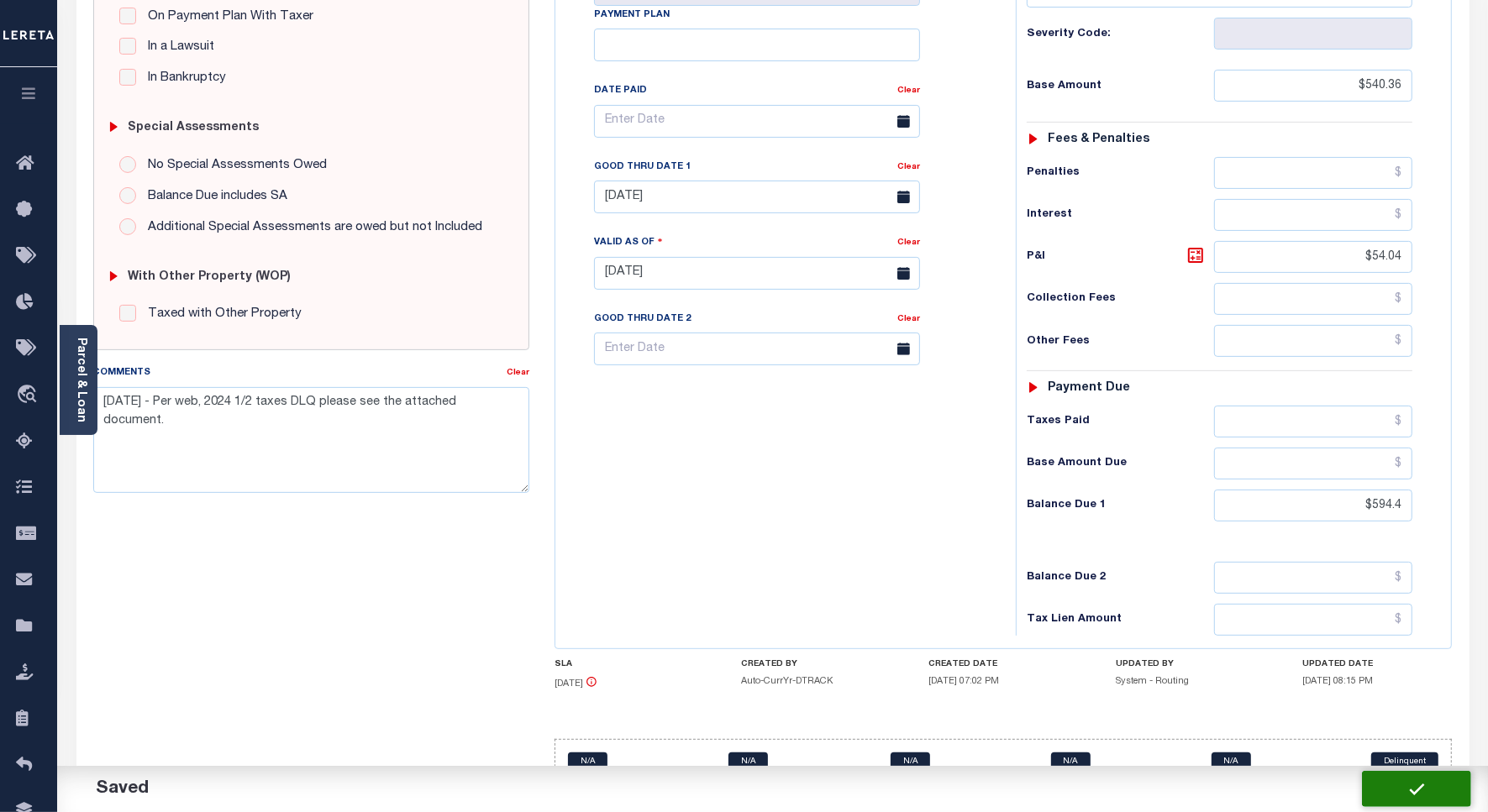
checkbox input "false"
type input "$540.36"
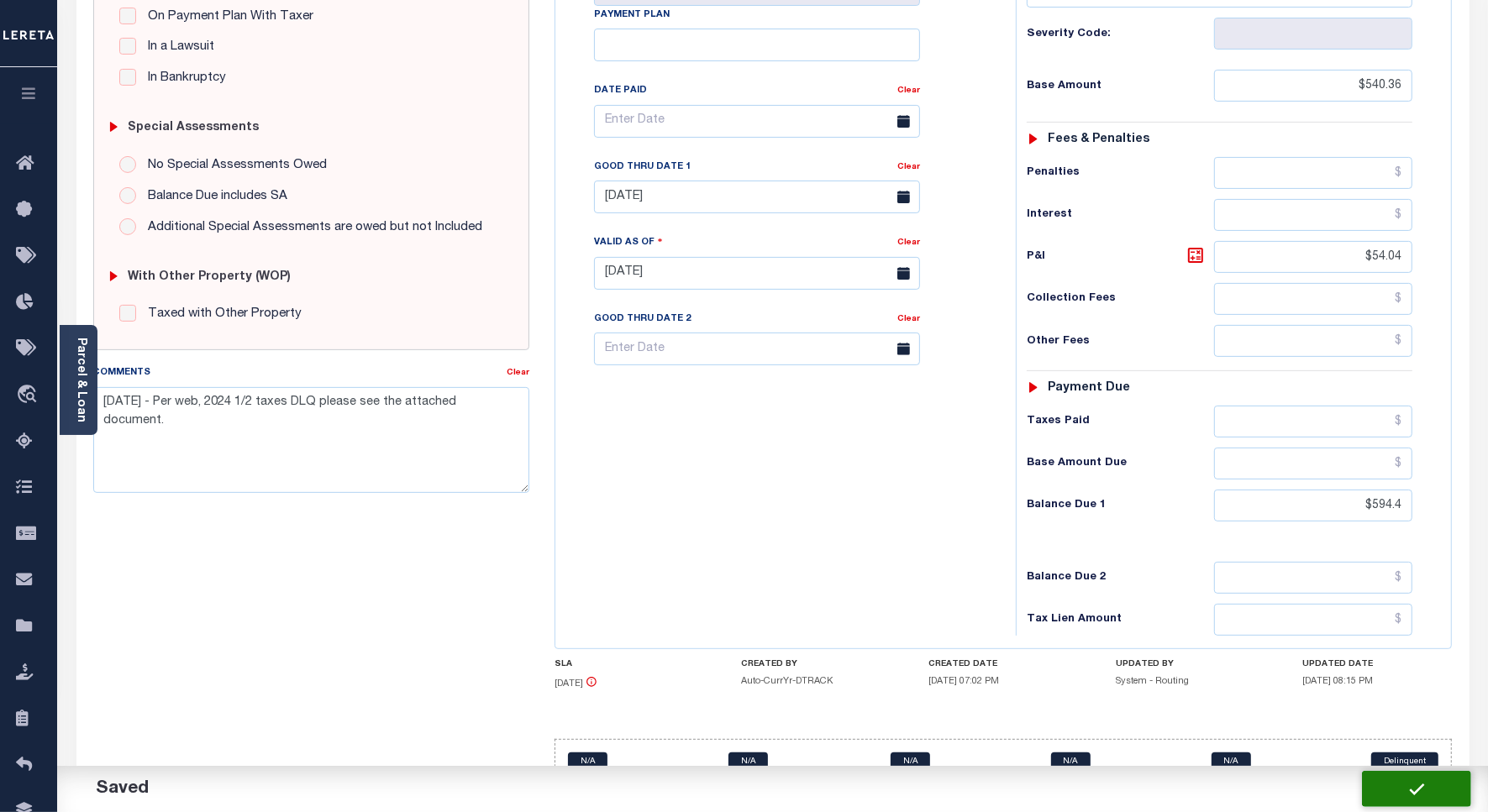
type input "$54.04"
type input "$594.4"
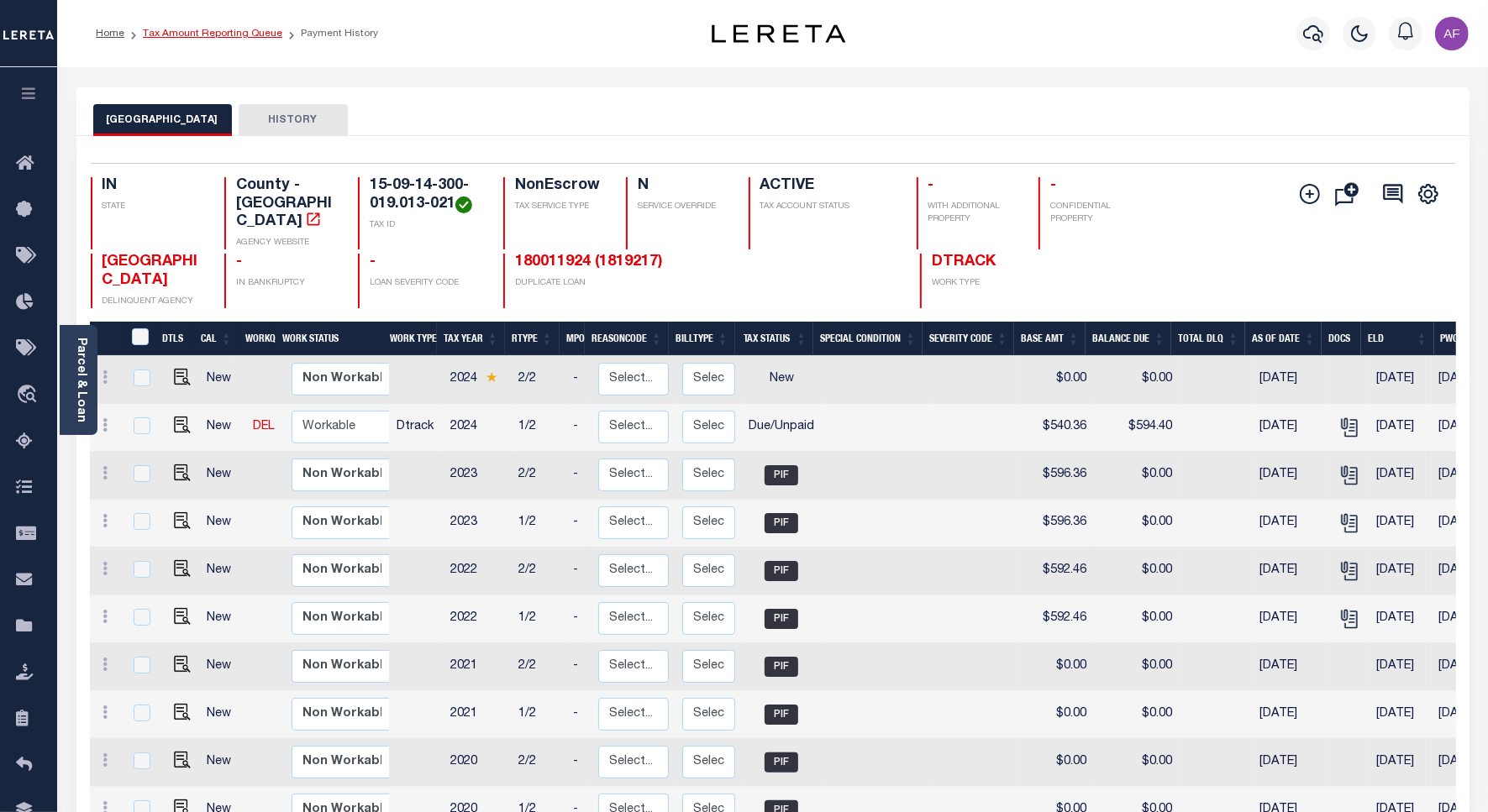
click at [216, 31] on link "Tax Amount Reporting Queue" at bounding box center [212, 33] width 140 height 10
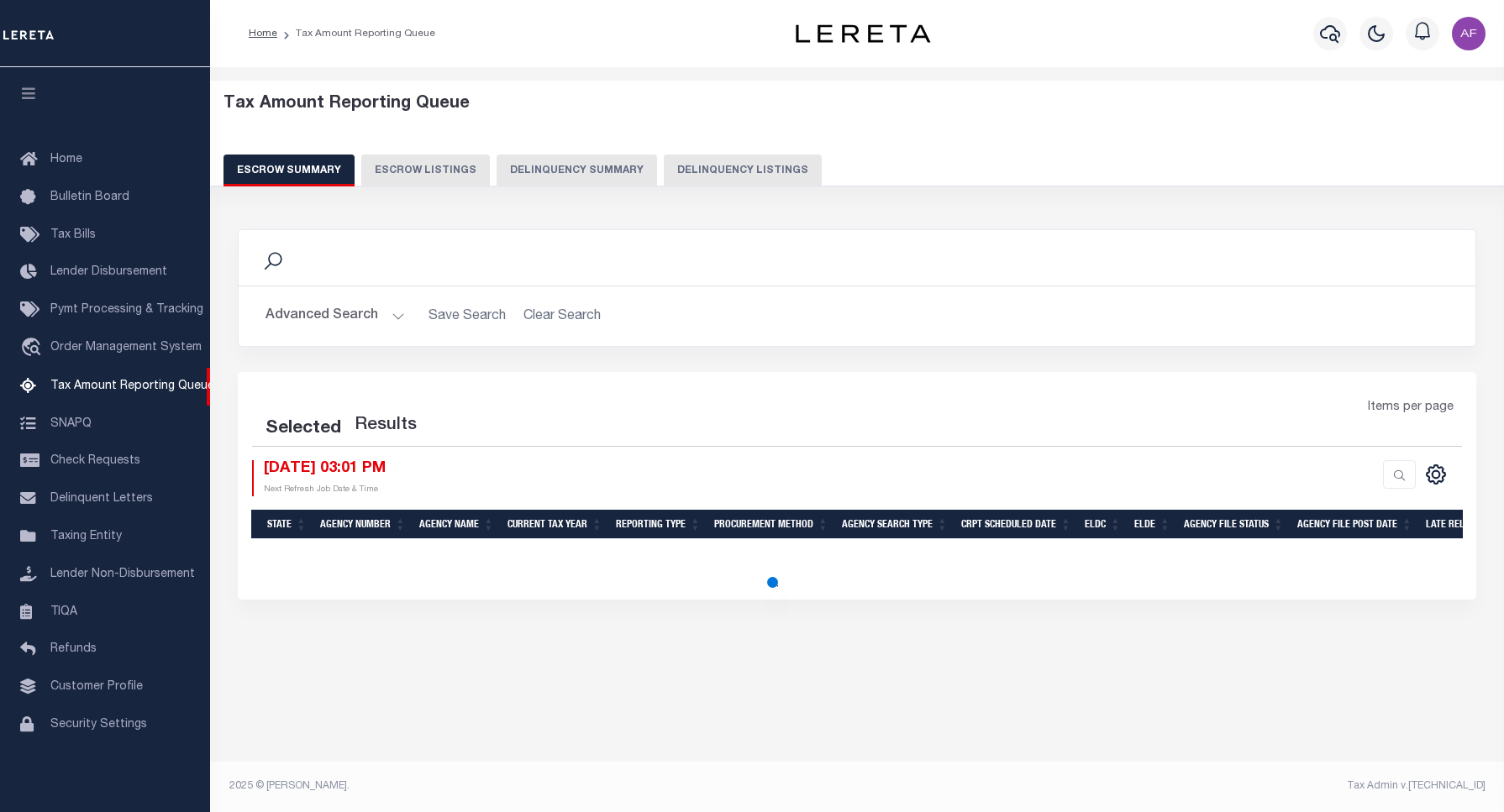
click at [732, 169] on button "Delinquency Listings" at bounding box center [742, 170] width 158 height 31
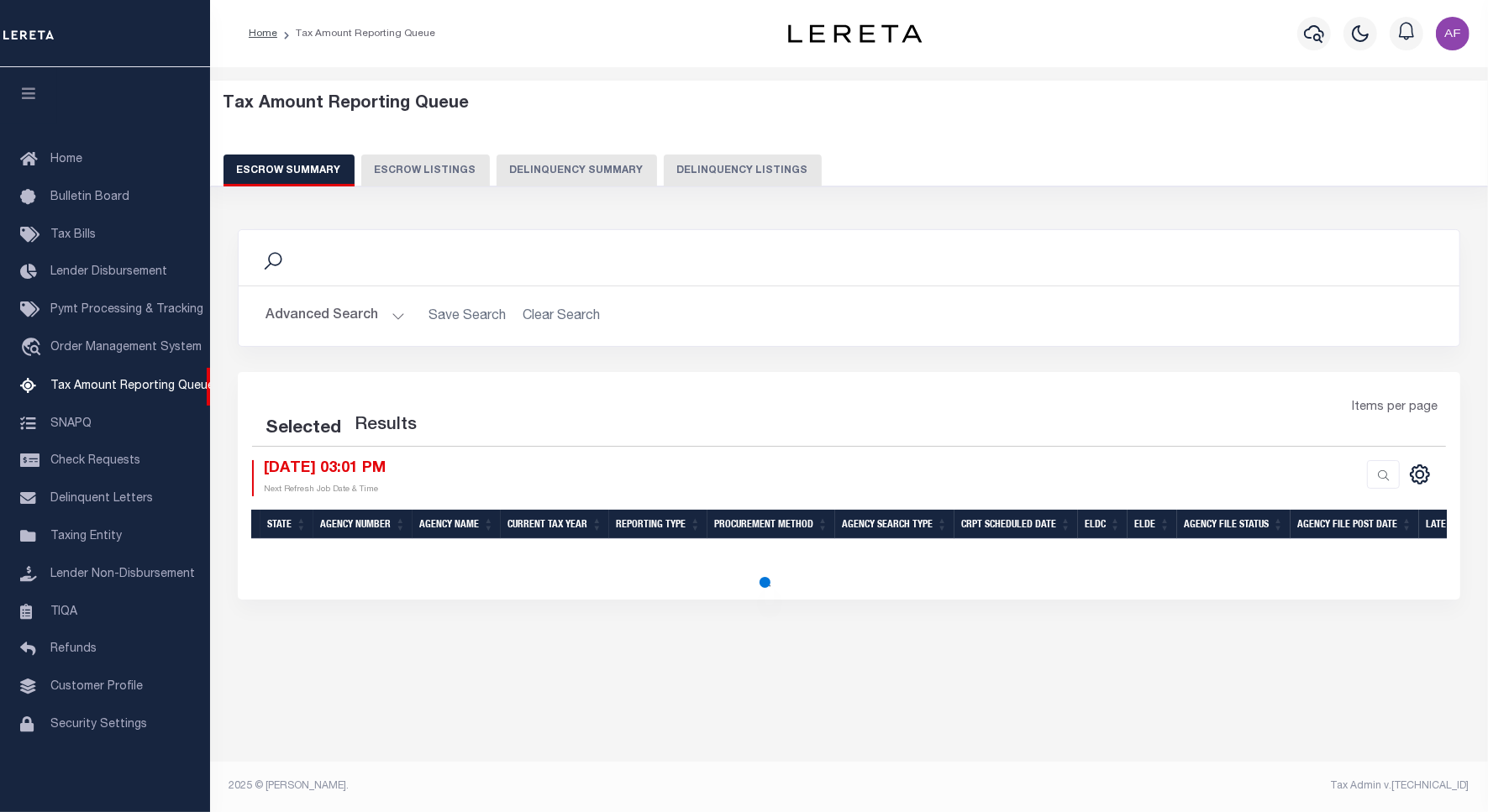
scroll to position [5, 0]
select select "100"
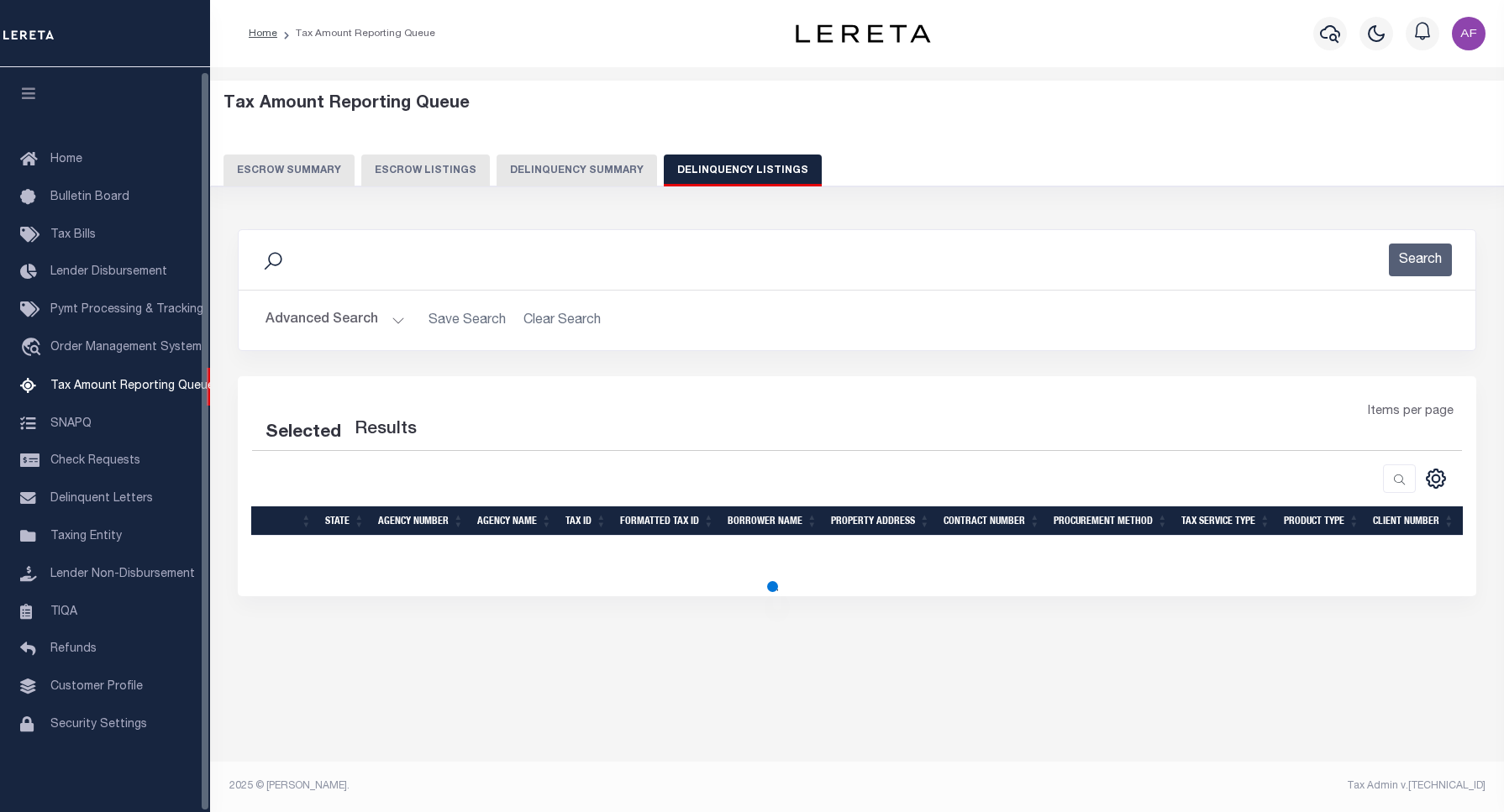
select select "100"
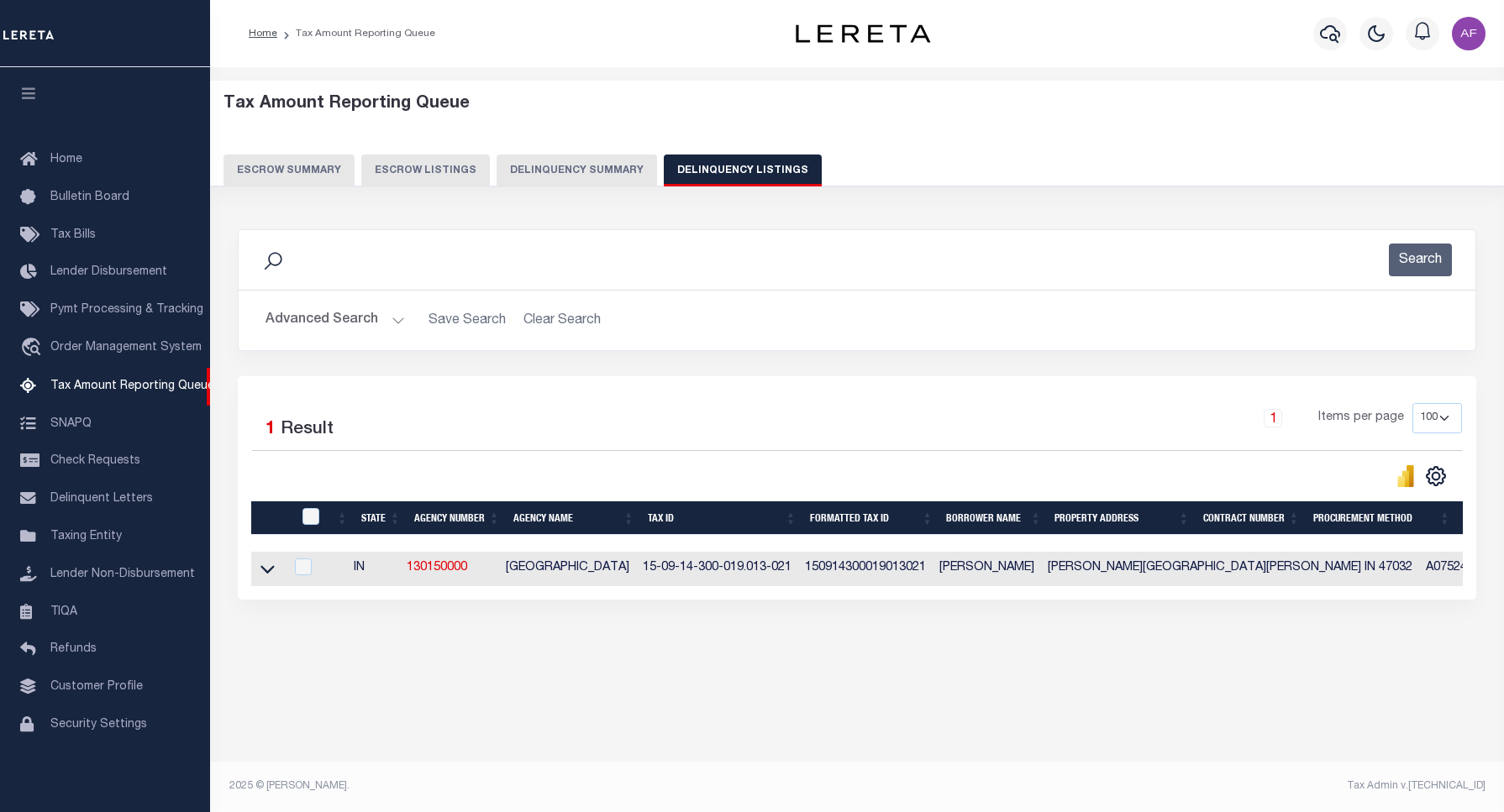
click at [311, 527] on div at bounding box center [312, 517] width 28 height 19
click at [304, 514] on input "checkbox" at bounding box center [311, 516] width 17 height 17
checkbox input "true"
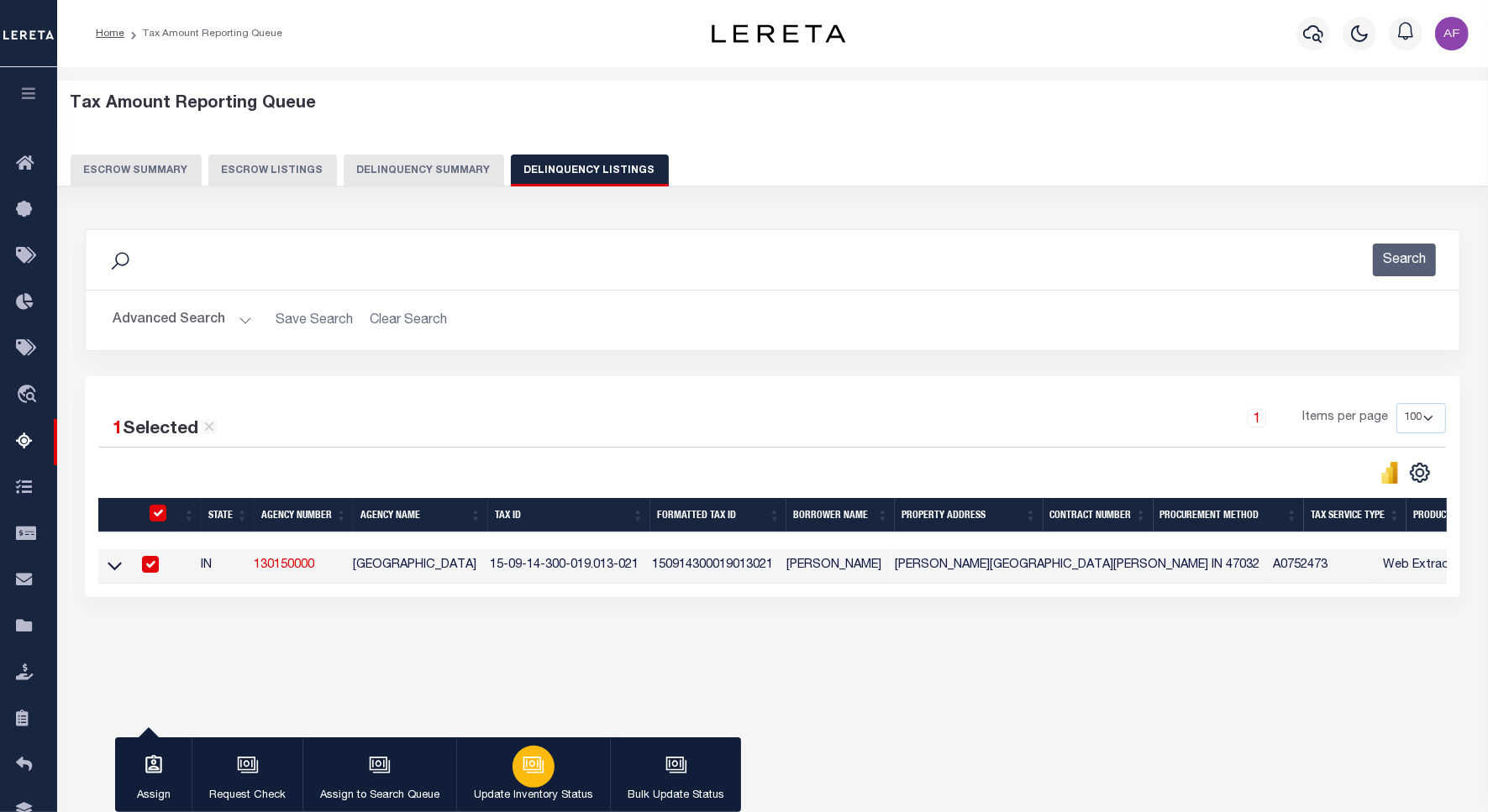
click at [534, 785] on div "button" at bounding box center [533, 767] width 42 height 42
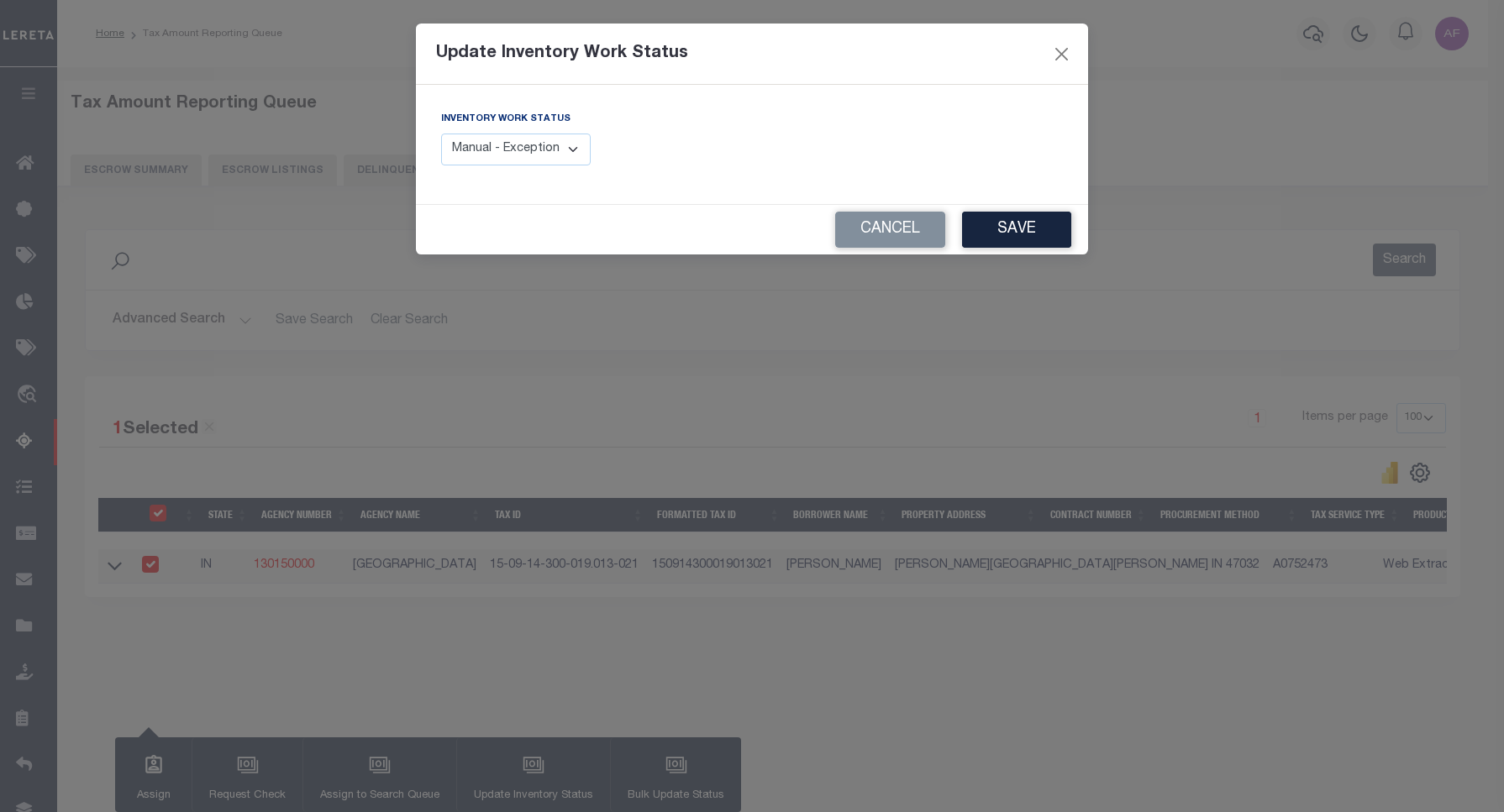
click at [512, 147] on select "Manual - Exception Pended - Awaiting Search Late Add Exception Completed" at bounding box center [516, 149] width 149 height 32
select select "4"
click at [441, 134] on select "Manual - Exception Pended - Awaiting Search Late Add Exception Completed" at bounding box center [516, 149] width 149 height 32
click at [1010, 235] on button "Save" at bounding box center [1015, 229] width 109 height 36
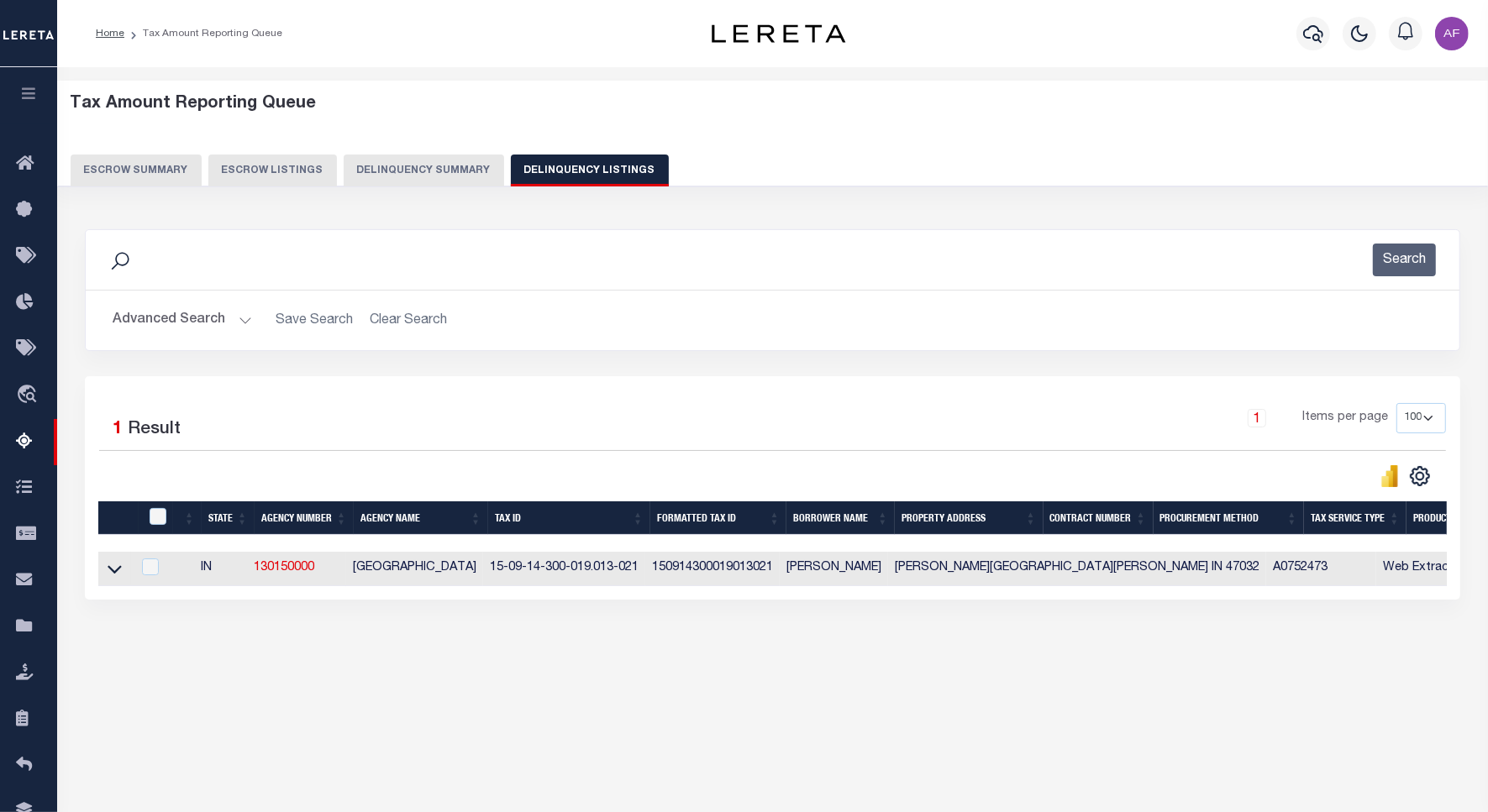
click at [156, 320] on button "Advanced Search" at bounding box center [183, 319] width 140 height 32
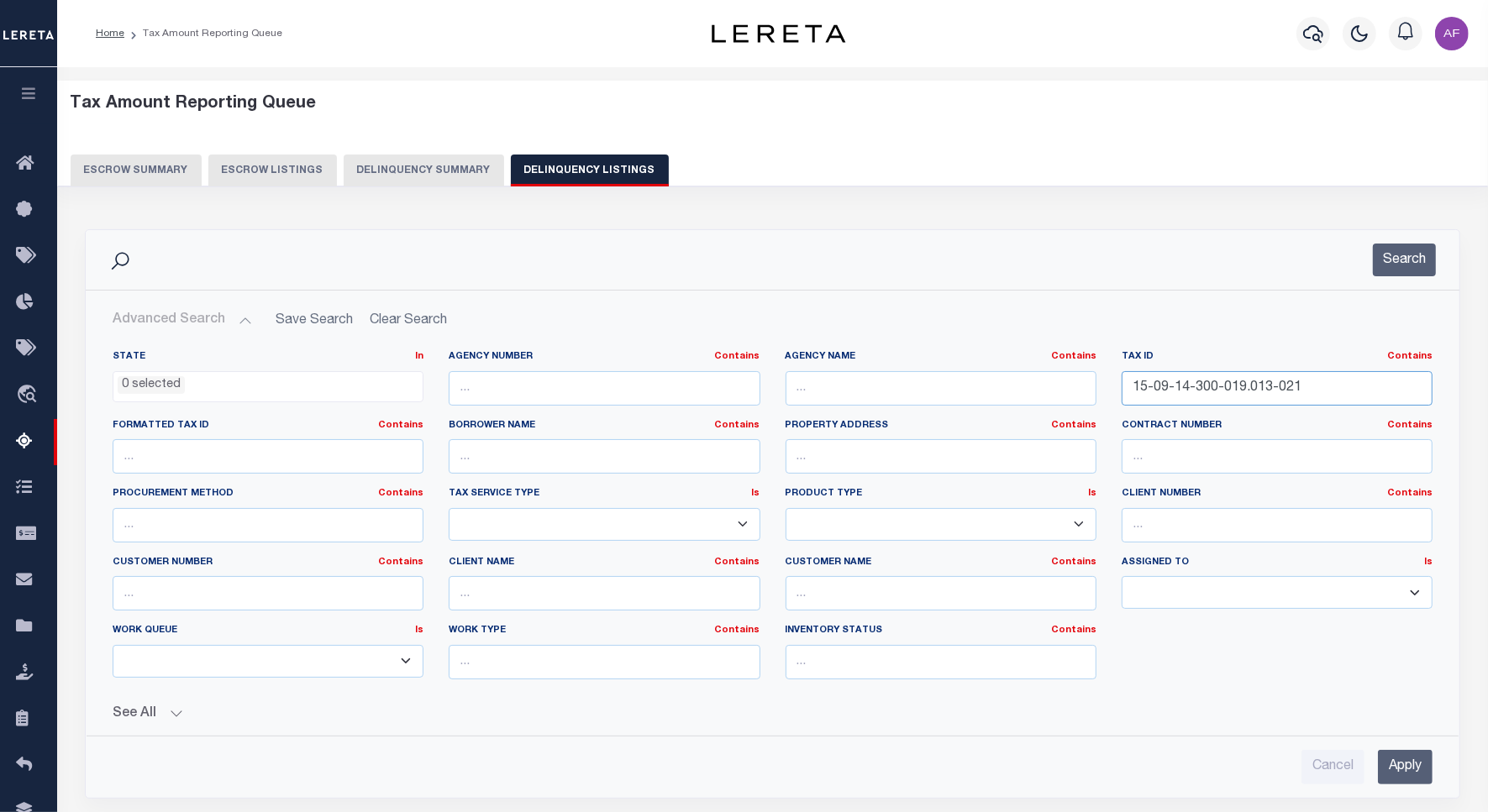
drag, startPoint x: 1297, startPoint y: 392, endPoint x: 1014, endPoint y: 371, distance: 283.8
click at [1014, 371] on div "State In In AK AL AR AZ CA CO CT DC DE FL GA GU HI IA ID IL IN KS KY LA MA MD M…" at bounding box center [773, 521] width 1345 height 343
paste input "6"
type input "15-09-14-300-019.016-021"
click at [1403, 259] on button "Search" at bounding box center [1404, 260] width 63 height 32
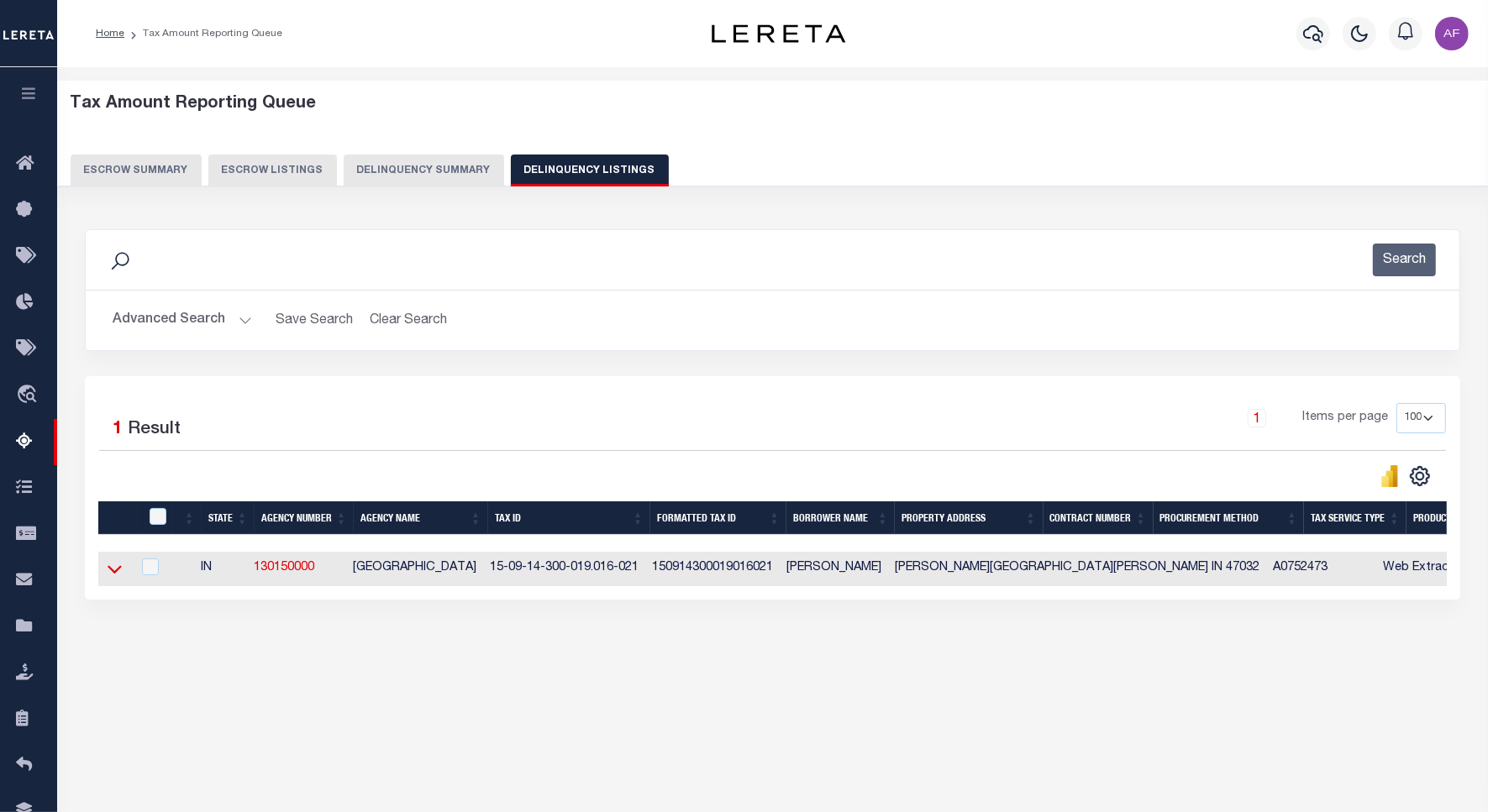
click at [112, 575] on icon at bounding box center [114, 570] width 15 height 9
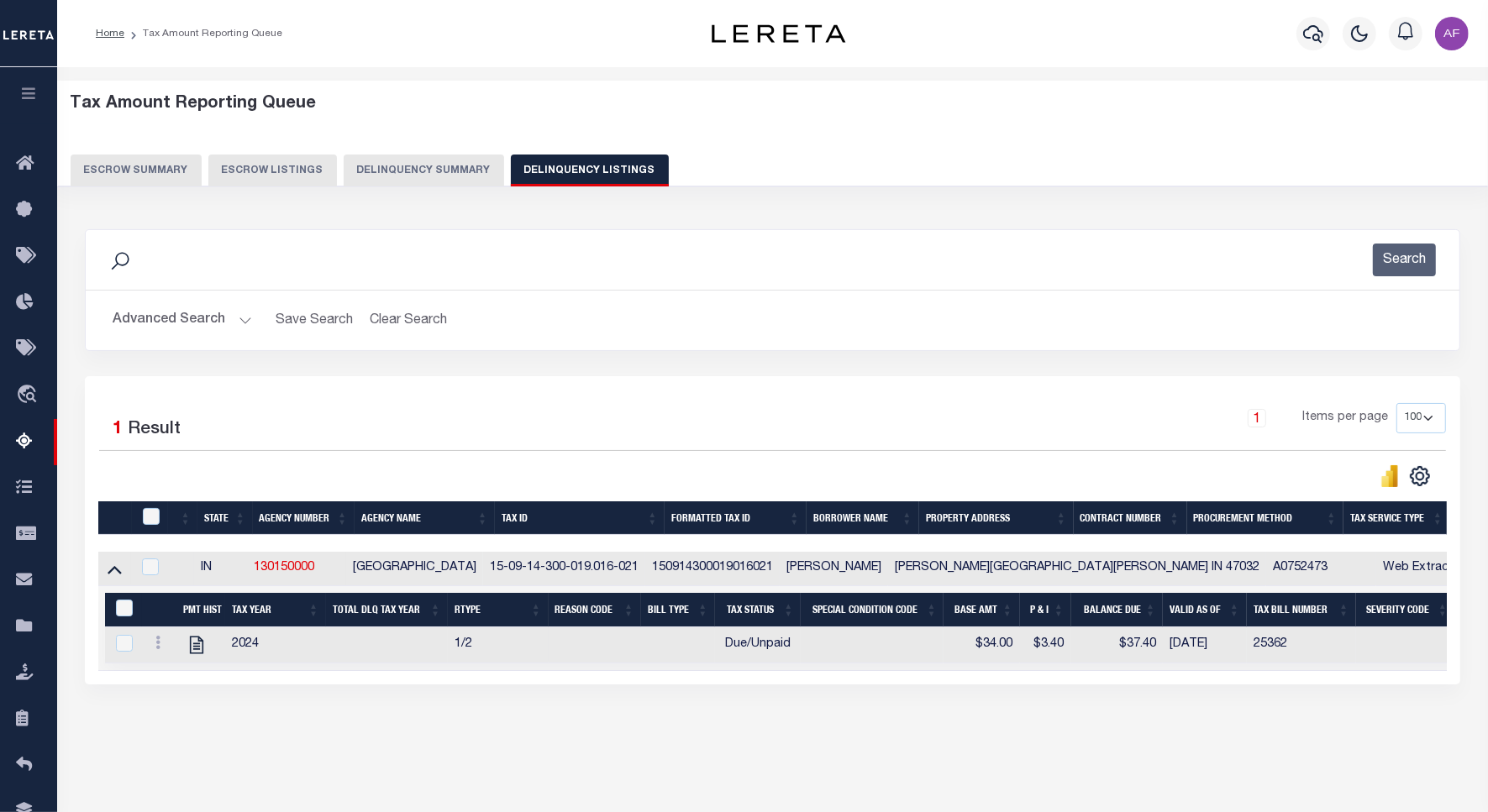
scroll to position [78, 0]
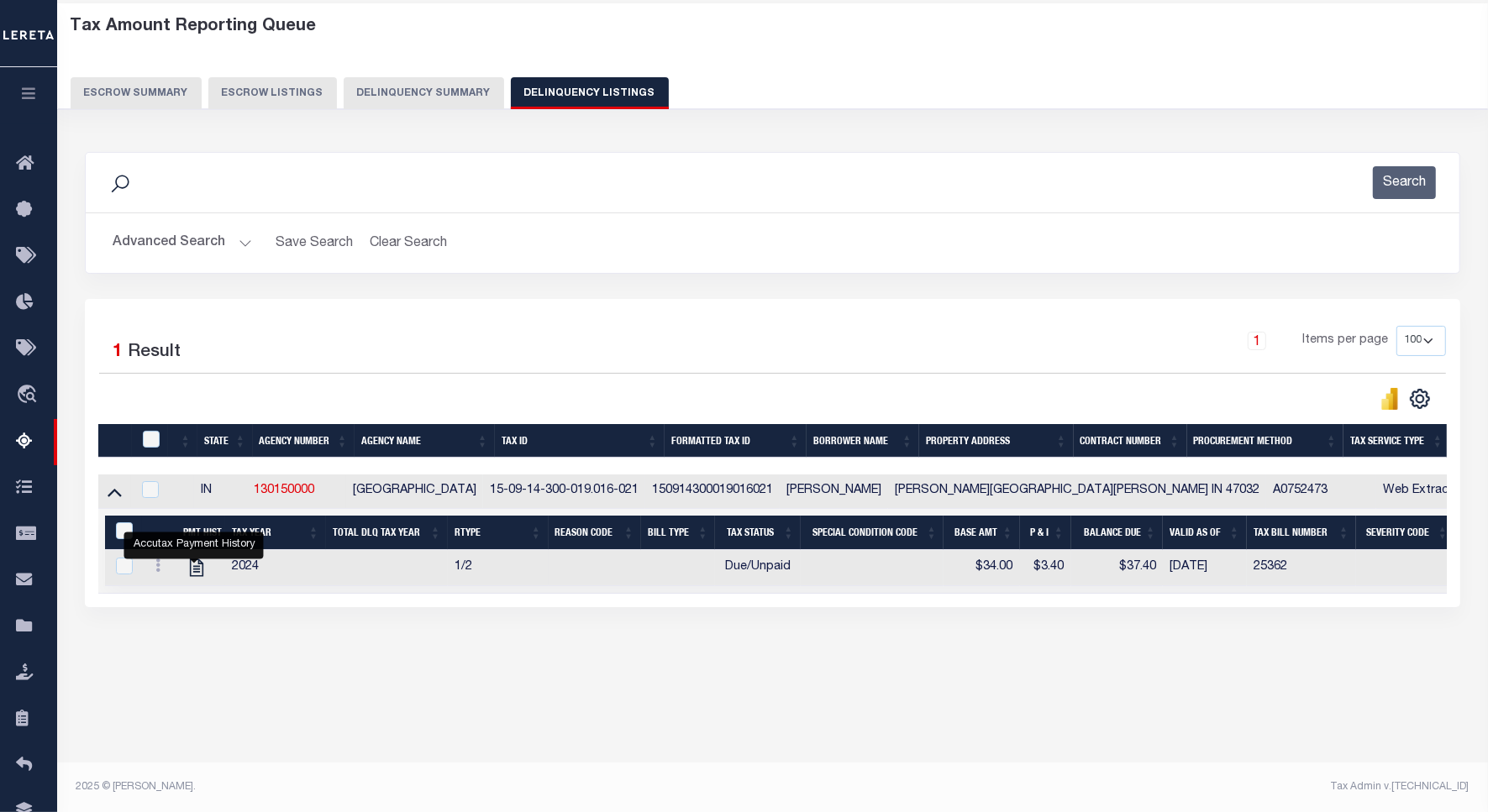
click at [183, 572] on link "" at bounding box center [196, 567] width 27 height 12
checkbox input "true"
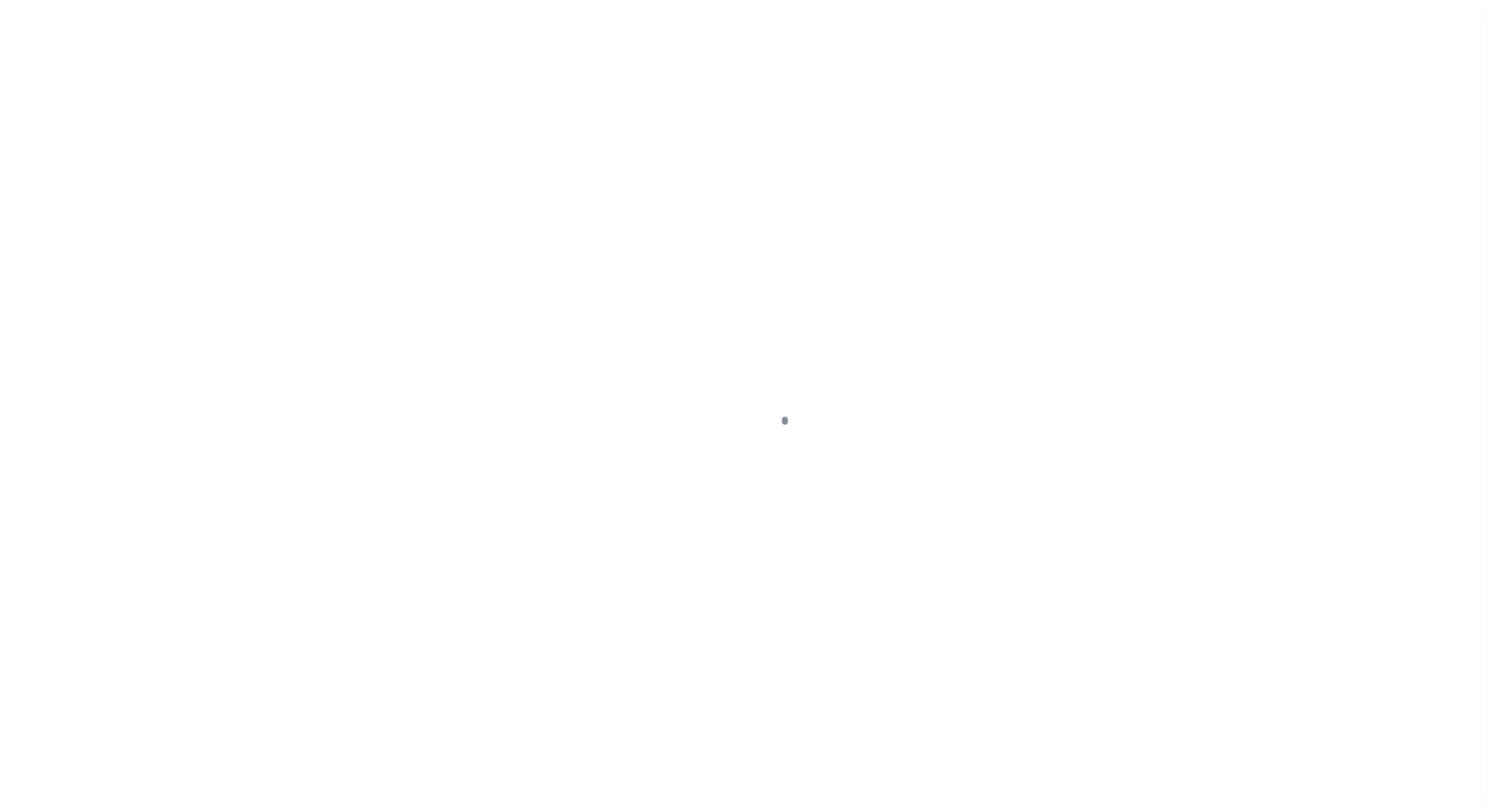
click at [194, 569] on div at bounding box center [744, 406] width 1488 height 812
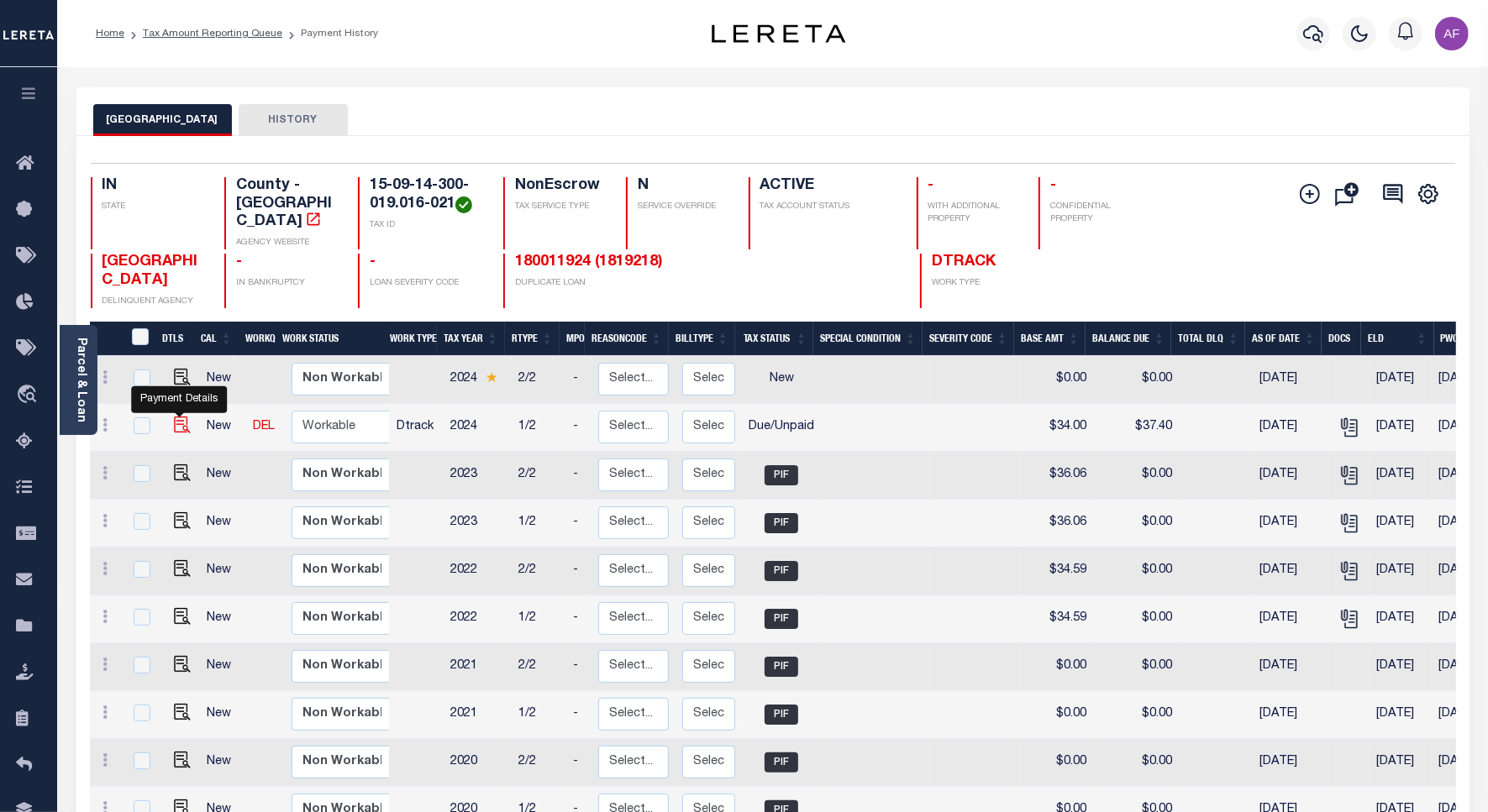
click at [181, 418] on img "" at bounding box center [182, 425] width 17 height 17
checkbox input "true"
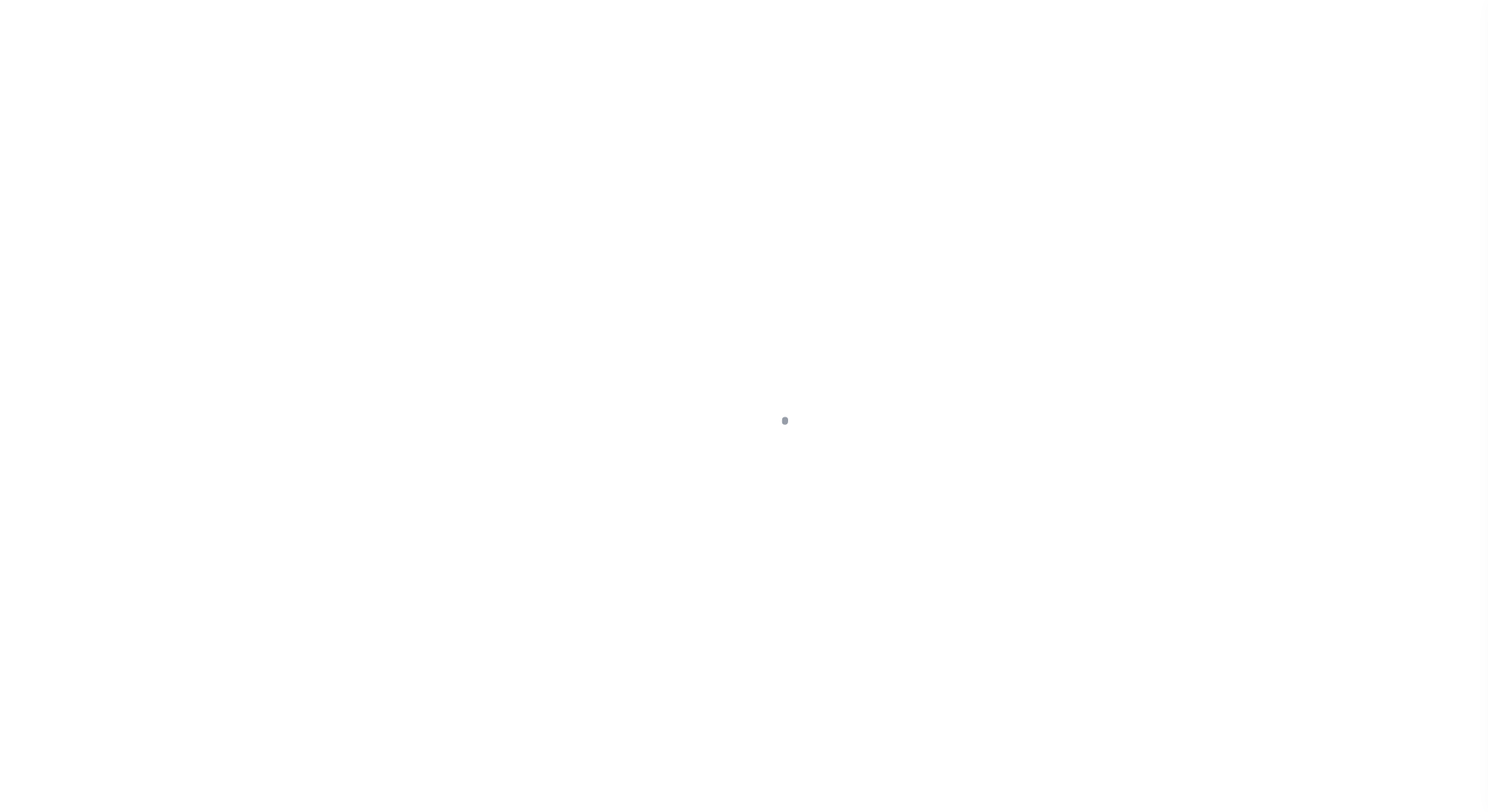
select select "DUE"
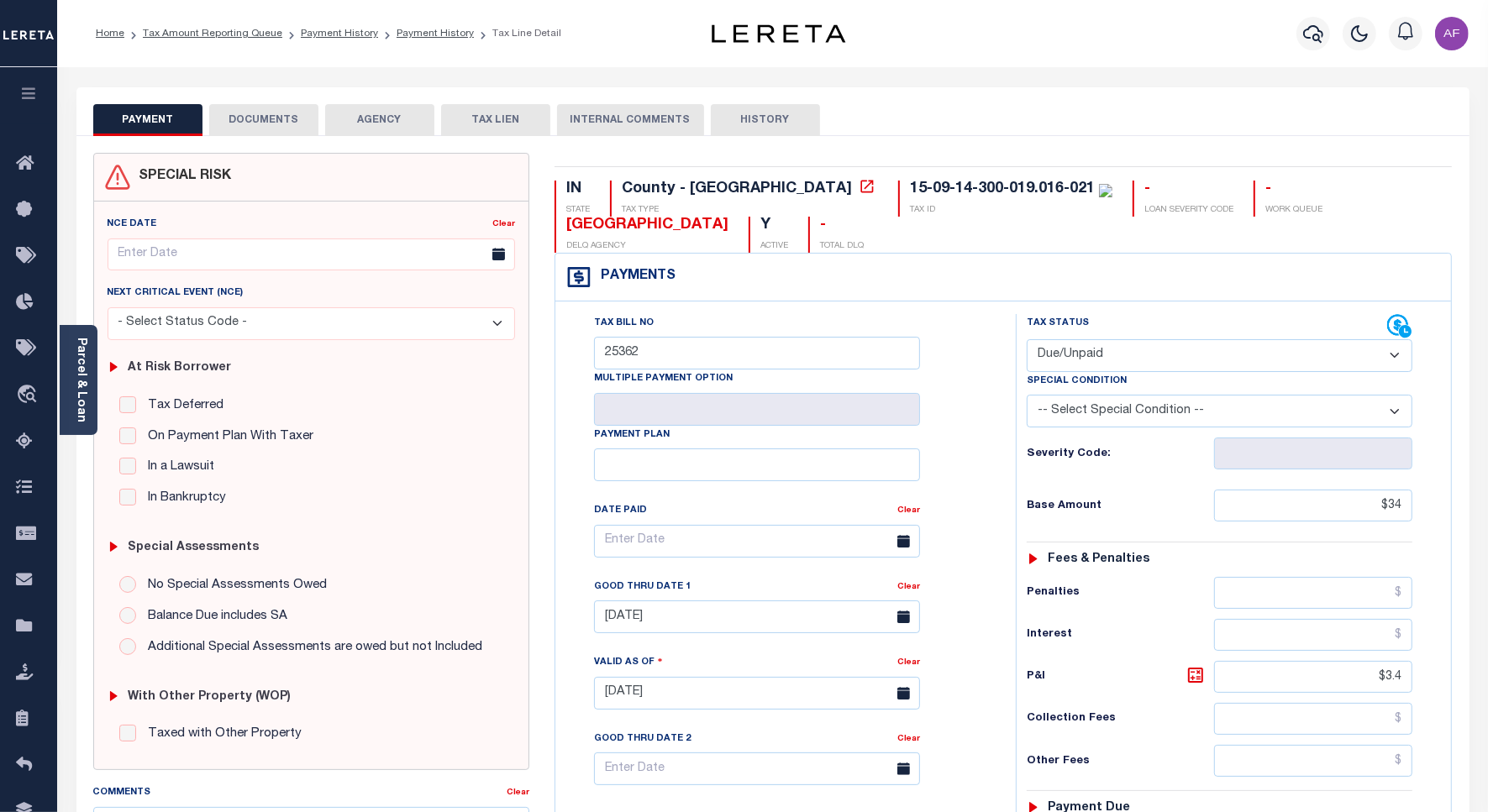
click at [268, 124] on button "DOCUMENTS" at bounding box center [264, 120] width 109 height 31
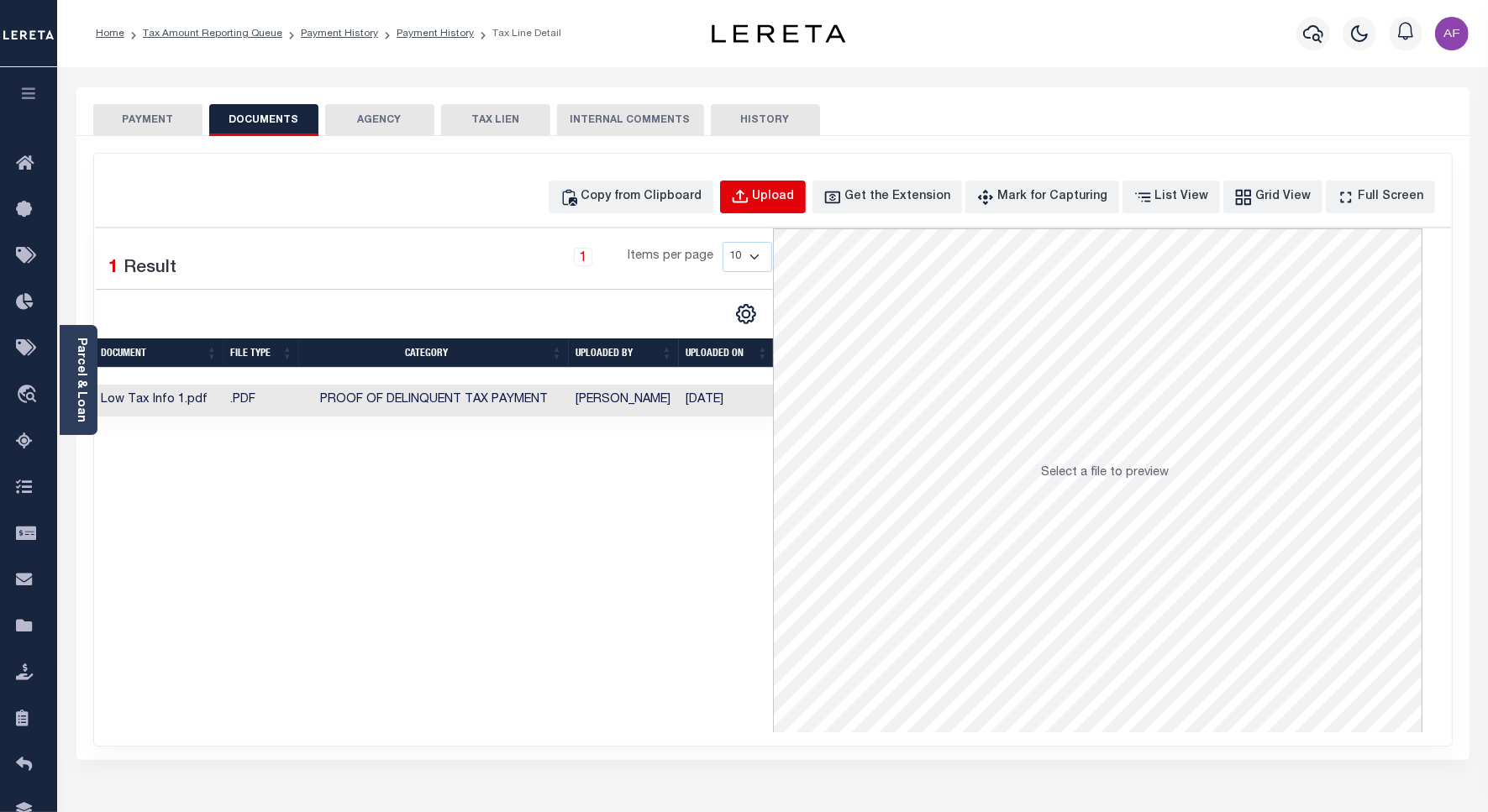
click at [783, 206] on button "Upload" at bounding box center [762, 197] width 86 height 32
select select "POP"
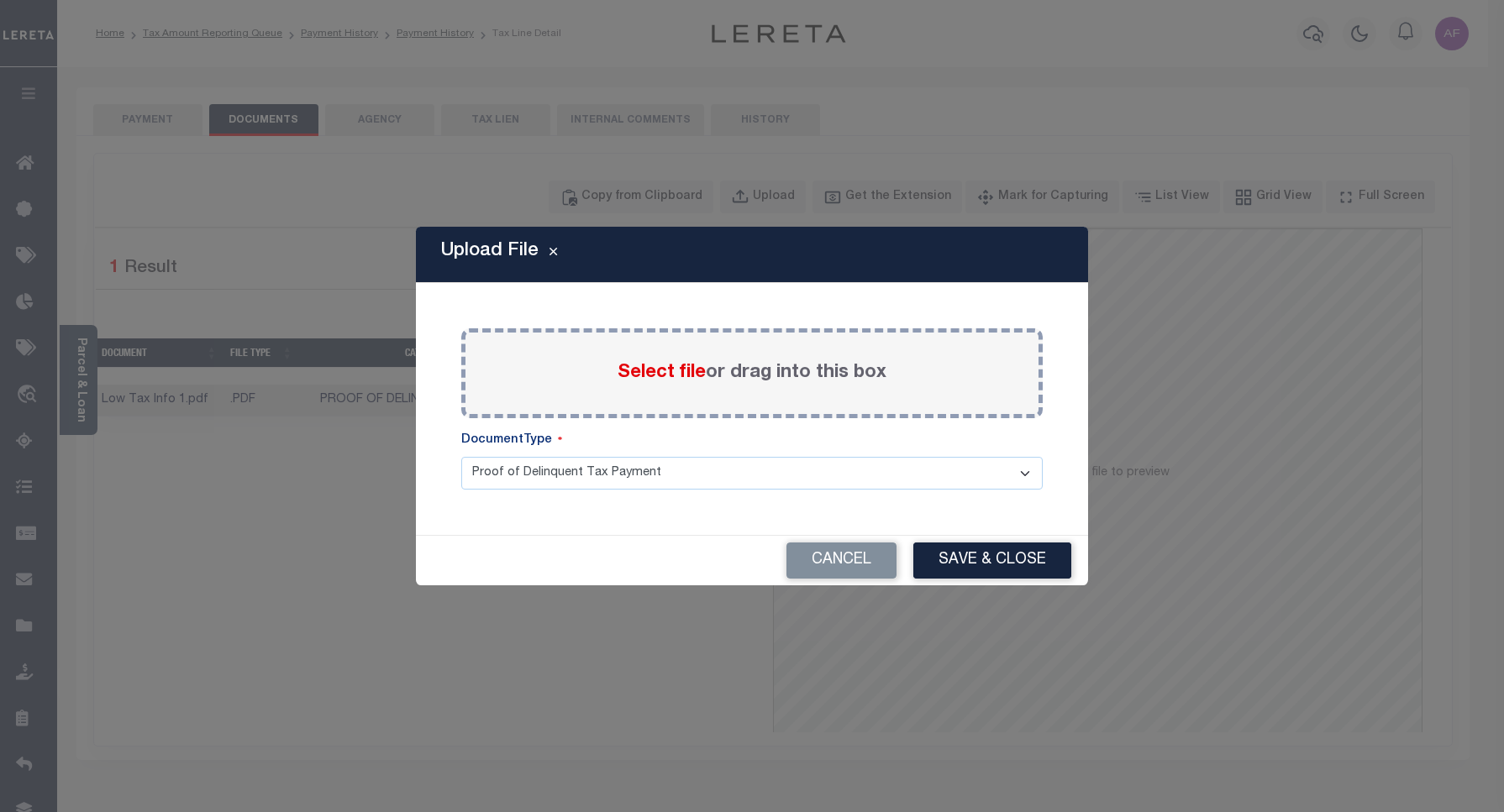
click at [661, 364] on span "Select file" at bounding box center [662, 373] width 88 height 19
click at [0, 0] on input "Select file or drag into this box" at bounding box center [0, 0] width 0 height 0
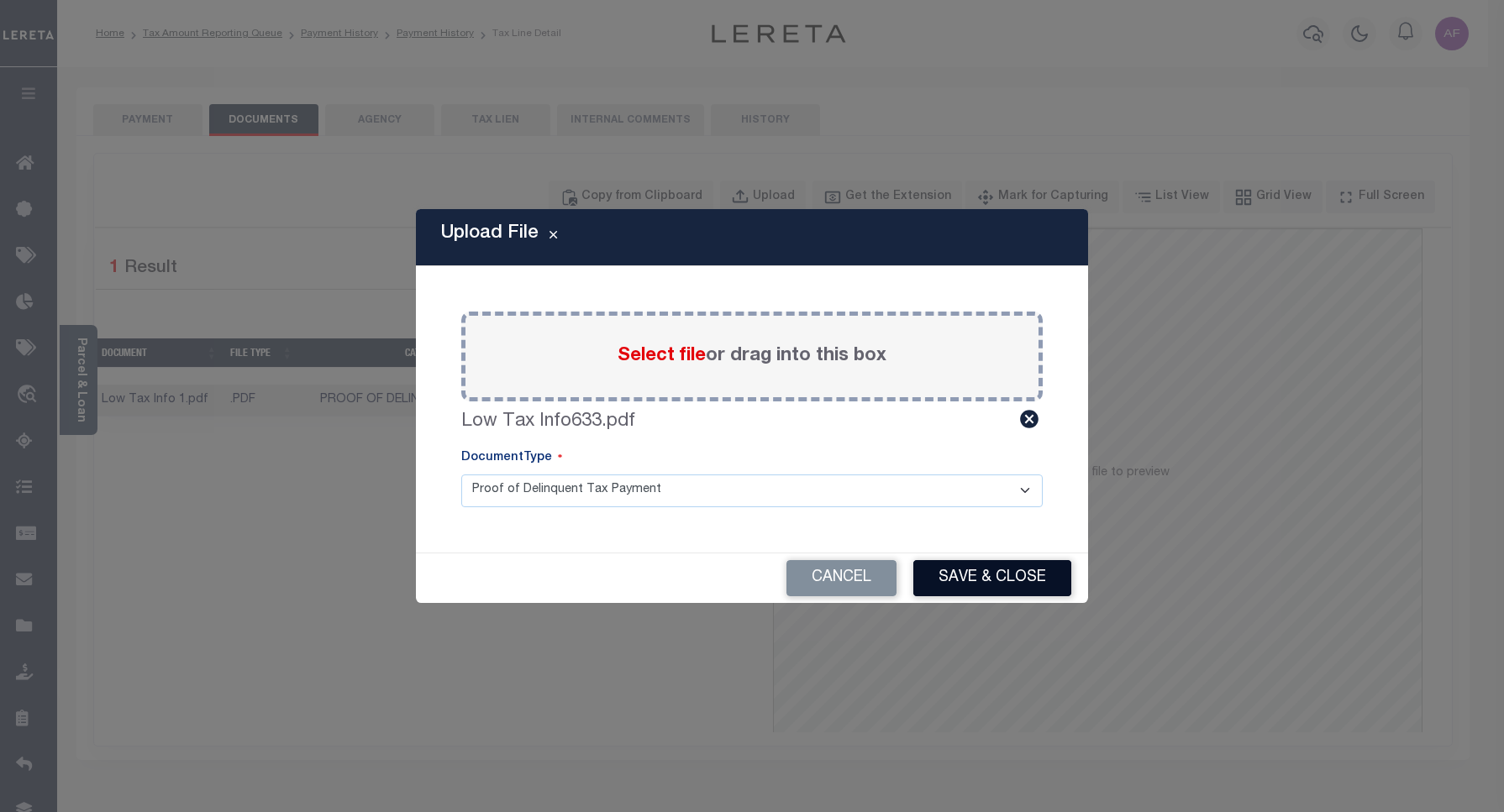
click at [1001, 585] on button "Save & Close" at bounding box center [992, 578] width 158 height 36
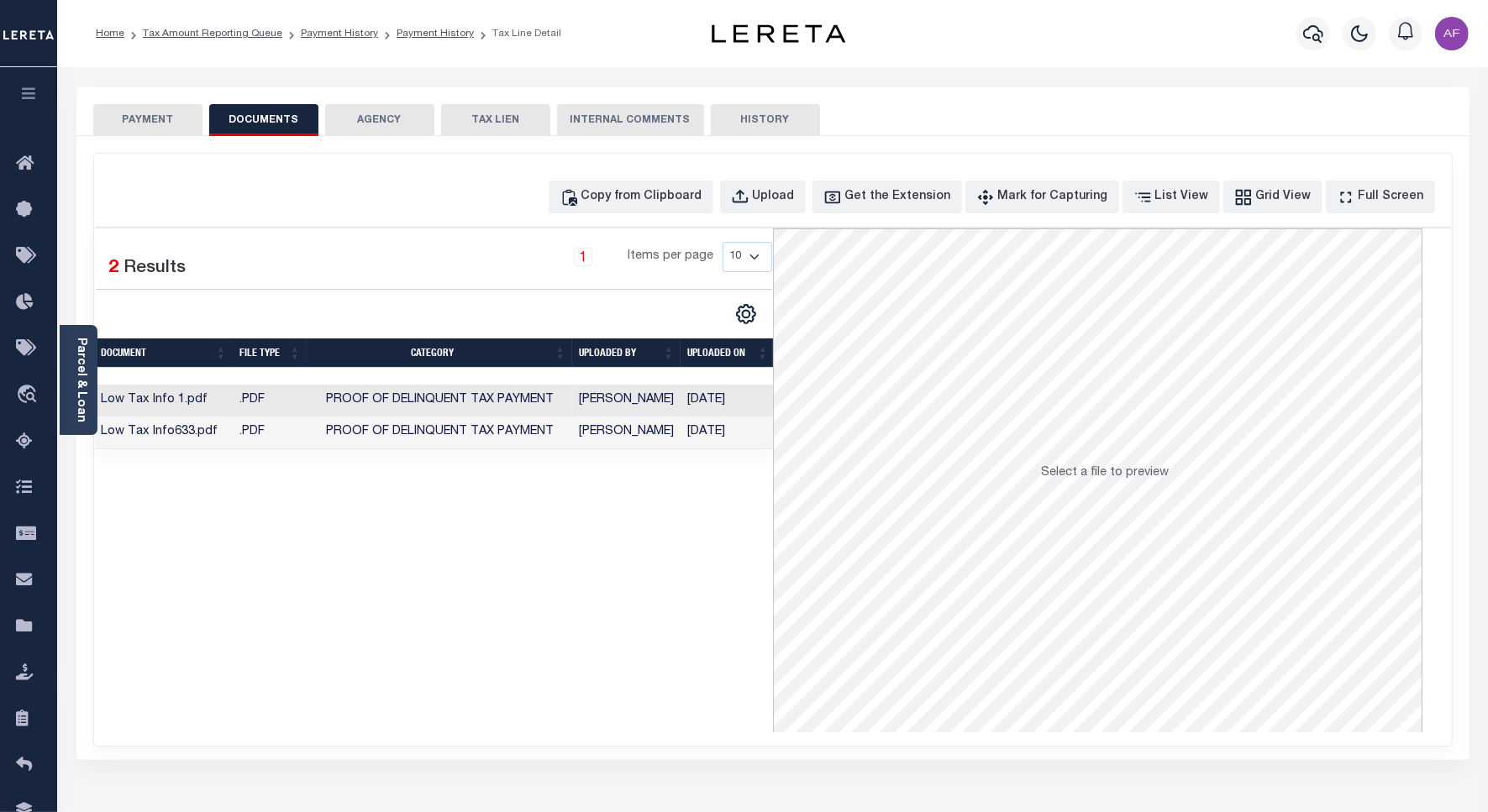
click at [186, 119] on button "PAYMENT" at bounding box center [148, 120] width 109 height 31
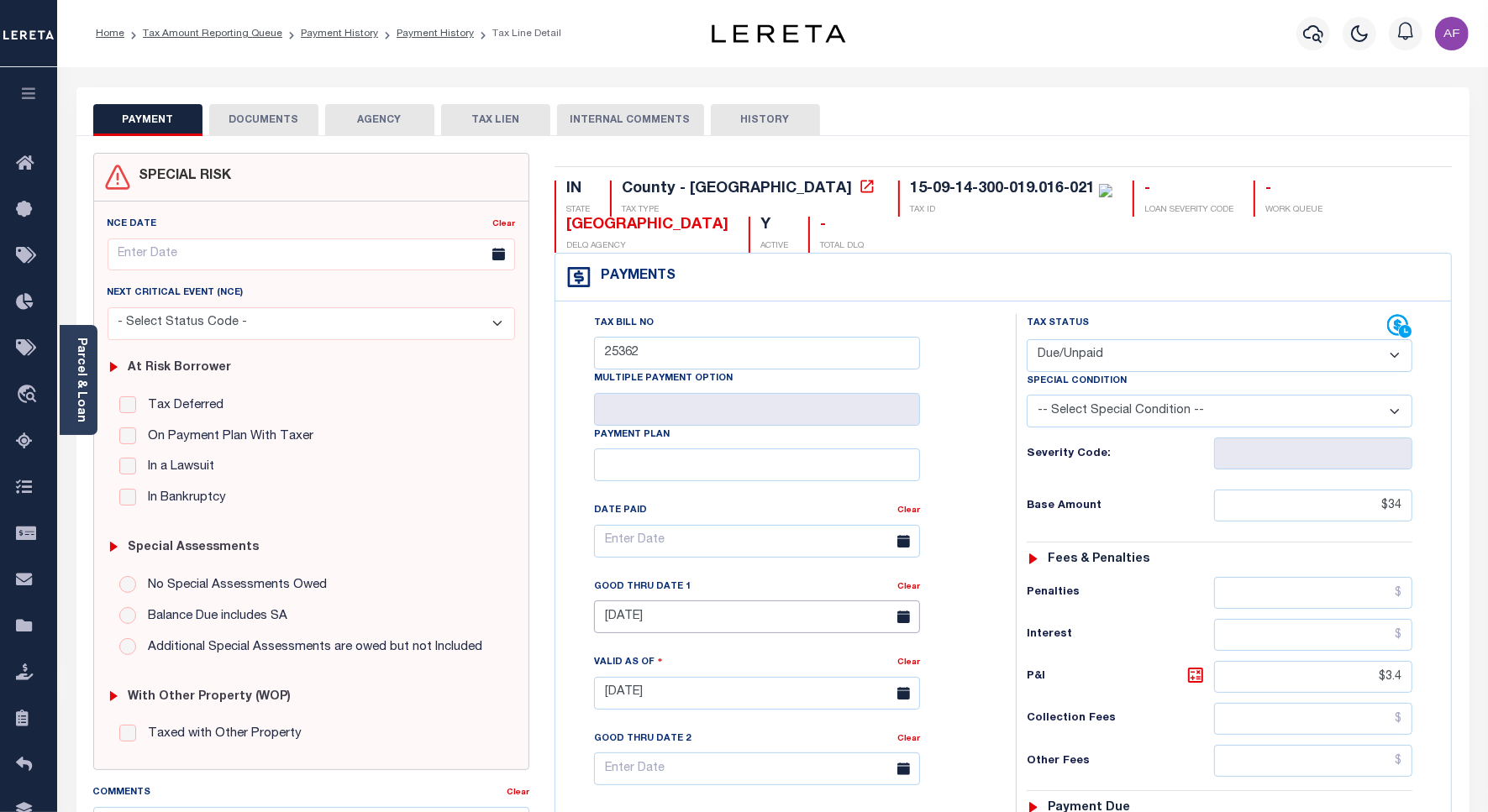
click at [671, 623] on input "[DATE]" at bounding box center [757, 616] width 327 height 32
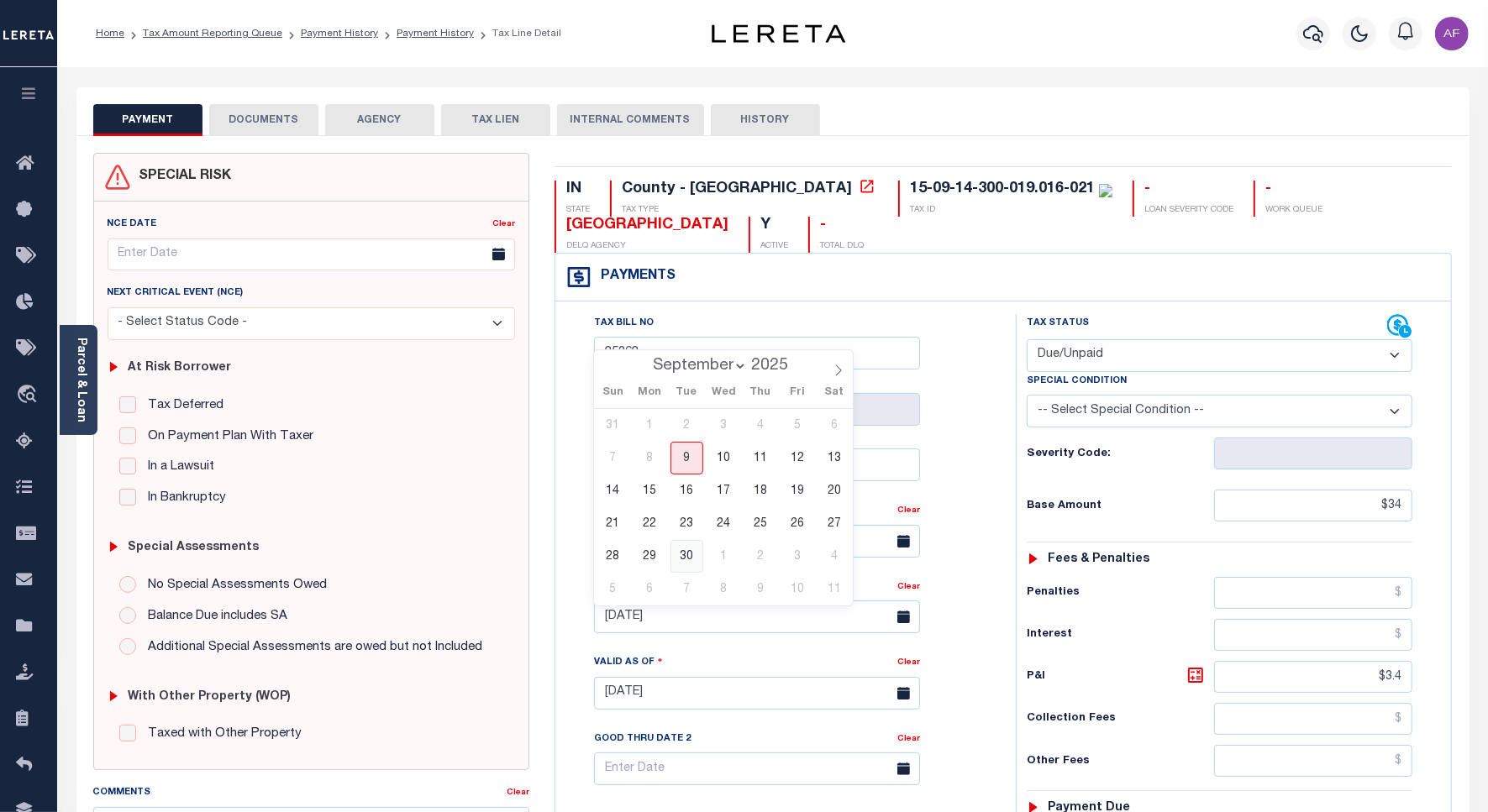
click at [689, 558] on span "30" at bounding box center [686, 555] width 32 height 32
type input "[DATE]"
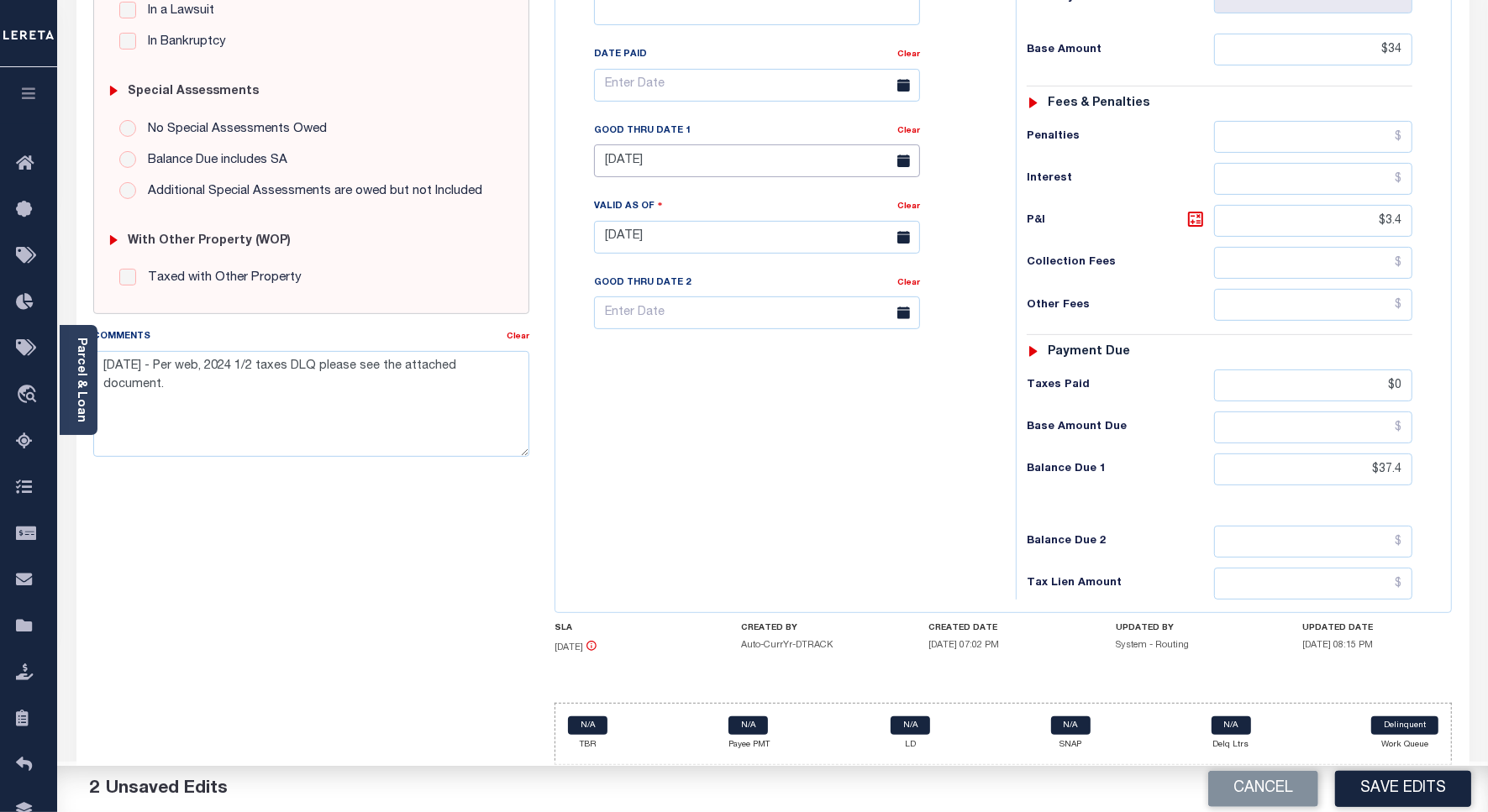
scroll to position [465, 0]
click at [1388, 783] on button "Save Edits" at bounding box center [1403, 788] width 136 height 36
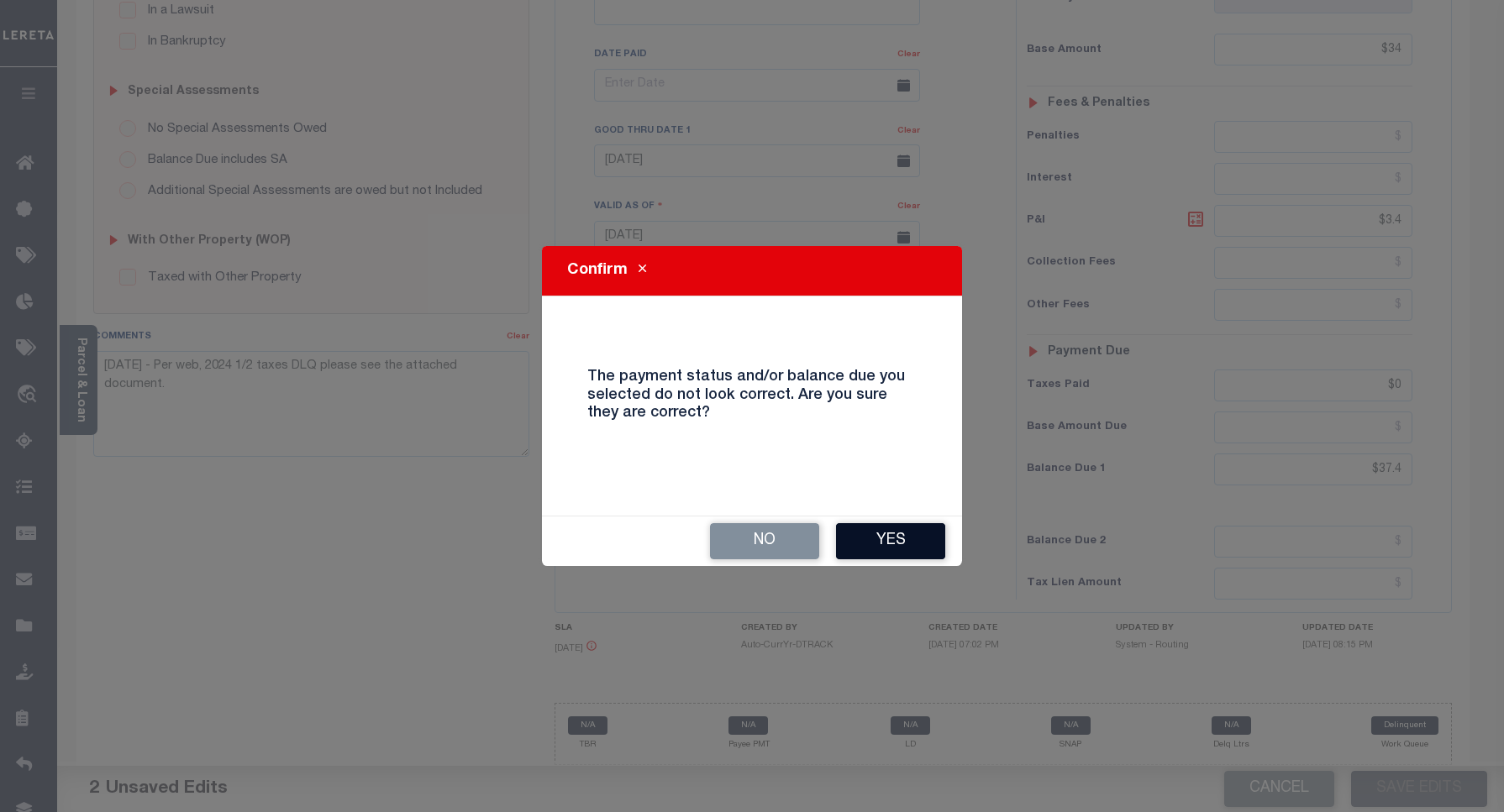
click at [895, 534] on button "Yes" at bounding box center [890, 541] width 109 height 36
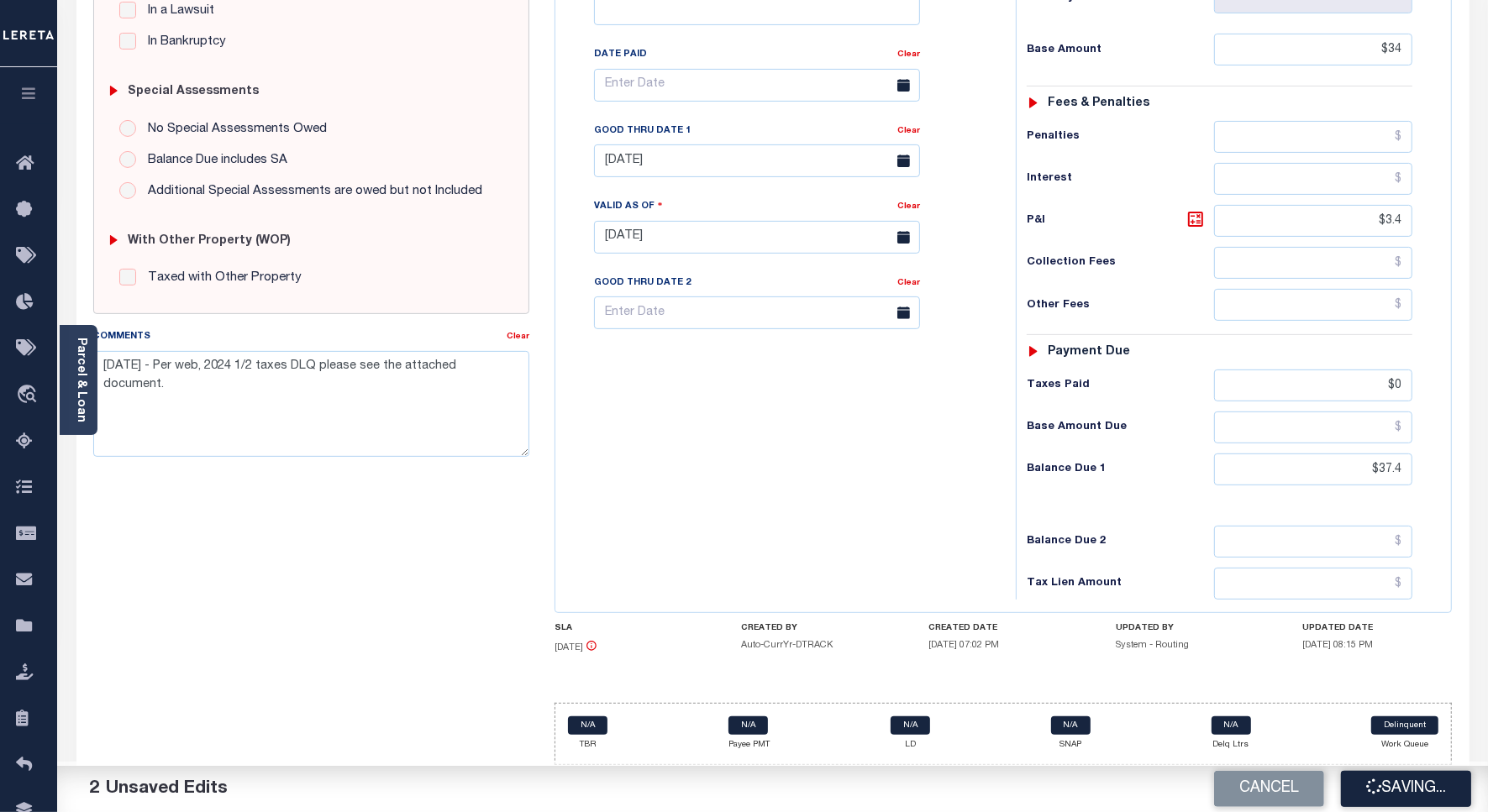
checkbox input "false"
type input "$34"
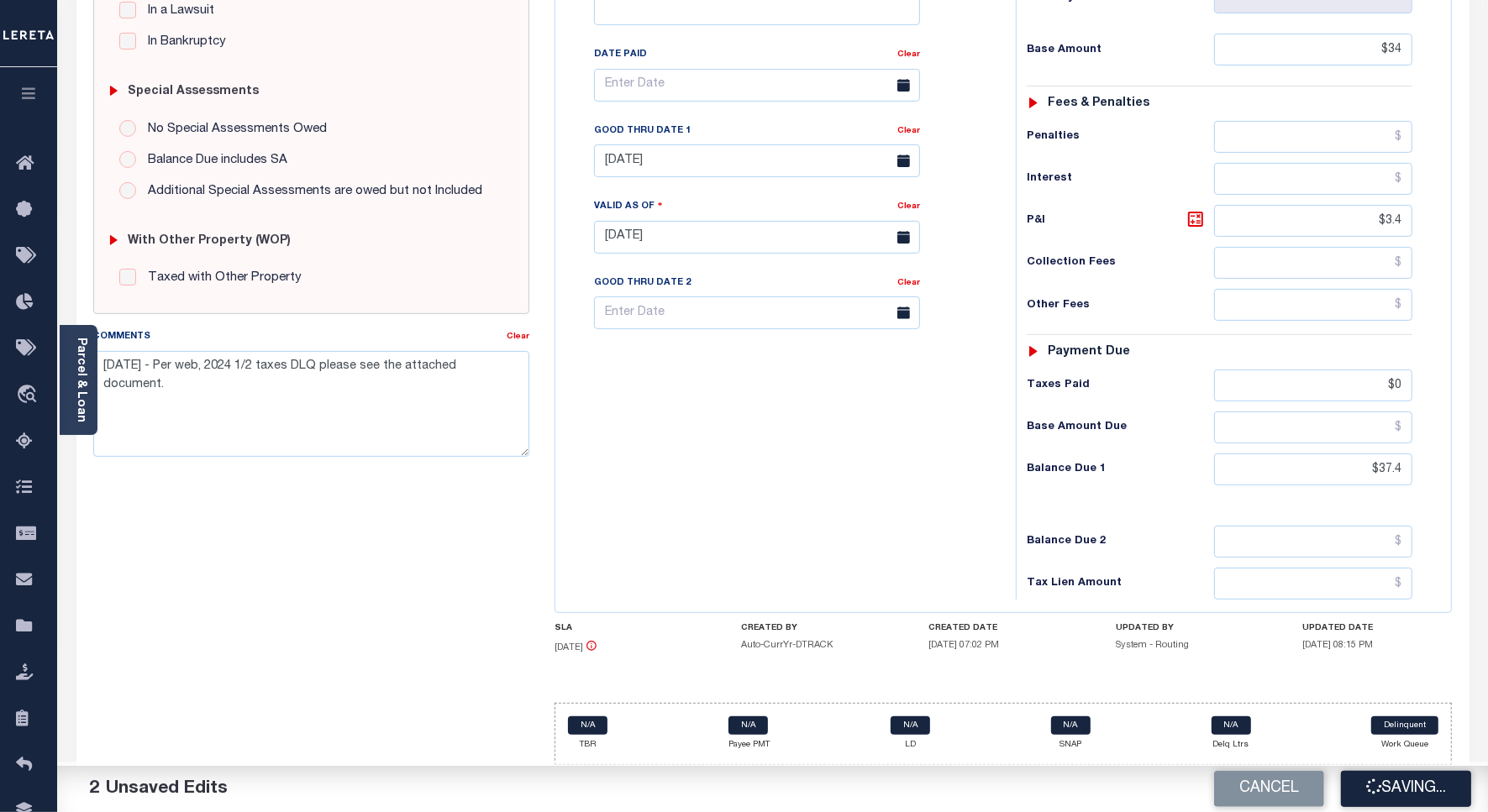
type input "$3.4"
type input "$0"
type input "$37.4"
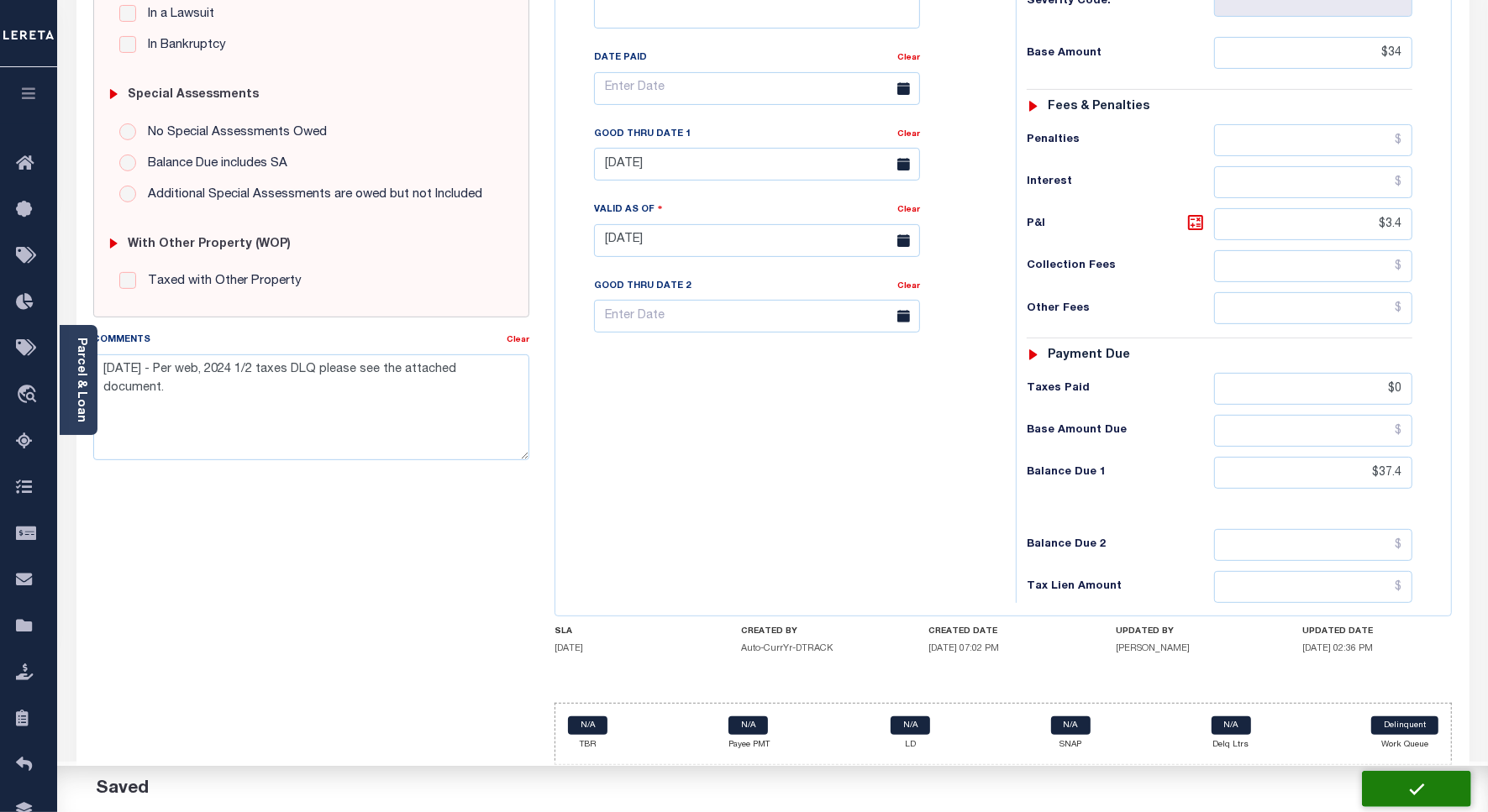
scroll to position [463, 0]
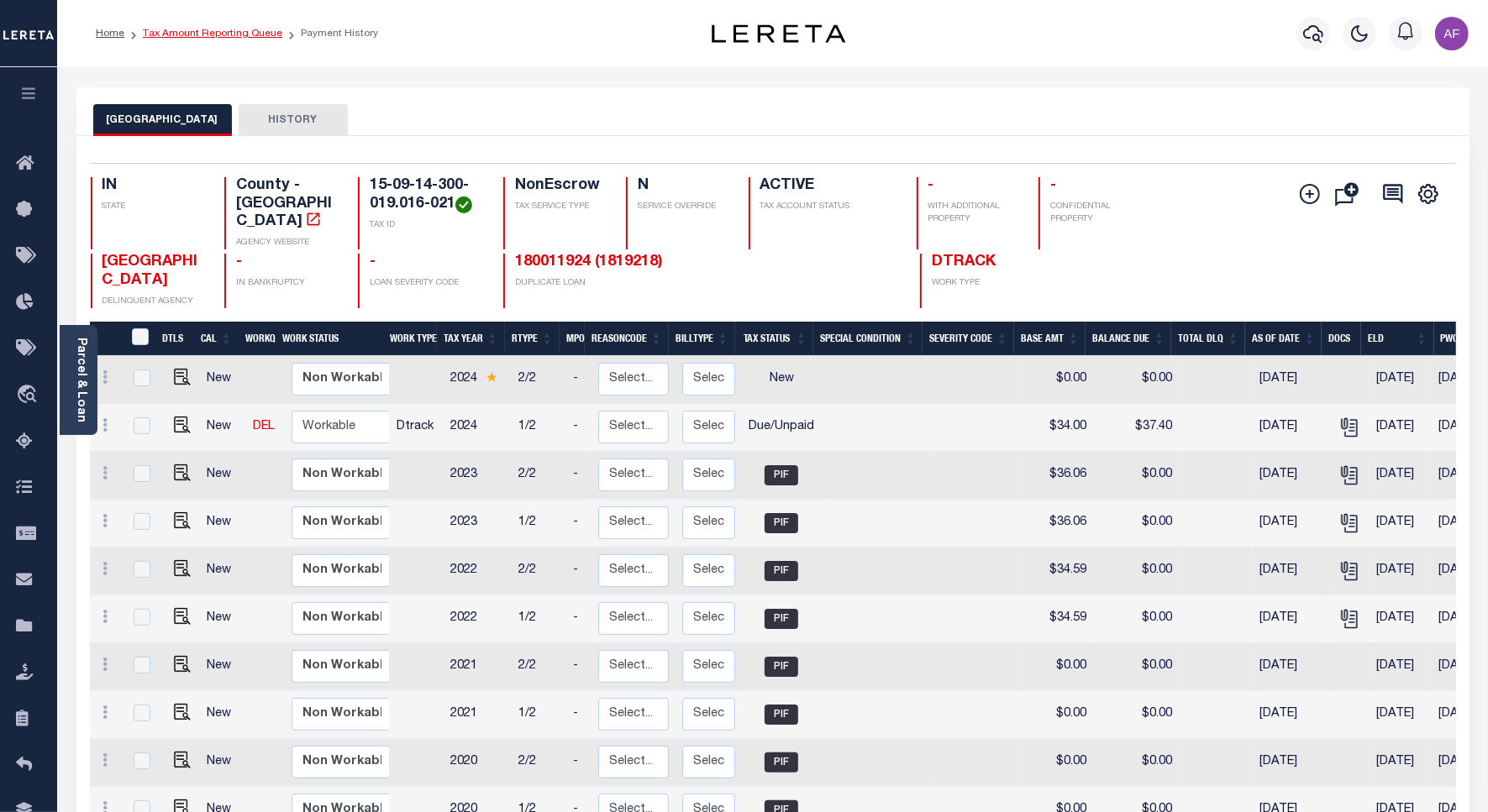
click at [233, 31] on link "Tax Amount Reporting Queue" at bounding box center [212, 33] width 140 height 10
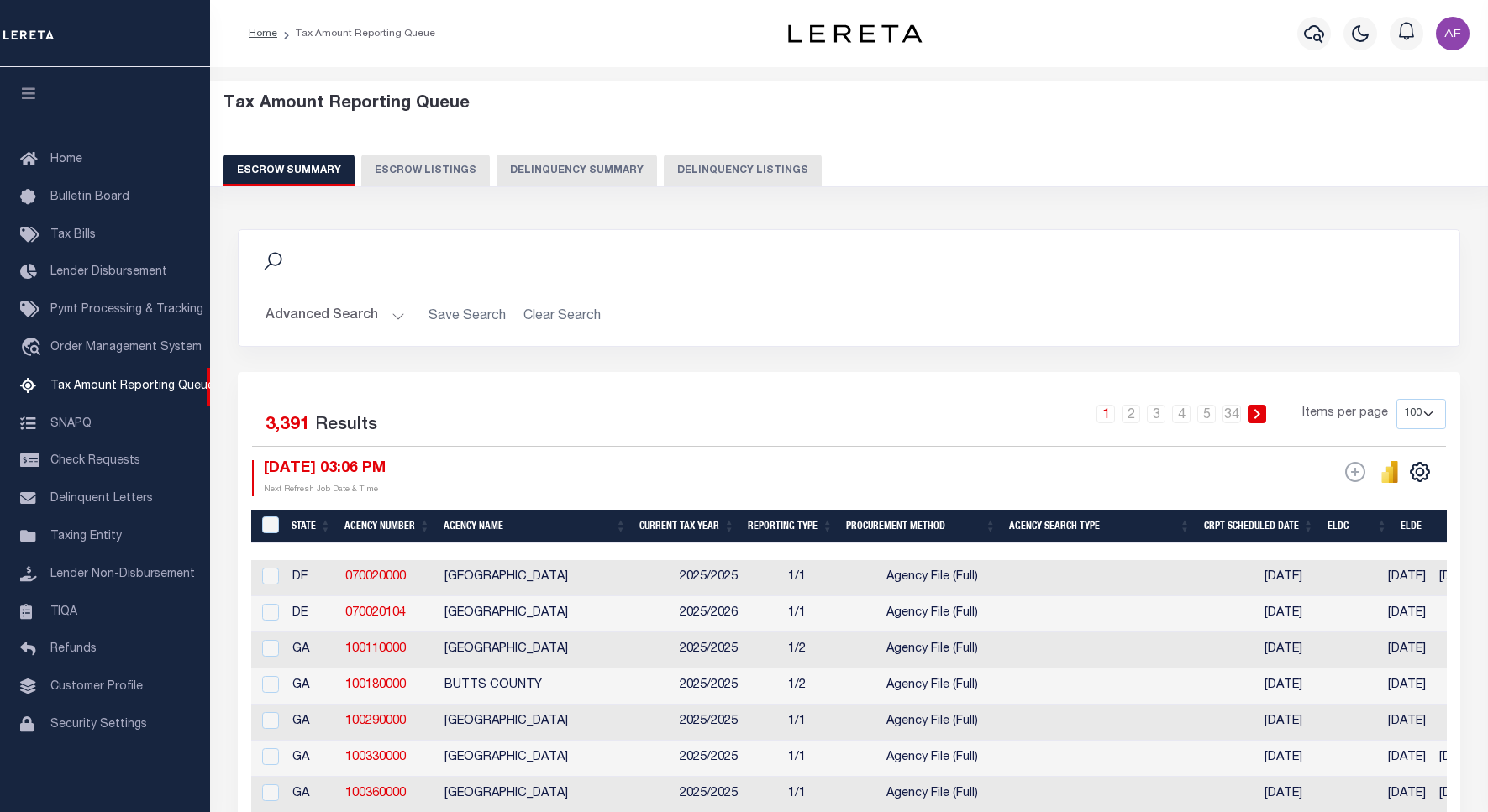
click at [754, 165] on button "Delinquency Listings" at bounding box center [743, 170] width 158 height 31
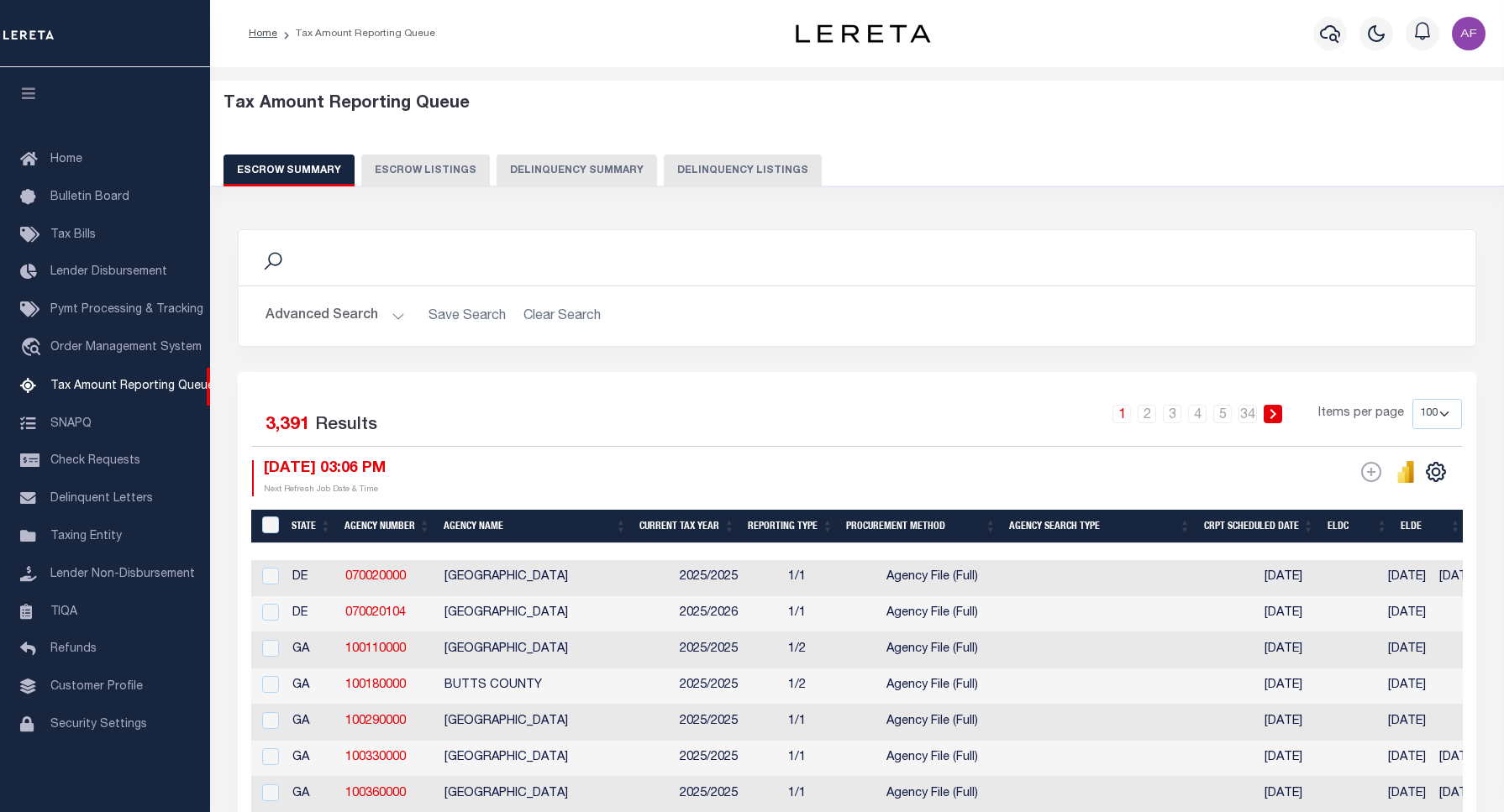
select select "100"
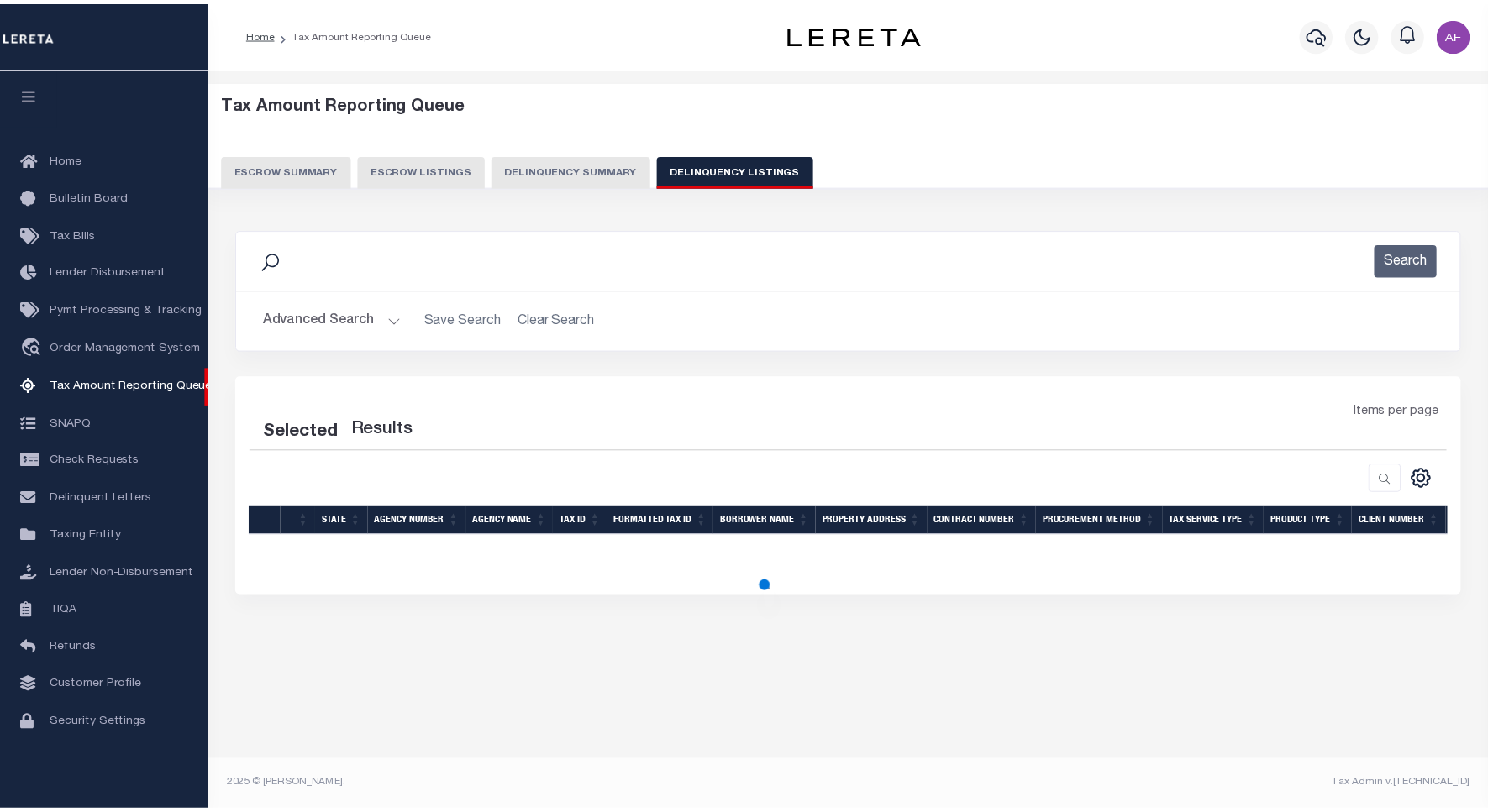
scroll to position [5, 0]
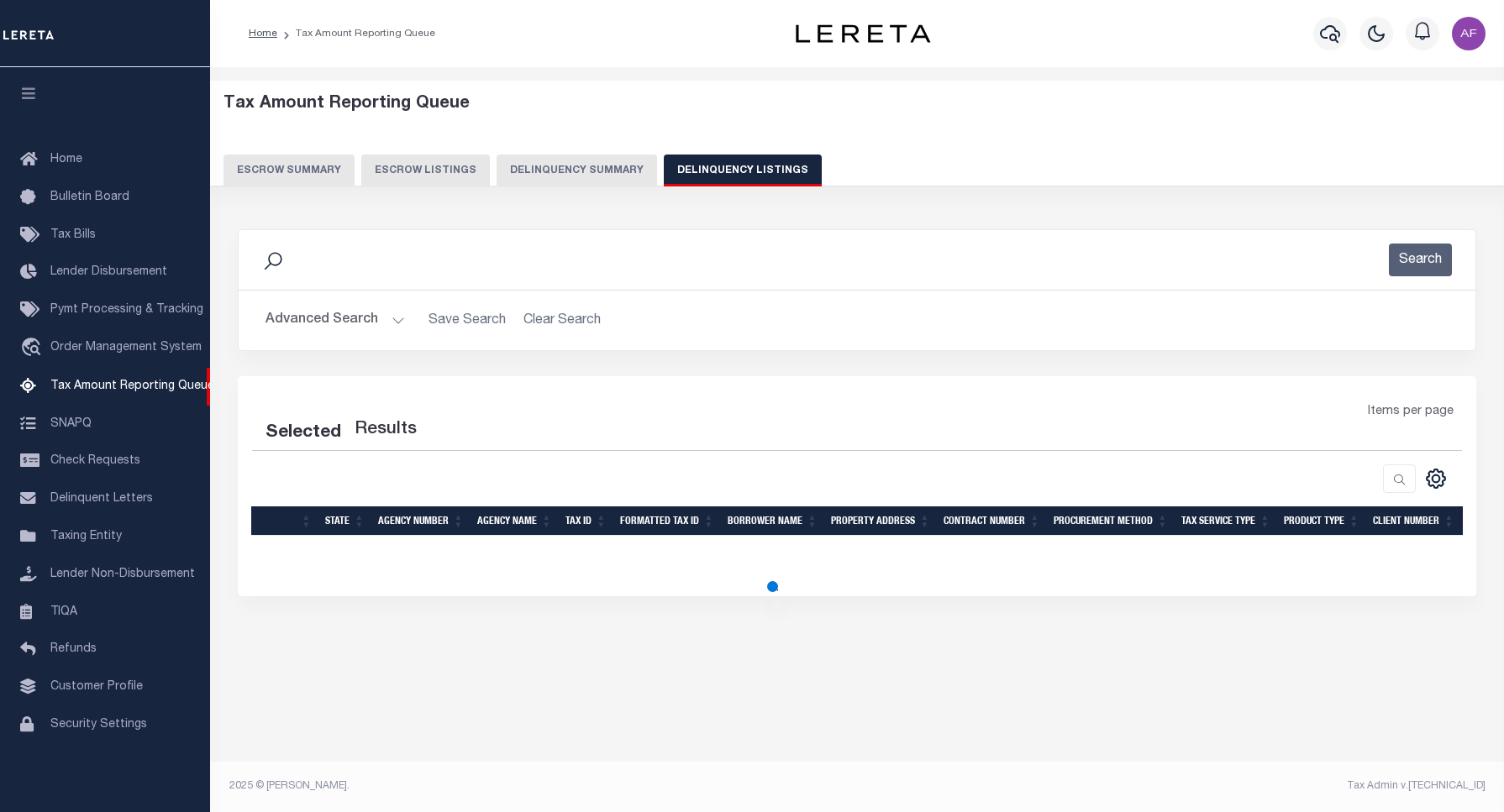
select select "100"
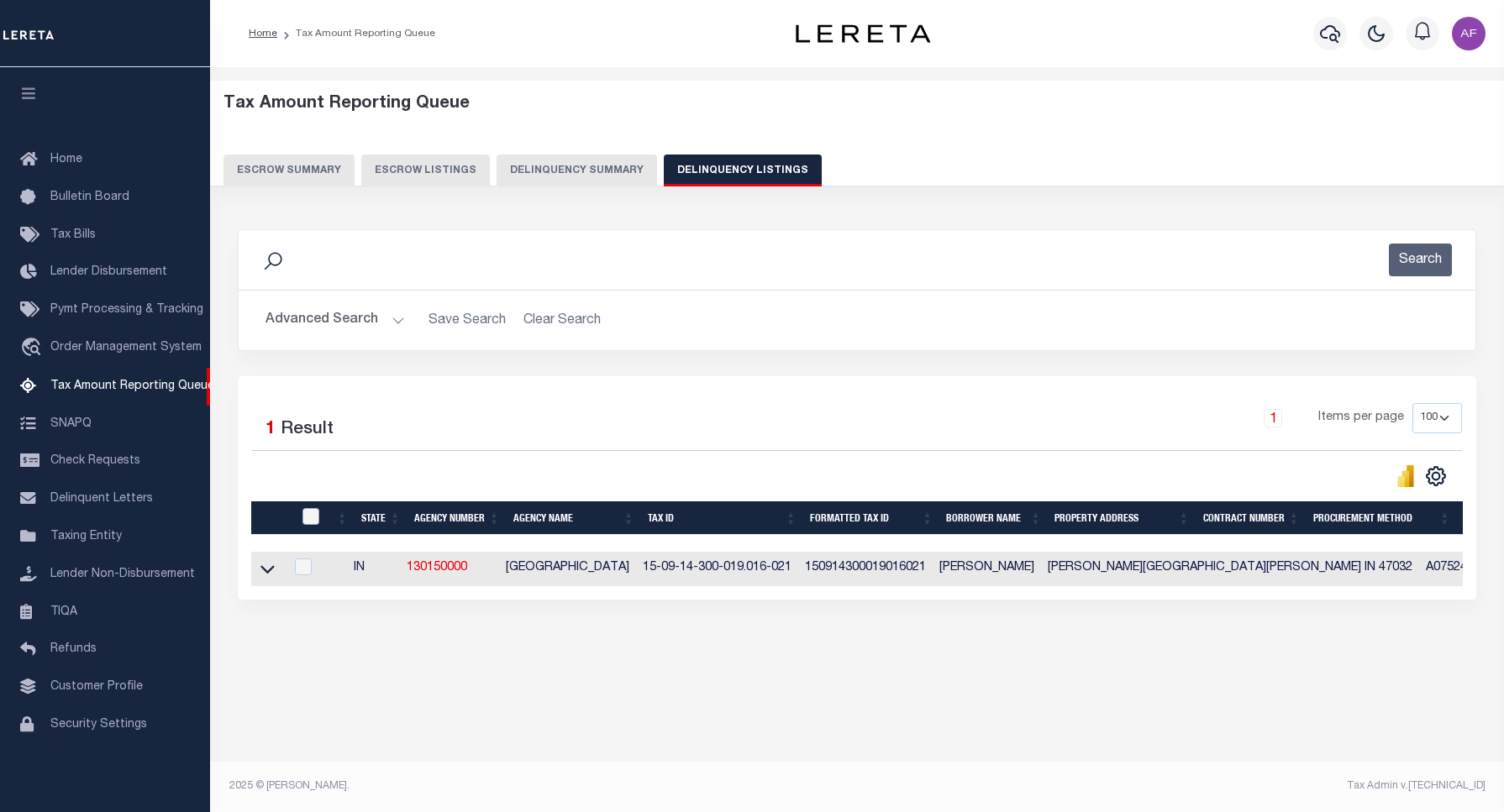
click at [305, 512] on input "checkbox" at bounding box center [311, 516] width 17 height 17
checkbox input "true"
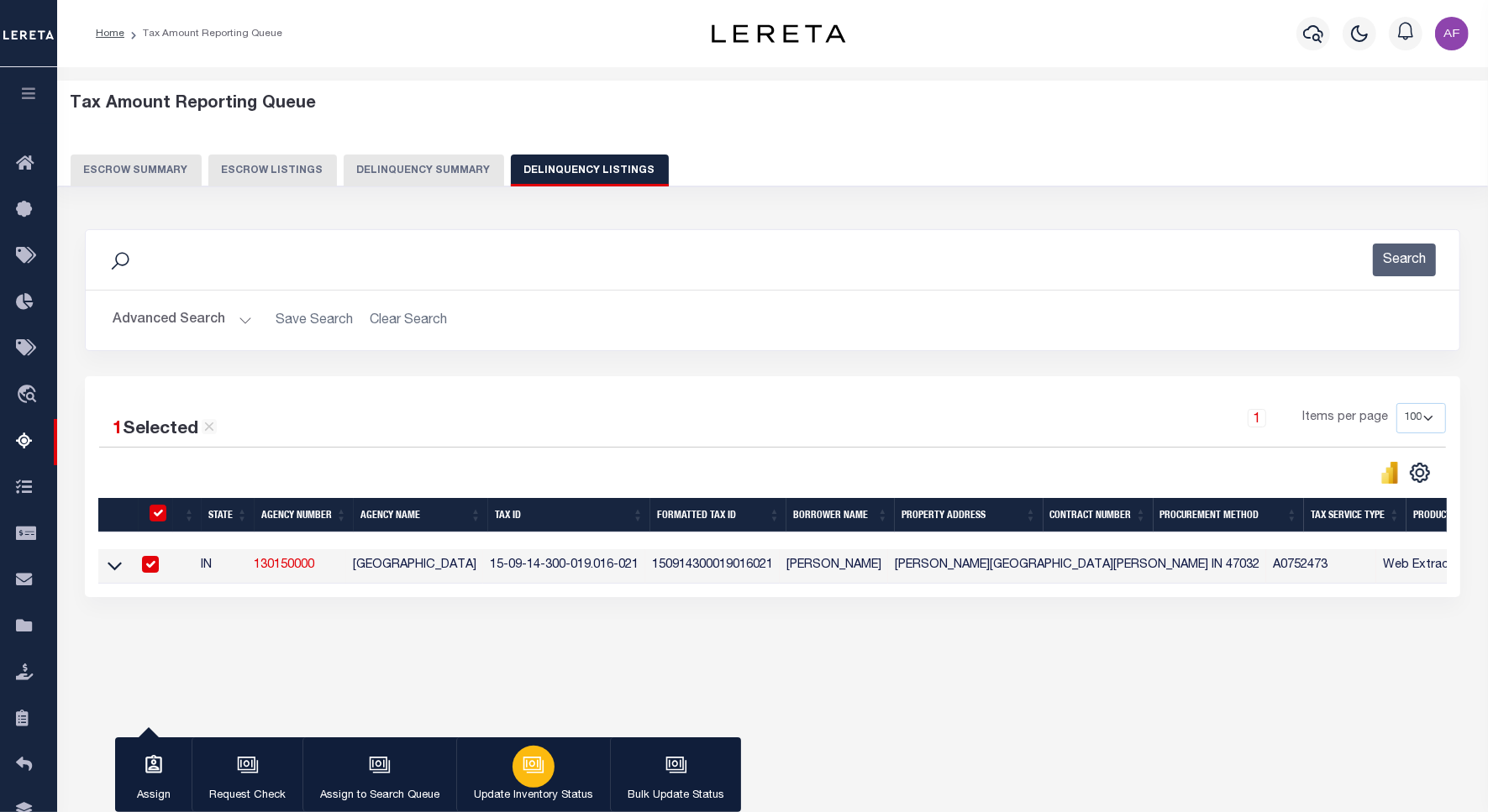
click at [526, 785] on div "button" at bounding box center [533, 767] width 42 height 42
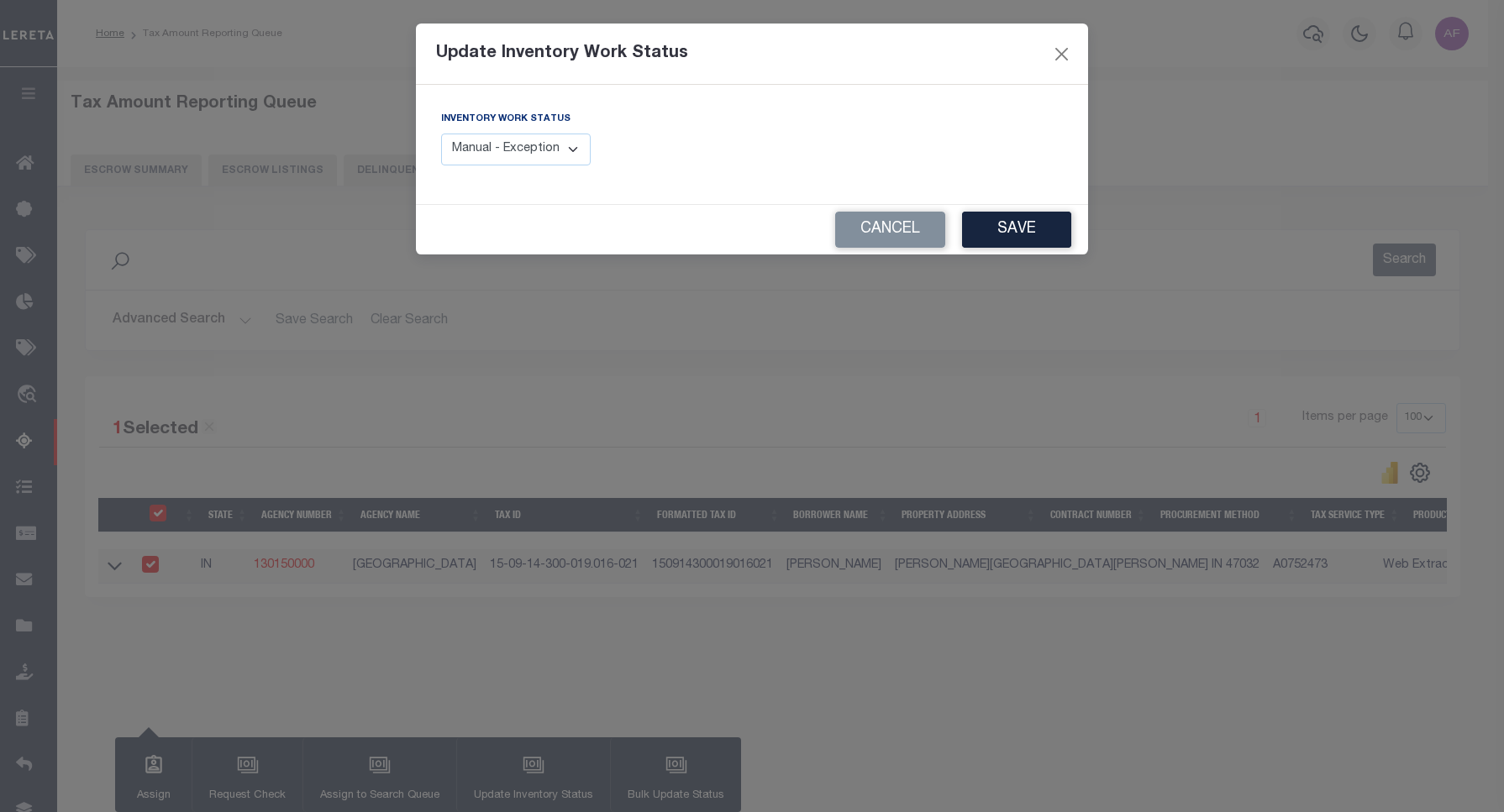
click at [542, 169] on div "Inventory Work Status Manual - Exception Pended - Awaiting Search Late Add Exce…" at bounding box center [590, 145] width 323 height 69
click at [532, 159] on select "Manual - Exception Pended - Awaiting Search Late Add Exception Completed" at bounding box center [516, 149] width 149 height 32
select select "4"
click at [441, 134] on select "Manual - Exception Pended - Awaiting Search Late Add Exception Completed" at bounding box center [516, 149] width 149 height 32
click at [990, 227] on button "Save" at bounding box center [1015, 229] width 109 height 36
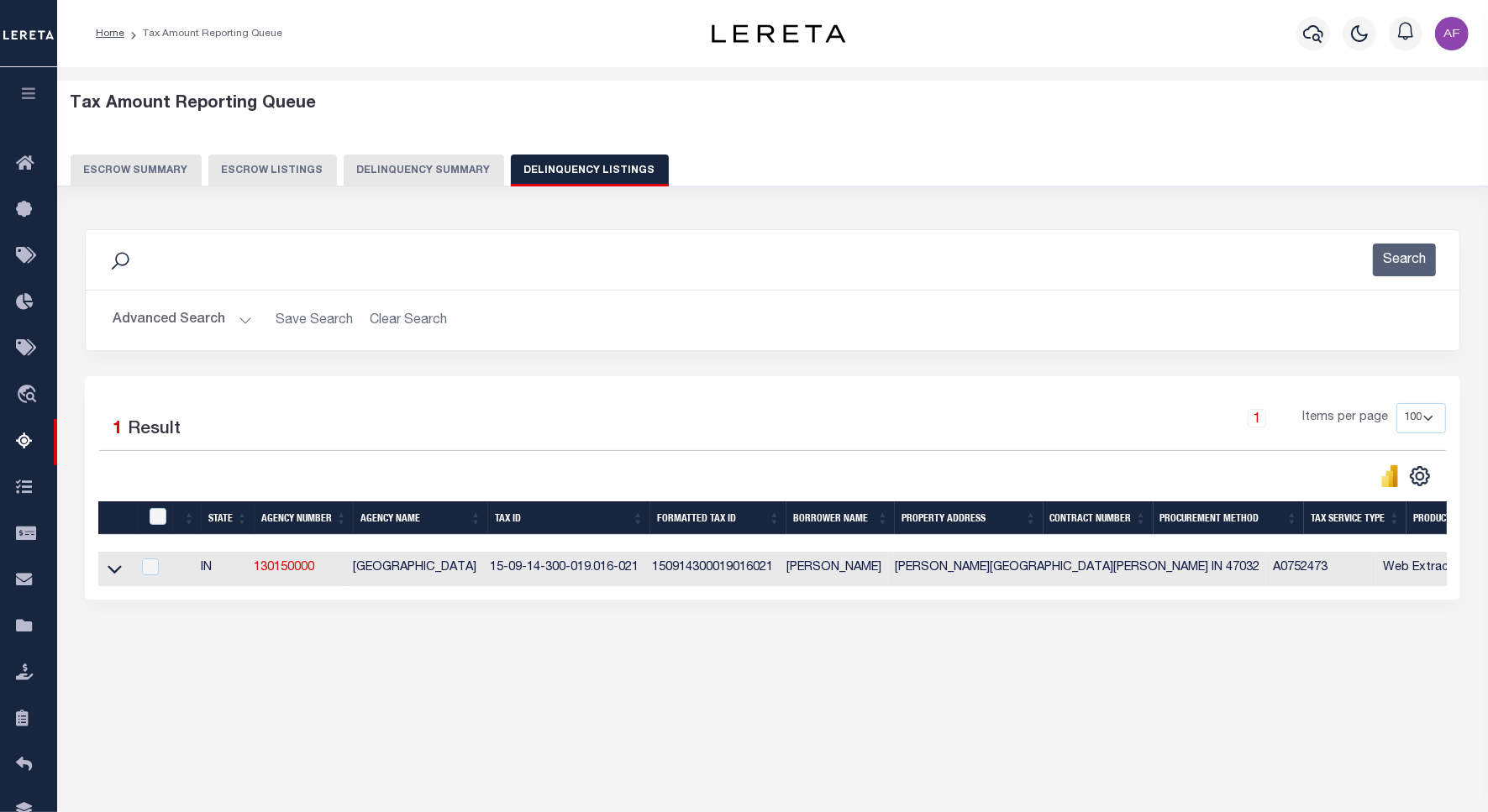
click at [191, 321] on button "Advanced Search" at bounding box center [183, 319] width 140 height 32
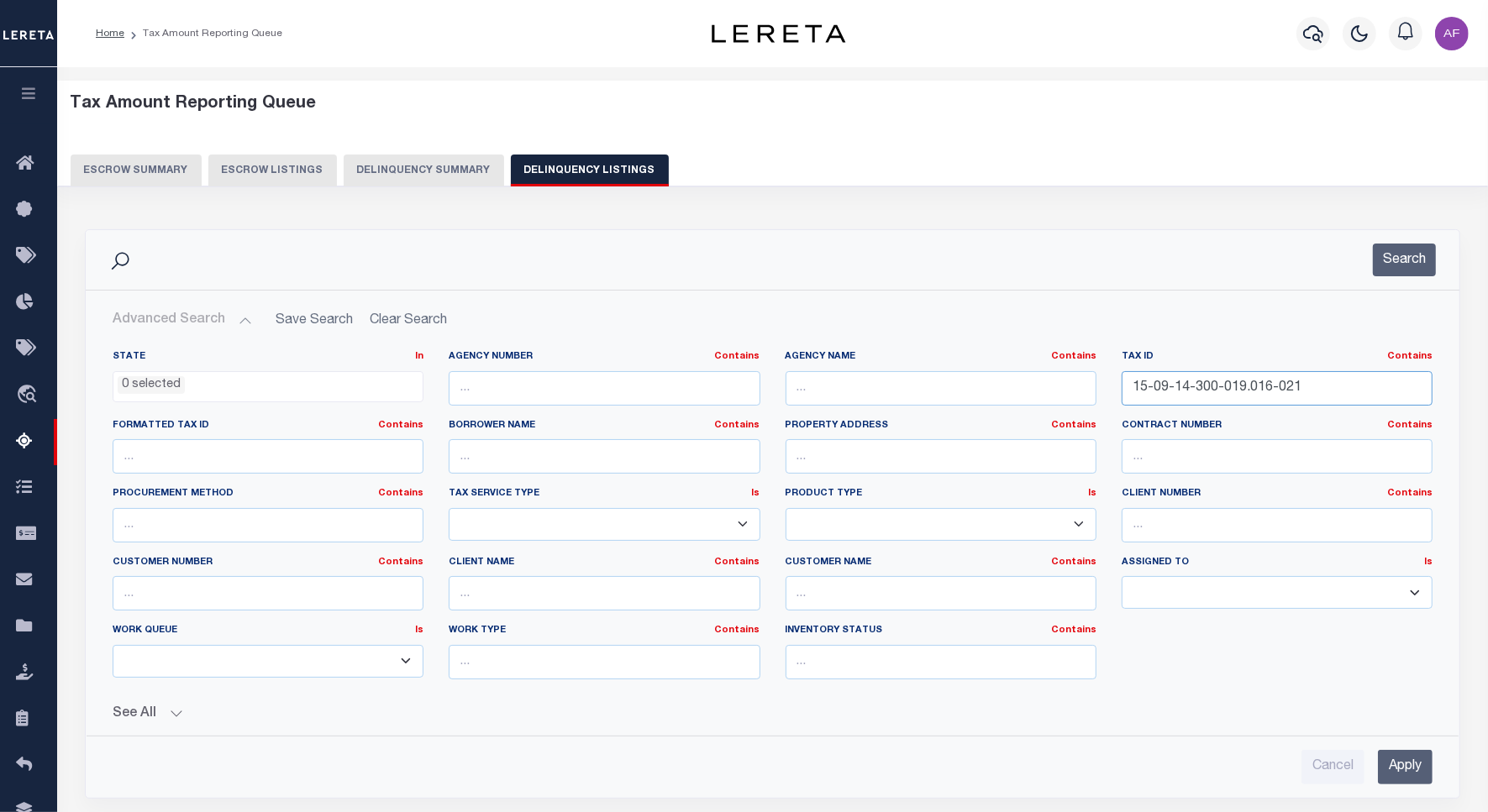
drag, startPoint x: 1309, startPoint y: 387, endPoint x: 1073, endPoint y: 378, distance: 236.2
click at [1073, 378] on div "State In In AK AL AR AZ CA CO CT DC DE FL GA GU HI IA ID IL IN KS KY LA MA MD M…" at bounding box center [773, 521] width 1345 height 343
paste input "24-200-006.000"
type input "15-09-24-200-006.000-021"
click at [1391, 251] on button "Search" at bounding box center [1404, 260] width 63 height 32
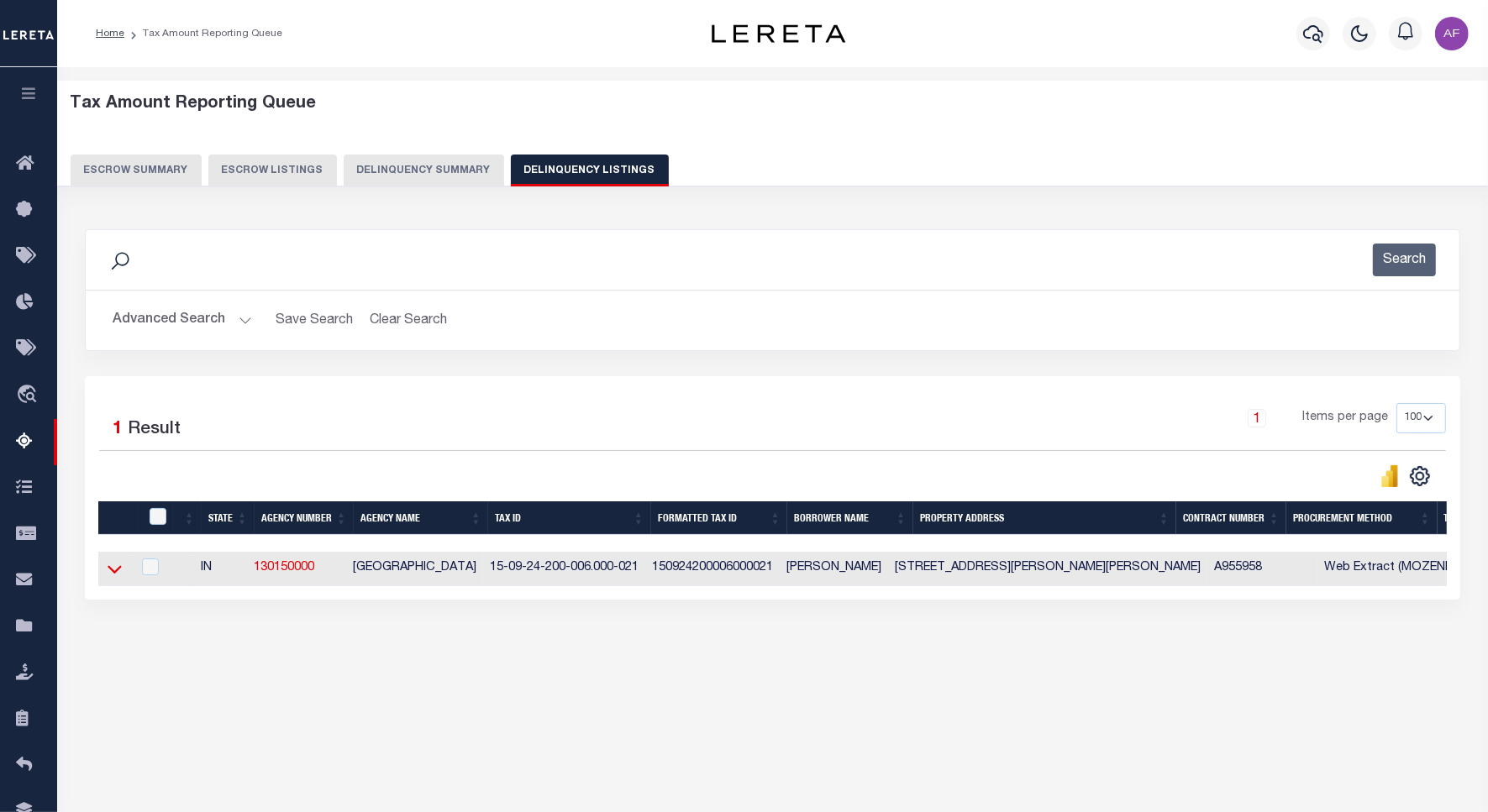
click at [118, 571] on icon at bounding box center [114, 569] width 15 height 18
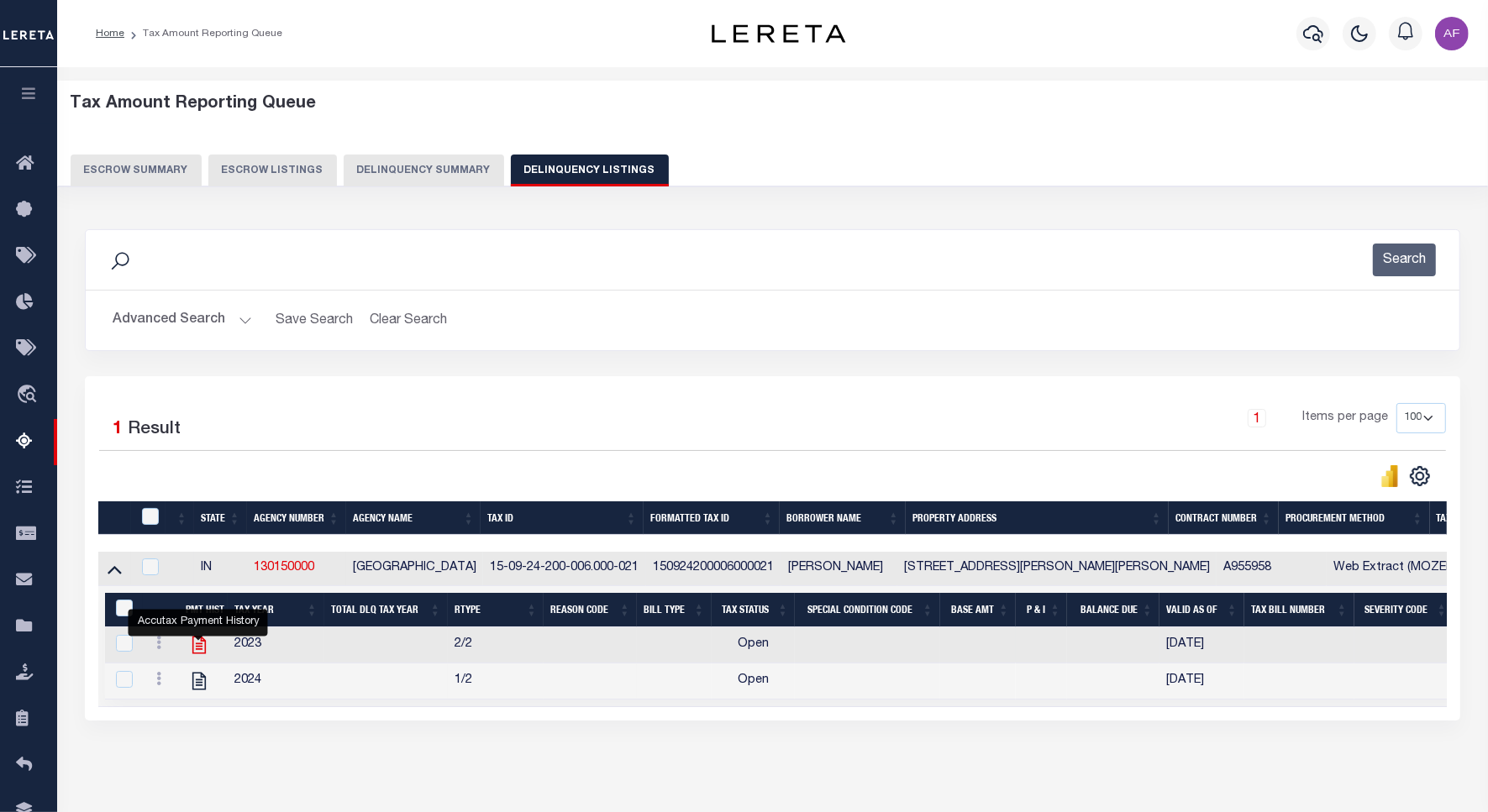
click at [194, 649] on icon "" at bounding box center [199, 645] width 22 height 22
checkbox input "true"
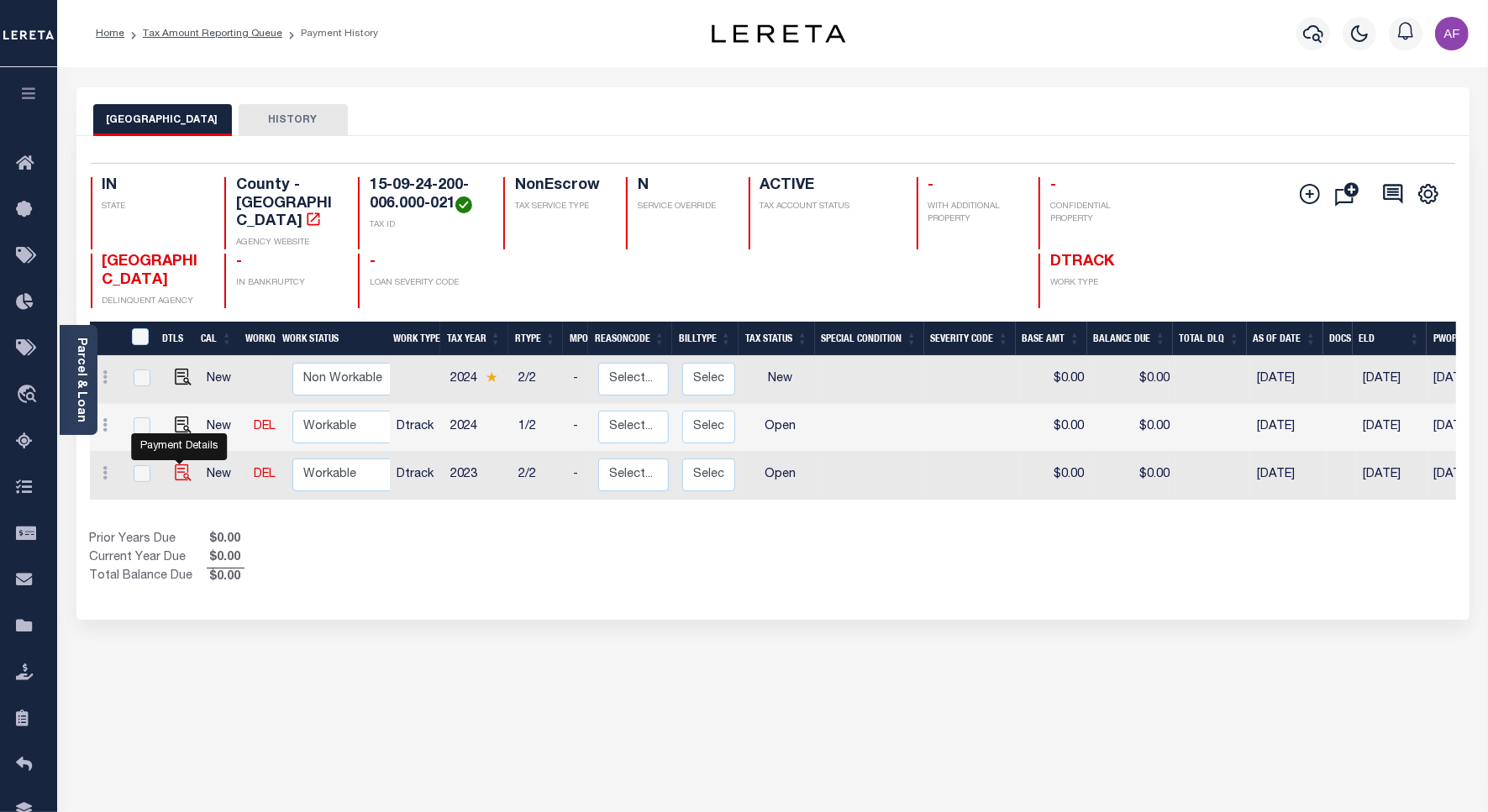
click at [176, 465] on img "" at bounding box center [183, 473] width 17 height 17
checkbox input "true"
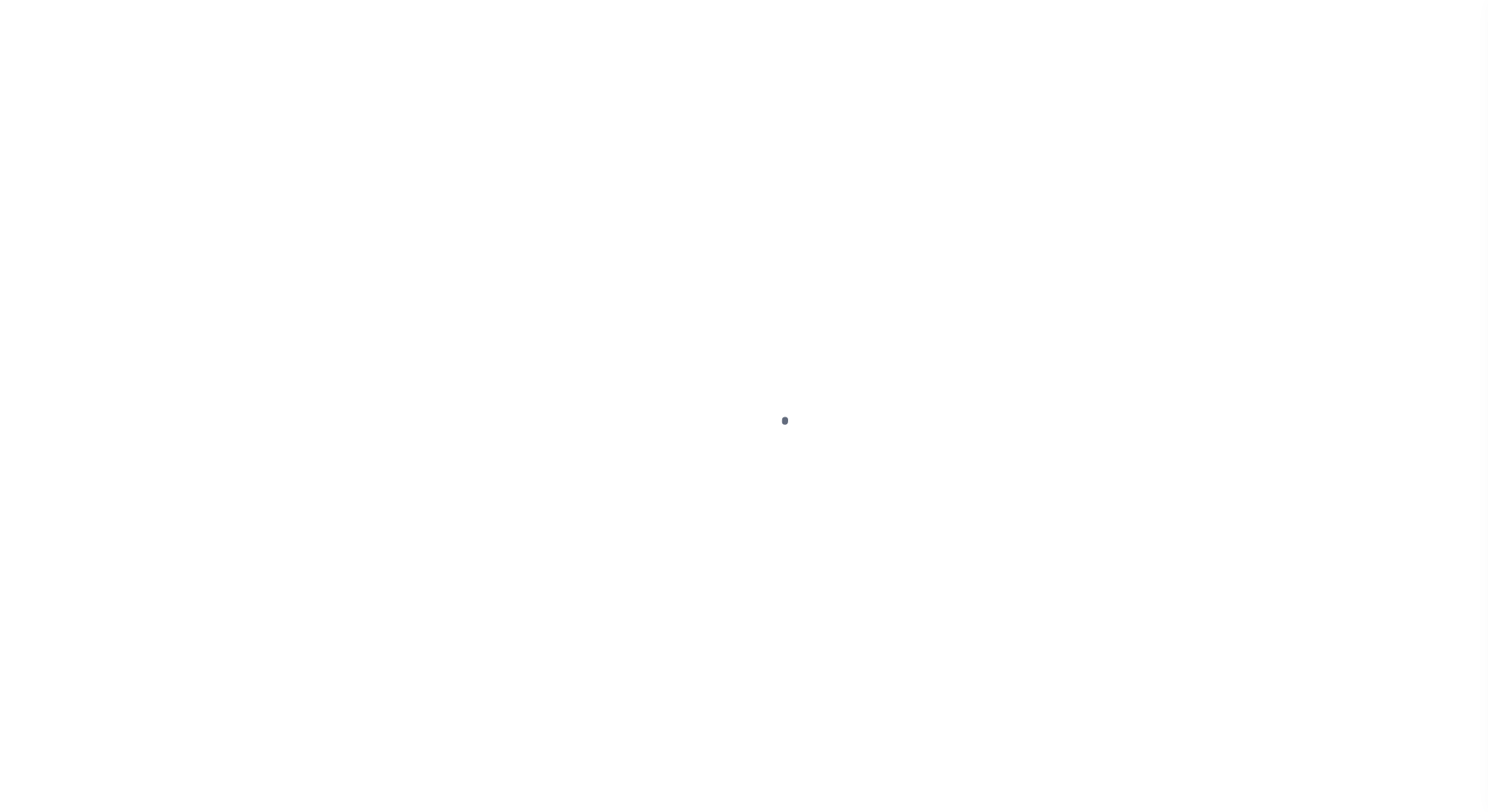
select select "OP2"
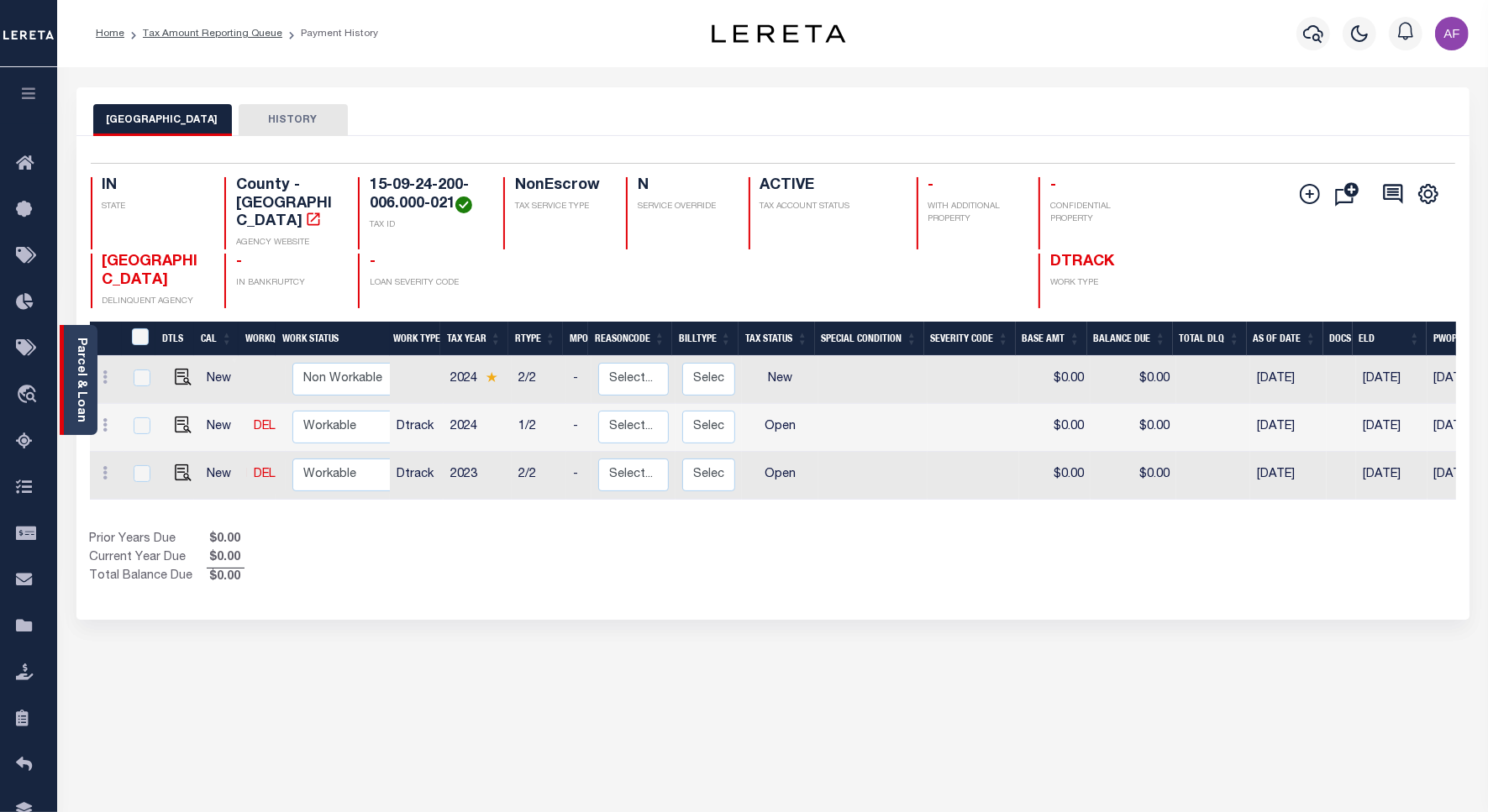
click at [89, 406] on div "Parcel & Loan" at bounding box center [79, 380] width 37 height 110
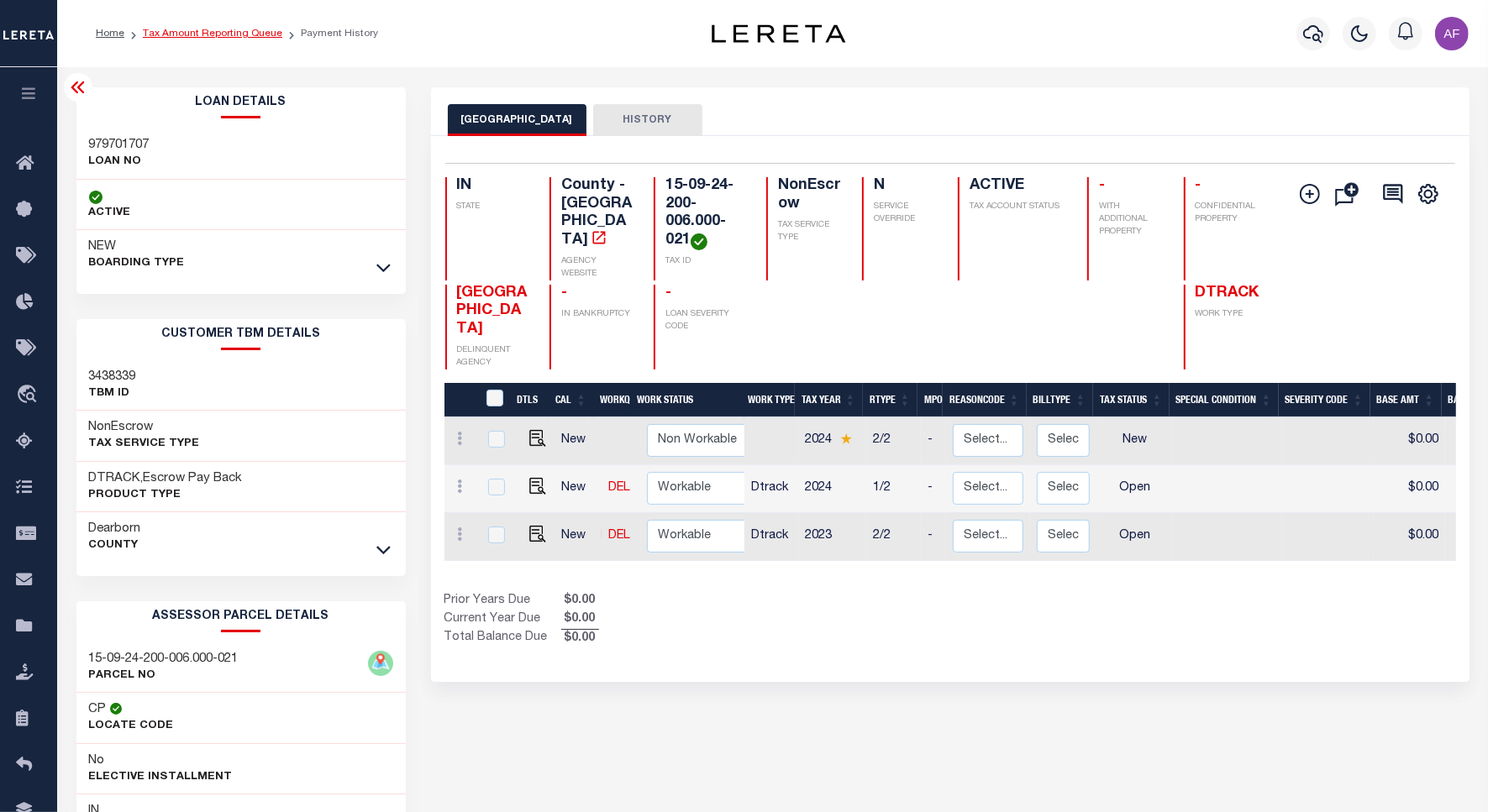
click at [179, 29] on link "Tax Amount Reporting Queue" at bounding box center [212, 33] width 140 height 10
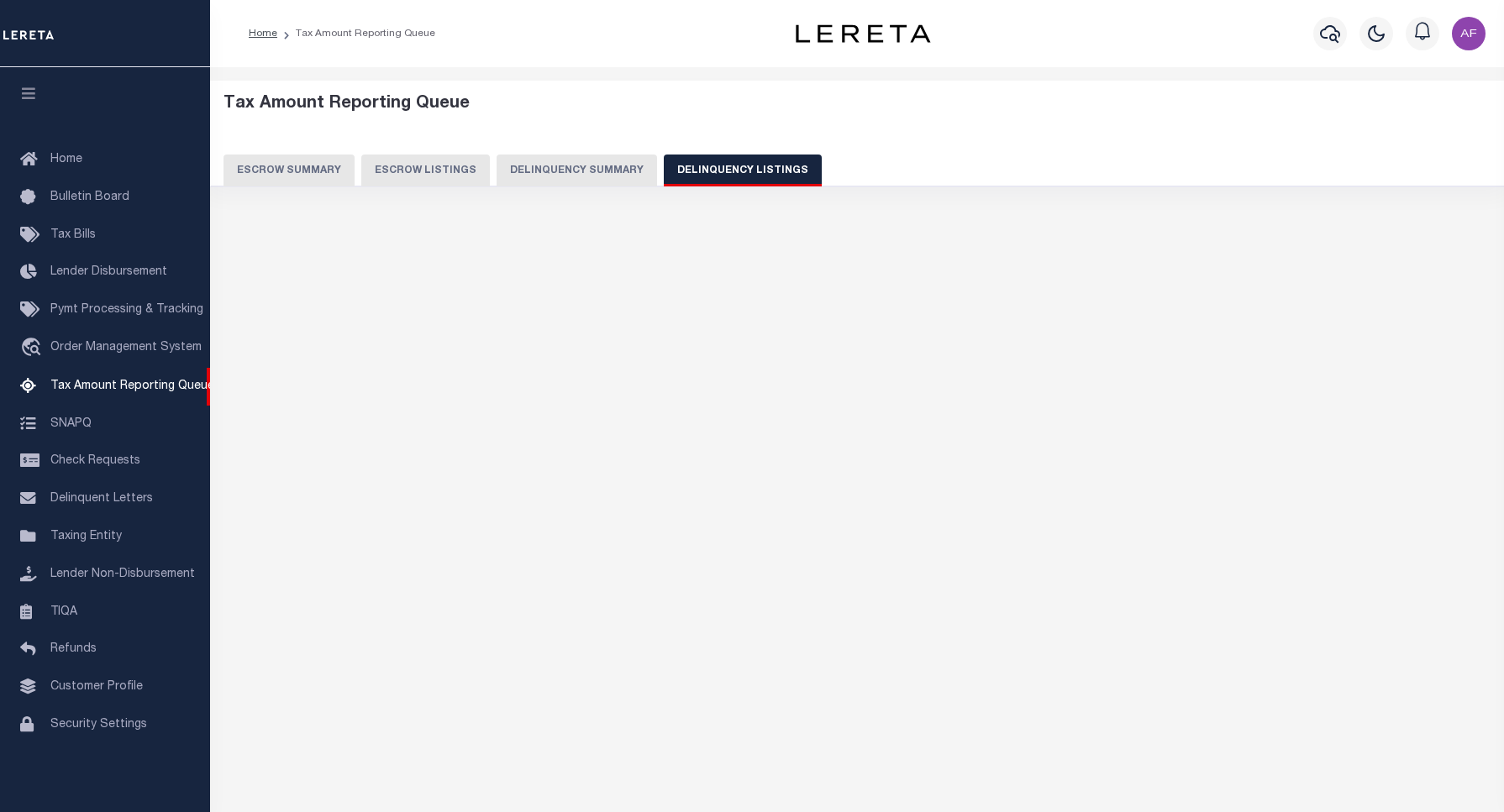
select select
select select "100"
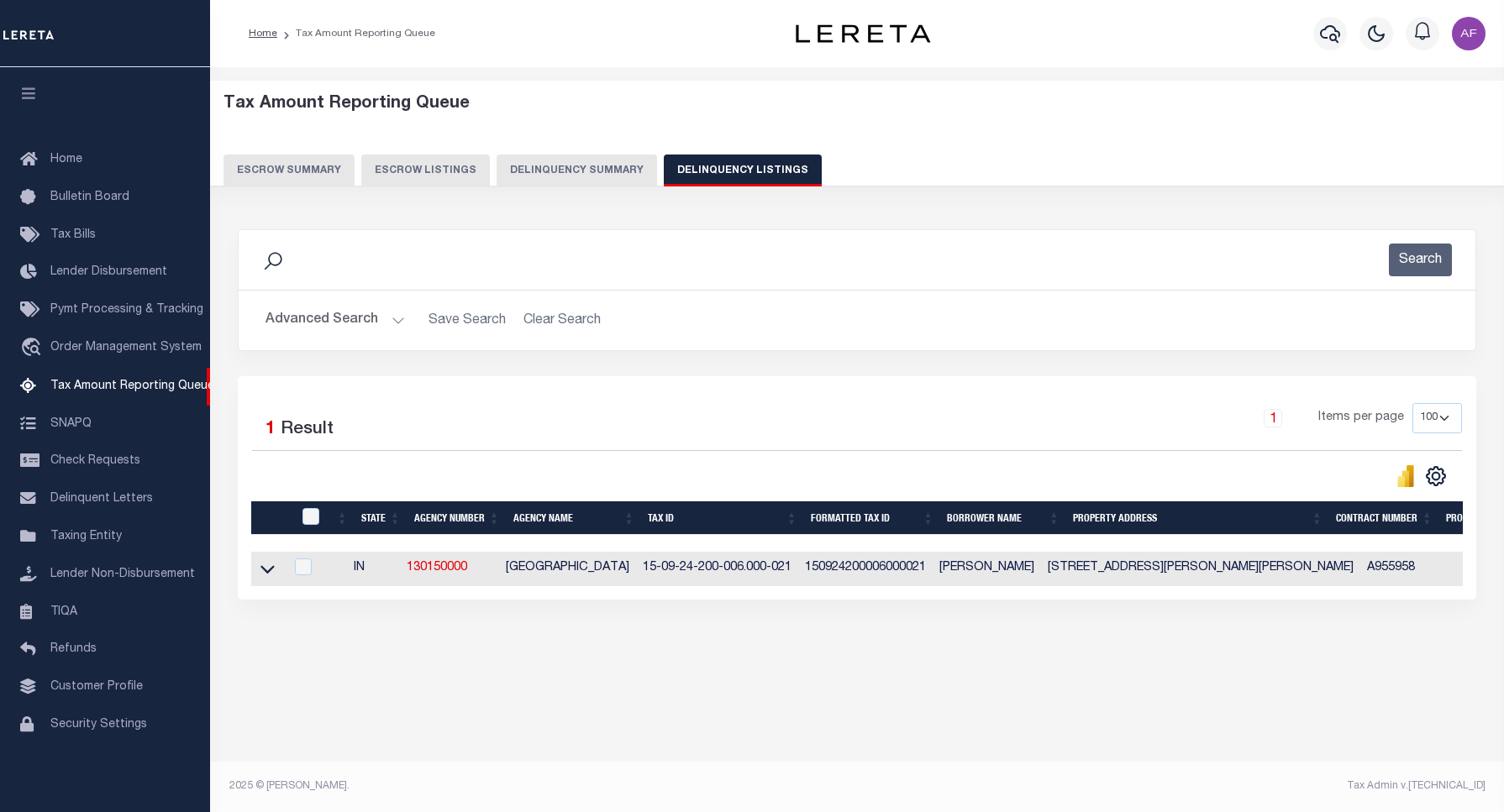
click at [314, 316] on button "Advanced Search" at bounding box center [335, 319] width 140 height 32
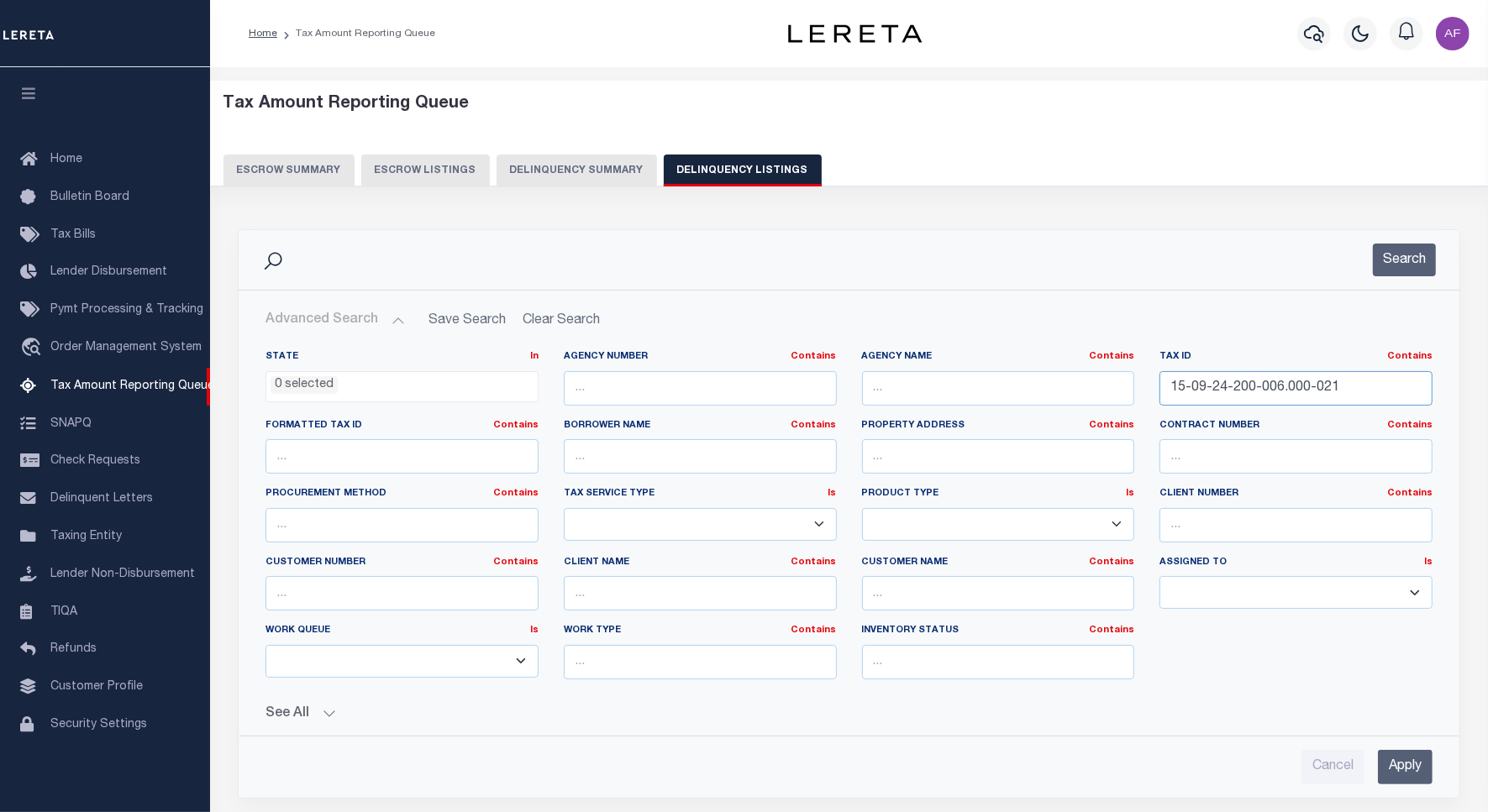
drag, startPoint x: 1345, startPoint y: 389, endPoint x: 1133, endPoint y: 383, distance: 212.1
click at [1133, 383] on div "State In In AK AL AR AZ CA CO CT DC DE FL GA GU HI IA ID IL IN KS [GEOGRAPHIC_D…" at bounding box center [849, 521] width 1193 height 343
paste input "30504108001000009"
type input "130504108001000009"
click at [1416, 269] on button "Search" at bounding box center [1404, 260] width 63 height 32
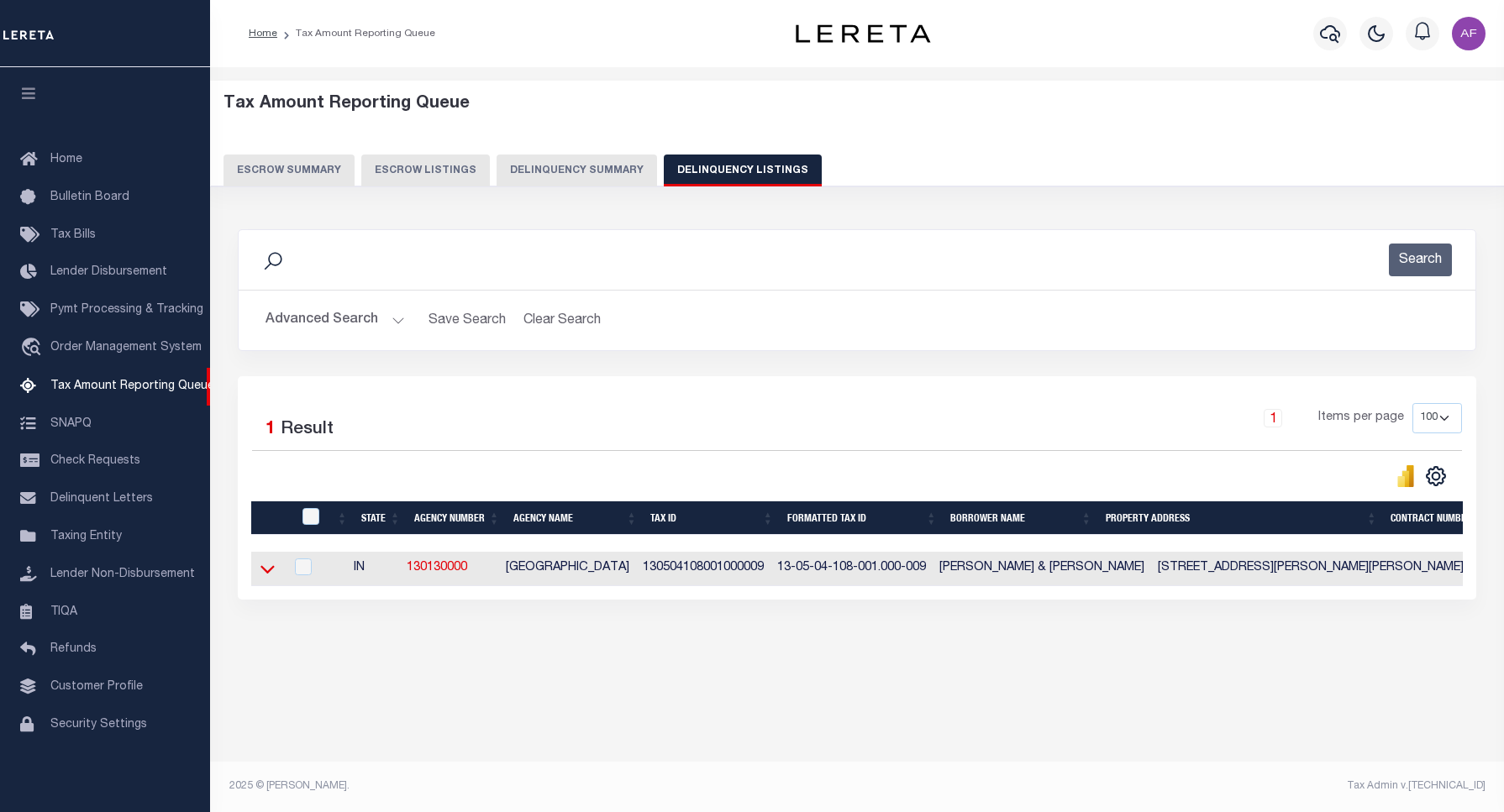
click at [274, 572] on icon at bounding box center [267, 570] width 15 height 9
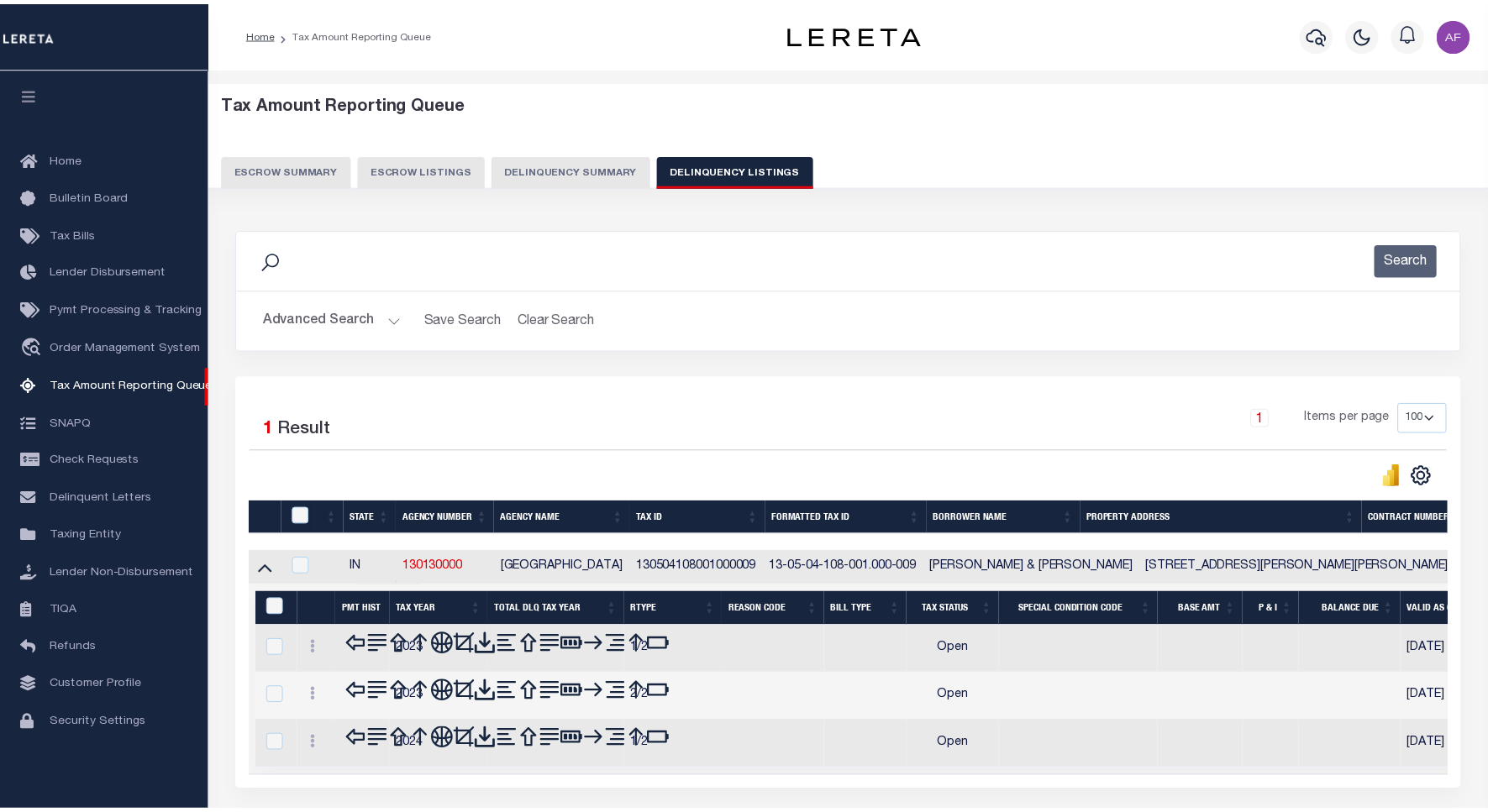
scroll to position [105, 0]
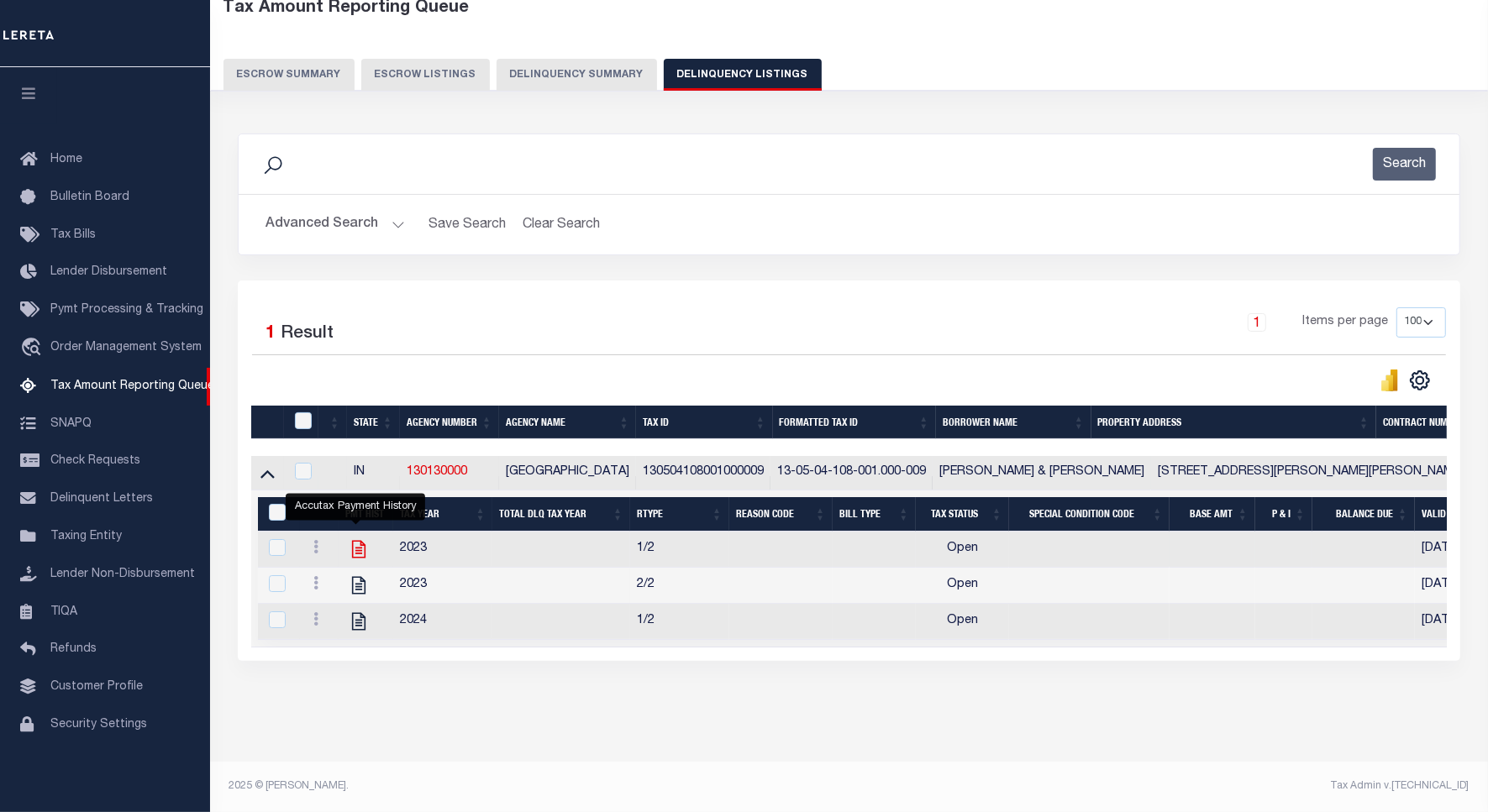
click at [358, 546] on icon "" at bounding box center [359, 550] width 22 height 22
checkbox input "true"
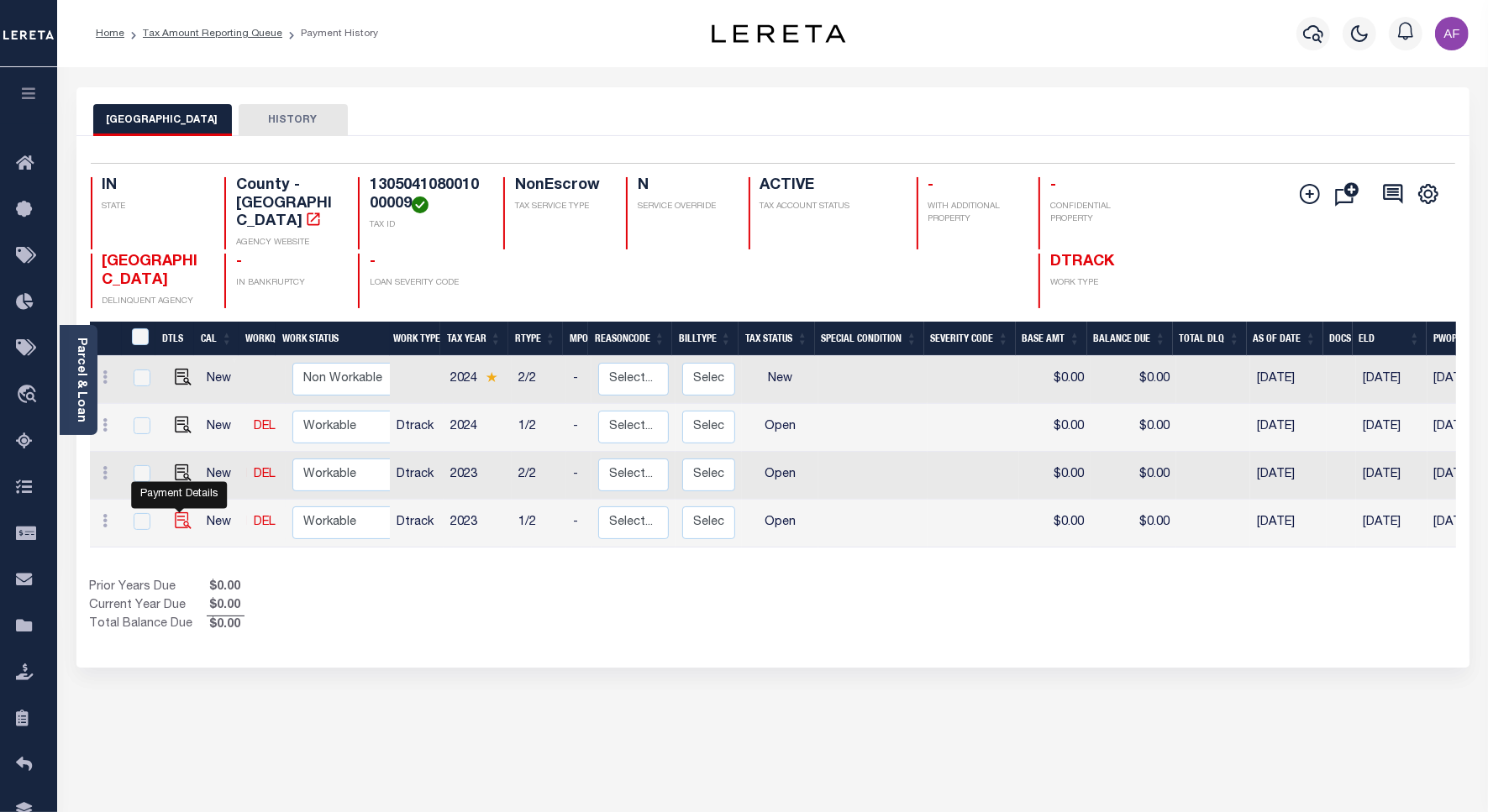
click at [175, 512] on img "" at bounding box center [183, 520] width 17 height 17
checkbox input "true"
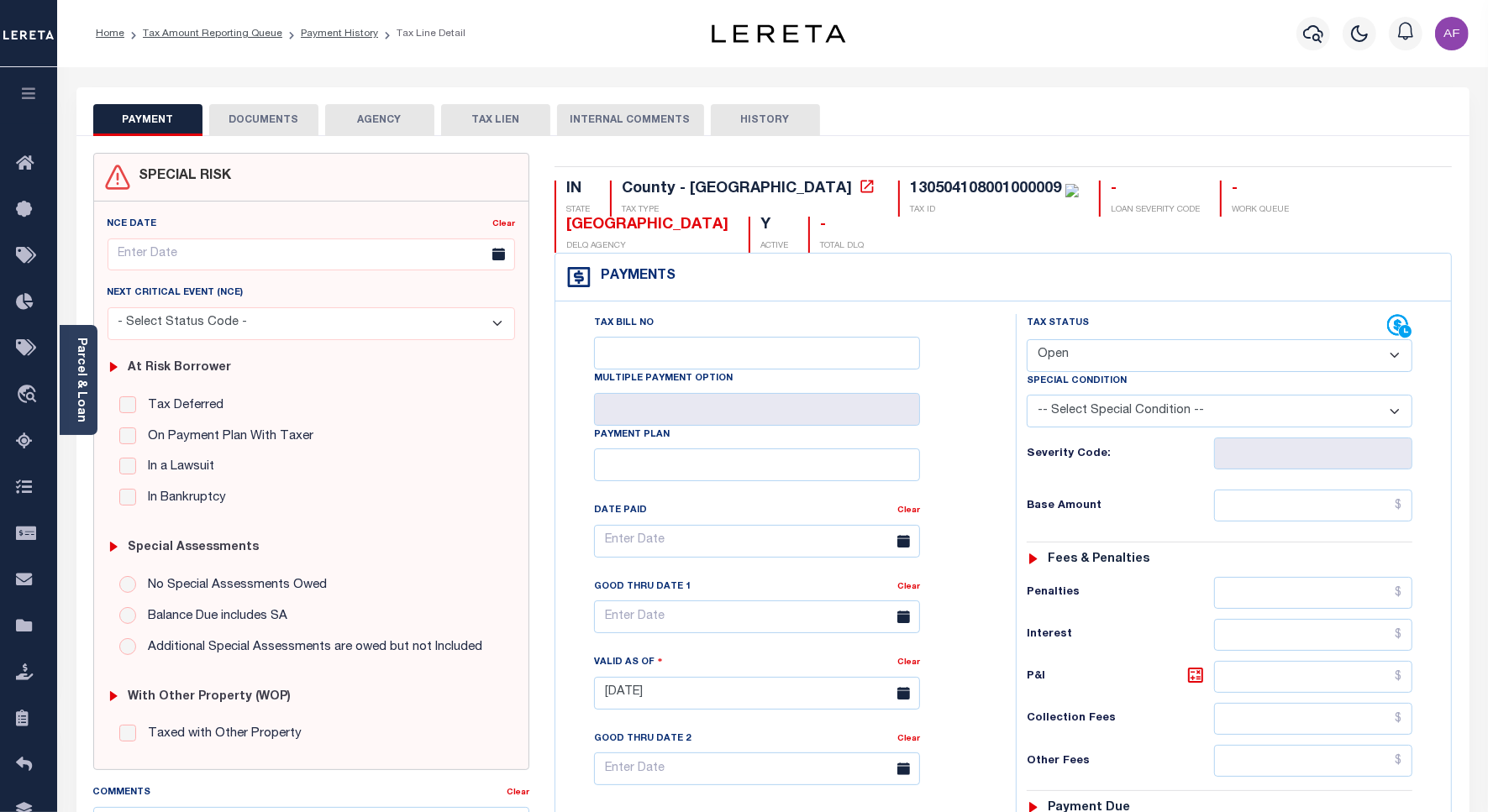
drag, startPoint x: 1113, startPoint y: 332, endPoint x: 1105, endPoint y: 344, distance: 14.4
click at [1111, 334] on div "Tax Status Status" at bounding box center [1207, 327] width 361 height 26
click at [1105, 349] on select "- Select Status Code - Open Due/Unpaid Paid Incomplete No Tax Due Internal Refu…" at bounding box center [1220, 355] width 386 height 32
select select "PYD"
click at [1027, 341] on select "- Select Status Code - Open Due/Unpaid Paid Incomplete No Tax Due Internal Refu…" at bounding box center [1220, 355] width 386 height 32
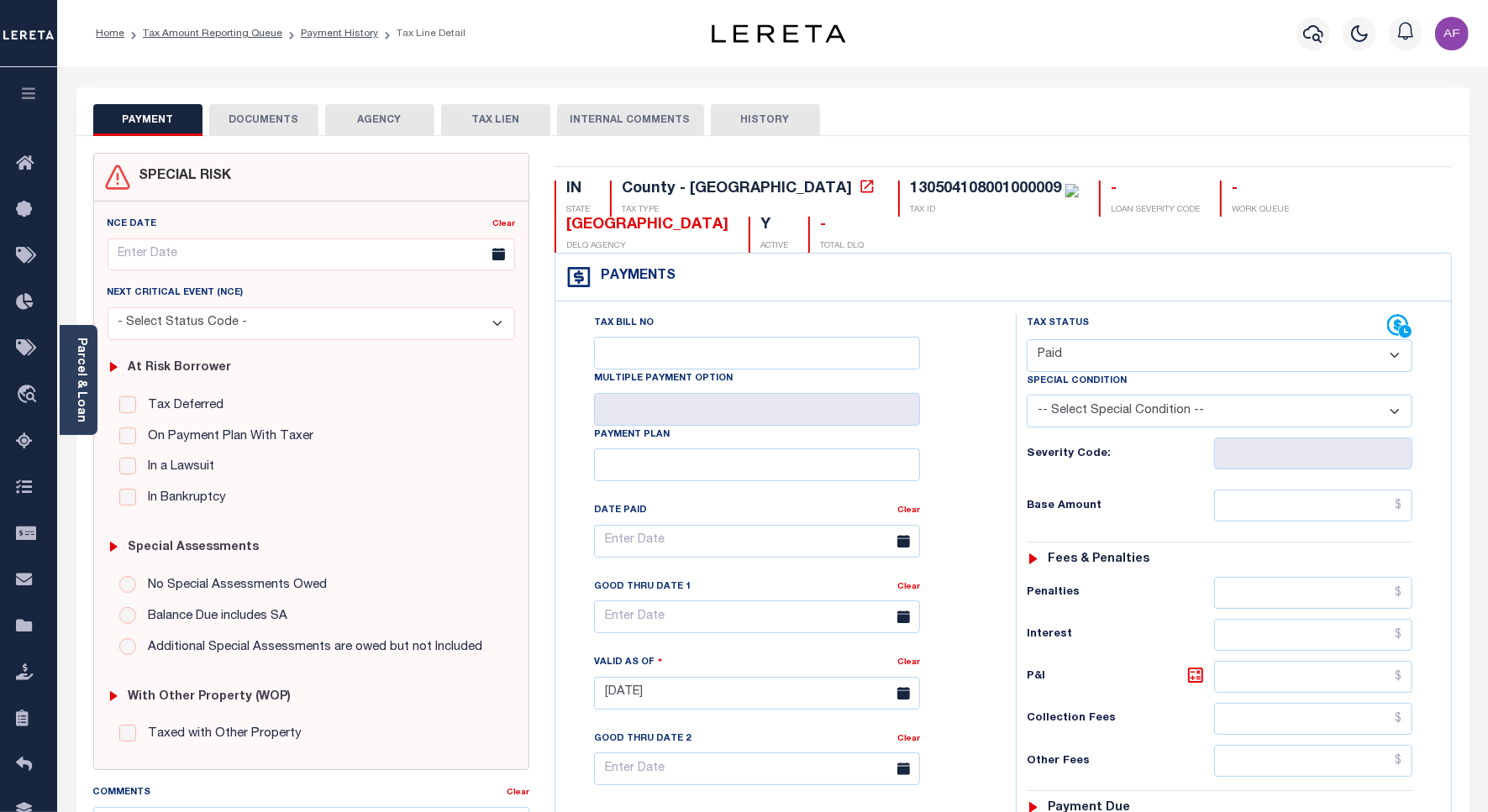
type input "[DATE]"
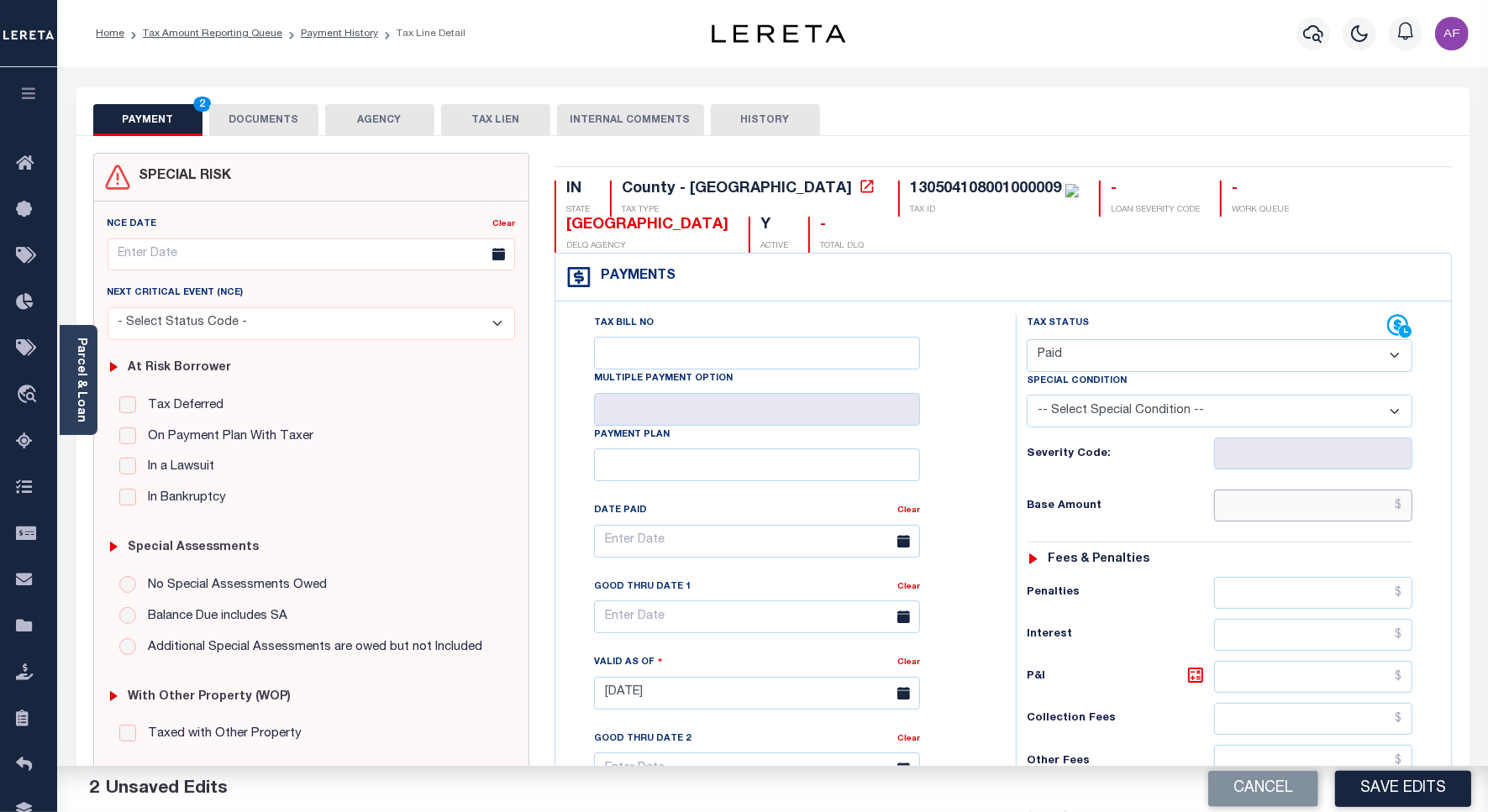
click at [1311, 501] on input "text" at bounding box center [1314, 505] width 199 height 31
paste input "353.42"
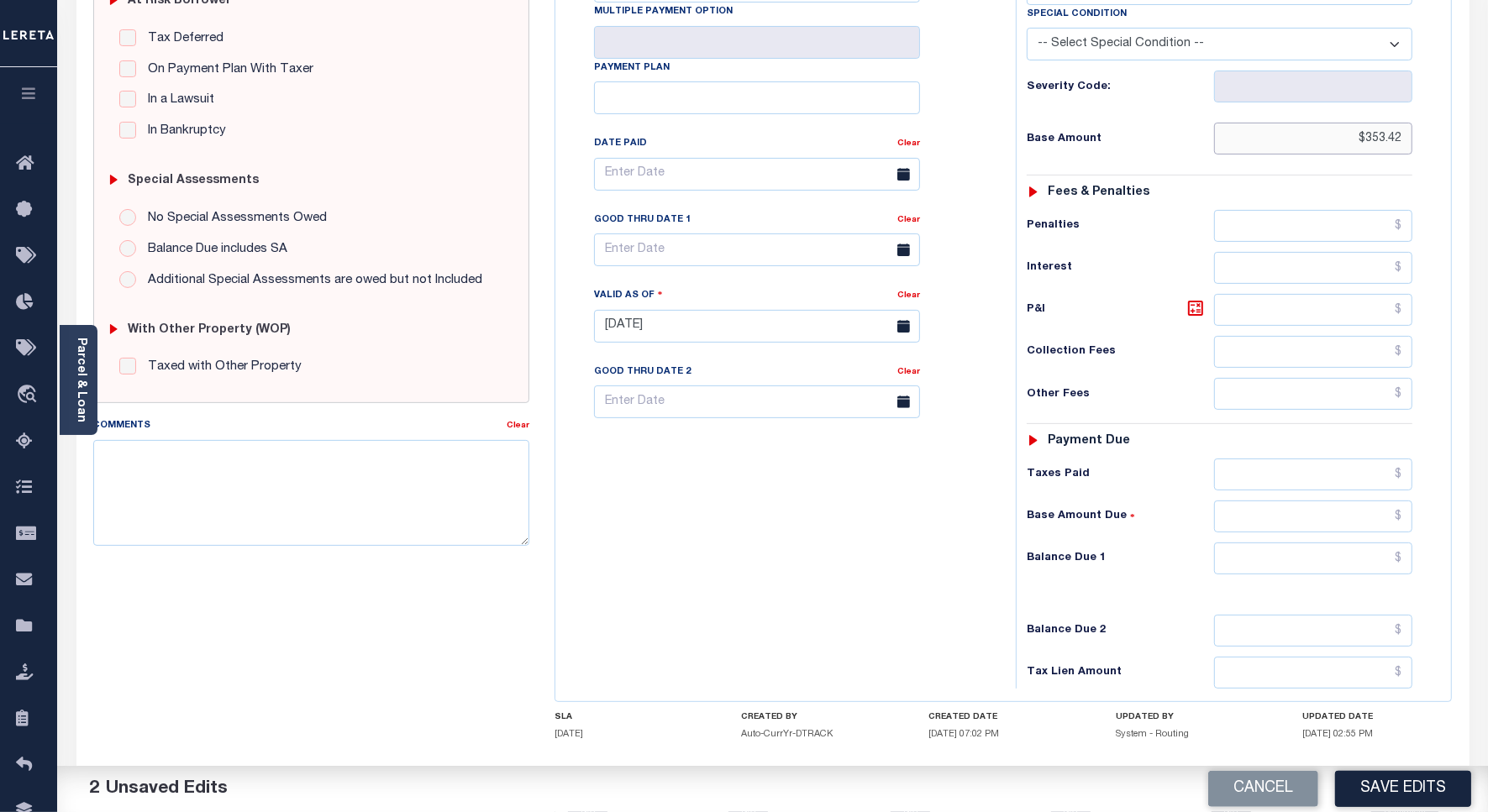
scroll to position [420, 0]
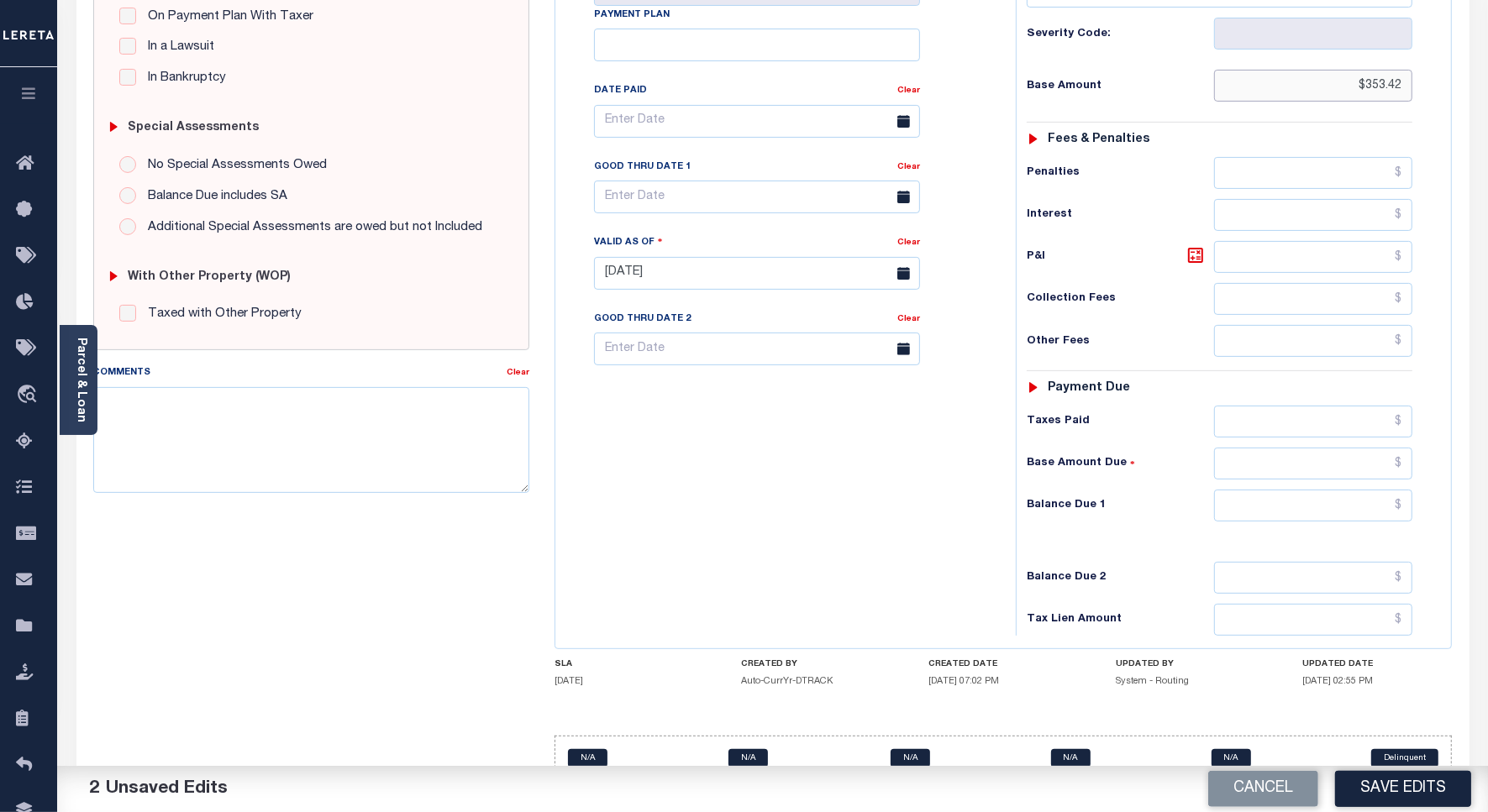
type input "$353.42"
click at [1318, 426] on input "text" at bounding box center [1314, 422] width 199 height 31
paste input "353.42"
type input "$353.42"
click at [1340, 500] on input "text" at bounding box center [1314, 505] width 199 height 31
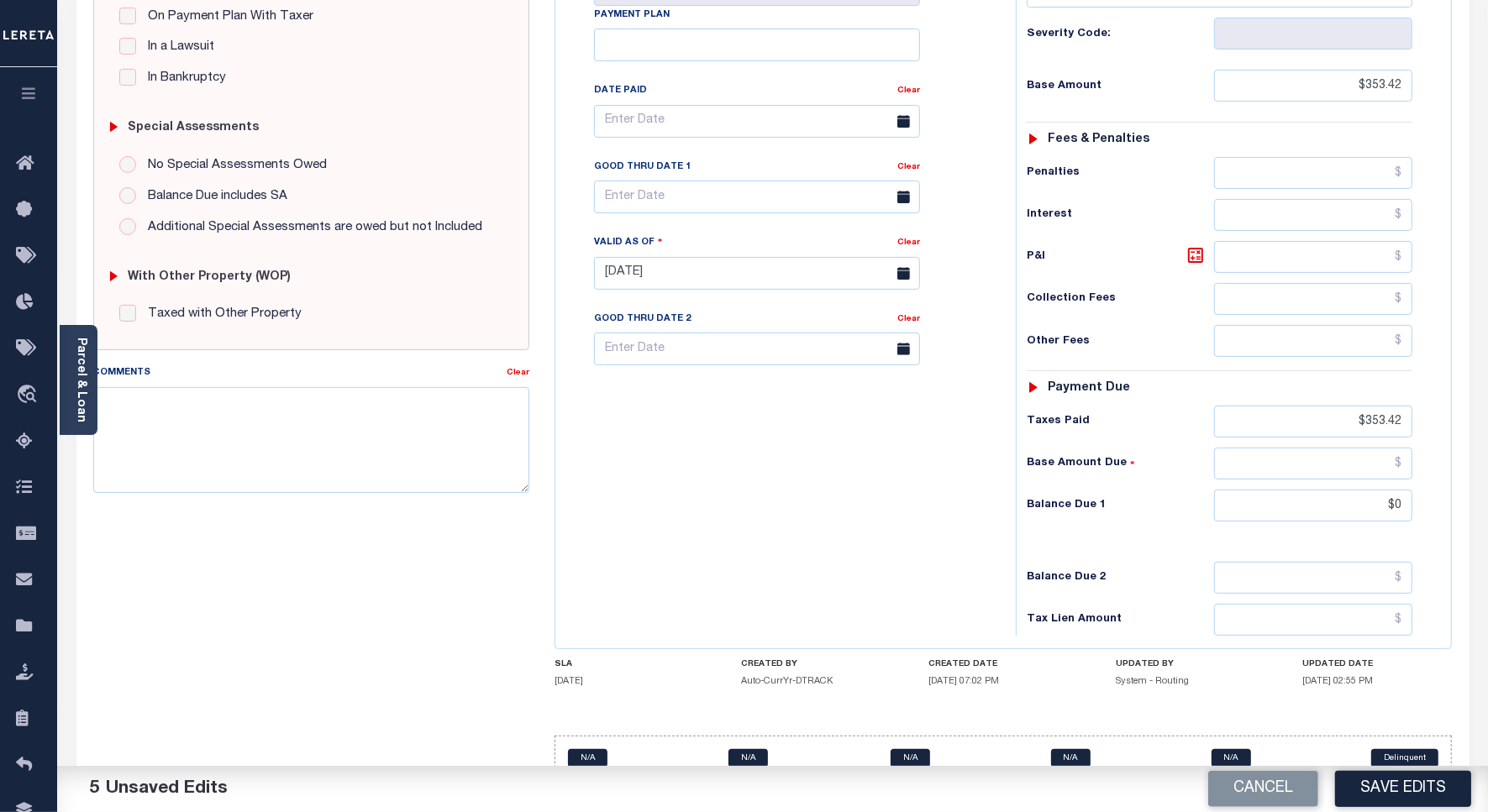
type input "$0.00"
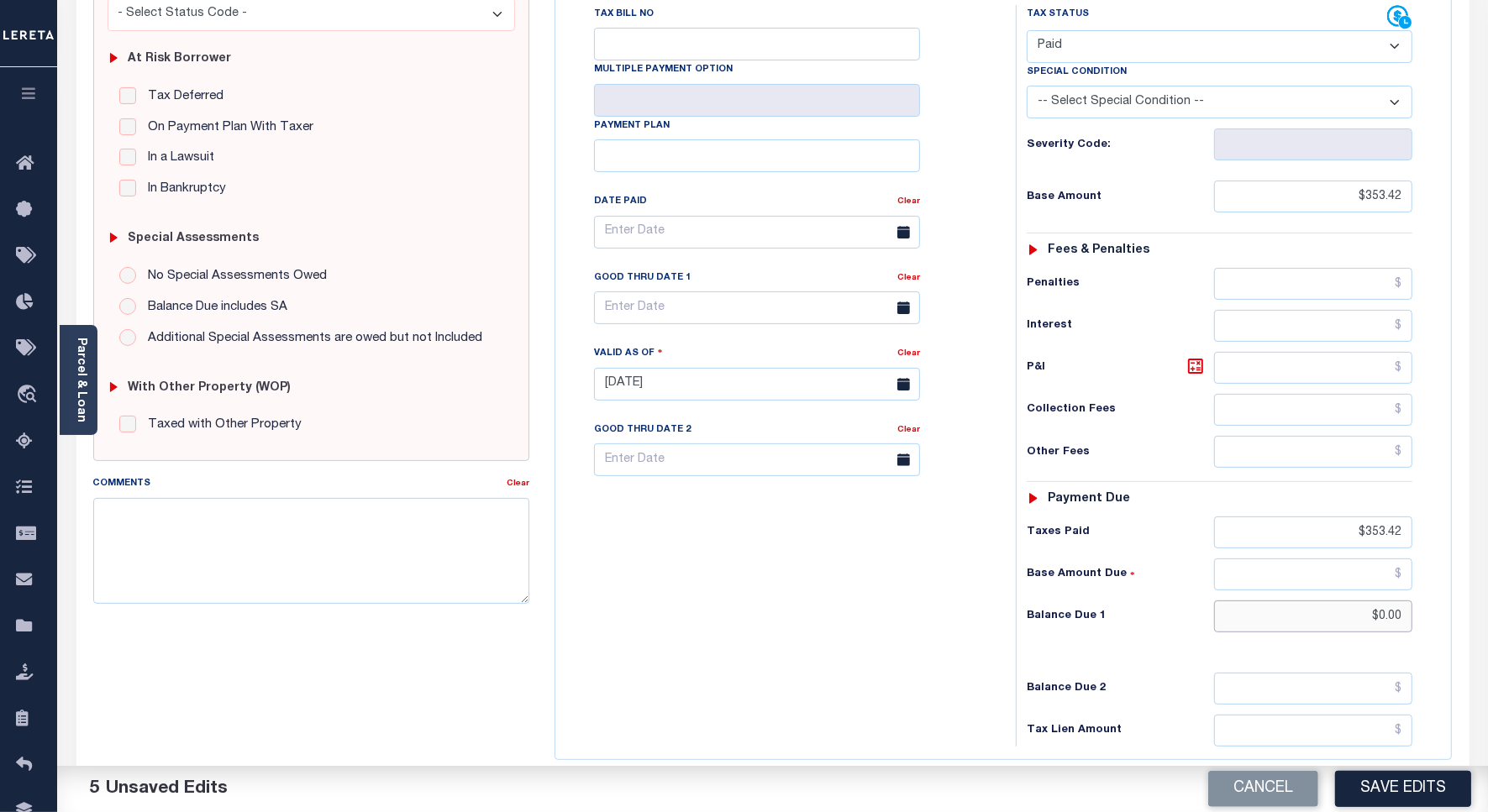
scroll to position [0, 0]
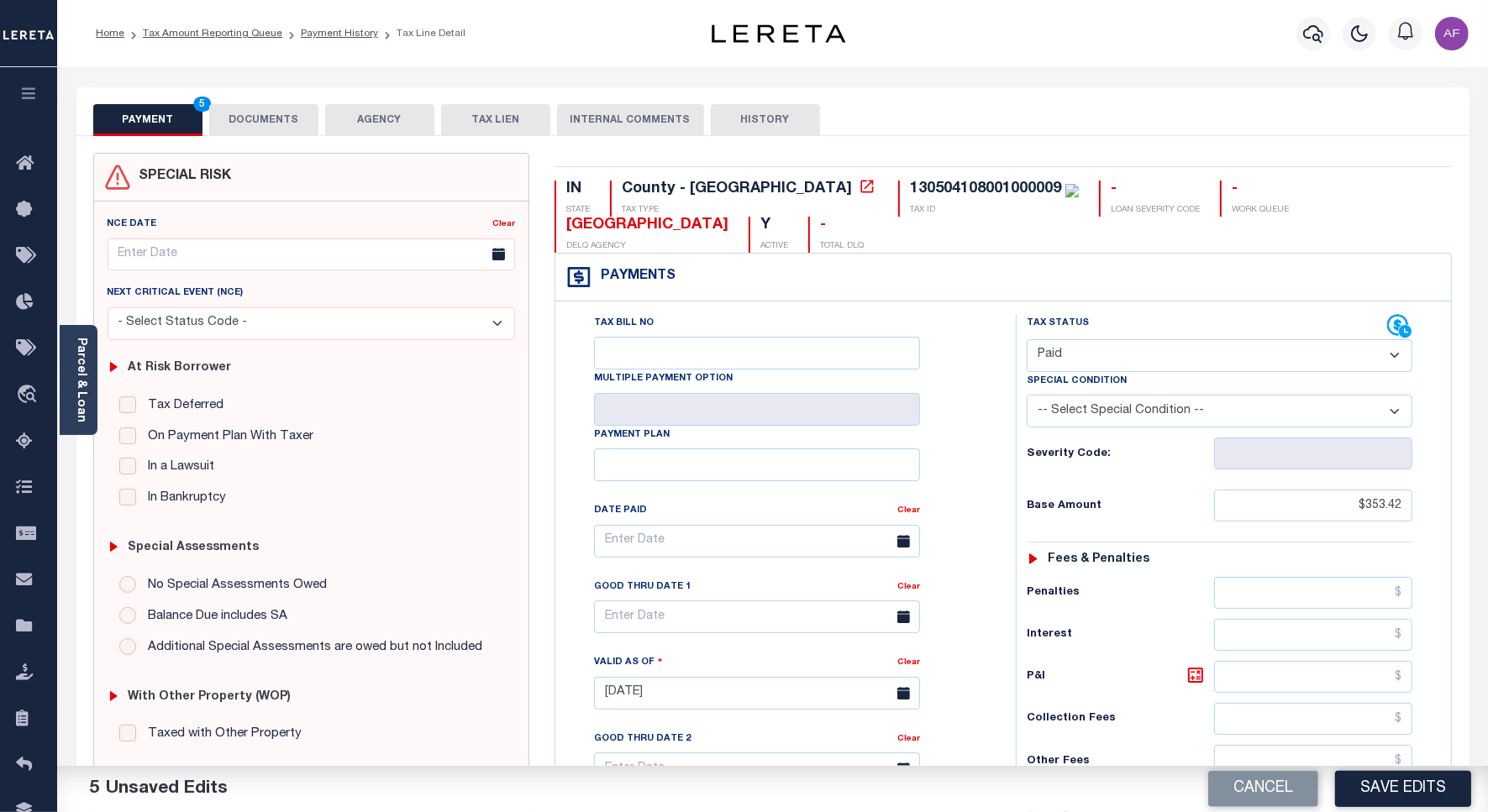
click at [284, 116] on button "DOCUMENTS" at bounding box center [264, 120] width 109 height 31
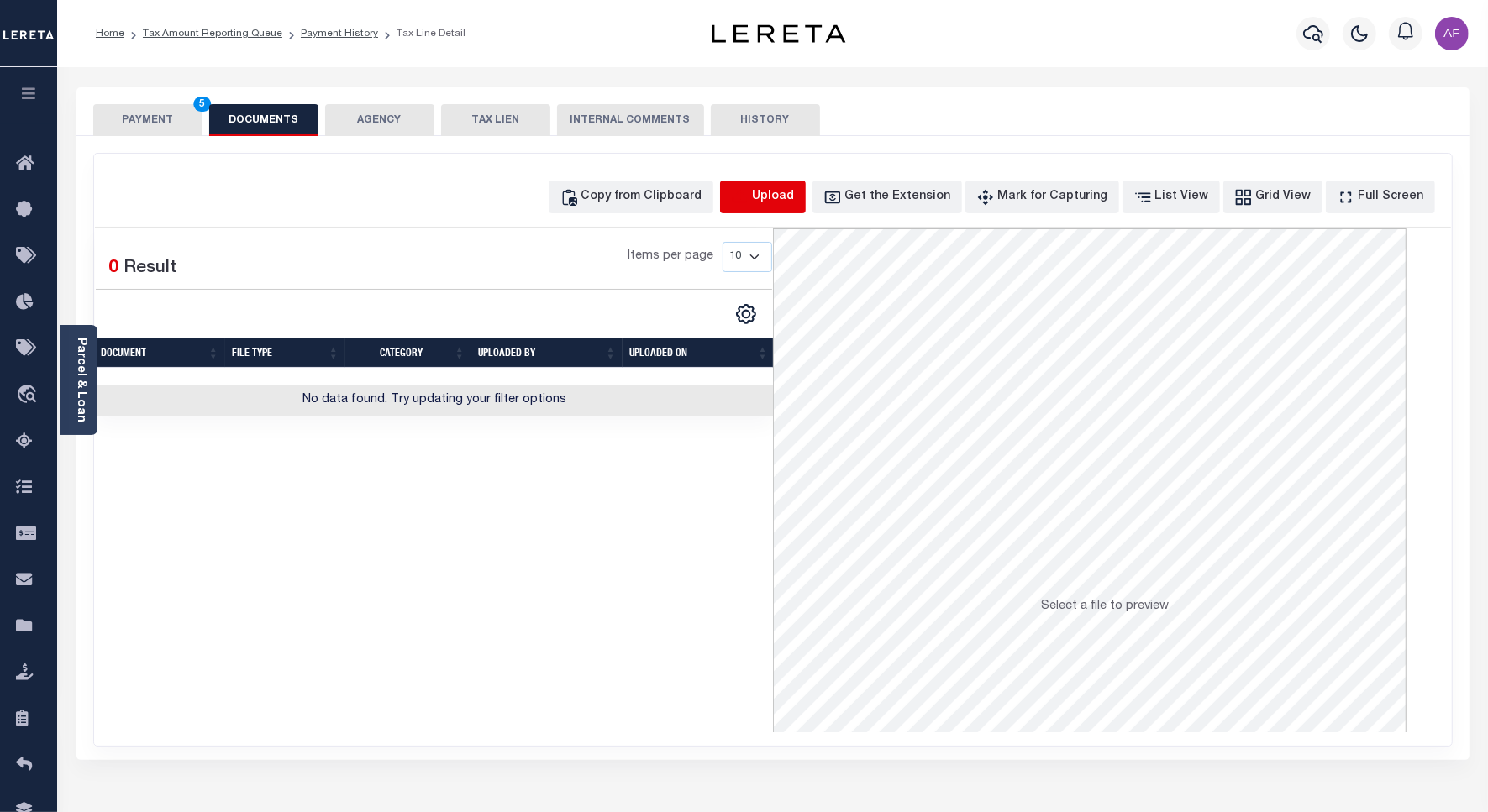
click at [749, 191] on icon "button" at bounding box center [740, 197] width 19 height 19
select select "POP"
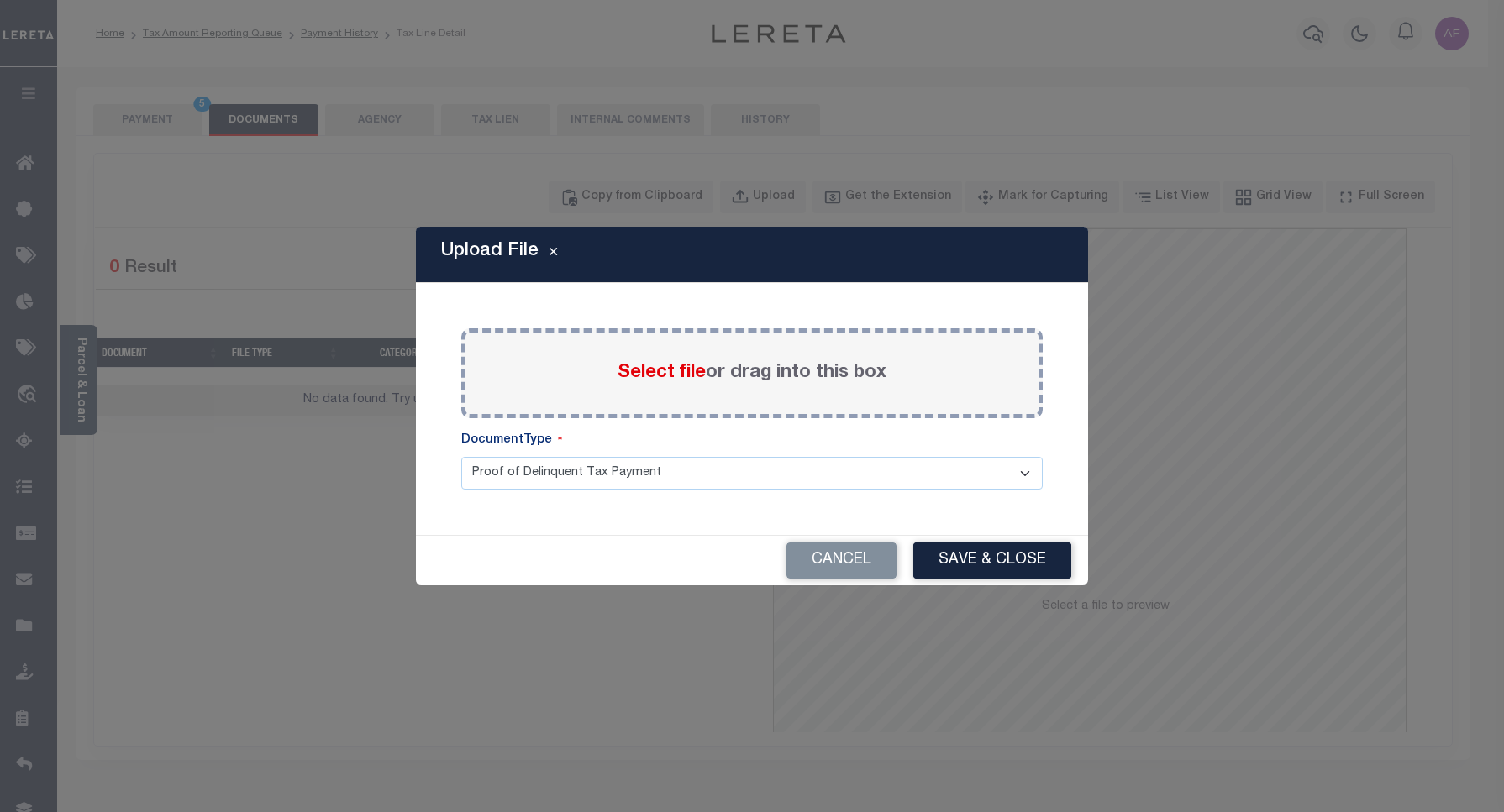
click at [678, 374] on span "Select file" at bounding box center [662, 373] width 88 height 19
click at [0, 0] on input "Select file or drag into this box" at bounding box center [0, 0] width 0 height 0
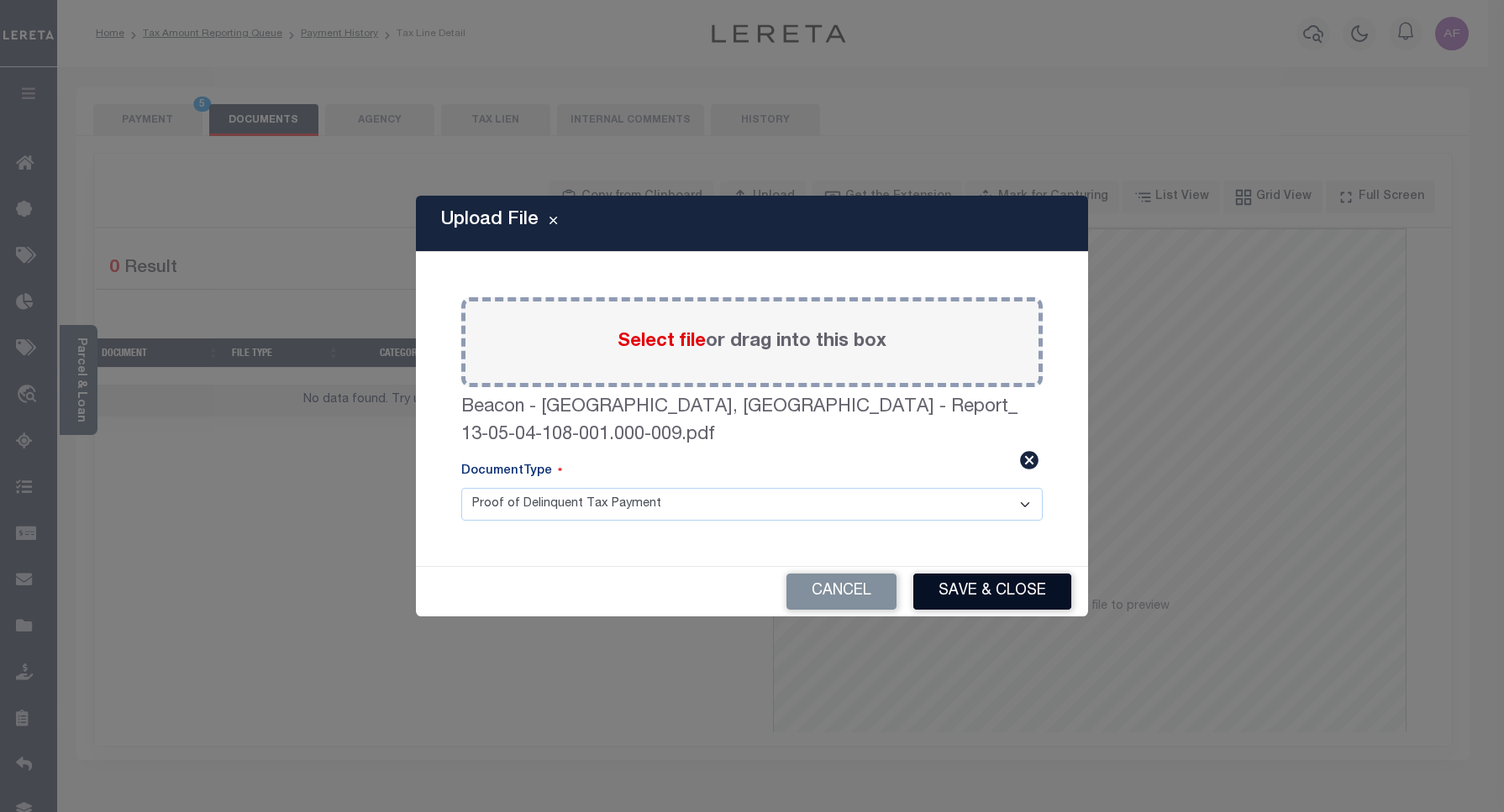
click at [968, 574] on button "Save & Close" at bounding box center [992, 592] width 158 height 36
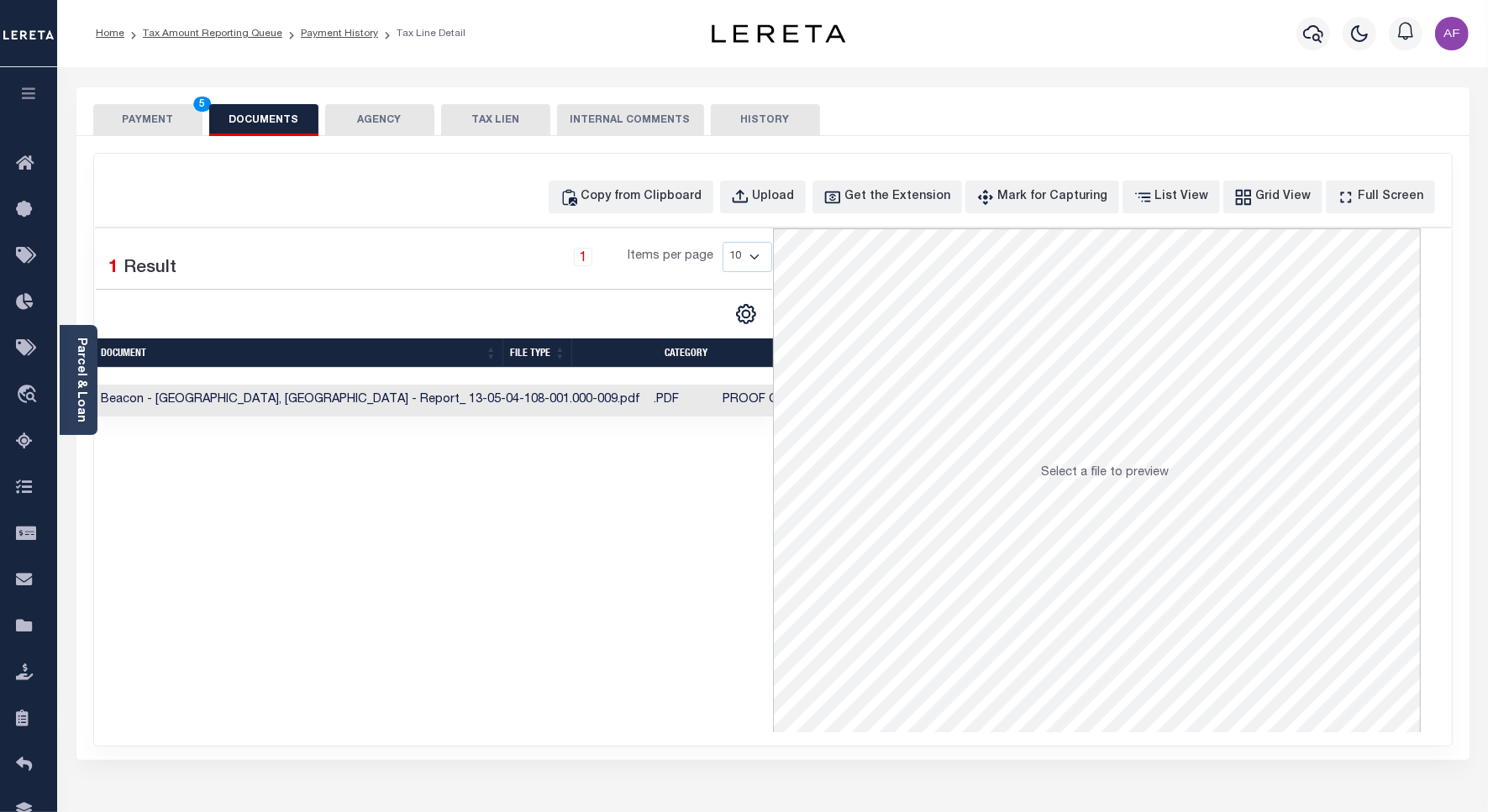
click at [105, 115] on button "PAYMENT 5" at bounding box center [148, 120] width 109 height 31
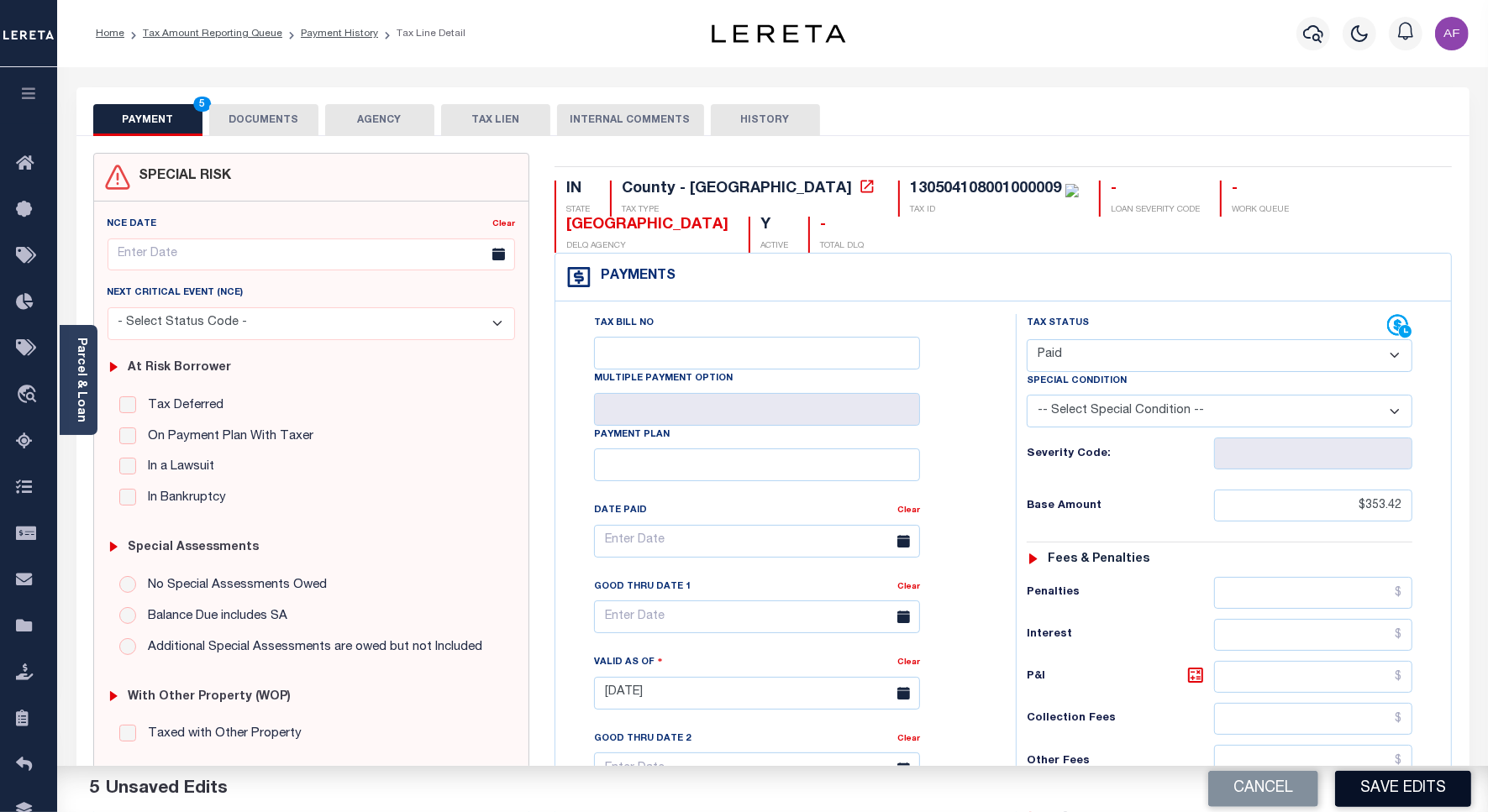
click at [1431, 782] on button "Save Edits" at bounding box center [1403, 788] width 136 height 36
checkbox input "false"
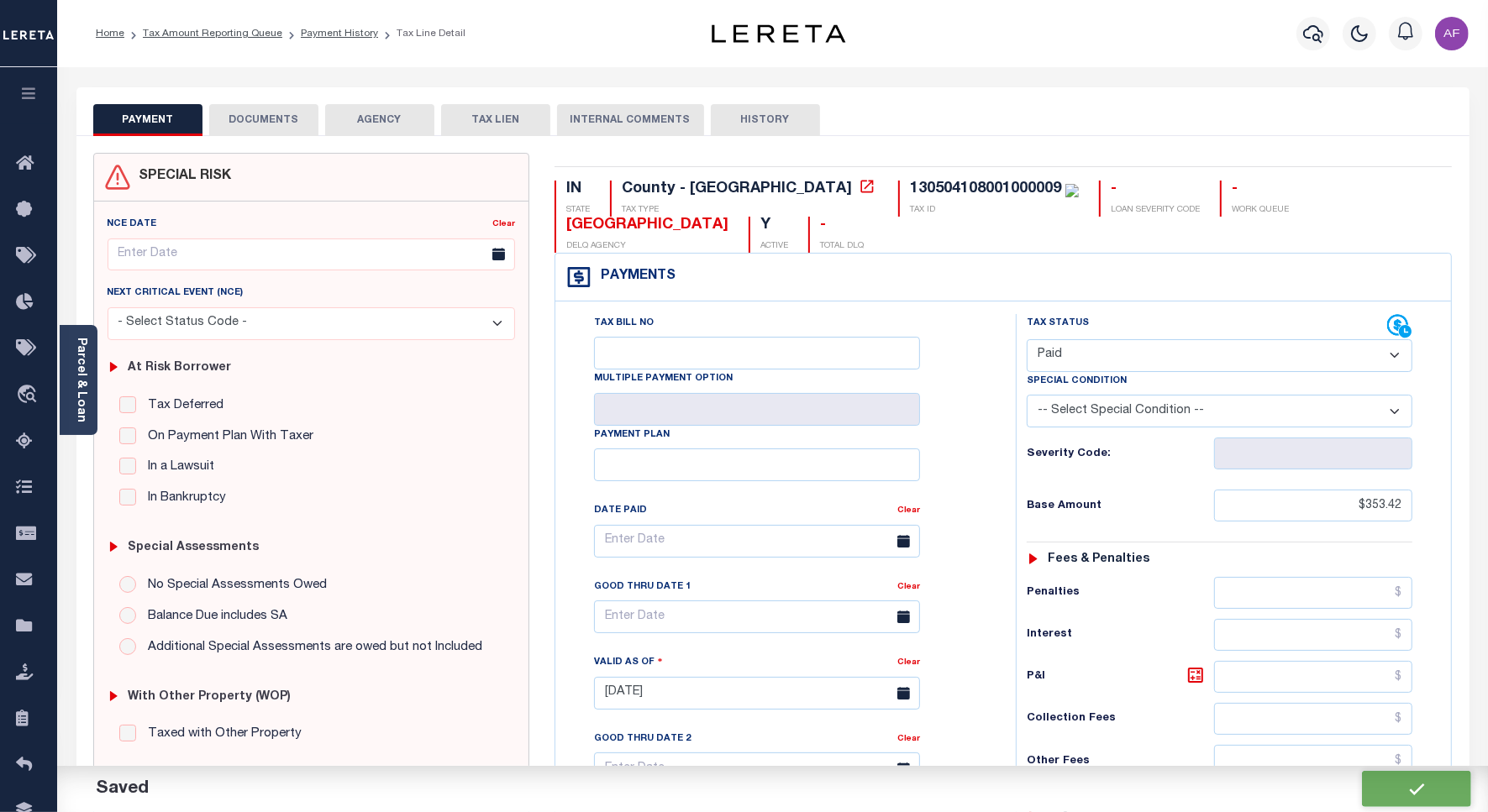
type input "$353.42"
type input "$0"
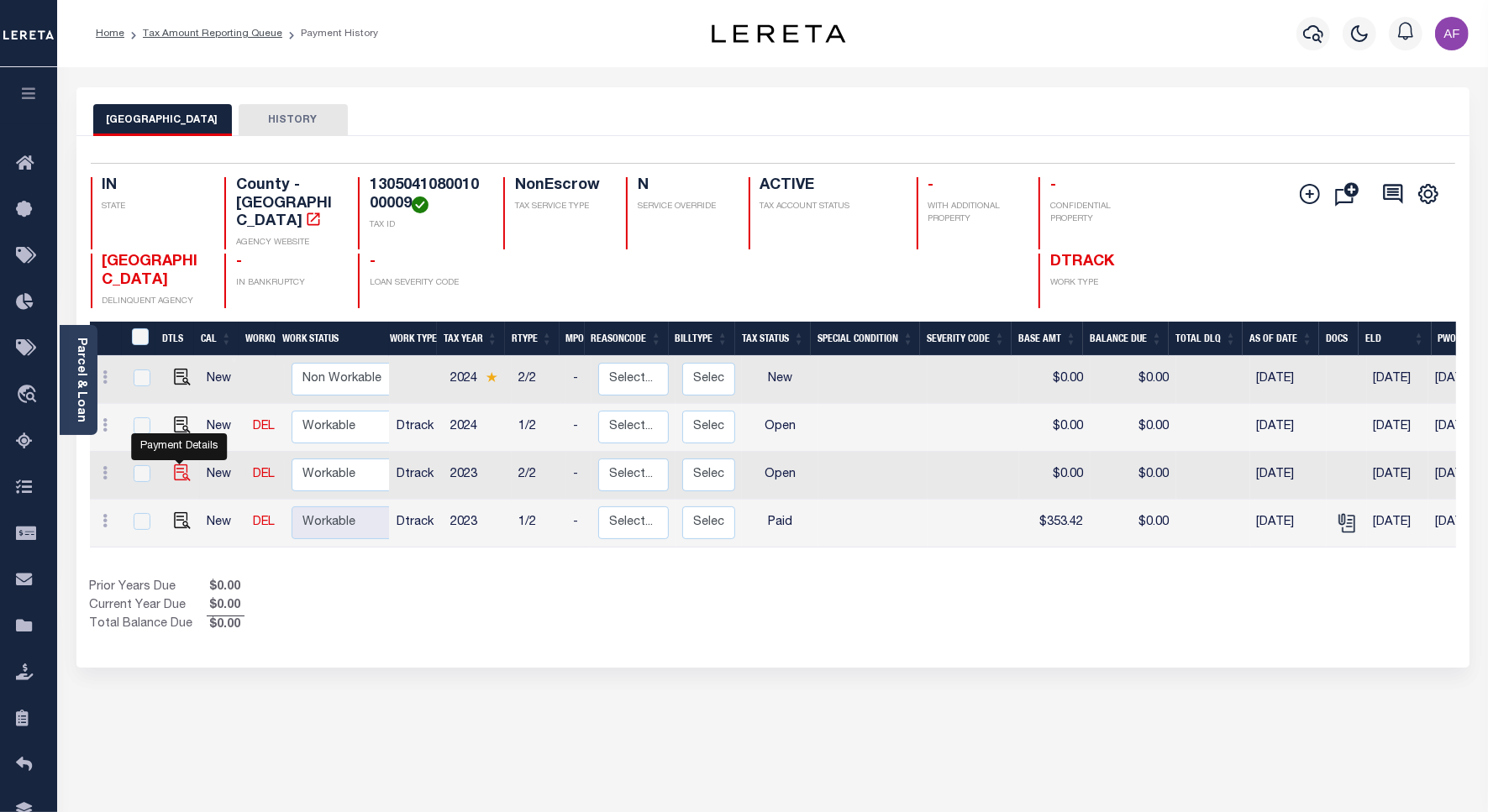
click at [179, 465] on img "" at bounding box center [182, 473] width 17 height 17
checkbox input "true"
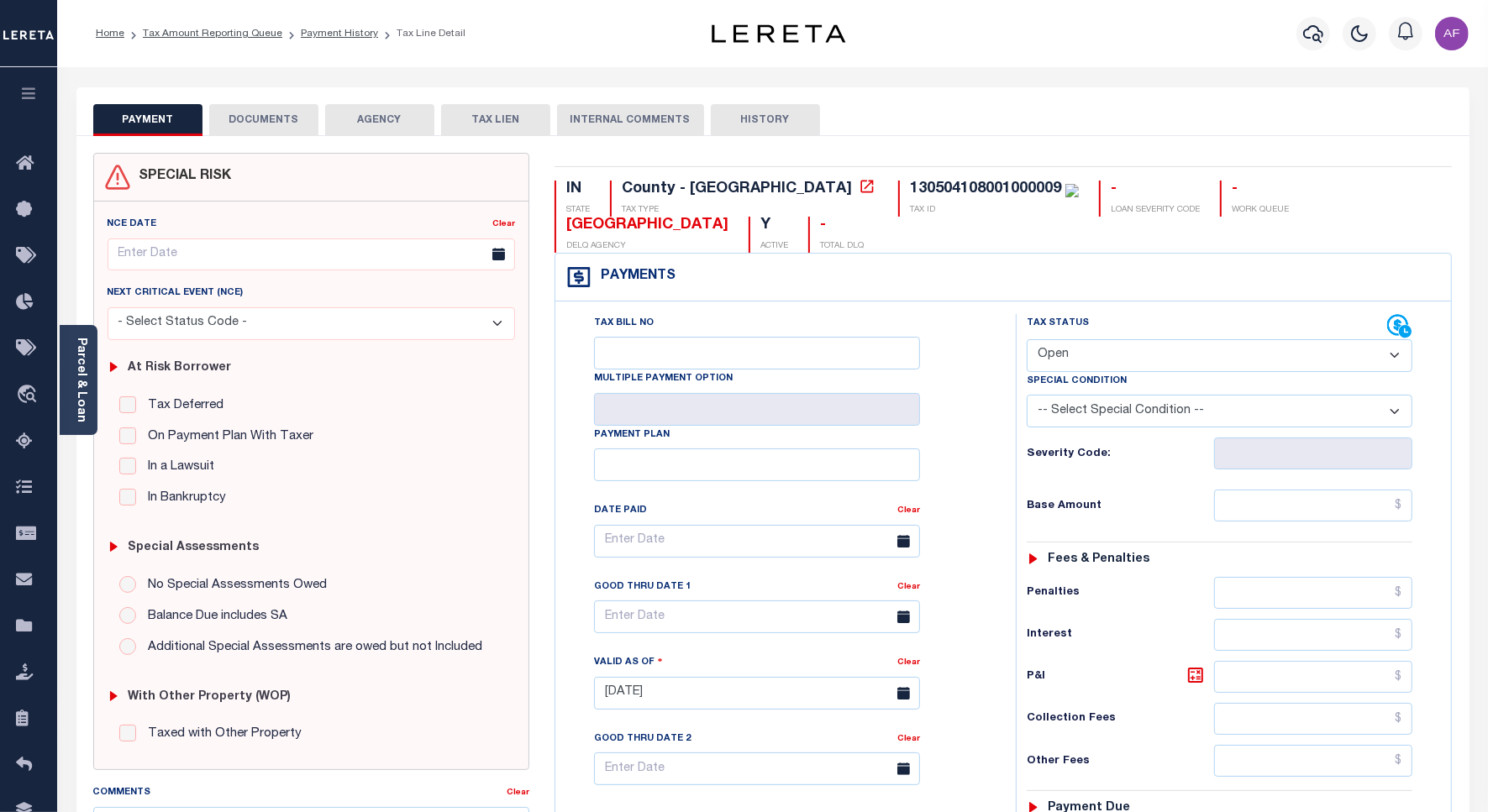
click at [1059, 353] on select "- Select Status Code - Open Due/Unpaid Paid Incomplete No Tax Due Internal Refu…" at bounding box center [1220, 355] width 386 height 32
select select "PYD"
click at [1027, 341] on select "- Select Status Code - Open Due/Unpaid Paid Incomplete No Tax Due Internal Refu…" at bounding box center [1220, 355] width 386 height 32
type input "[DATE]"
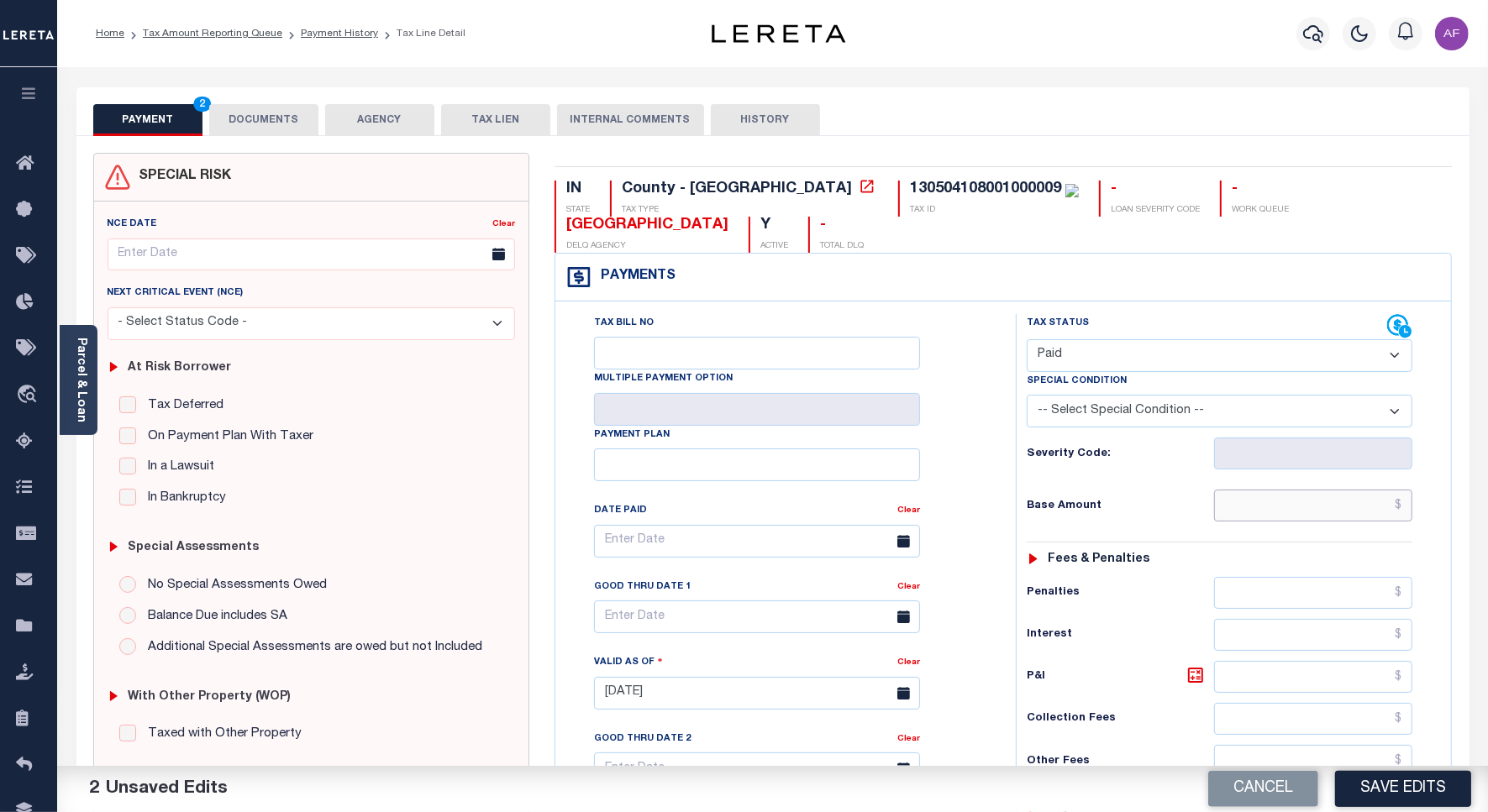
click at [1325, 506] on input "text" at bounding box center [1314, 505] width 199 height 31
paste input "353.42"
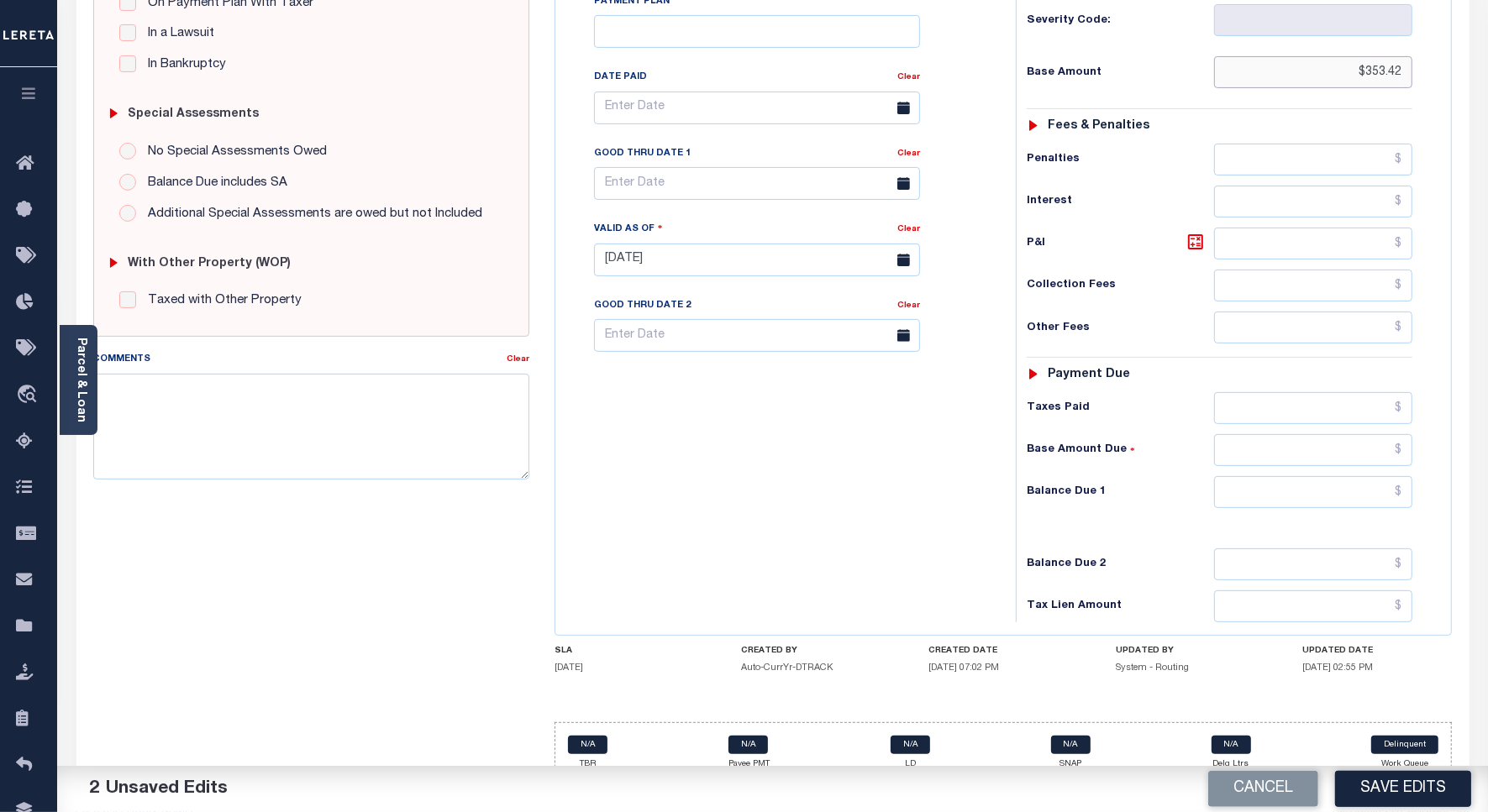
scroll to position [468, 0]
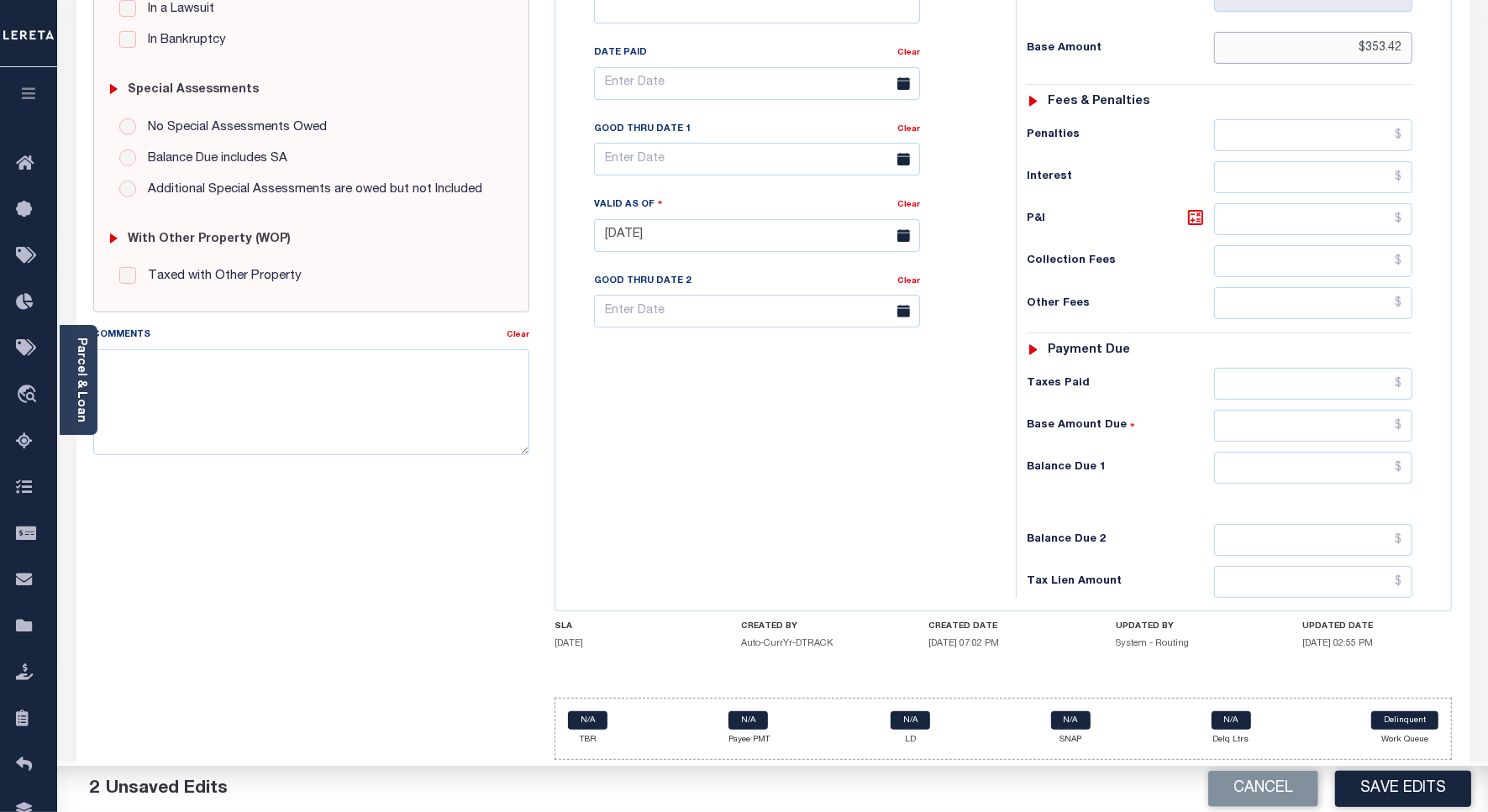
type input "$353.42"
click at [1332, 377] on input "text" at bounding box center [1314, 383] width 199 height 31
paste input "353.42"
type input "$353.42"
click at [1355, 456] on input "text" at bounding box center [1314, 468] width 199 height 31
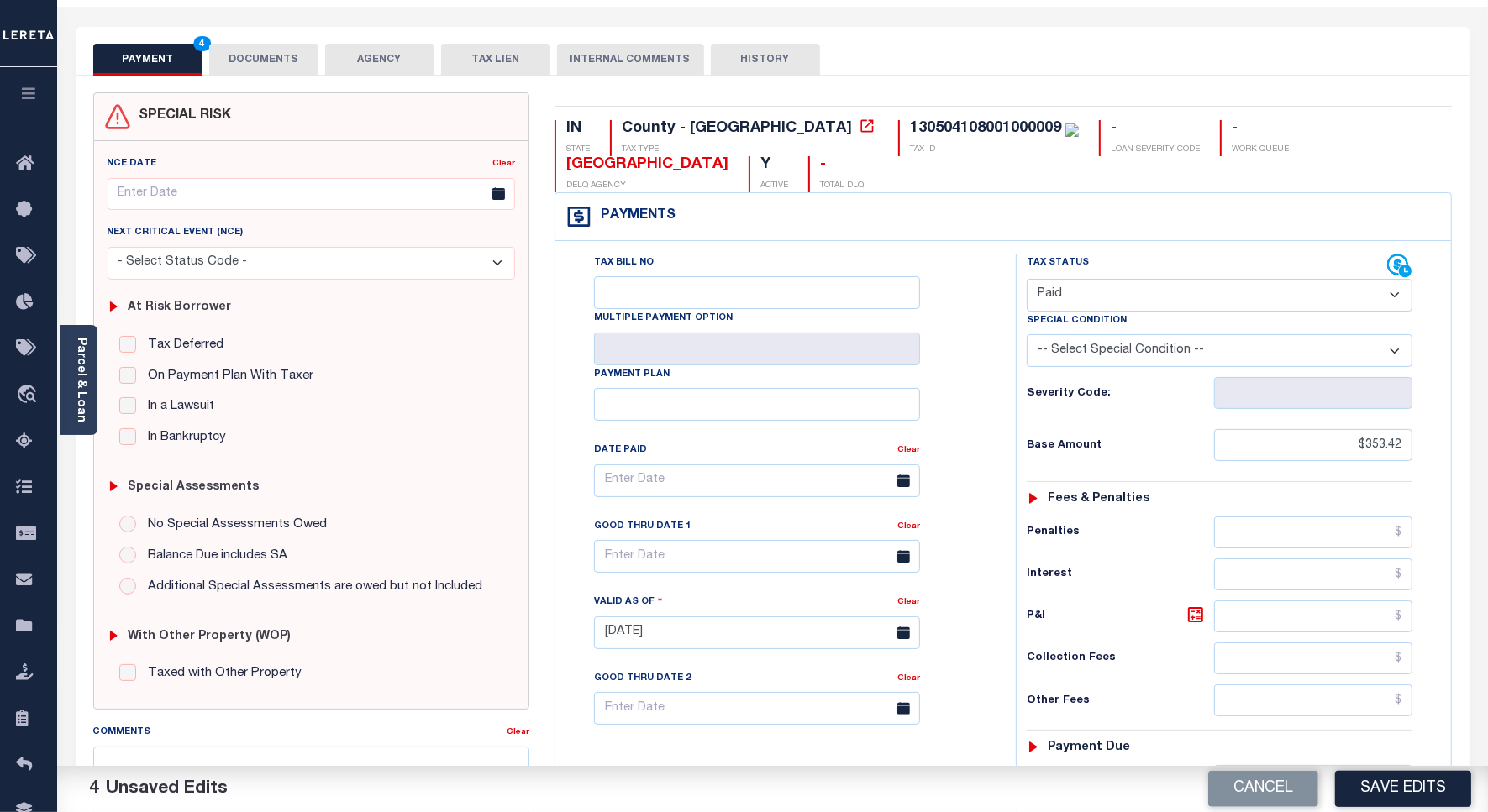
scroll to position [0, 0]
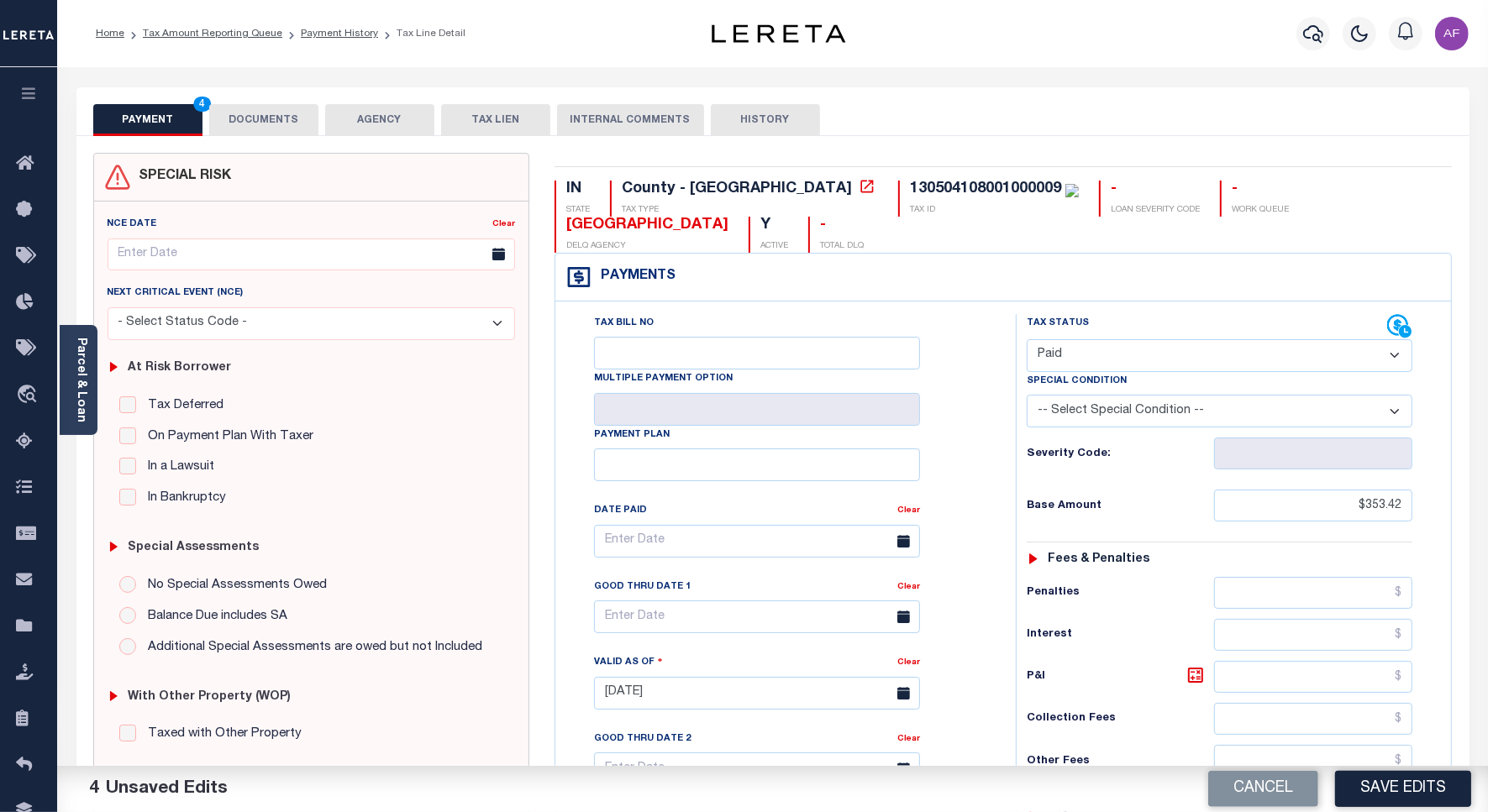
type input "$0.00"
click at [249, 114] on button "DOCUMENTS" at bounding box center [264, 120] width 109 height 31
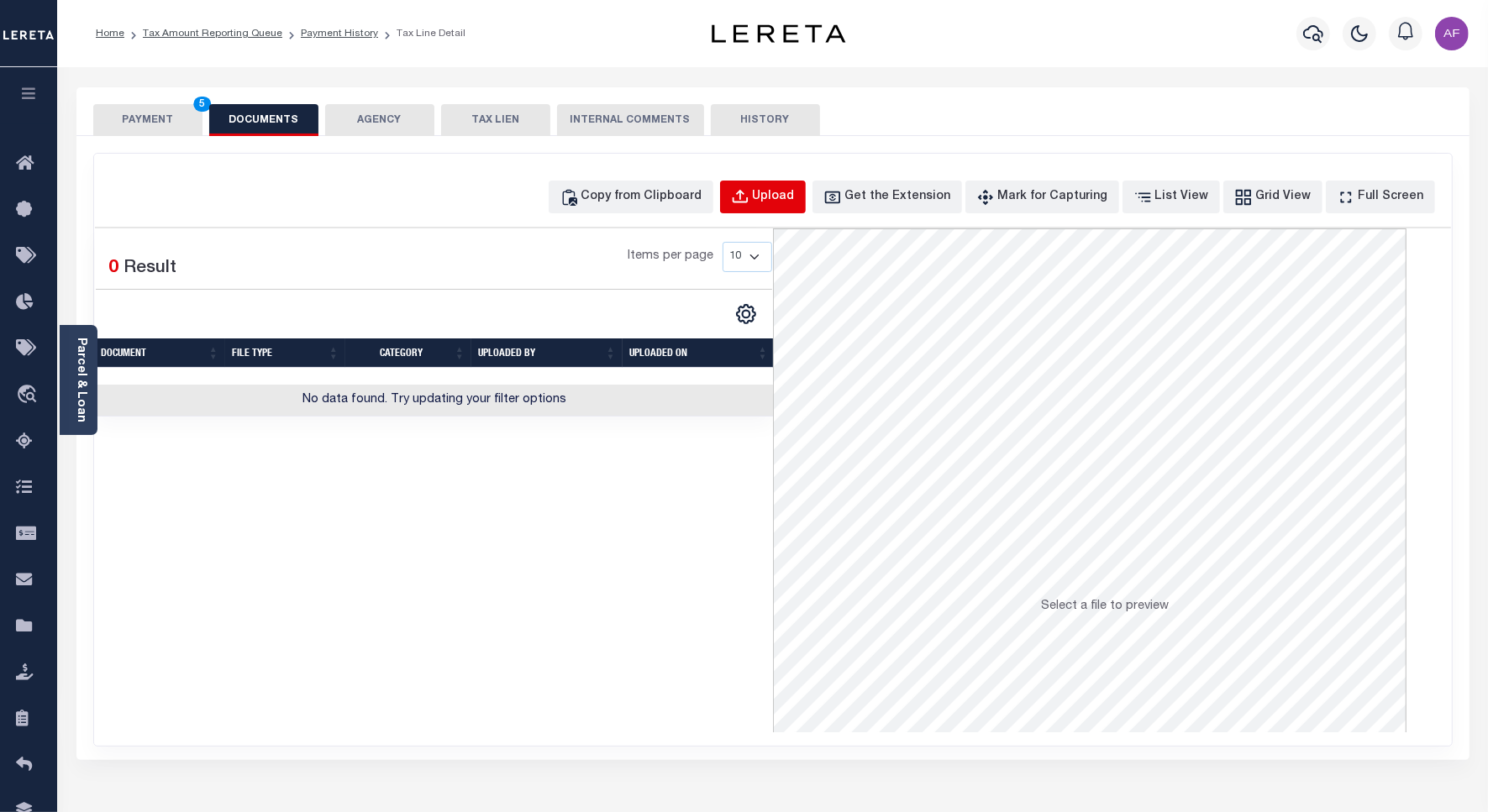
drag, startPoint x: 804, startPoint y: 190, endPoint x: 787, endPoint y: 187, distance: 17.3
click at [787, 187] on button "Upload" at bounding box center [762, 197] width 86 height 32
select select "POP"
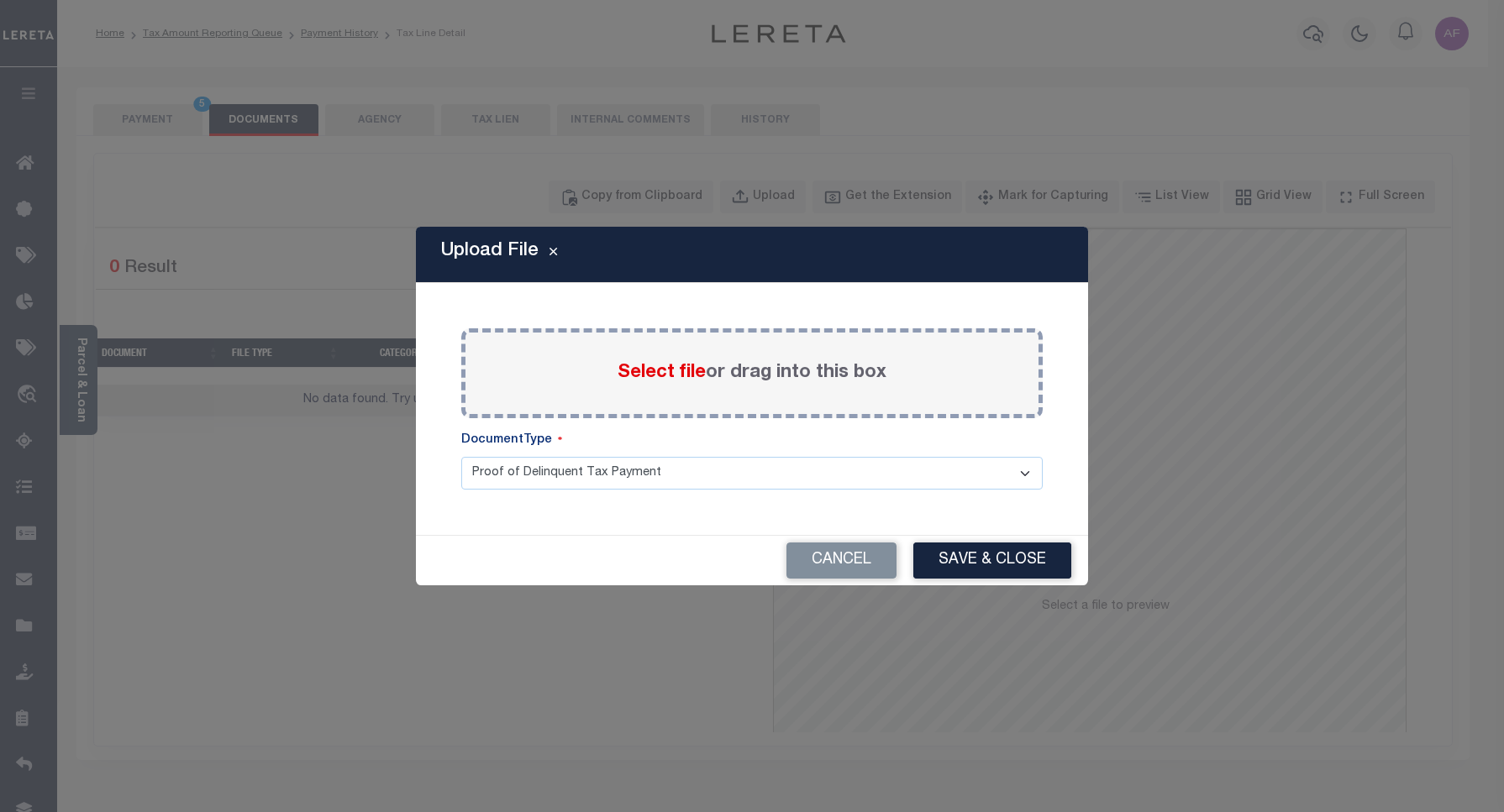
click at [643, 371] on span "Select file" at bounding box center [662, 373] width 88 height 19
click at [0, 0] on input "Select file or drag into this box" at bounding box center [0, 0] width 0 height 0
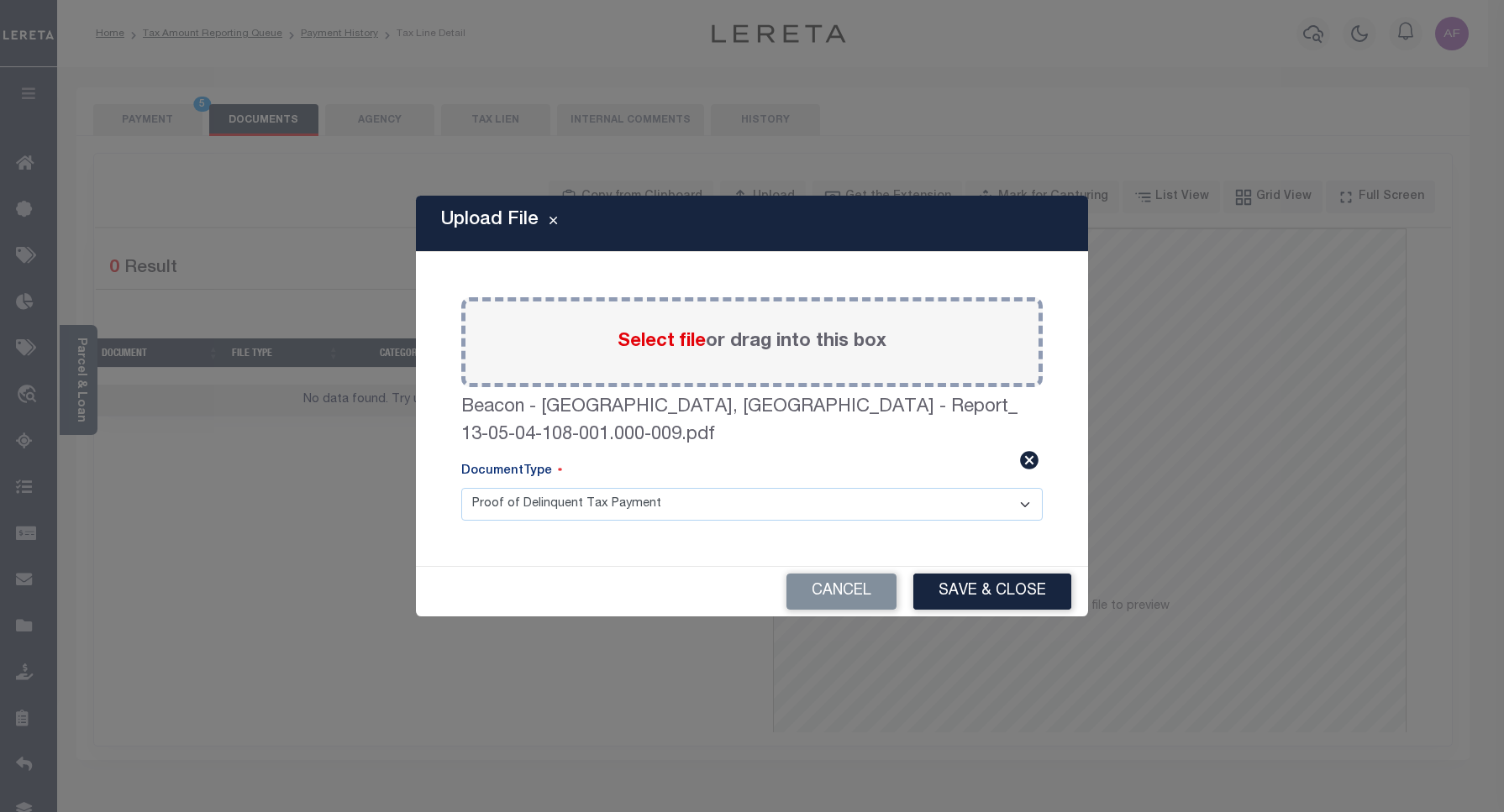
click at [1007, 571] on div "Cancel Save & Close" at bounding box center [752, 592] width 672 height 49
click at [994, 588] on button "Save & Close" at bounding box center [992, 592] width 158 height 36
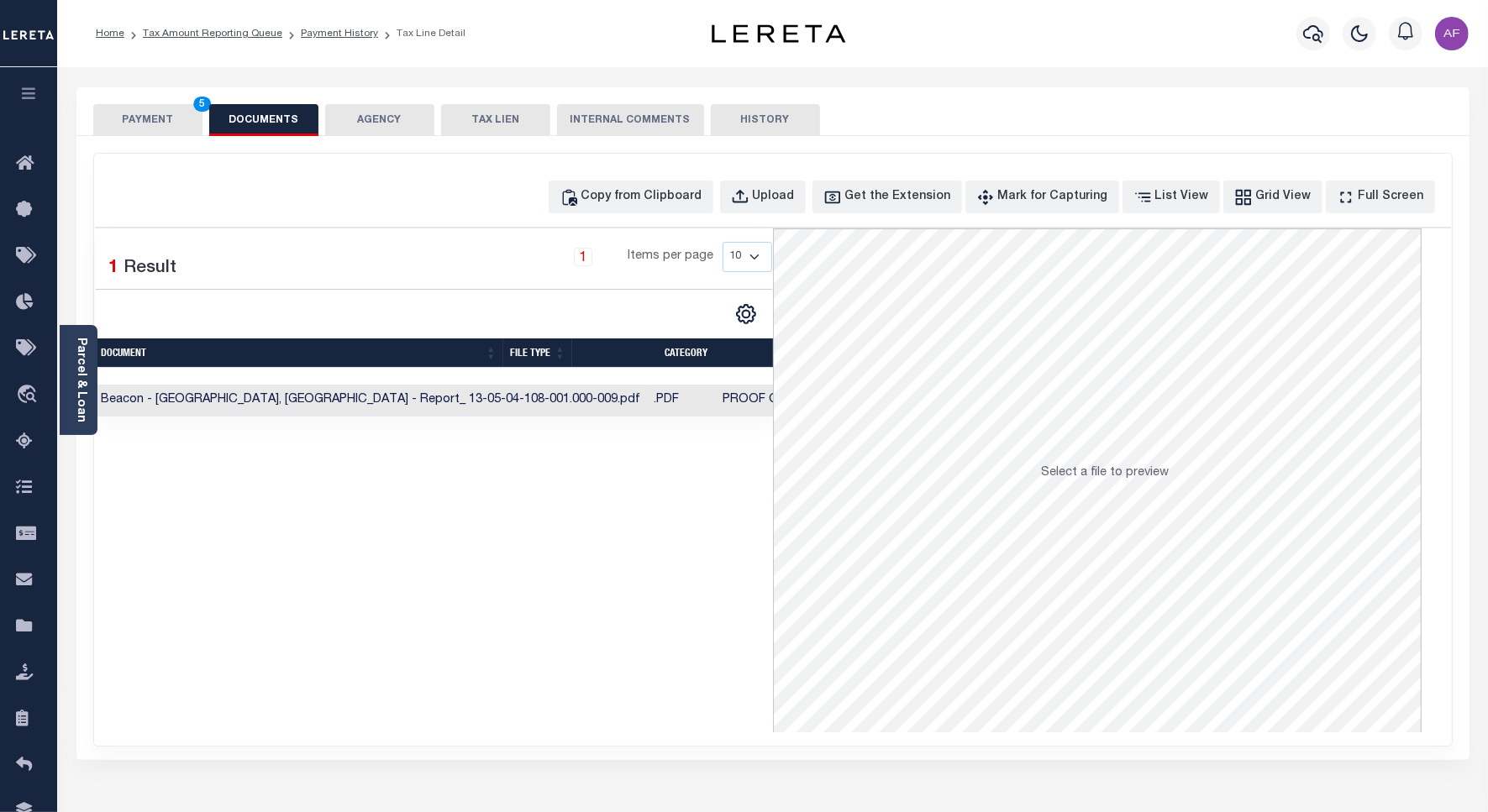
click at [115, 115] on button "PAYMENT 5" at bounding box center [148, 120] width 109 height 31
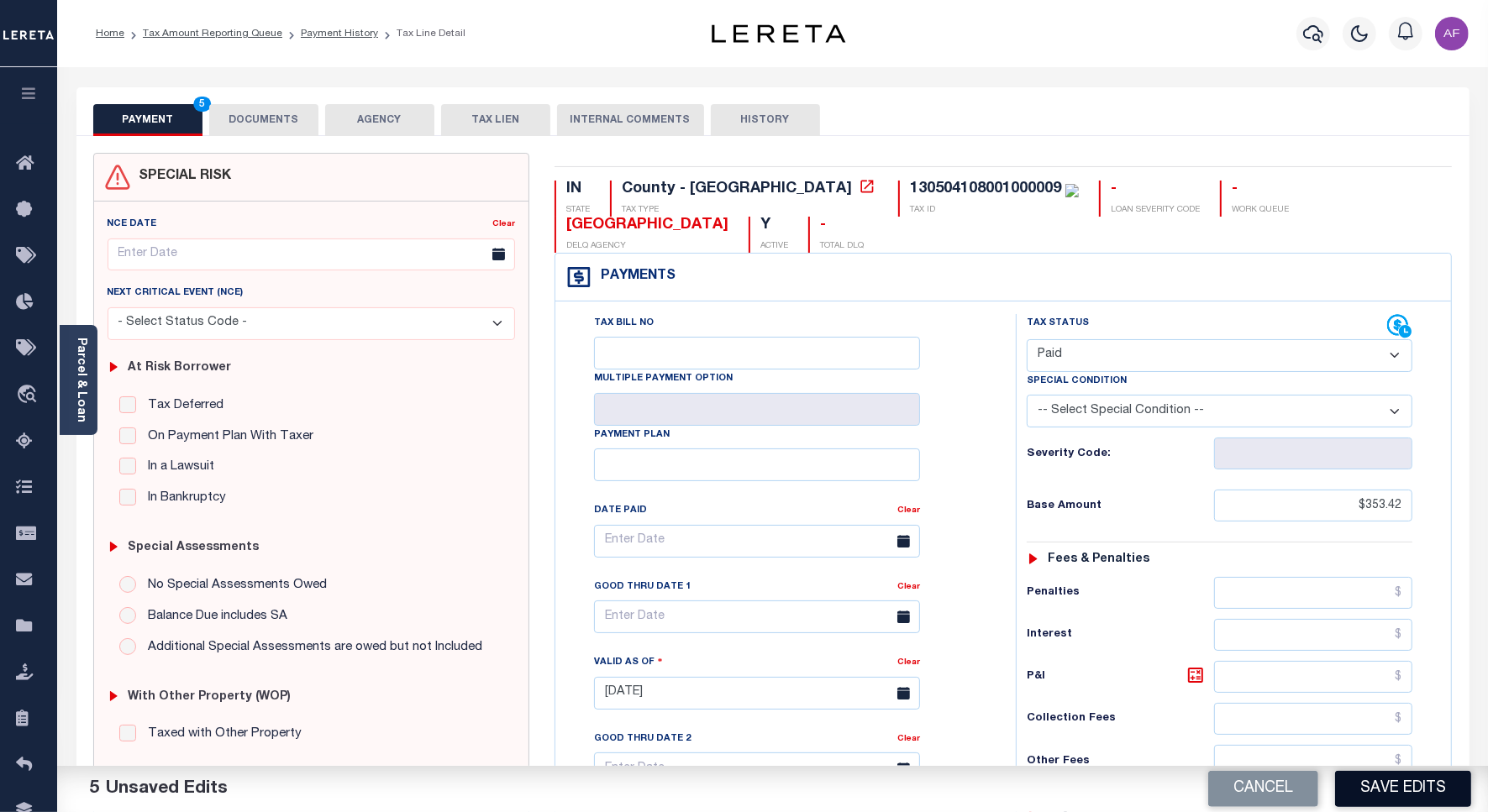
click at [1396, 795] on button "Save Edits" at bounding box center [1403, 788] width 136 height 36
checkbox input "false"
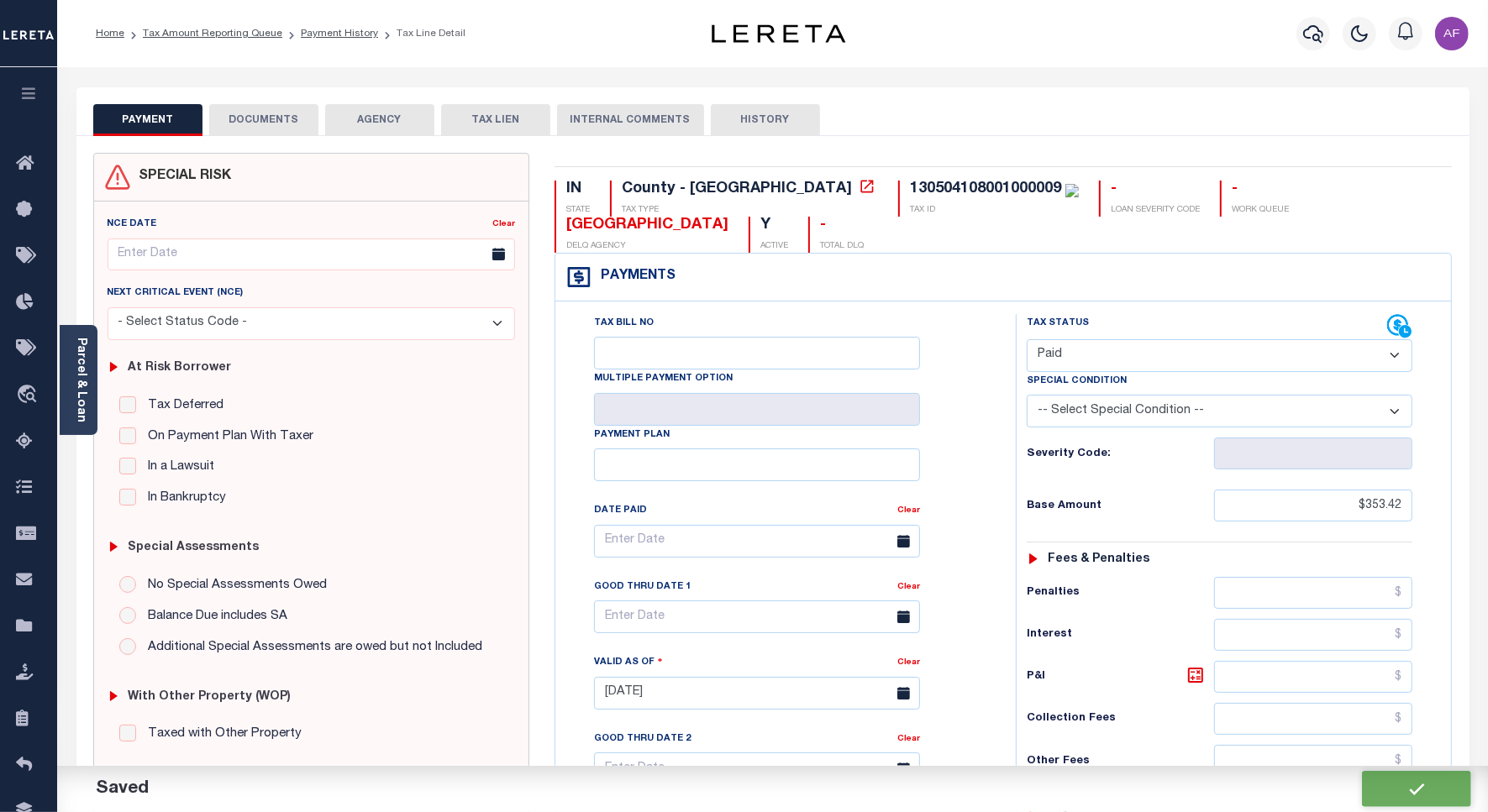
type input "$353.42"
type input "$0"
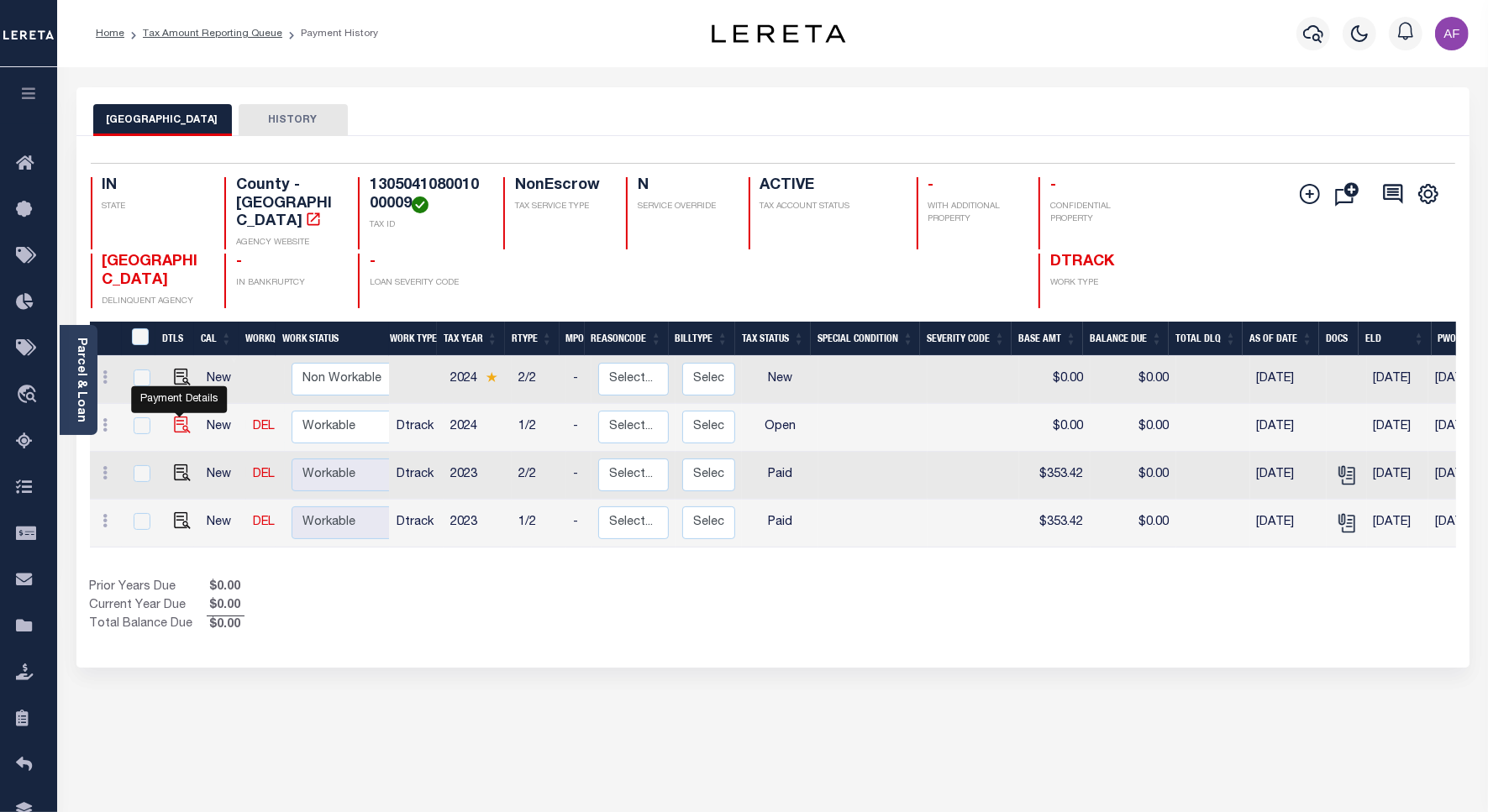
click at [185, 417] on img "" at bounding box center [182, 425] width 17 height 17
checkbox input "true"
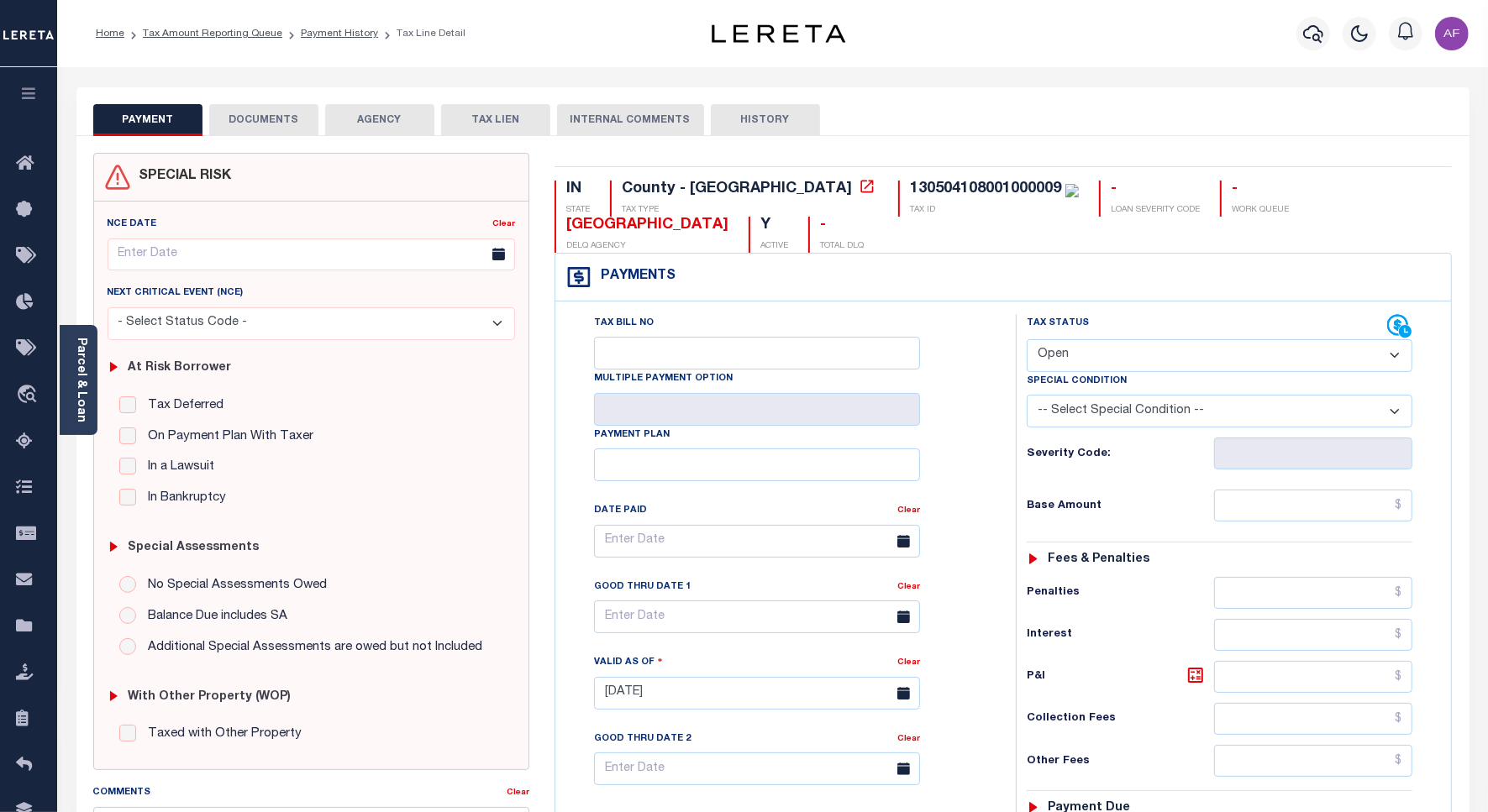
click at [1089, 343] on select "- Select Status Code - Open Due/Unpaid Paid Incomplete No Tax Due Internal Refu…" at bounding box center [1220, 355] width 386 height 32
select select "PYD"
click at [1027, 341] on select "- Select Status Code - Open Due/Unpaid Paid Incomplete No Tax Due Internal Refu…" at bounding box center [1220, 355] width 386 height 32
type input "[DATE]"
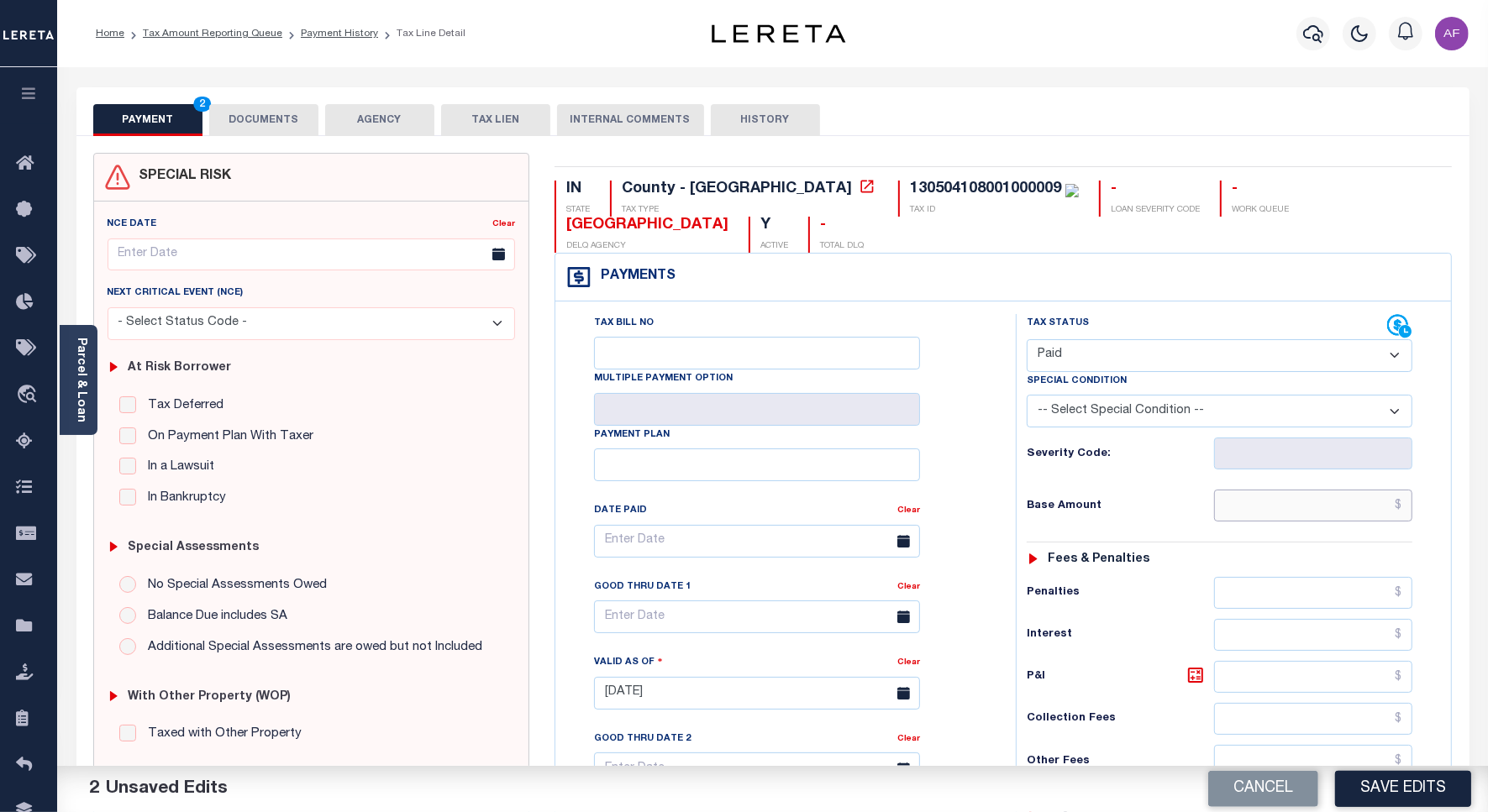
click at [1309, 500] on input "text" at bounding box center [1314, 505] width 199 height 31
paste input "337.32"
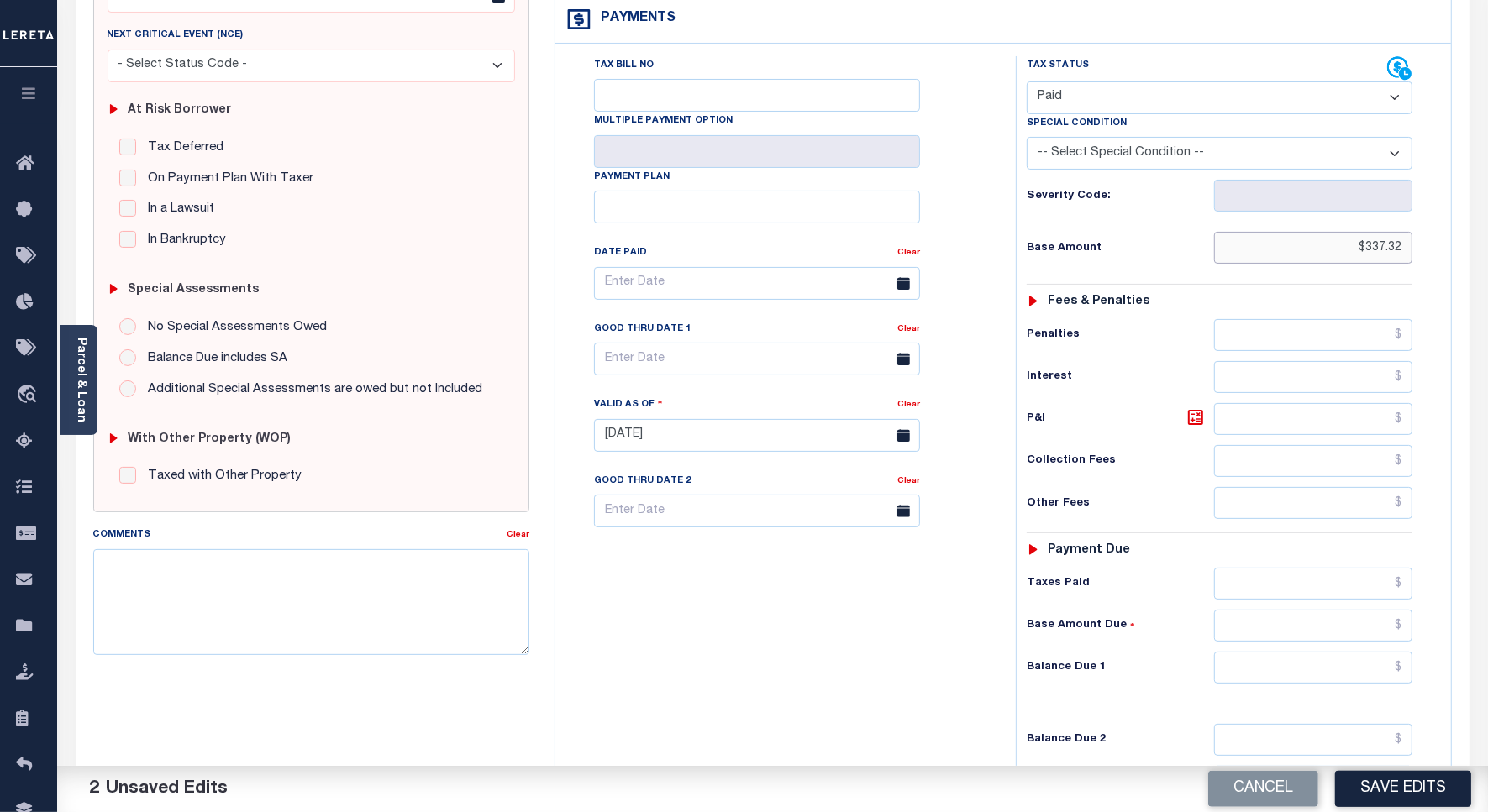
scroll to position [468, 0]
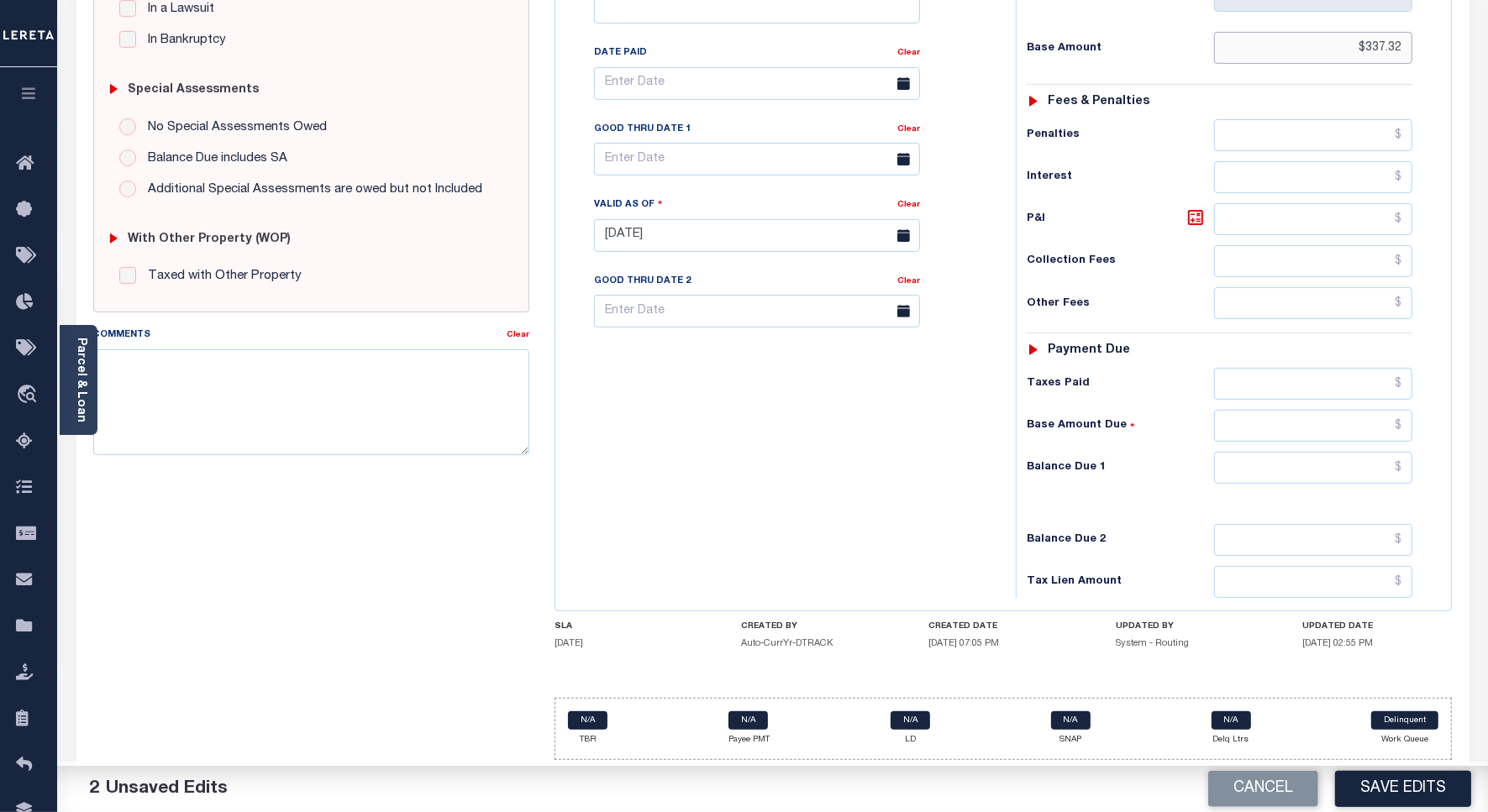
type input "$337.32"
click at [1332, 378] on input "text" at bounding box center [1314, 383] width 199 height 31
paste input "337.32"
type input "$337.32"
click at [1361, 471] on input "text" at bounding box center [1314, 468] width 199 height 31
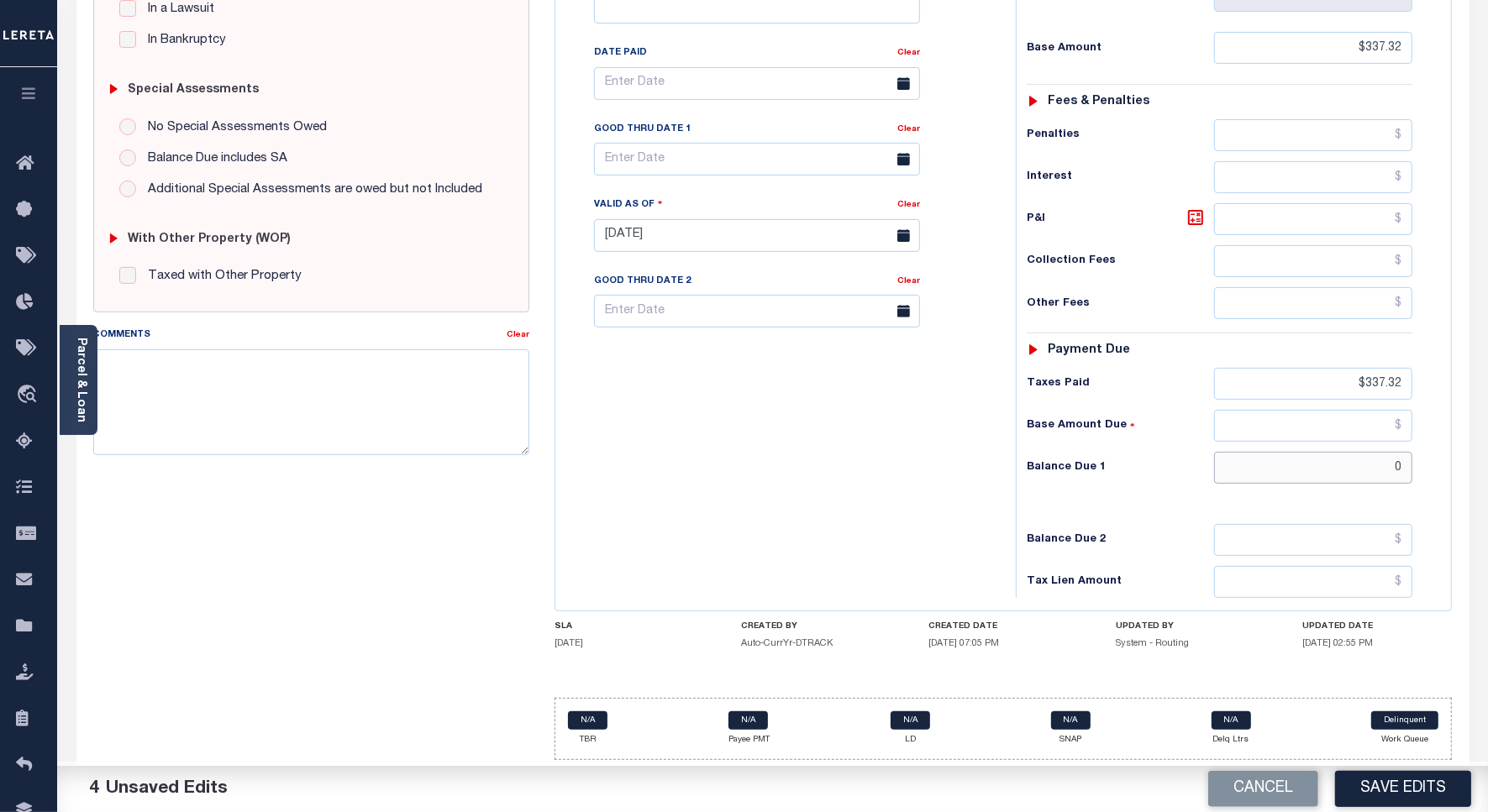
type input "$0"
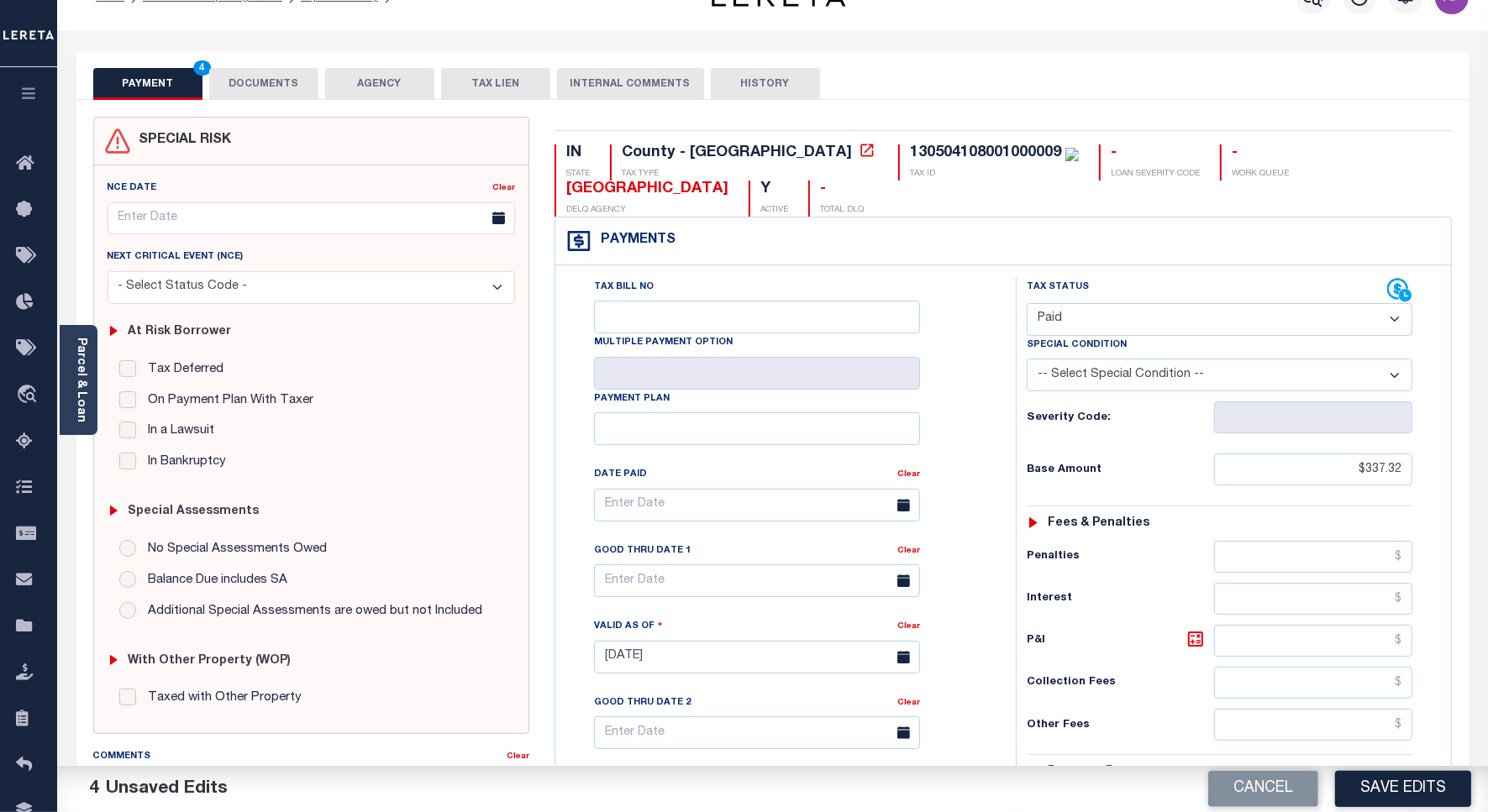
scroll to position [0, 0]
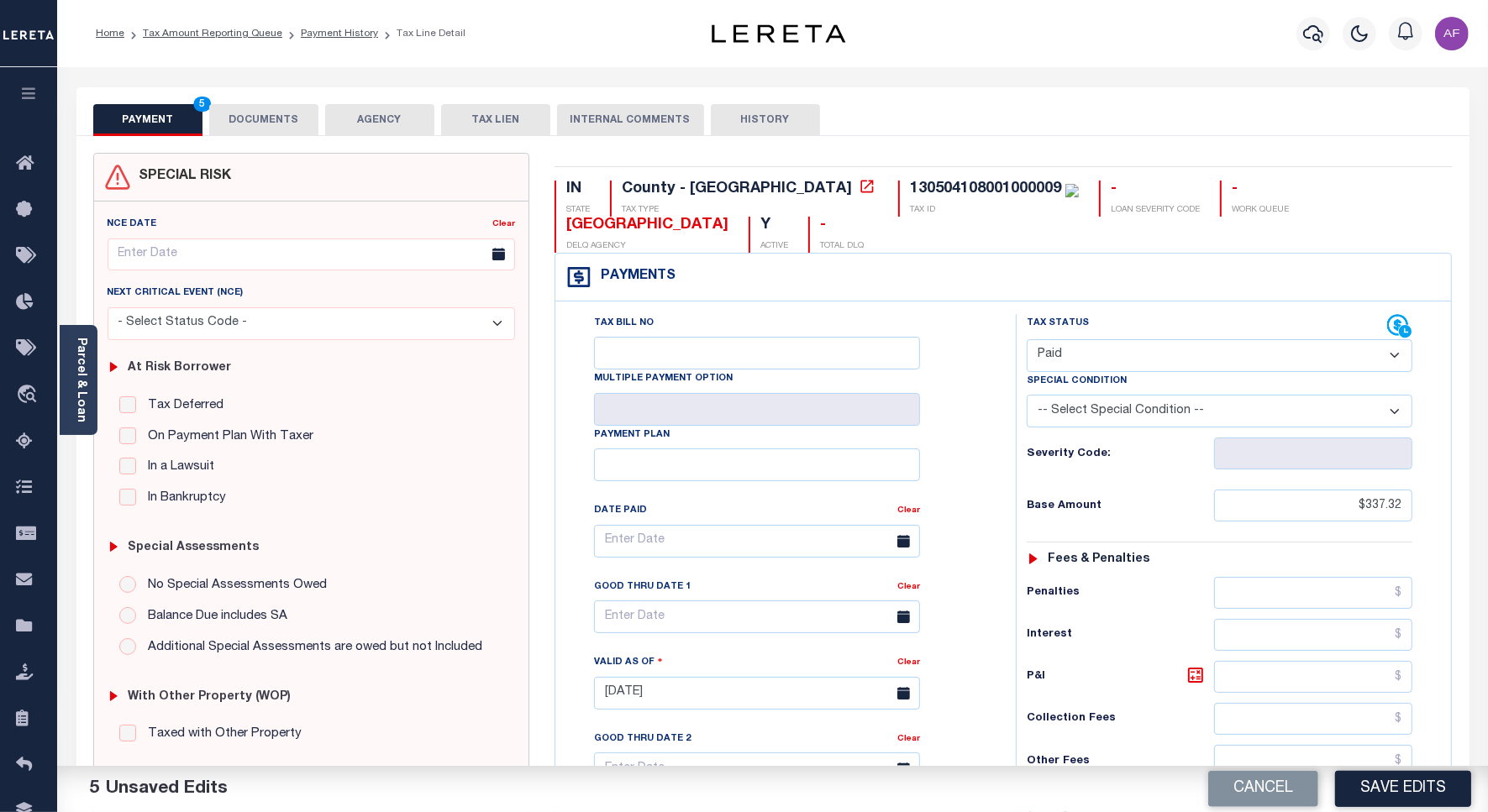
click at [261, 124] on button "DOCUMENTS" at bounding box center [264, 120] width 109 height 31
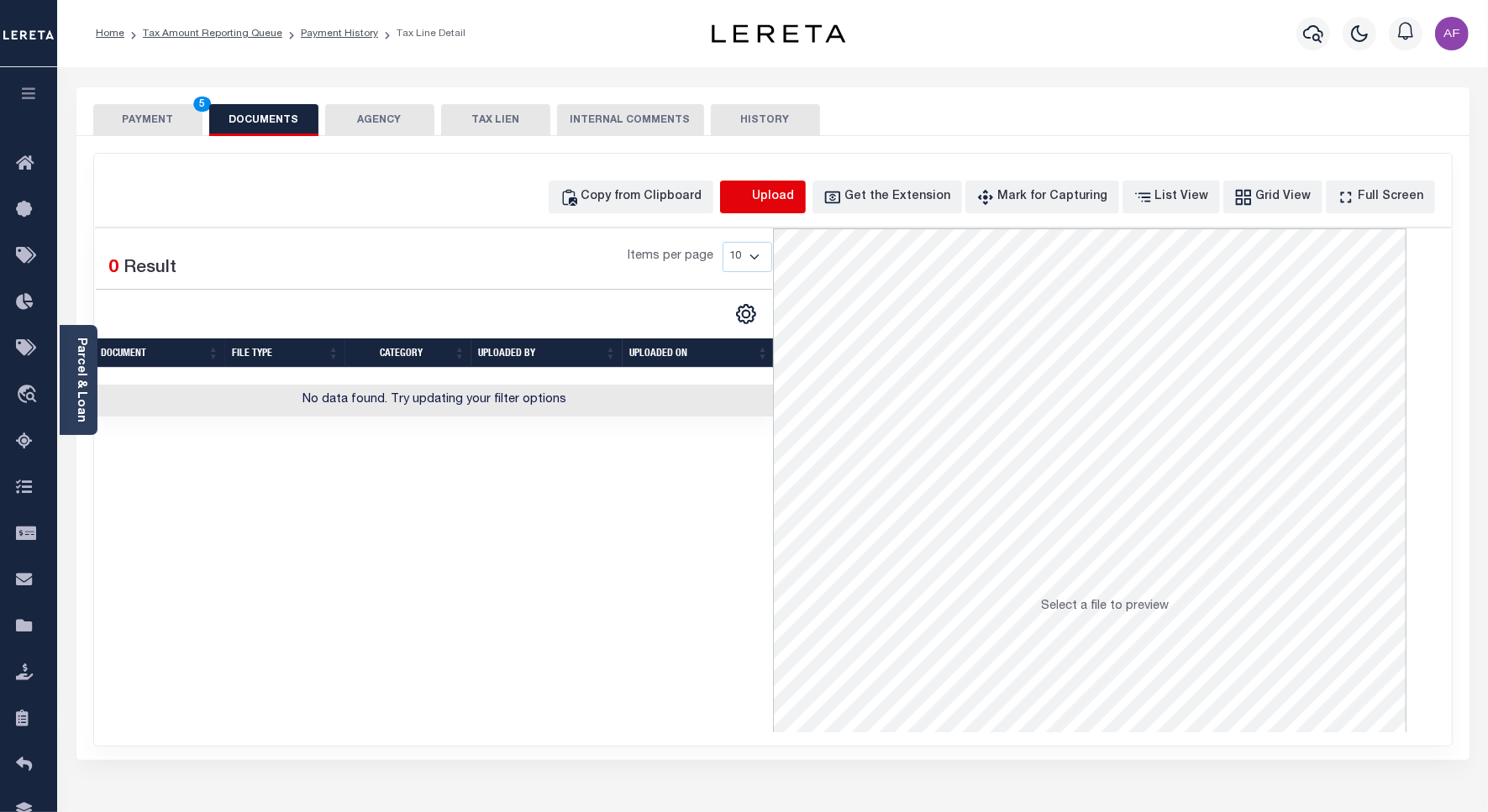
click at [749, 190] on icon "button" at bounding box center [740, 197] width 19 height 19
select select "POP"
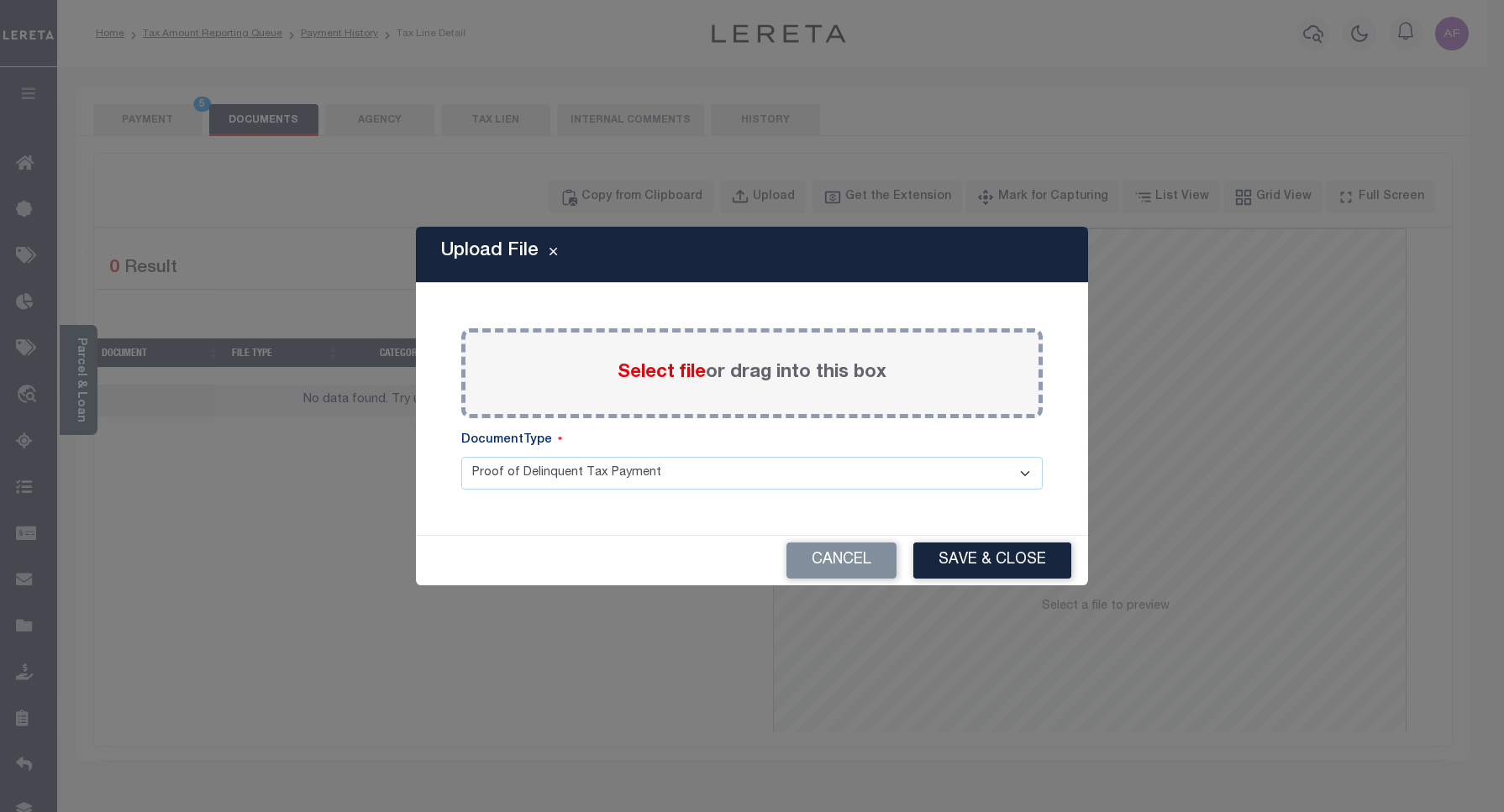
click at [656, 372] on span "Select file" at bounding box center [662, 373] width 88 height 19
click at [0, 0] on input "Select file or drag into this box" at bounding box center [0, 0] width 0 height 0
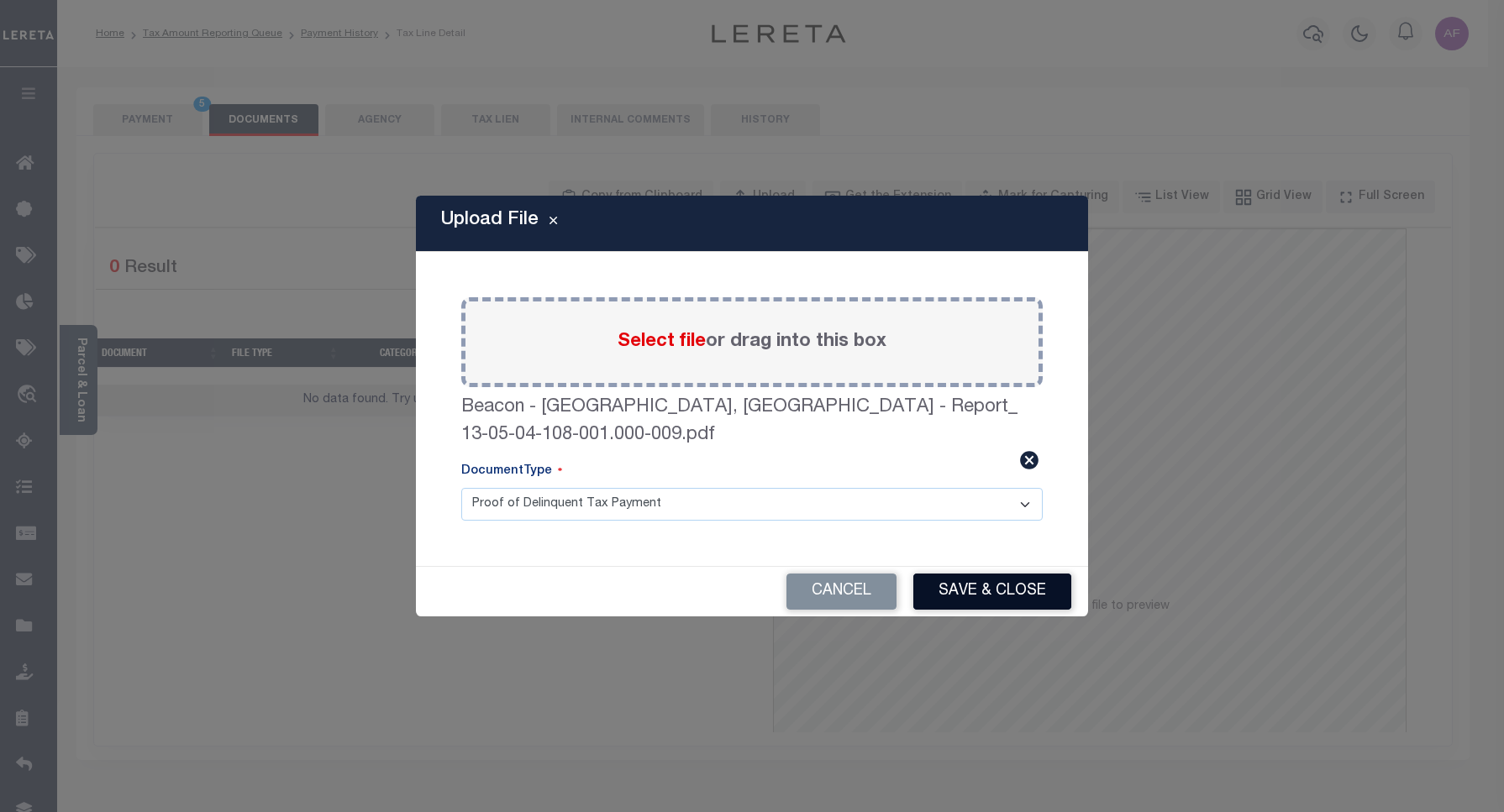
click at [996, 585] on button "Save & Close" at bounding box center [992, 592] width 158 height 36
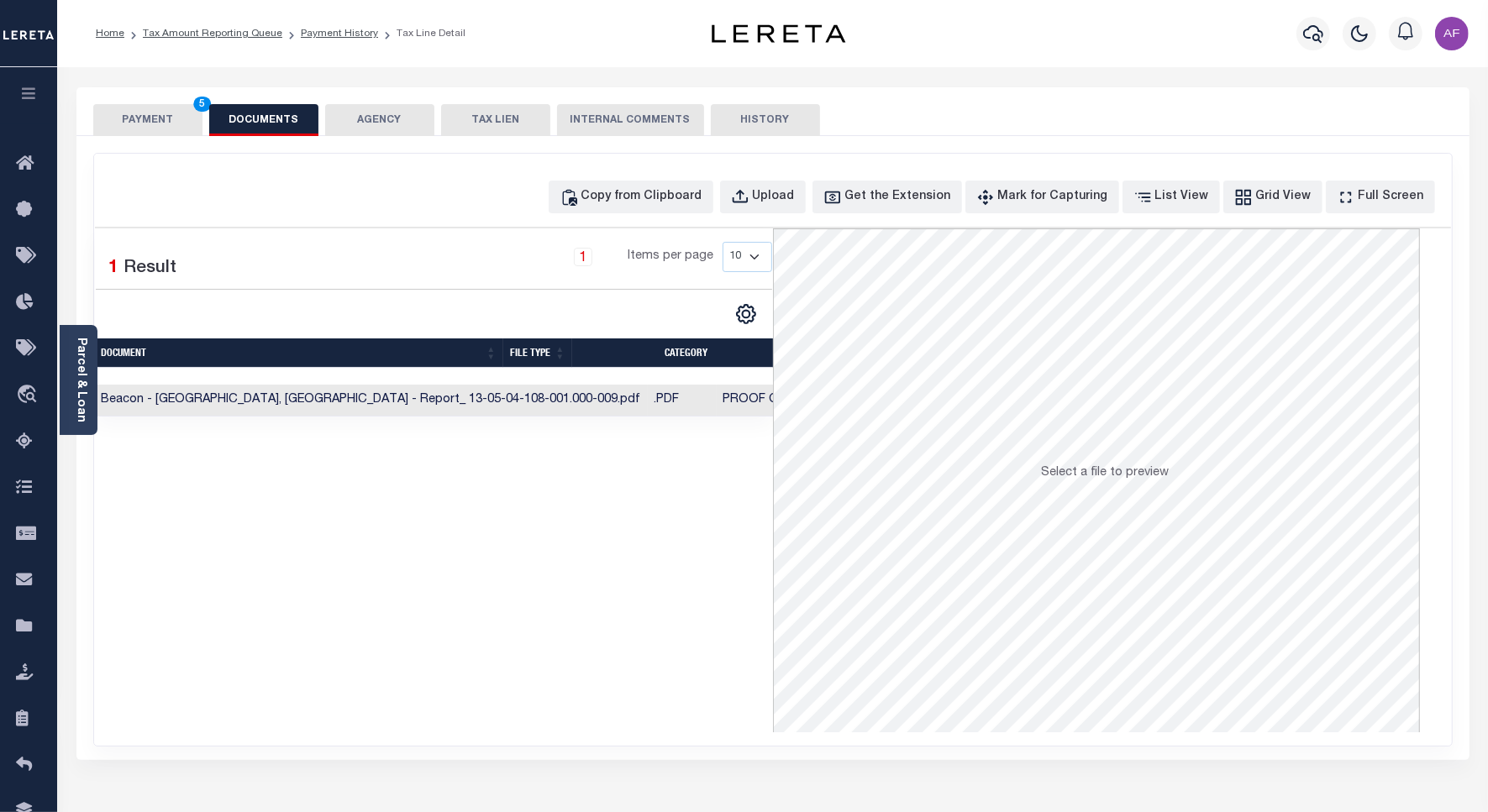
click at [120, 119] on button "PAYMENT 5" at bounding box center [148, 120] width 109 height 31
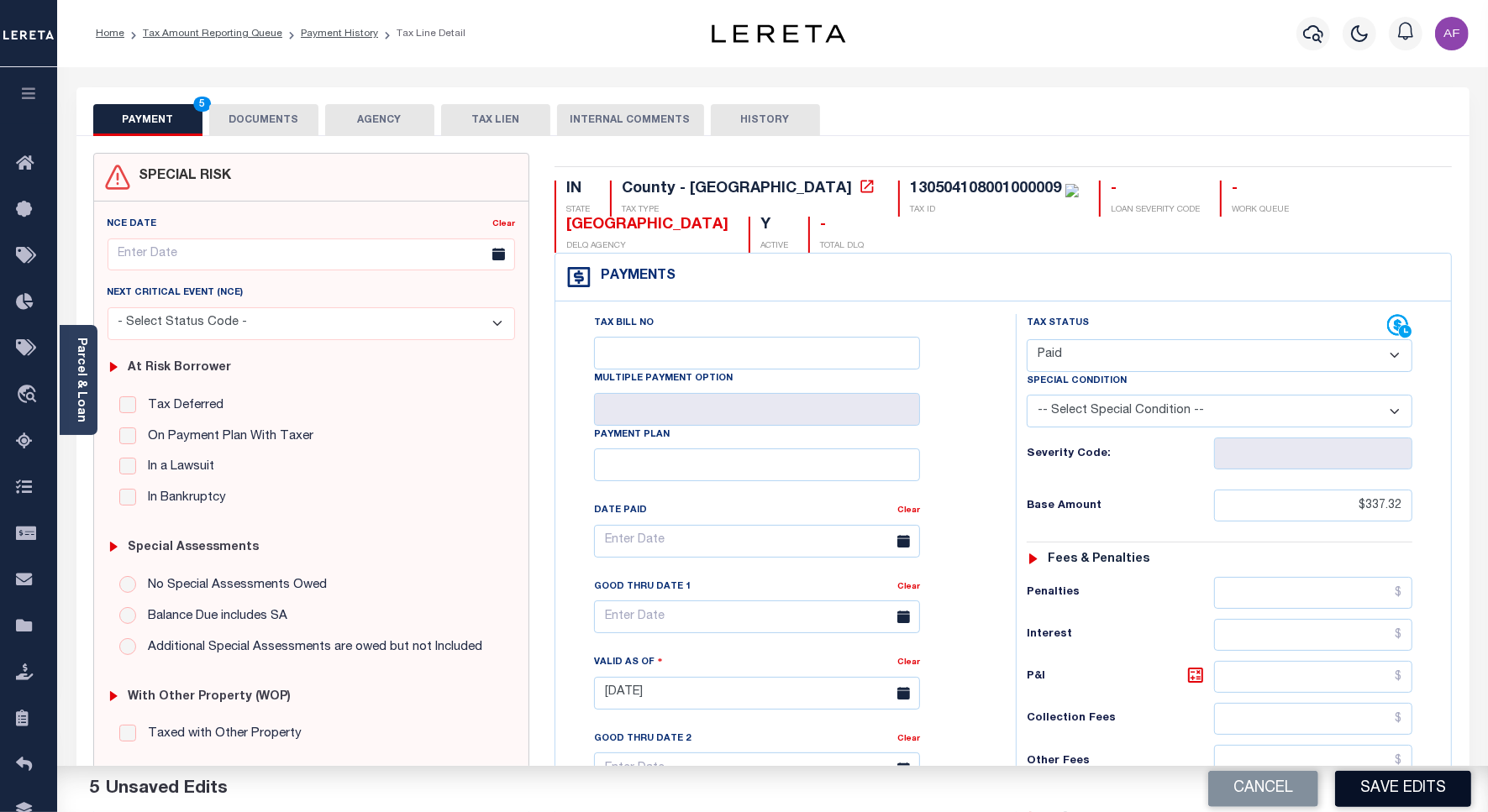
click at [1359, 783] on button "Save Edits" at bounding box center [1403, 788] width 136 height 36
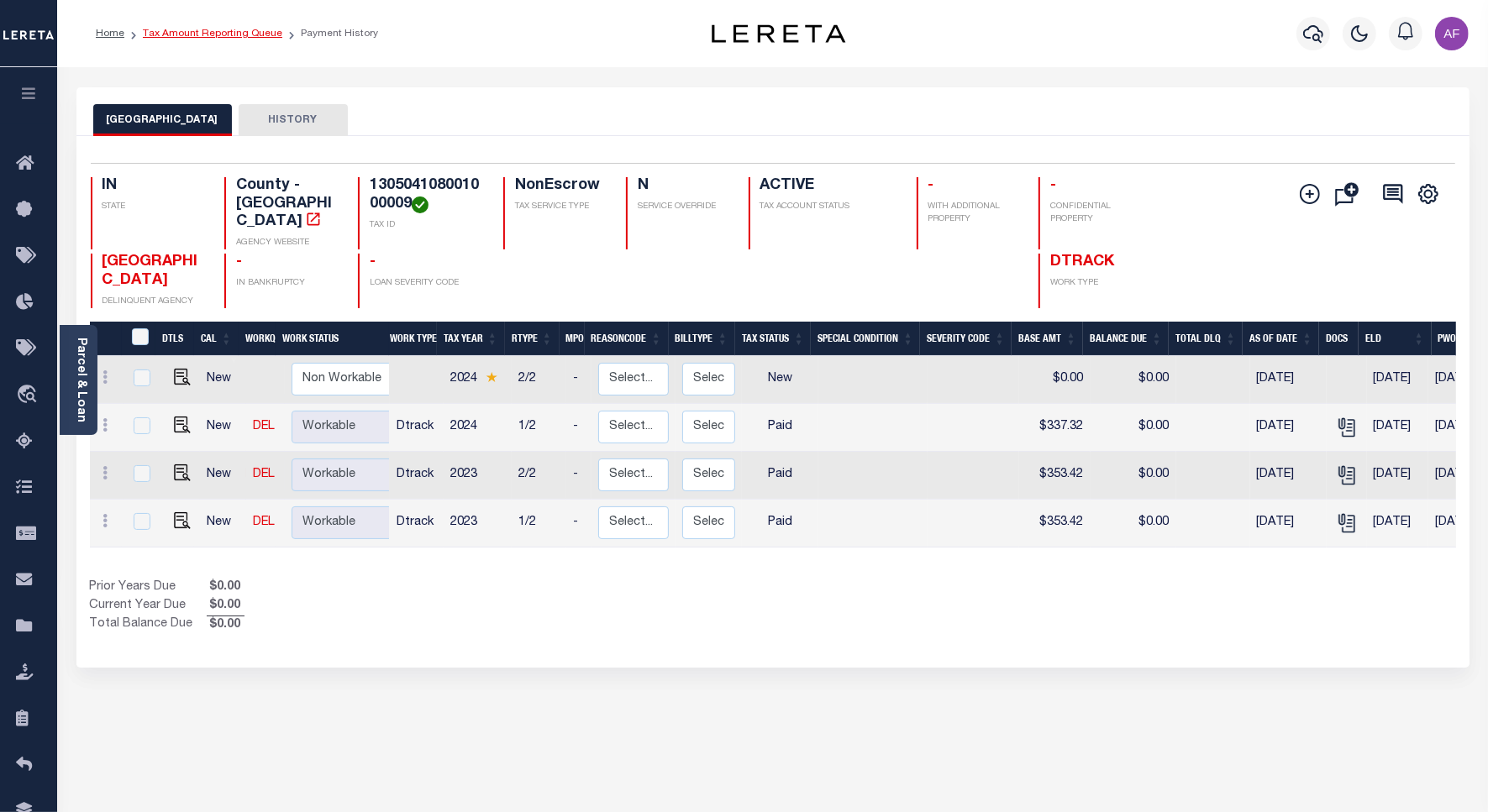
click at [212, 31] on link "Tax Amount Reporting Queue" at bounding box center [212, 33] width 140 height 10
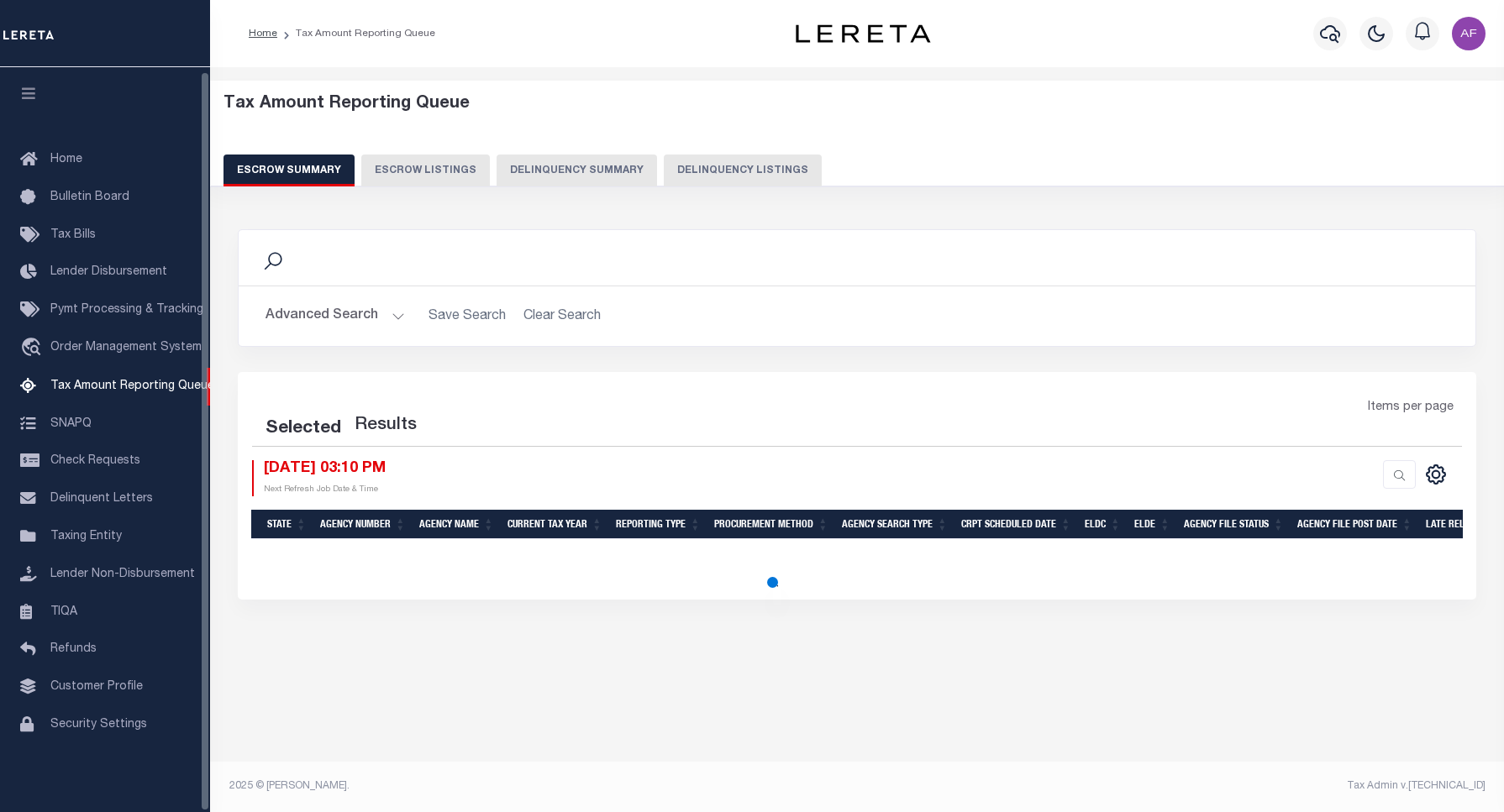
click at [766, 175] on button "Delinquency Listings" at bounding box center [742, 170] width 158 height 31
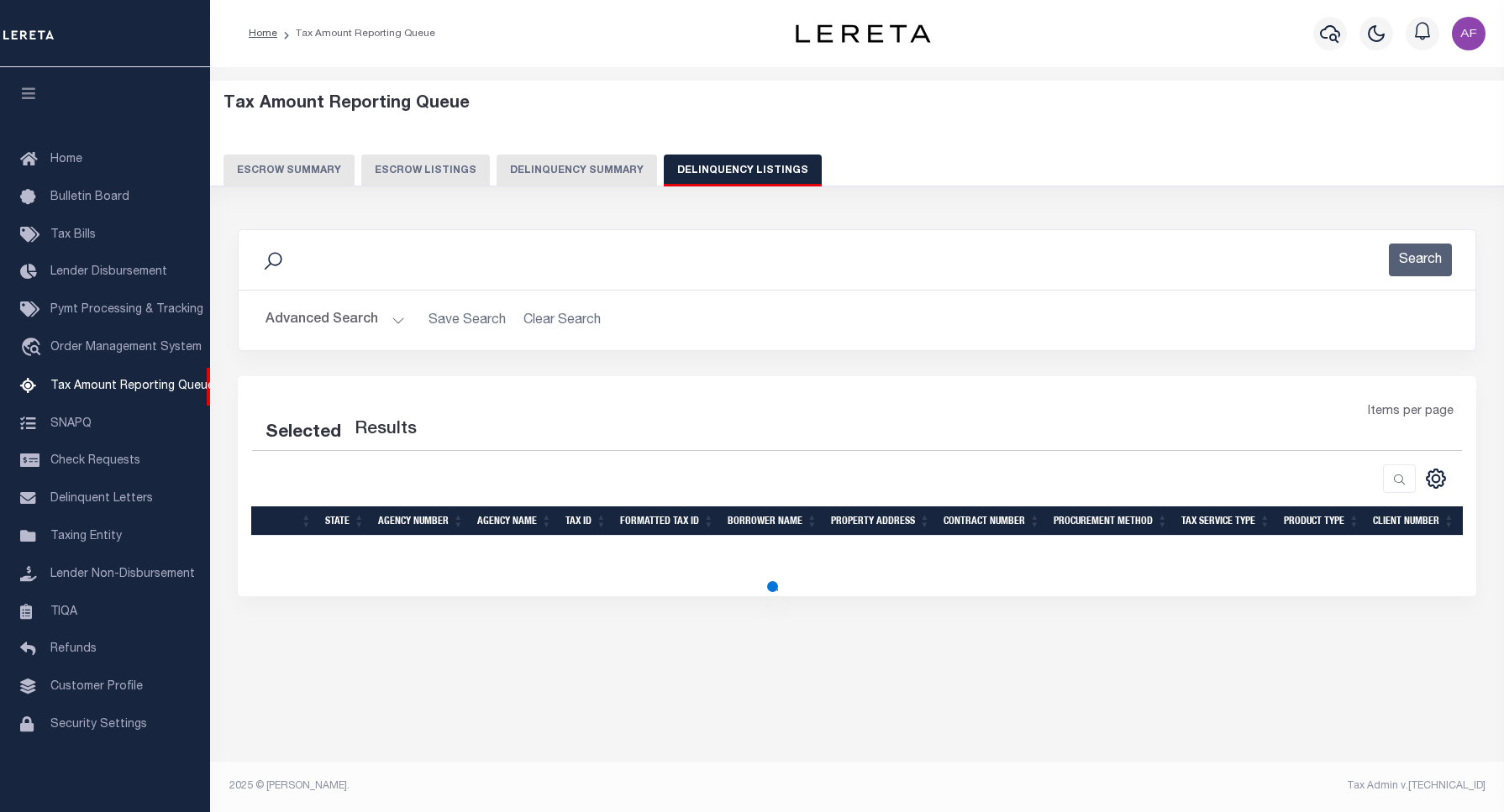
click at [759, 170] on button "Delinquency Listings" at bounding box center [742, 170] width 158 height 31
select select
select select "100"
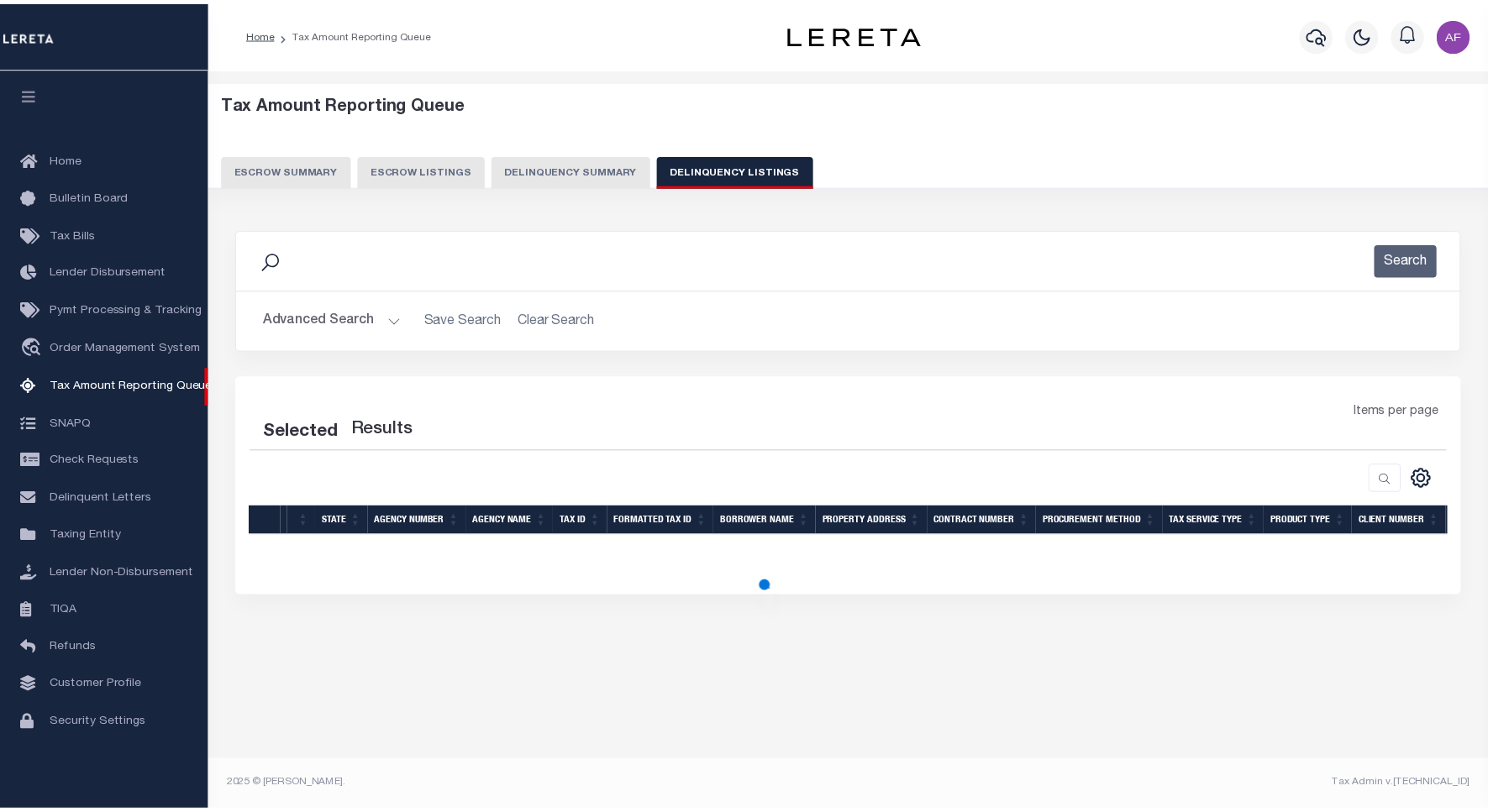
scroll to position [5, 0]
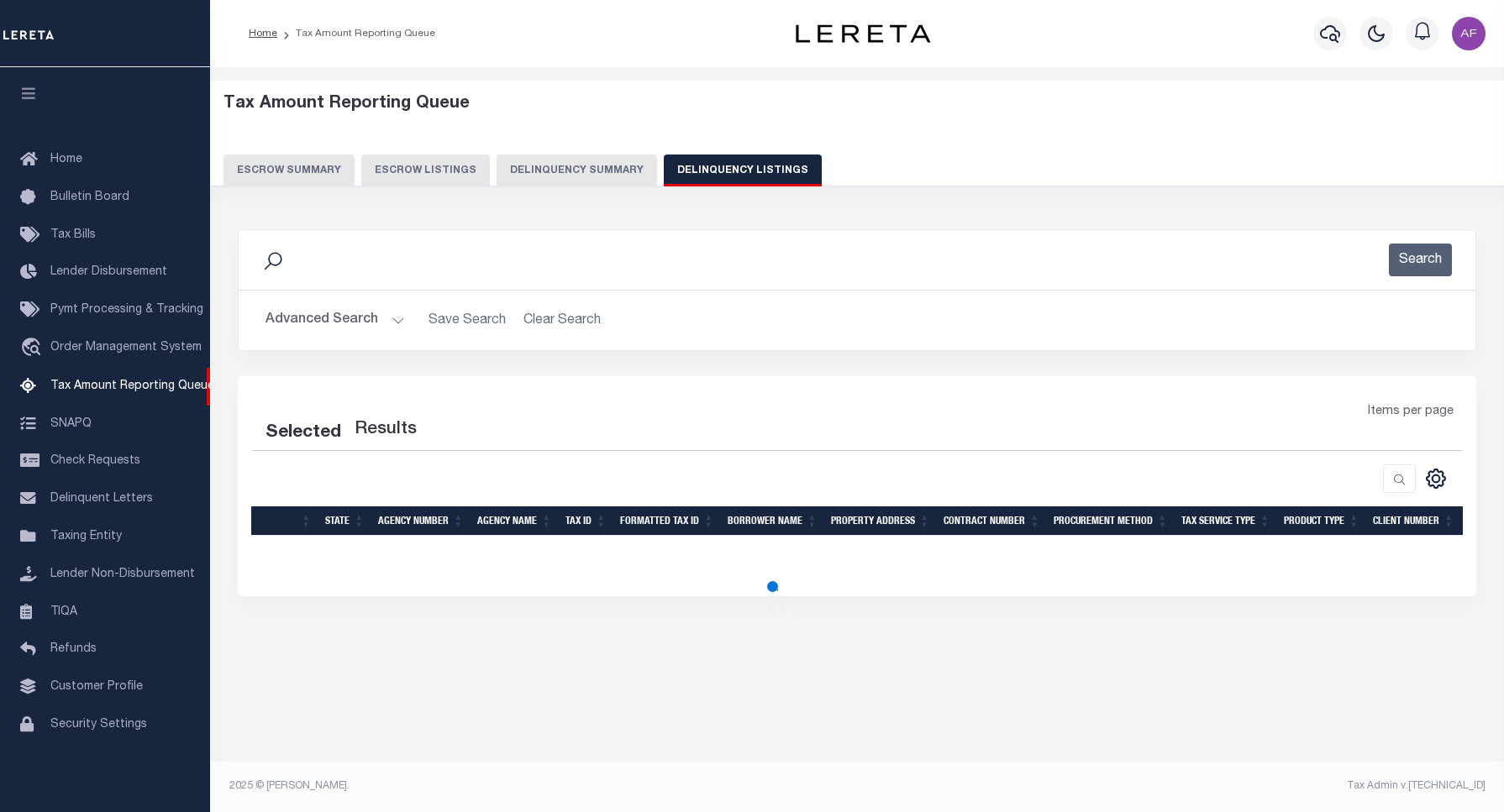
select select "100"
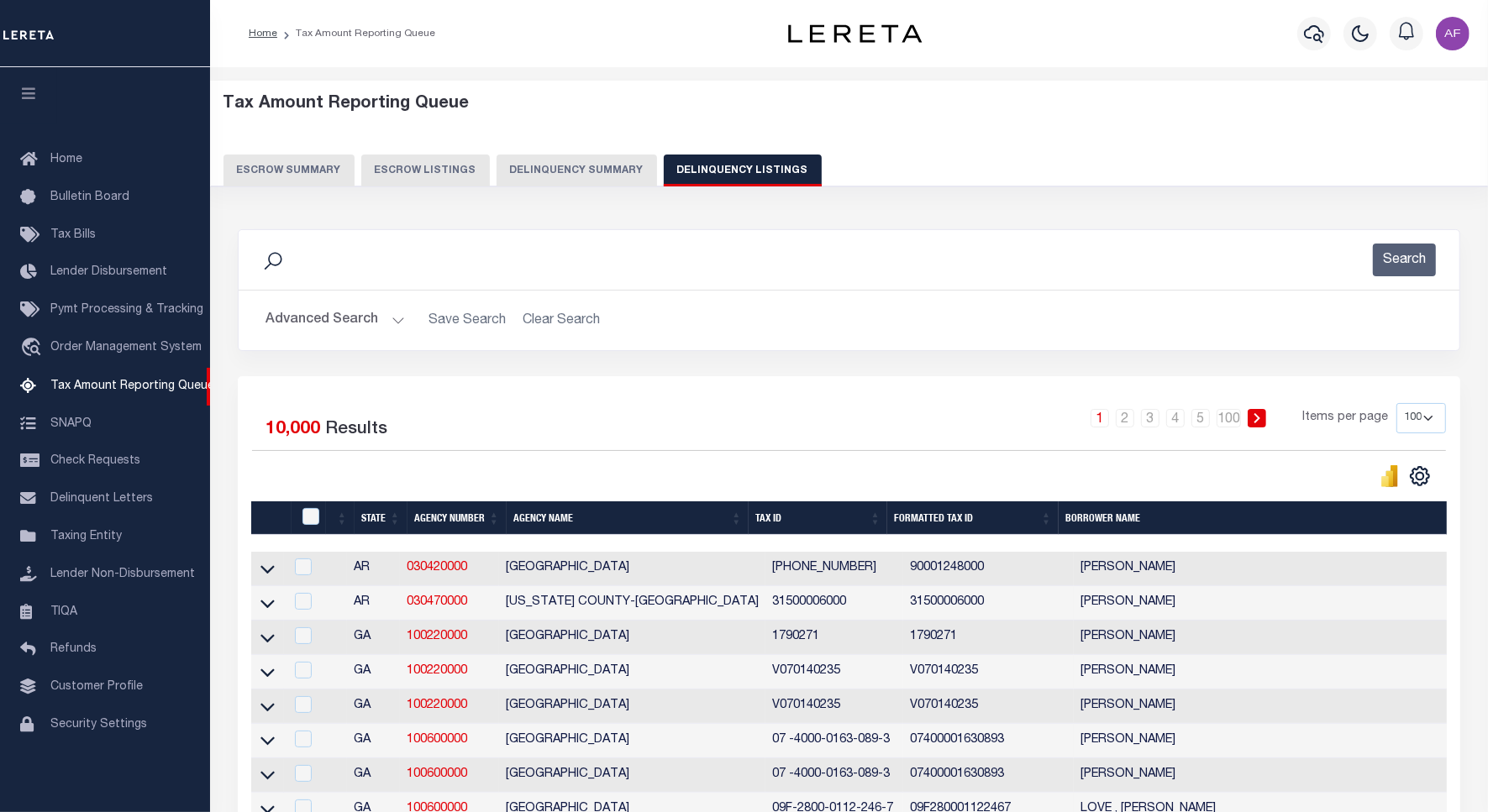
click at [337, 330] on button "Advanced Search" at bounding box center [335, 319] width 140 height 32
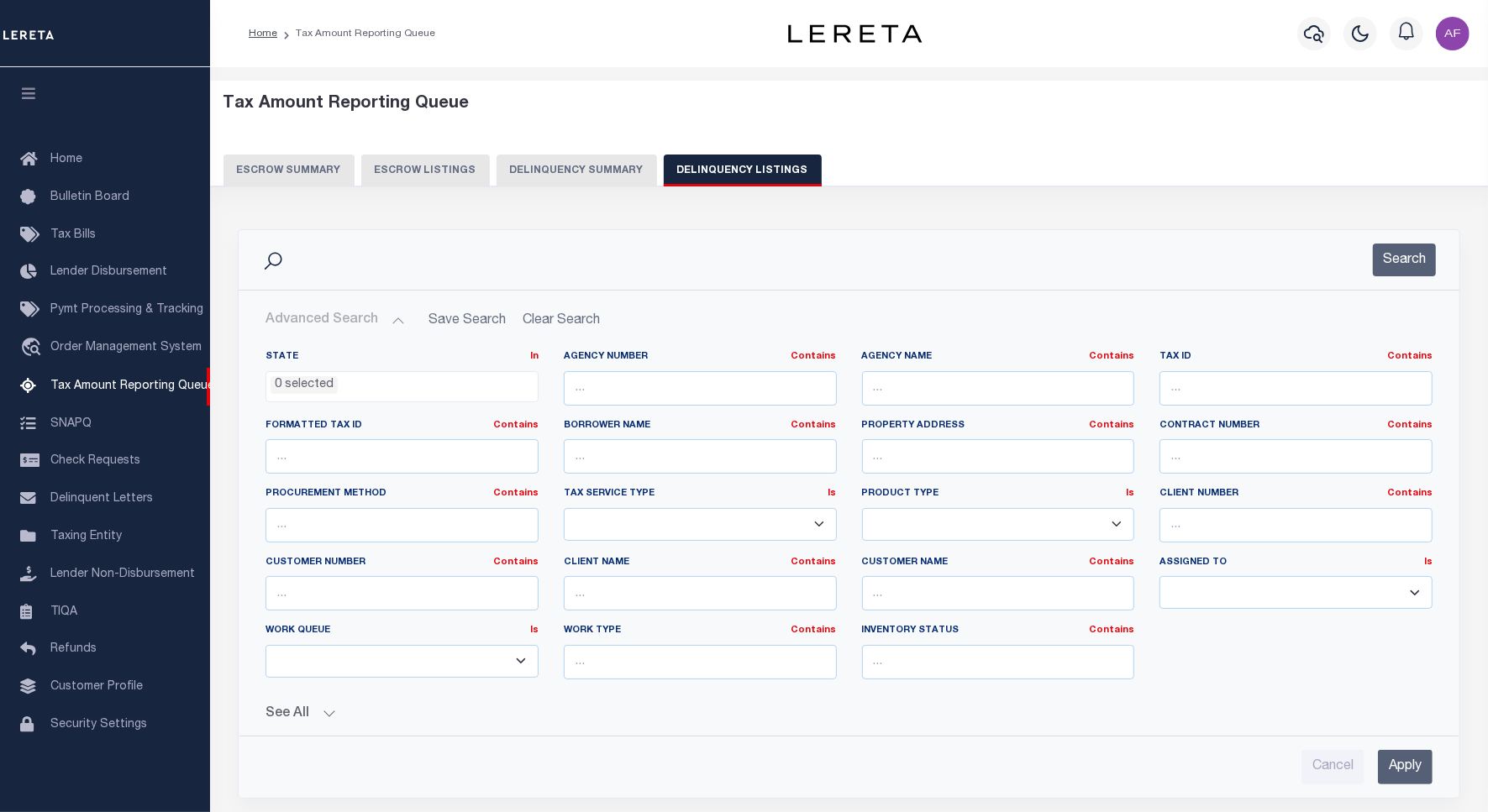
drag, startPoint x: 1149, startPoint y: 361, endPoint x: 1199, endPoint y: 391, distance: 58.3
click at [1154, 367] on div "Tax ID Contains Contains Is" at bounding box center [1295, 384] width 298 height 69
click at [1198, 392] on input "text" at bounding box center [1296, 388] width 273 height 34
paste input "130504108001000009"
type input "130504108001000009"
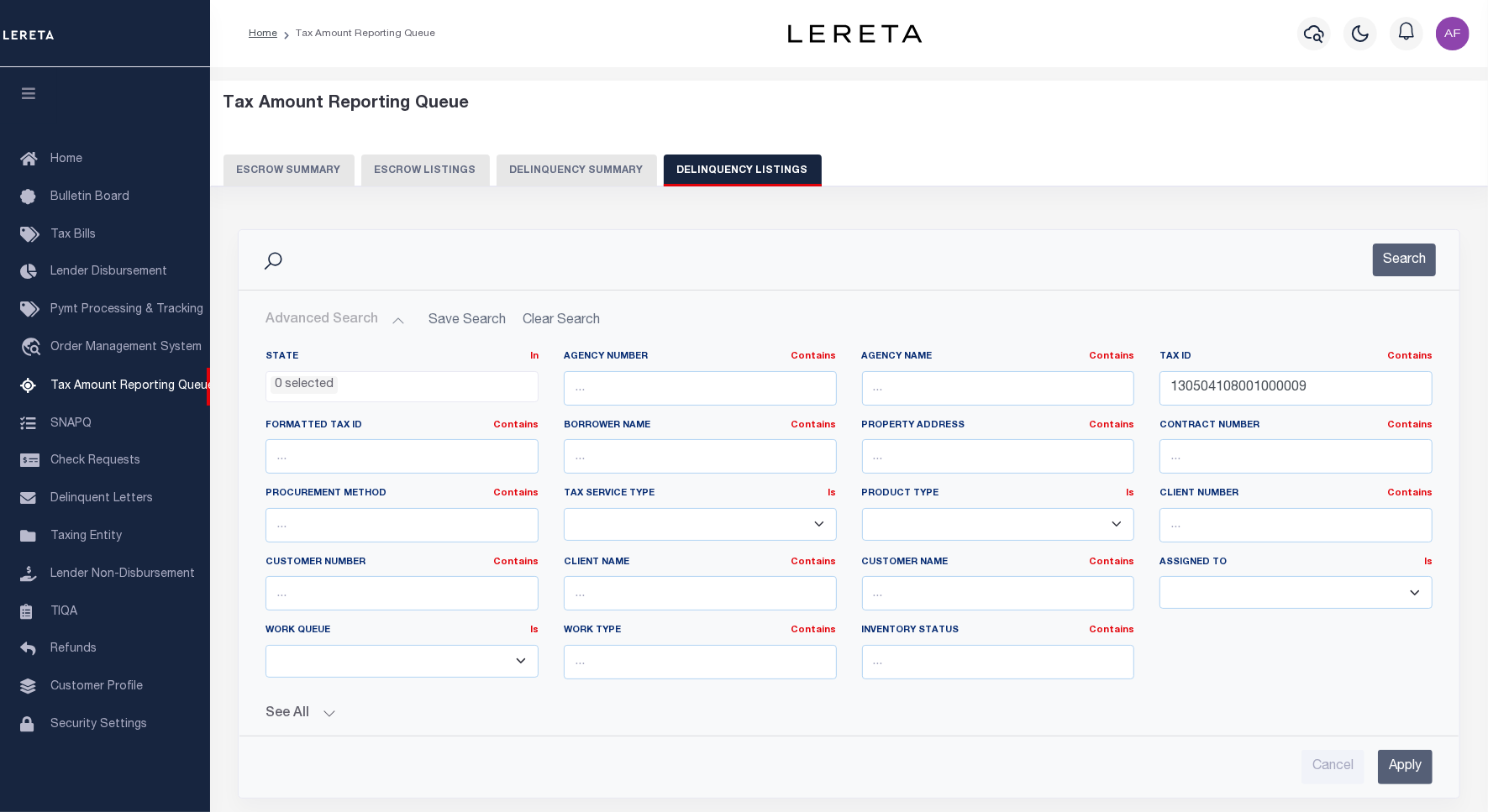
click at [1401, 231] on div "Search" at bounding box center [850, 260] width 1221 height 60
click at [1417, 269] on button "Search" at bounding box center [1404, 260] width 63 height 32
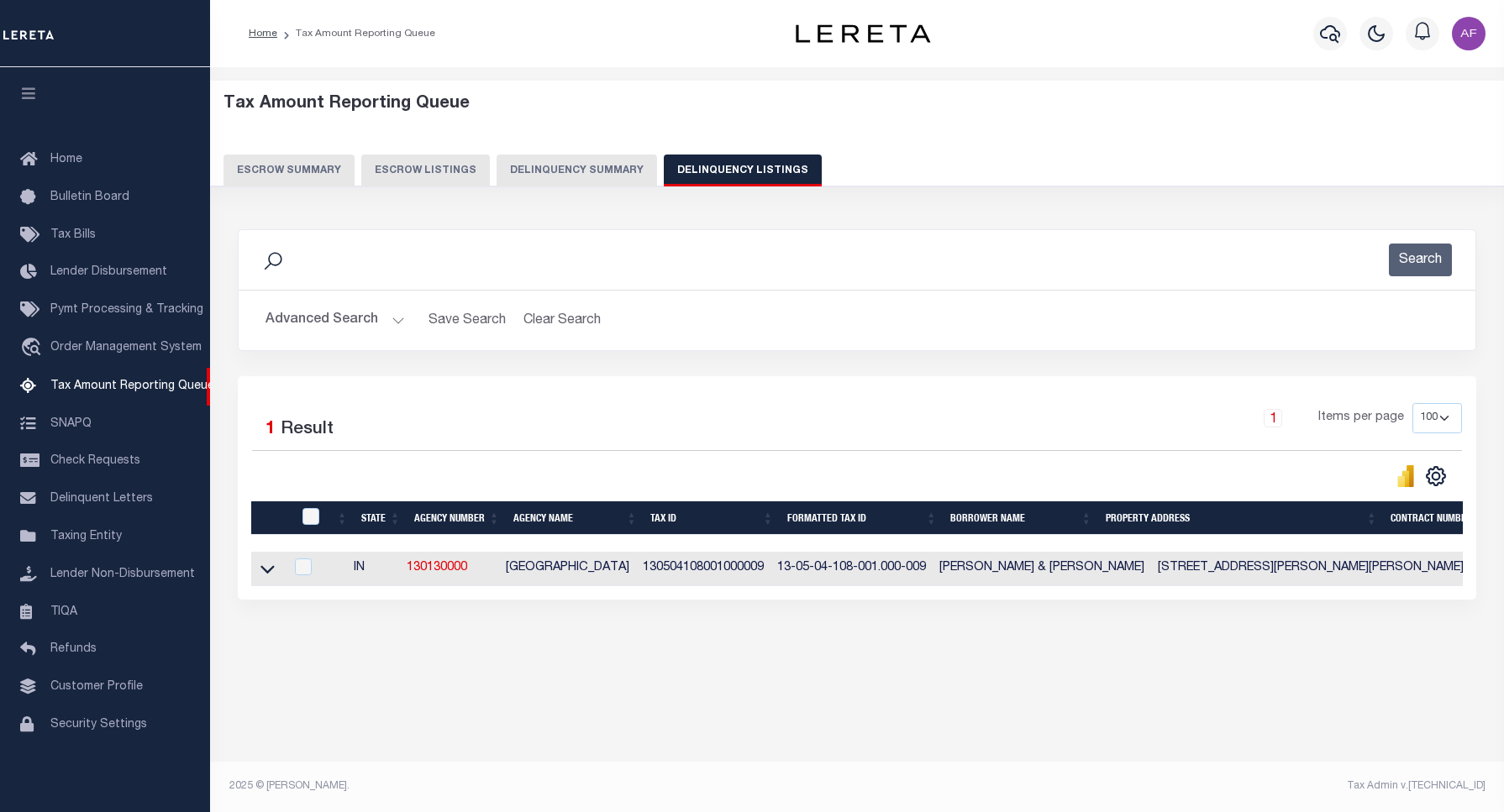
click at [274, 574] on link at bounding box center [267, 568] width 20 height 12
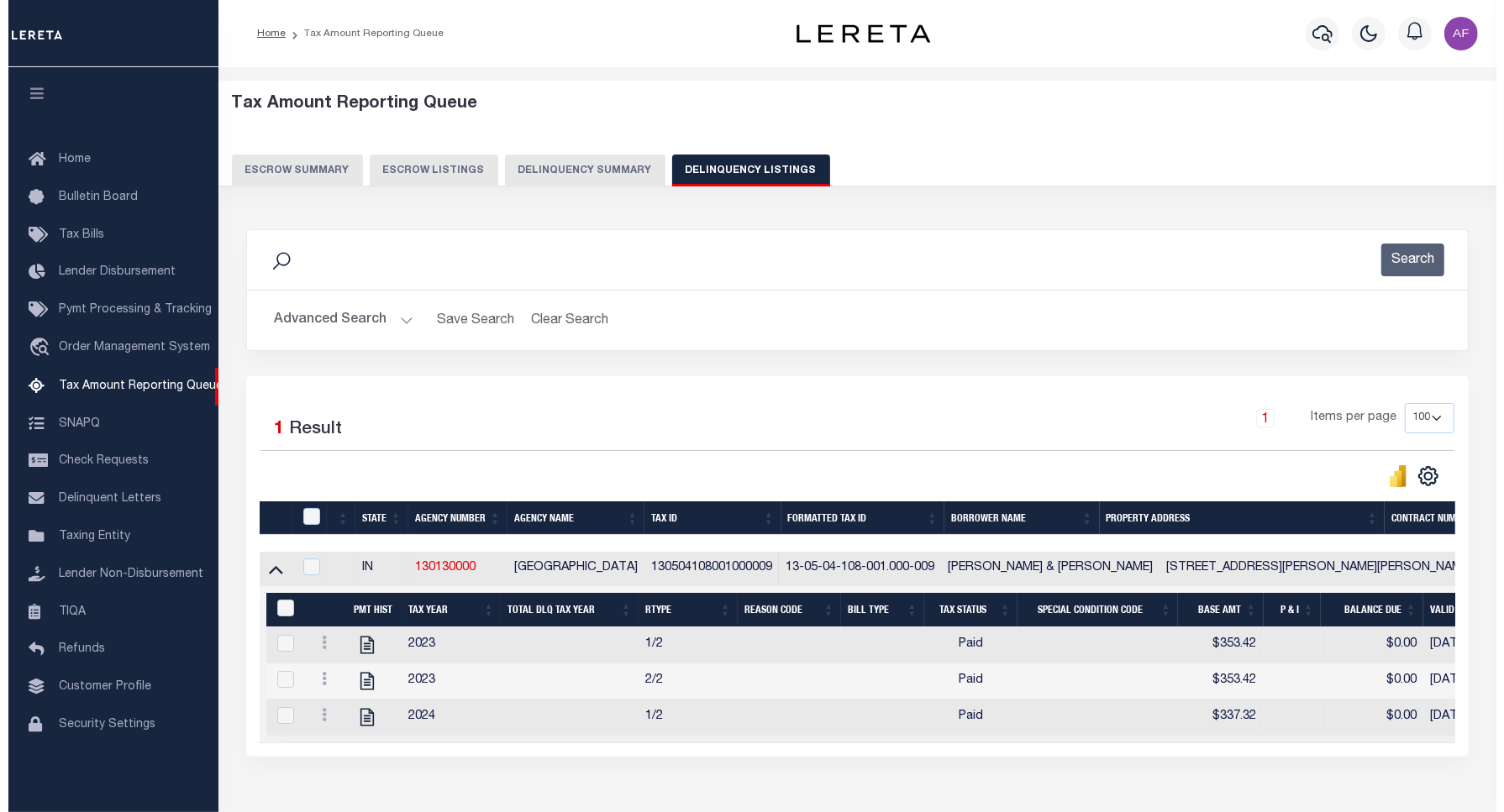
scroll to position [105, 0]
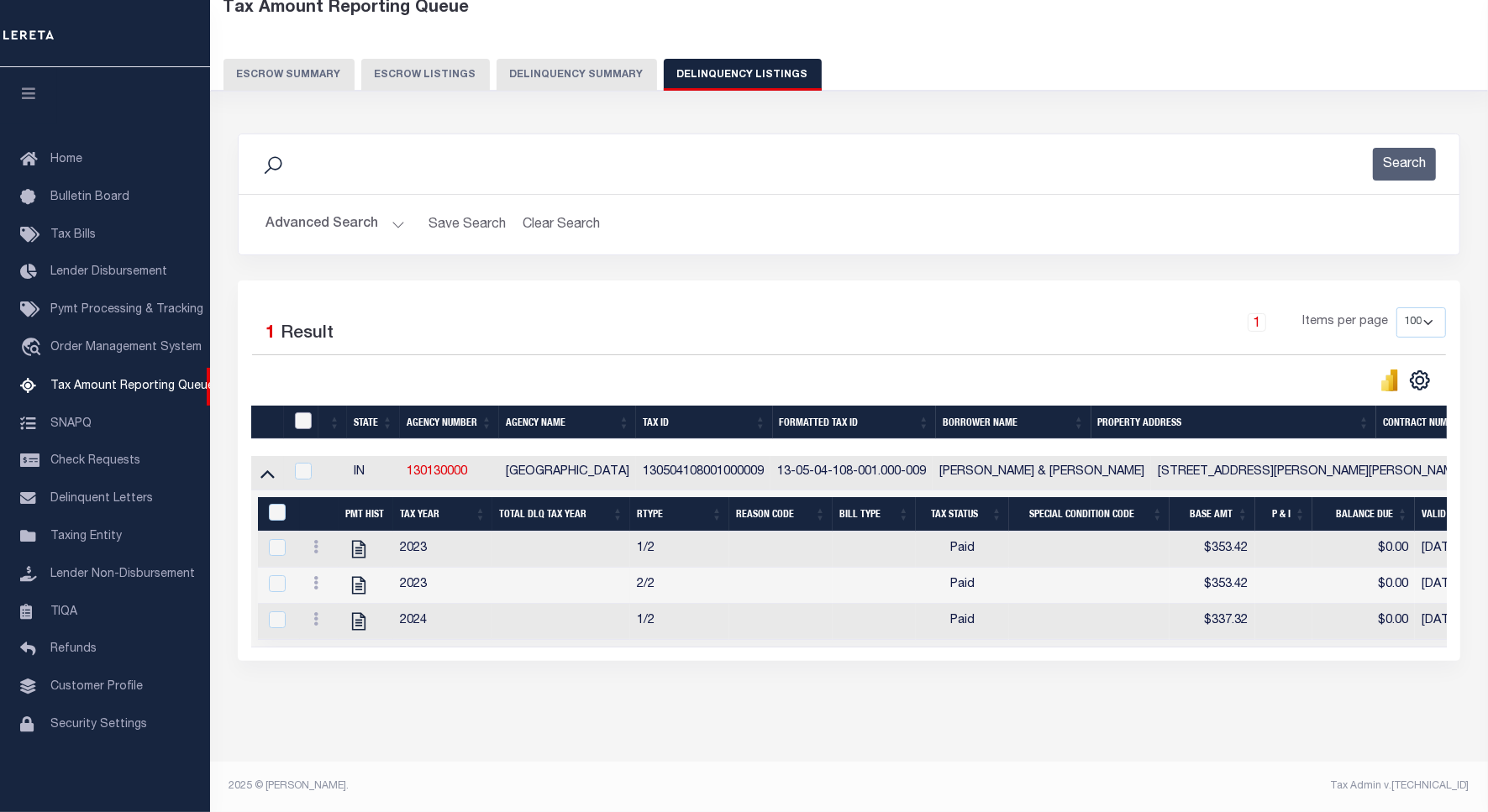
click at [301, 413] on input "checkbox" at bounding box center [303, 421] width 17 height 17
checkbox input "true"
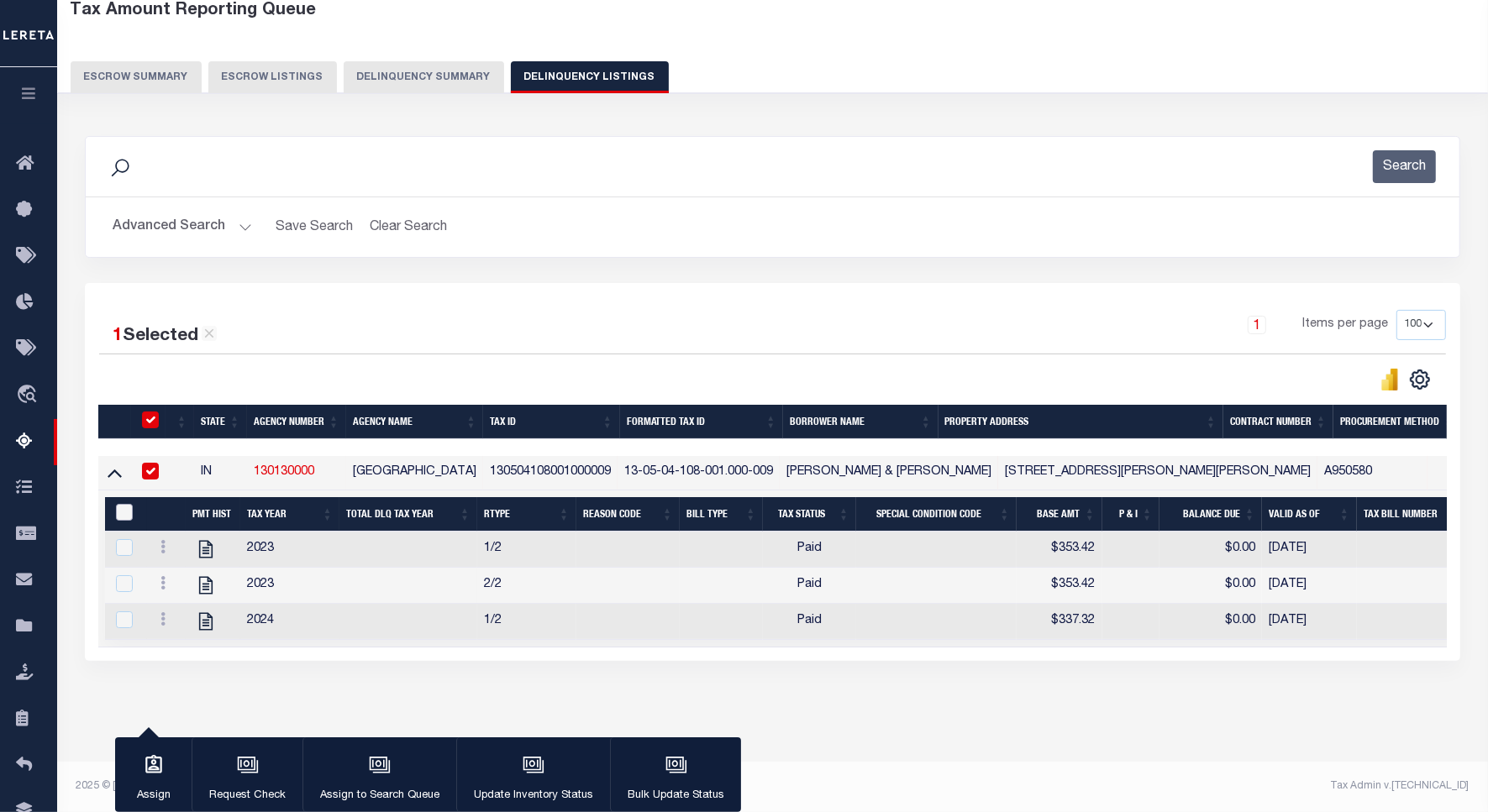
click at [124, 508] on input "&nbsp;" at bounding box center [124, 512] width 17 height 17
checkbox input "true"
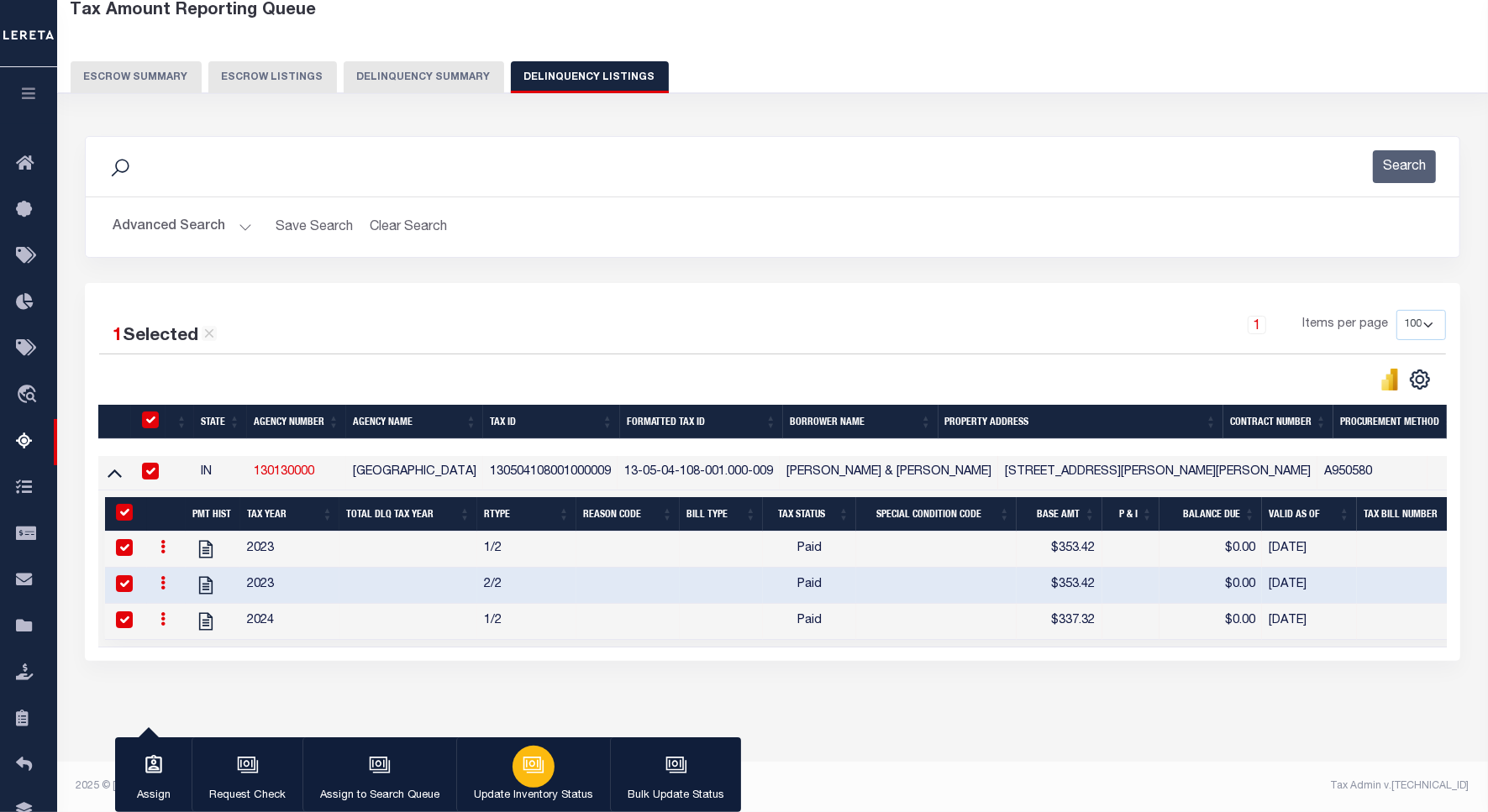
click at [542, 789] on p "Update Inventory Status" at bounding box center [533, 796] width 119 height 17
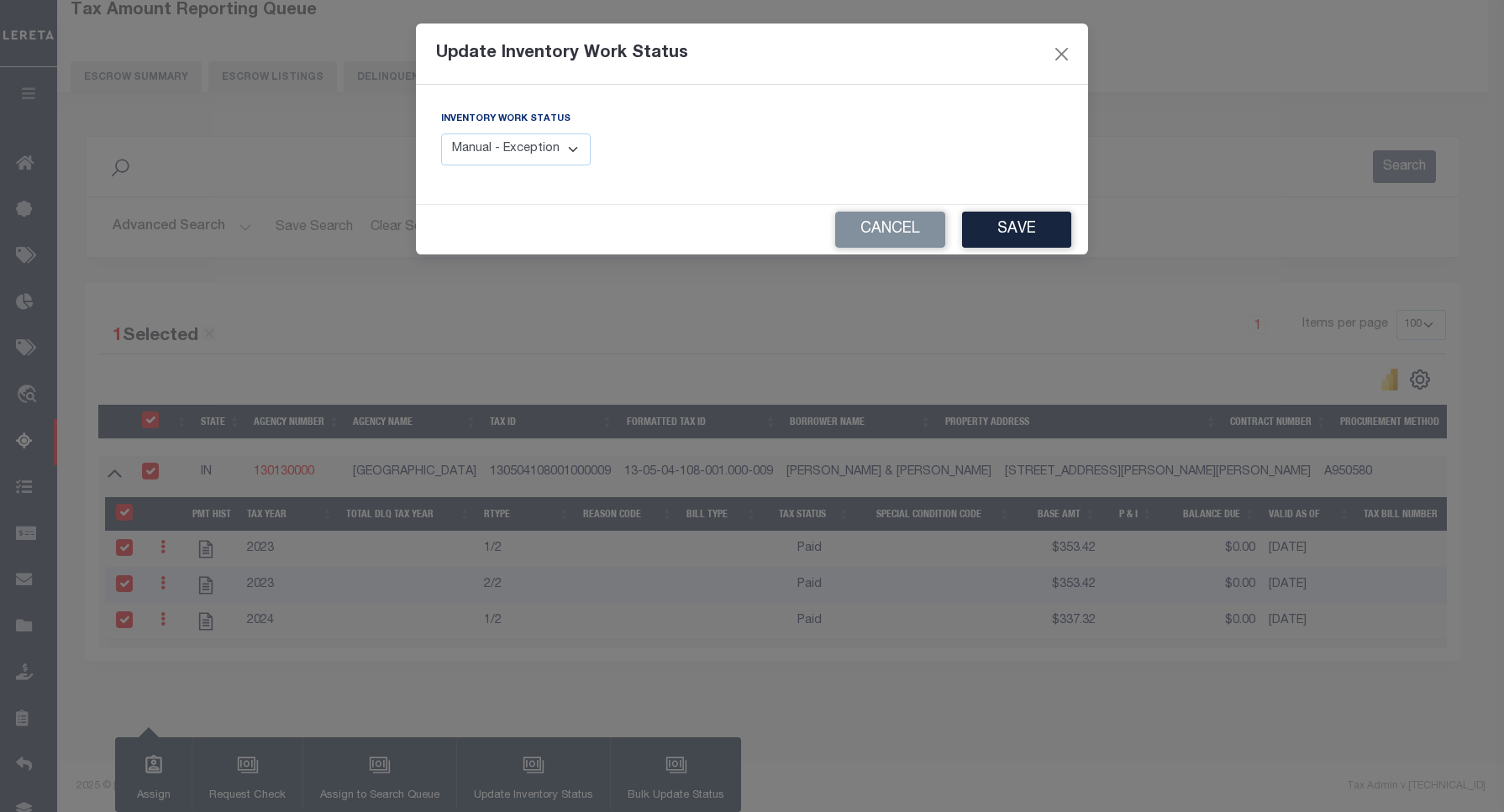
click at [509, 151] on select "Manual - Exception Pended - Awaiting Search Late Add Exception Completed" at bounding box center [516, 149] width 149 height 32
select select "4"
click at [441, 134] on select "Manual - Exception Pended - Awaiting Search Late Add Exception Completed" at bounding box center [516, 149] width 149 height 32
click at [1051, 233] on button "Save" at bounding box center [1015, 229] width 109 height 36
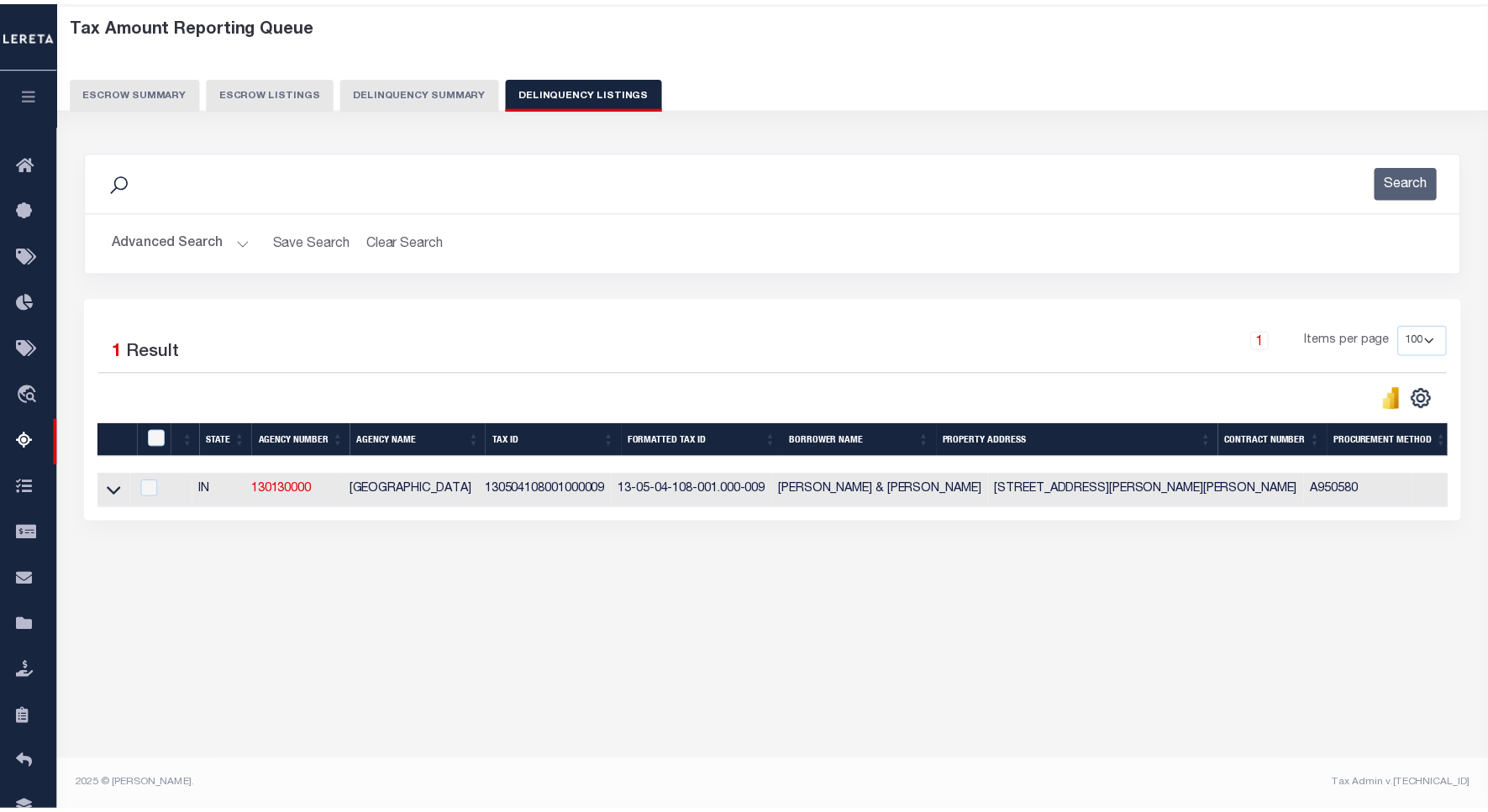
scroll to position [78, 0]
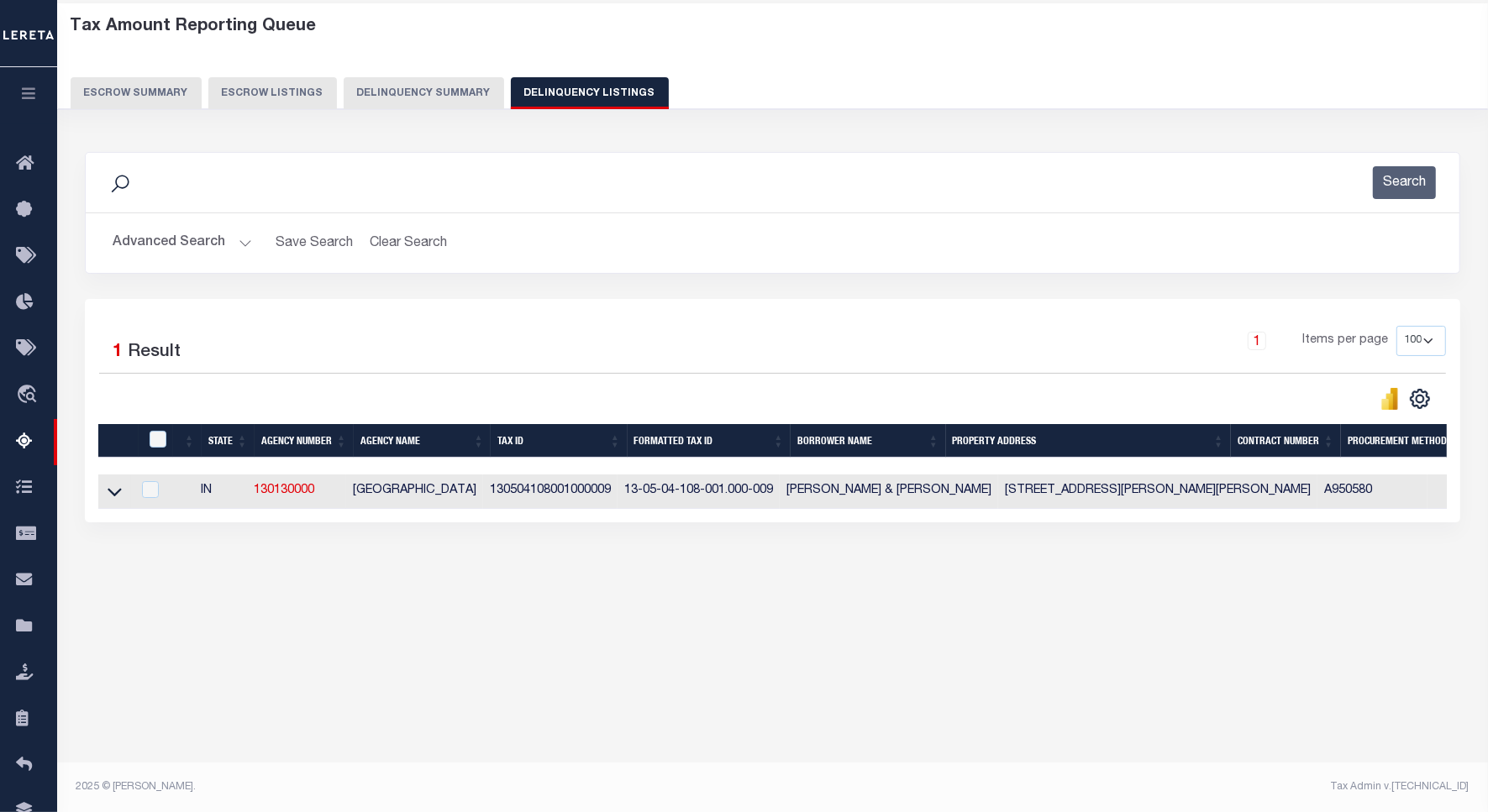
click at [172, 248] on button "Advanced Search" at bounding box center [183, 243] width 140 height 32
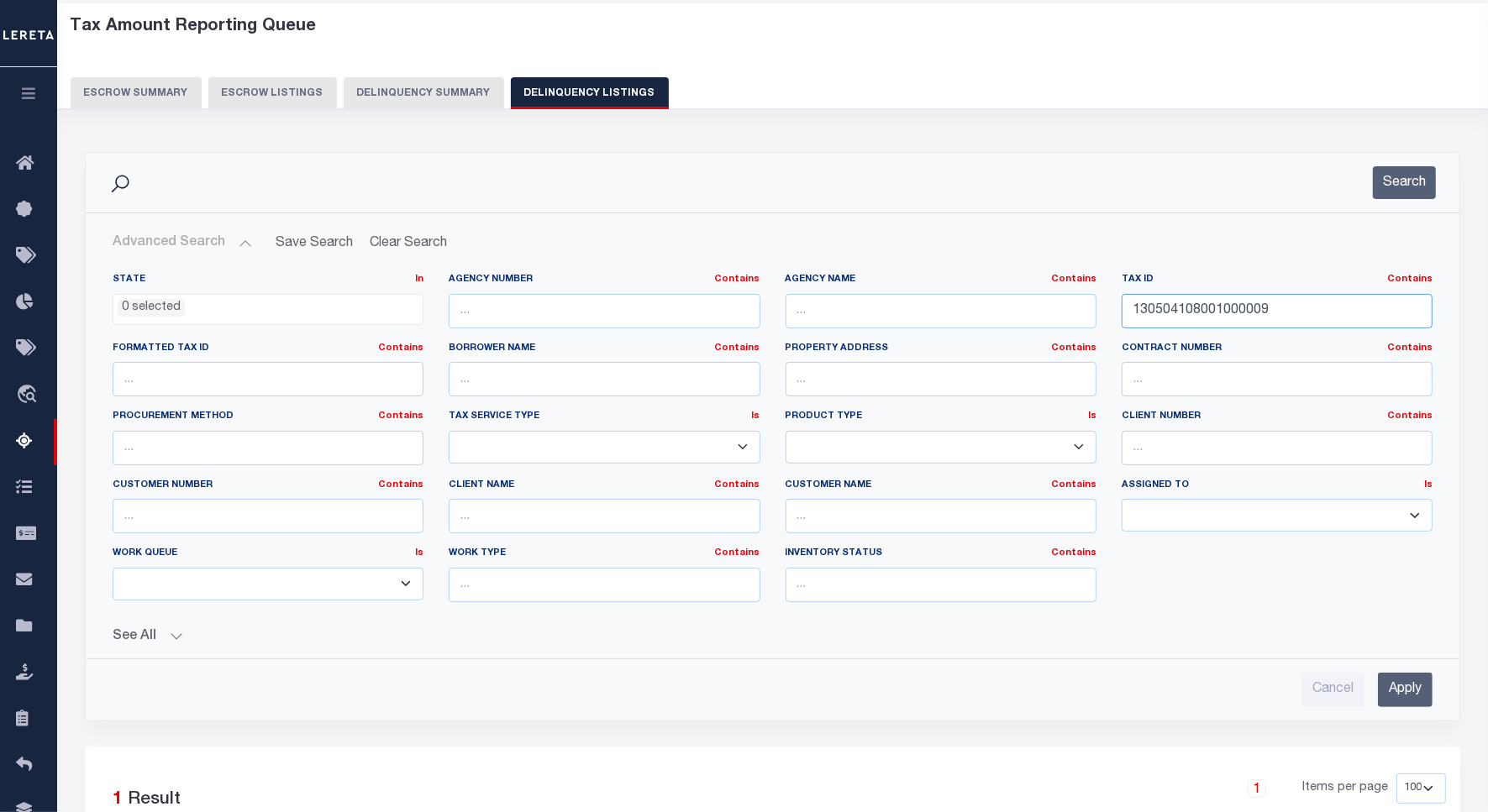
drag, startPoint x: 1270, startPoint y: 308, endPoint x: 1006, endPoint y: 288, distance: 264.8
click at [1006, 288] on div "State In In AK AL AR AZ CA CO CT DC DE FL GA GU HI IA ID IL IN KS KY LA MA MD M…" at bounding box center [773, 444] width 1345 height 343
paste input "1-03-15-200-025.000-011"
type input "11-03-15-200-025.000-011"
click at [1401, 187] on button "Search" at bounding box center [1404, 182] width 63 height 32
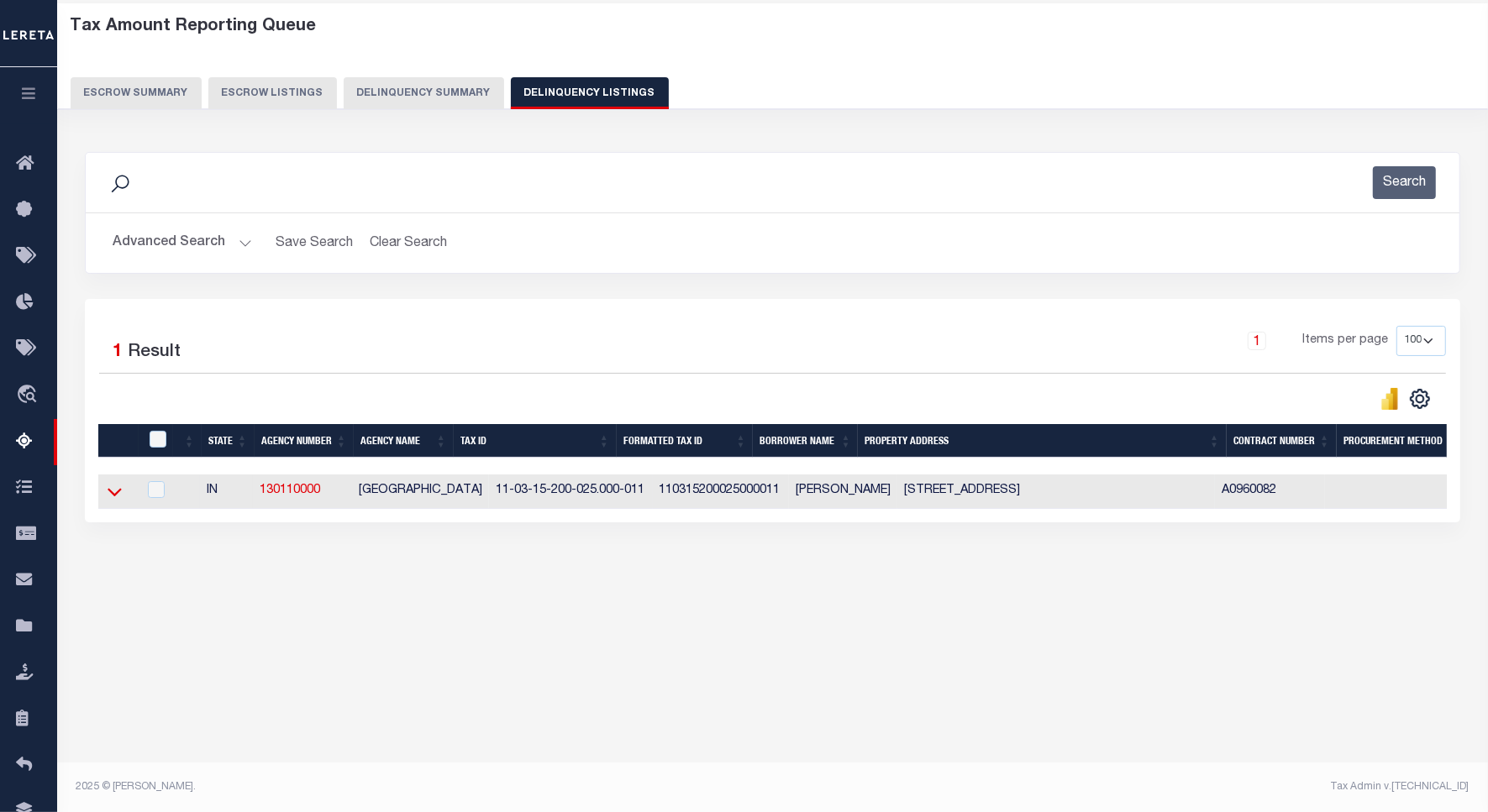
click at [119, 497] on icon at bounding box center [114, 492] width 15 height 18
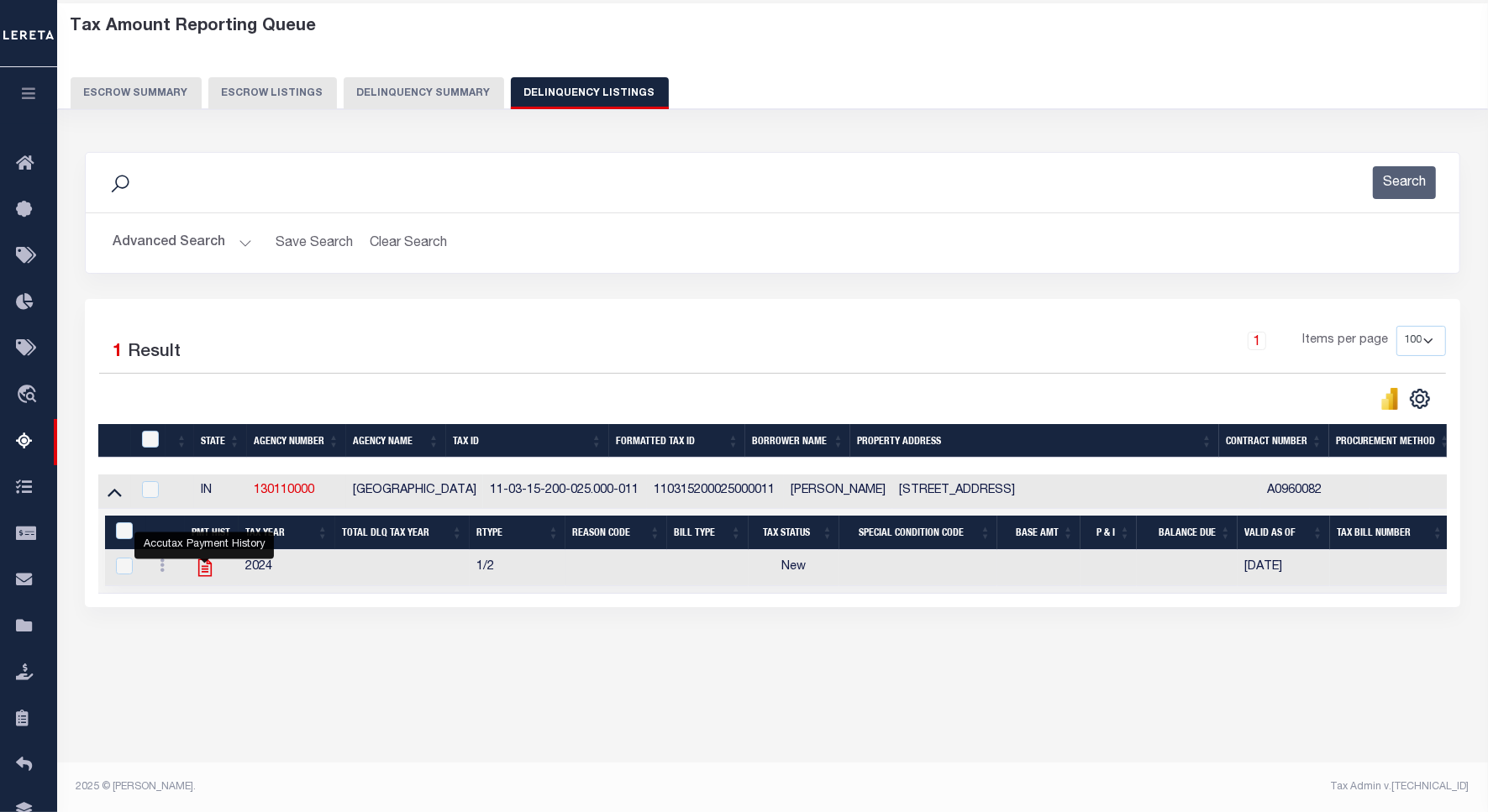
click at [203, 576] on icon "" at bounding box center [205, 568] width 22 height 22
checkbox input "true"
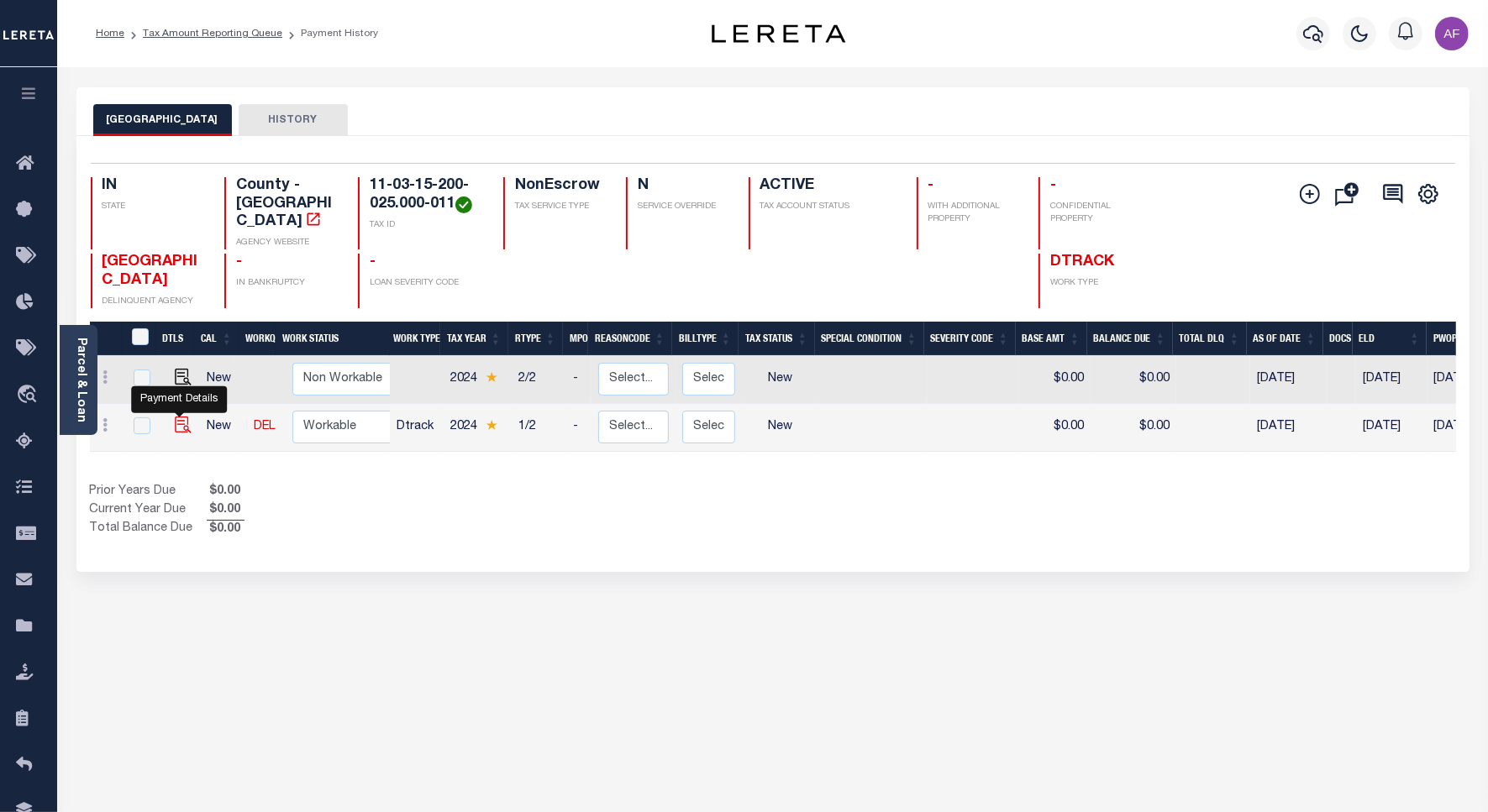
click at [182, 417] on img "" at bounding box center [183, 425] width 17 height 17
checkbox input "true"
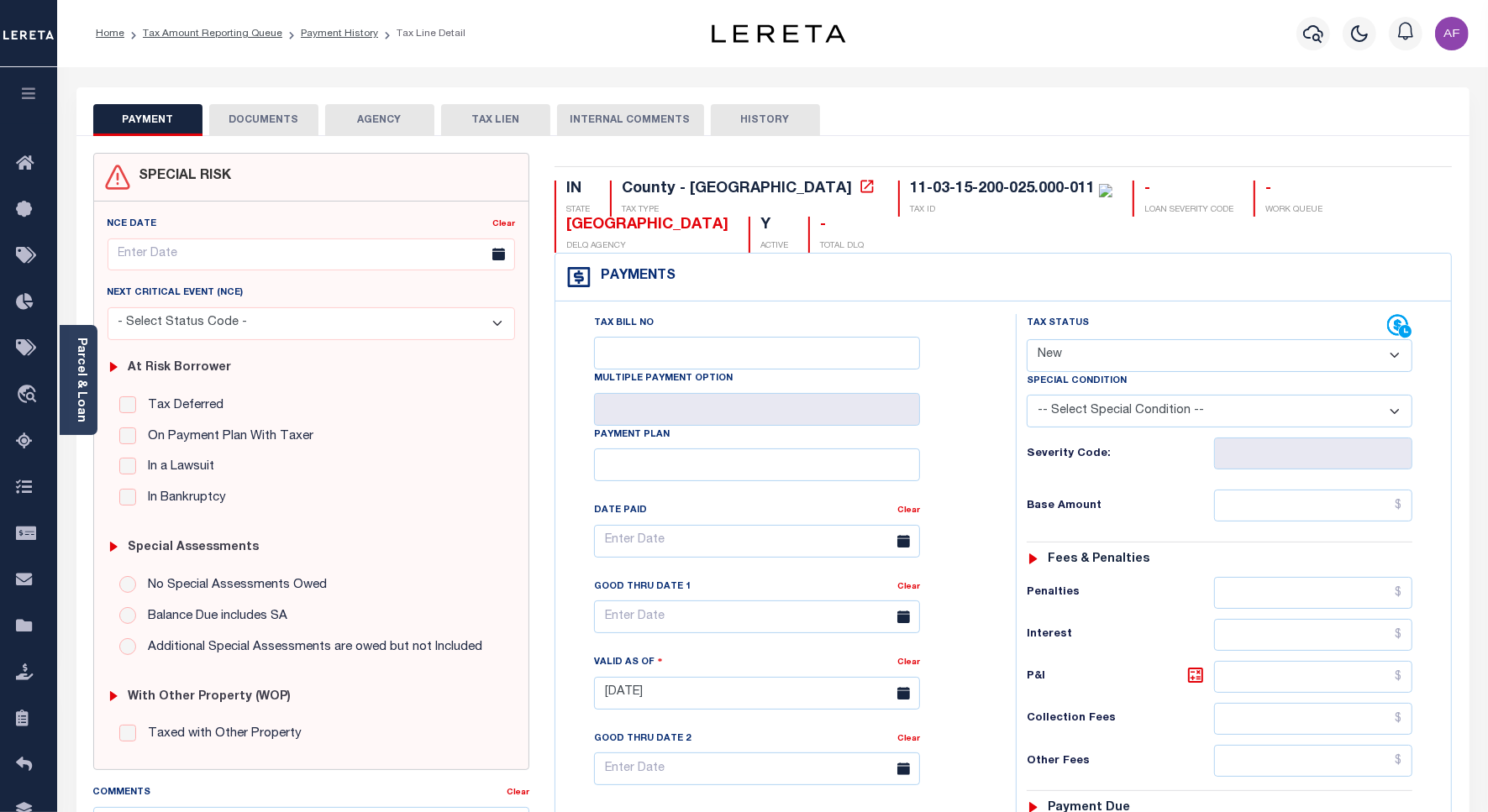
click at [1087, 355] on select "- Select Status Code - Open Due/Unpaid Paid Incomplete No Tax Due Internal Refu…" at bounding box center [1220, 355] width 386 height 32
select select "PYD"
click at [1027, 341] on select "- Select Status Code - Open Due/Unpaid Paid Incomplete No Tax Due Internal Refu…" at bounding box center [1220, 355] width 386 height 32
type input "[DATE]"
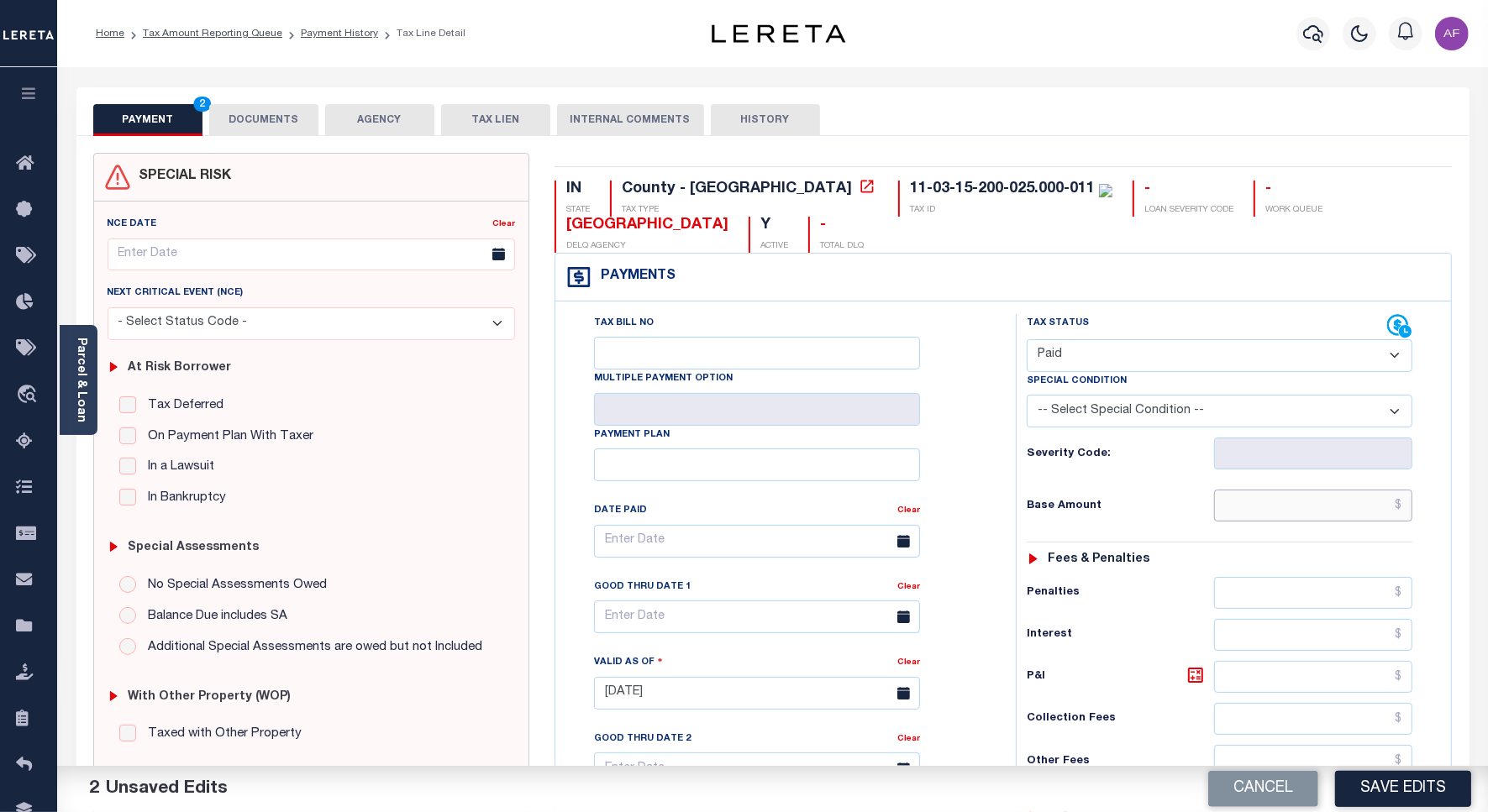
click at [1317, 501] on input "text" at bounding box center [1314, 505] width 199 height 31
paste input "481.08"
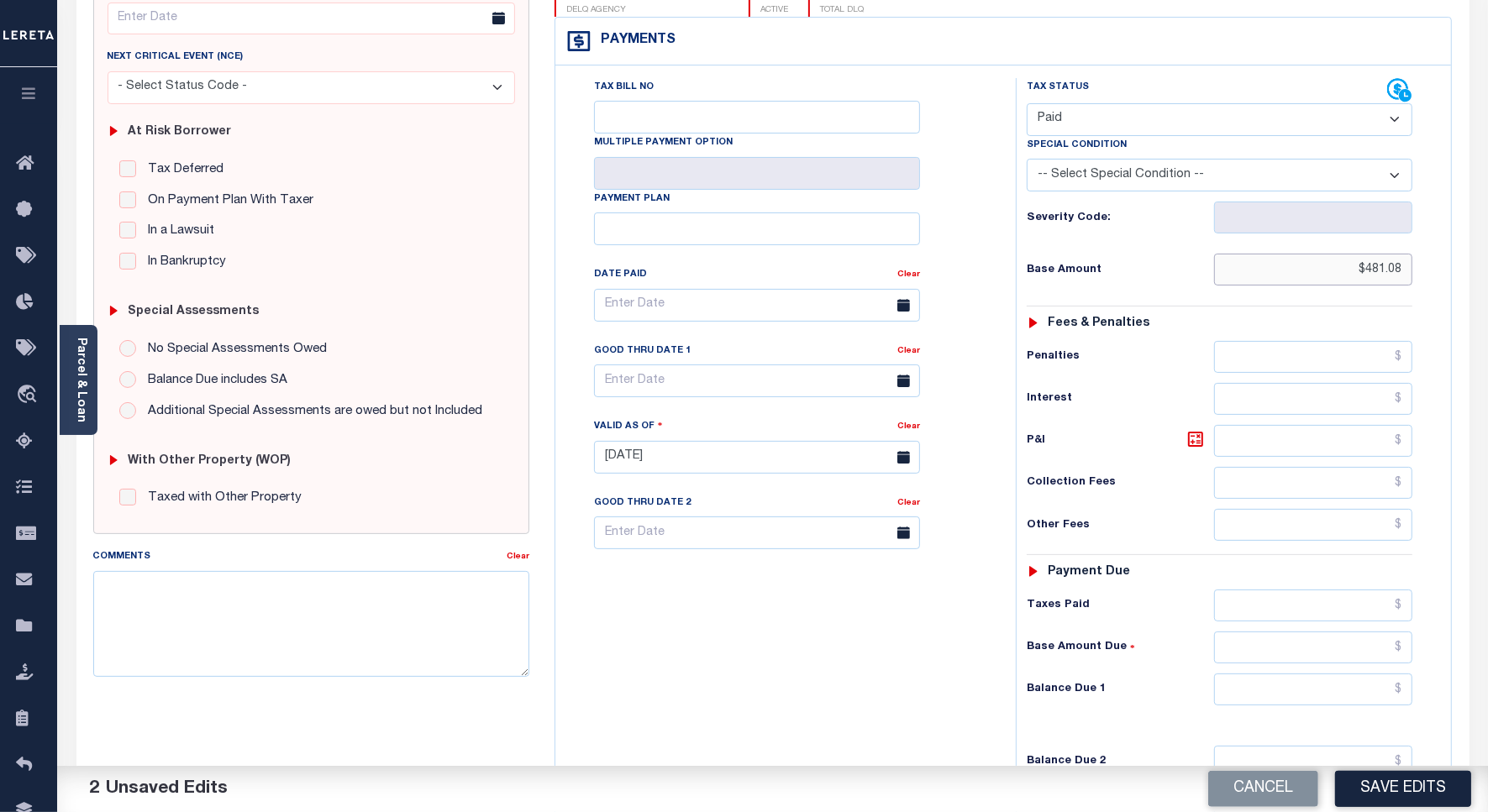
scroll to position [468, 0]
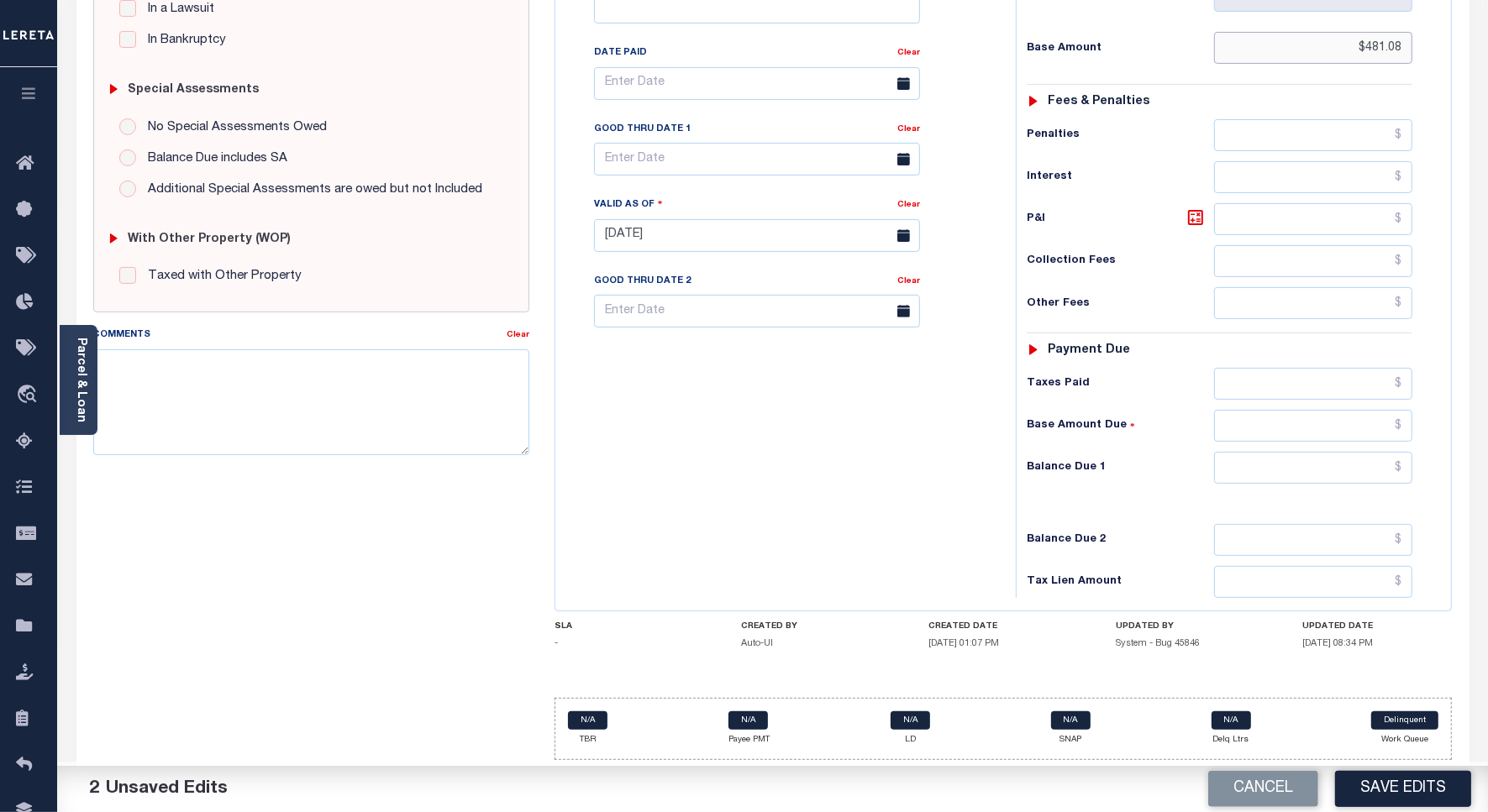
type input "$481.08"
click at [1312, 373] on input "text" at bounding box center [1314, 383] width 199 height 31
paste input "481.08"
type input "$481.08"
click at [1338, 463] on input "text" at bounding box center [1314, 468] width 199 height 31
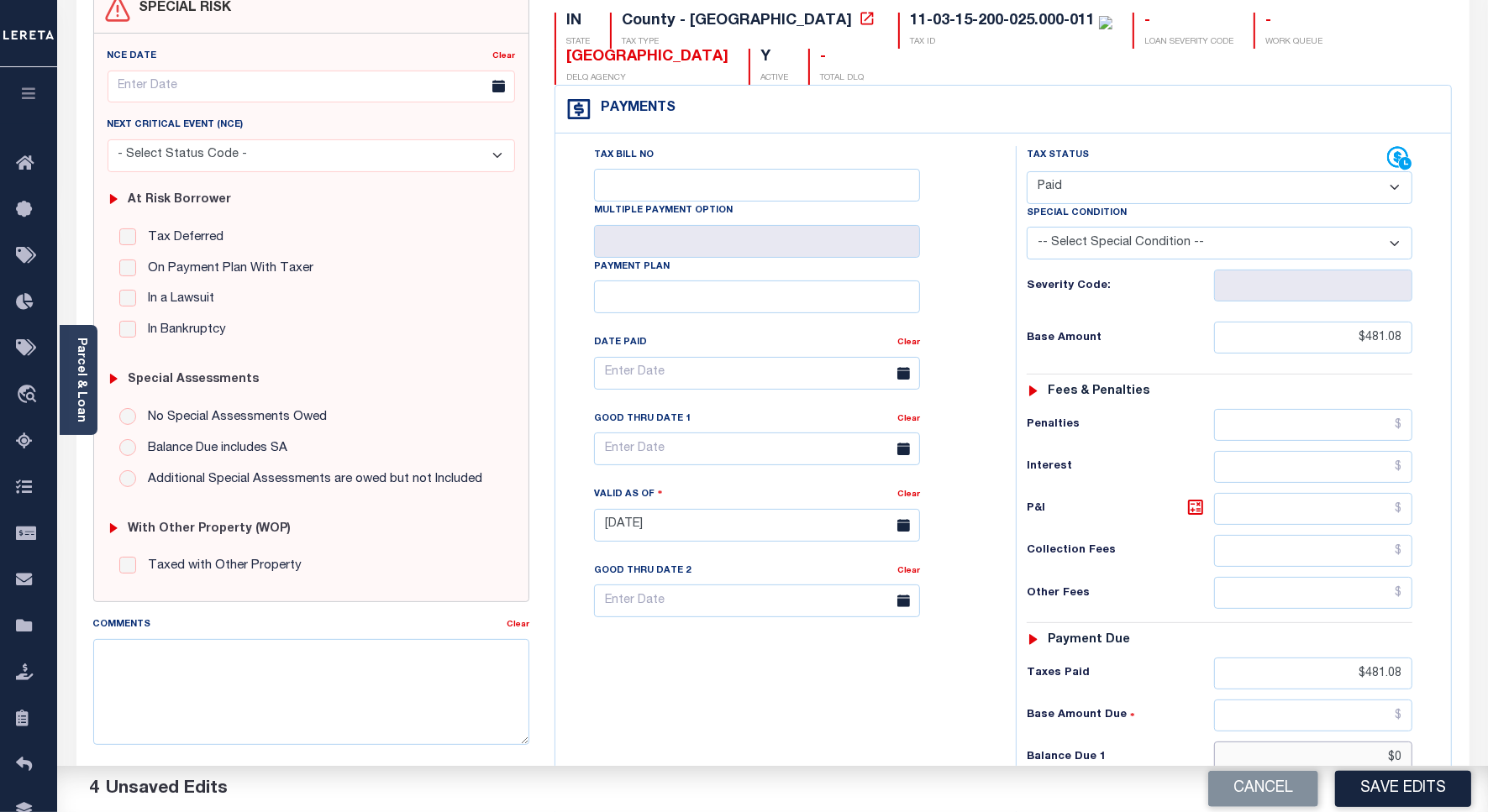
scroll to position [0, 0]
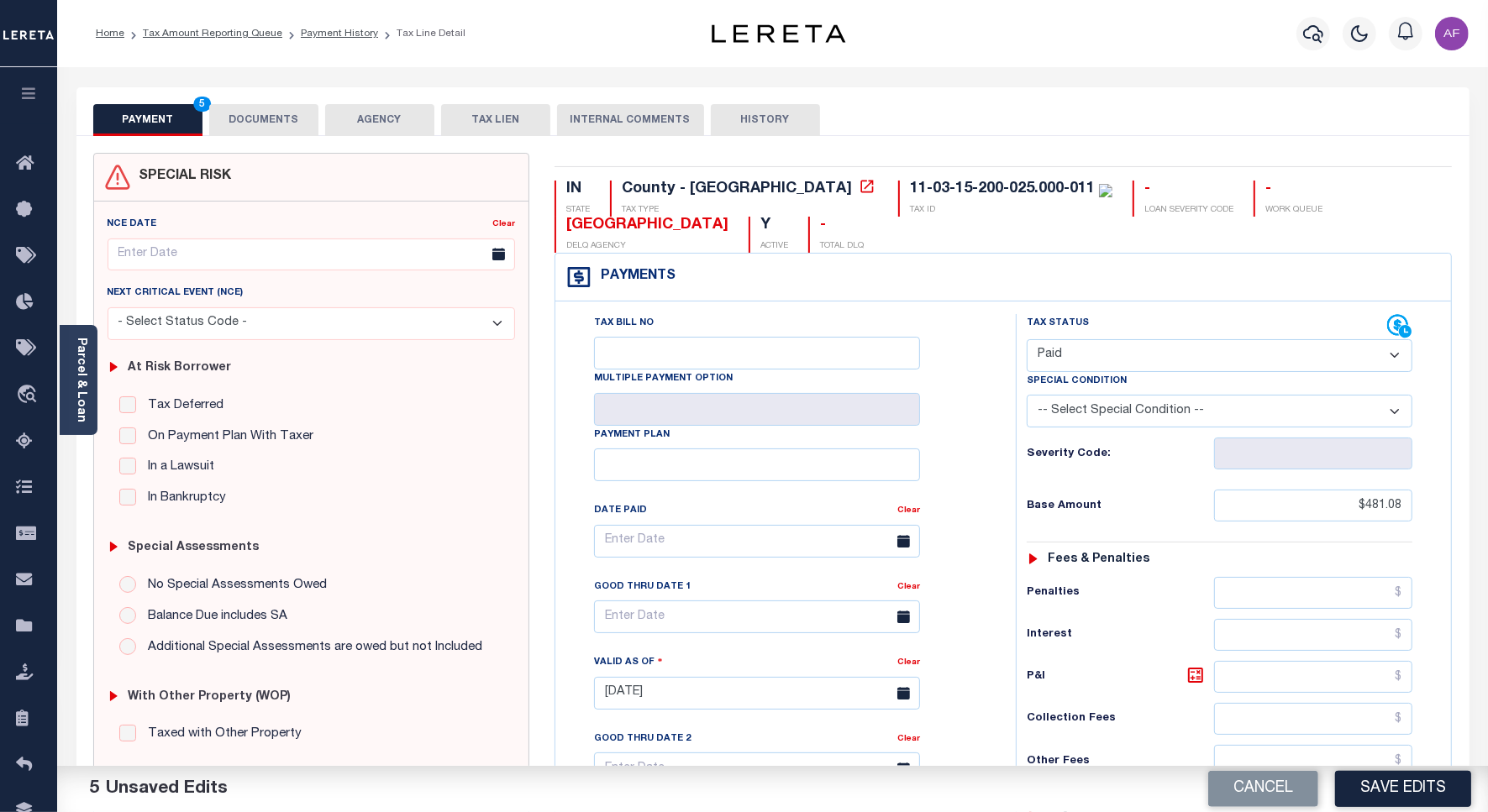
type input "$0.00"
click at [249, 119] on button "DOCUMENTS" at bounding box center [264, 120] width 109 height 31
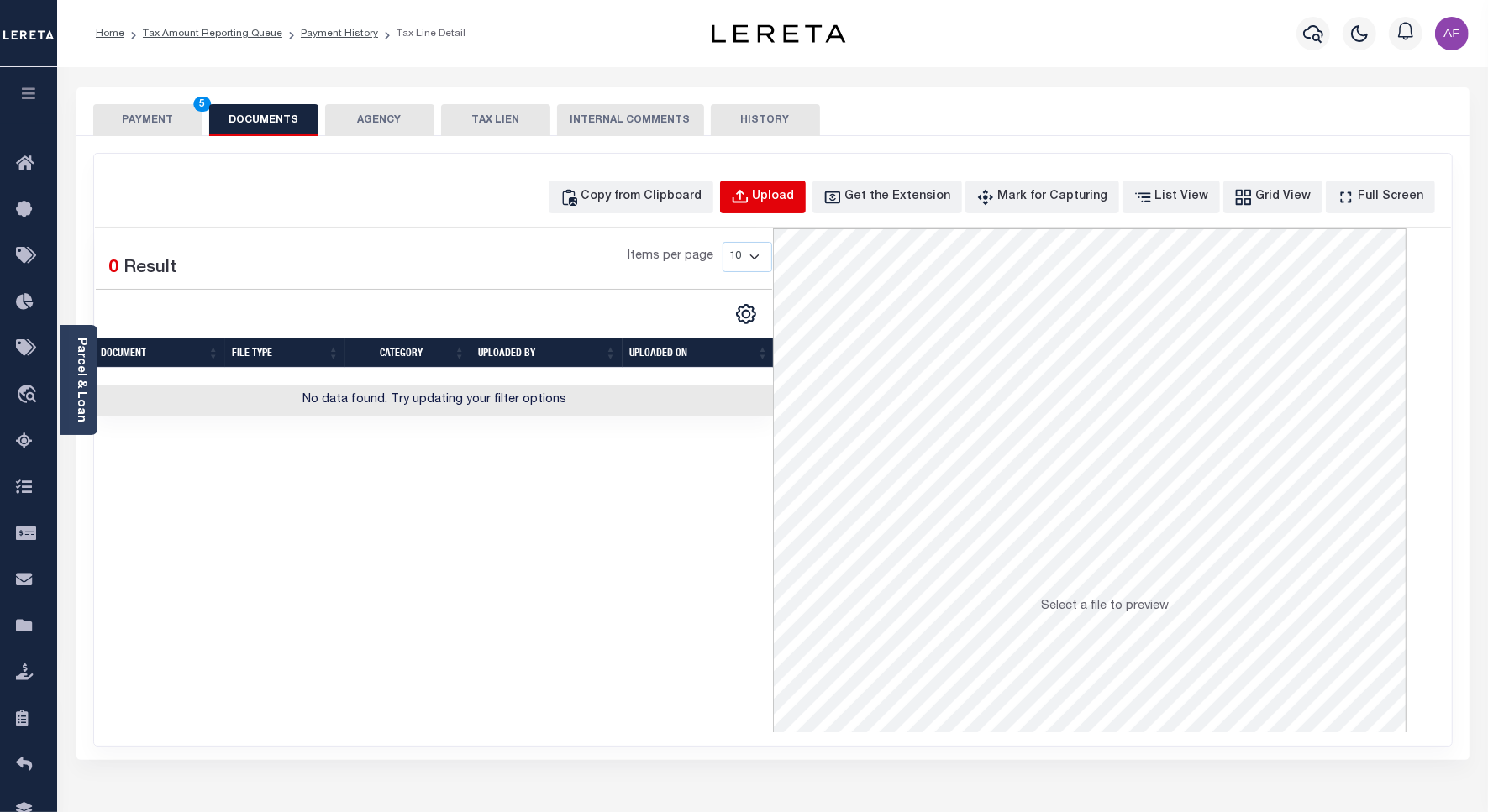
click at [795, 204] on div "Upload" at bounding box center [774, 197] width 42 height 19
select select "POP"
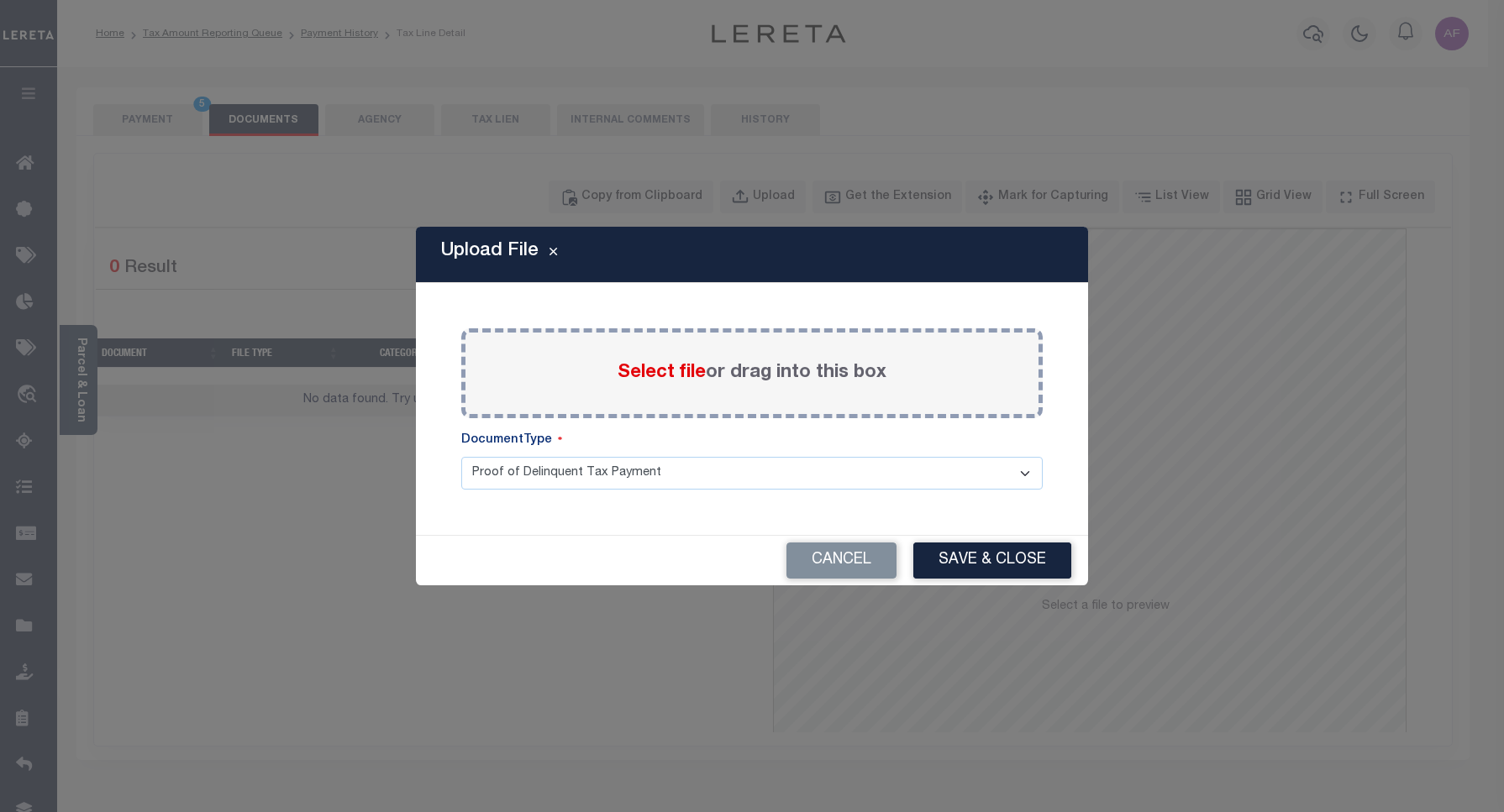
click at [662, 373] on span "Select file" at bounding box center [662, 373] width 88 height 19
click at [0, 0] on input "Select file or drag into this box" at bounding box center [0, 0] width 0 height 0
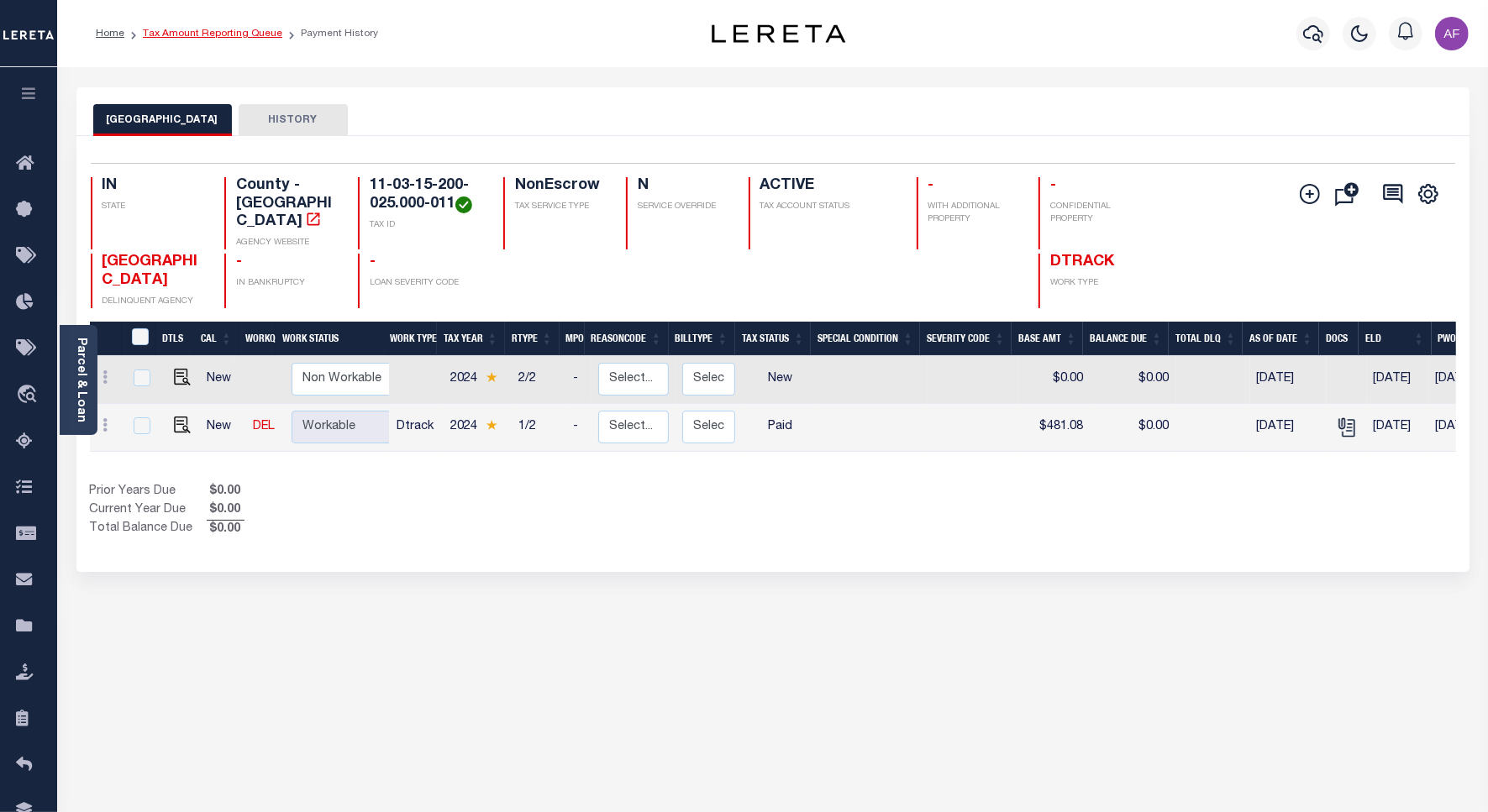
click at [216, 29] on link "Tax Amount Reporting Queue" at bounding box center [212, 33] width 140 height 10
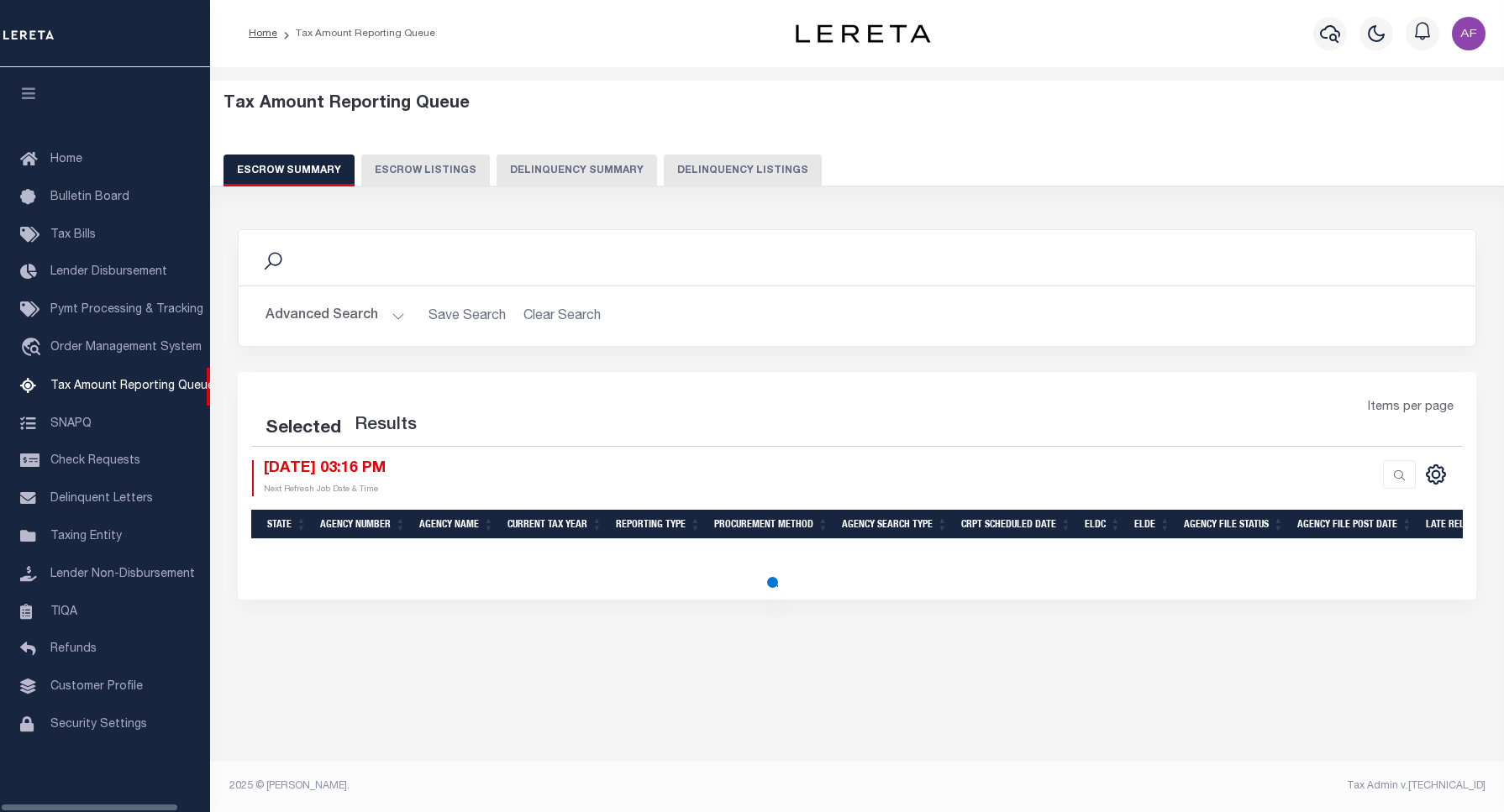
click at [742, 172] on button "Delinquency Listings" at bounding box center [742, 170] width 158 height 31
select select "100"
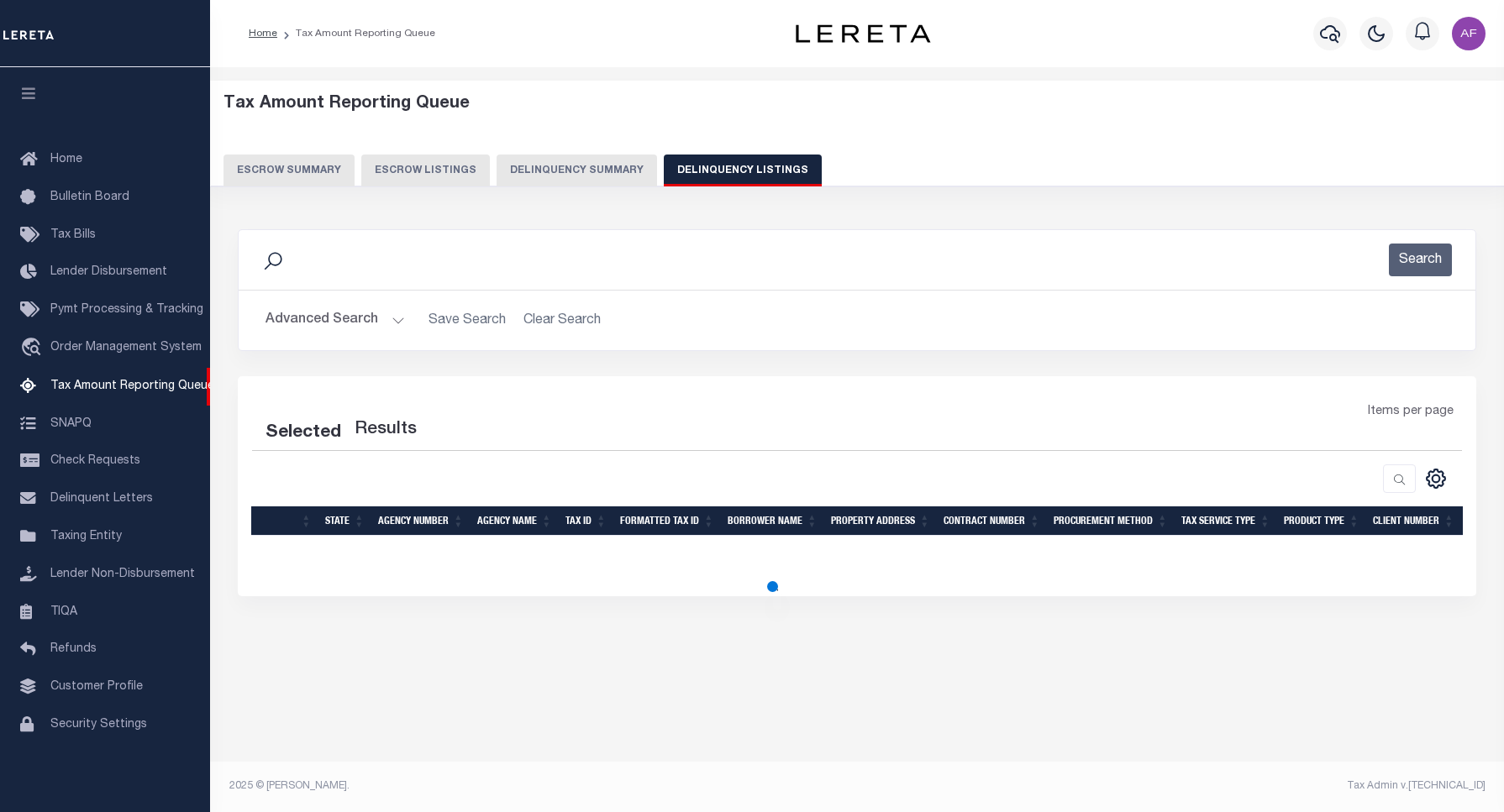
select select "100"
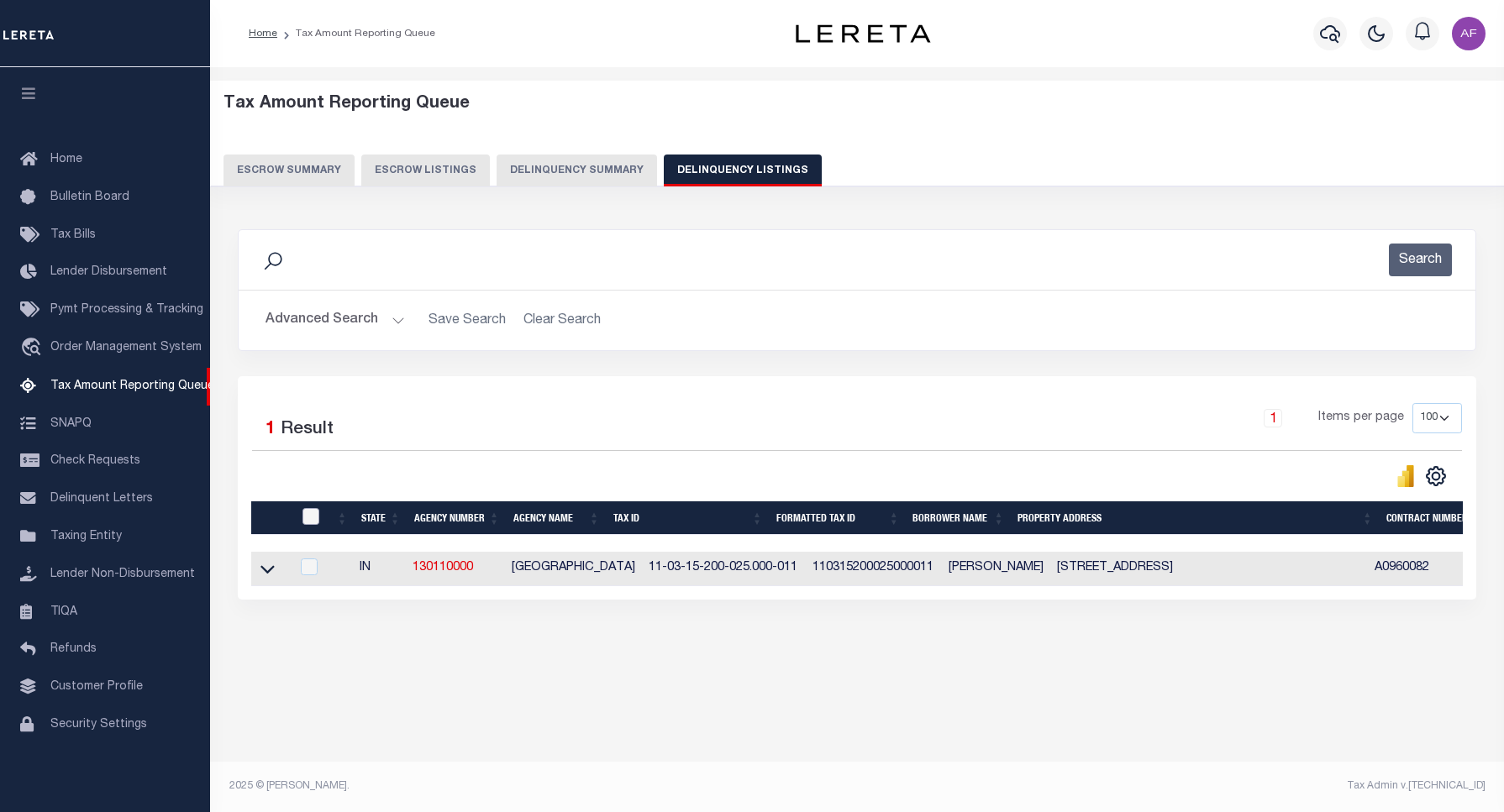
click at [309, 522] on input "checkbox" at bounding box center [311, 516] width 17 height 17
checkbox input "true"
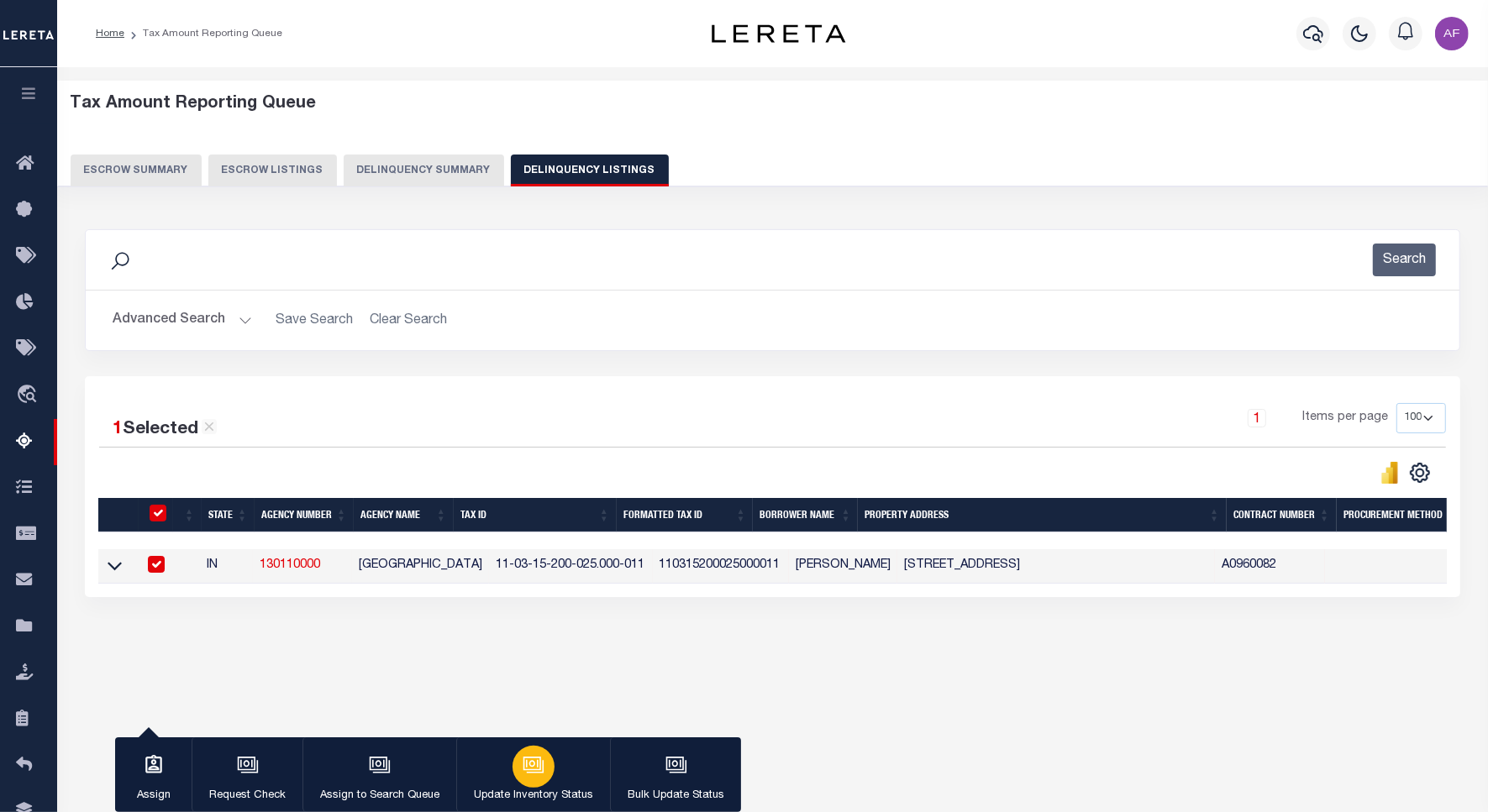
click at [529, 777] on icon "button" at bounding box center [534, 765] width 22 height 22
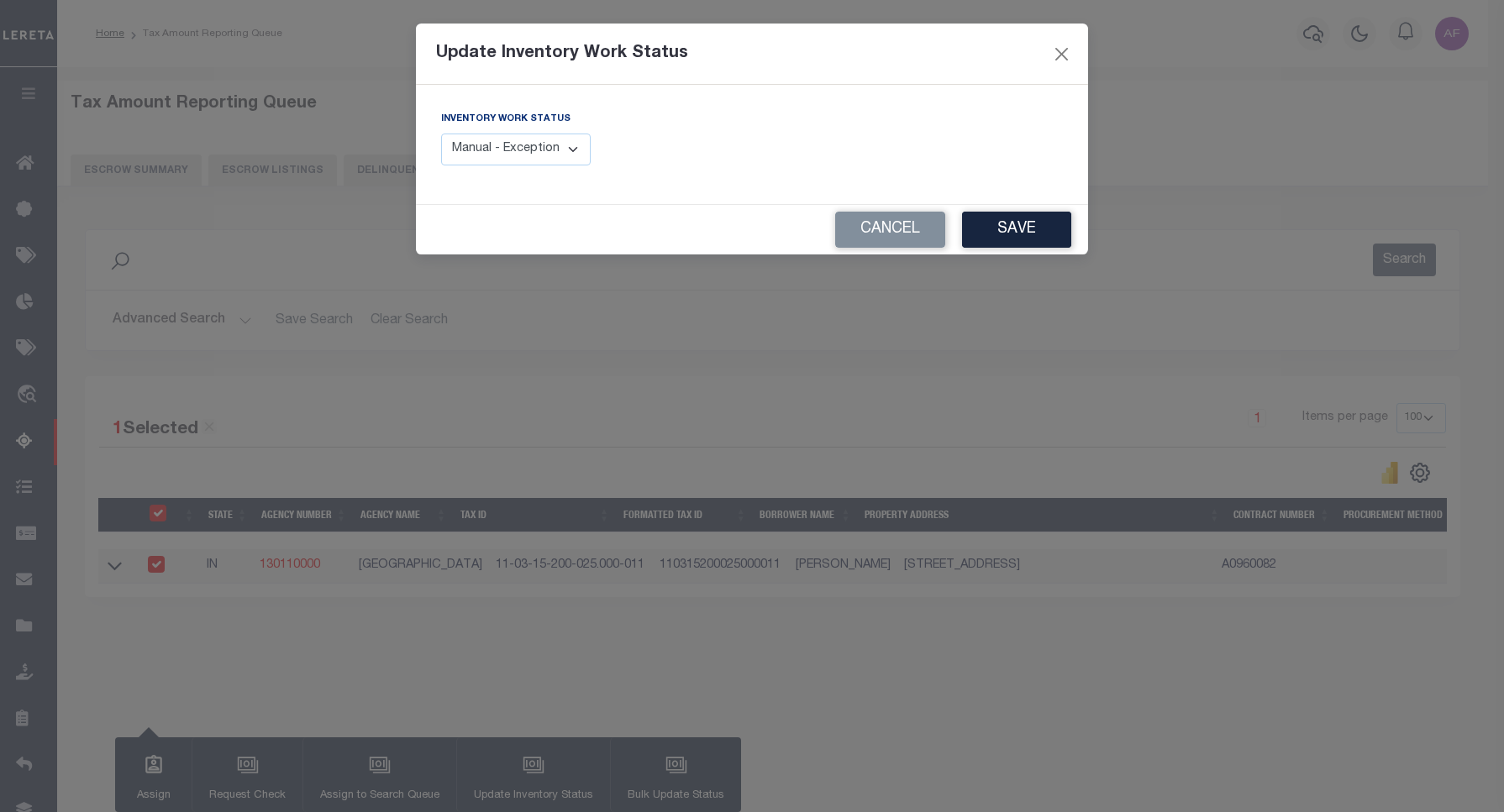
click at [551, 136] on select "Manual - Exception Pended - Awaiting Search Late Add Exception Completed" at bounding box center [516, 149] width 149 height 32
select select "4"
click at [441, 134] on select "Manual - Exception Pended - Awaiting Search Late Add Exception Completed" at bounding box center [516, 149] width 149 height 32
click at [970, 241] on button "Save" at bounding box center [1015, 229] width 109 height 36
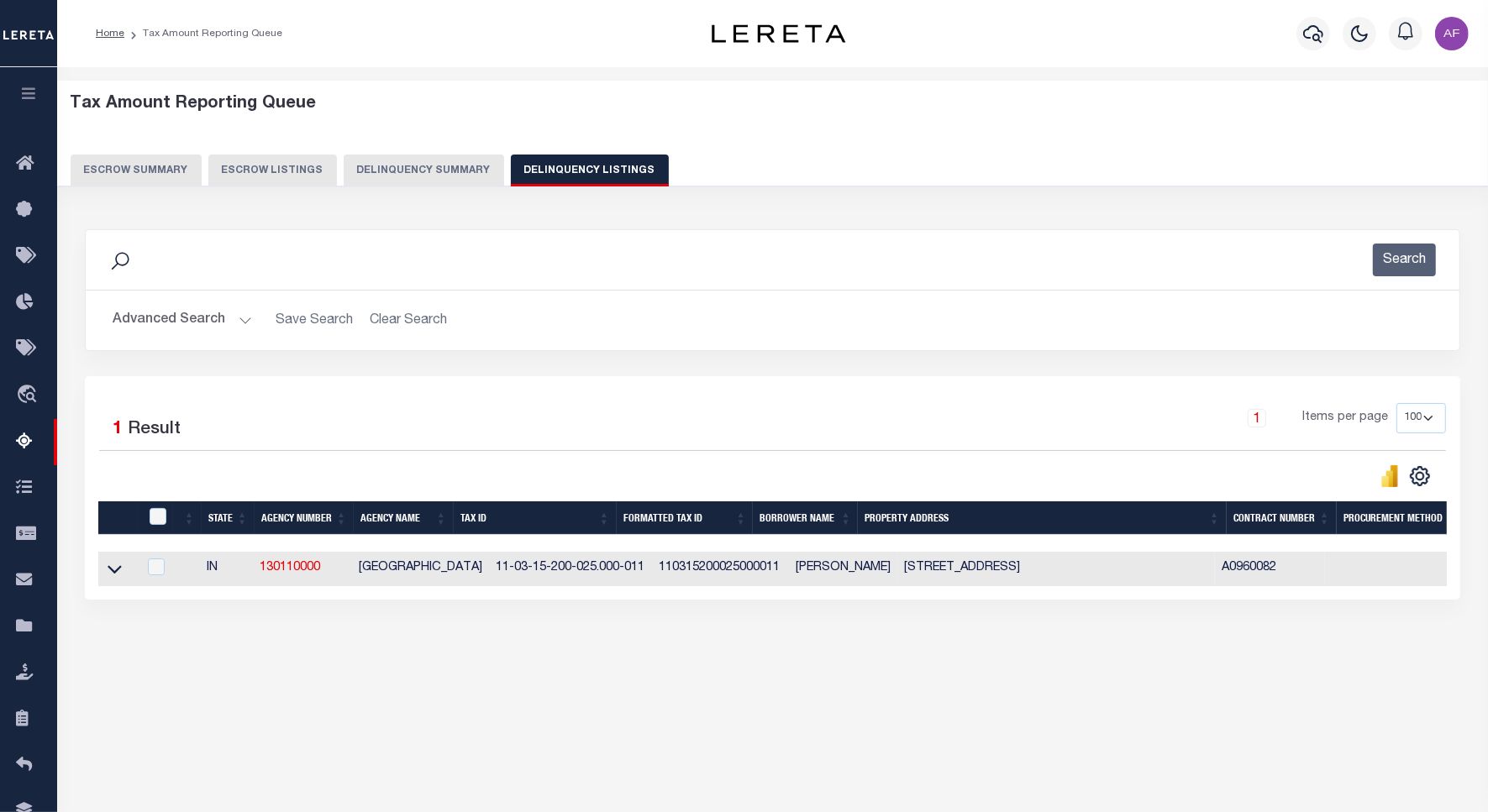
click at [164, 309] on button "Advanced Search" at bounding box center [183, 319] width 140 height 32
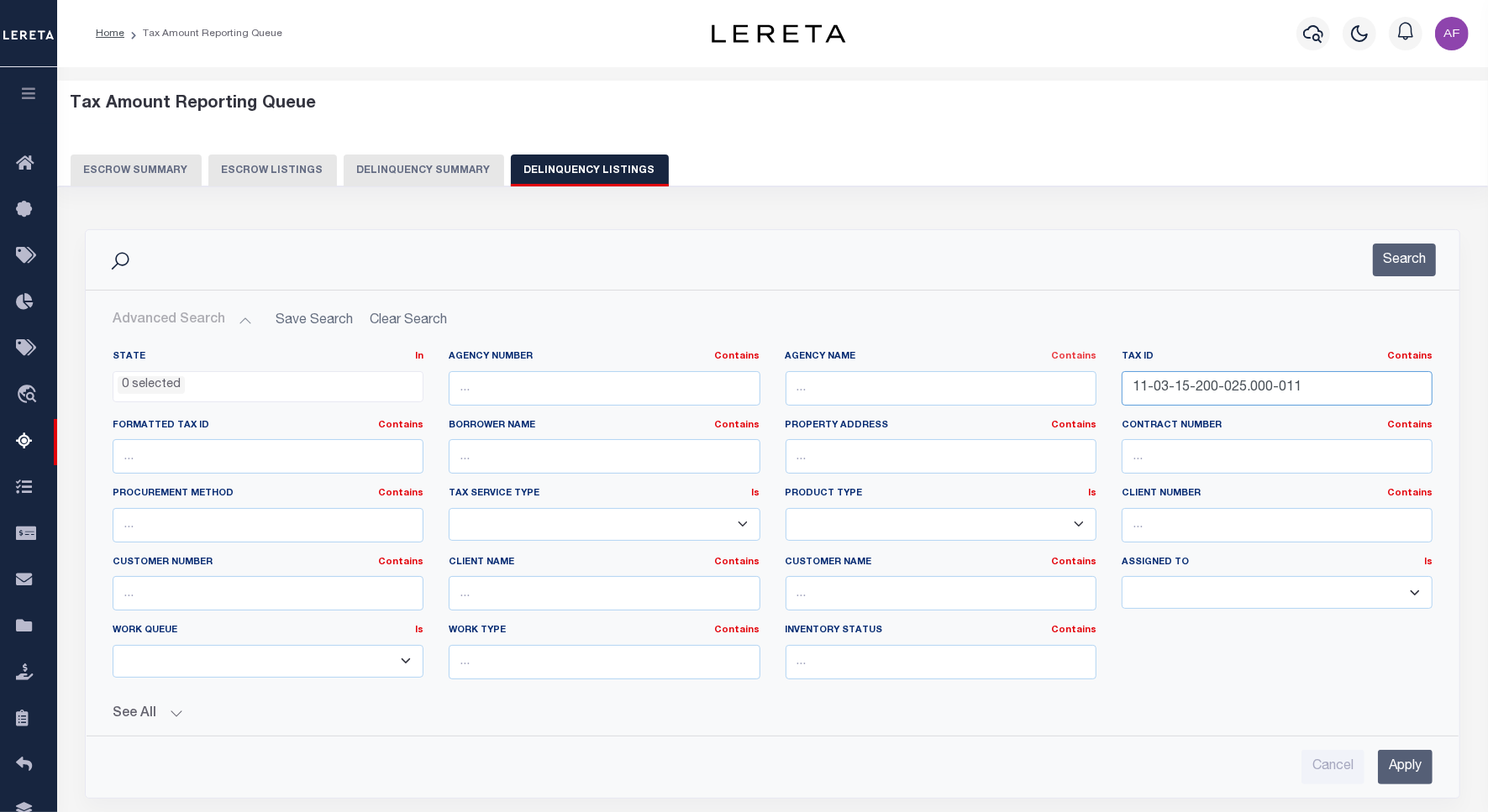
drag, startPoint x: 1307, startPoint y: 387, endPoint x: 1083, endPoint y: 361, distance: 225.5
click at [1083, 361] on div "State In In AK AL AR AZ CA CO CT DC DE FL GA GU HI IA ID IL IN KS KY LA MA MD M…" at bounding box center [773, 521] width 1345 height 343
paste input "9"
type input "11-03-15-200-029.000-011"
click at [1401, 257] on button "Search" at bounding box center [1404, 260] width 63 height 32
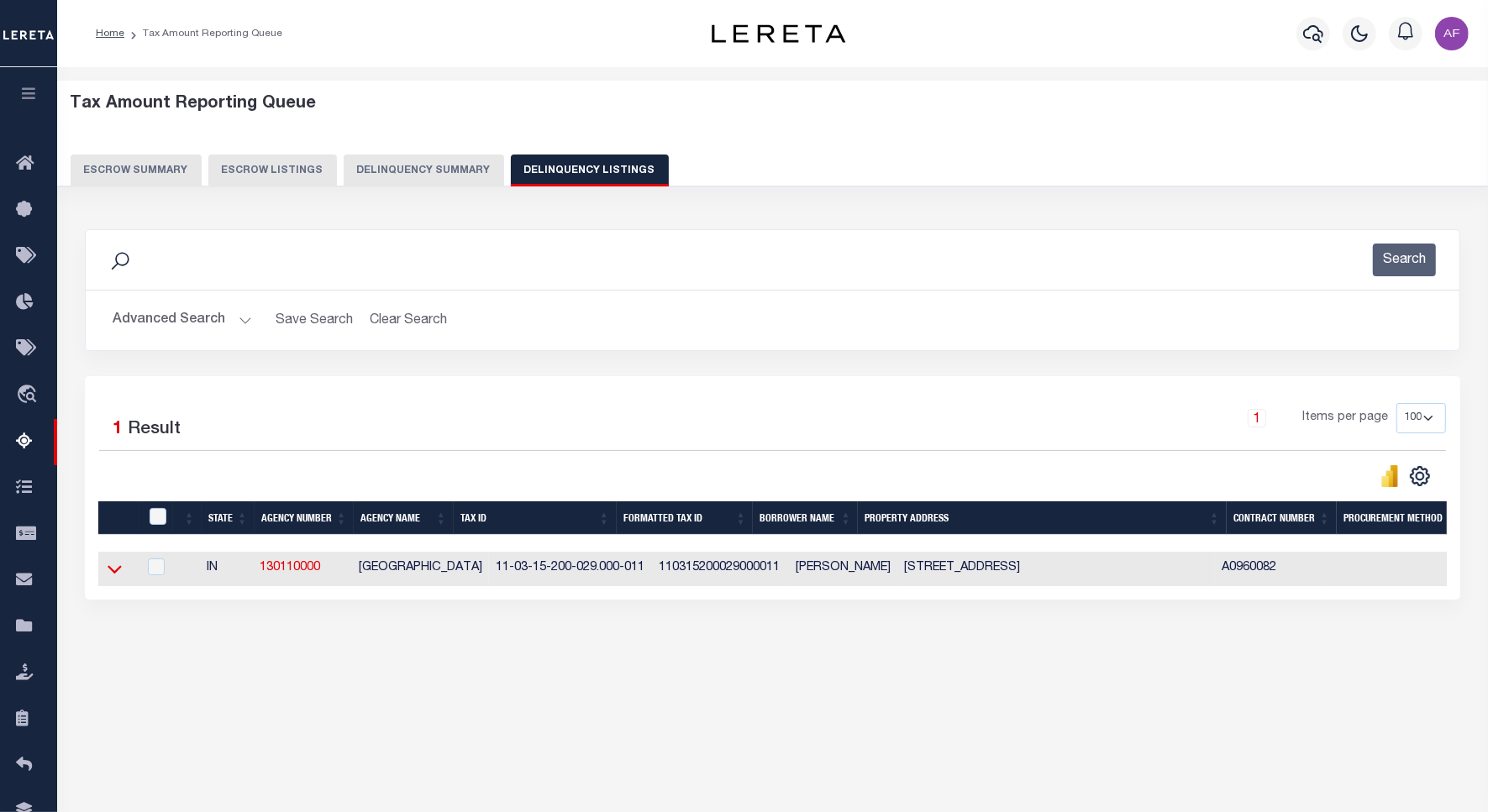
click at [111, 575] on icon at bounding box center [114, 570] width 15 height 9
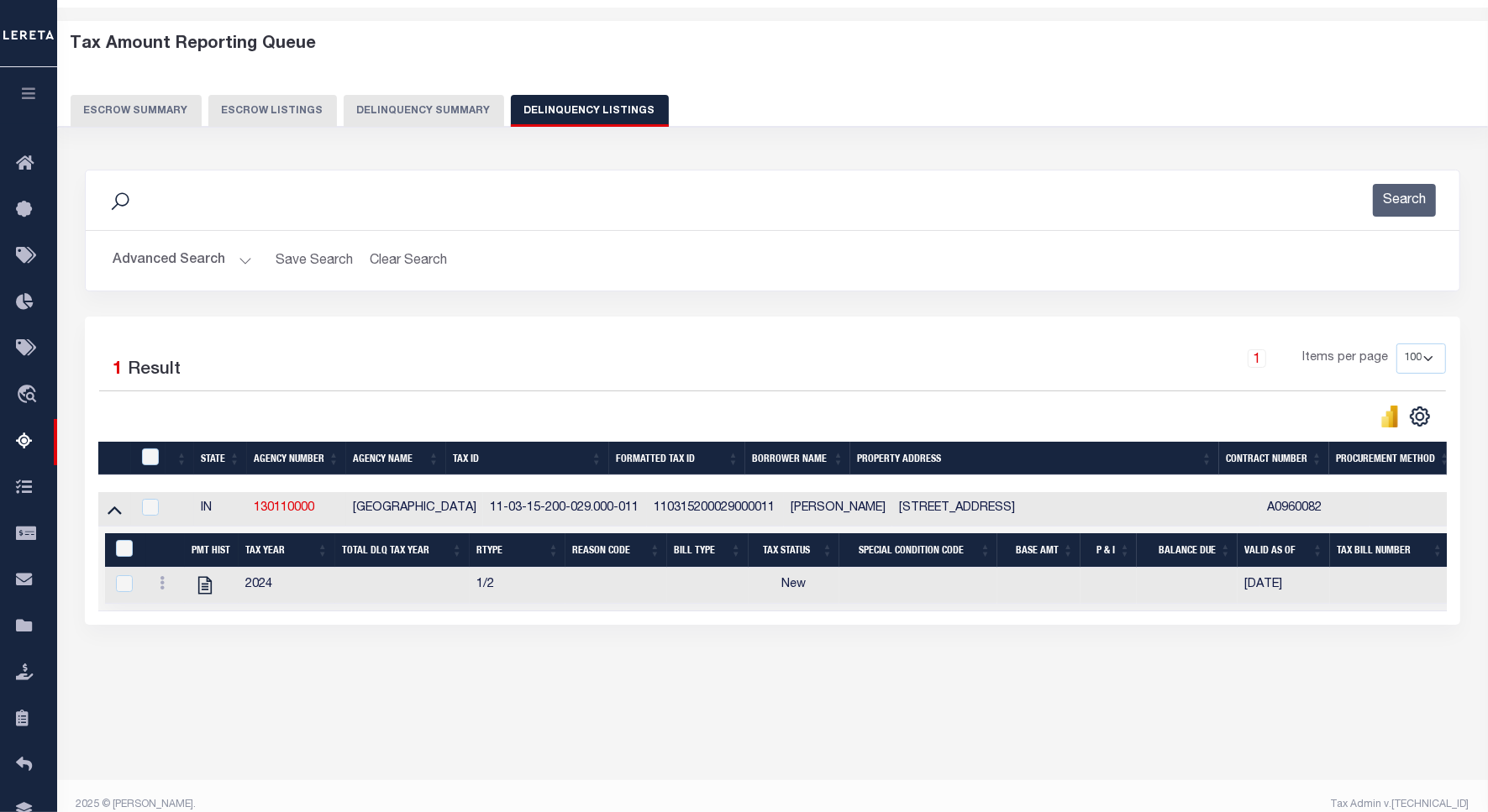
scroll to position [78, 0]
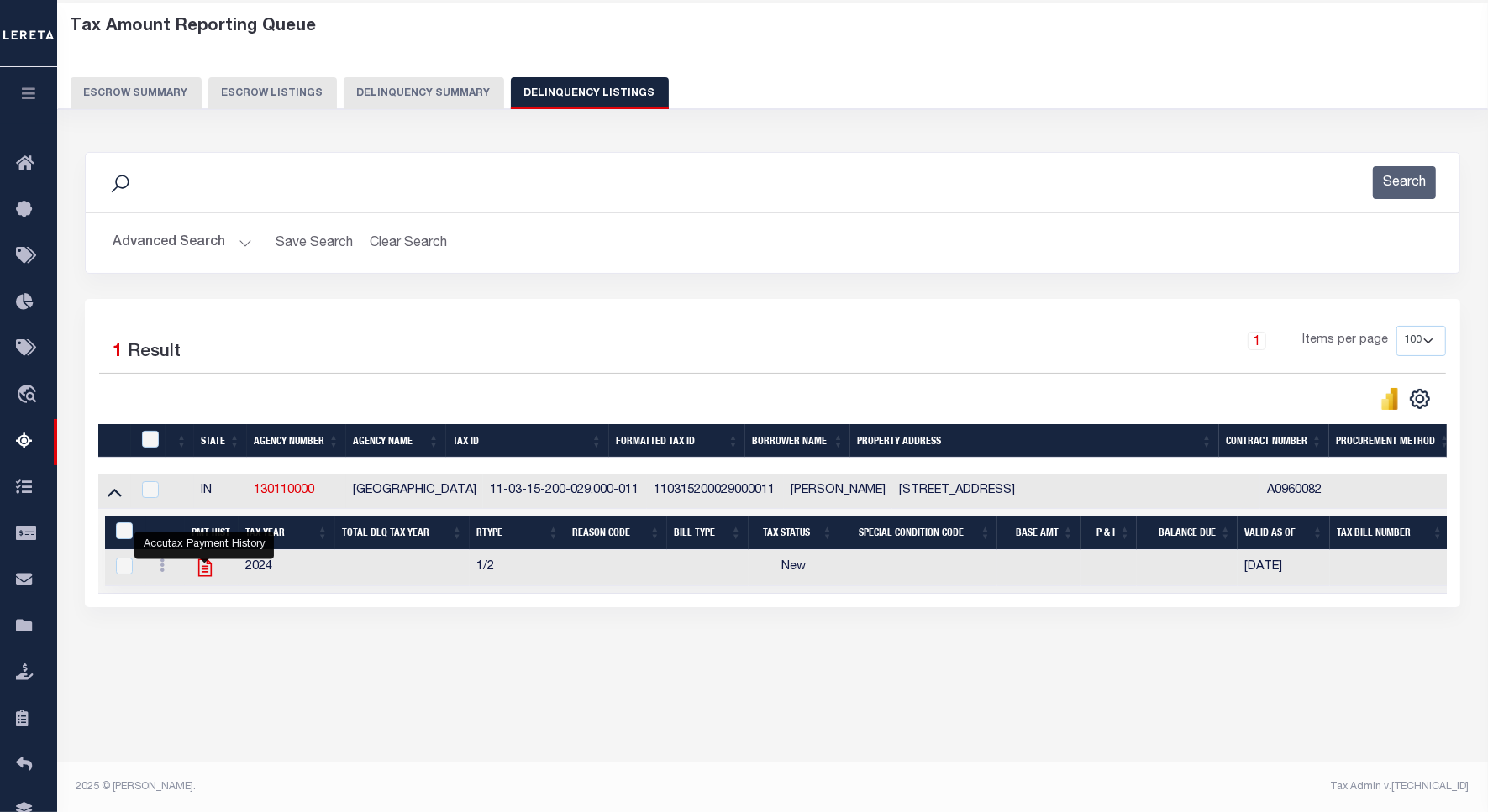
click at [198, 574] on icon "" at bounding box center [205, 568] width 22 height 22
checkbox input "true"
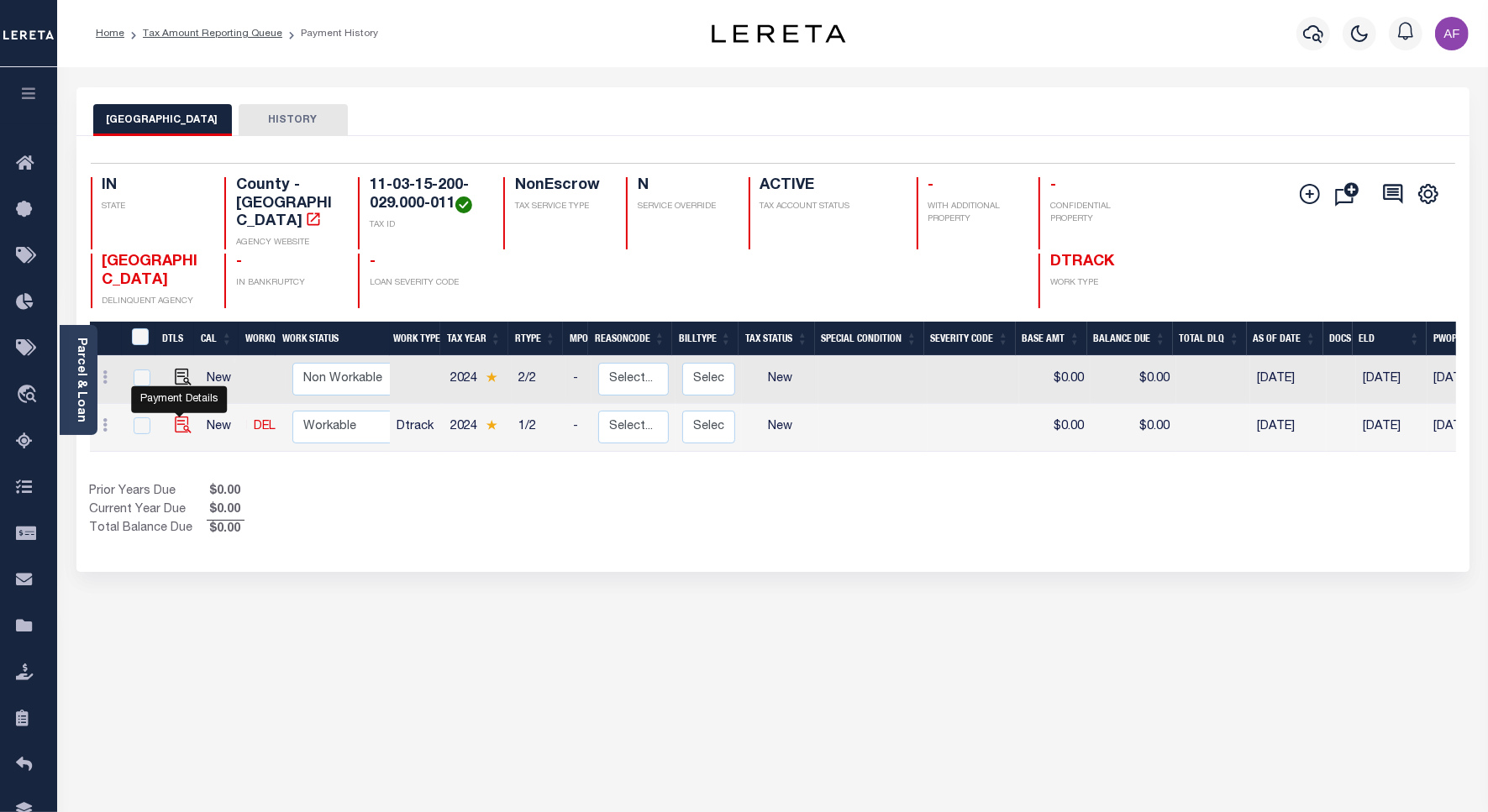
click at [182, 417] on img "" at bounding box center [183, 425] width 17 height 17
checkbox input "true"
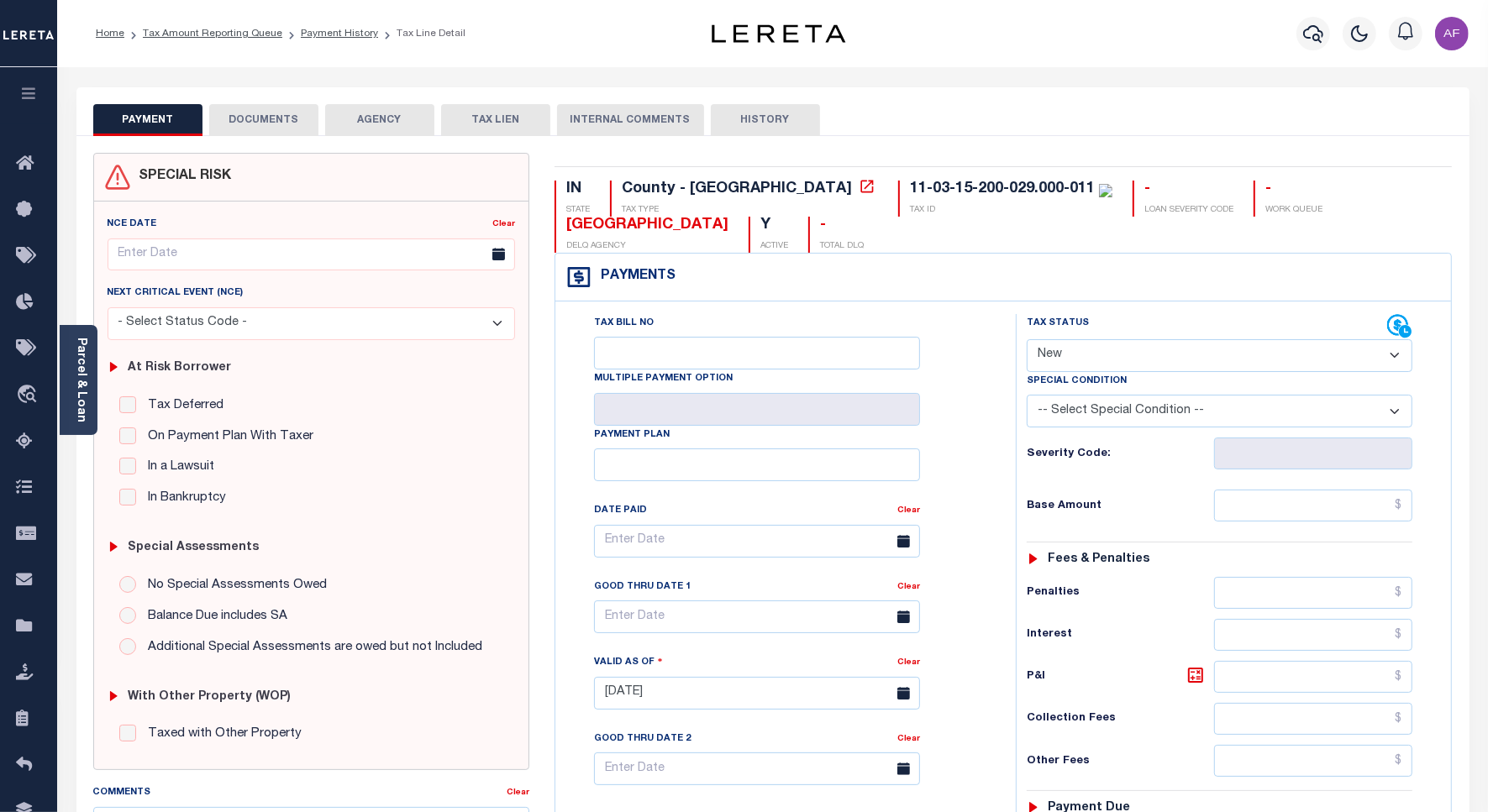
click at [1145, 353] on select "- Select Status Code - Open Due/Unpaid Paid Incomplete No Tax Due Internal Refu…" at bounding box center [1220, 355] width 386 height 32
select select "PYD"
click at [1027, 341] on select "- Select Status Code - Open Due/Unpaid Paid Incomplete No Tax Due Internal Refu…" at bounding box center [1220, 355] width 386 height 32
type input "[DATE]"
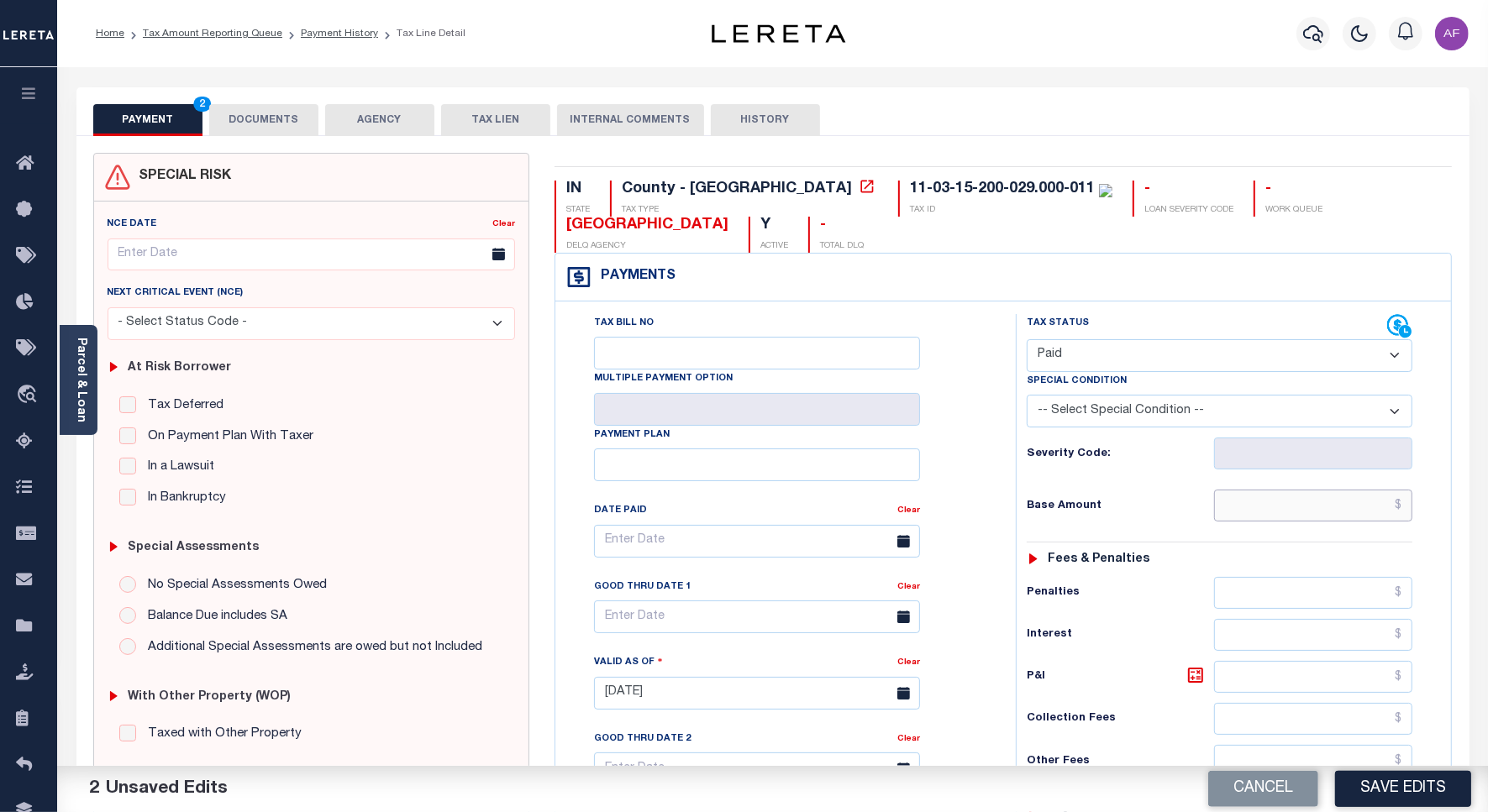
click at [1354, 521] on input "text" at bounding box center [1314, 505] width 199 height 31
paste input "17.20"
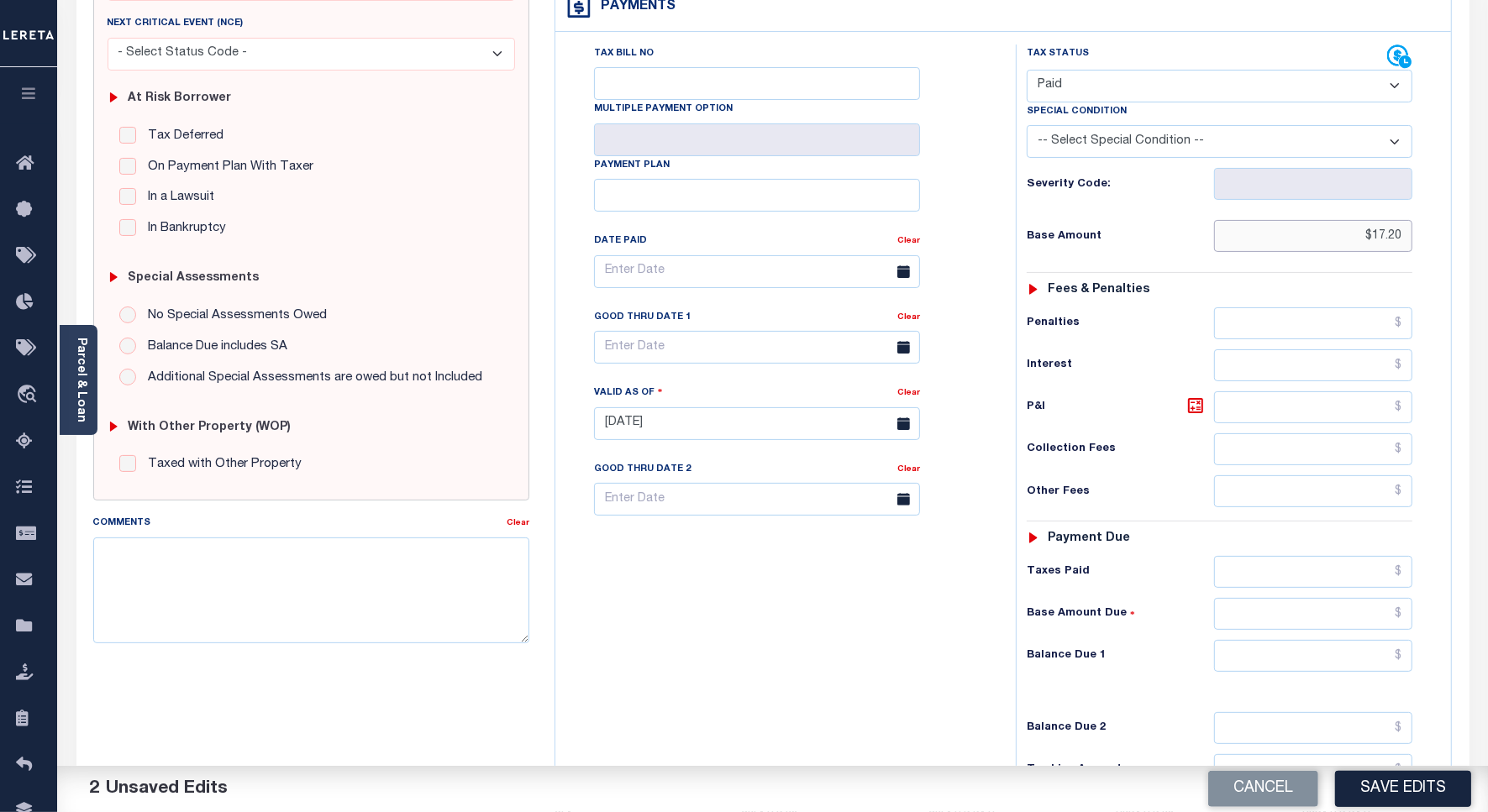
scroll to position [468, 0]
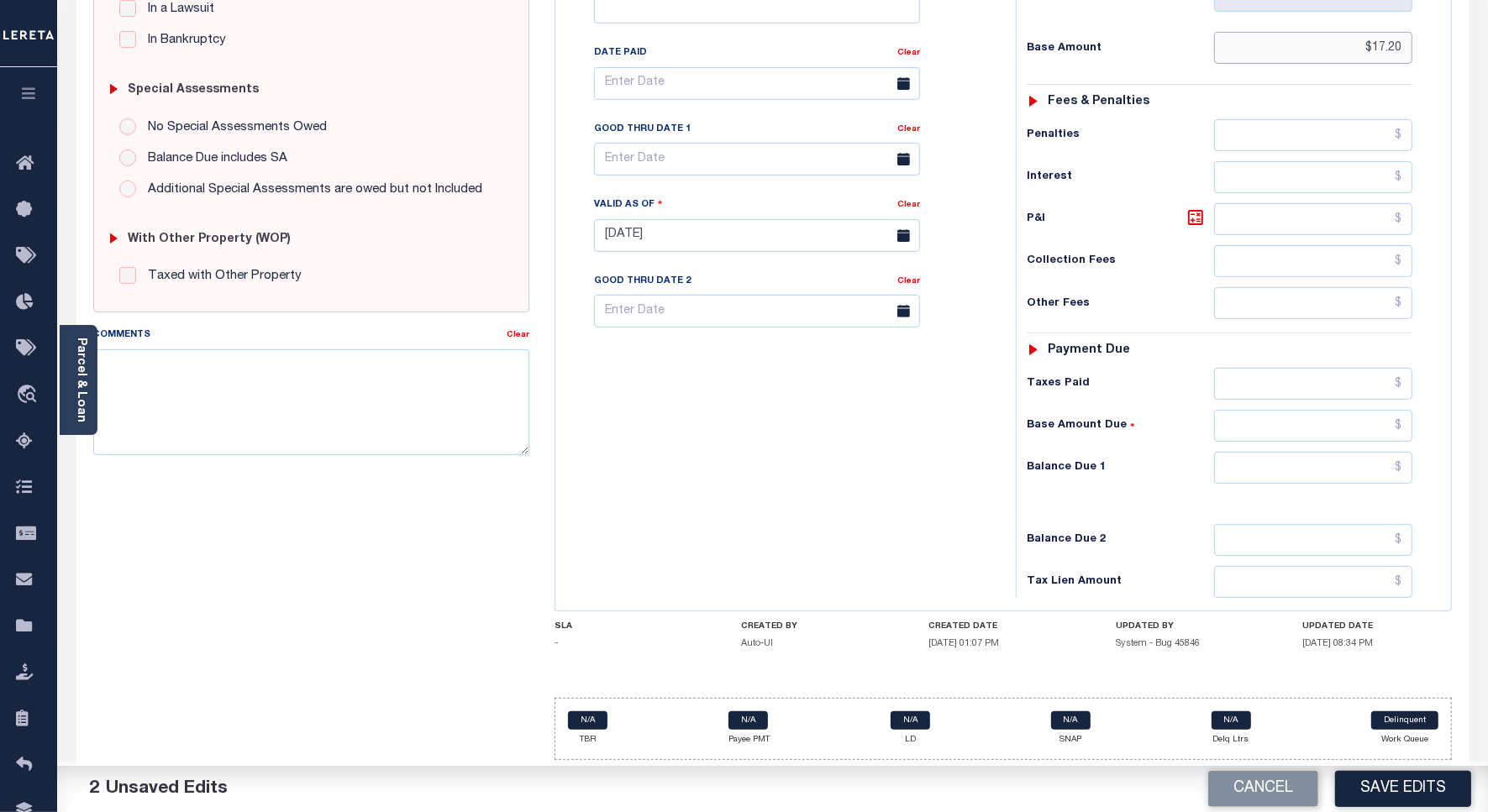
type input "$17.20"
click at [1312, 383] on input "text" at bounding box center [1314, 383] width 199 height 31
paste input "17.20"
type input "$17.20"
drag, startPoint x: 1320, startPoint y: 471, endPoint x: 1329, endPoint y: 459, distance: 15.0
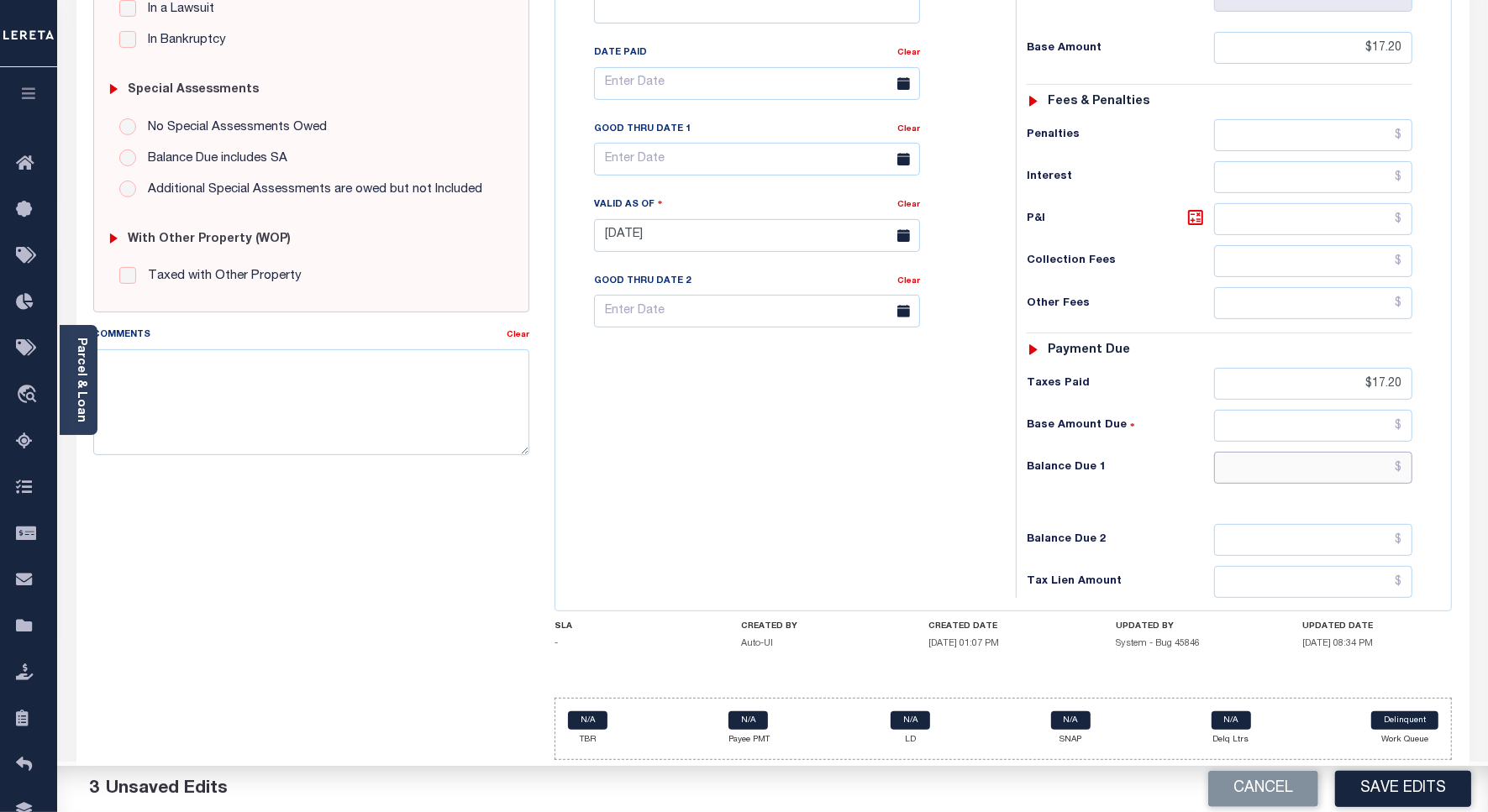
click at [1324, 464] on input "text" at bounding box center [1314, 468] width 199 height 31
type input "$0.00"
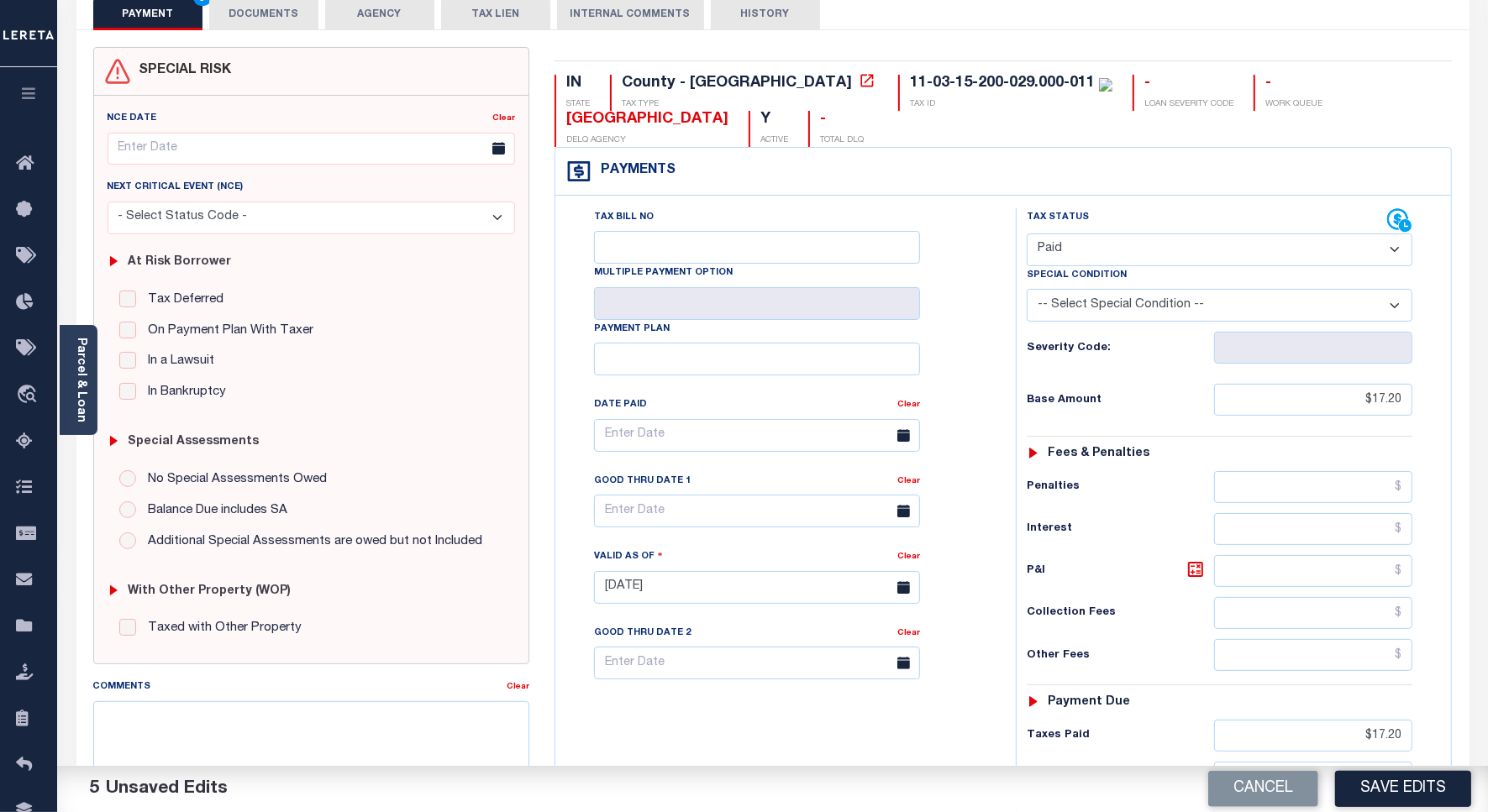
scroll to position [0, 0]
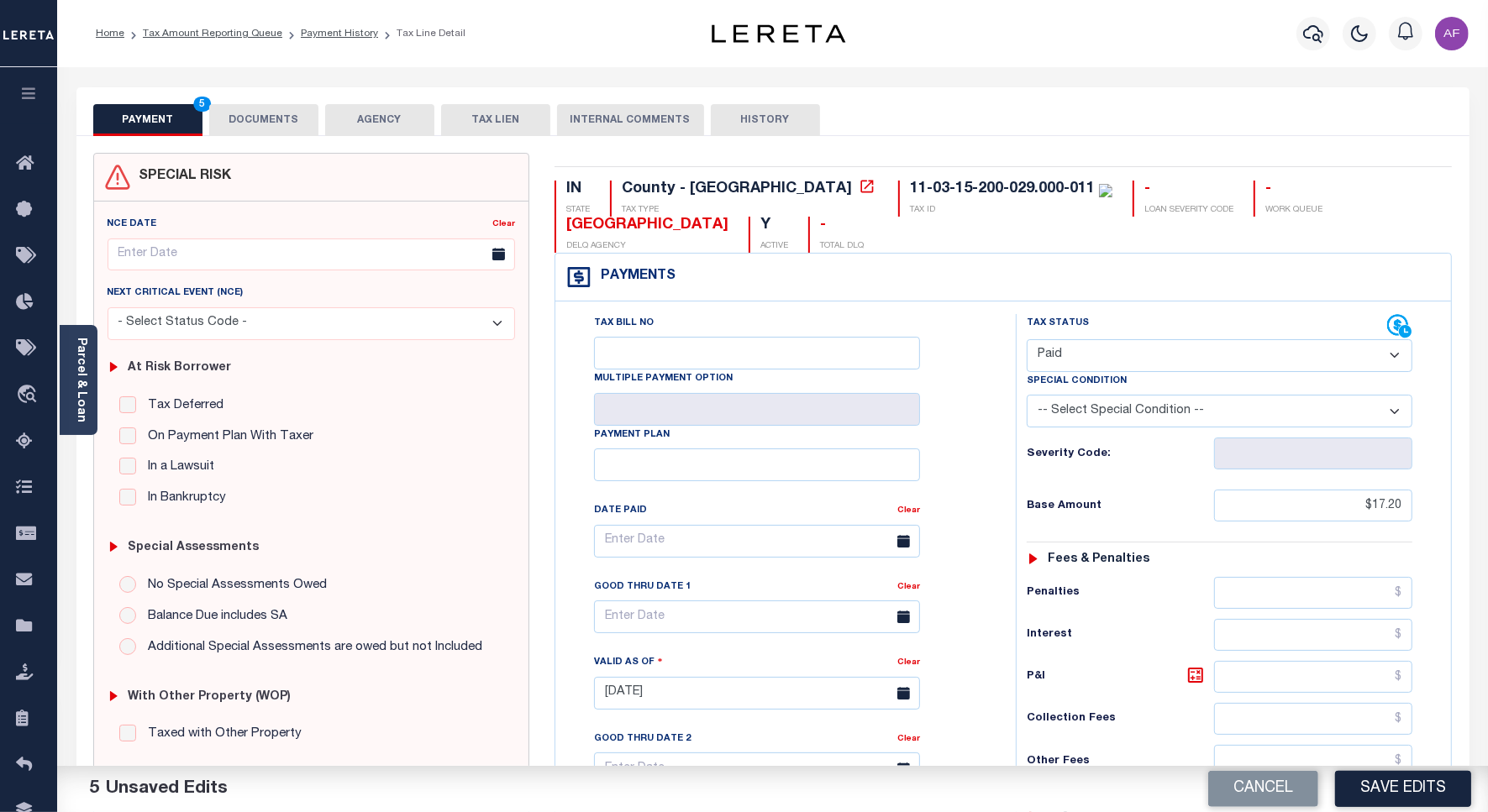
click at [305, 123] on button "DOCUMENTS" at bounding box center [264, 120] width 109 height 31
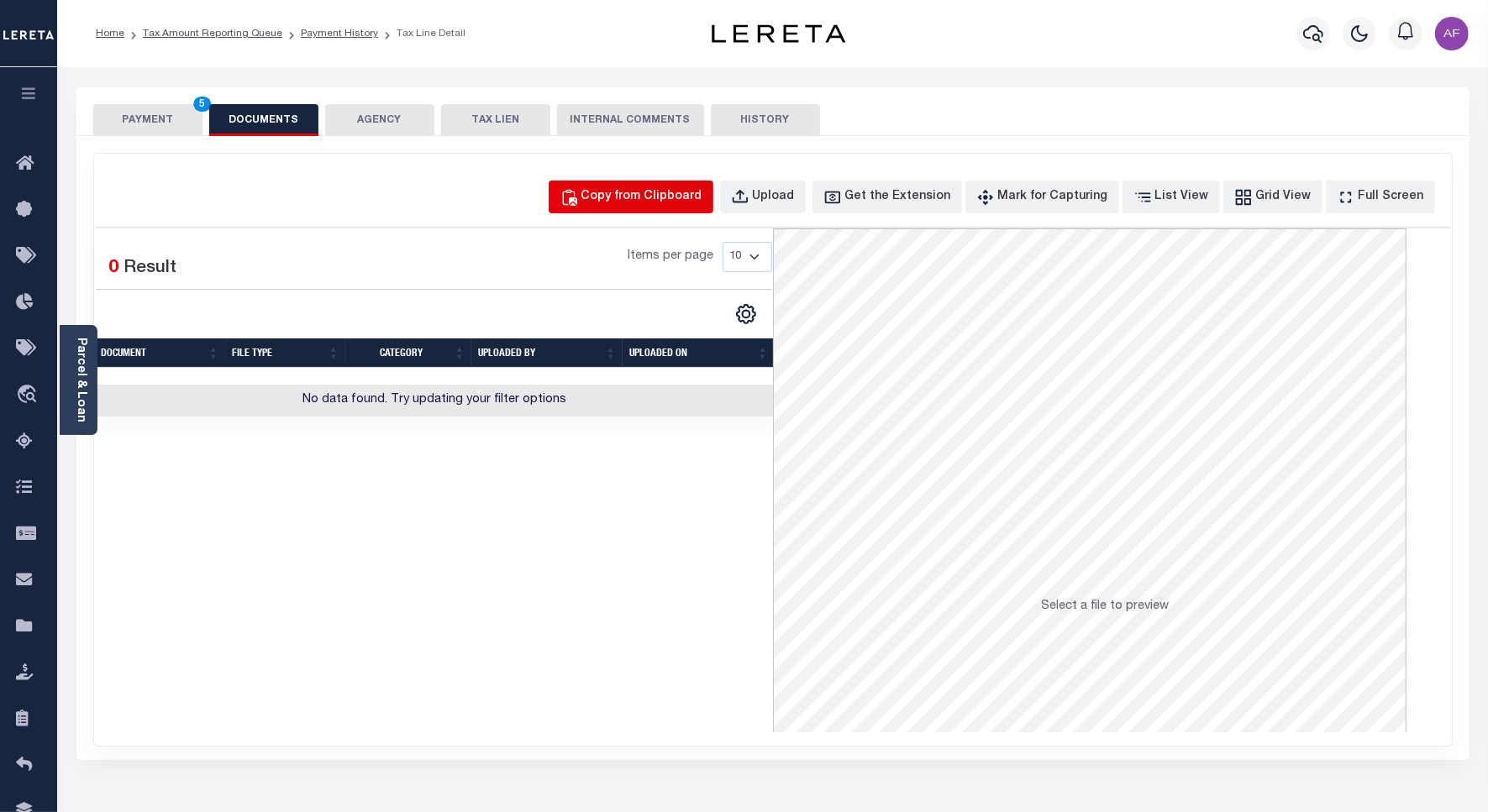
click at [714, 187] on button "Copy from Clipboard" at bounding box center [630, 197] width 164 height 32
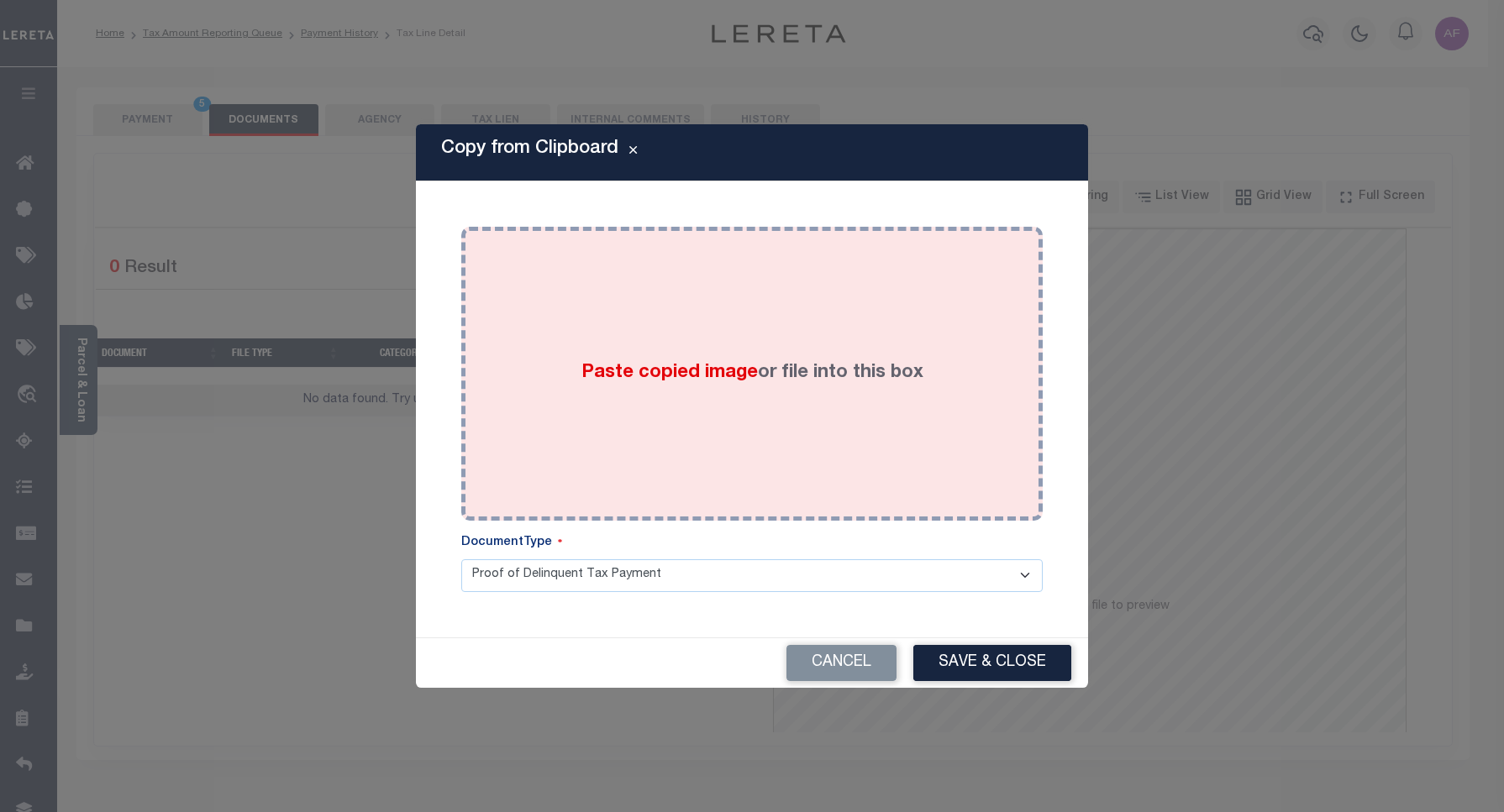
click at [714, 330] on div "Paste copied image or file into this box" at bounding box center [752, 374] width 556 height 268
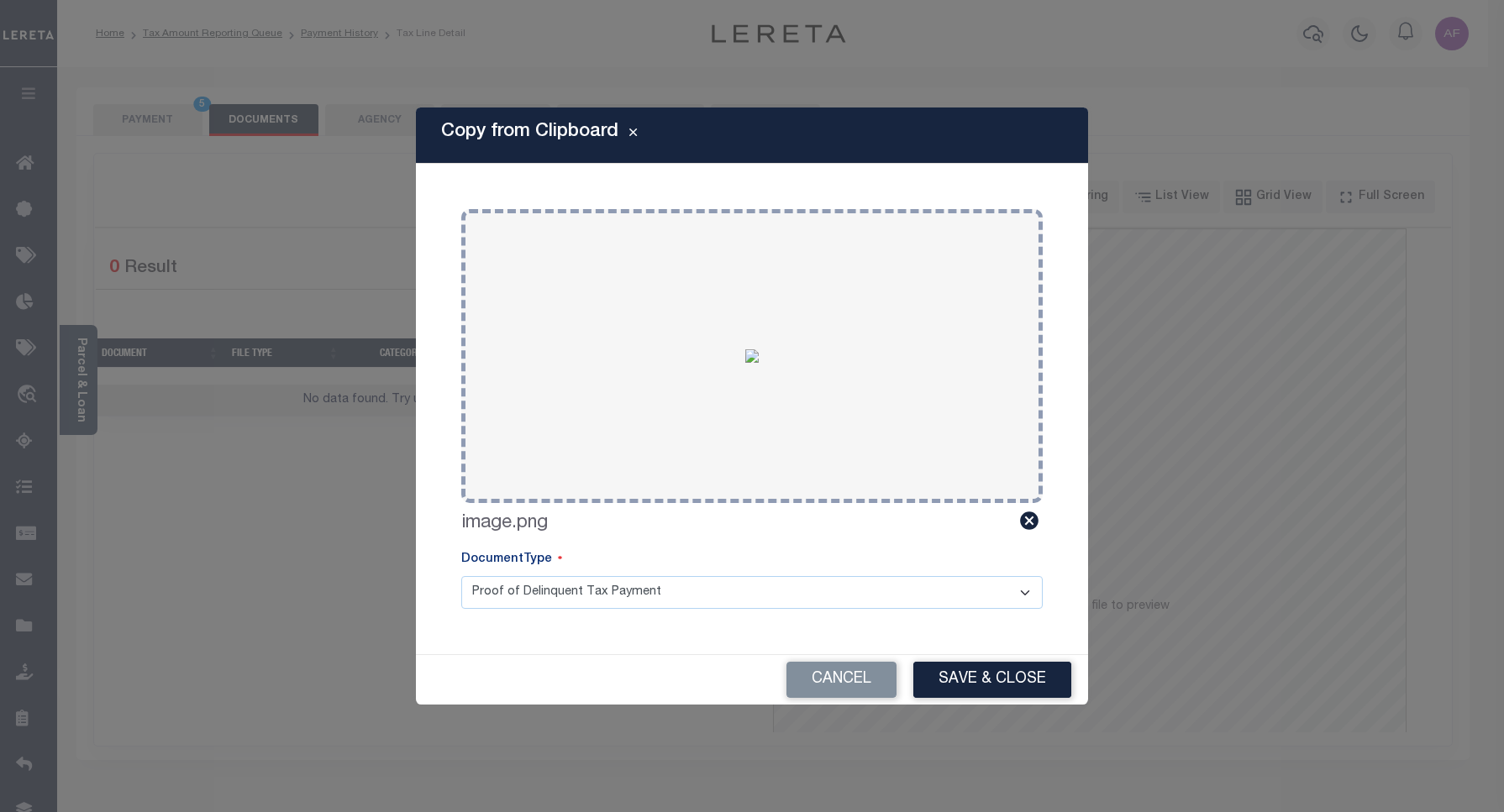
click at [979, 703] on div "Cancel Save & Close" at bounding box center [752, 680] width 672 height 49
click at [977, 689] on button "Save & Close" at bounding box center [992, 679] width 158 height 36
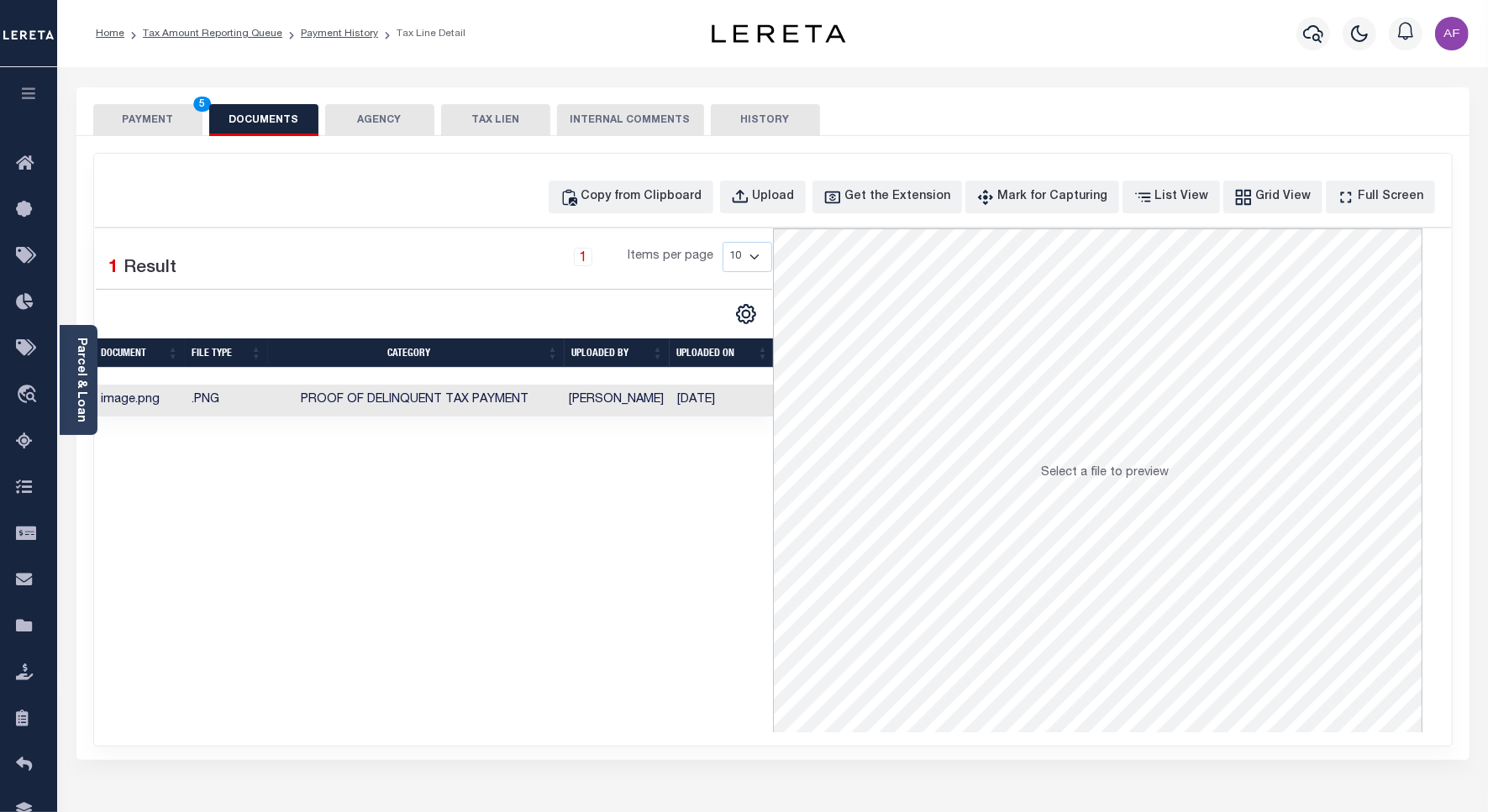
click at [139, 119] on button "PAYMENT 5" at bounding box center [148, 120] width 109 height 31
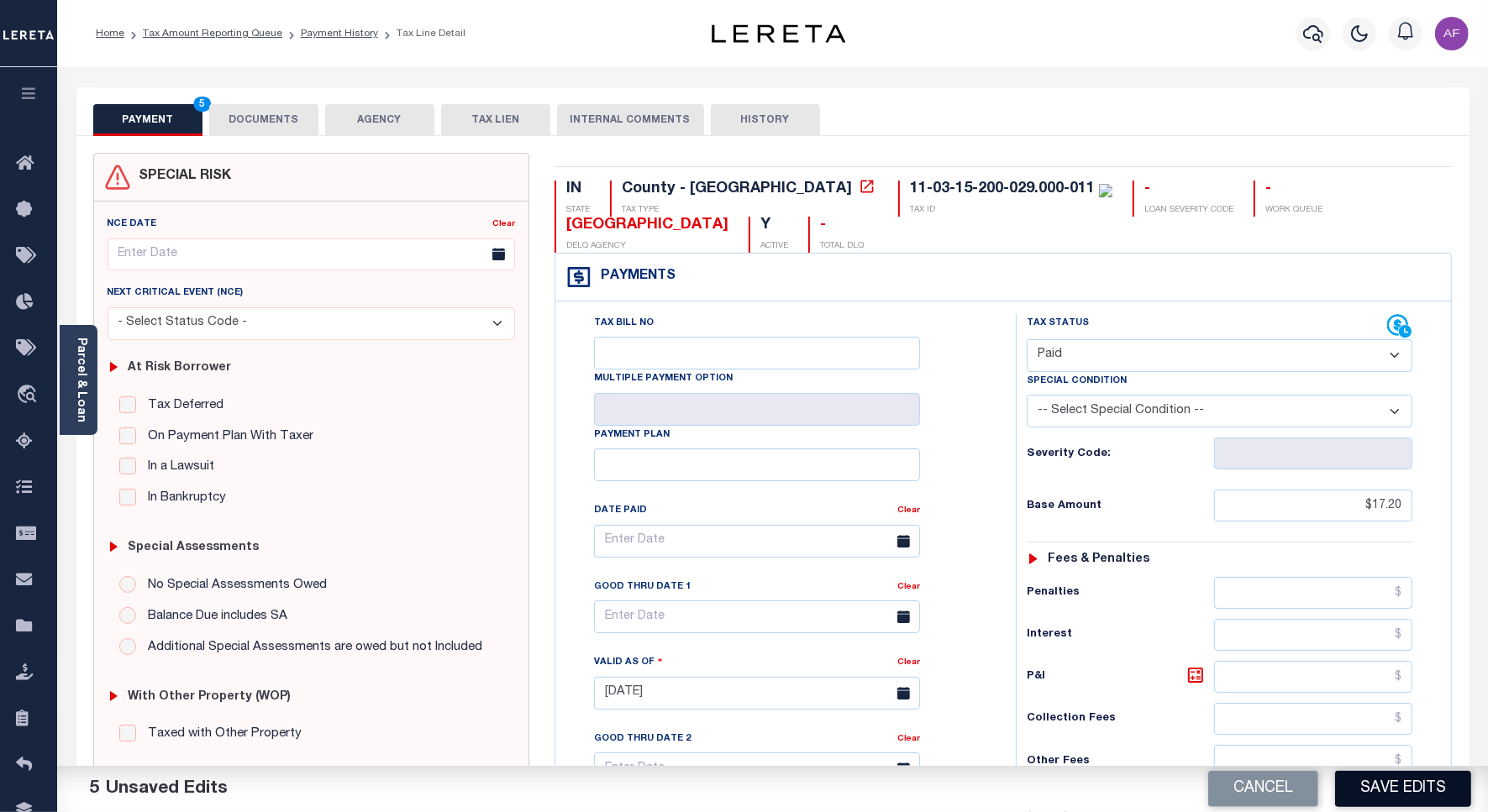
click at [1413, 785] on button "Save Edits" at bounding box center [1403, 788] width 136 height 36
checkbox input "false"
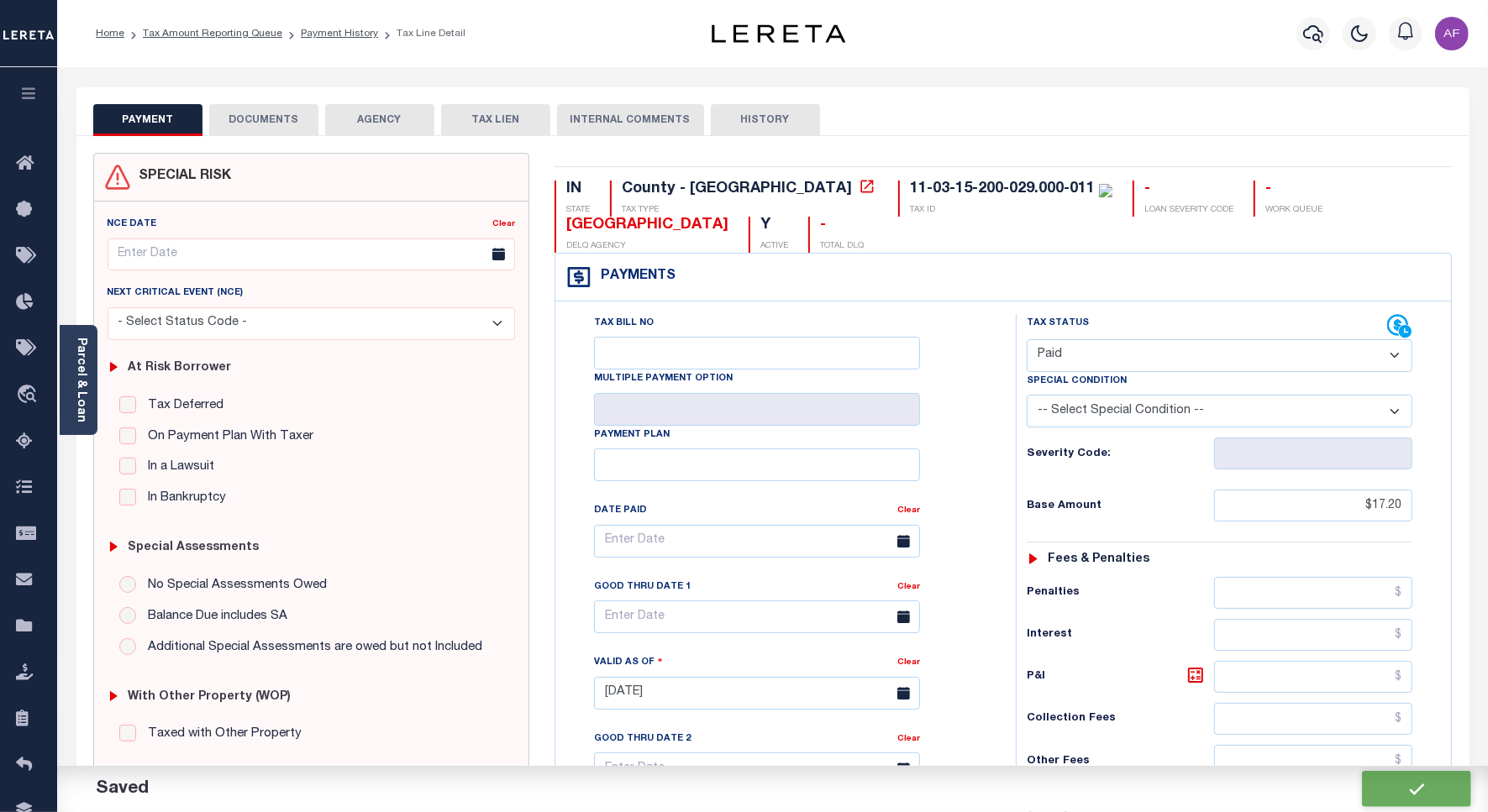
type input "$17.2"
type input "$0"
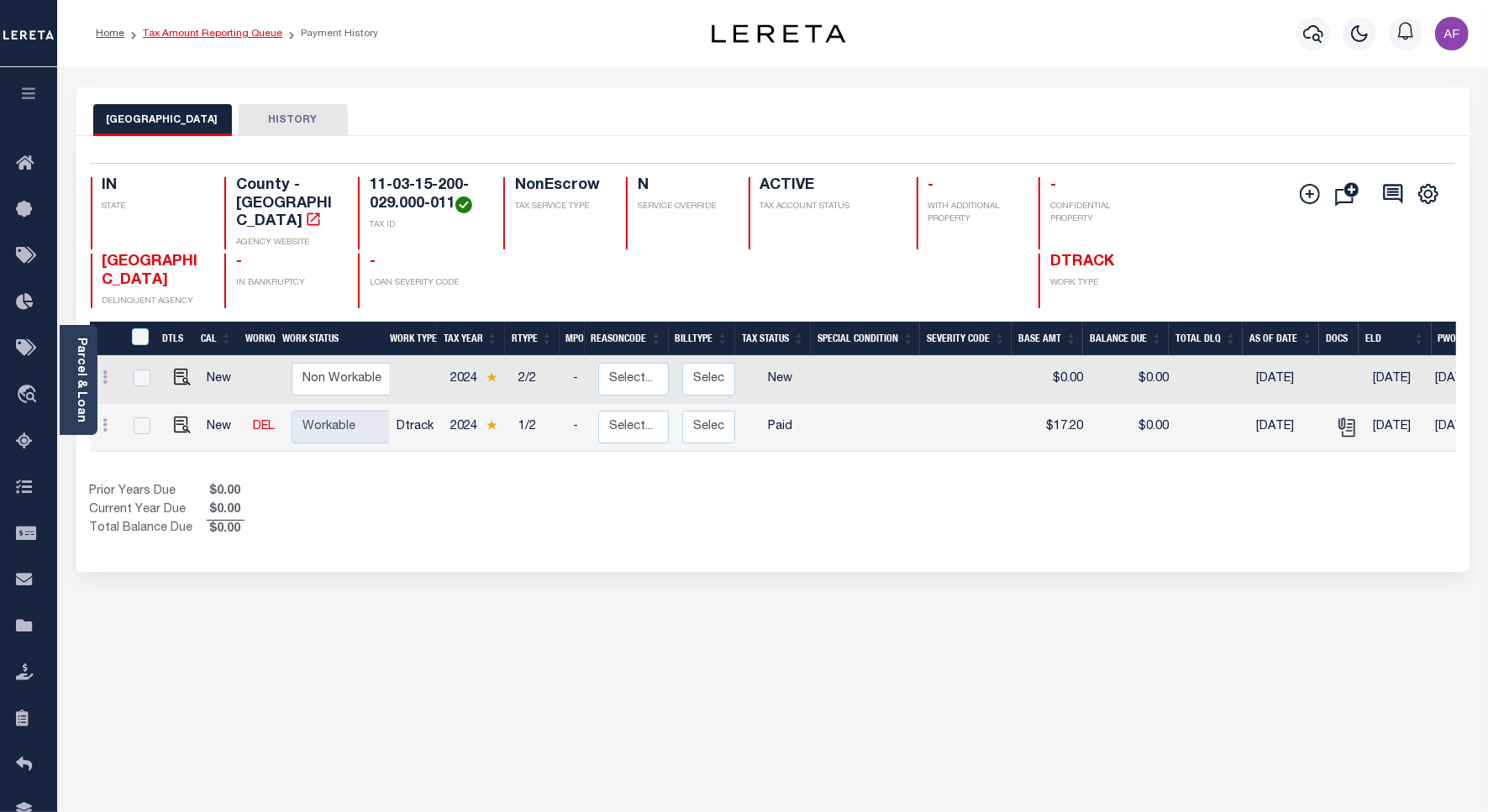
click at [210, 36] on link "Tax Amount Reporting Queue" at bounding box center [212, 33] width 140 height 10
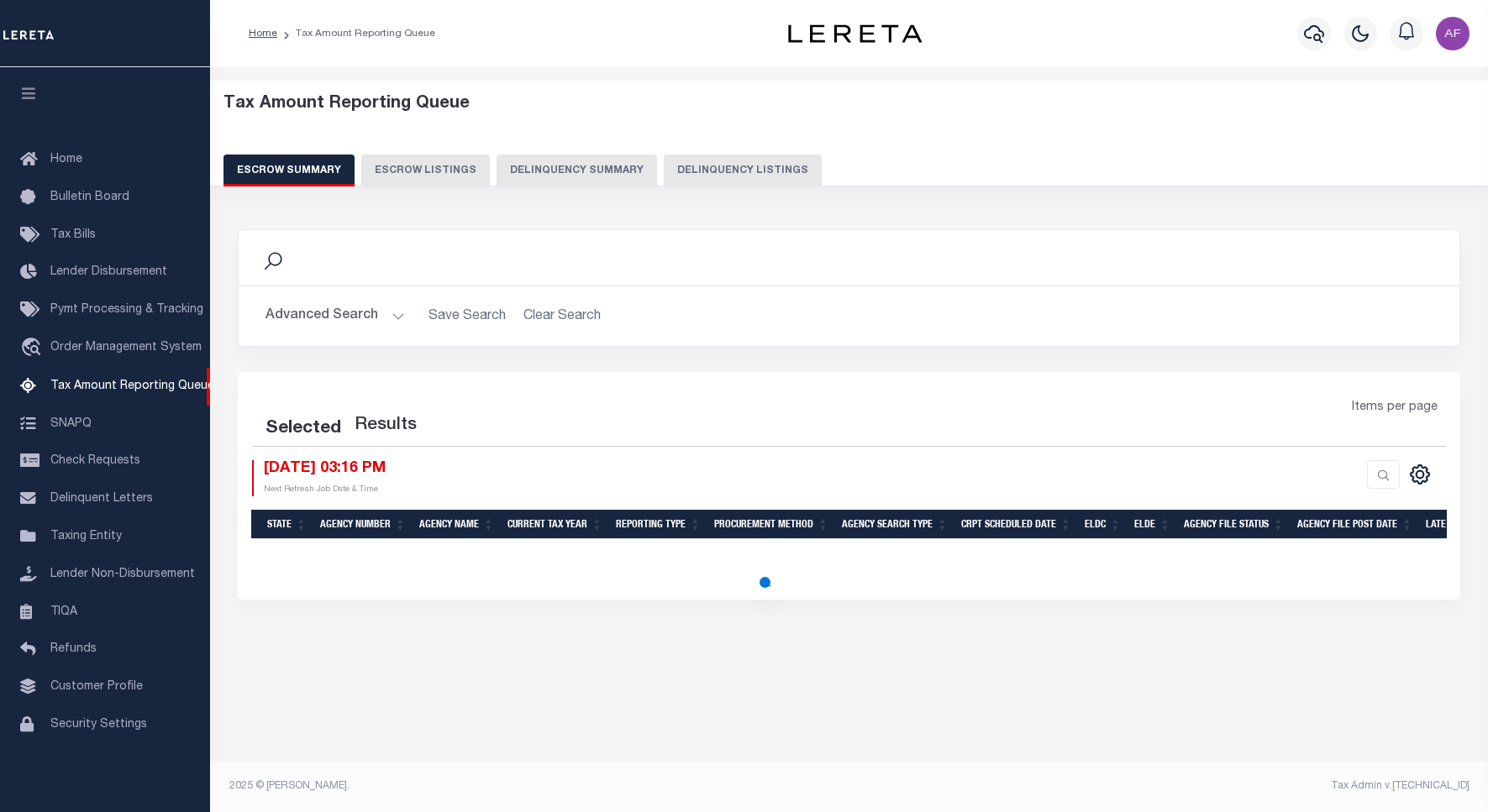
click at [714, 166] on button "Delinquency Listings" at bounding box center [743, 170] width 158 height 31
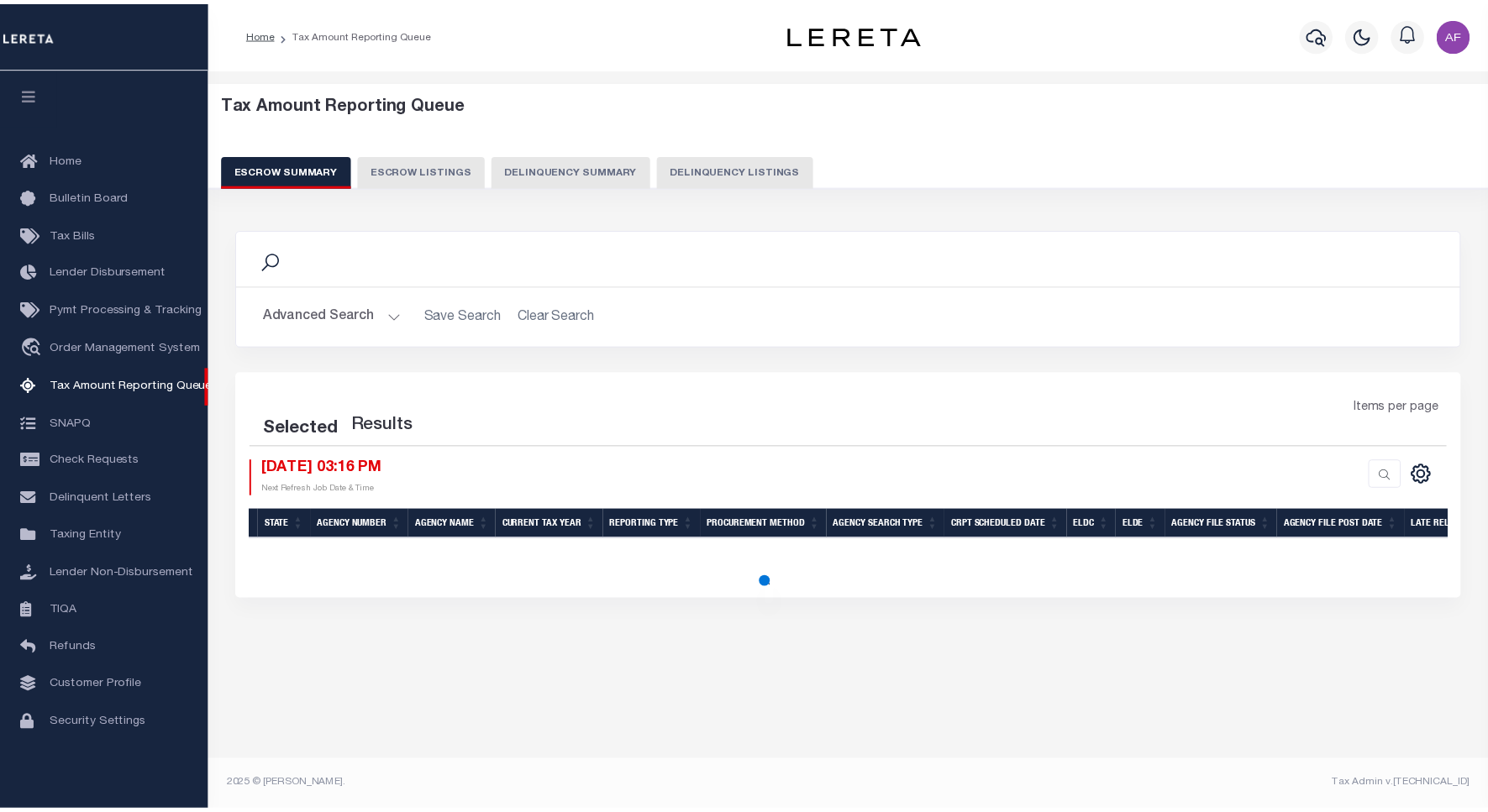
scroll to position [5, 0]
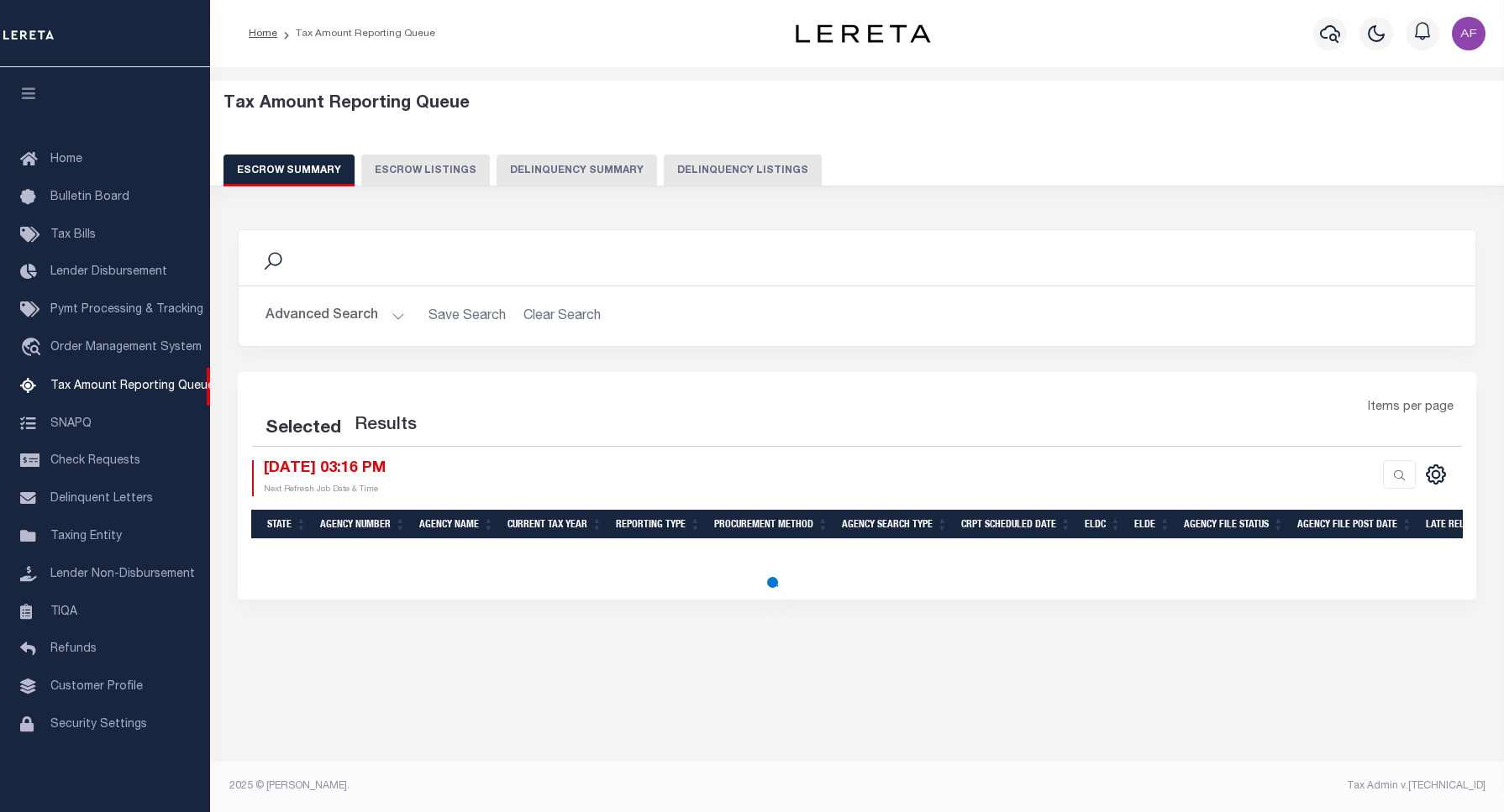
select select "100"
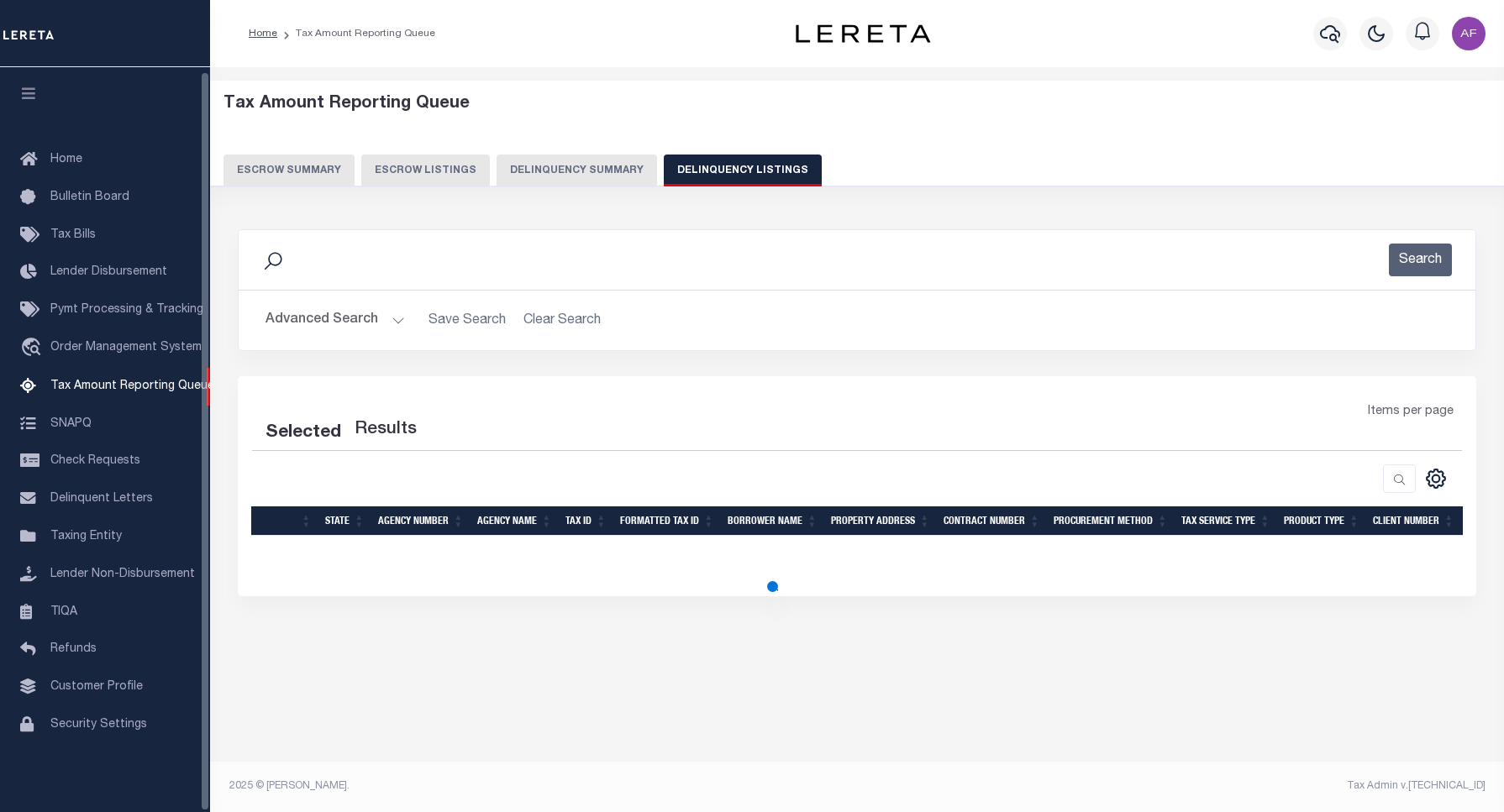
select select "100"
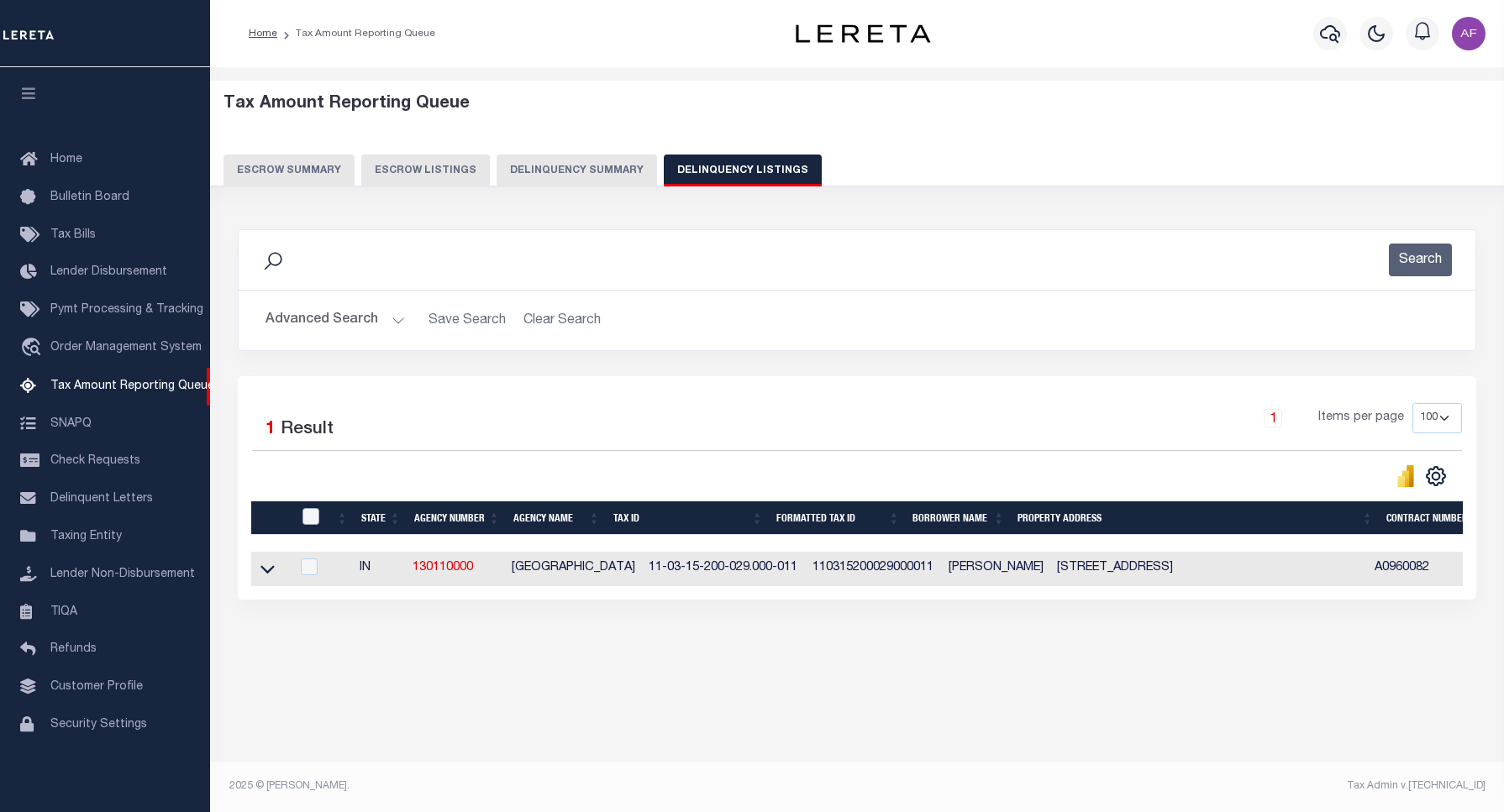
click at [313, 519] on input "checkbox" at bounding box center [311, 516] width 17 height 17
checkbox input "true"
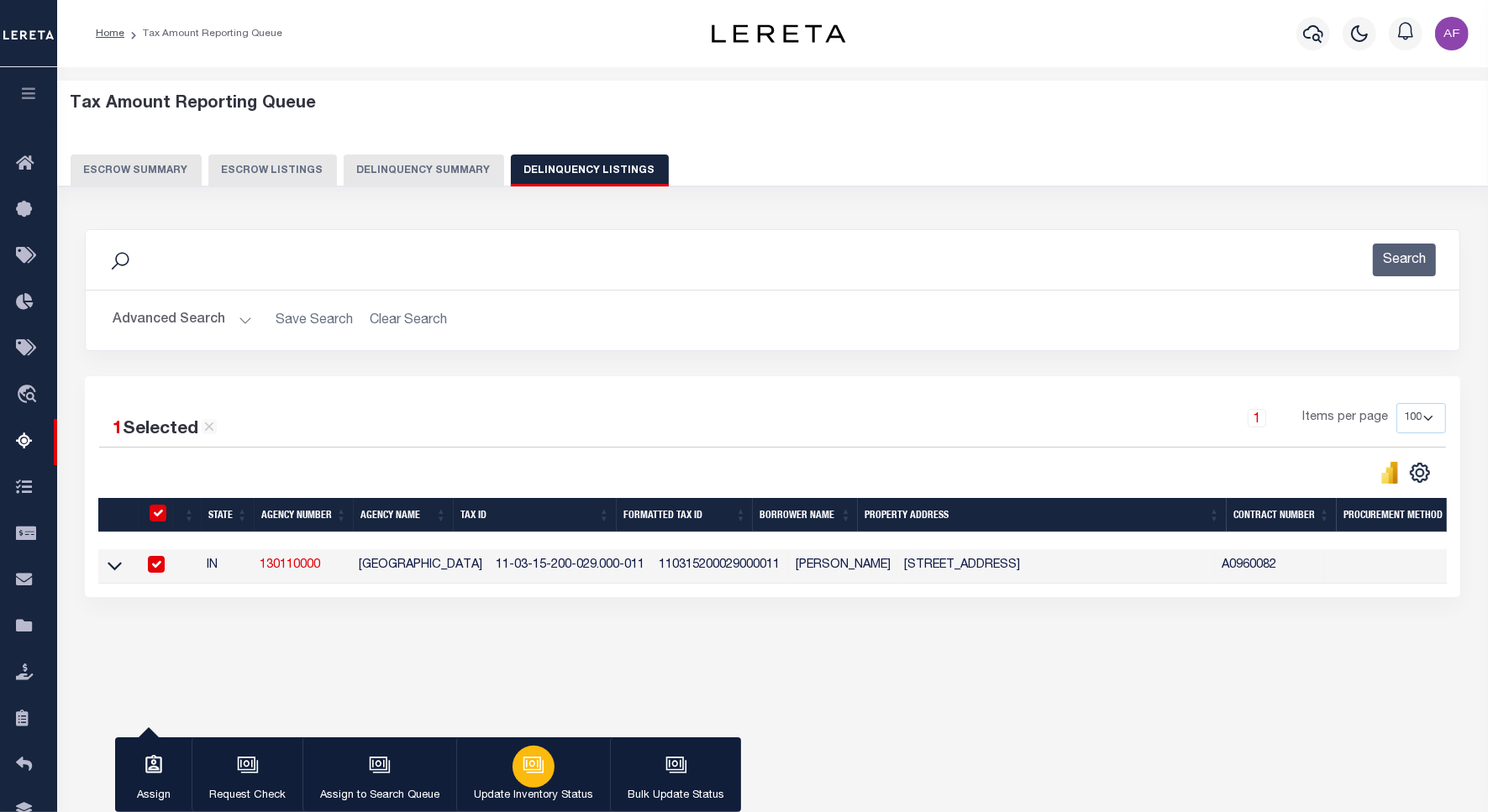
click at [555, 761] on button "Update Inventory Status" at bounding box center [533, 775] width 153 height 76
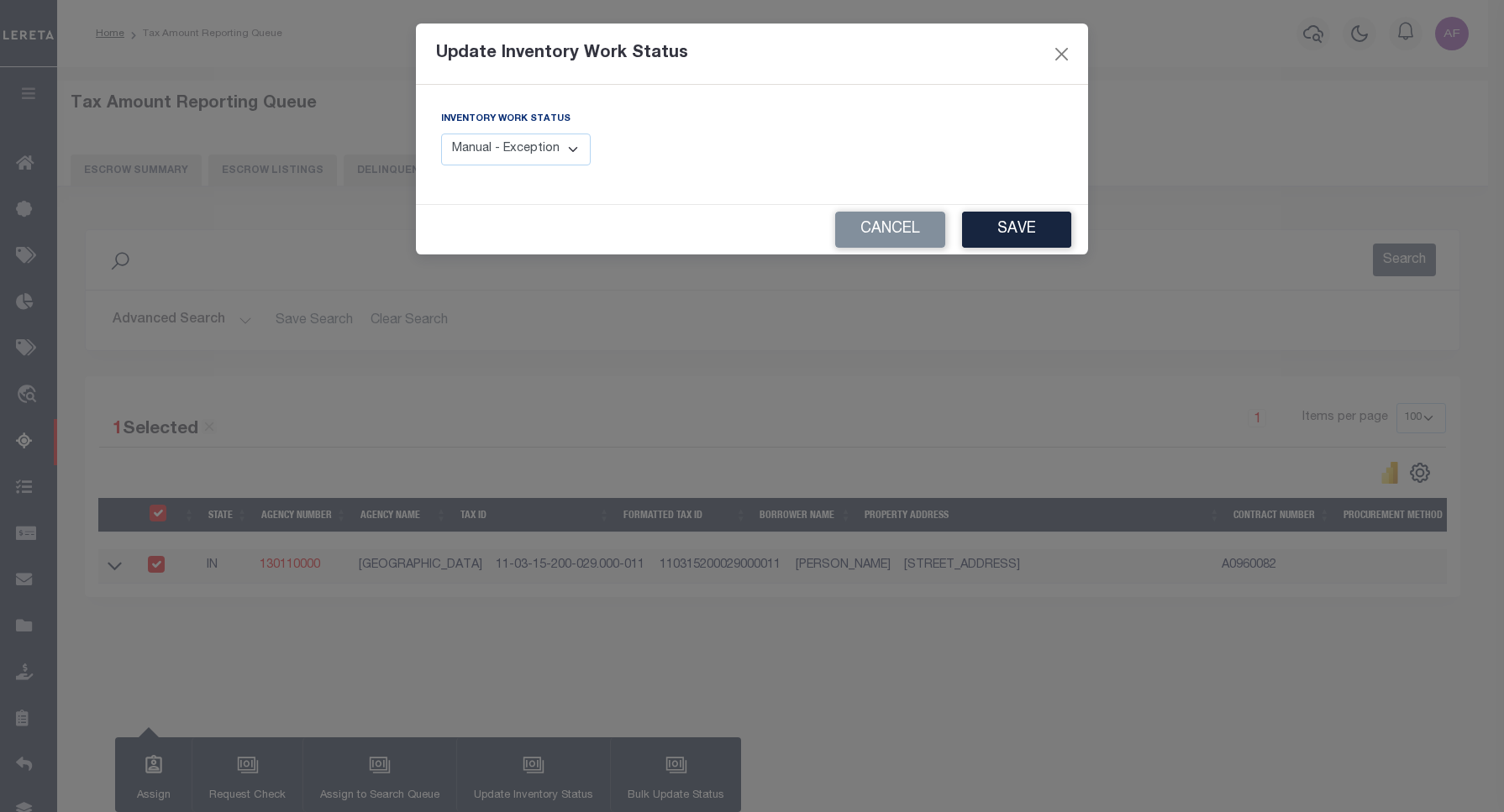
click at [505, 148] on select "Manual - Exception Pended - Awaiting Search Late Add Exception Completed" at bounding box center [516, 149] width 149 height 32
select select "4"
click at [441, 134] on select "Manual - Exception Pended - Awaiting Search Late Add Exception Completed" at bounding box center [516, 149] width 149 height 32
click at [966, 234] on button "Save" at bounding box center [1015, 229] width 109 height 36
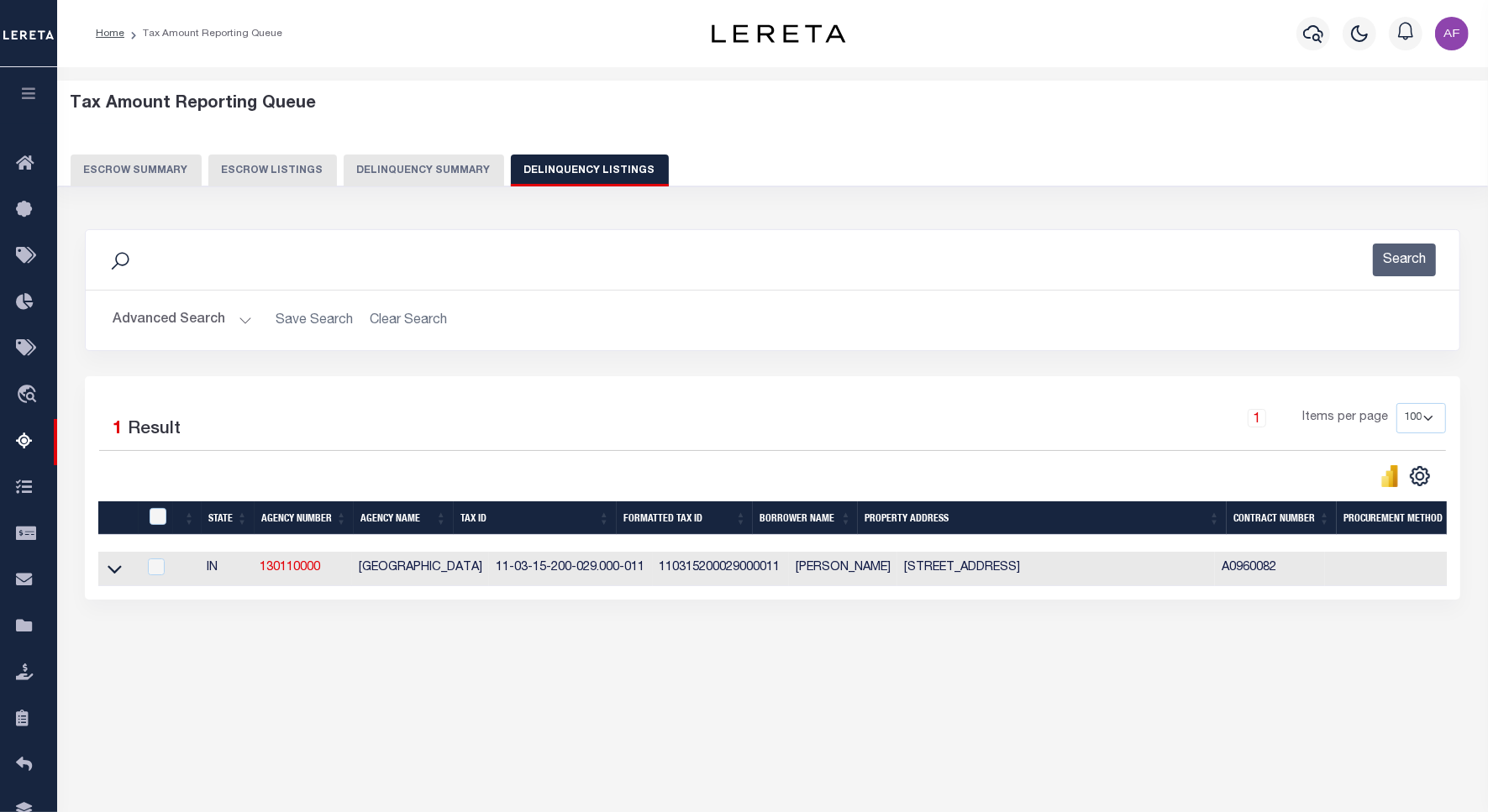
click at [152, 314] on button "Advanced Search" at bounding box center [183, 319] width 140 height 32
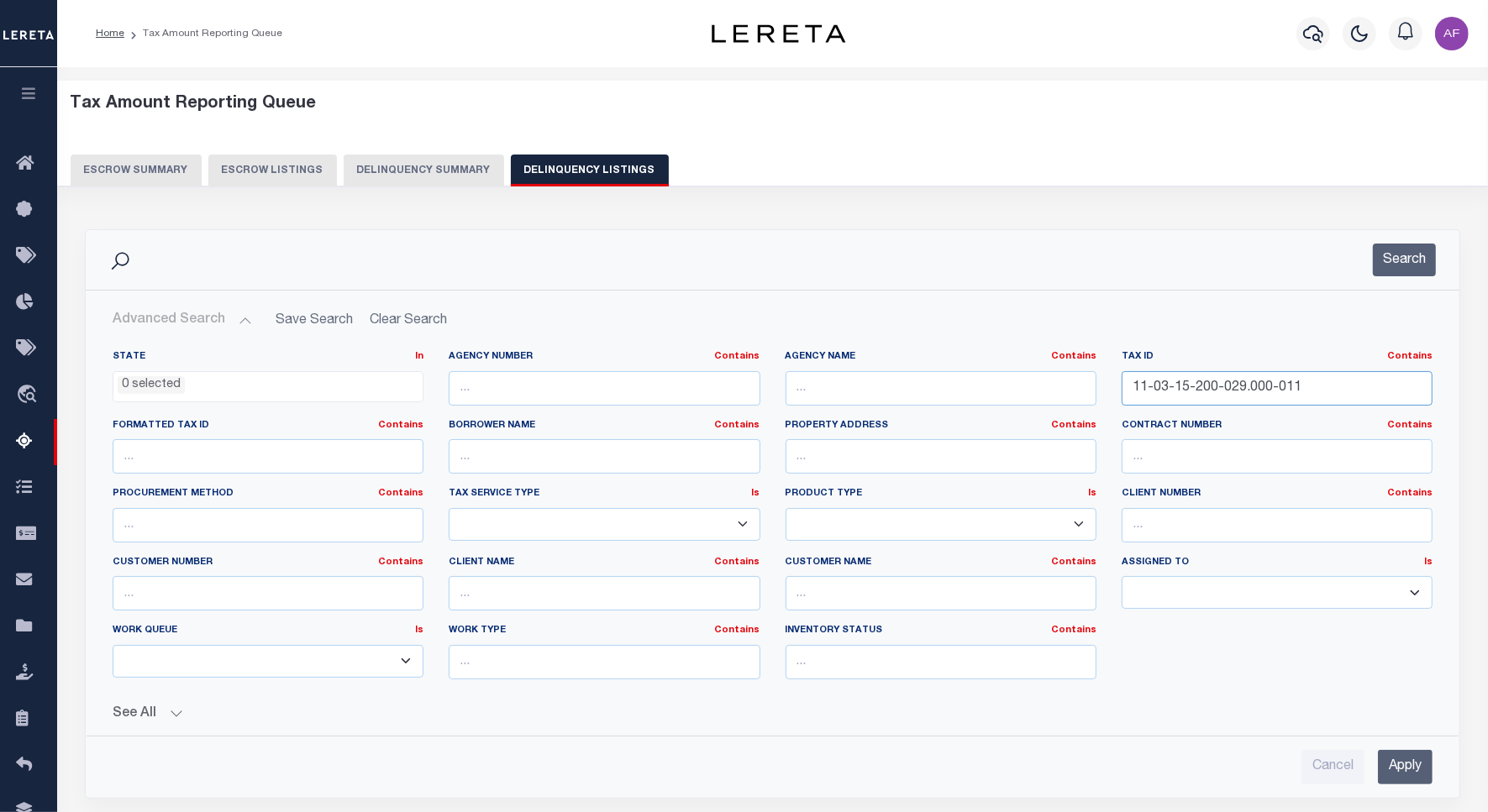
drag, startPoint x: 1308, startPoint y: 387, endPoint x: 1064, endPoint y: 384, distance: 244.0
click at [1064, 384] on div "State In In AK AL AR AZ CA CO CT DC DE FL GA GU HI IA ID IL IN KS KY LA MA MD M…" at bounding box center [773, 521] width 1345 height 343
paste input "6-03-300-002.000-020"
type input "11-06-03-300-002.000-020"
click at [1401, 270] on button "Search" at bounding box center [1404, 260] width 63 height 32
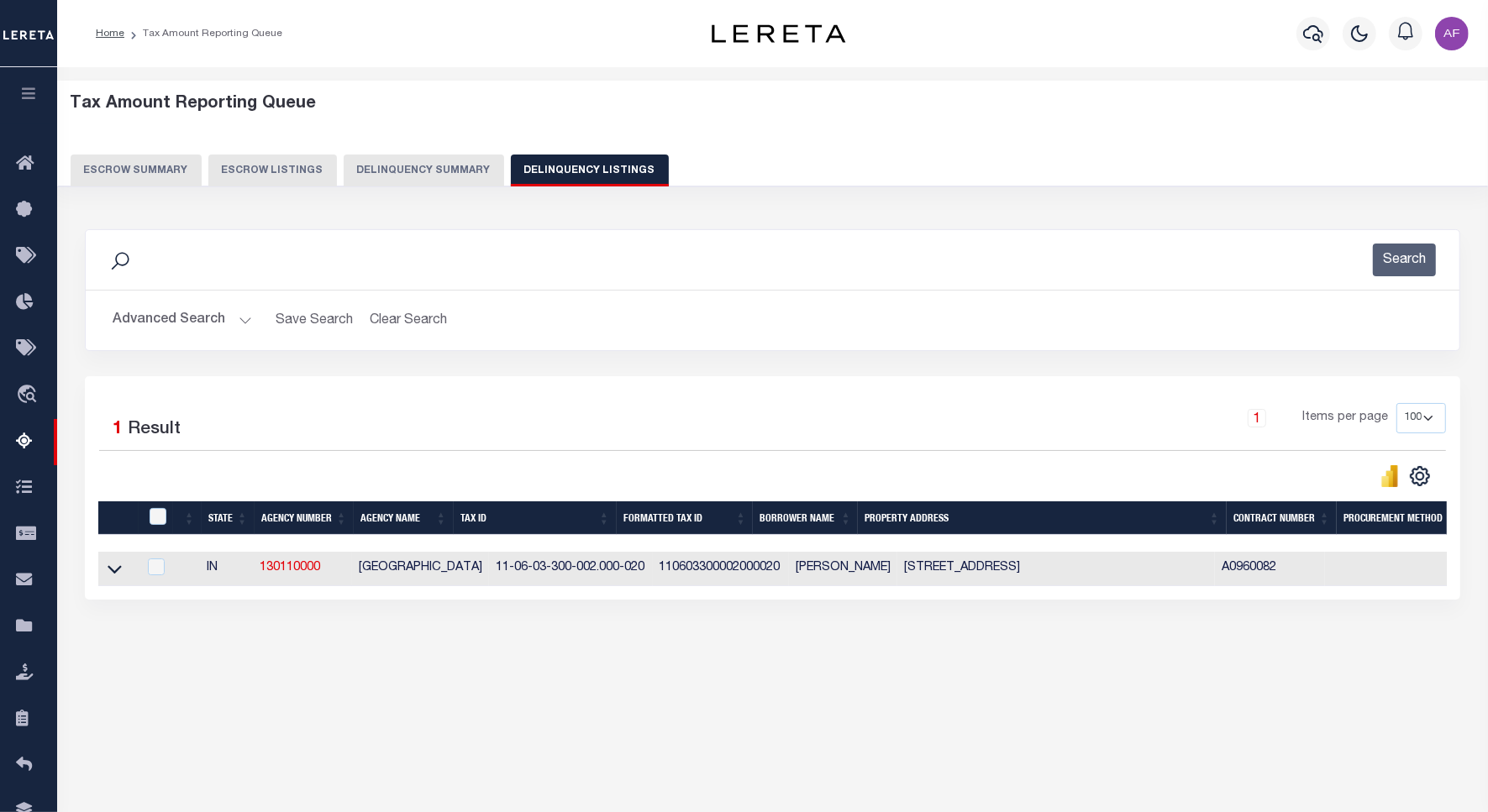
drag, startPoint x: 110, startPoint y: 577, endPoint x: 297, endPoint y: 446, distance: 228.3
click at [110, 577] on icon at bounding box center [114, 569] width 15 height 18
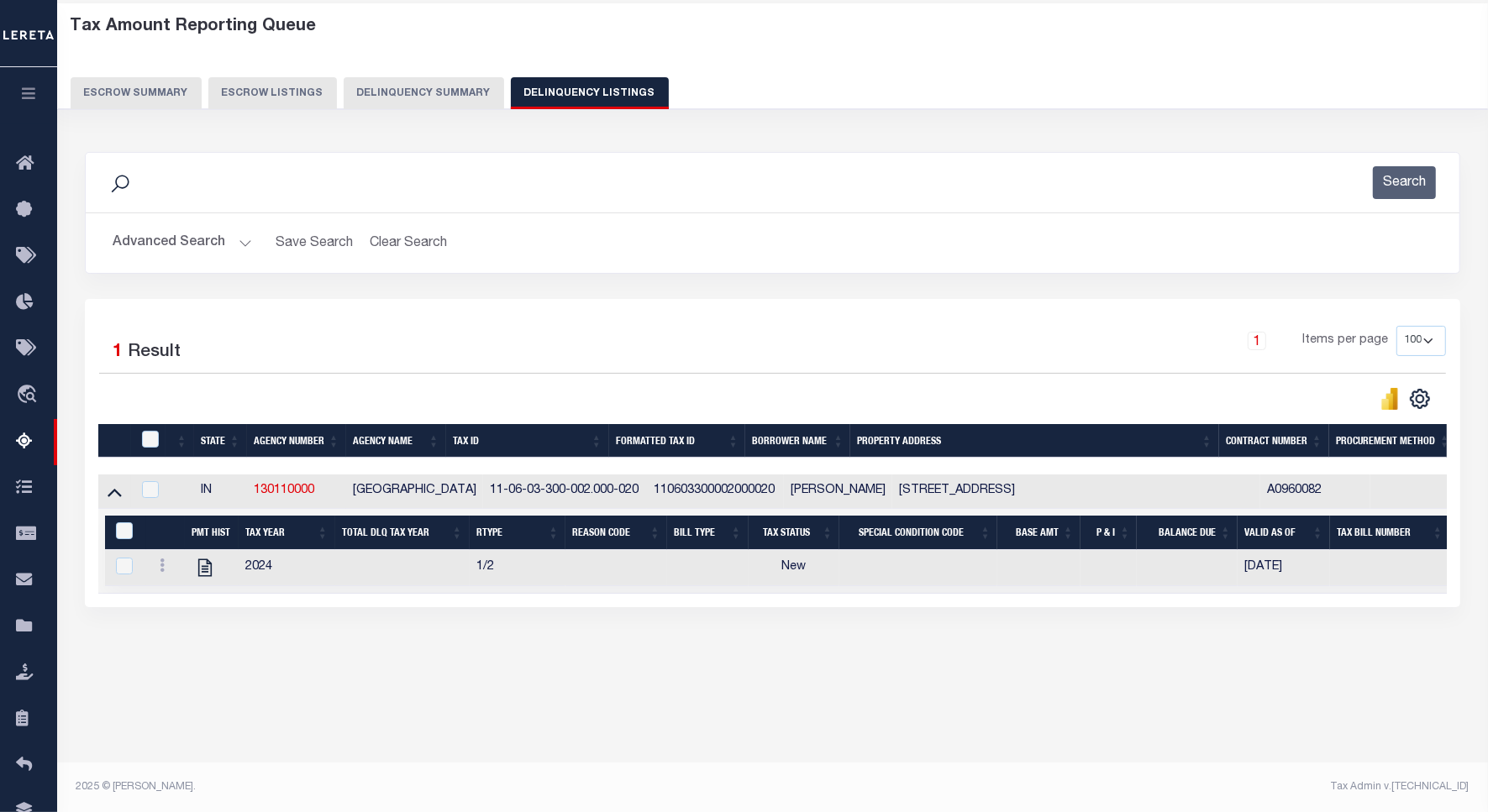
scroll to position [0, 0]
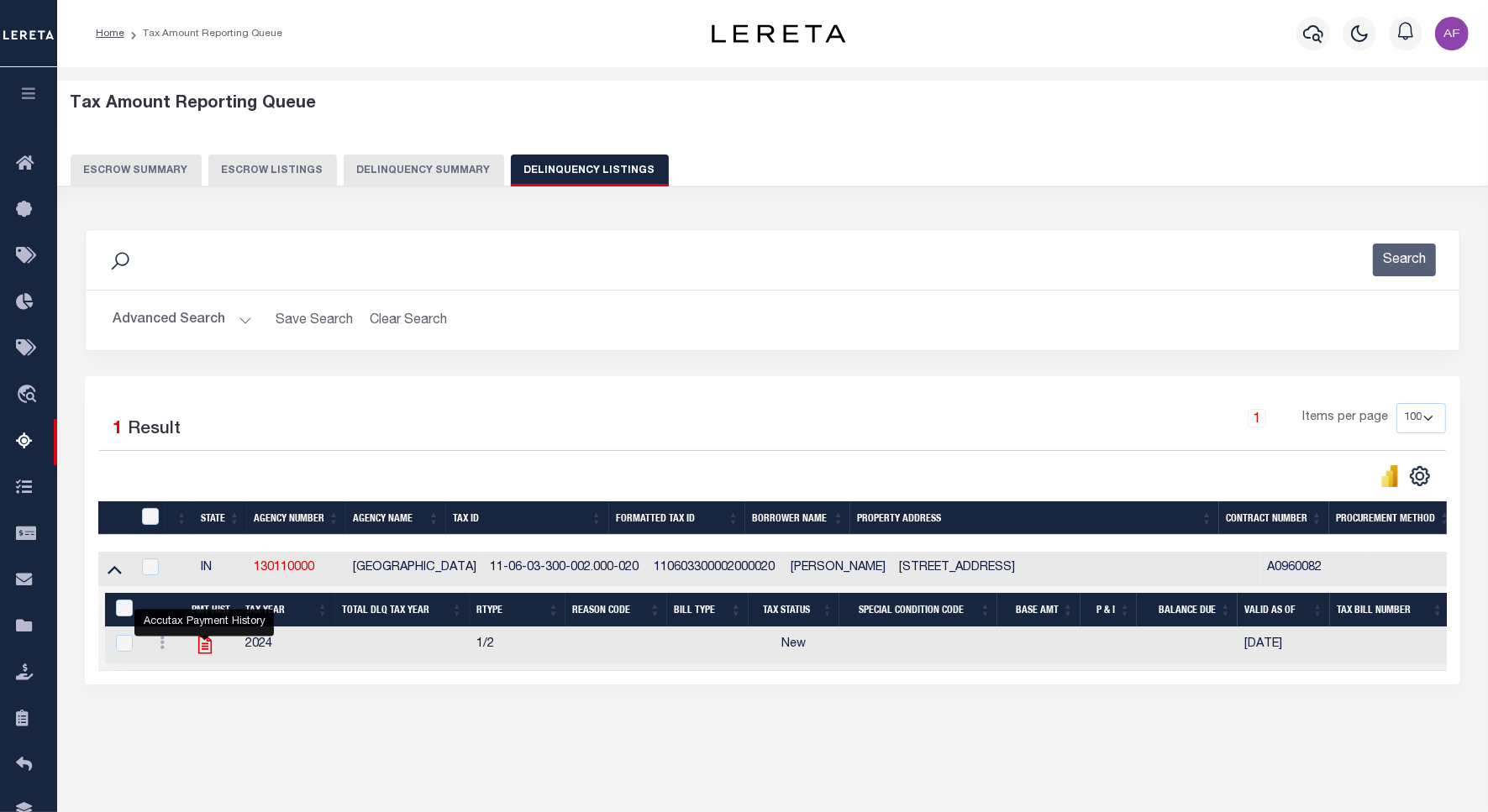
click at [208, 654] on icon "" at bounding box center [205, 645] width 22 height 22
checkbox input "true"
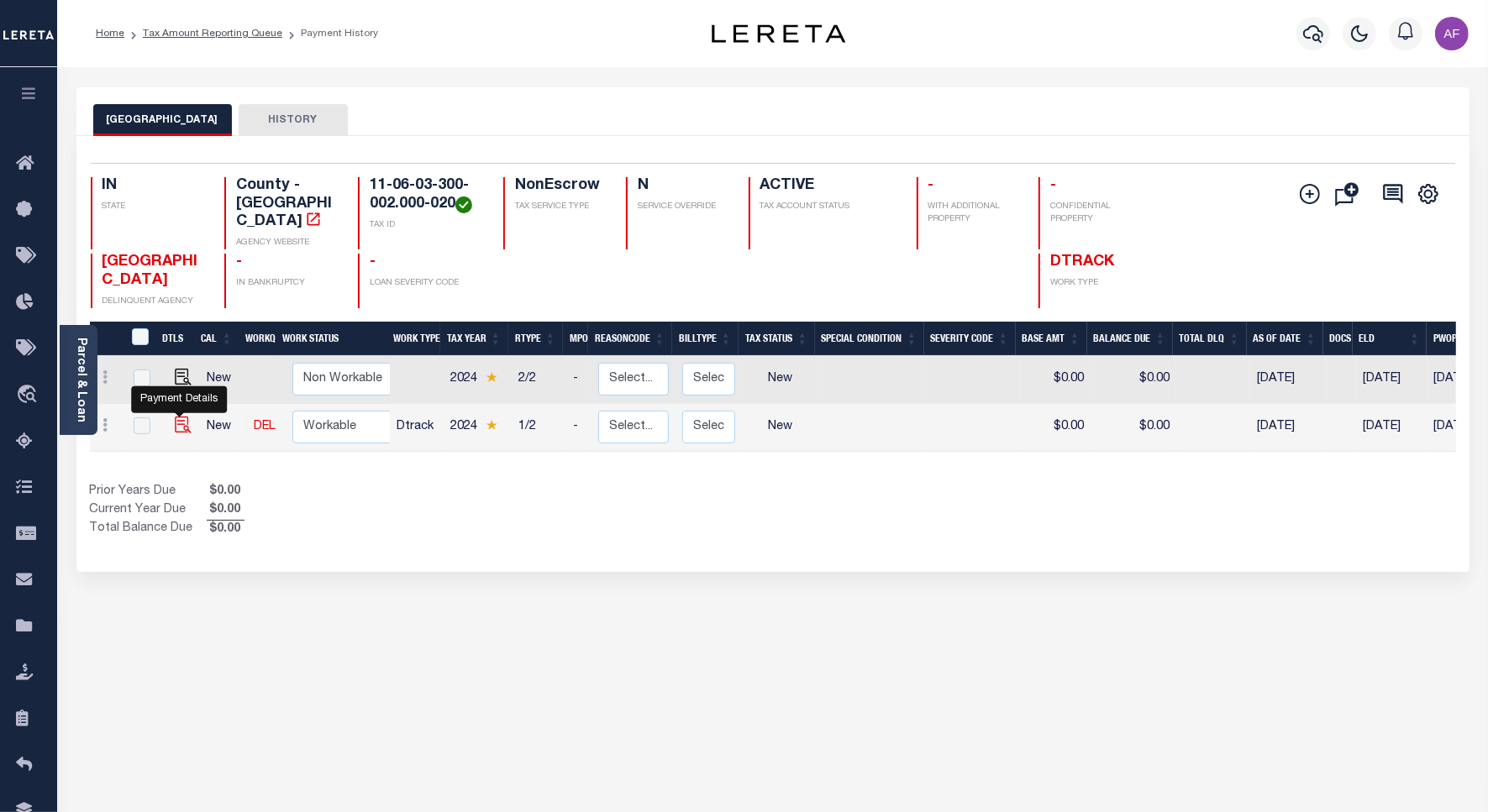
click at [175, 417] on img "" at bounding box center [183, 425] width 17 height 17
checkbox input "true"
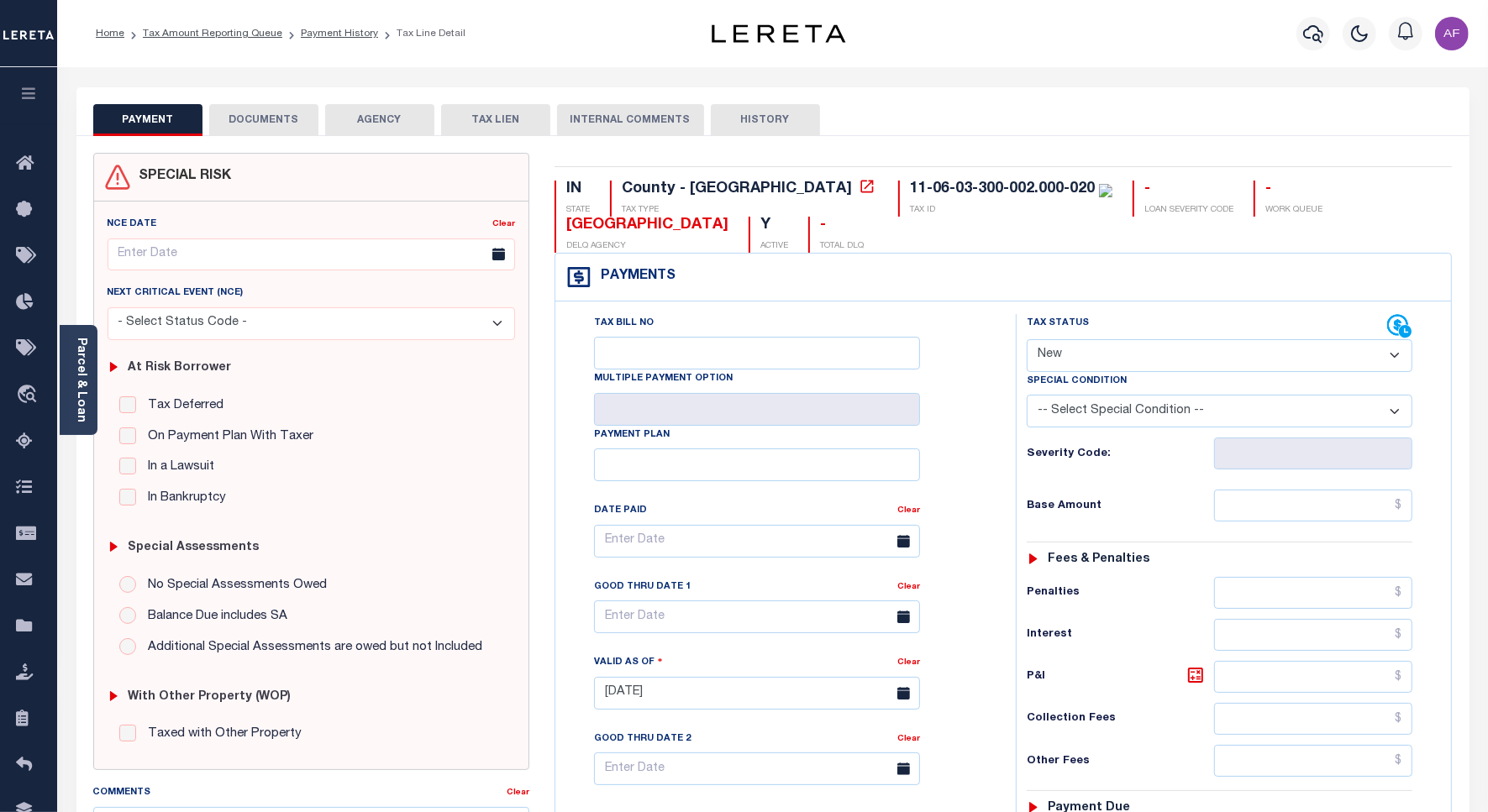
click at [1060, 363] on select "- Select Status Code - Open Due/Unpaid Paid Incomplete No Tax Due Internal Refu…" at bounding box center [1220, 355] width 386 height 32
select select "PYD"
click at [1027, 341] on select "- Select Status Code - Open Due/Unpaid Paid Incomplete No Tax Due Internal Refu…" at bounding box center [1220, 355] width 386 height 32
type input "[DATE]"
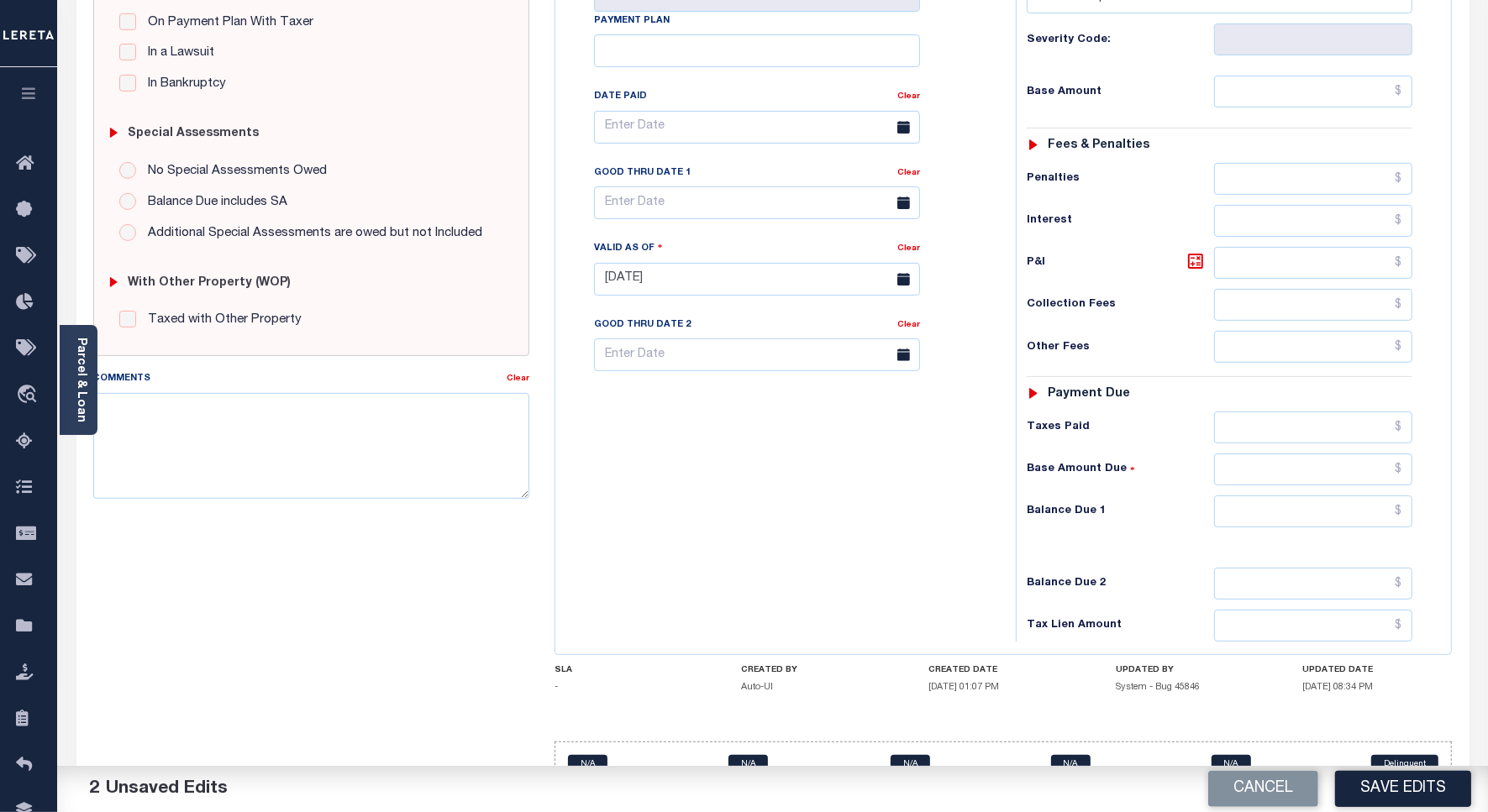
scroll to position [258, 0]
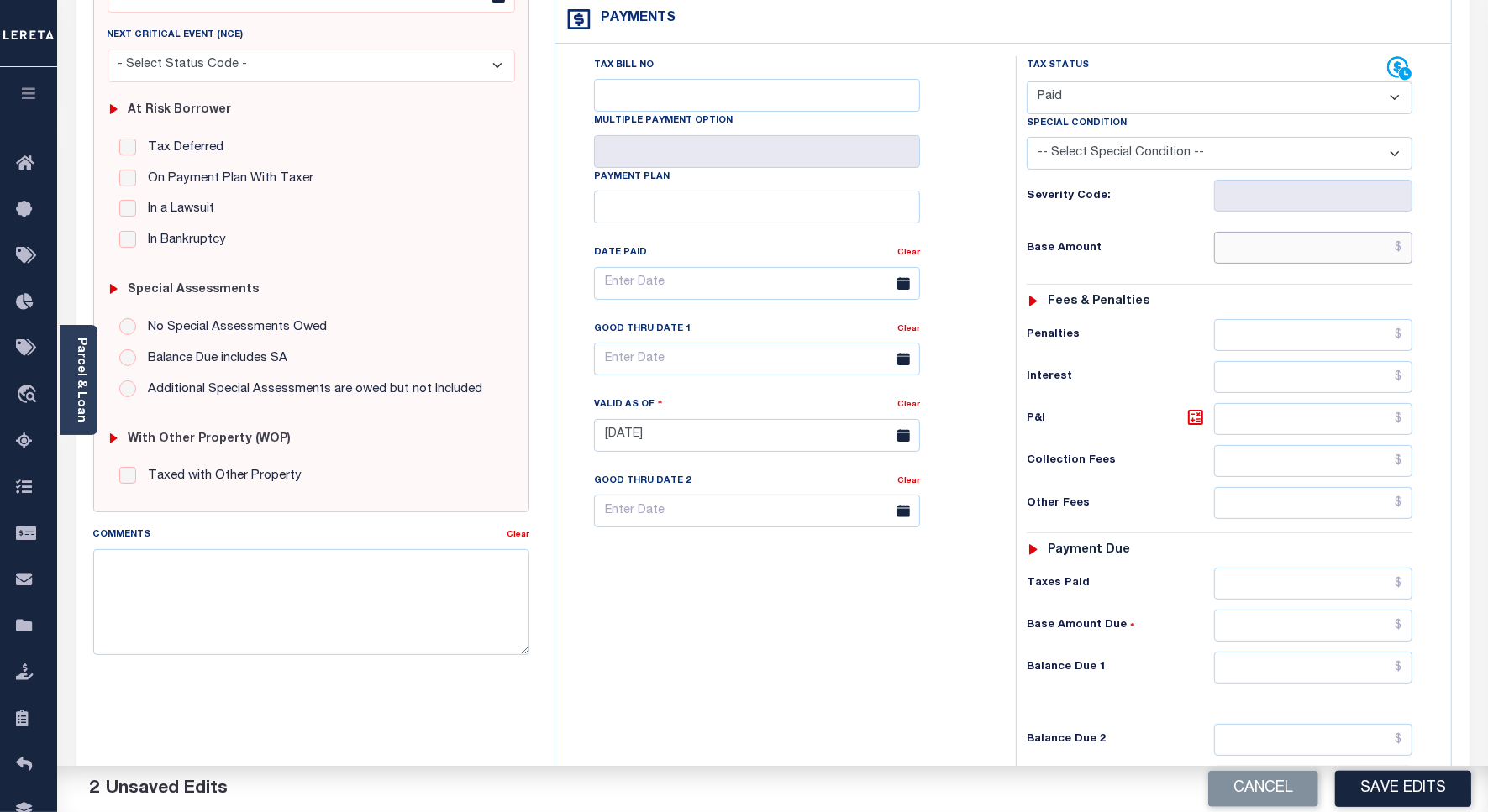
click at [1325, 244] on input "text" at bounding box center [1314, 248] width 199 height 31
paste input "1,037.18"
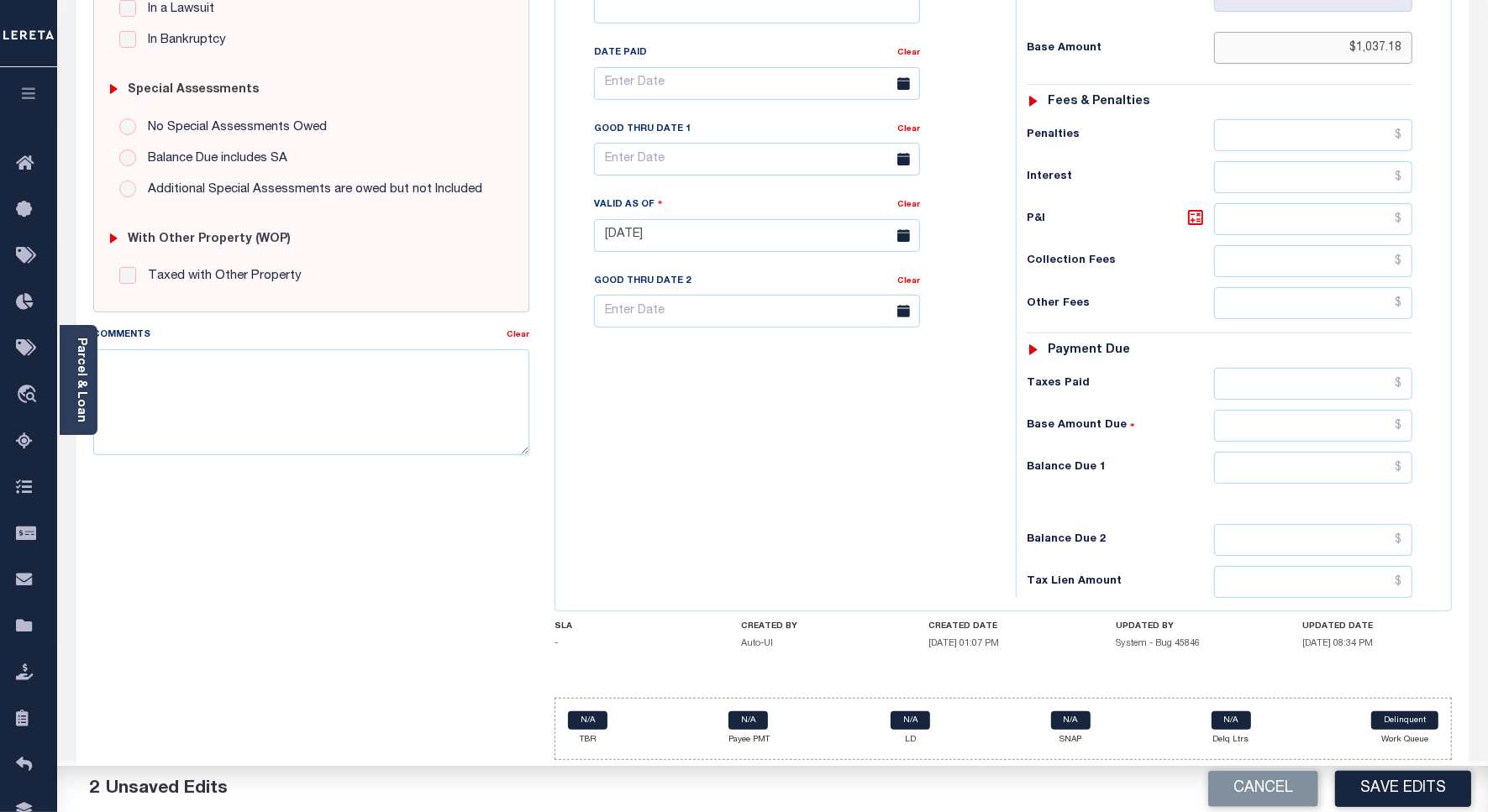
type input "$1,037.18"
click at [1334, 370] on input "text" at bounding box center [1314, 383] width 199 height 31
paste input "1,037.18"
type input "$1,037.18"
click at [1331, 471] on input "text" at bounding box center [1314, 468] width 199 height 31
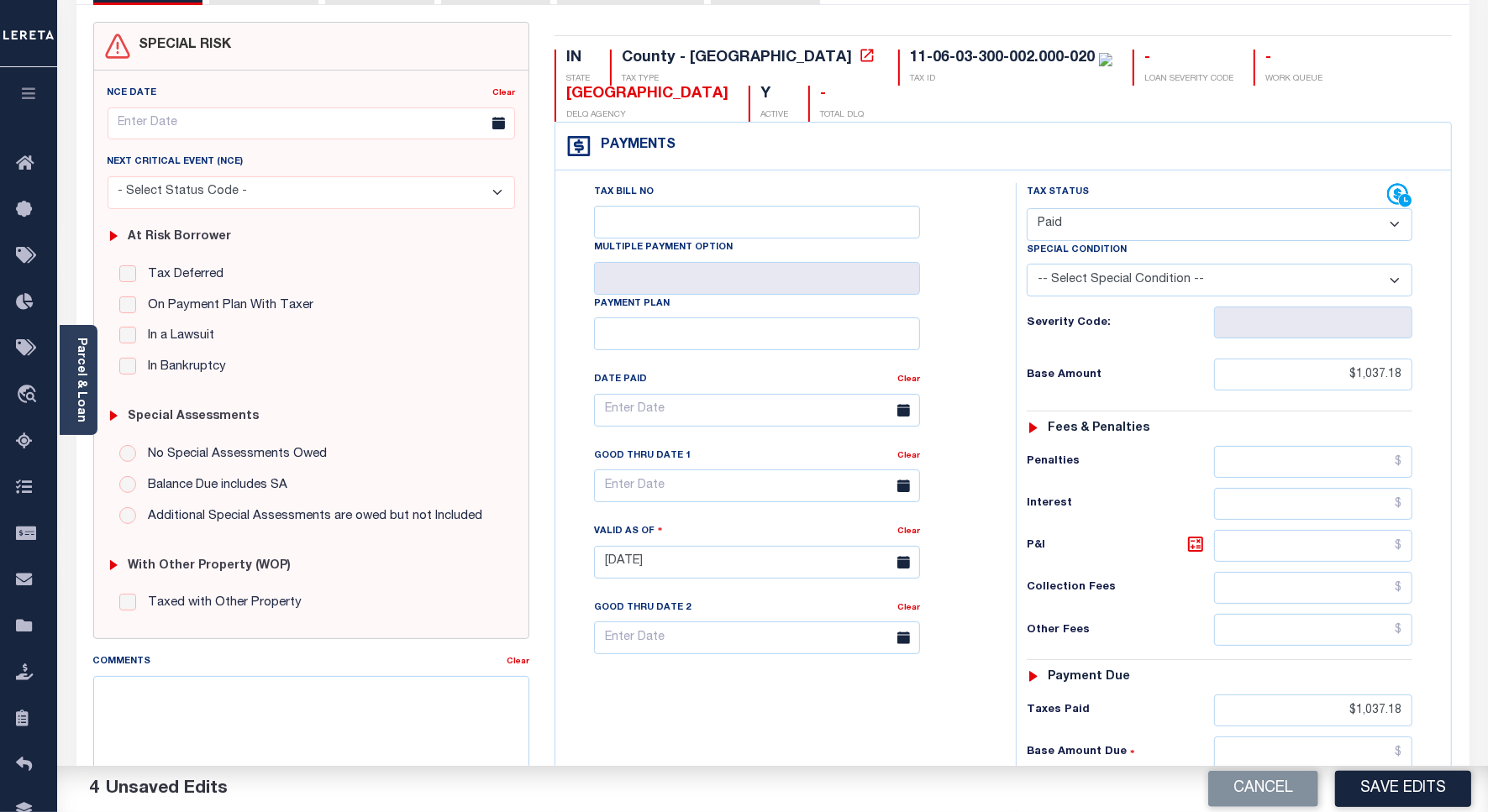
scroll to position [0, 0]
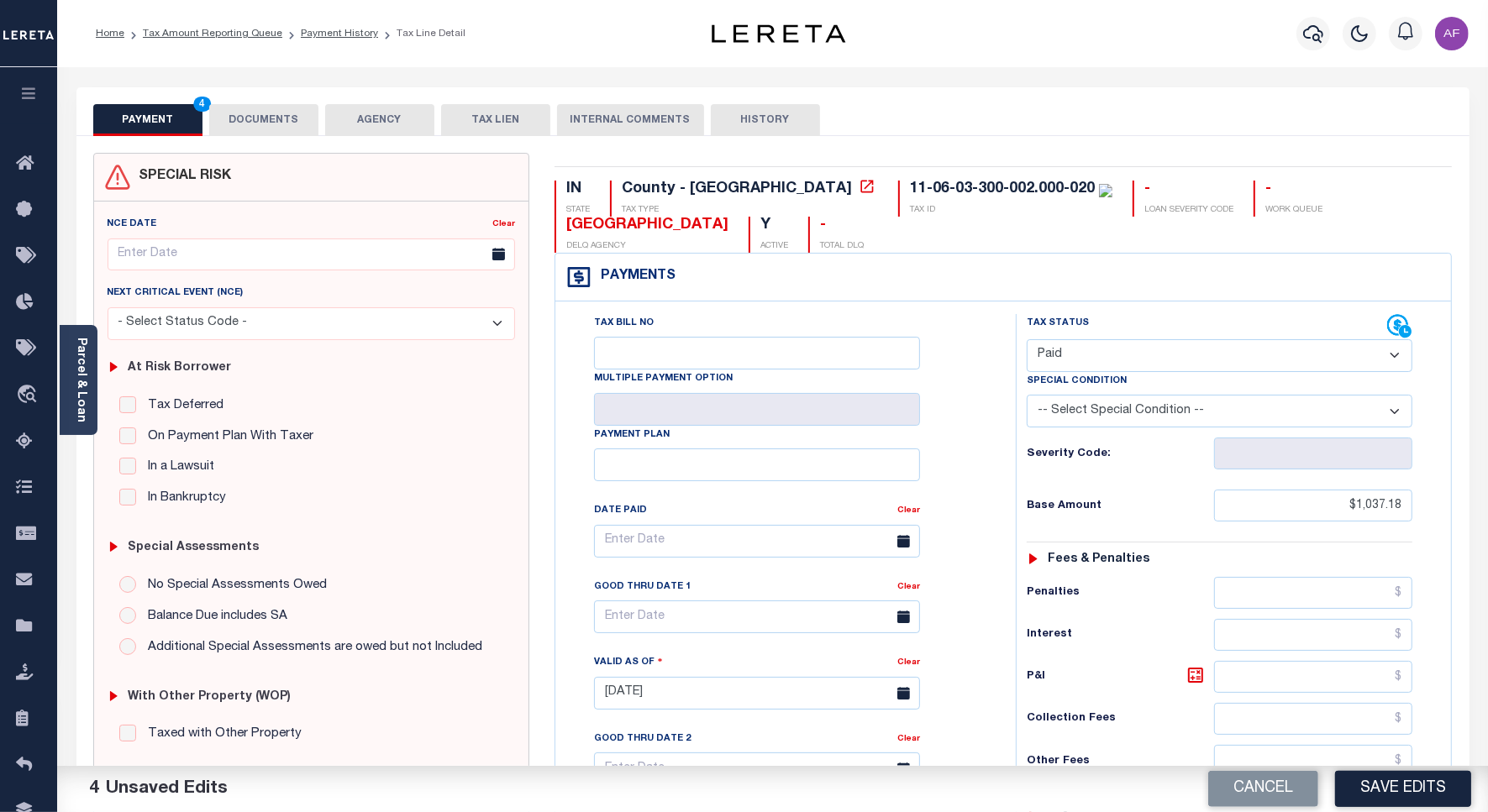
type input "$0.00"
click at [257, 124] on button "DOCUMENTS" at bounding box center [264, 120] width 109 height 31
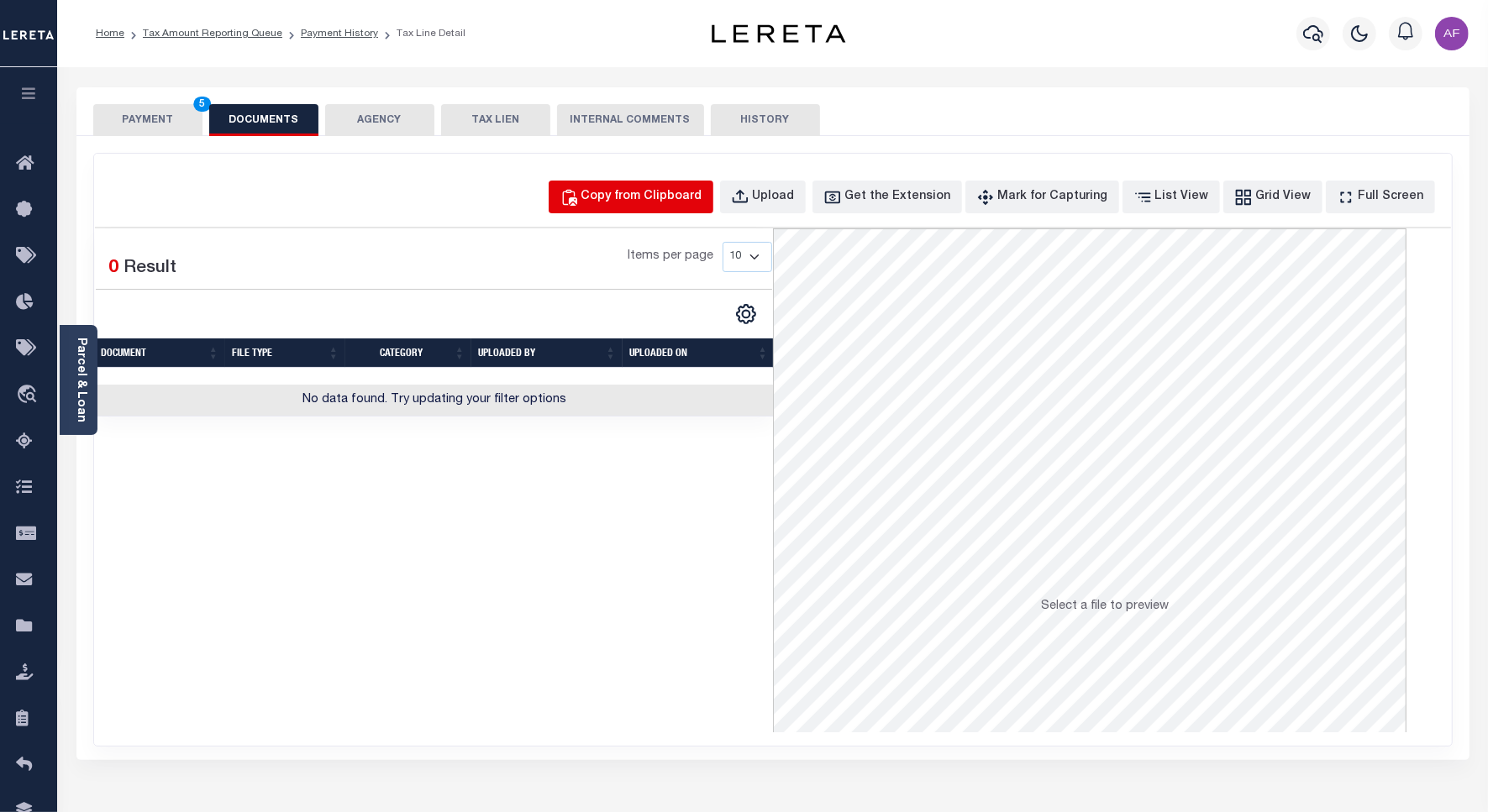
click at [702, 194] on div "Copy from Clipboard" at bounding box center [641, 197] width 121 height 19
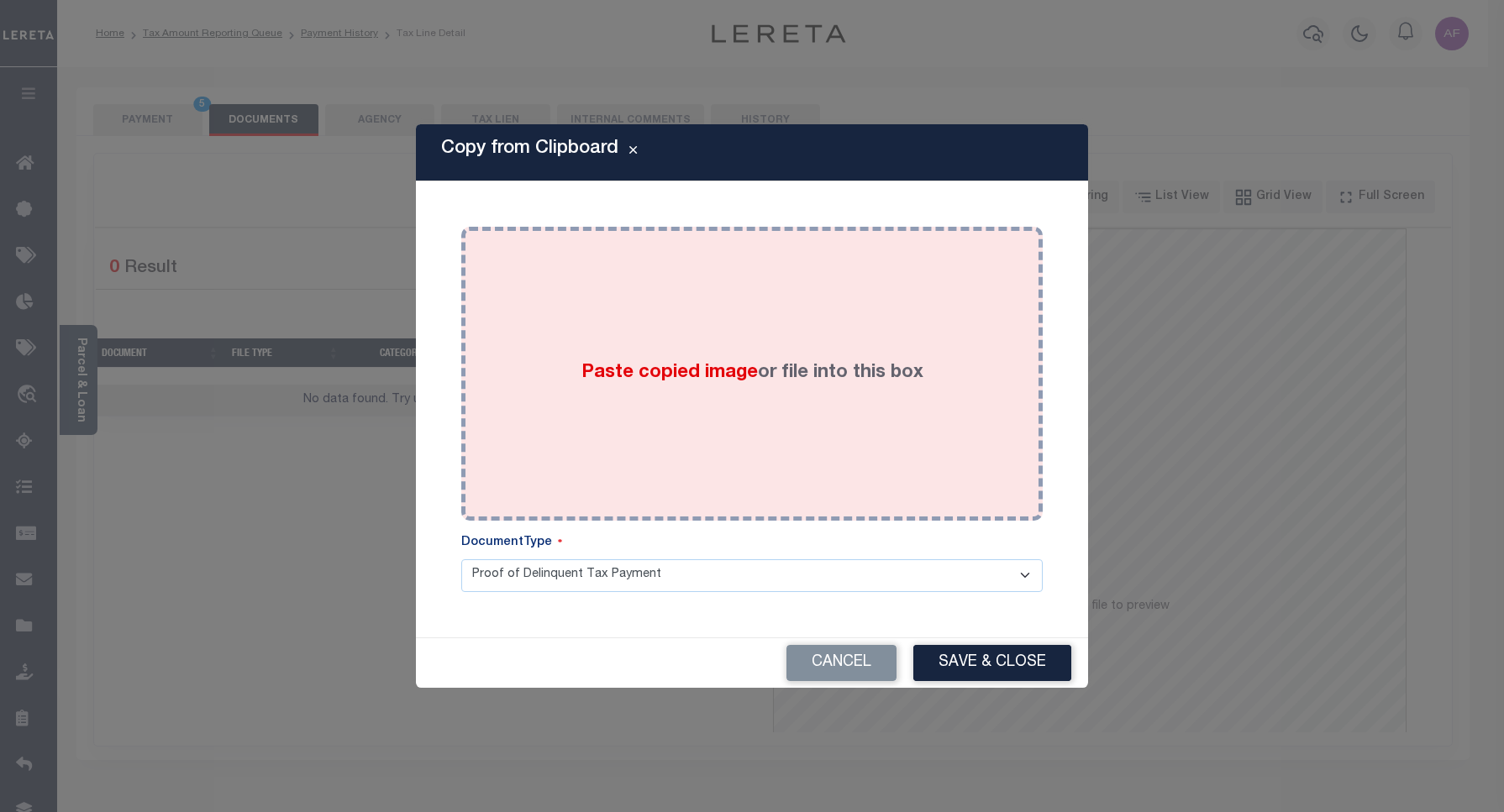
click at [746, 318] on div "Paste copied image or file into this box" at bounding box center [752, 374] width 556 height 268
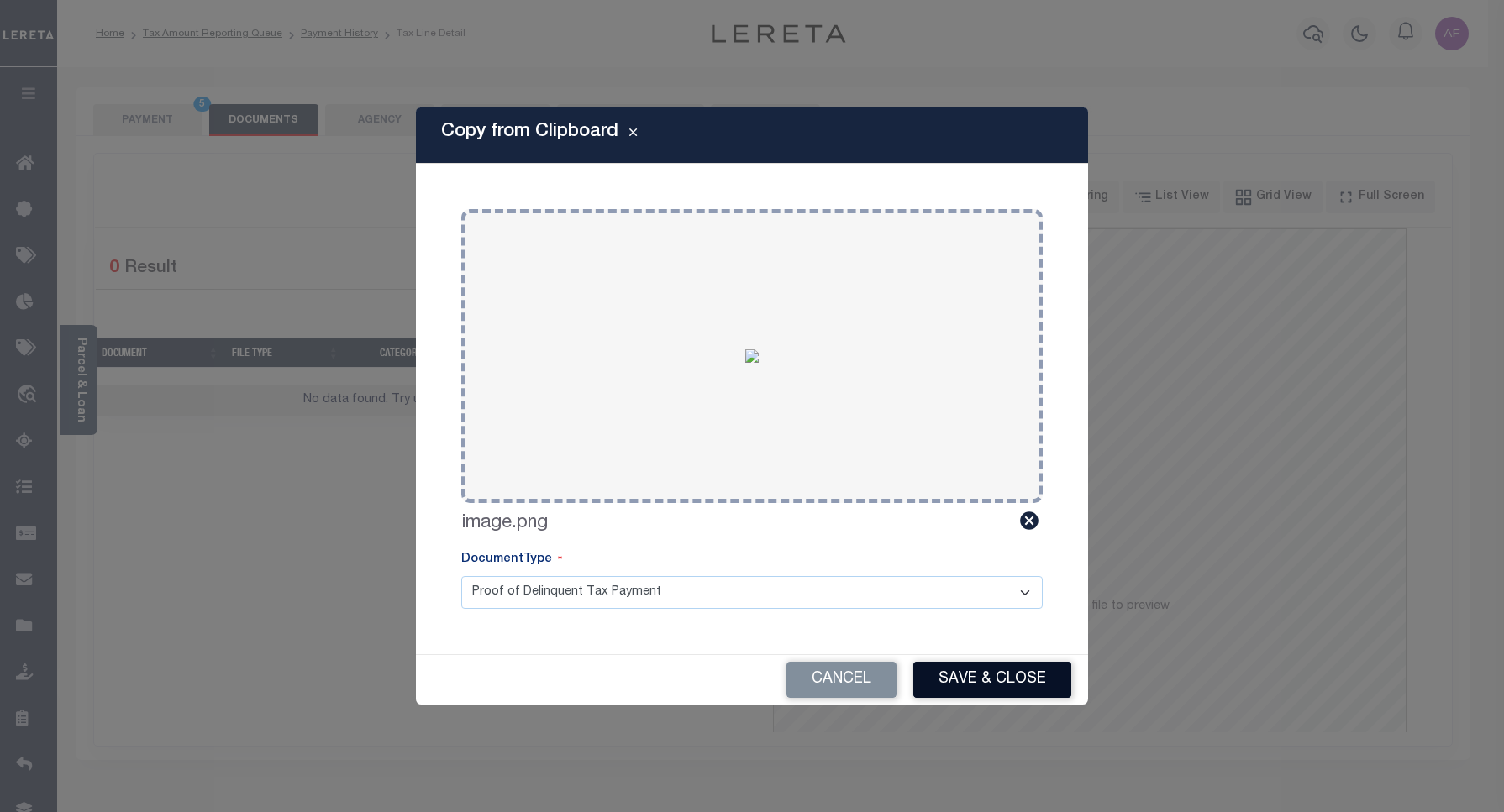
click at [955, 681] on button "Save & Close" at bounding box center [992, 679] width 158 height 36
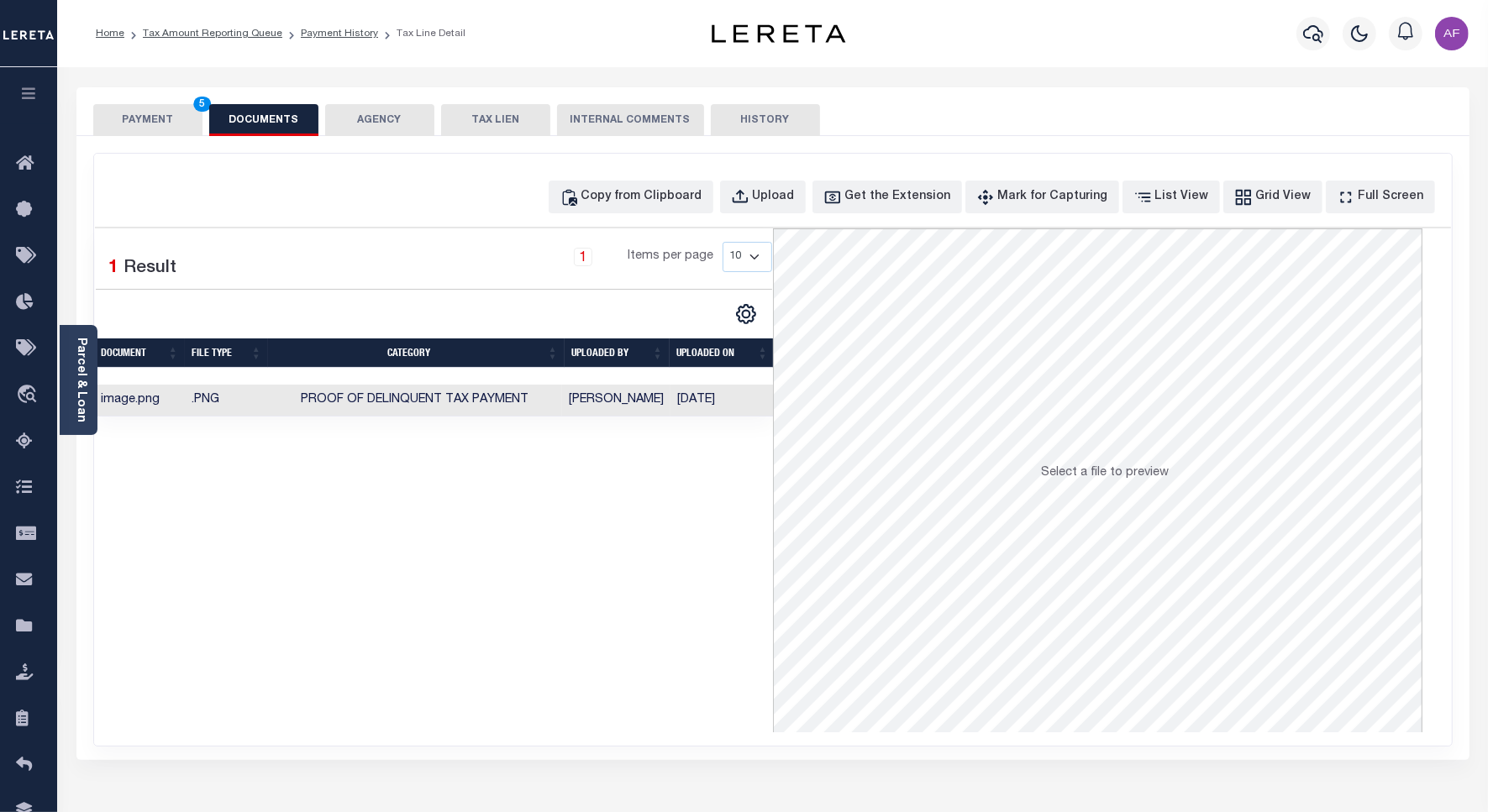
click at [127, 123] on button "PAYMENT 5" at bounding box center [148, 120] width 109 height 31
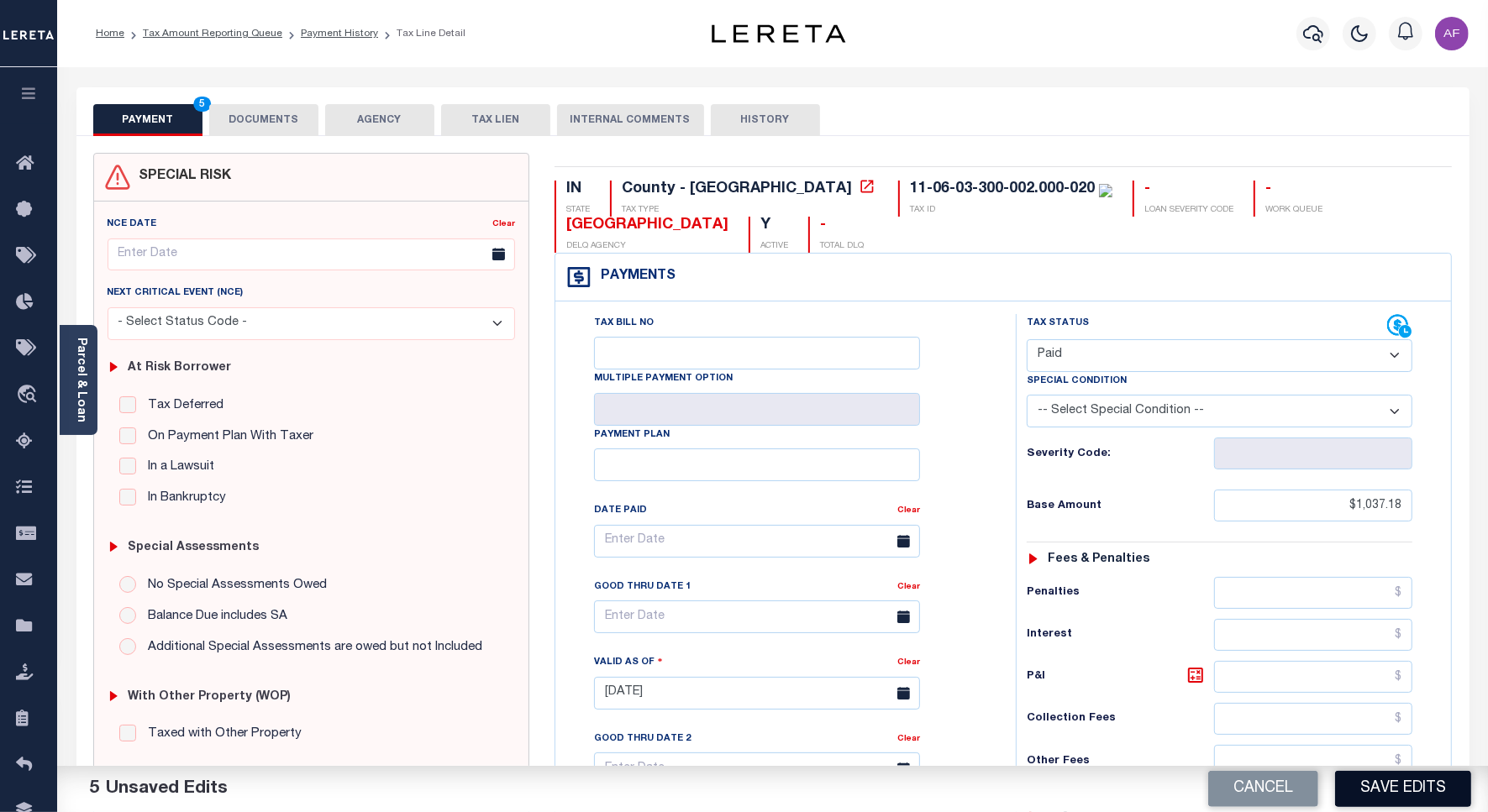
click at [1372, 785] on button "Save Edits" at bounding box center [1403, 788] width 136 height 36
checkbox input "false"
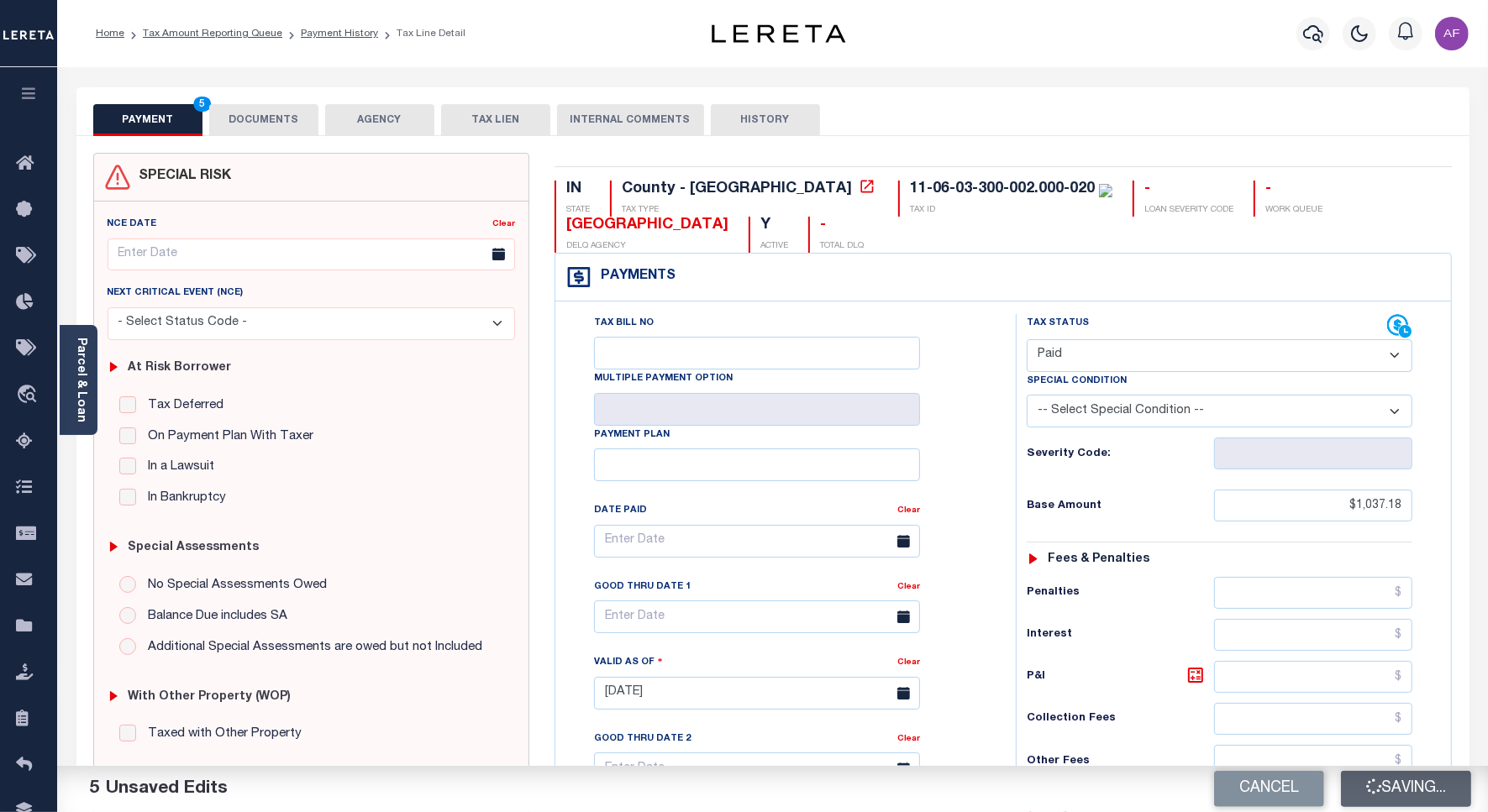
type input "$1,037.18"
type input "$0"
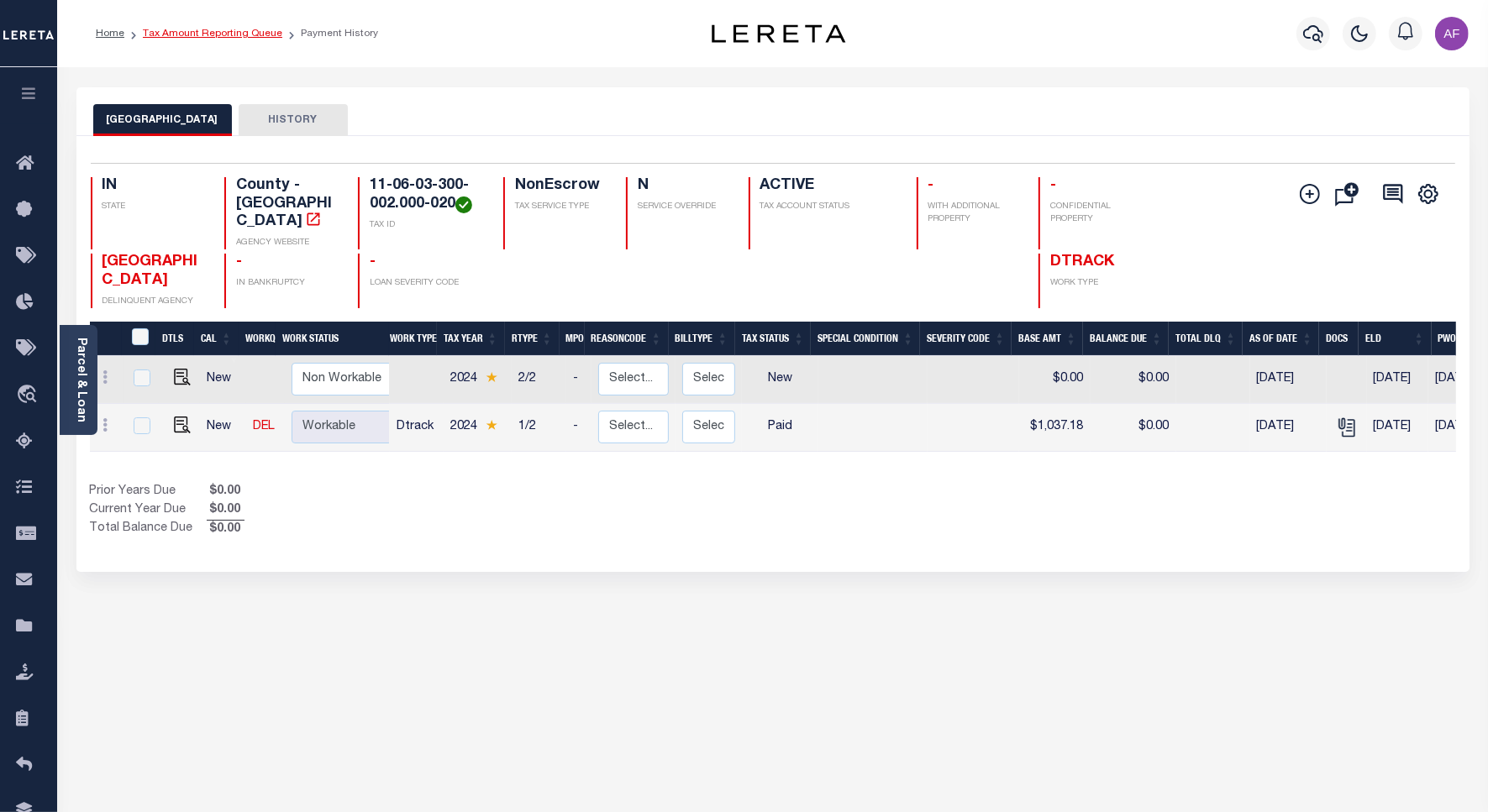
click at [194, 33] on link "Tax Amount Reporting Queue" at bounding box center [212, 33] width 140 height 10
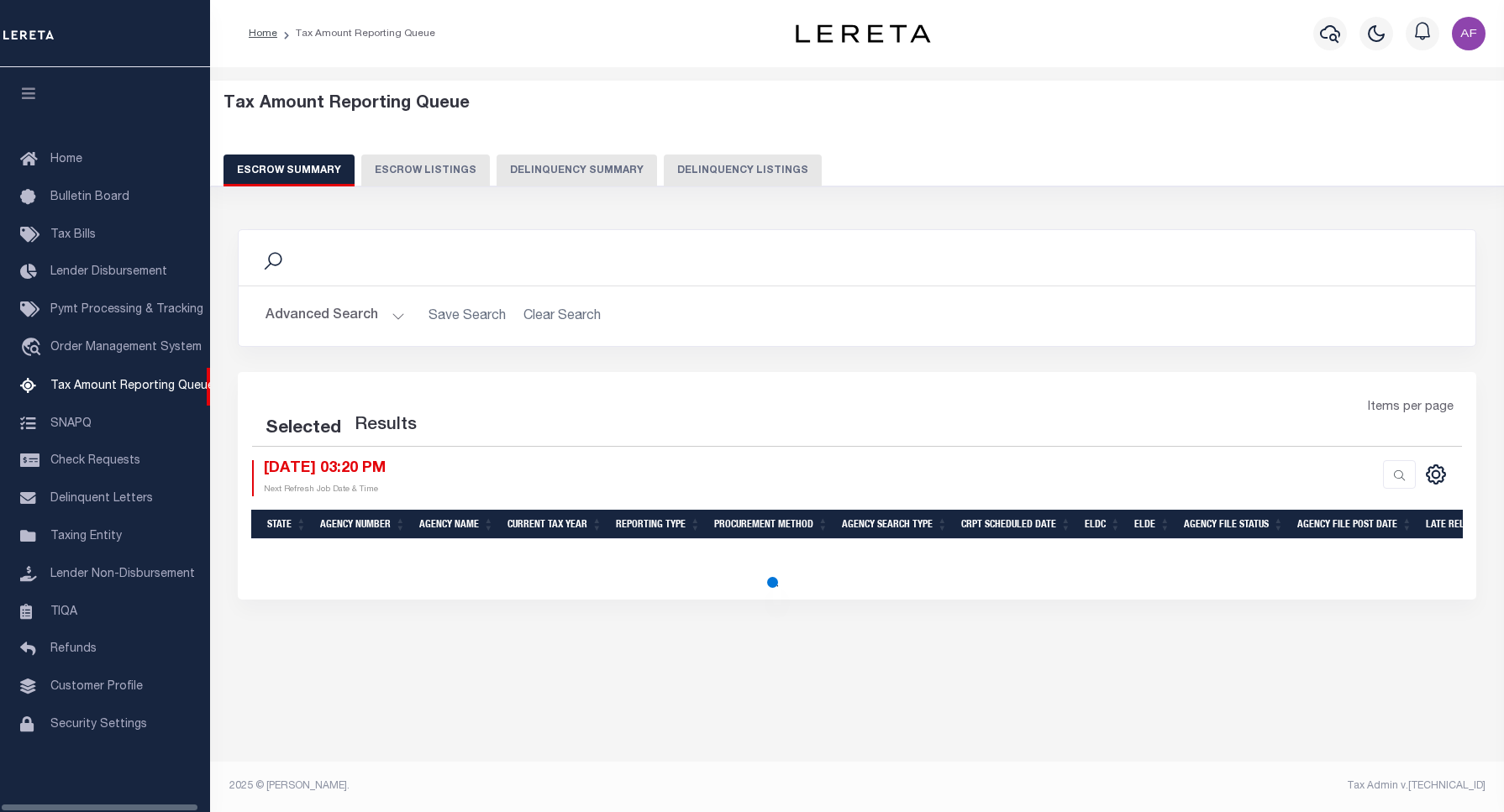
click at [664, 162] on button "Delinquency Listings" at bounding box center [742, 170] width 158 height 31
select select "100"
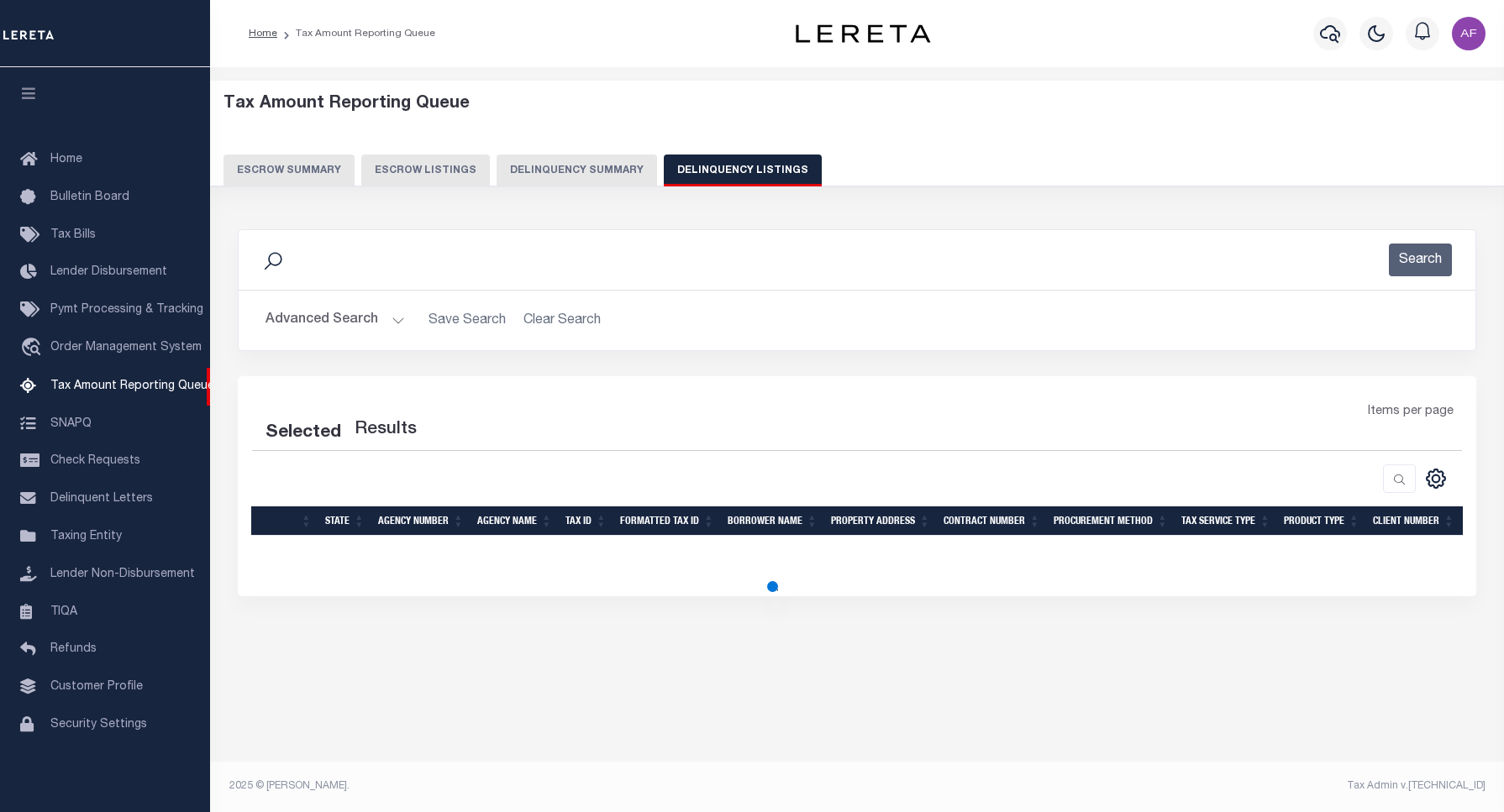
select select "100"
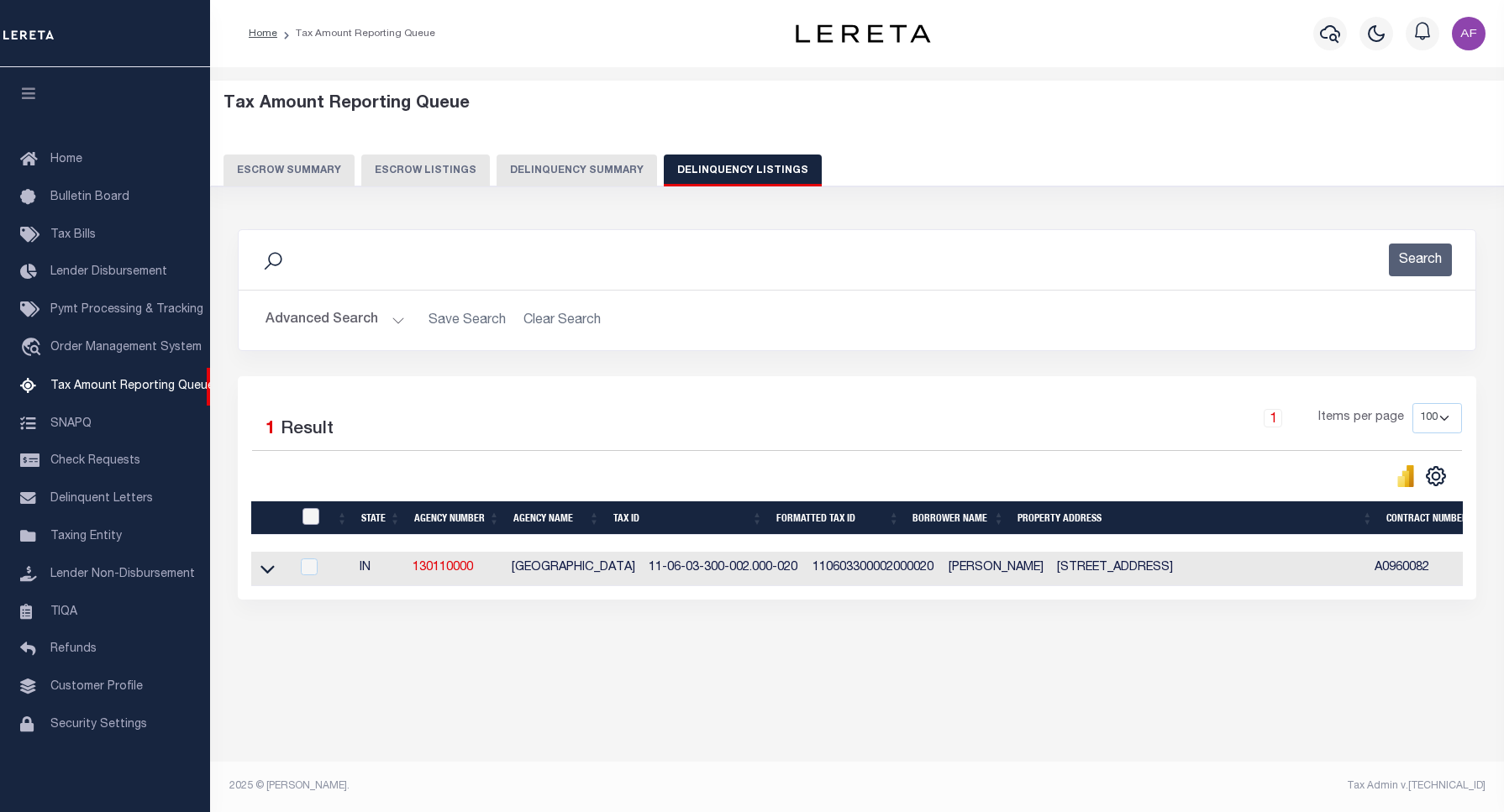
click at [312, 522] on input "checkbox" at bounding box center [311, 516] width 17 height 17
checkbox input "true"
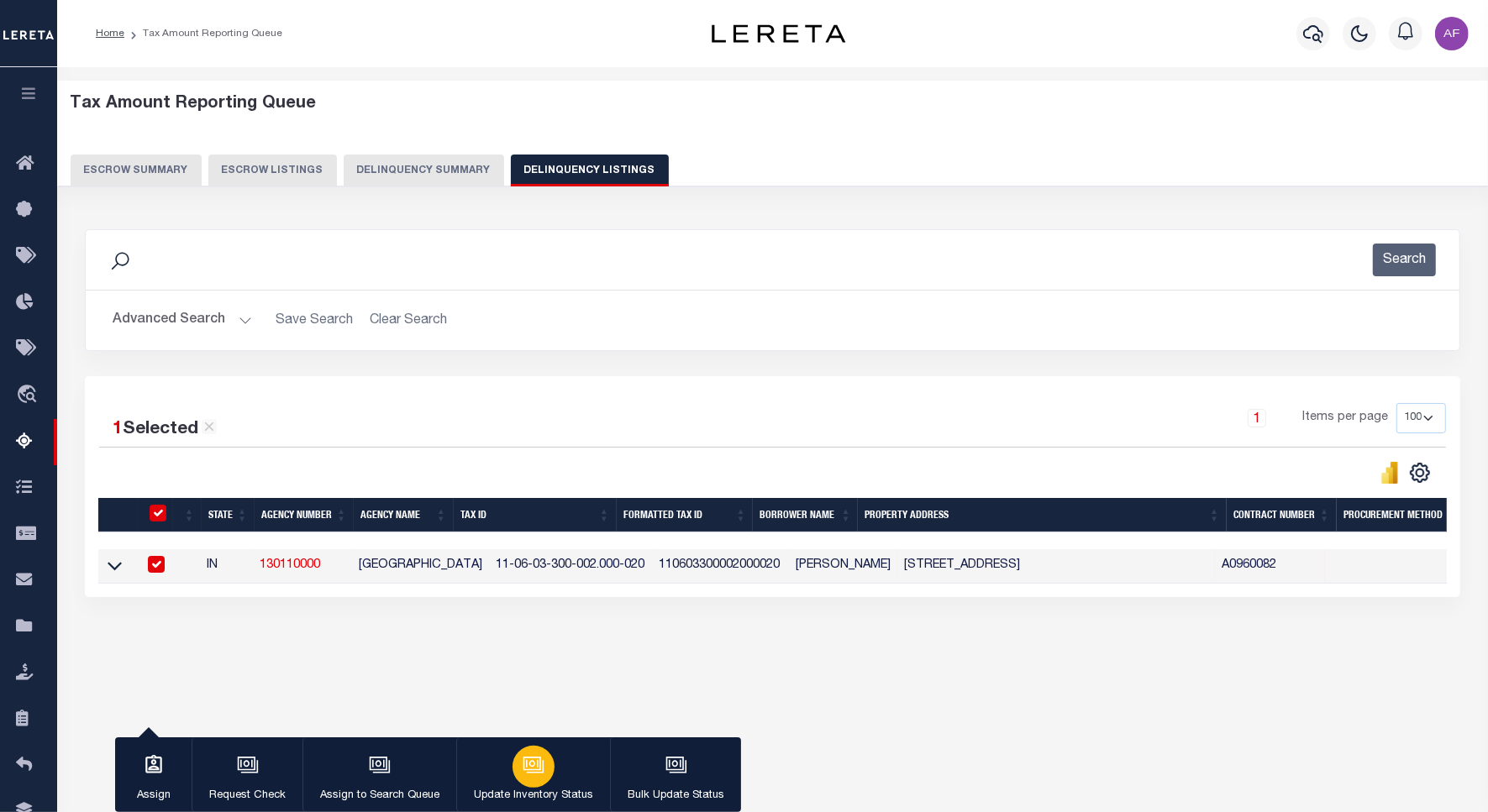
click at [551, 778] on button "Update Inventory Status" at bounding box center [533, 775] width 153 height 76
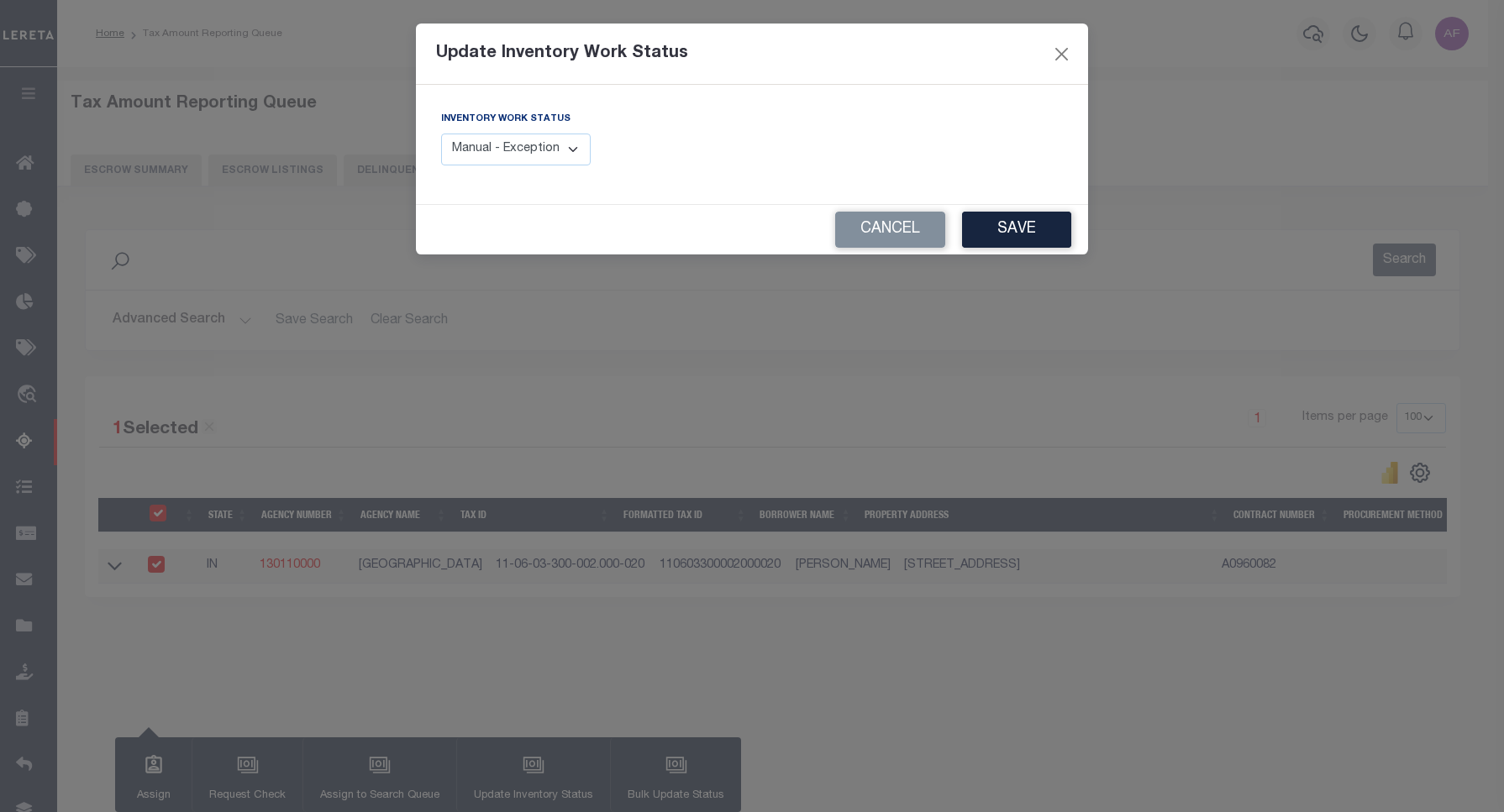
click at [512, 148] on select "Manual - Exception Pended - Awaiting Search Late Add Exception Completed" at bounding box center [516, 149] width 149 height 32
select select "4"
click at [441, 134] on select "Manual - Exception Pended - Awaiting Search Late Add Exception Completed" at bounding box center [516, 149] width 149 height 32
click at [1010, 231] on button "Save" at bounding box center [1015, 229] width 109 height 36
